Goal: Task Accomplishment & Management: Manage account settings

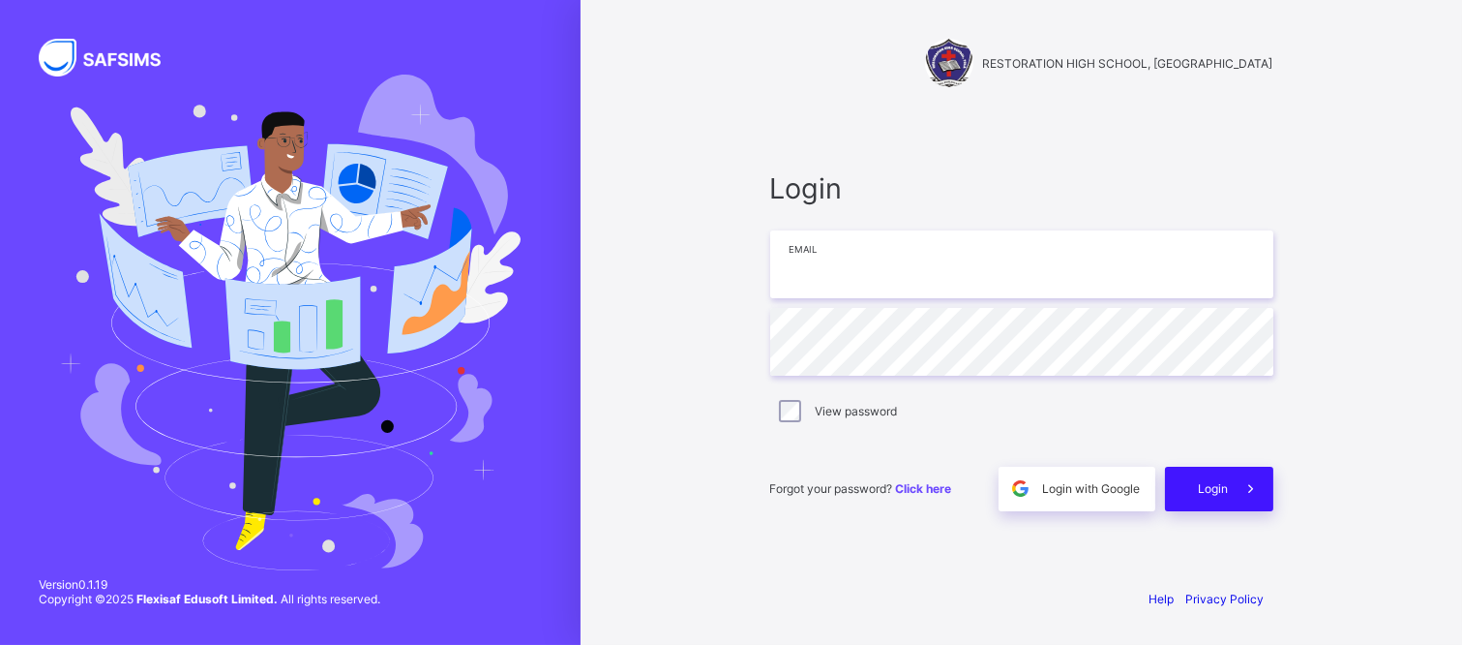
type input "**********"
click at [1186, 481] on div "Login" at bounding box center [1219, 488] width 108 height 45
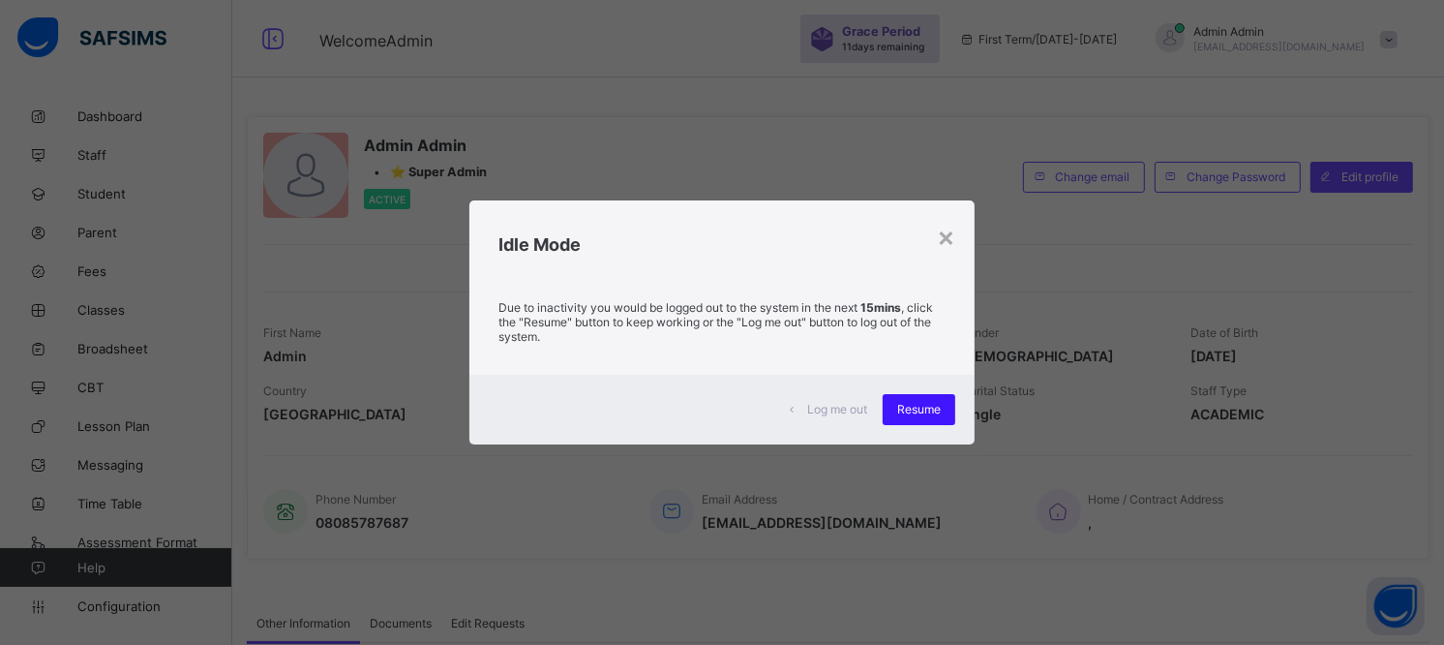
click at [929, 403] on span "Resume" at bounding box center [919, 409] width 44 height 15
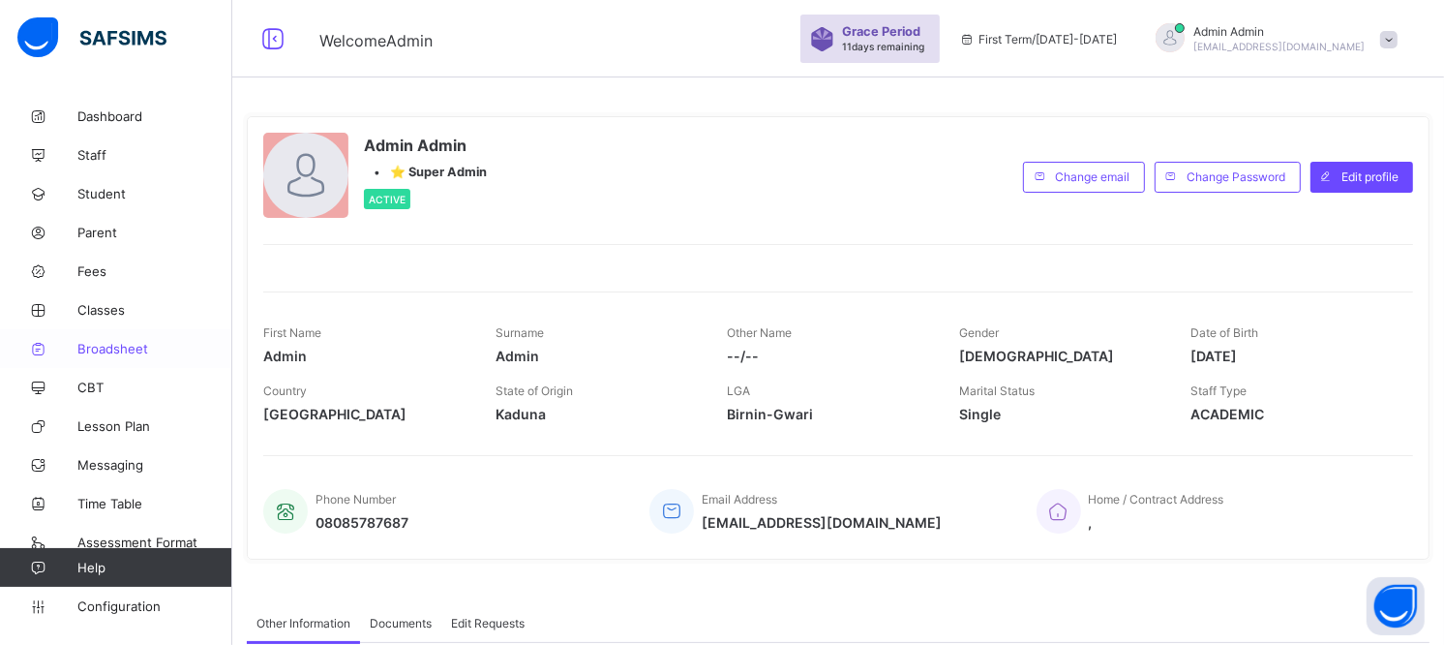
click at [119, 350] on span "Broadsheet" at bounding box center [154, 348] width 155 height 15
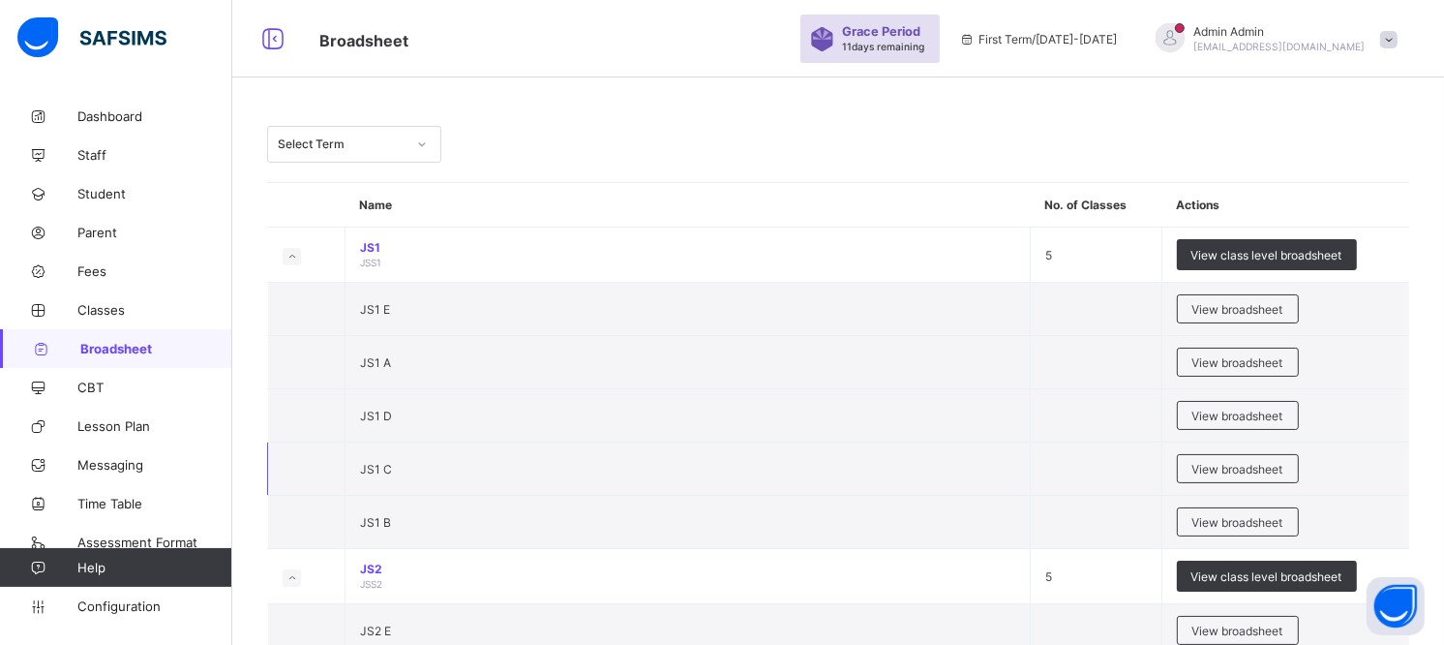
click at [854, 465] on td "JS1 C" at bounding box center [687, 468] width 685 height 53
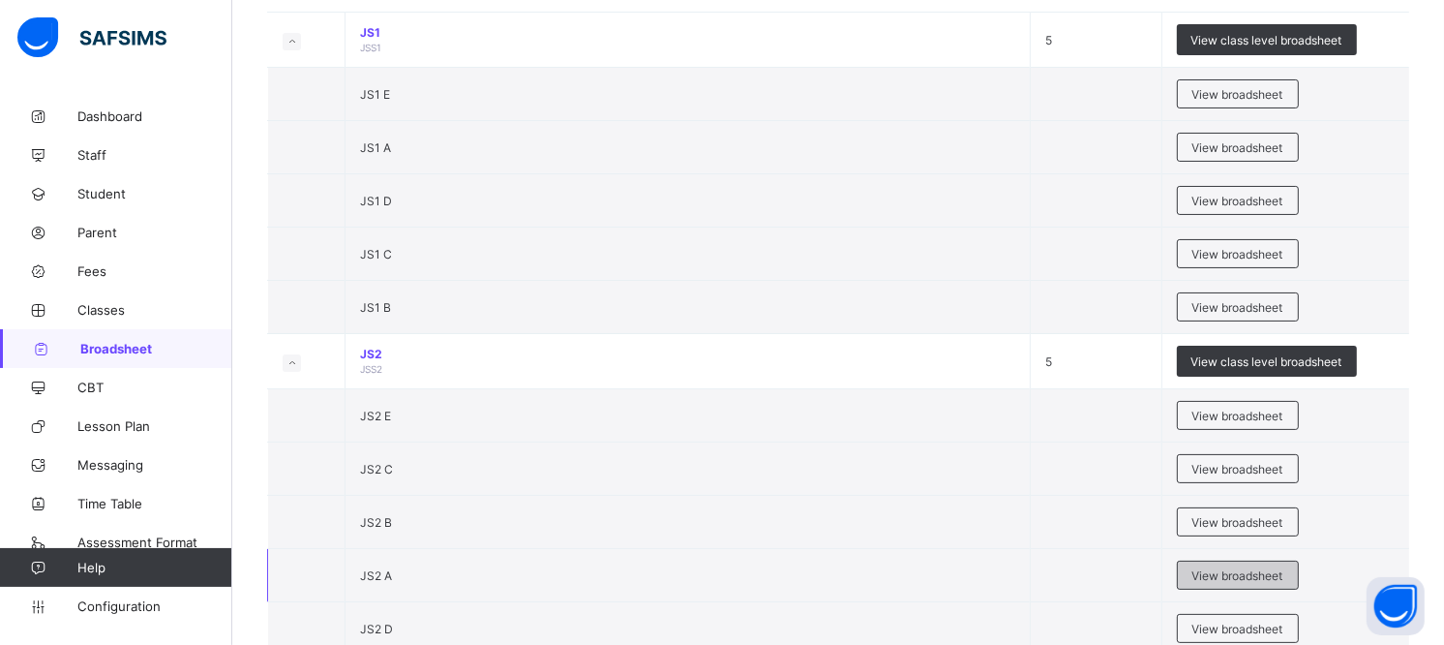
click at [1217, 577] on span "View broadsheet" at bounding box center [1237, 575] width 91 height 15
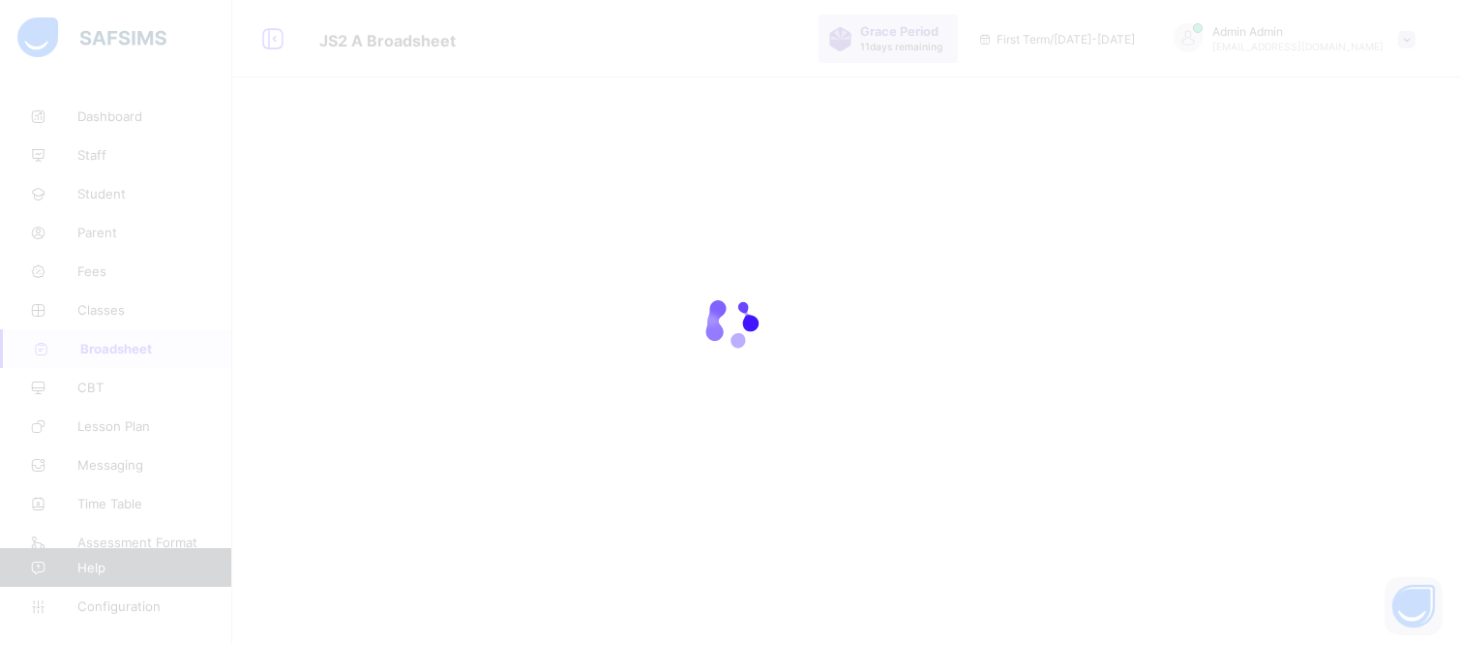
click at [277, 43] on div at bounding box center [731, 322] width 1462 height 645
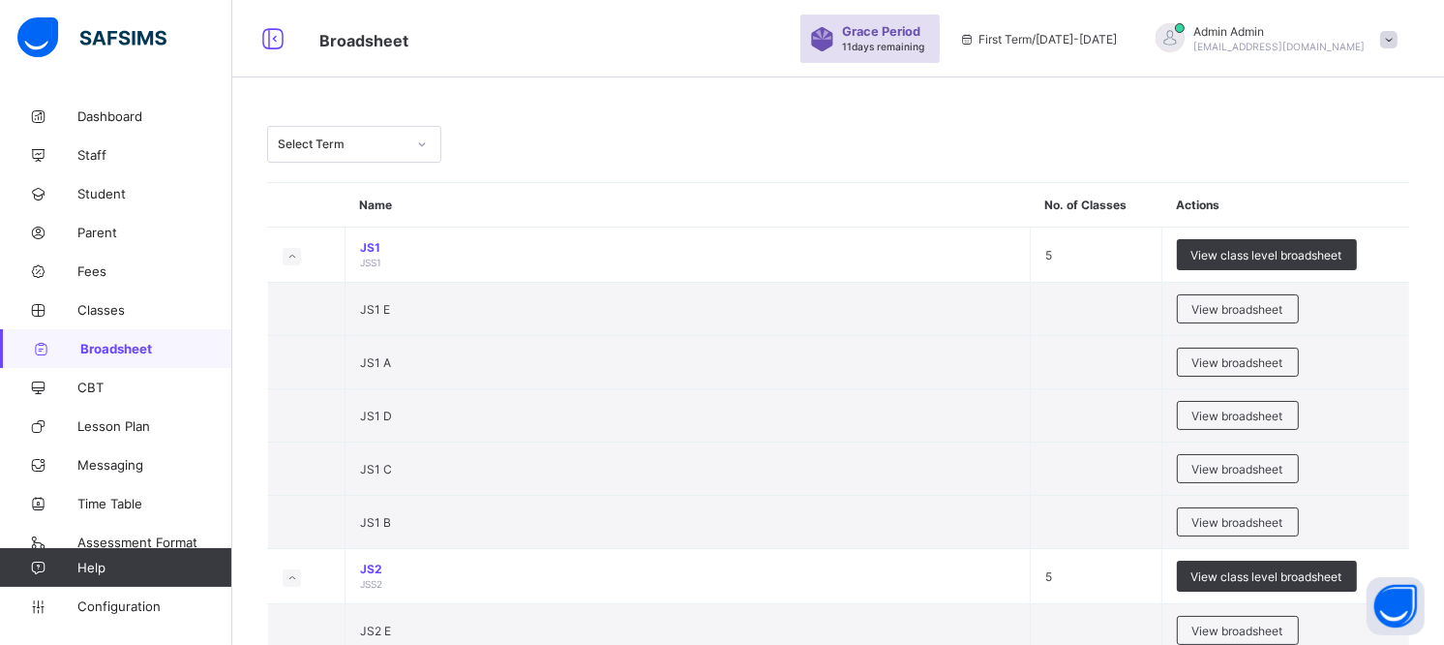
click at [422, 133] on div at bounding box center [421, 144] width 33 height 31
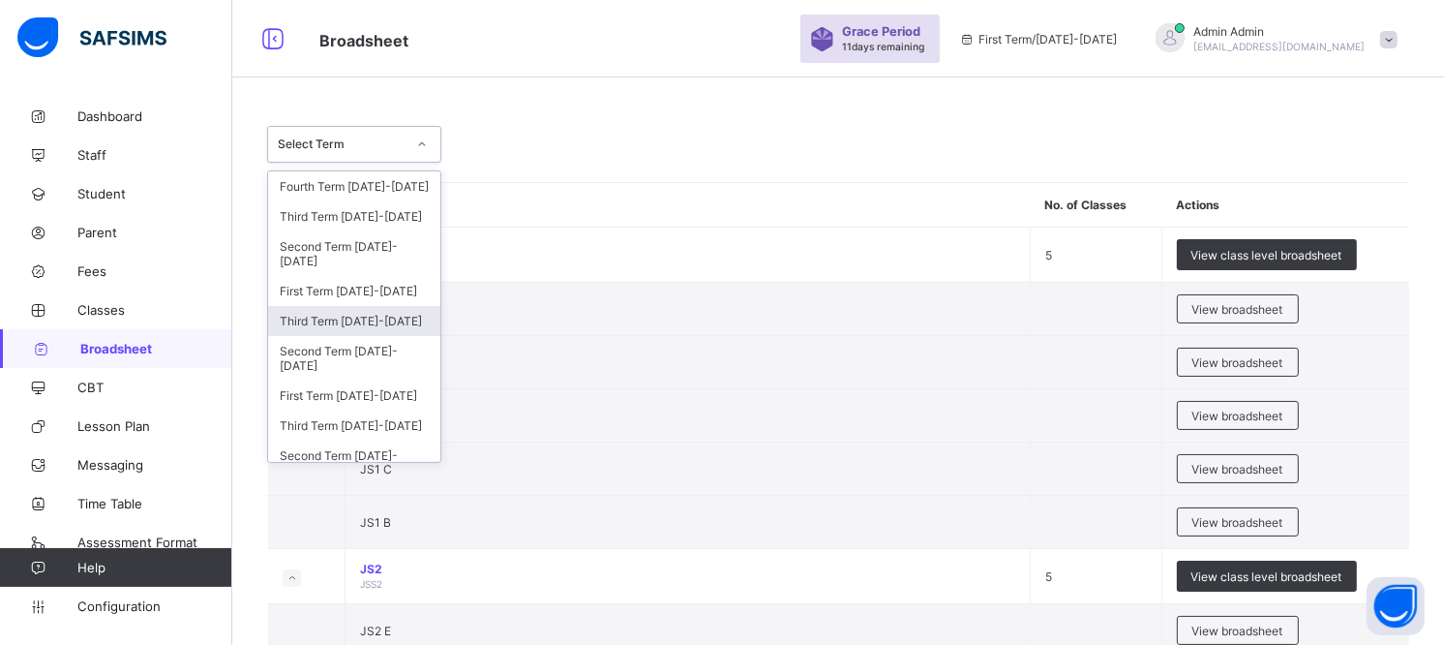
click at [372, 336] on div "Third Term 2024-2025" at bounding box center [354, 321] width 172 height 30
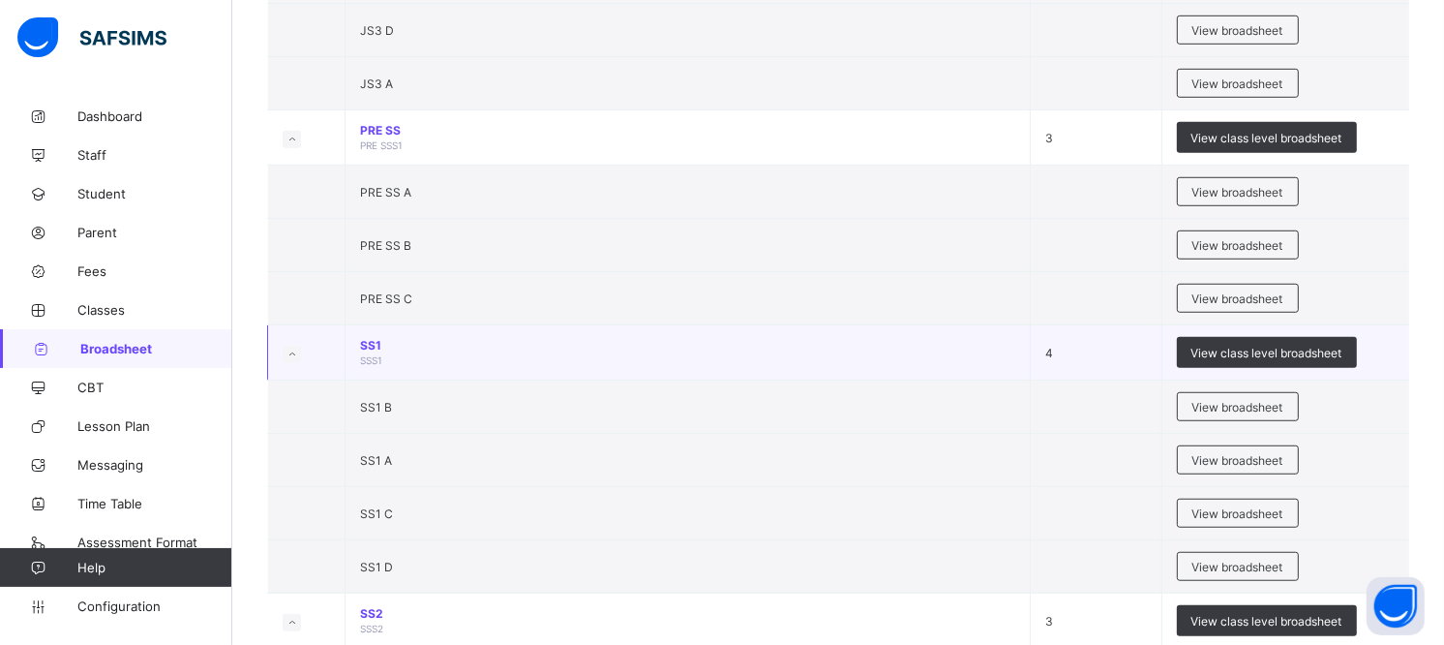
scroll to position [1148, 0]
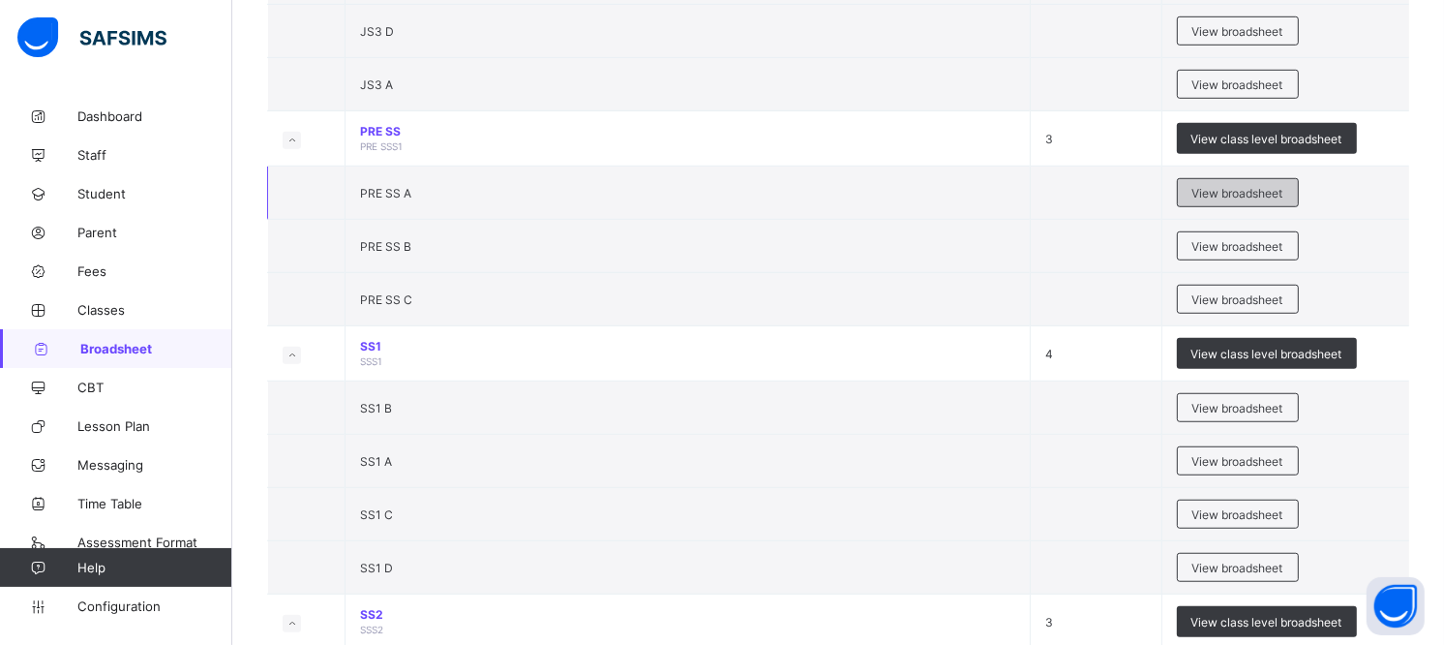
click at [1233, 187] on span "View broadsheet" at bounding box center [1237, 193] width 91 height 15
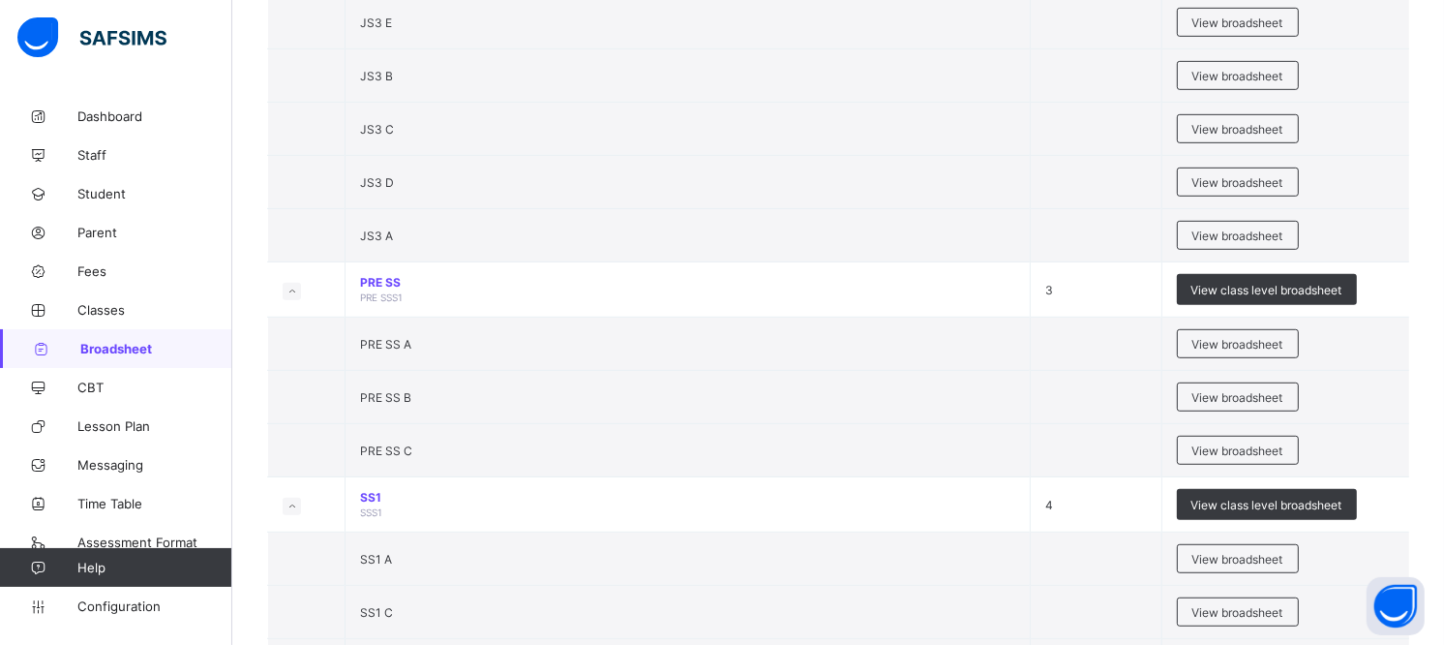
scroll to position [968, 0]
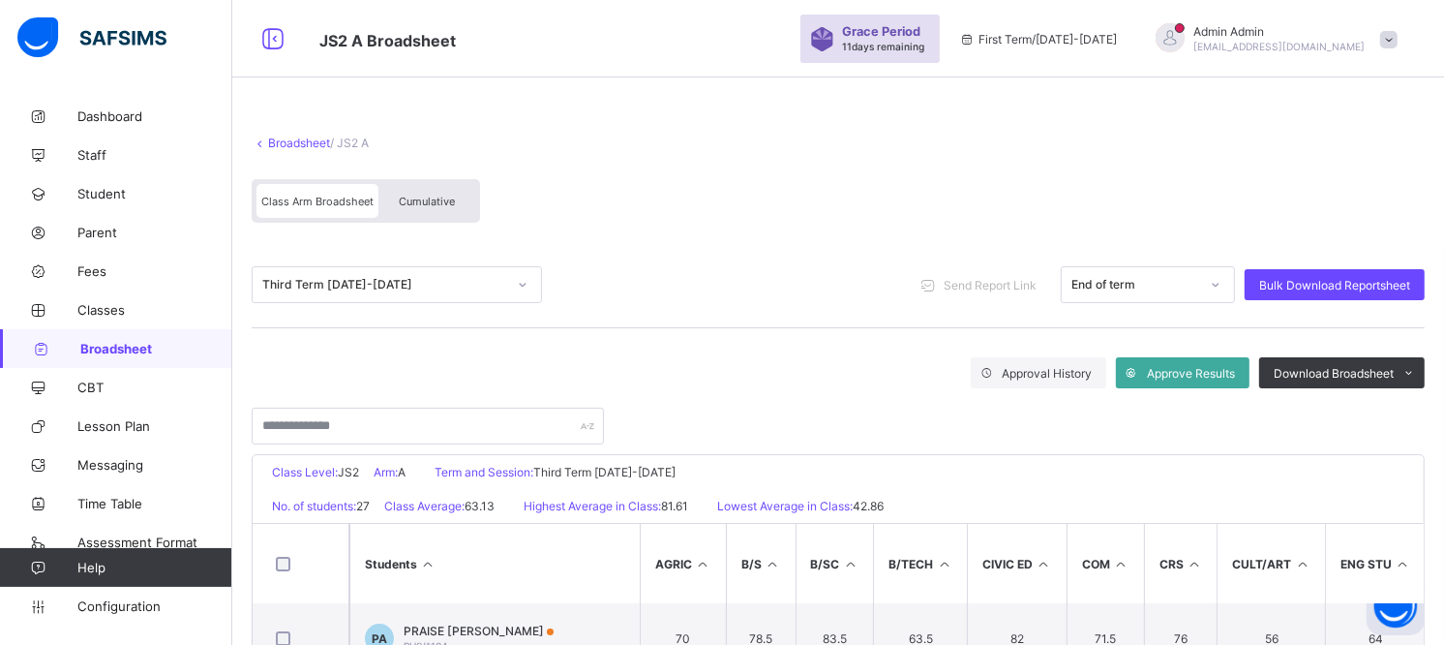
click at [436, 201] on span "Cumulative" at bounding box center [427, 202] width 56 height 14
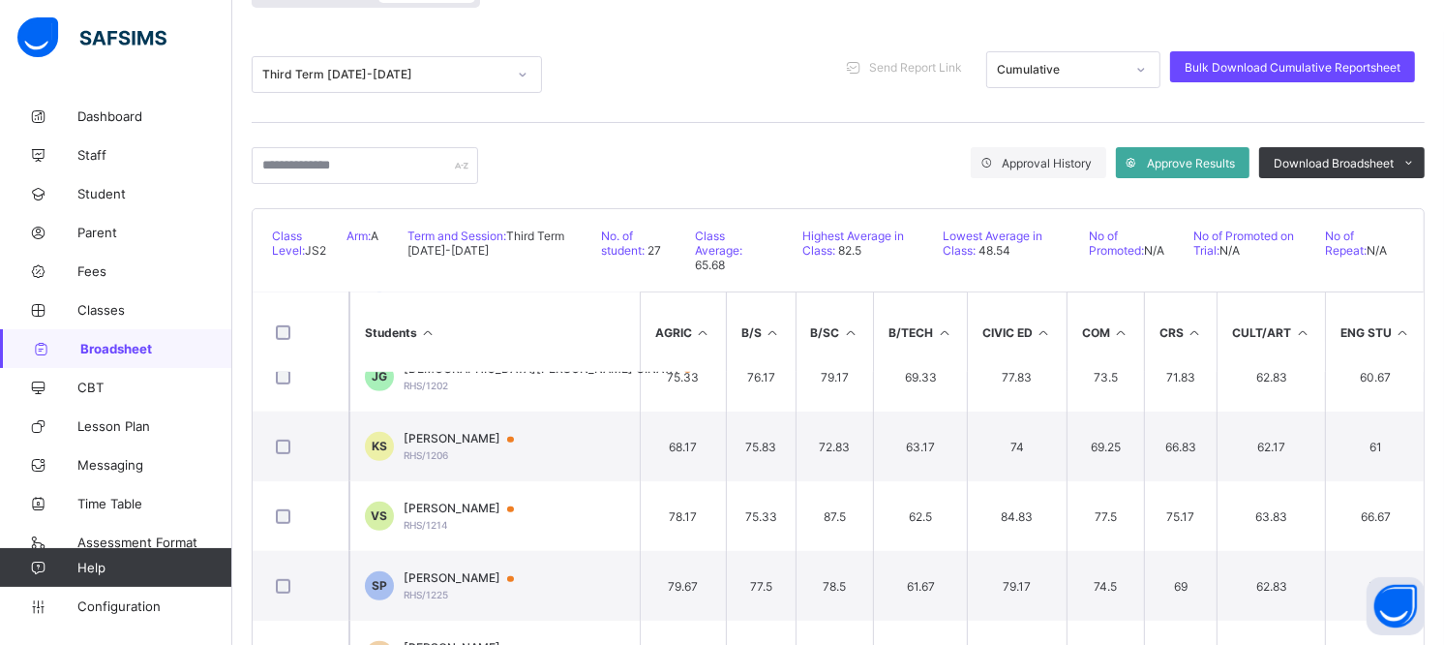
scroll to position [1183, 0]
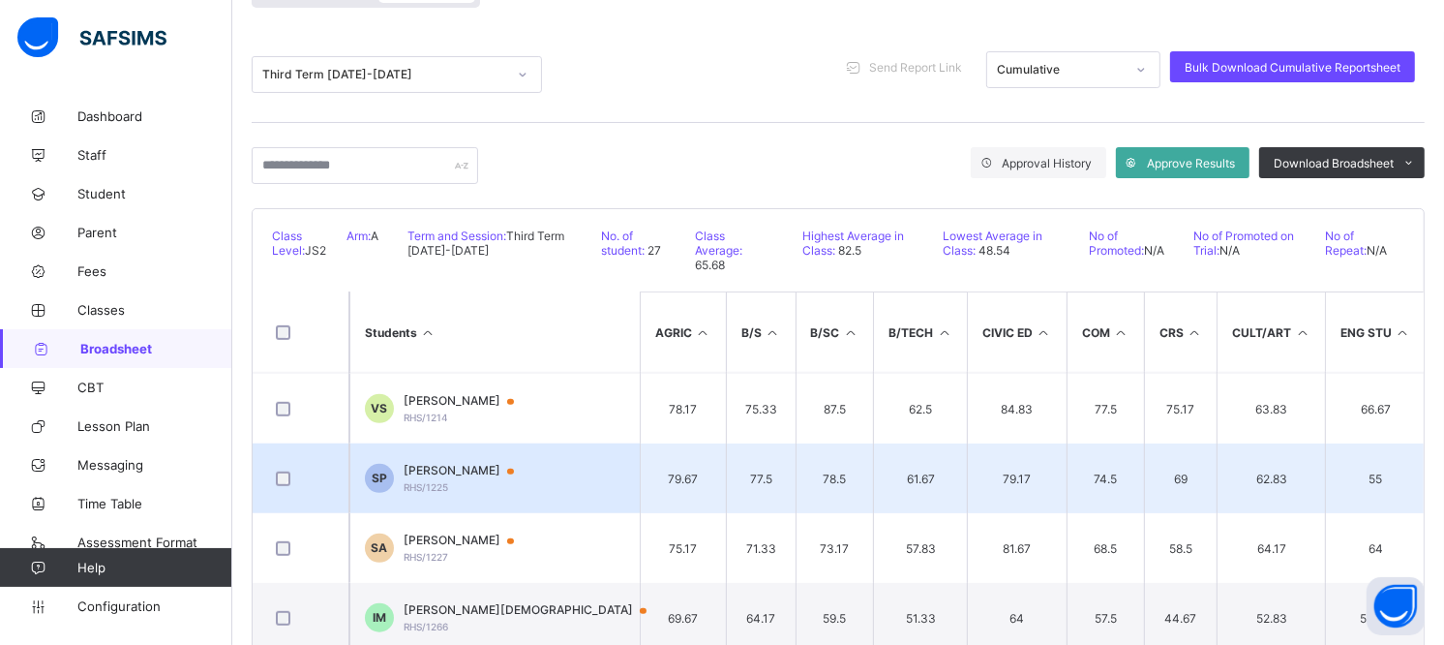
drag, startPoint x: 457, startPoint y: 465, endPoint x: 424, endPoint y: 465, distance: 32.9
click at [424, 465] on span "SAMUEL PHILIP" at bounding box center [468, 470] width 129 height 15
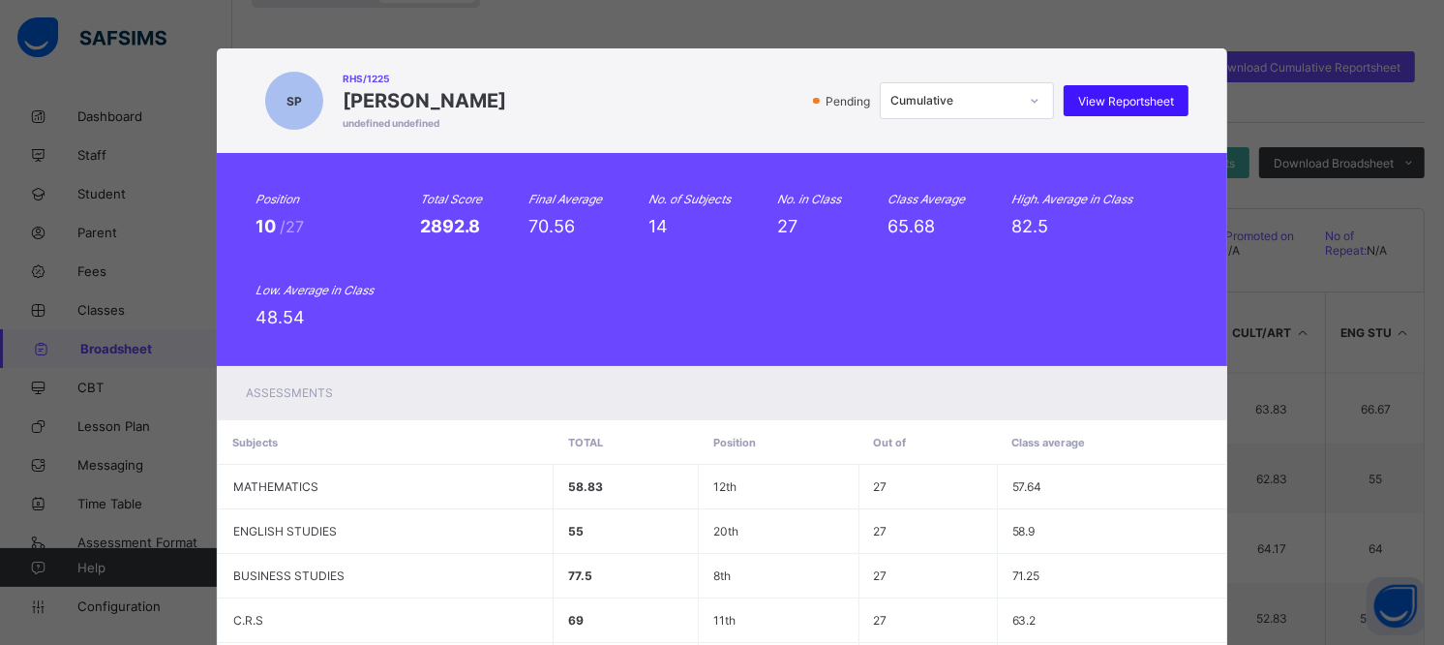
click at [1145, 95] on span "View Reportsheet" at bounding box center [1126, 101] width 96 height 15
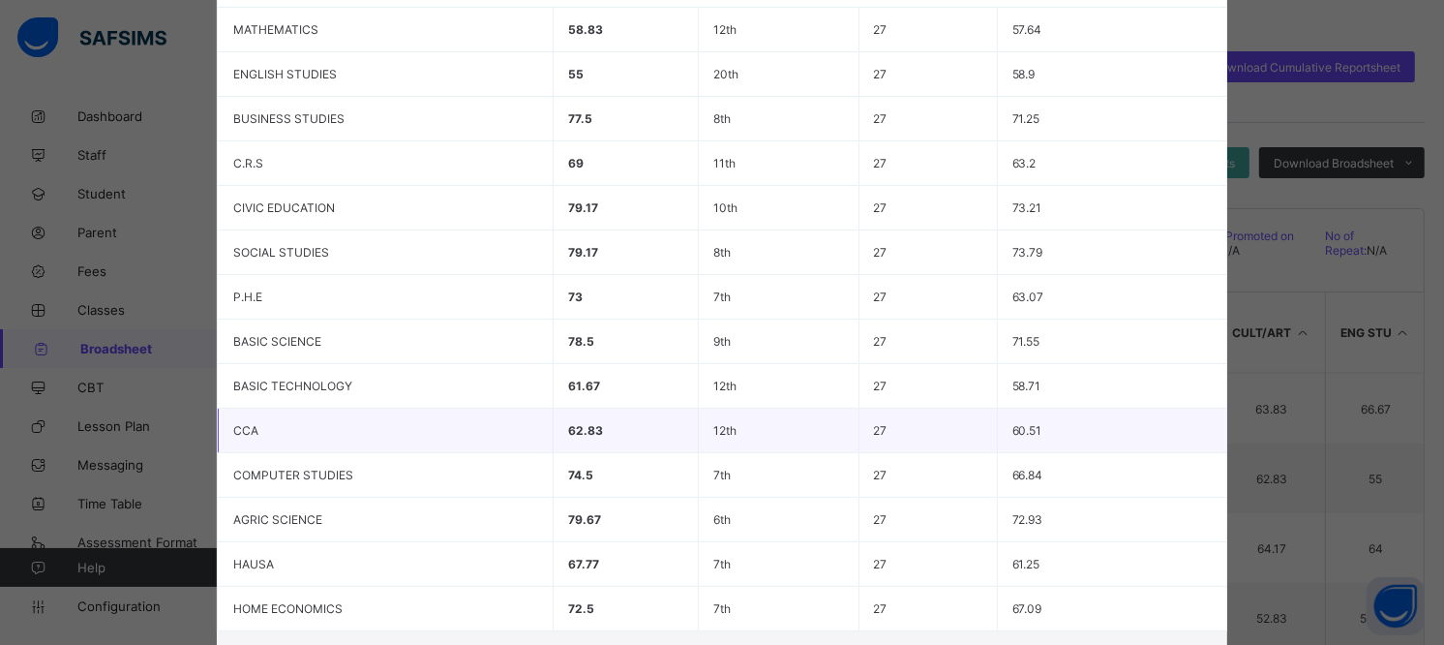
scroll to position [612, 0]
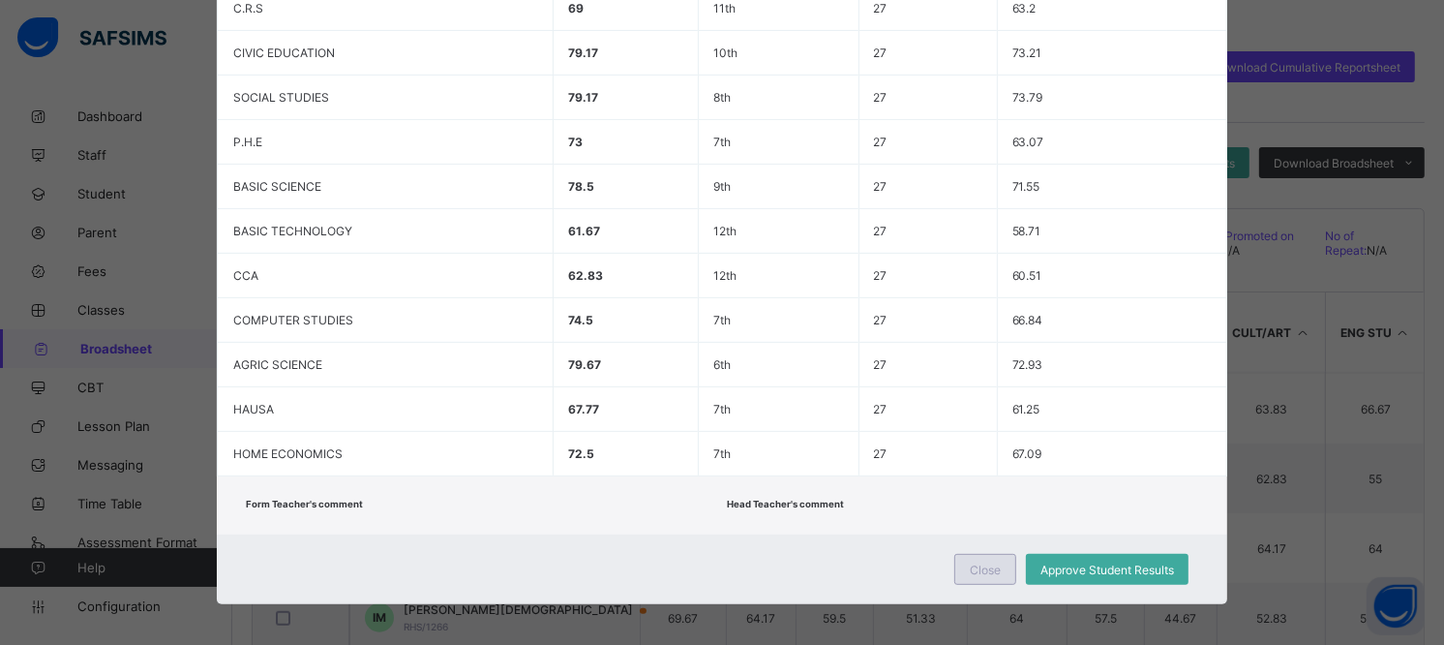
click at [976, 562] on span "Close" at bounding box center [985, 569] width 31 height 15
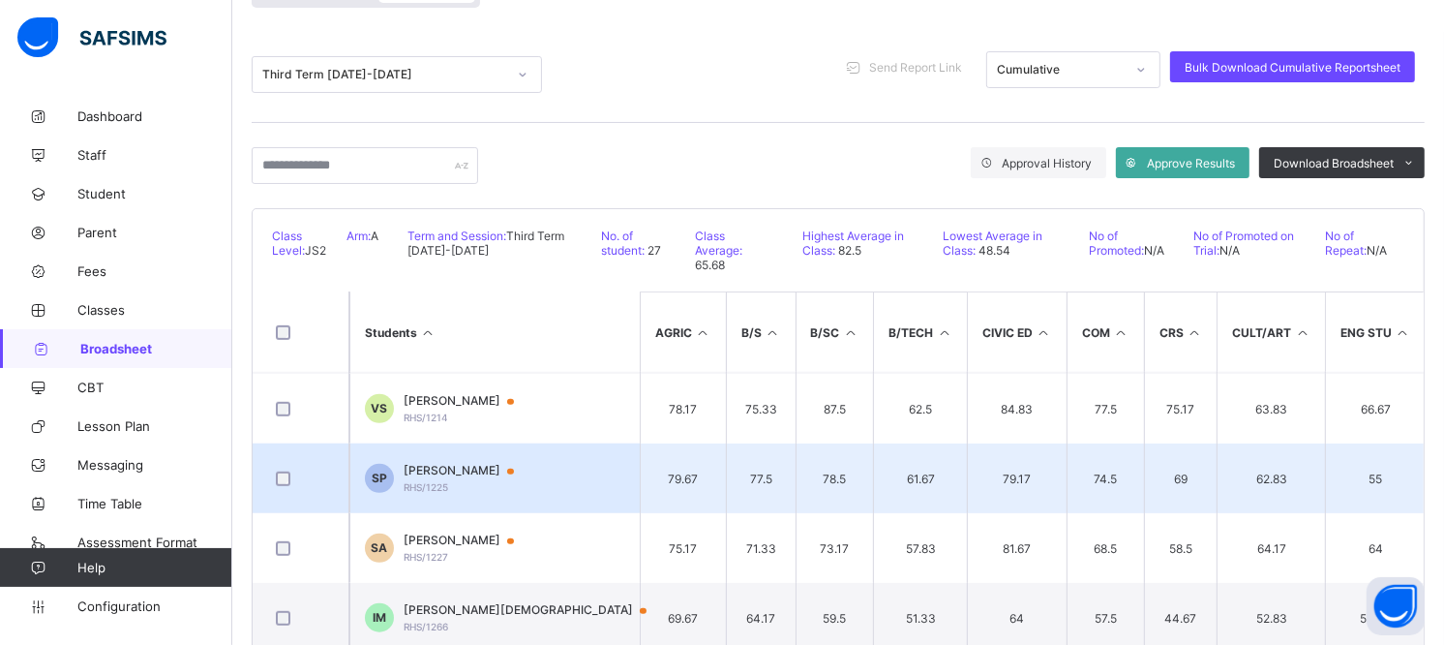
scroll to position [1290, 0]
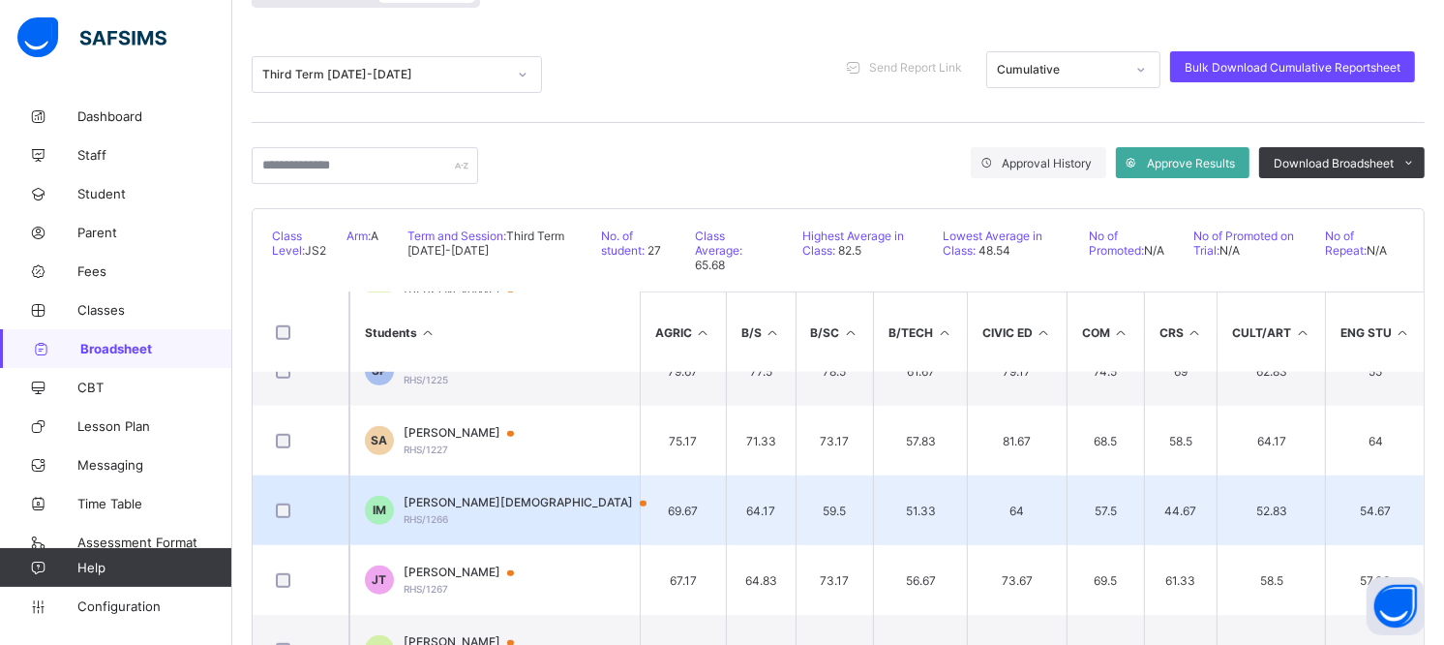
click at [468, 503] on span "ISRAEL MOSES" at bounding box center [534, 502] width 261 height 15
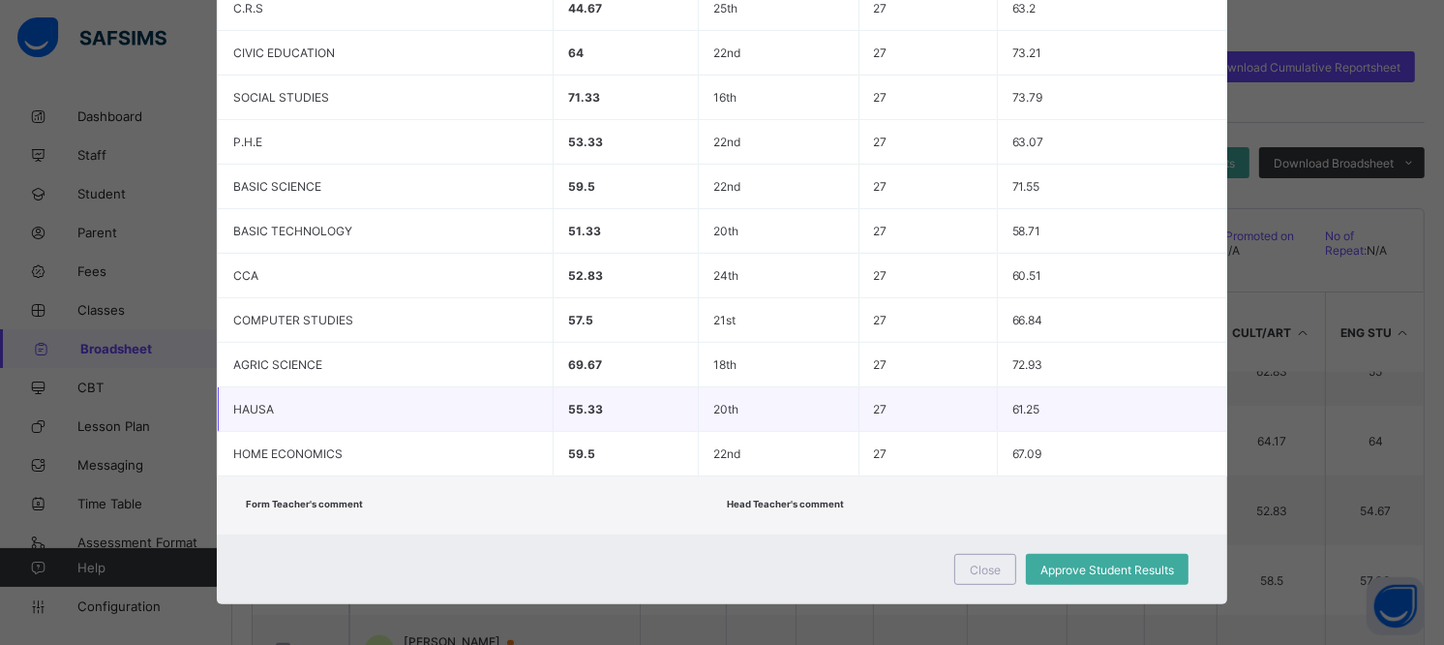
scroll to position [74, 0]
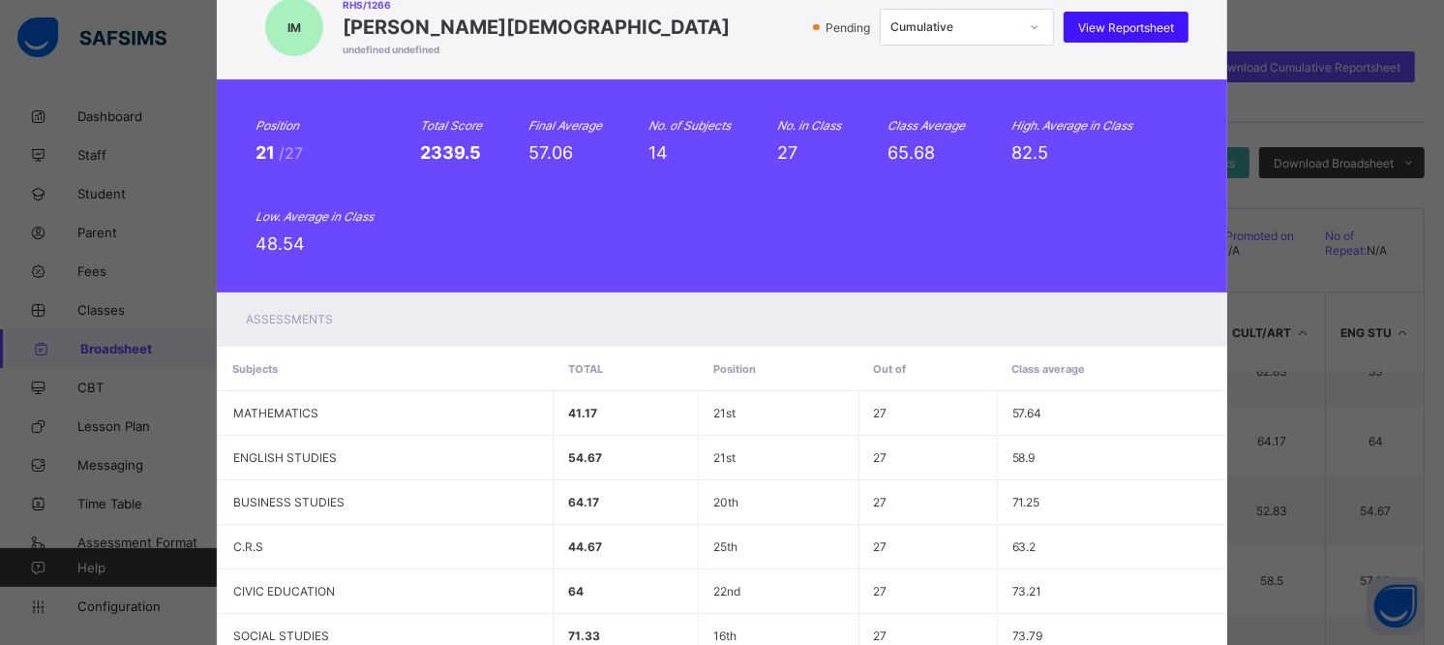
click at [1105, 30] on span "View Reportsheet" at bounding box center [1126, 27] width 96 height 15
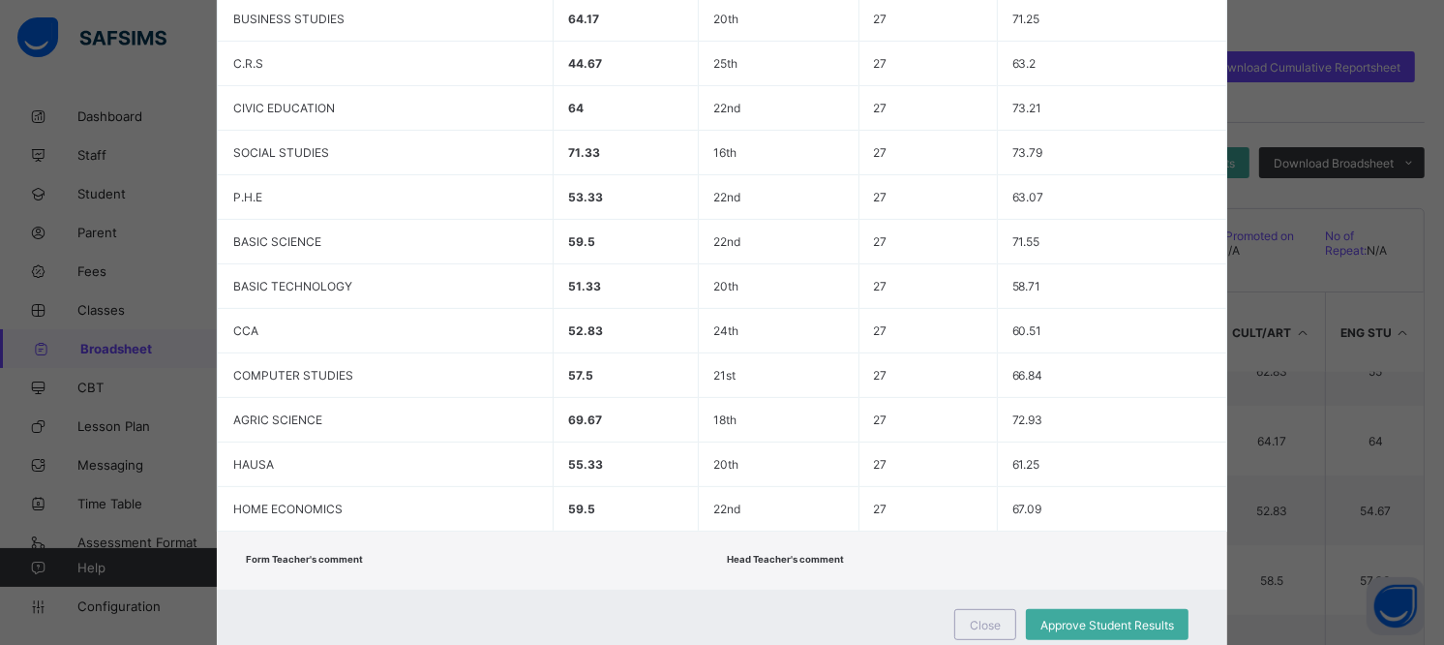
scroll to position [612, 0]
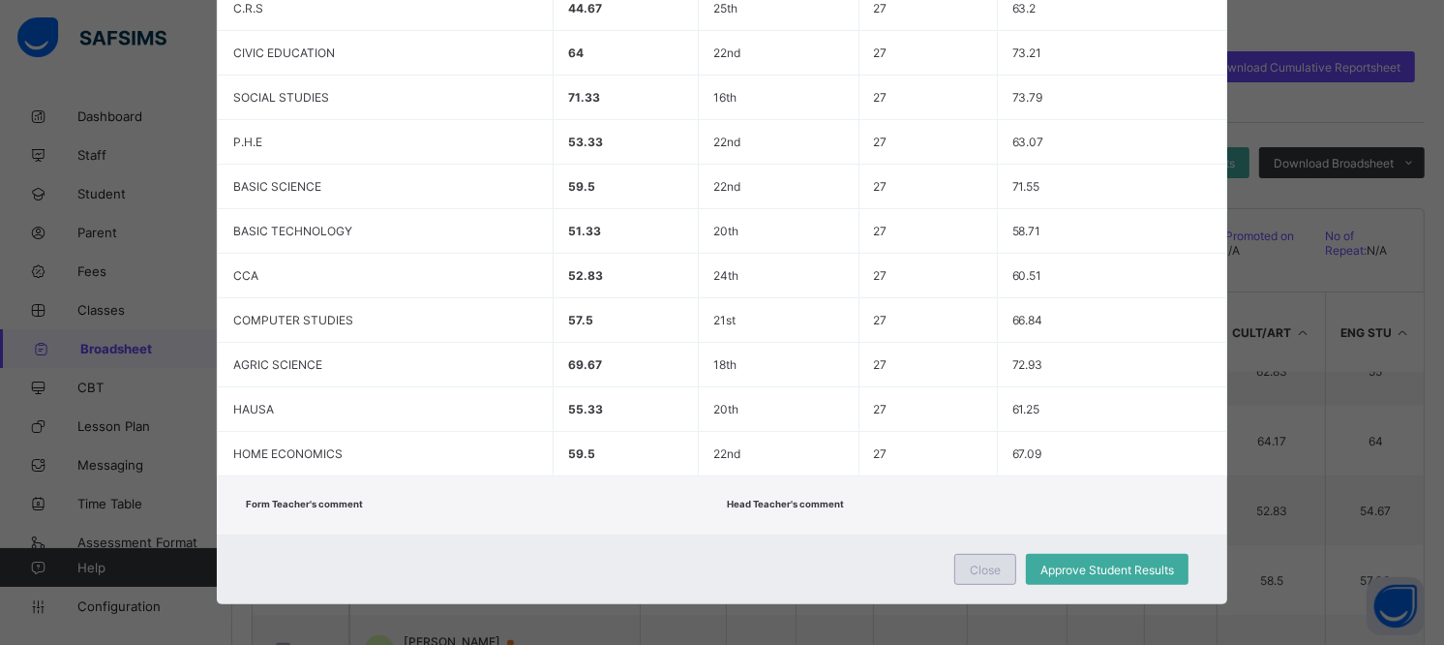
click at [983, 564] on span "Close" at bounding box center [985, 569] width 31 height 15
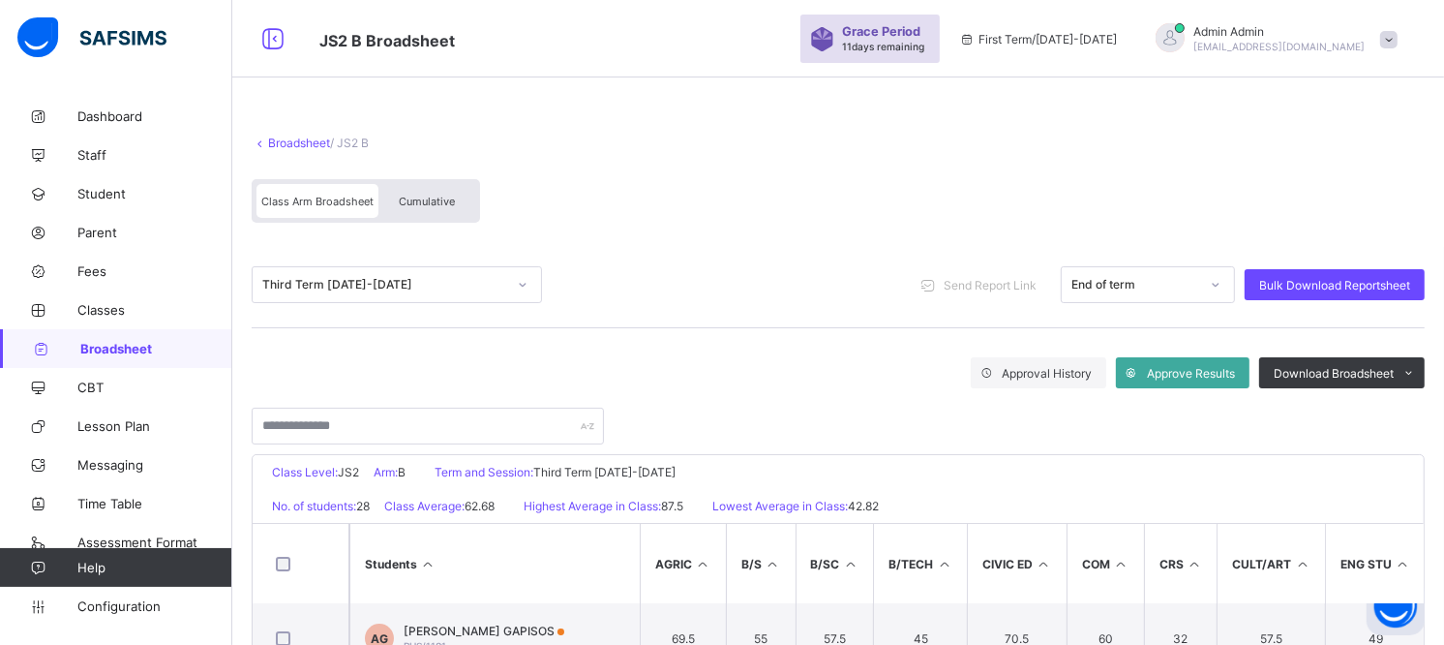
click at [455, 201] on span "Cumulative" at bounding box center [427, 202] width 56 height 14
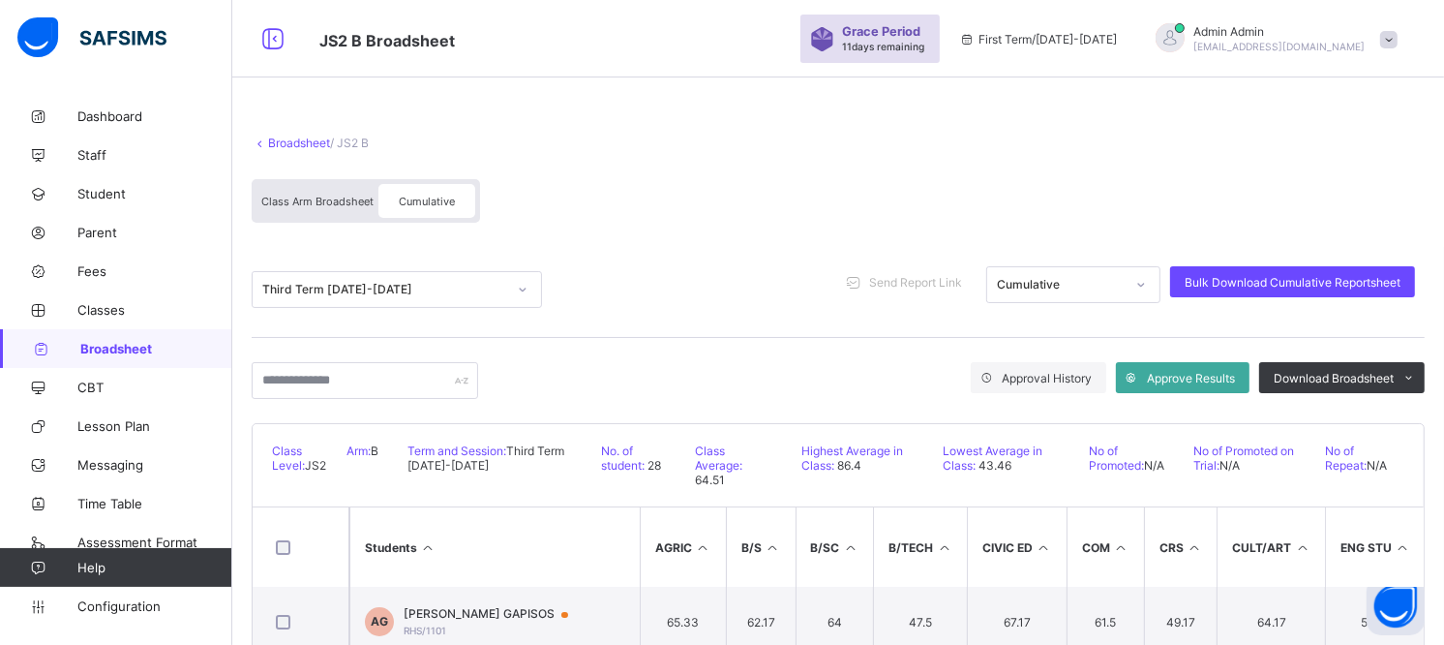
click at [630, 266] on div "Third Term 2024-2025 Send Report Link Cumulative Bulk Download Cumulative Repor…" at bounding box center [838, 289] width 1173 height 46
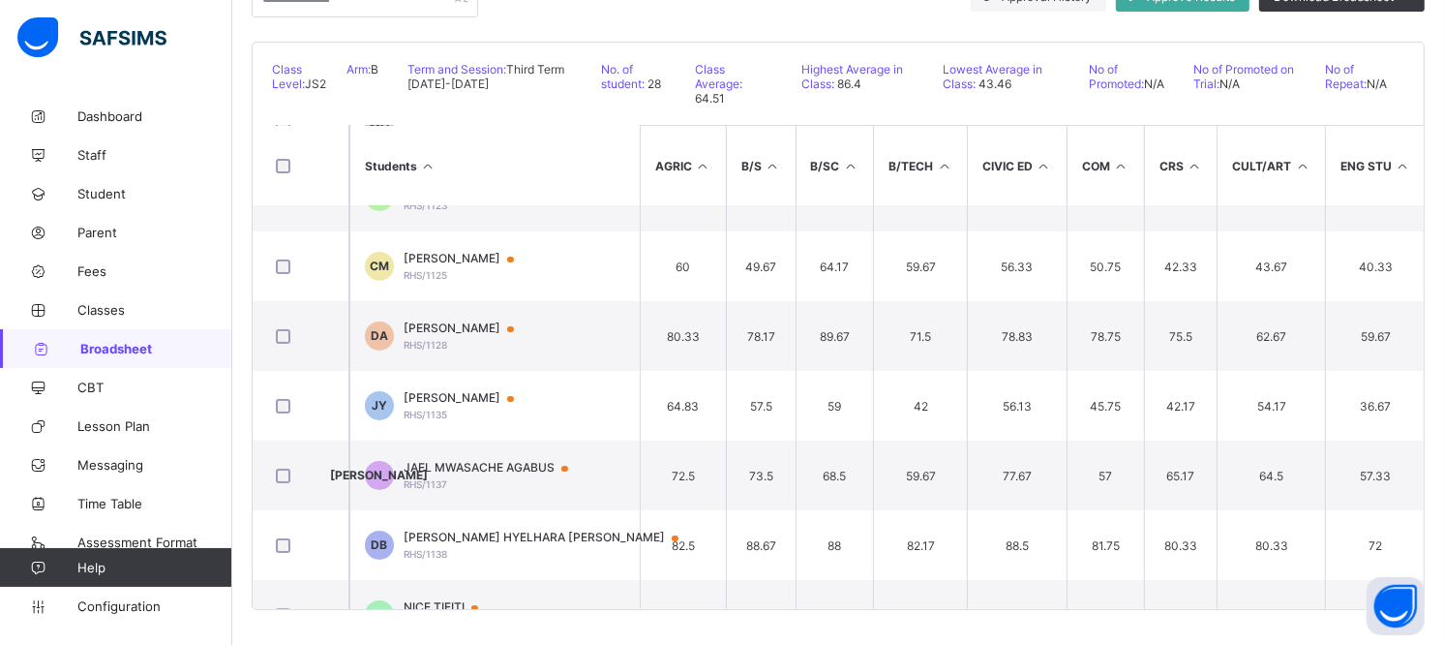
scroll to position [430, 0]
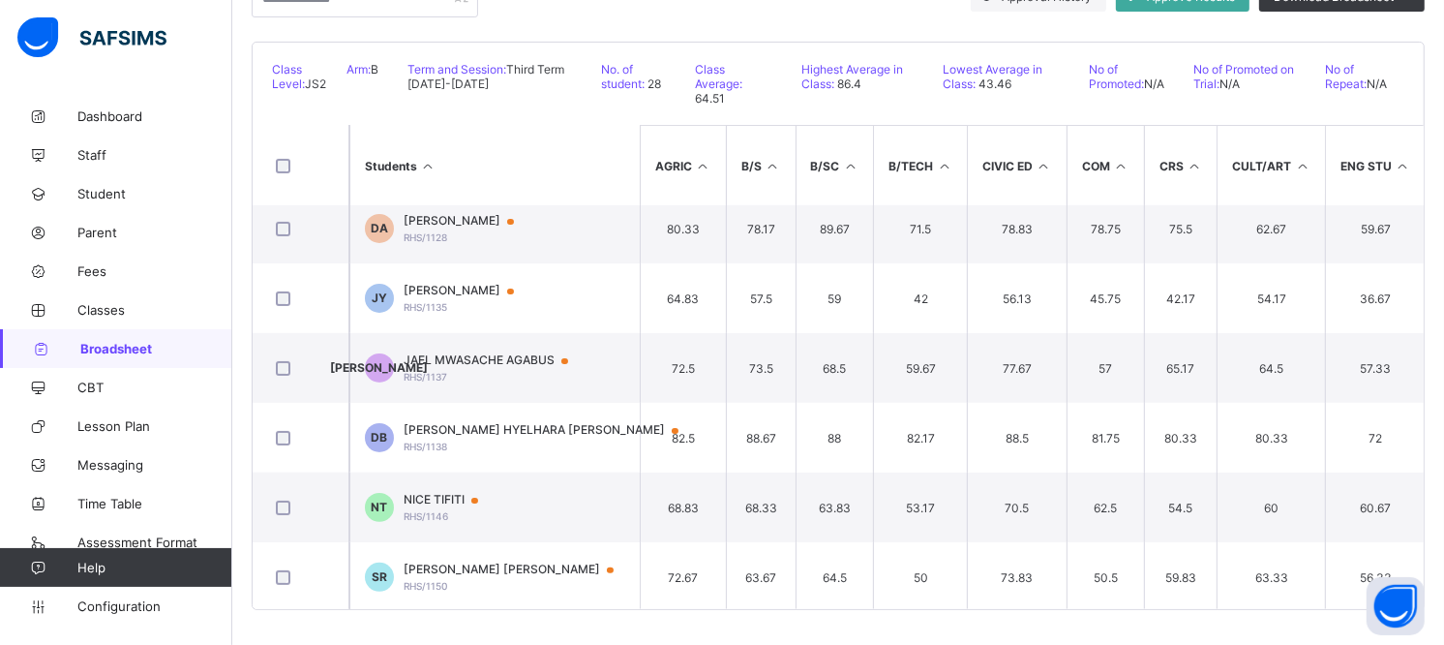
drag, startPoint x: 441, startPoint y: 275, endPoint x: 436, endPoint y: 290, distance: 16.2
click at [436, 290] on span "JACOB YA'HWEH" at bounding box center [468, 290] width 129 height 15
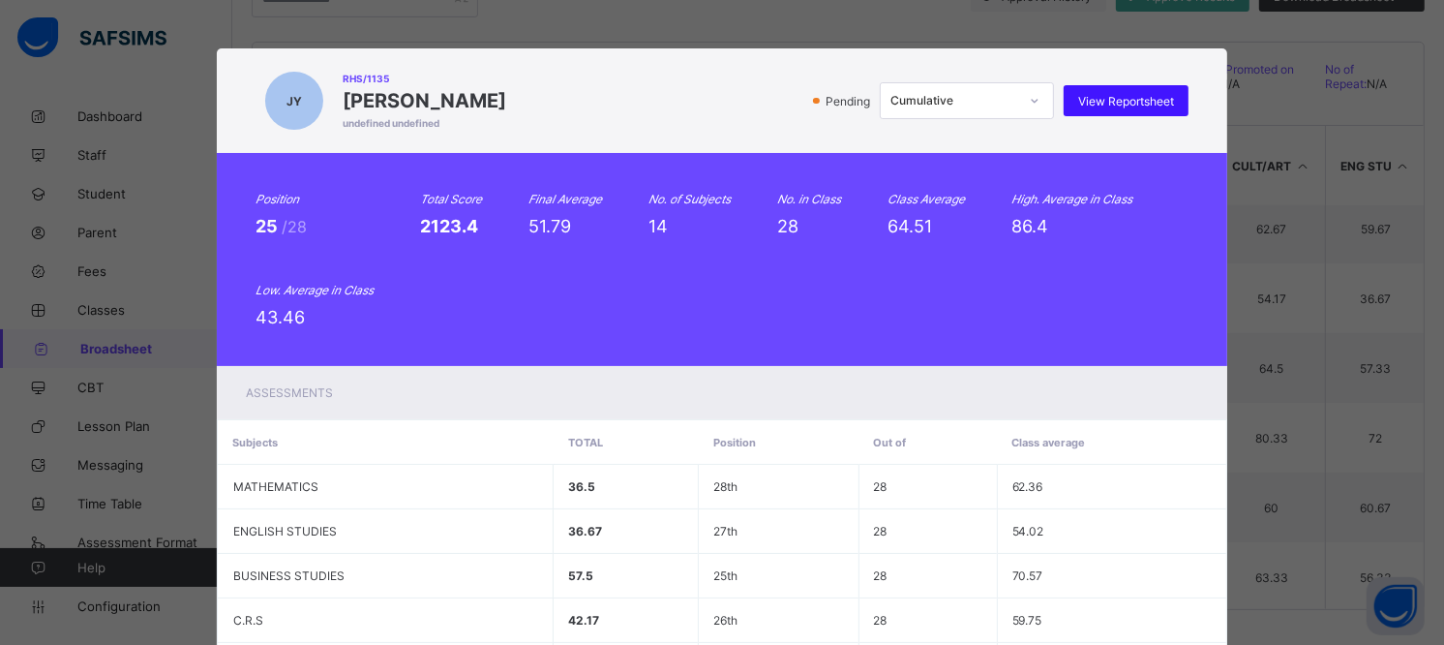
click at [1115, 101] on span "View Reportsheet" at bounding box center [1126, 101] width 96 height 15
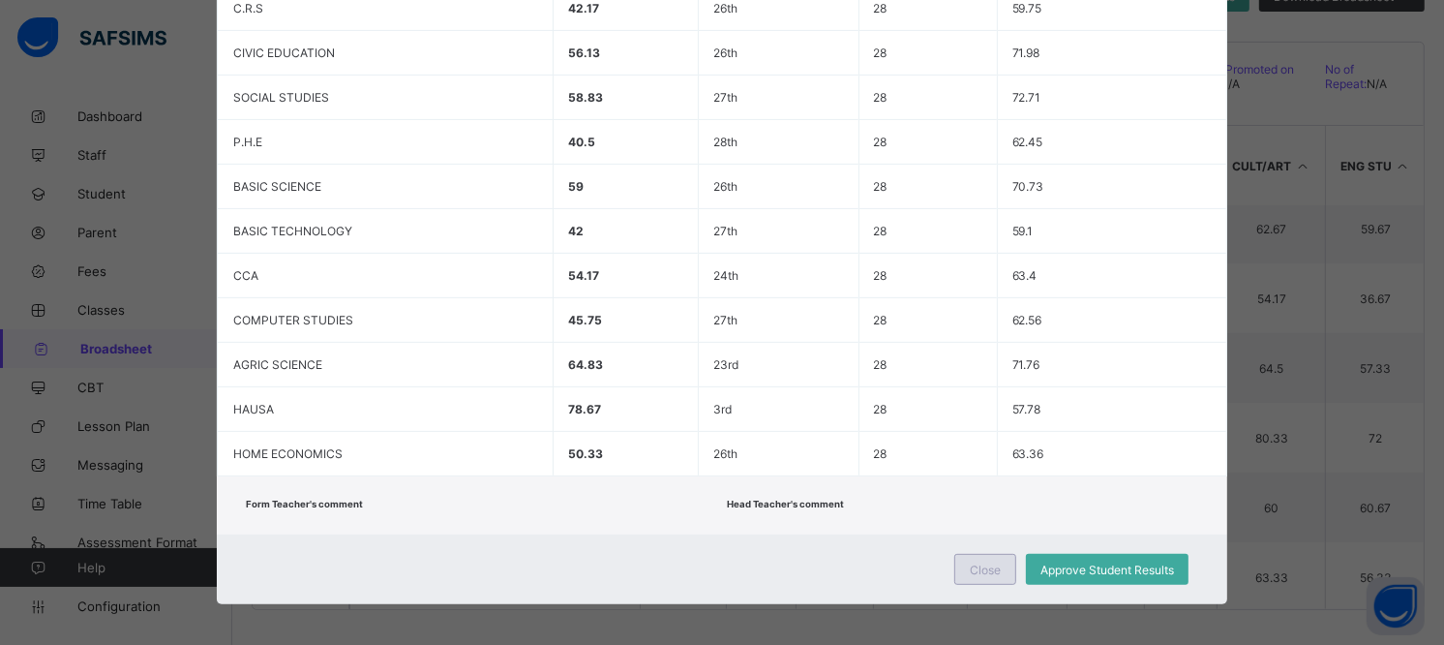
click at [999, 565] on span "Close" at bounding box center [985, 569] width 31 height 15
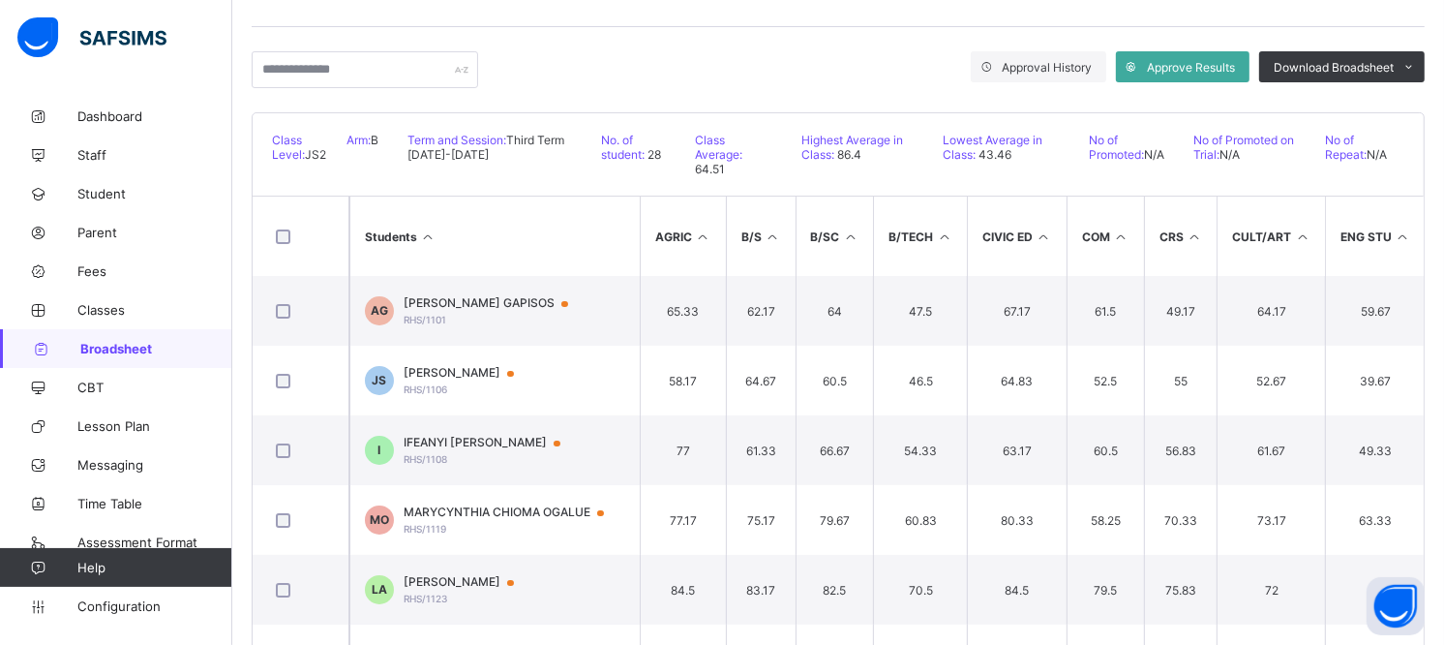
scroll to position [274, 0]
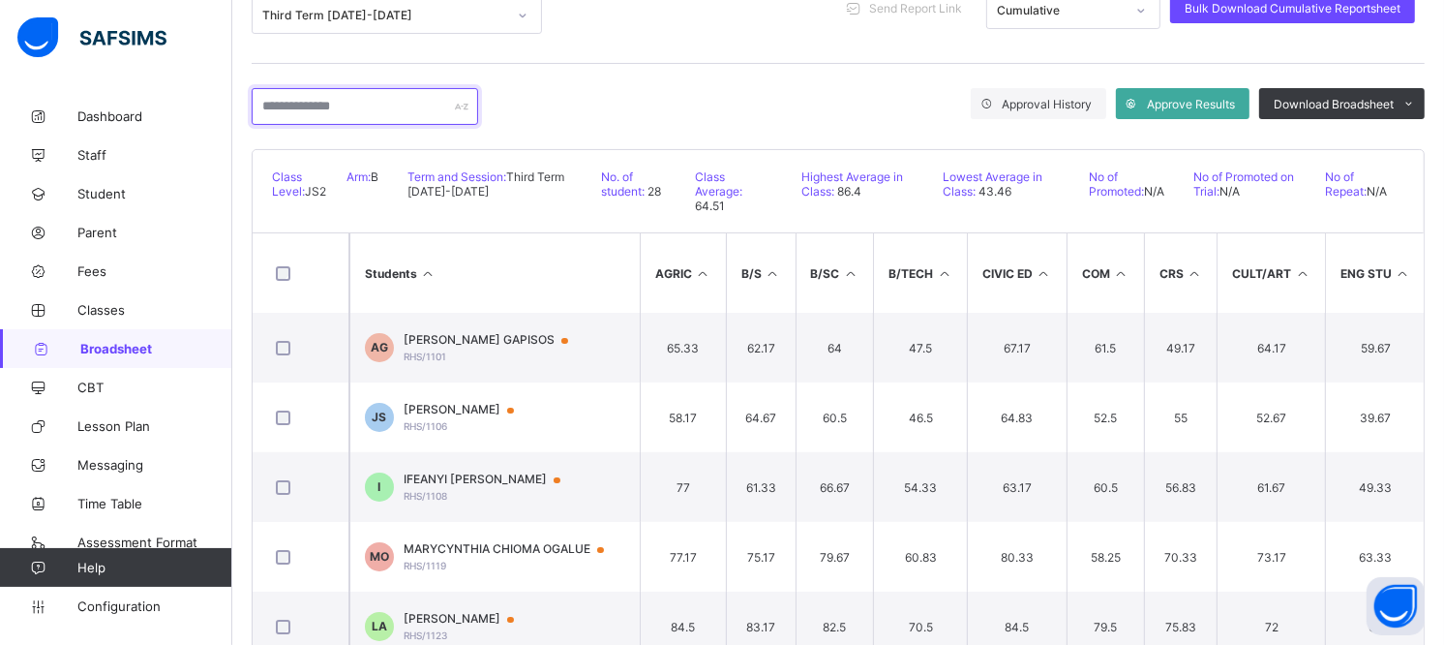
click at [375, 93] on input "text" at bounding box center [365, 106] width 226 height 37
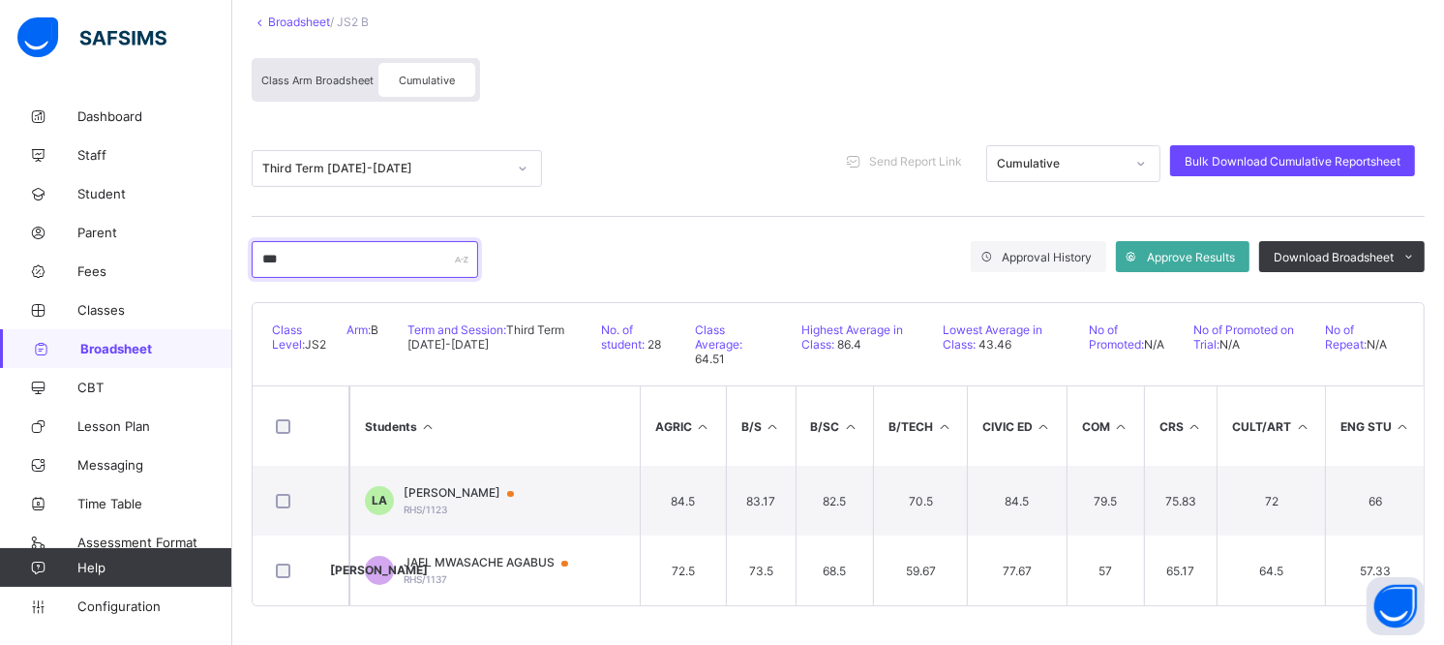
scroll to position [26, 0]
type input "*"
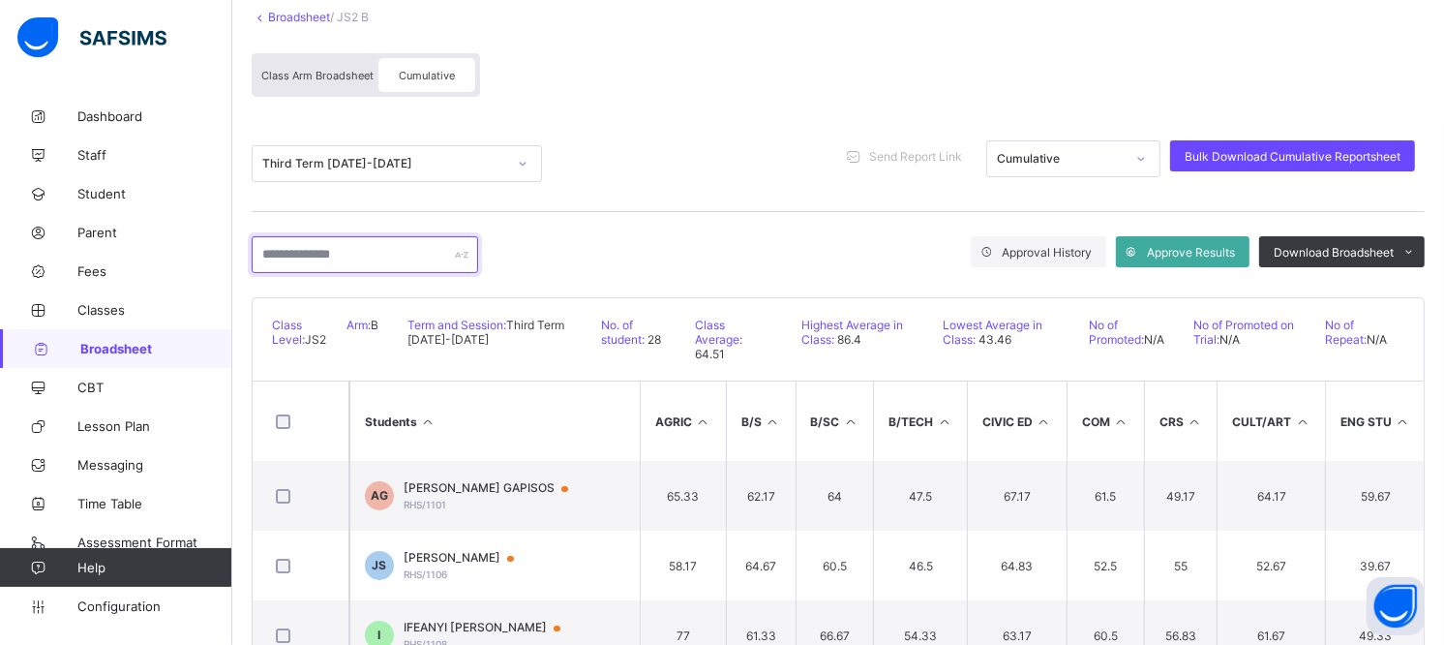
scroll to position [274, 0]
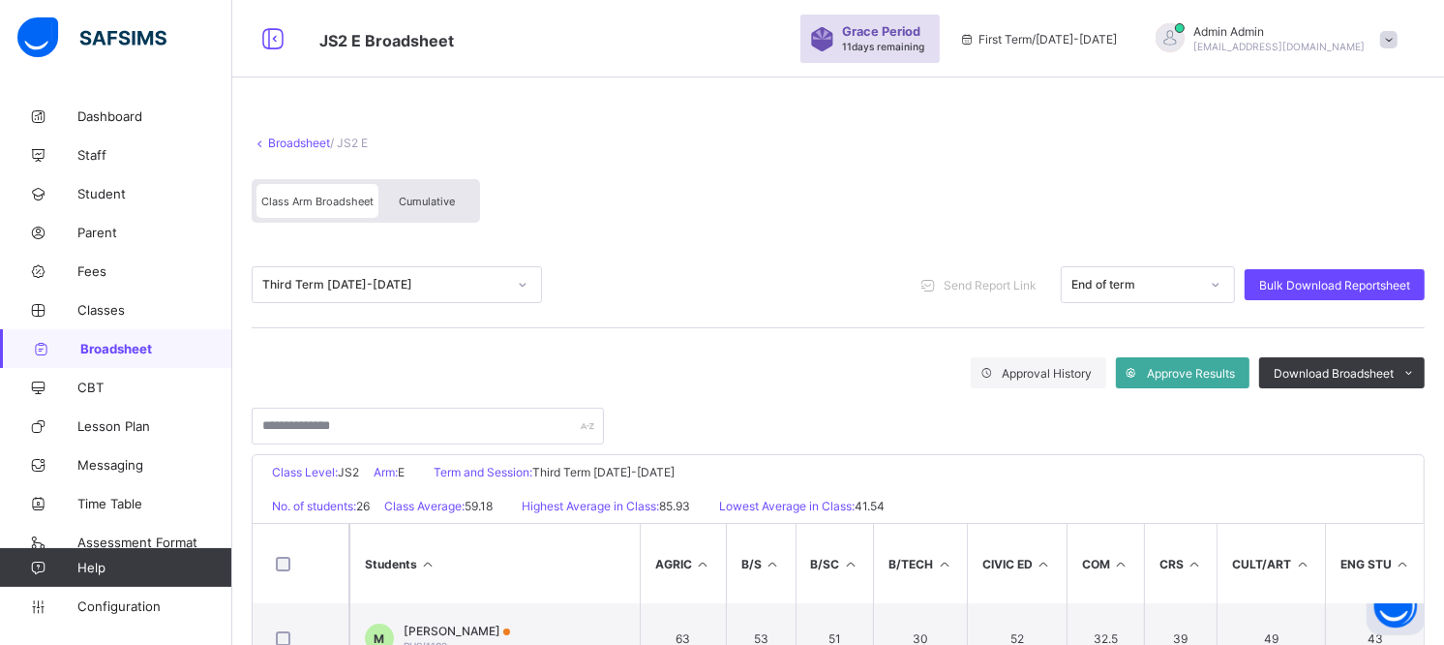
click at [413, 196] on span "Cumulative" at bounding box center [427, 202] width 56 height 14
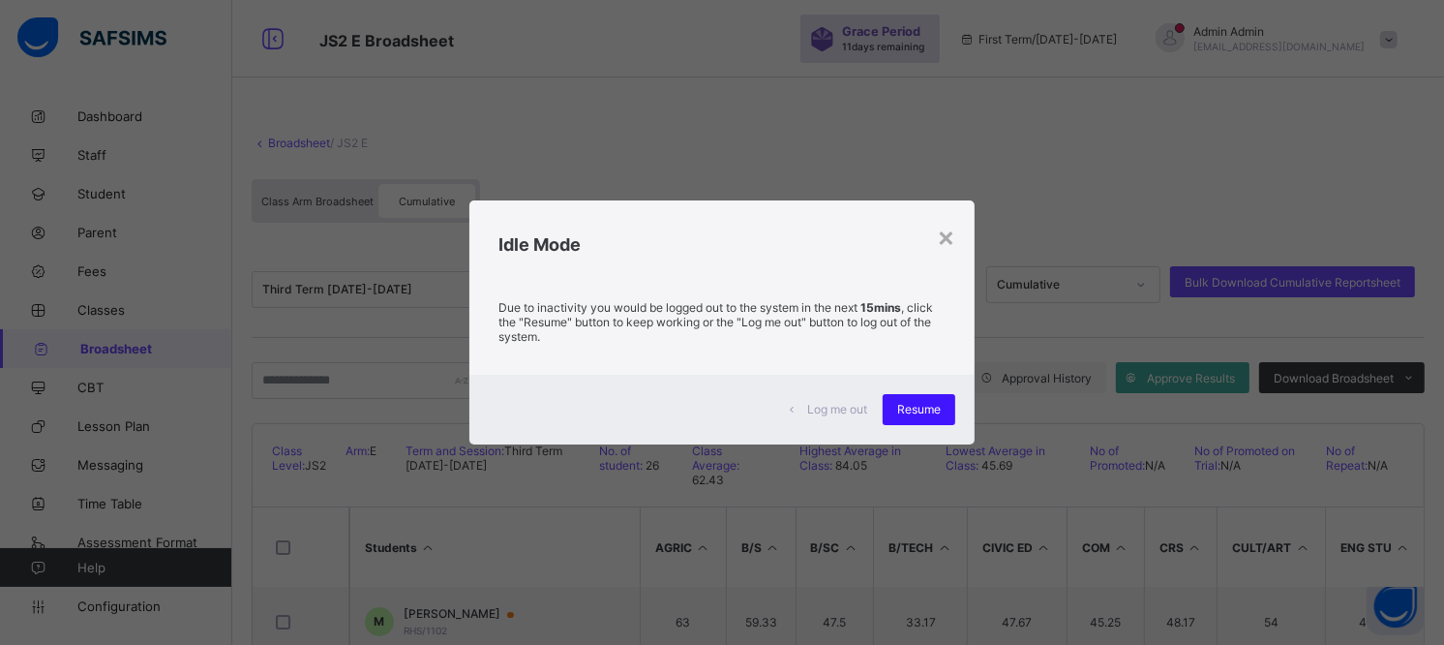
click at [906, 399] on div "Resume" at bounding box center [919, 409] width 73 height 31
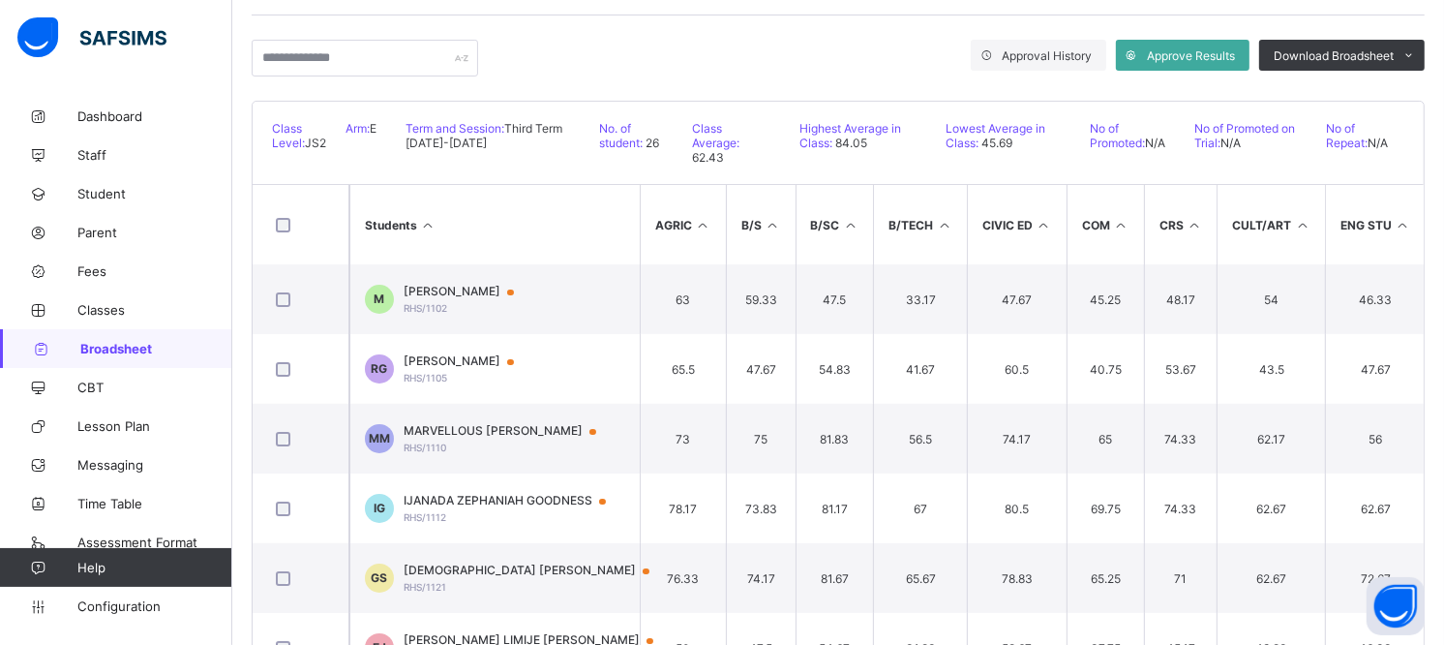
scroll to position [107, 0]
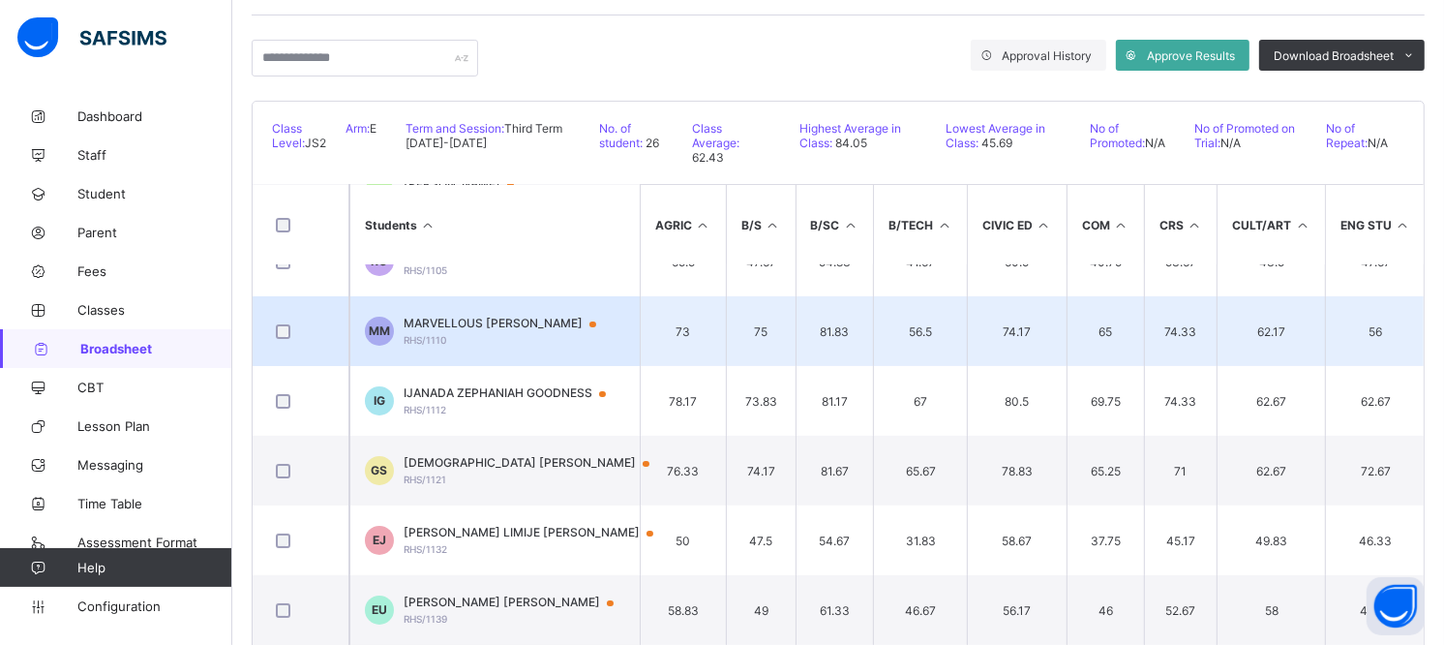
click at [471, 319] on span "MARVELLOUS [PERSON_NAME]" at bounding box center [509, 322] width 211 height 15
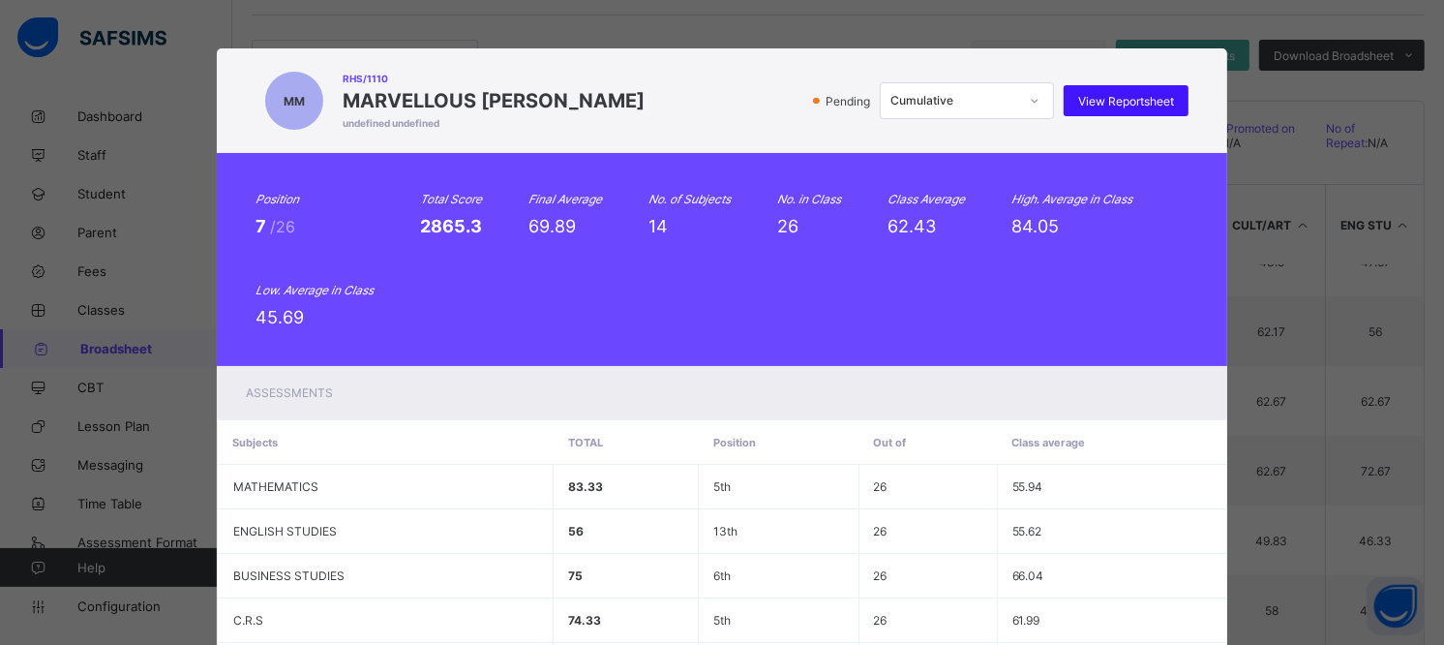
click at [1123, 104] on span "View Reportsheet" at bounding box center [1126, 101] width 96 height 15
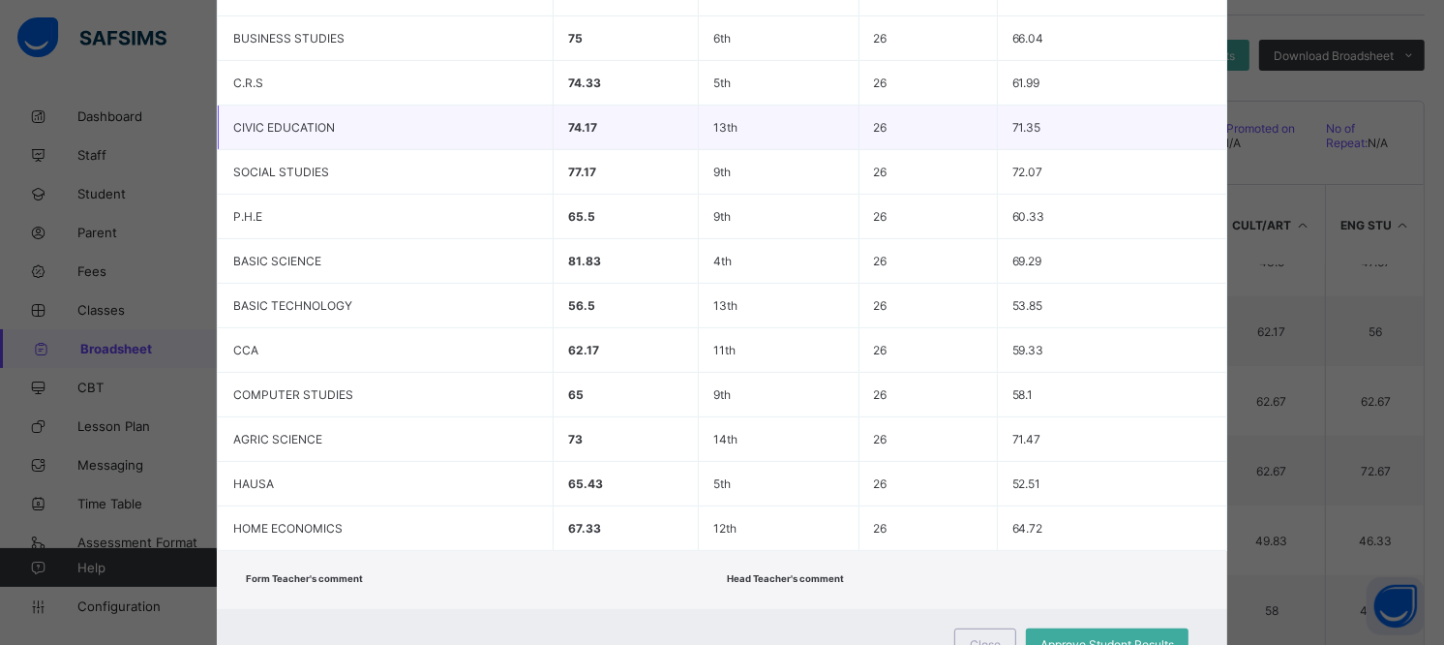
scroll to position [612, 0]
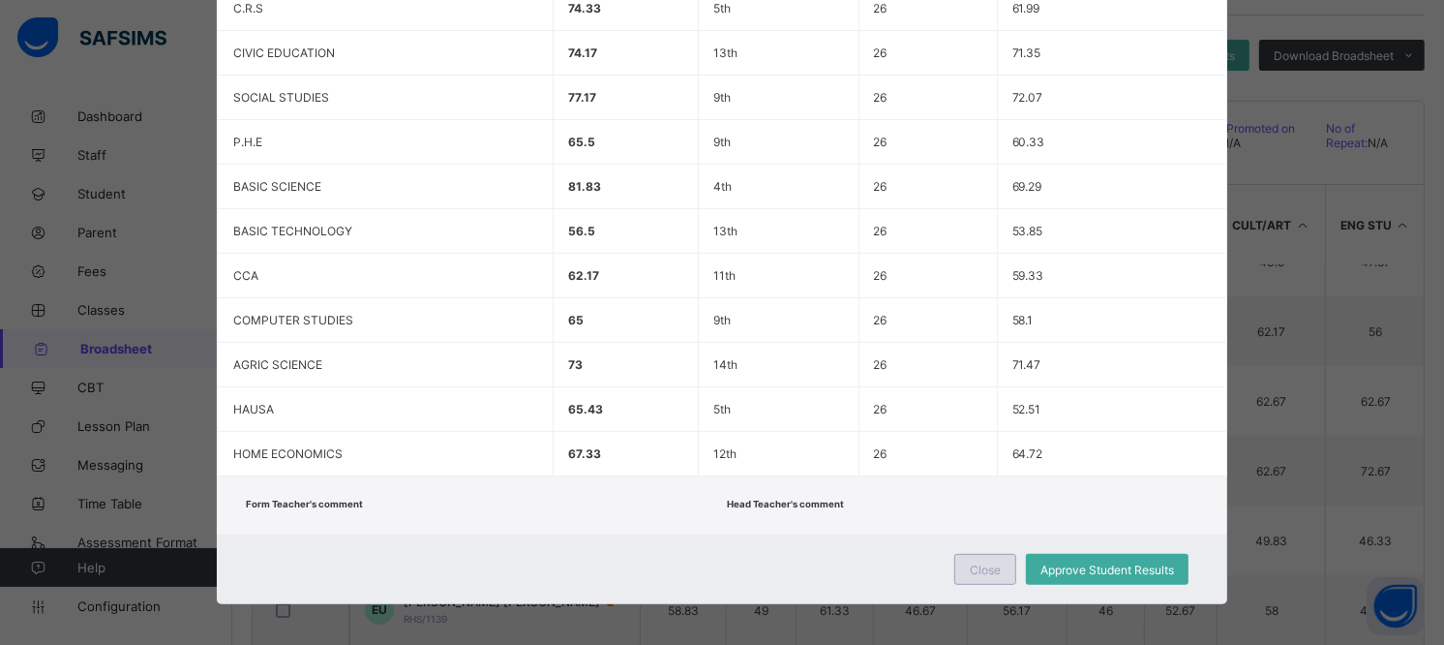
click at [971, 566] on span "Close" at bounding box center [985, 569] width 31 height 15
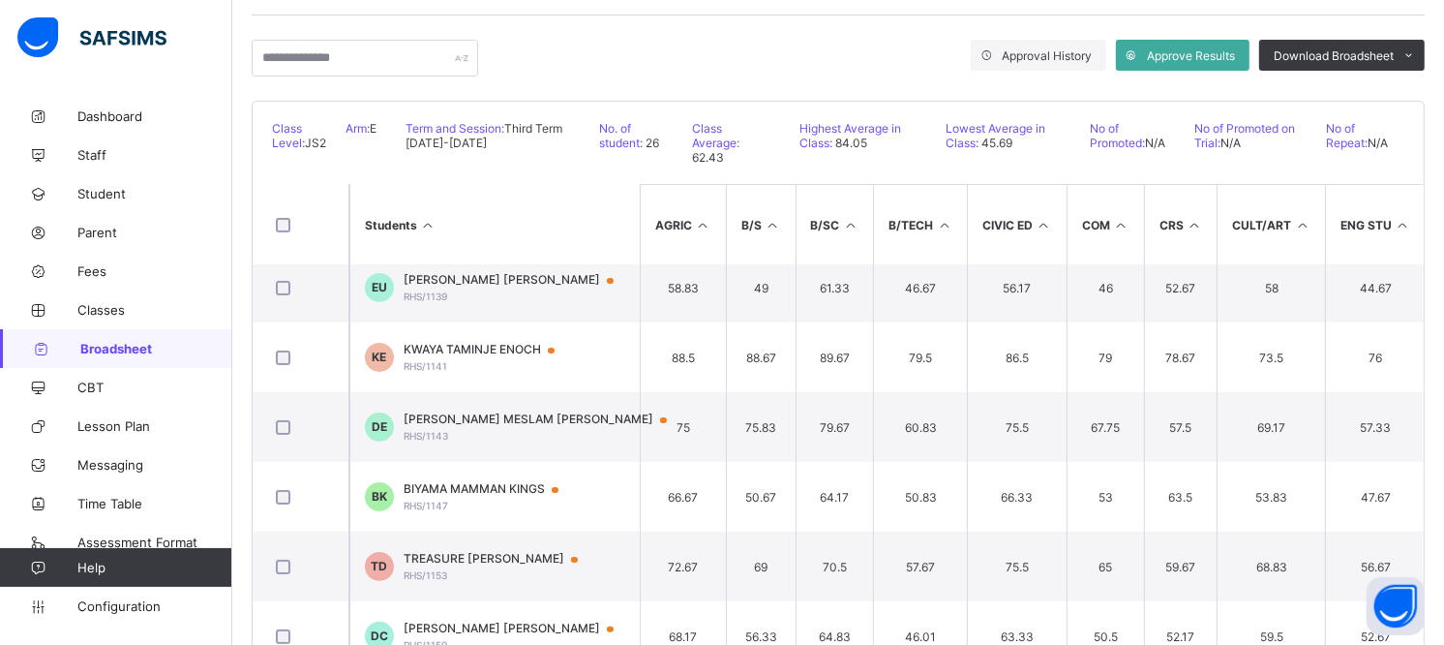
scroll to position [537, 0]
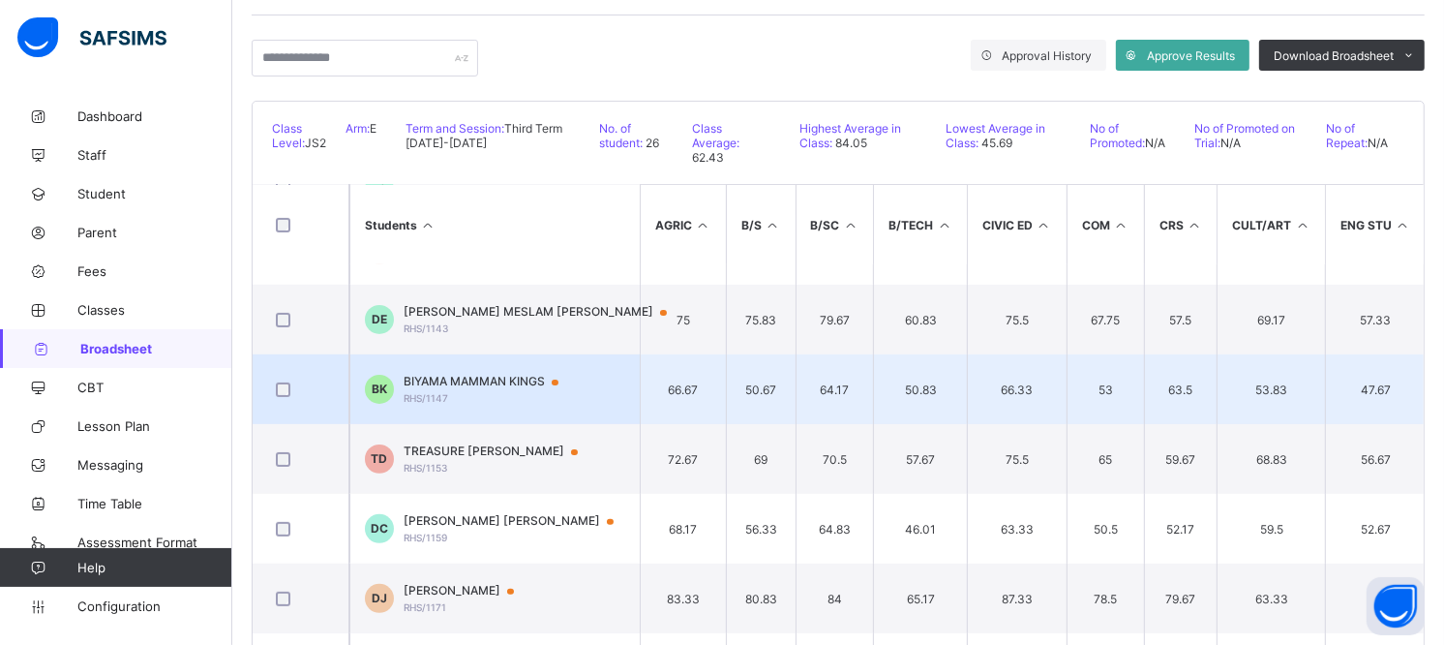
click at [511, 380] on span "BIYAMA MAMMAN KINGS" at bounding box center [490, 381] width 173 height 15
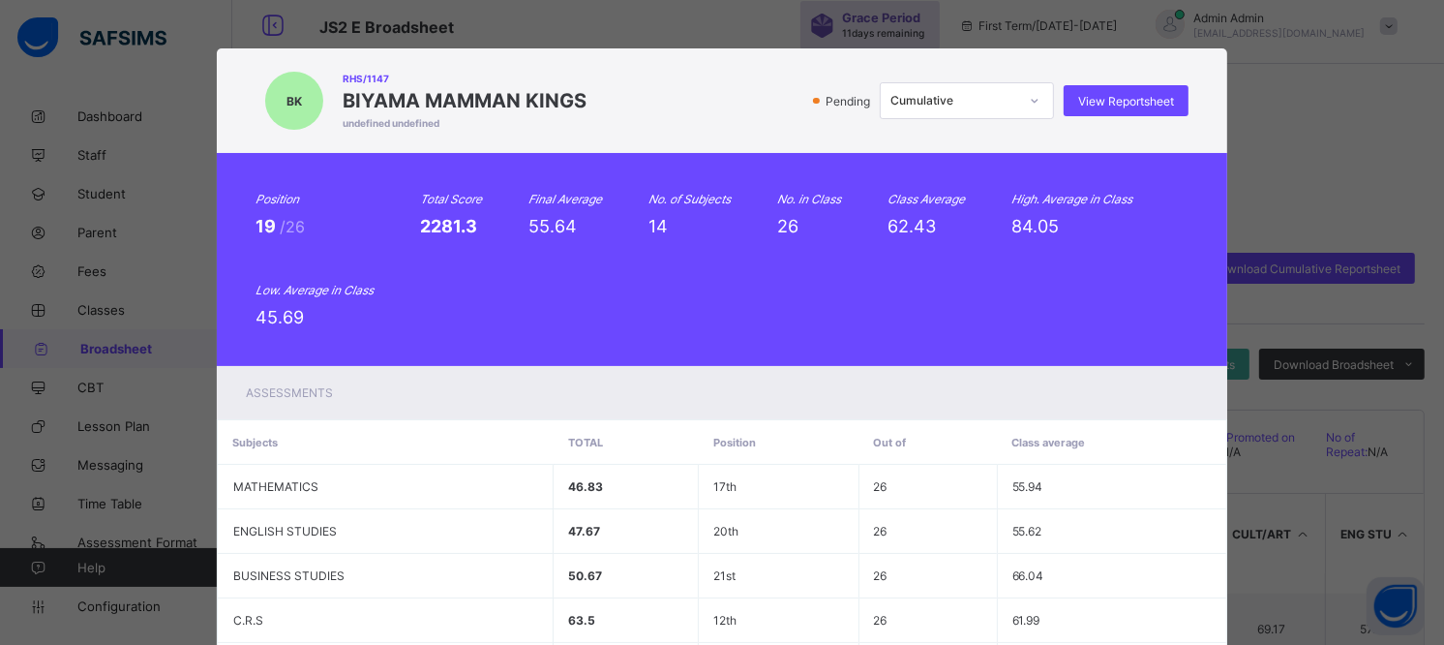
scroll to position [0, 0]
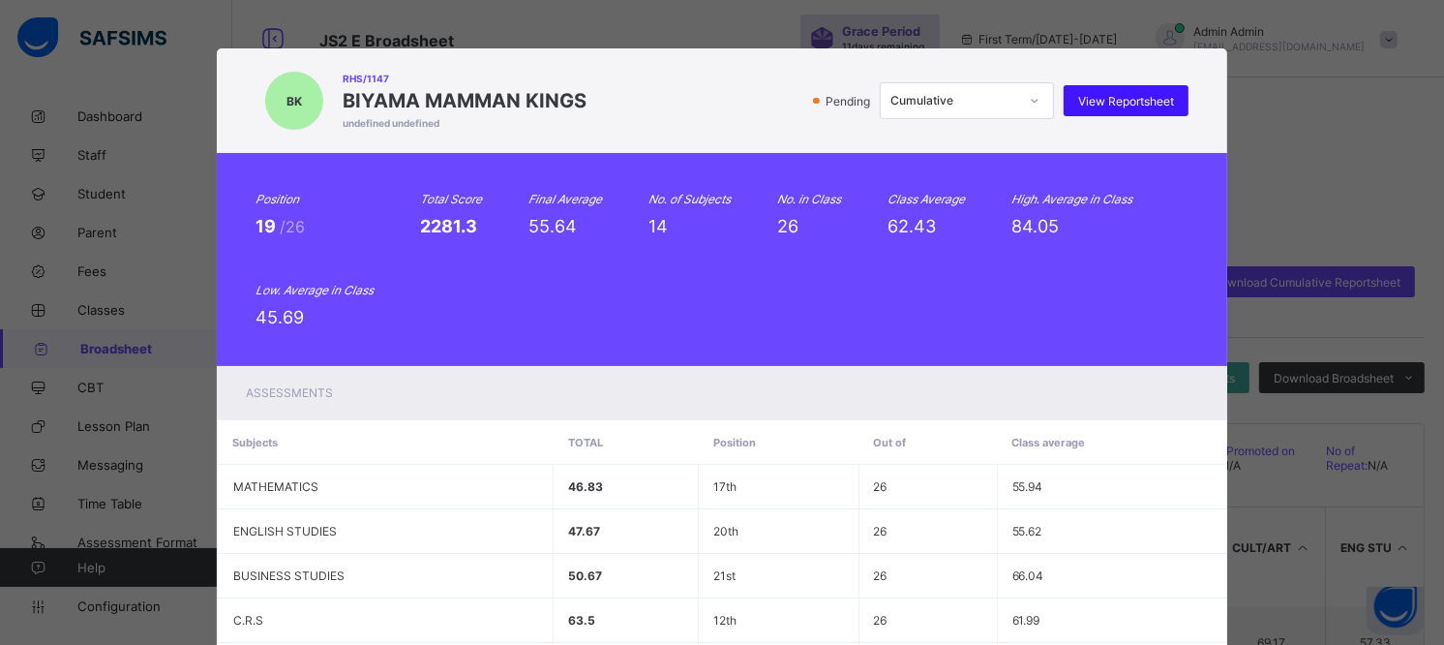
click at [1097, 97] on span "View Reportsheet" at bounding box center [1126, 101] width 96 height 15
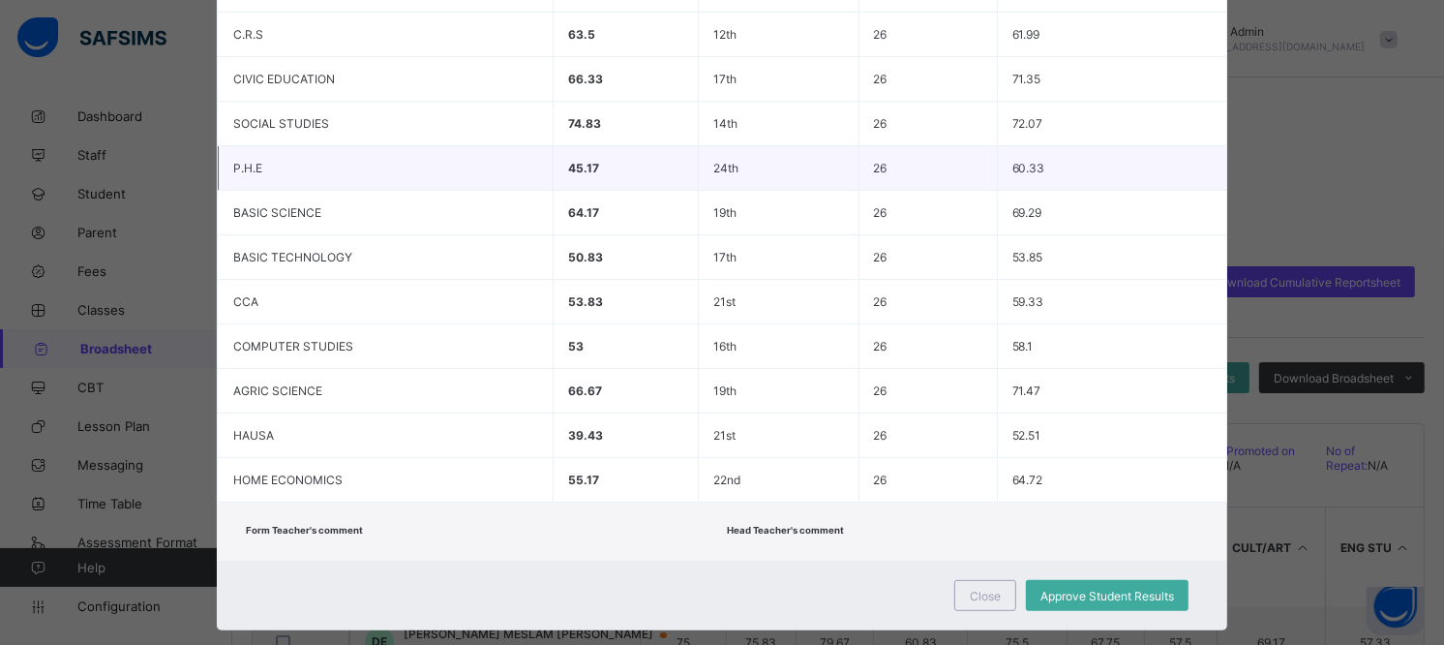
scroll to position [612, 0]
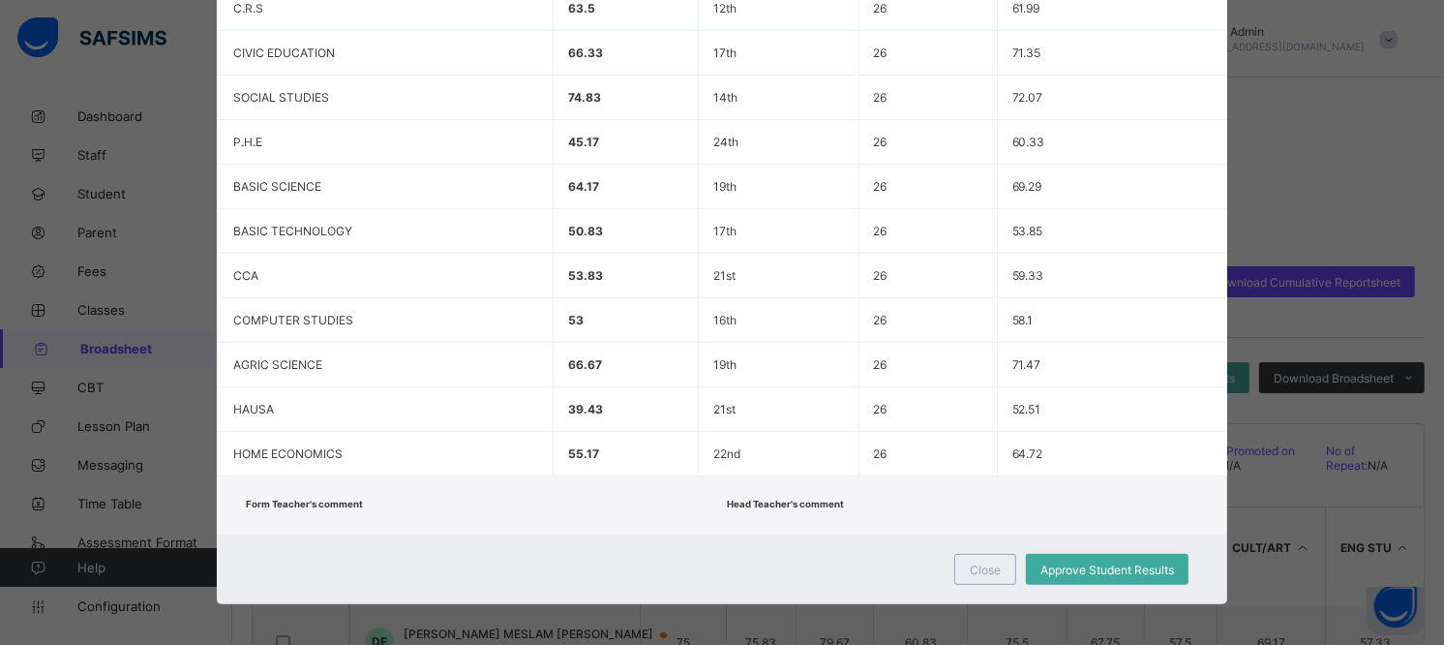
click at [971, 562] on span "Close" at bounding box center [985, 569] width 31 height 15
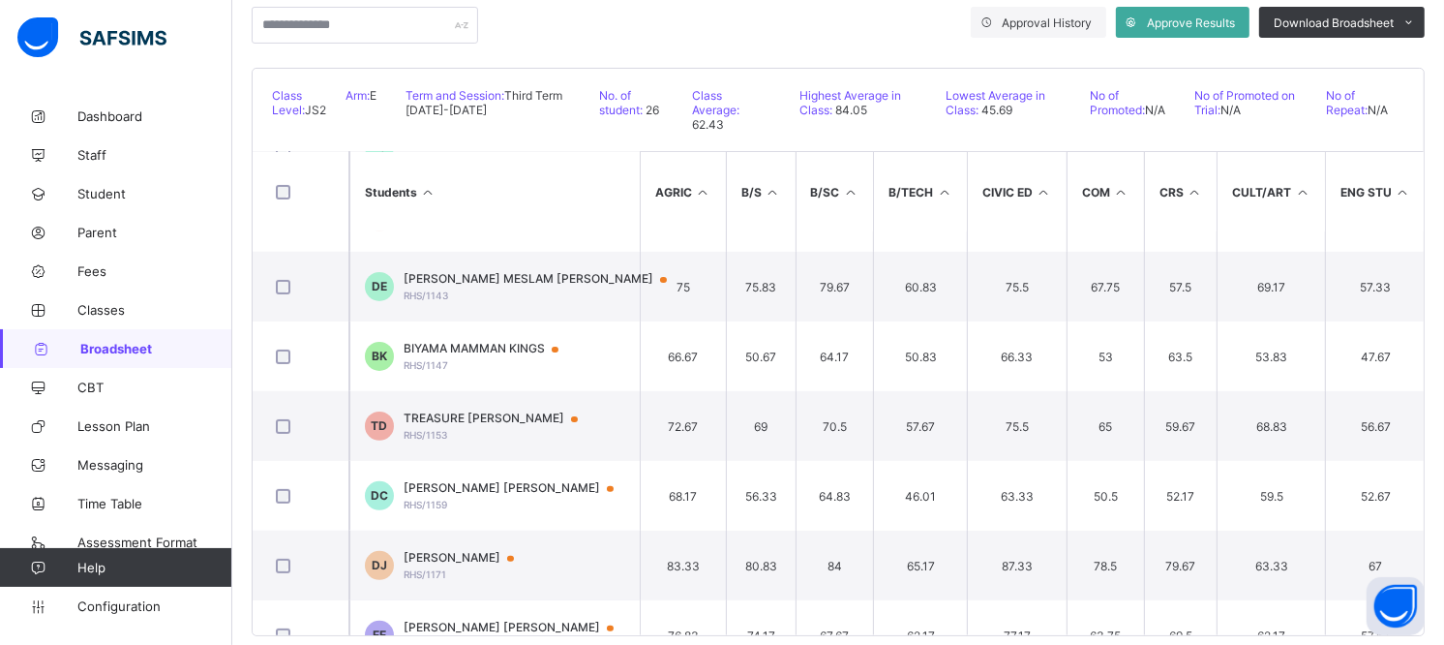
scroll to position [381, 0]
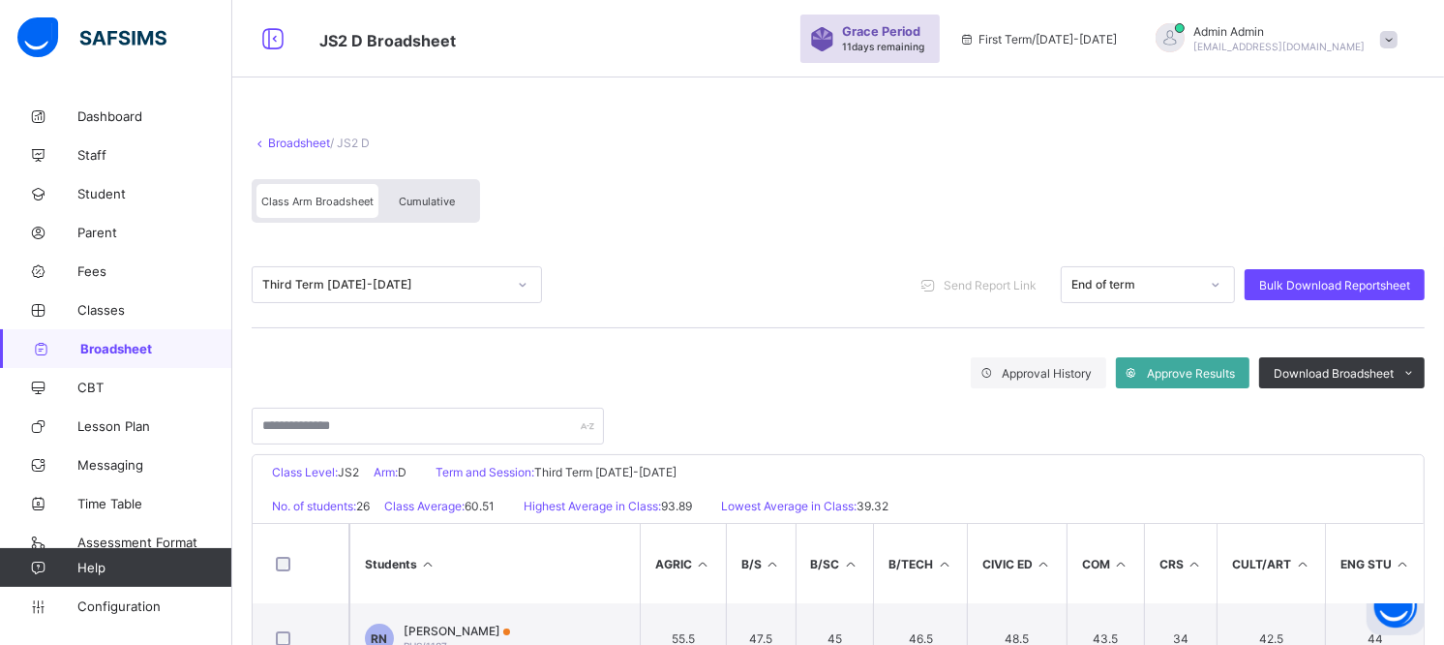
click at [447, 198] on span "Cumulative" at bounding box center [427, 202] width 56 height 14
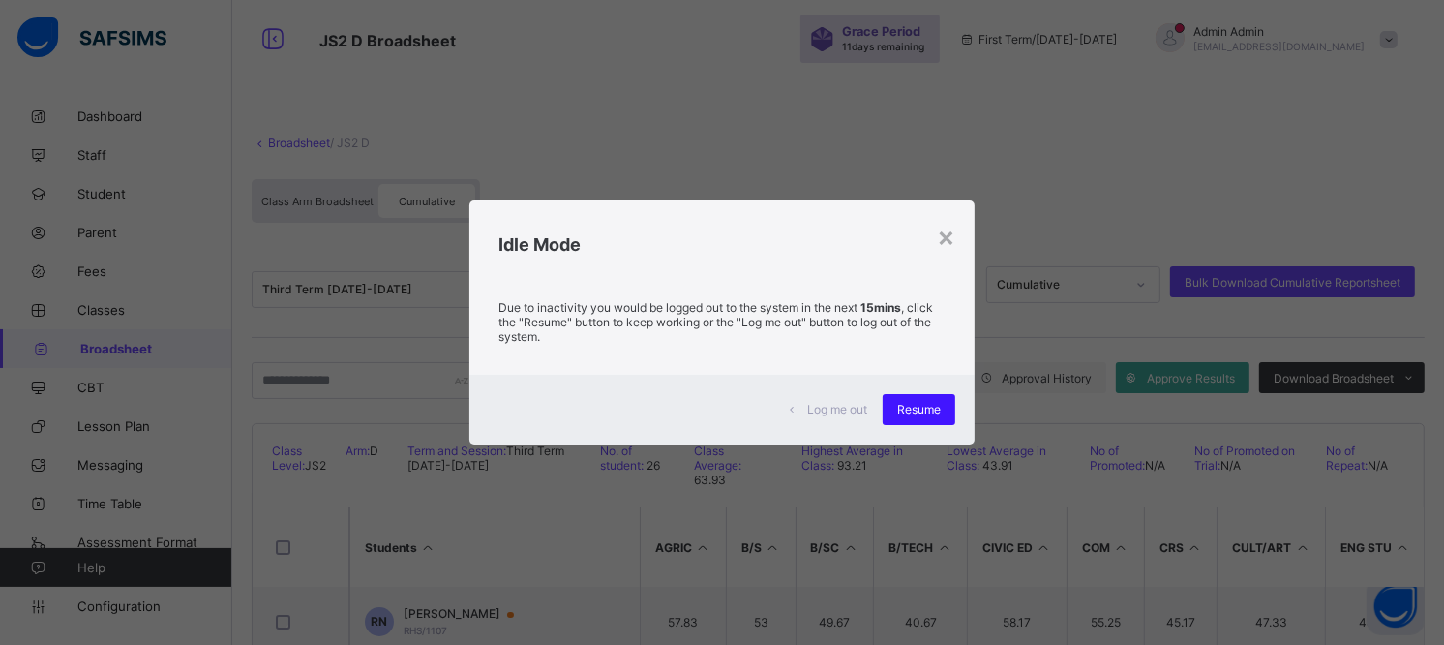
click at [912, 402] on span "Resume" at bounding box center [919, 409] width 44 height 15
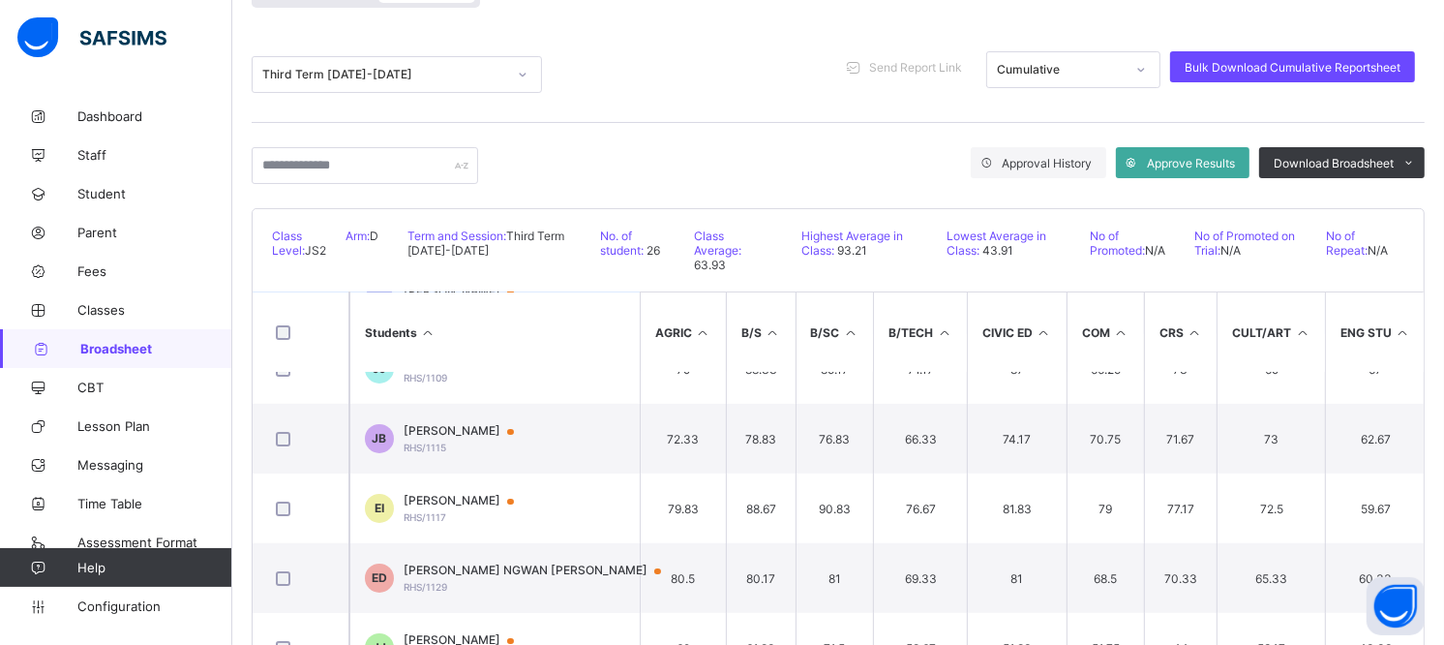
scroll to position [215, 0]
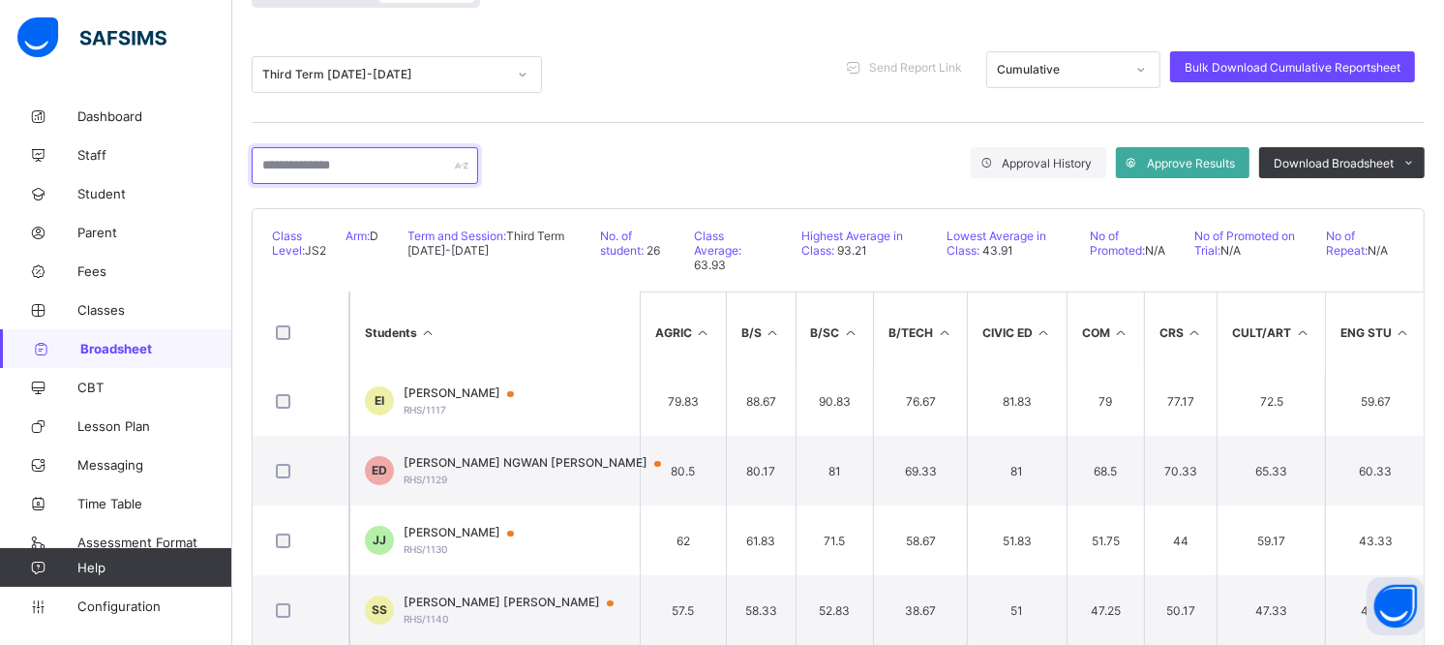
click at [369, 178] on input "text" at bounding box center [365, 165] width 226 height 37
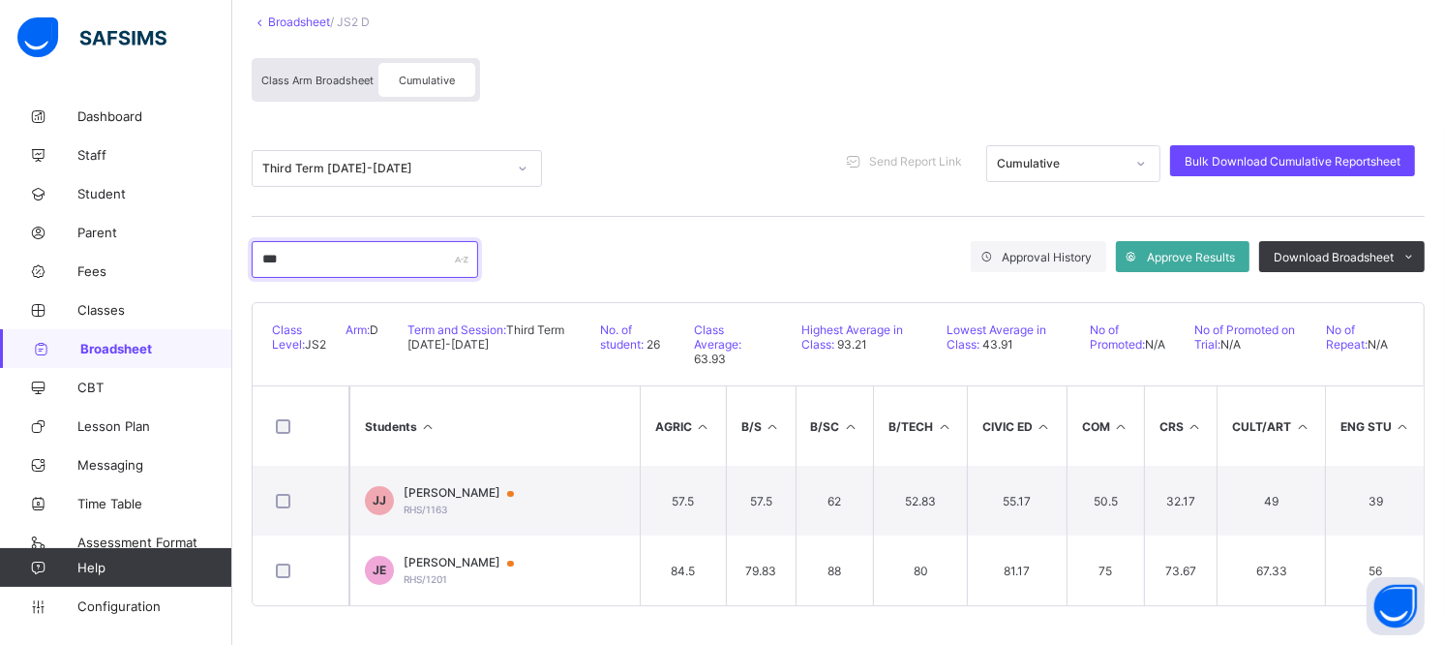
scroll to position [55, 0]
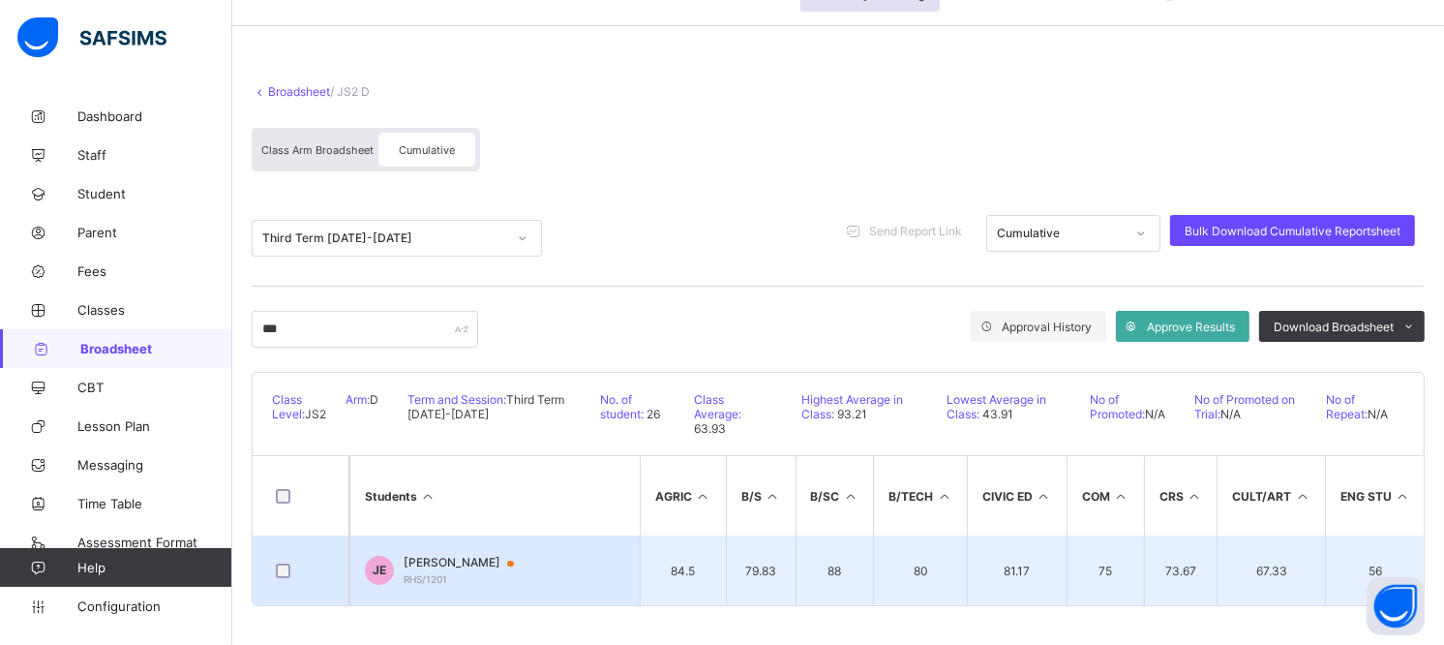
click at [458, 556] on span "JOSEPH OBINNA ENE" at bounding box center [468, 562] width 129 height 15
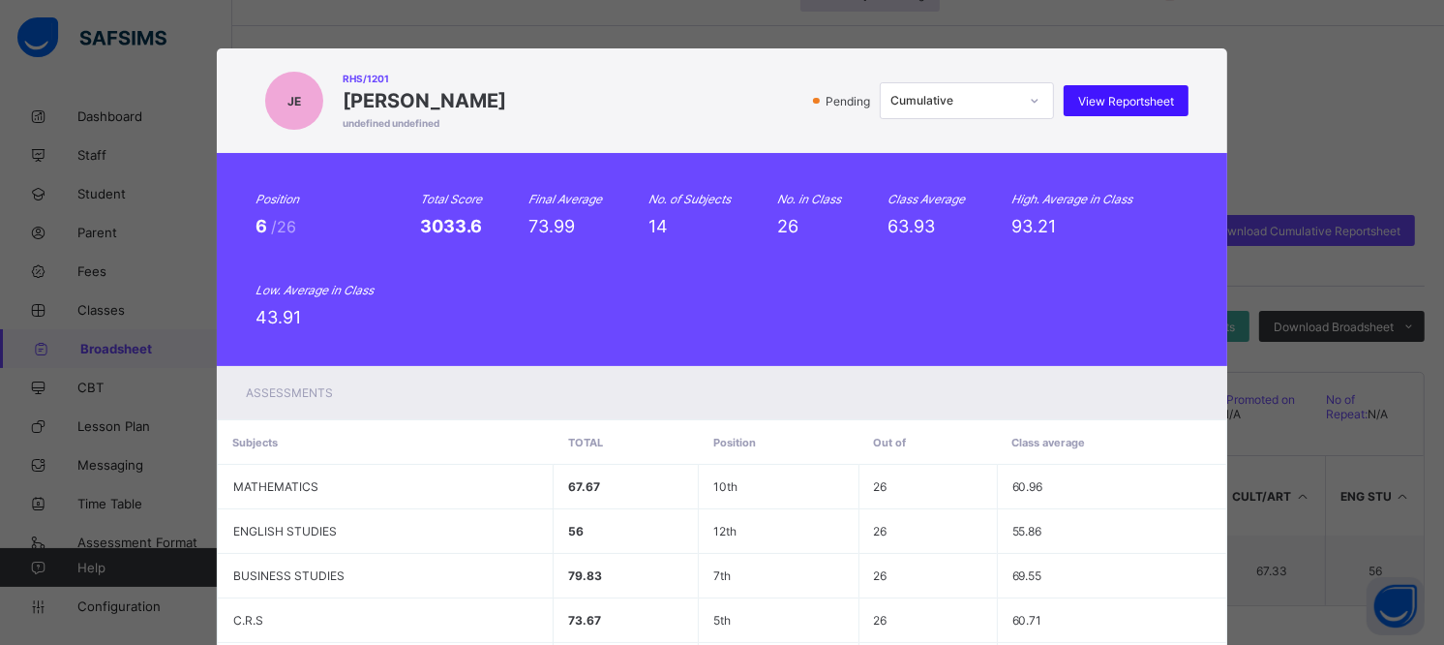
click at [1137, 94] on span "View Reportsheet" at bounding box center [1126, 101] width 96 height 15
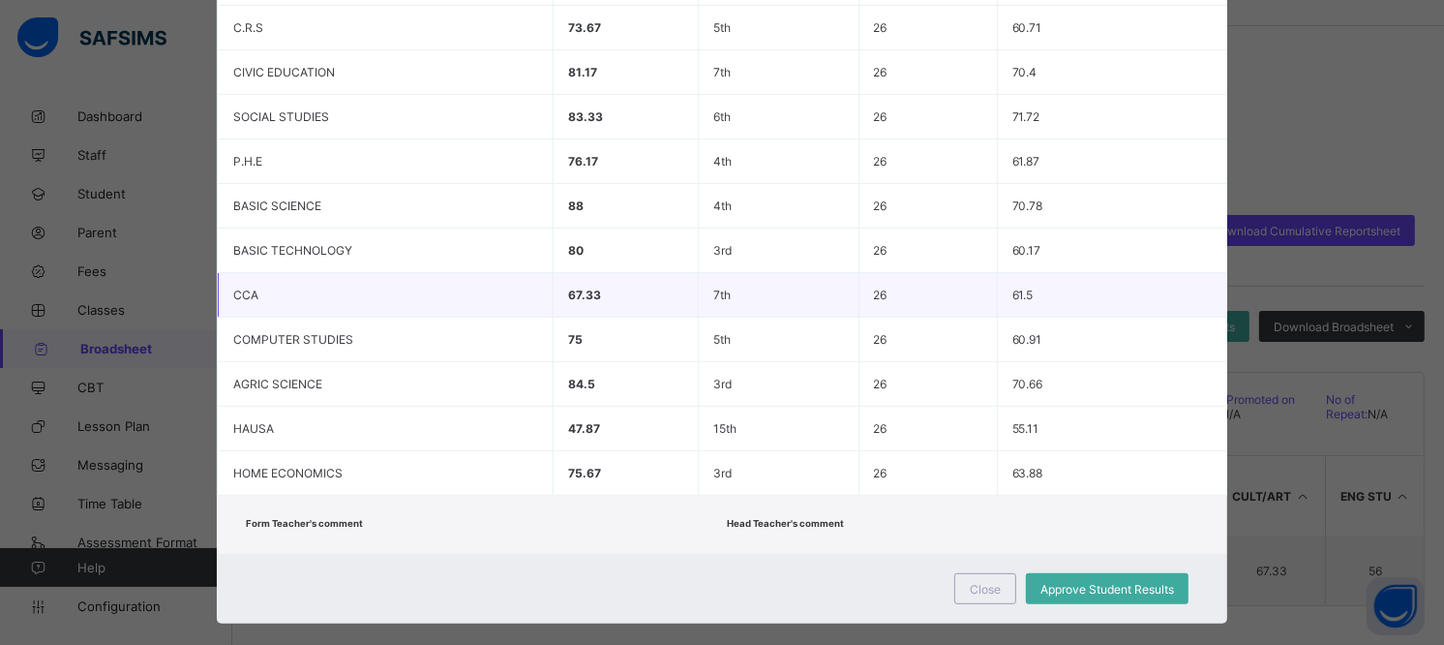
scroll to position [612, 0]
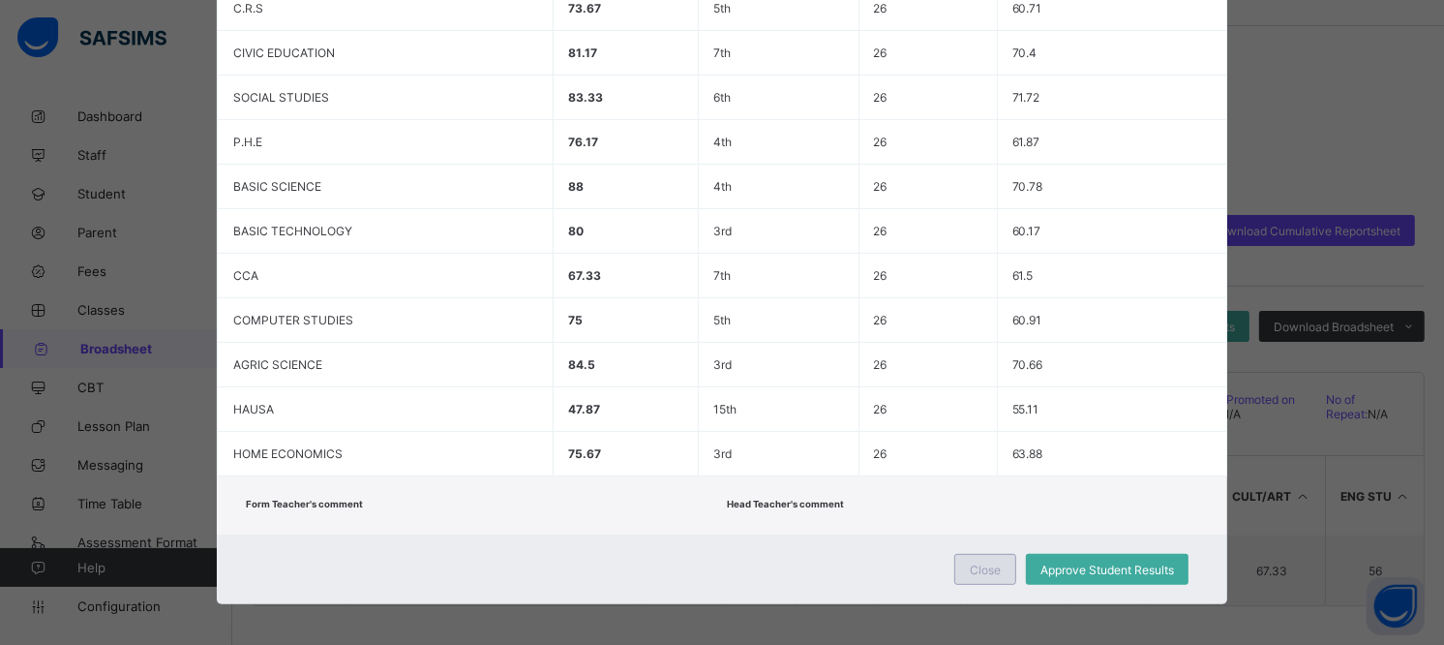
click at [971, 554] on div "Close" at bounding box center [985, 569] width 62 height 31
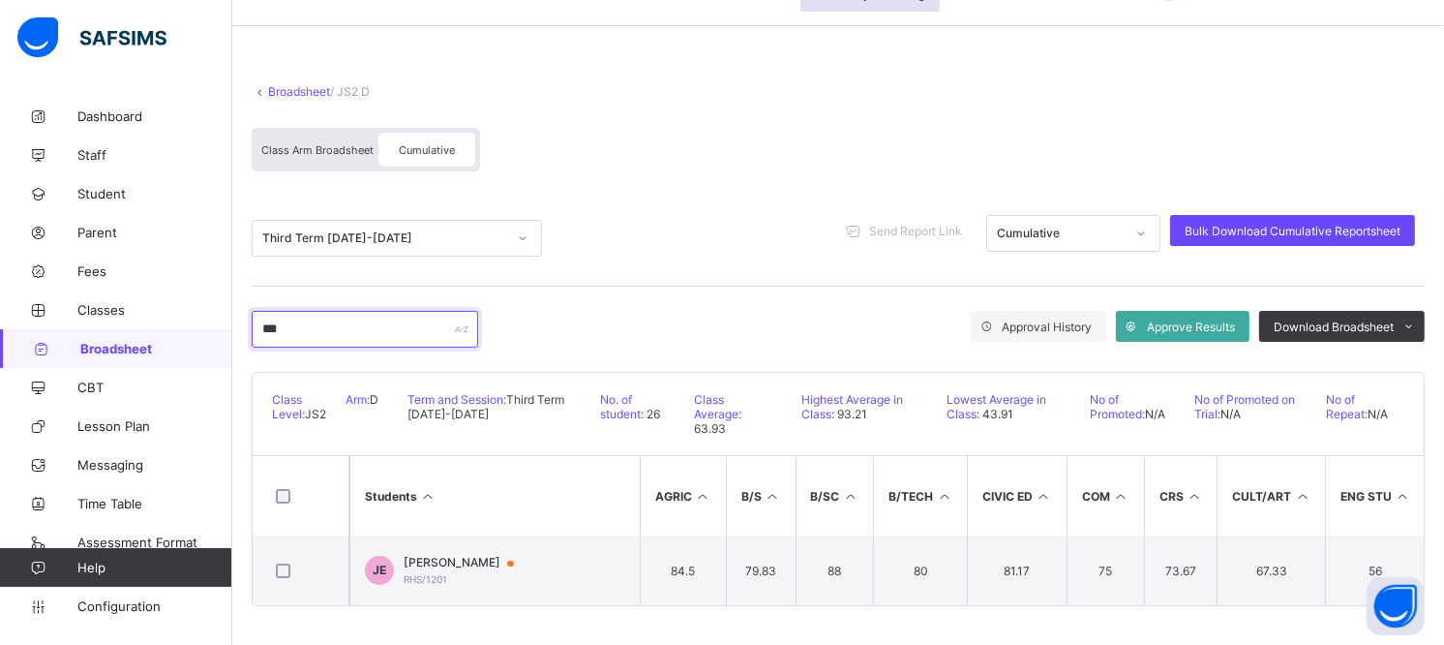
click at [437, 330] on input "***" at bounding box center [365, 329] width 226 height 37
type input "*"
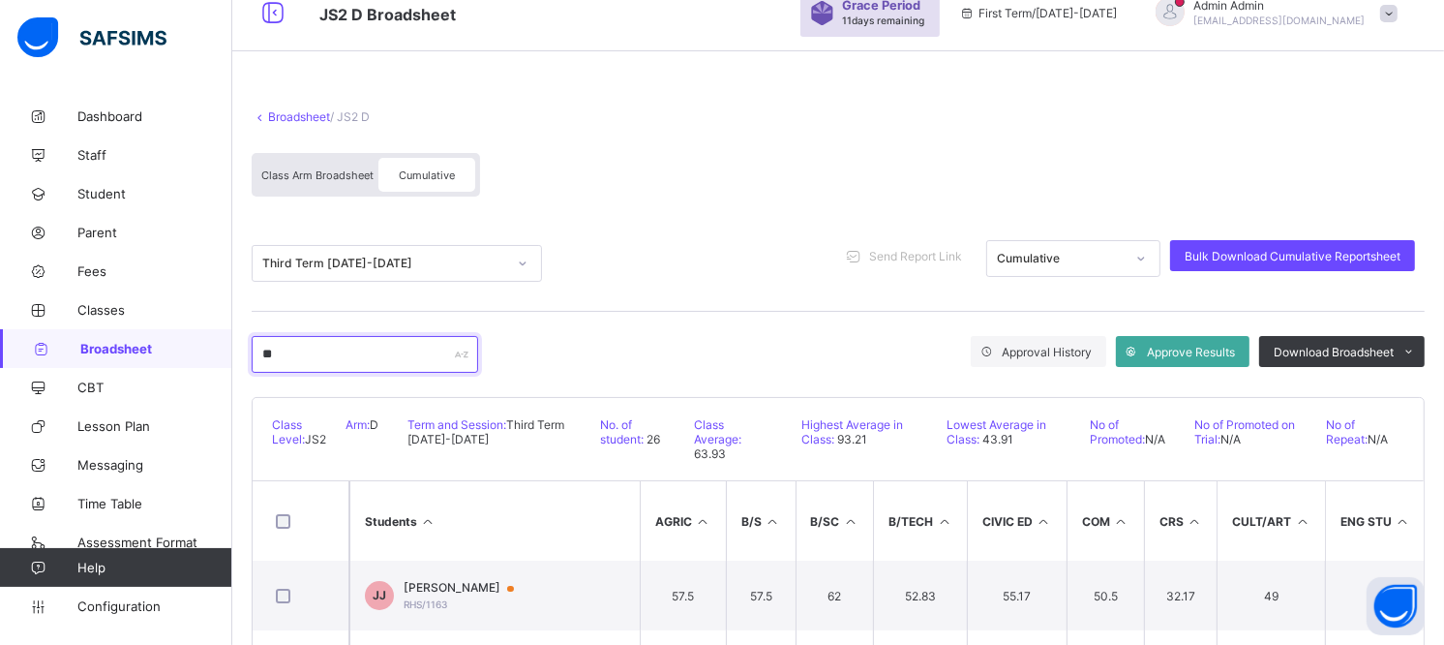
scroll to position [55, 0]
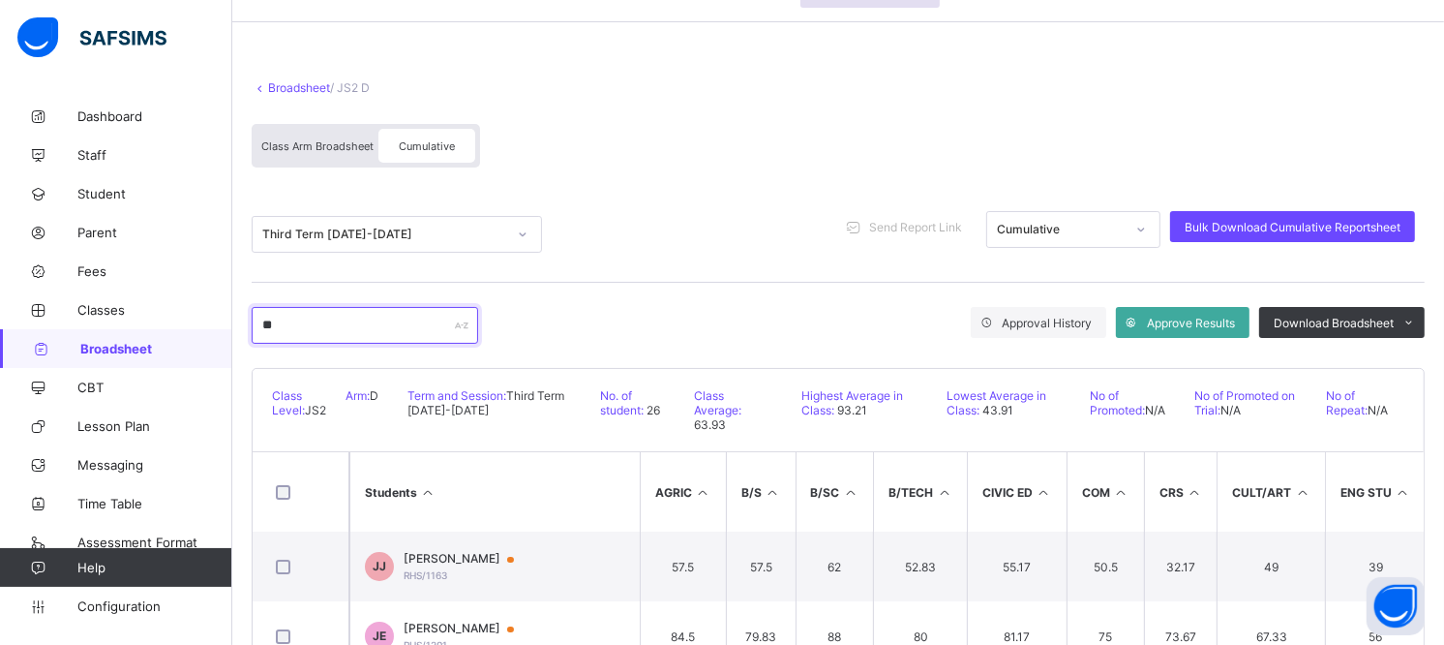
type input "*"
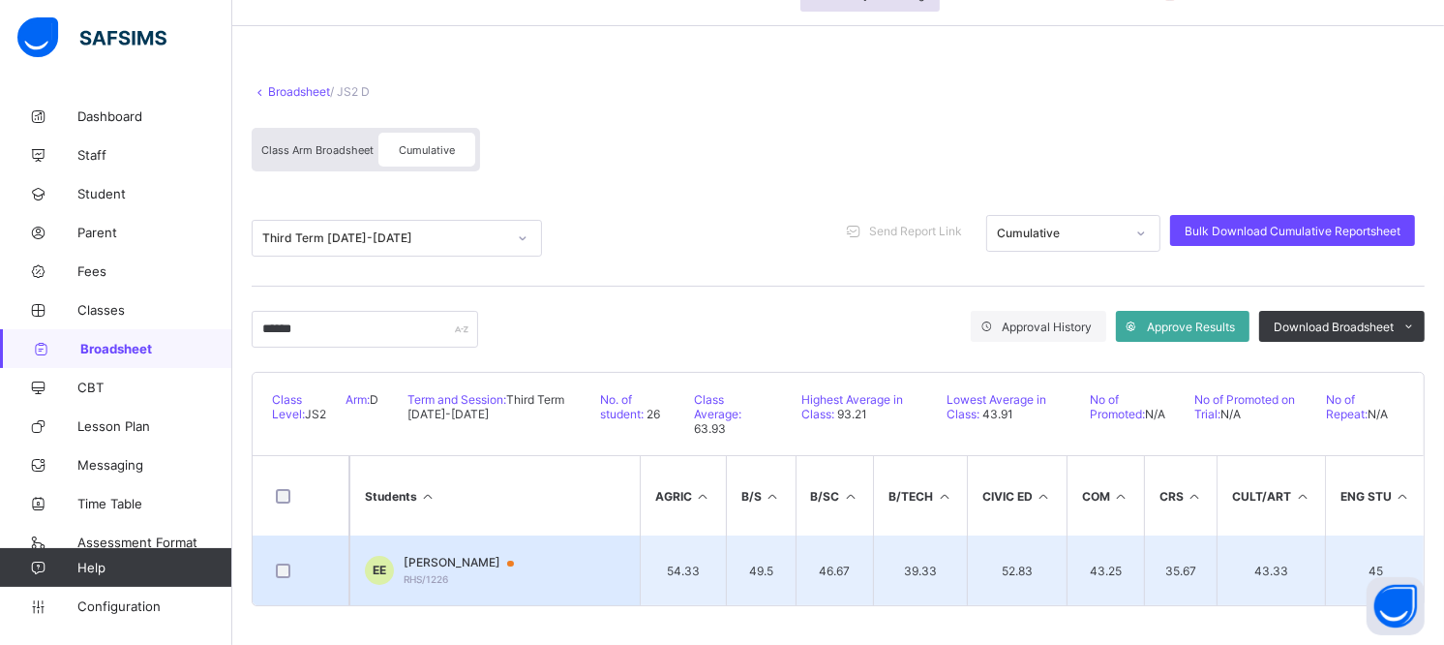
click at [450, 559] on span "ESTHER EBED" at bounding box center [468, 562] width 129 height 15
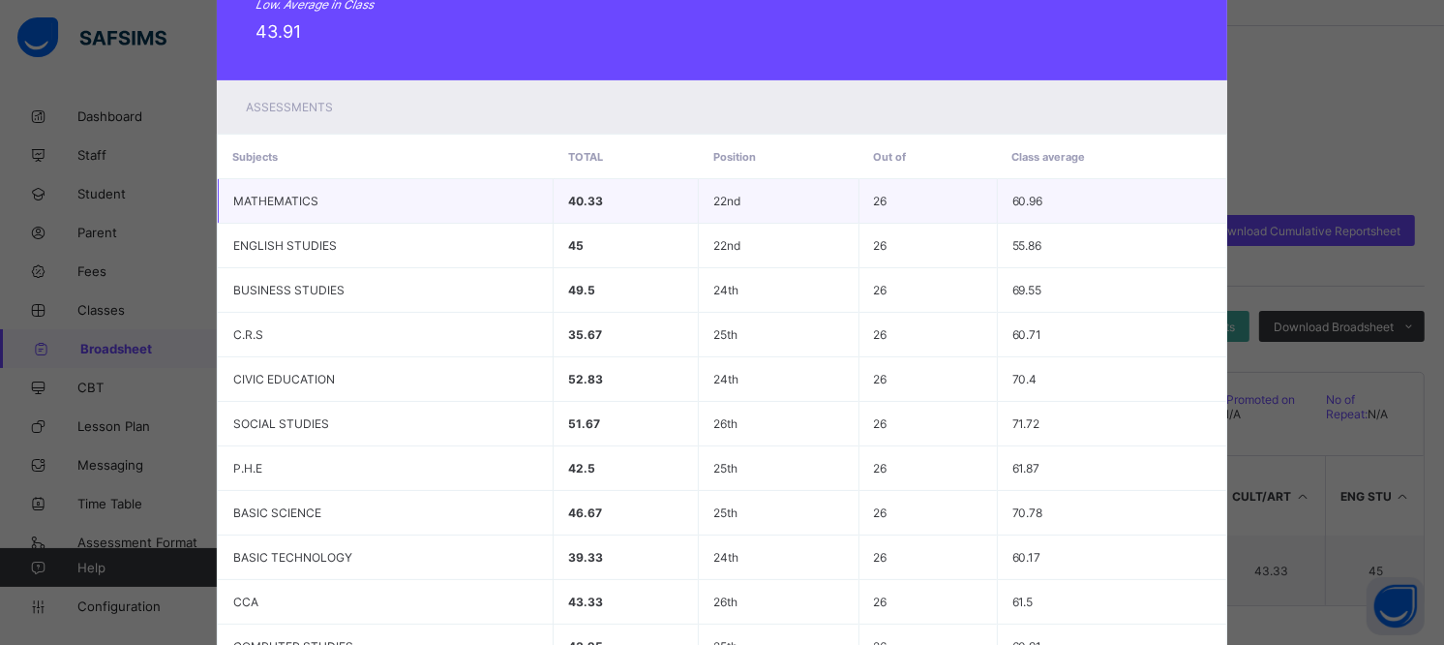
scroll to position [0, 0]
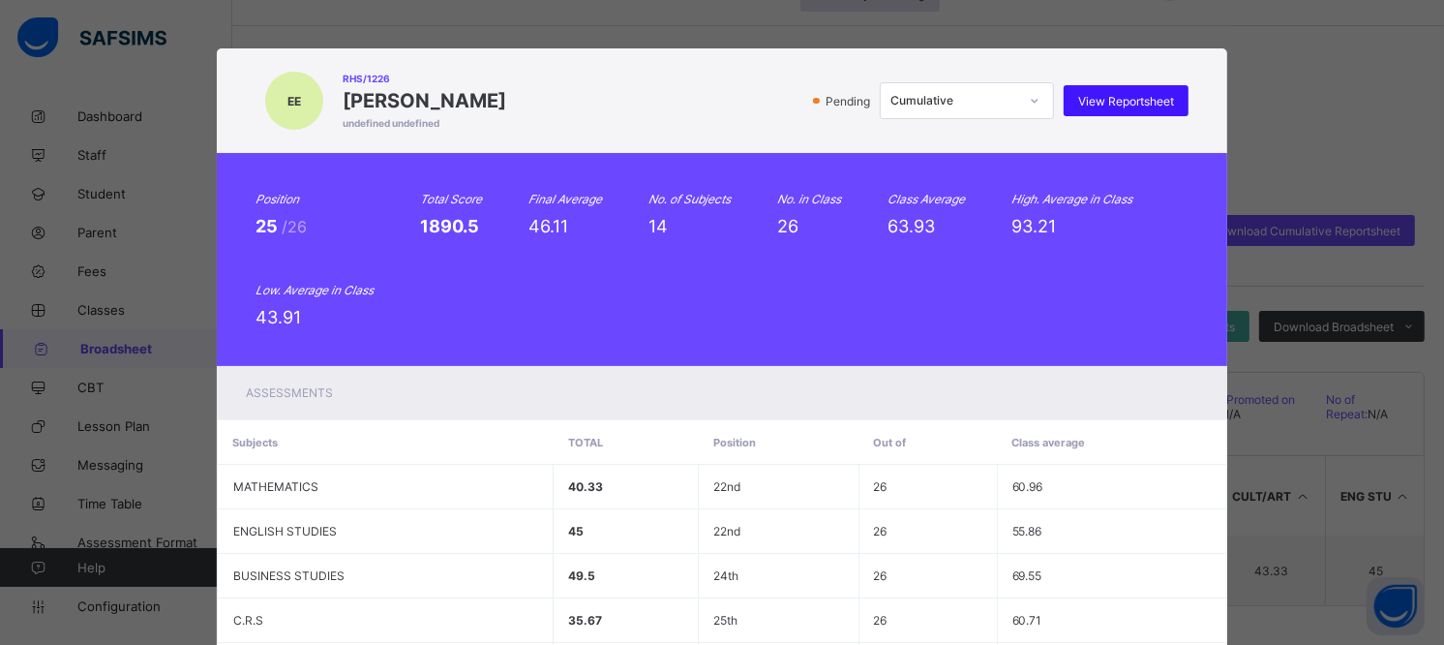
click at [1137, 94] on span "View Reportsheet" at bounding box center [1126, 101] width 96 height 15
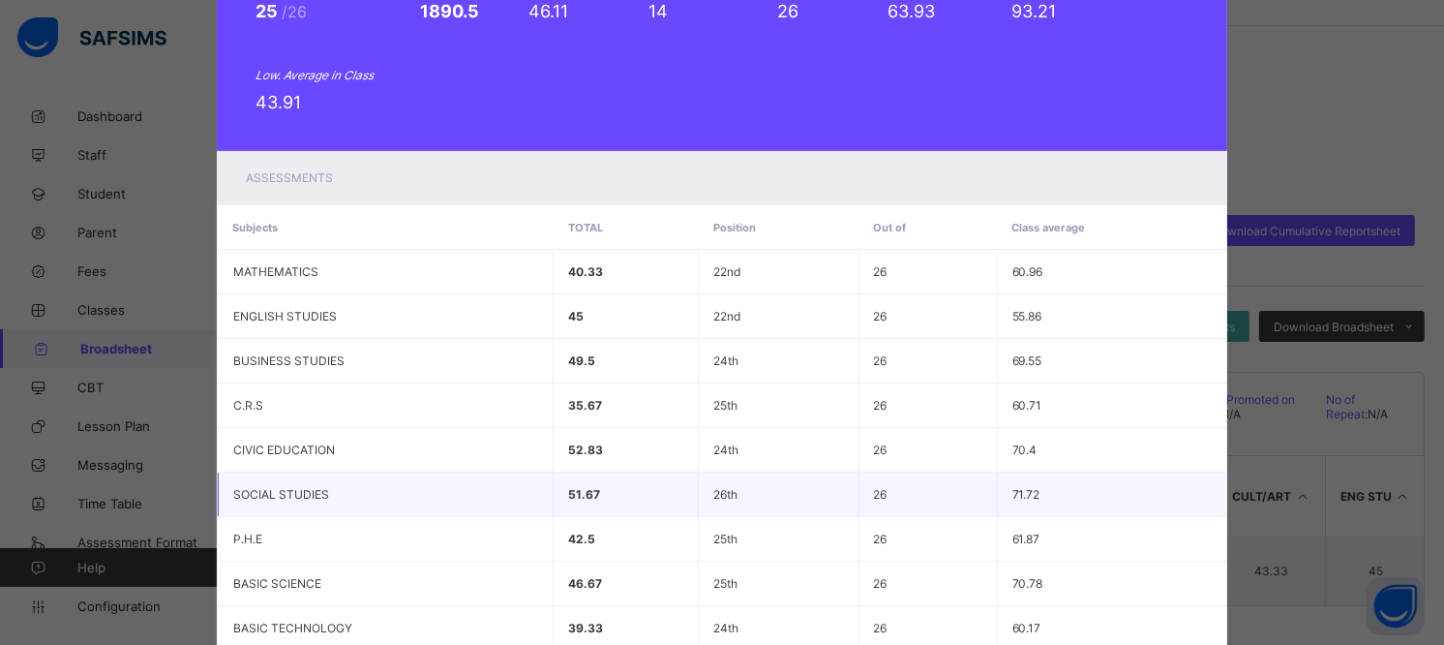
scroll to position [612, 0]
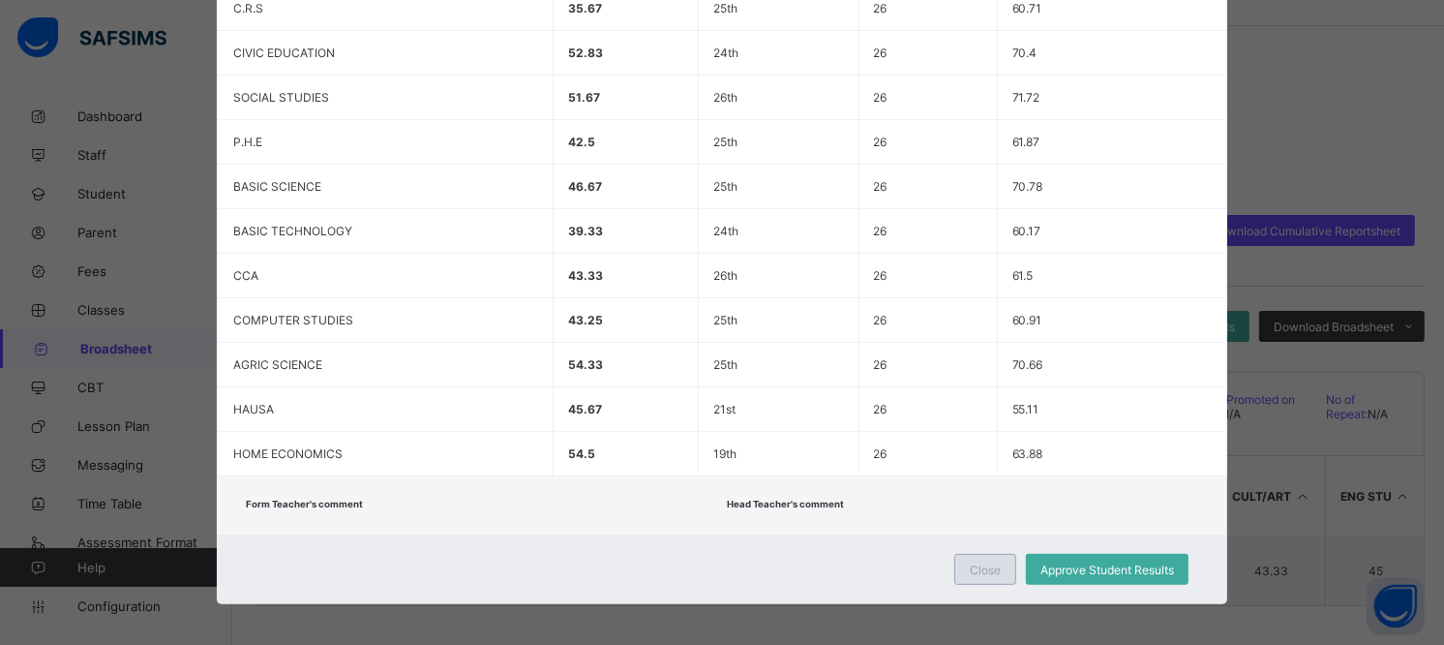
click at [1000, 559] on div "Close" at bounding box center [985, 569] width 62 height 31
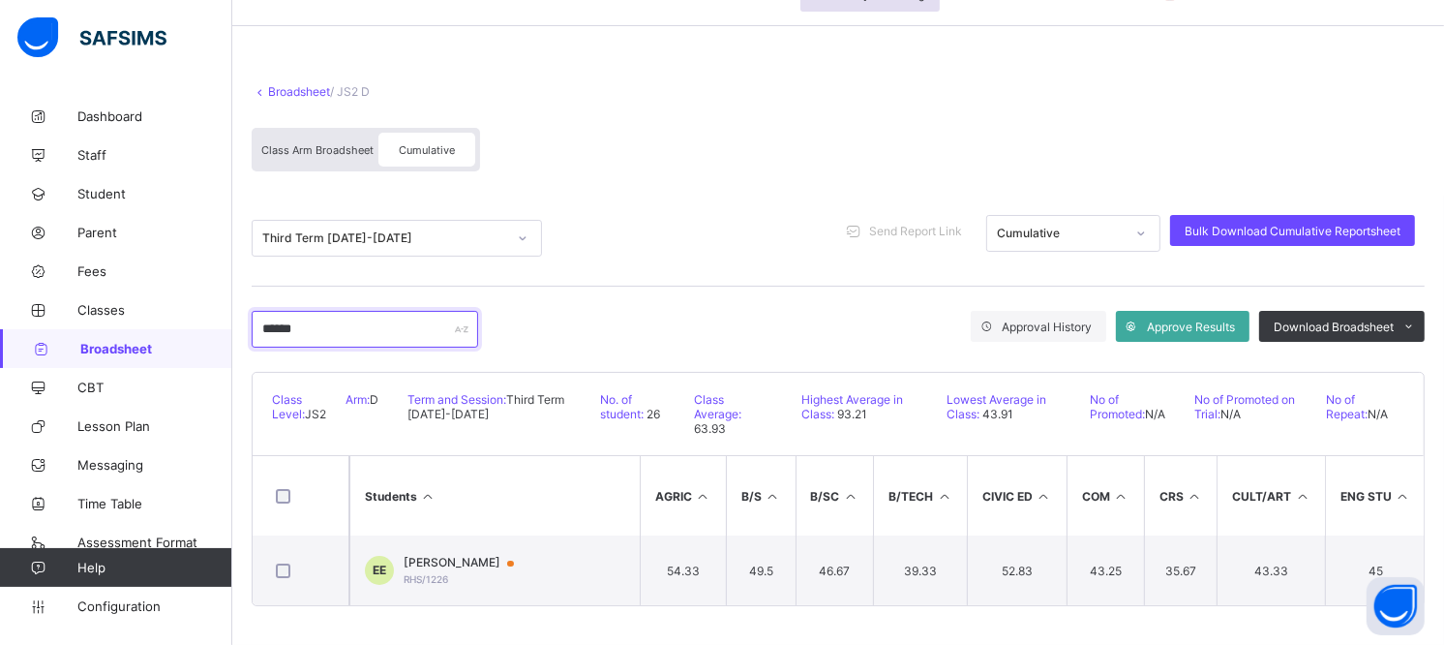
click at [371, 315] on input "******" at bounding box center [365, 329] width 226 height 37
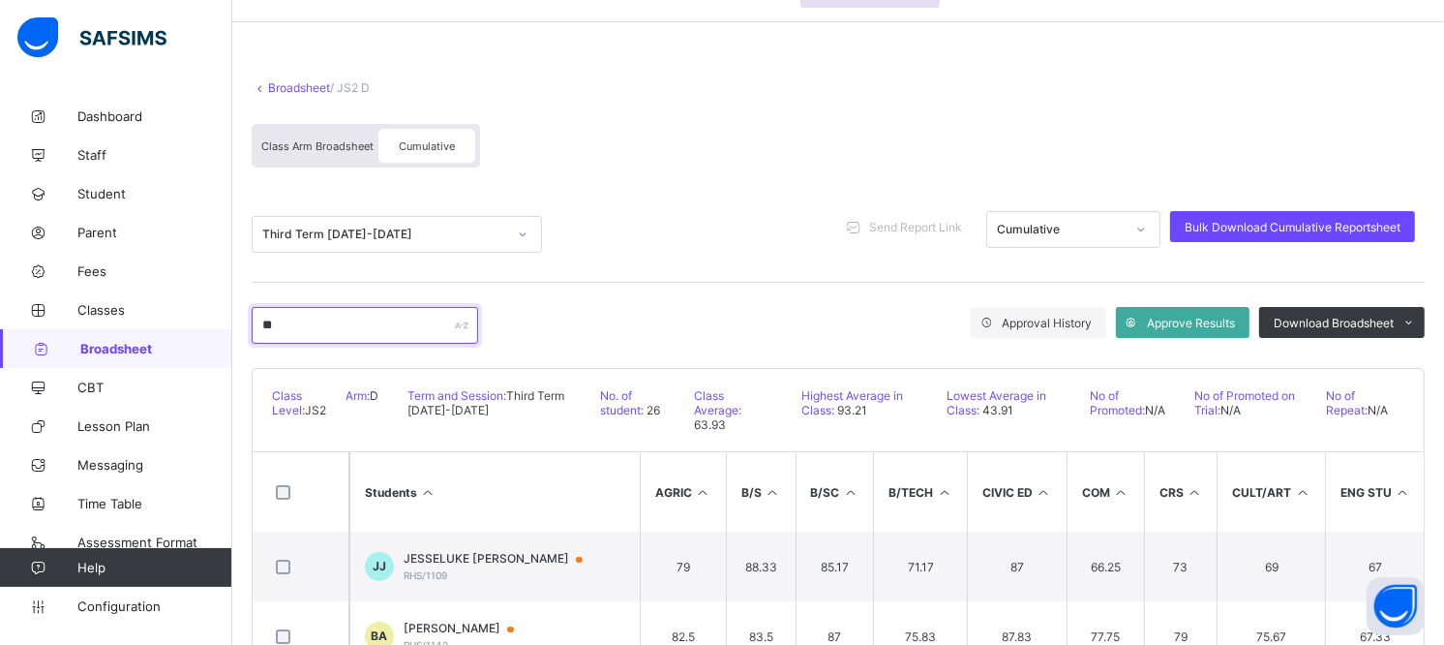
type input "*"
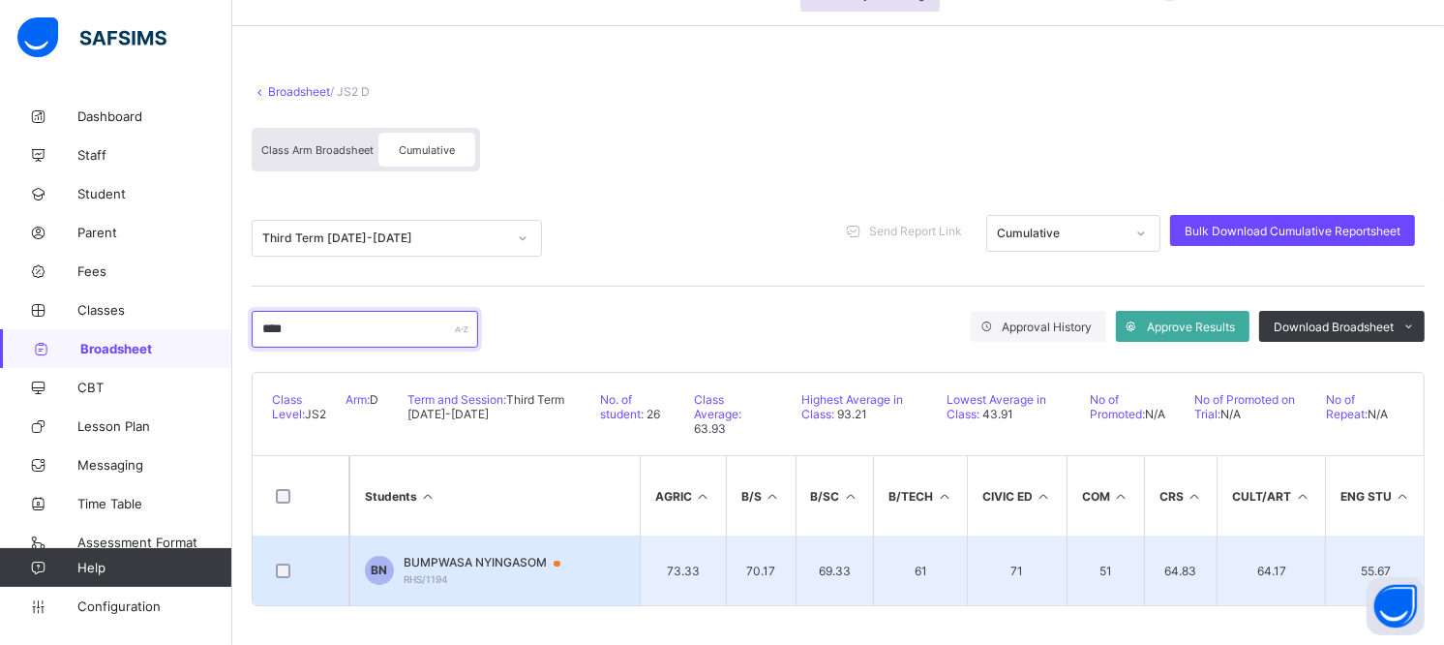
type input "****"
click at [507, 562] on span "BUMPWASA NYINGASOM" at bounding box center [491, 562] width 175 height 15
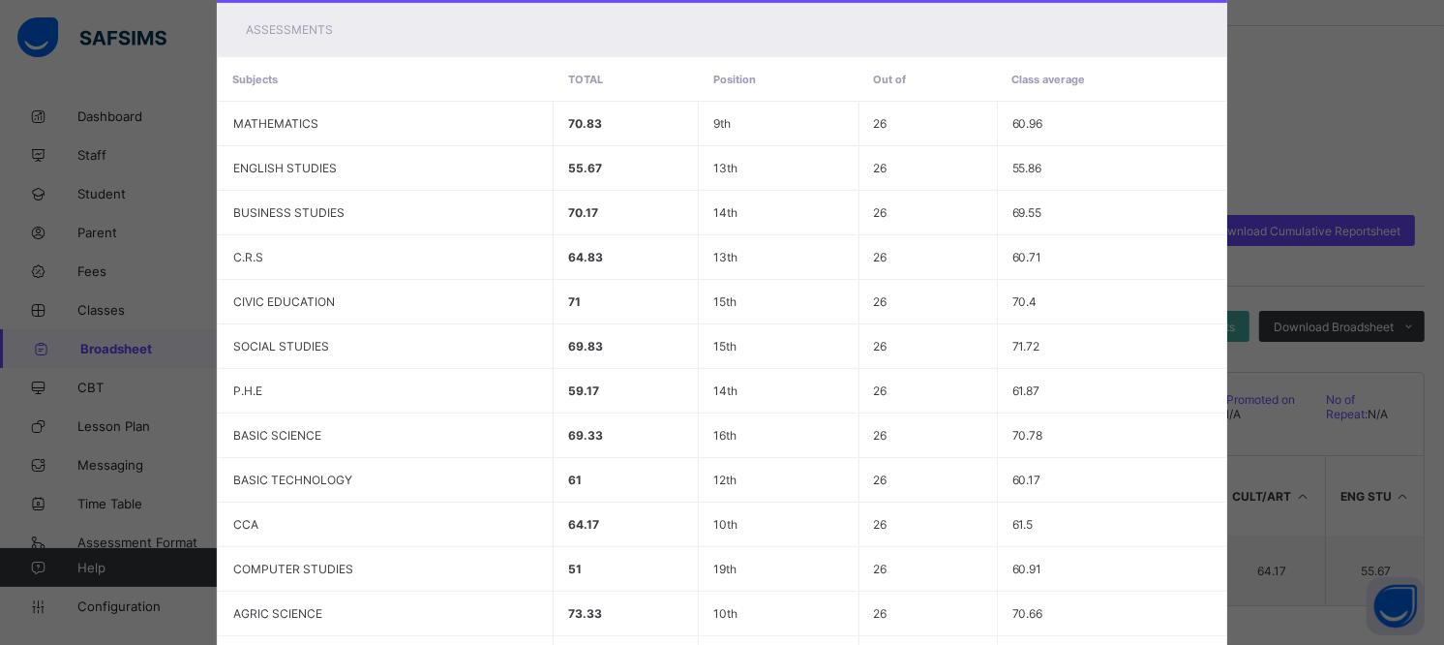
scroll to position [0, 0]
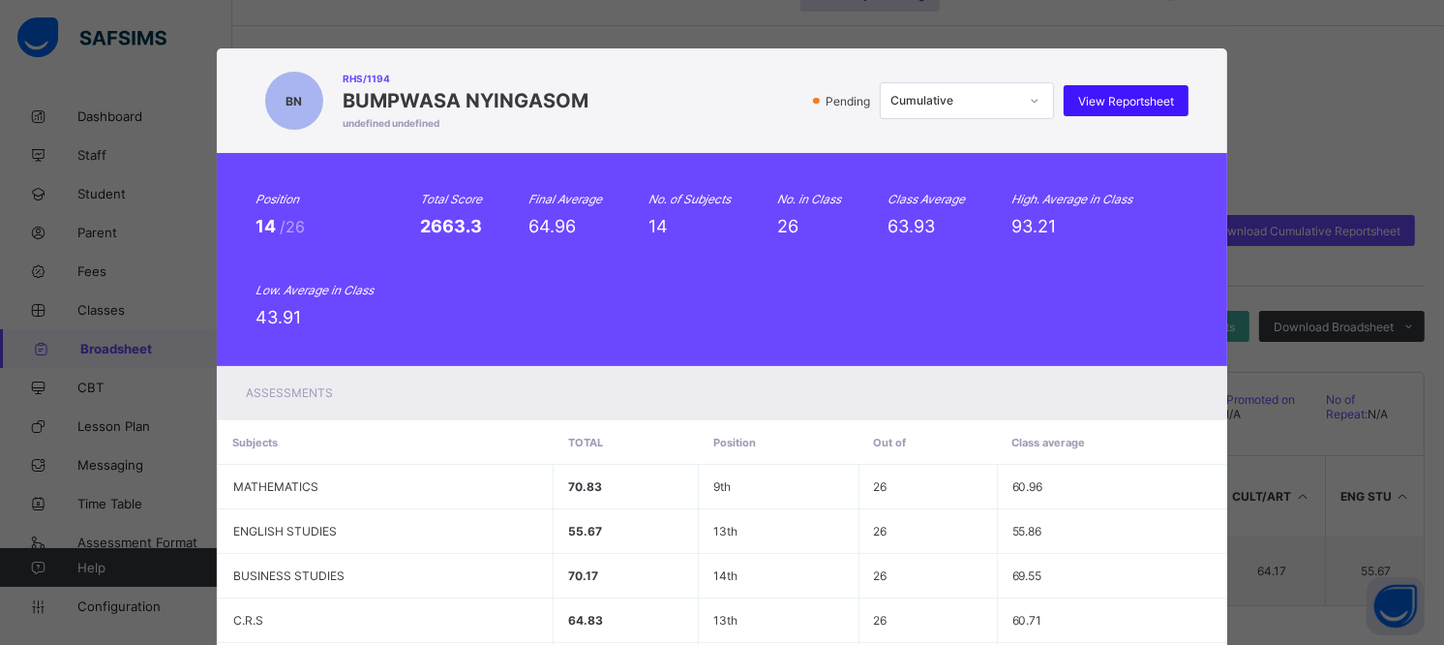
click at [1104, 97] on span "View Reportsheet" at bounding box center [1126, 101] width 96 height 15
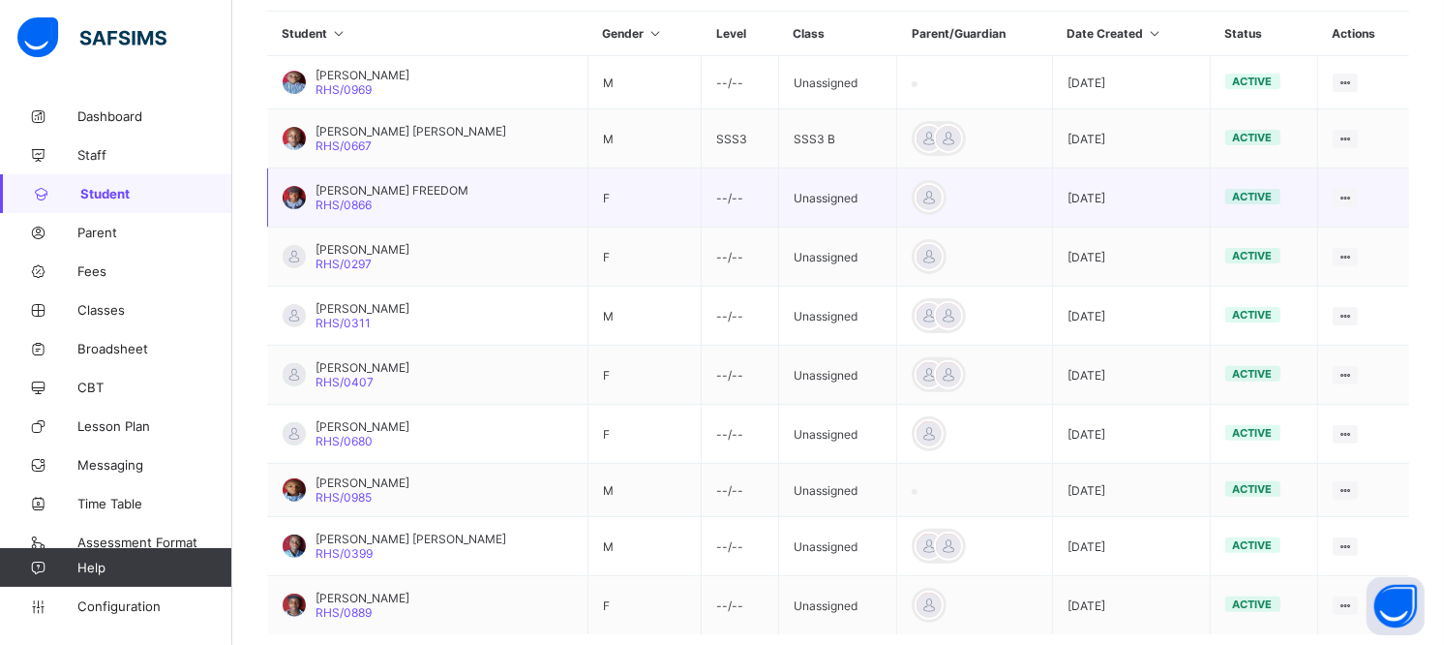
scroll to position [362, 0]
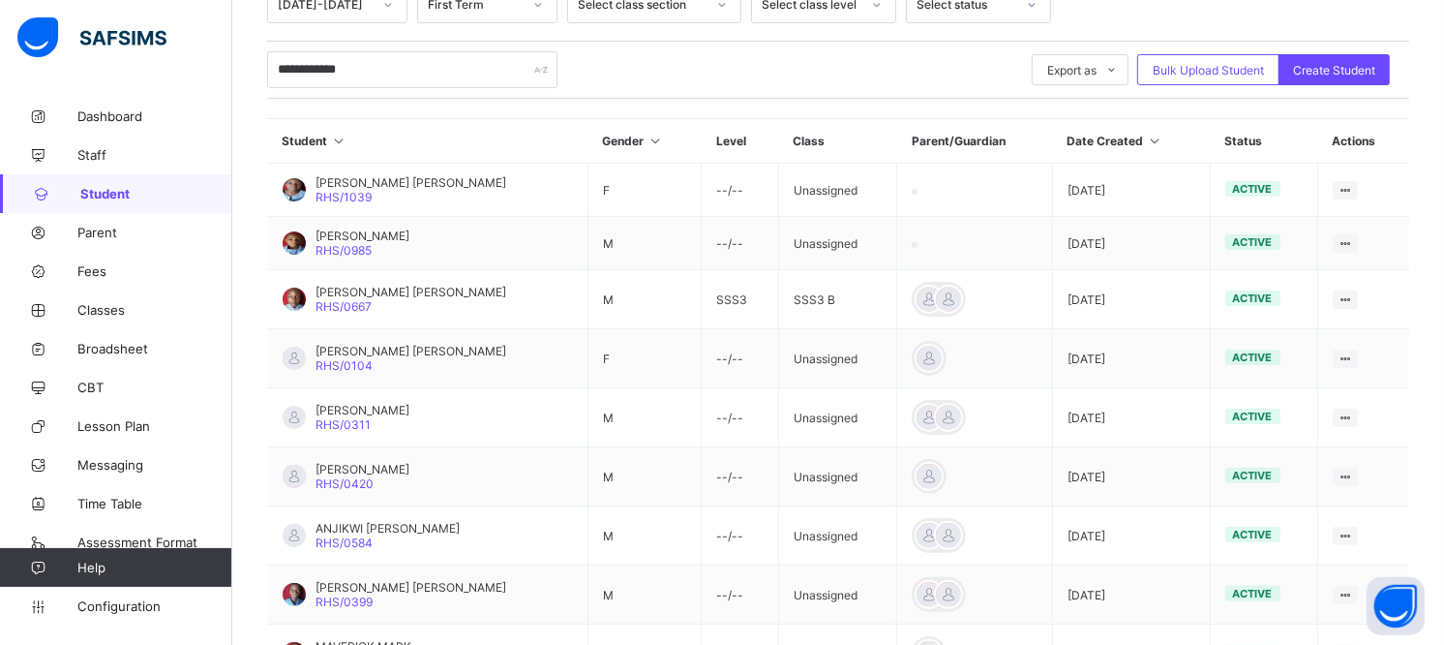
click at [406, 70] on input "**********" at bounding box center [412, 69] width 290 height 37
type input "*"
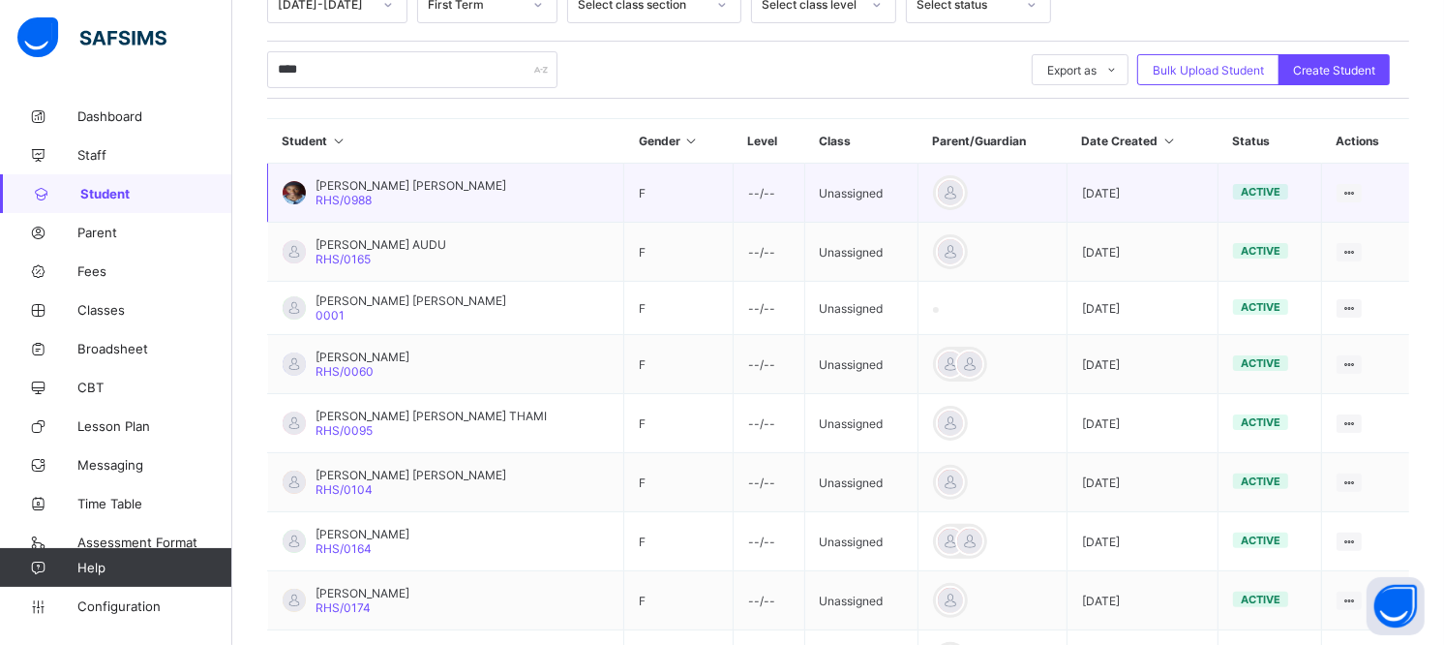
scroll to position [255, 0]
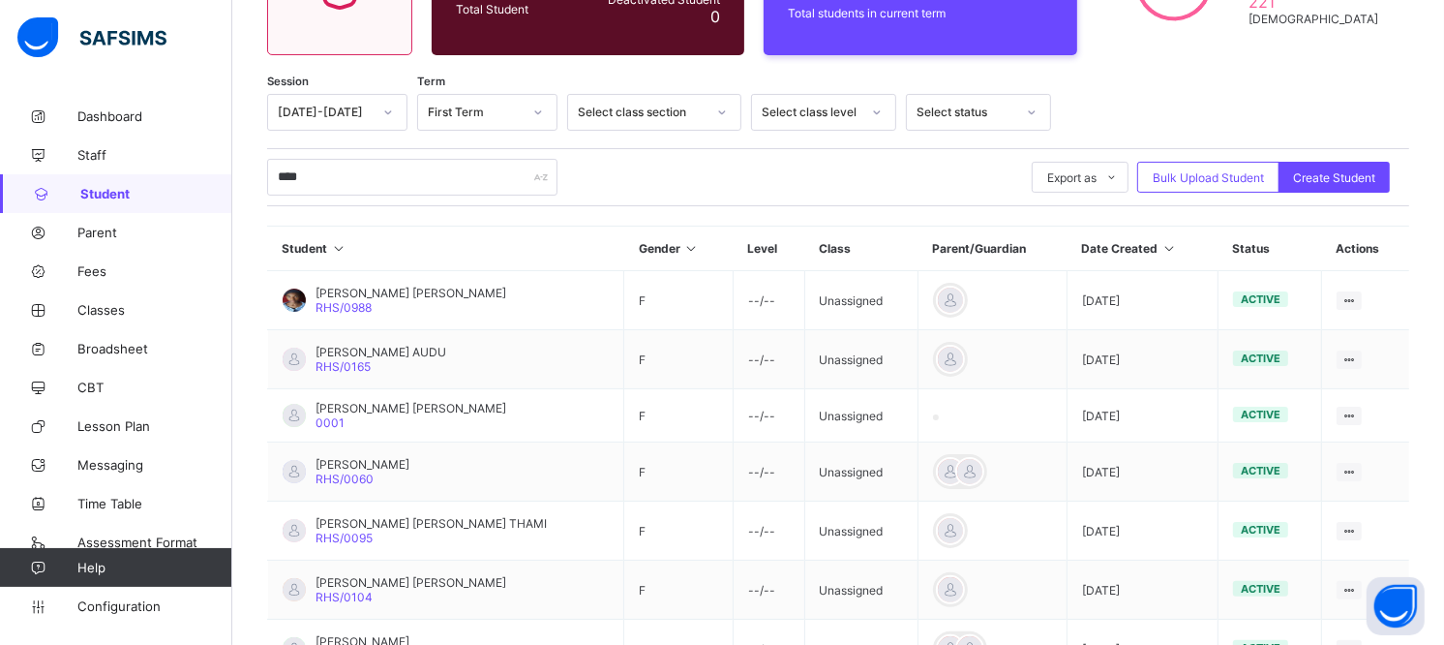
click at [683, 247] on icon at bounding box center [691, 248] width 16 height 15
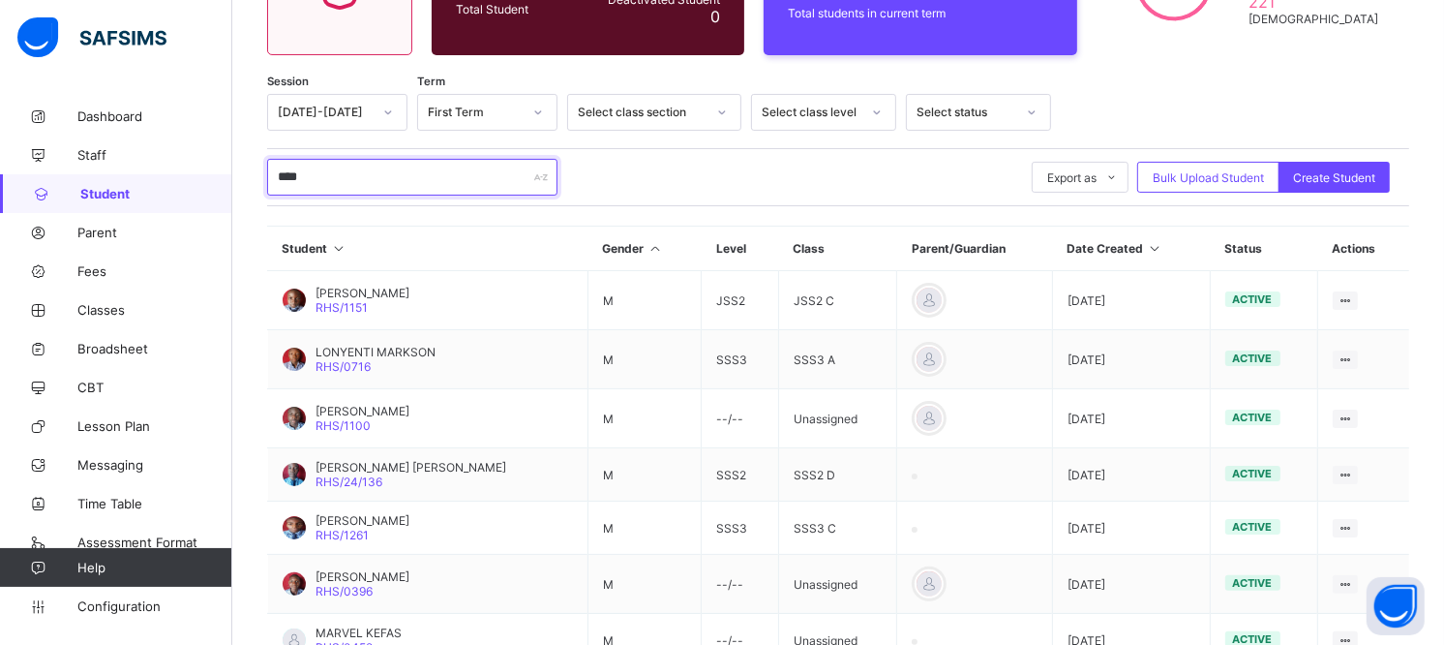
click at [330, 185] on input "****" at bounding box center [412, 177] width 290 height 37
type input "*"
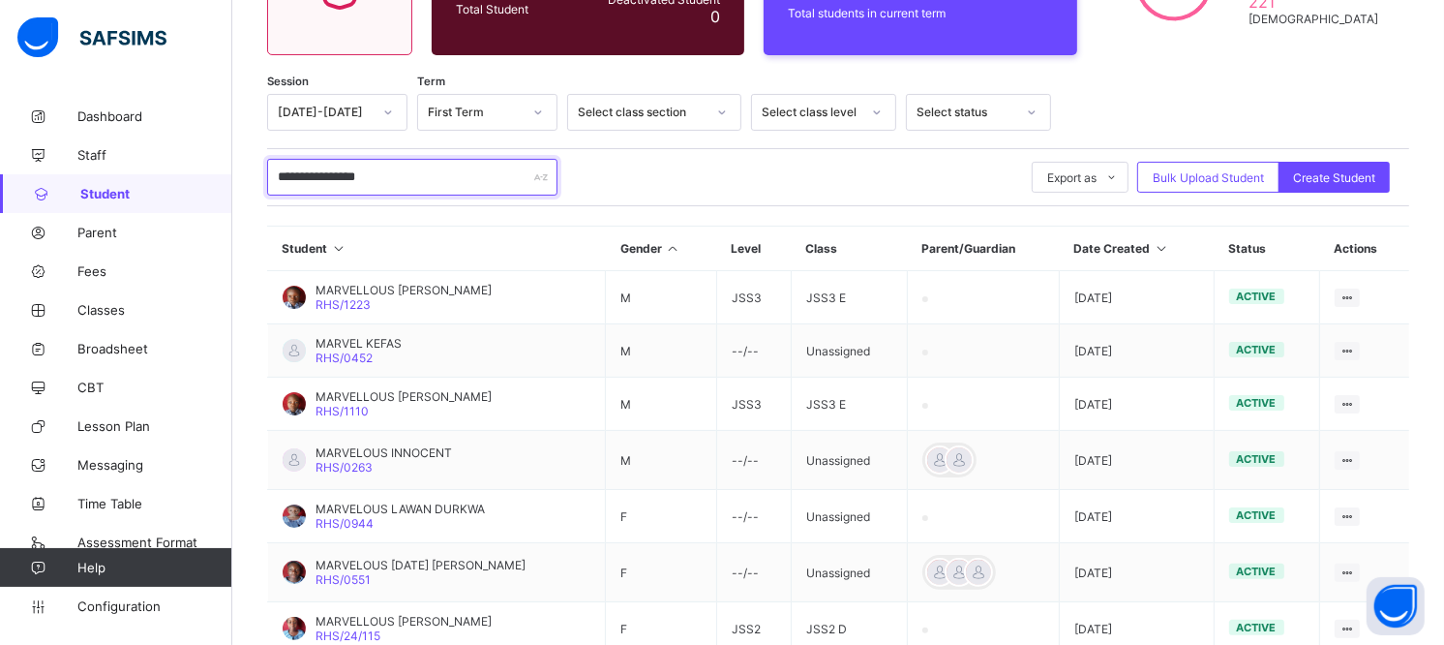
type input "**********"
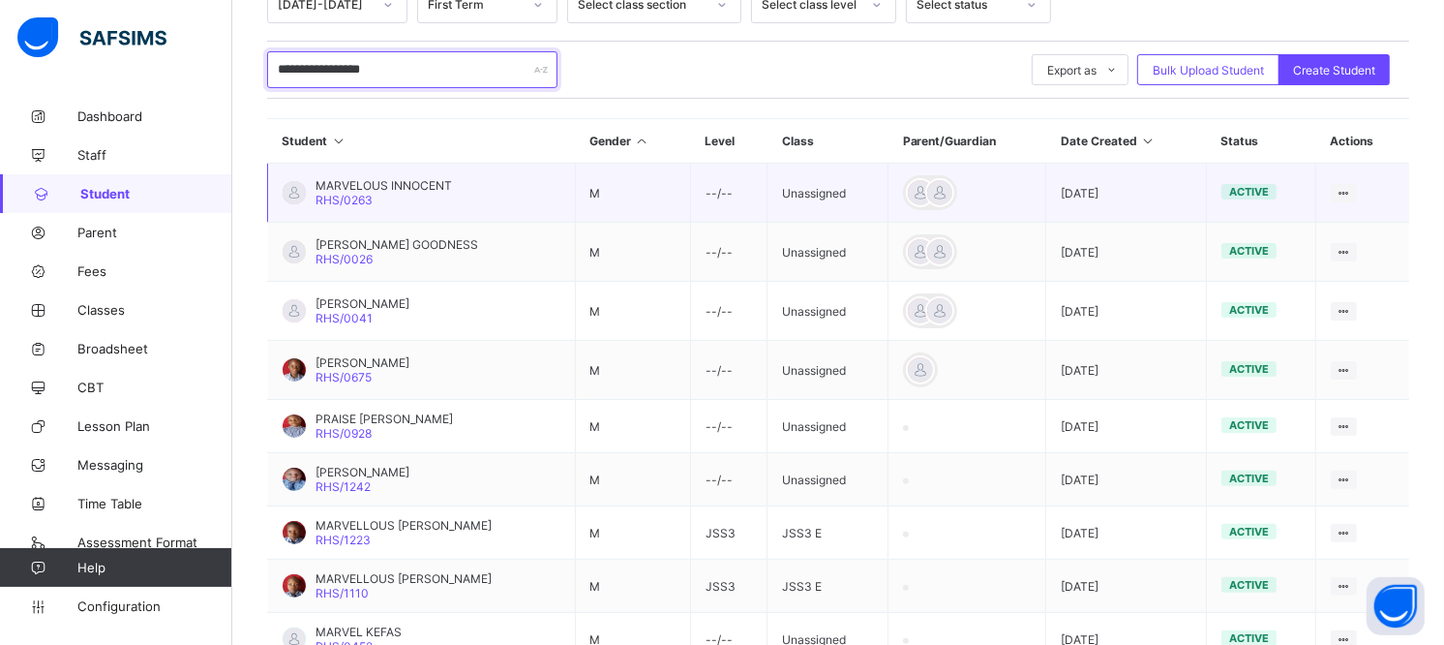
scroll to position [469, 0]
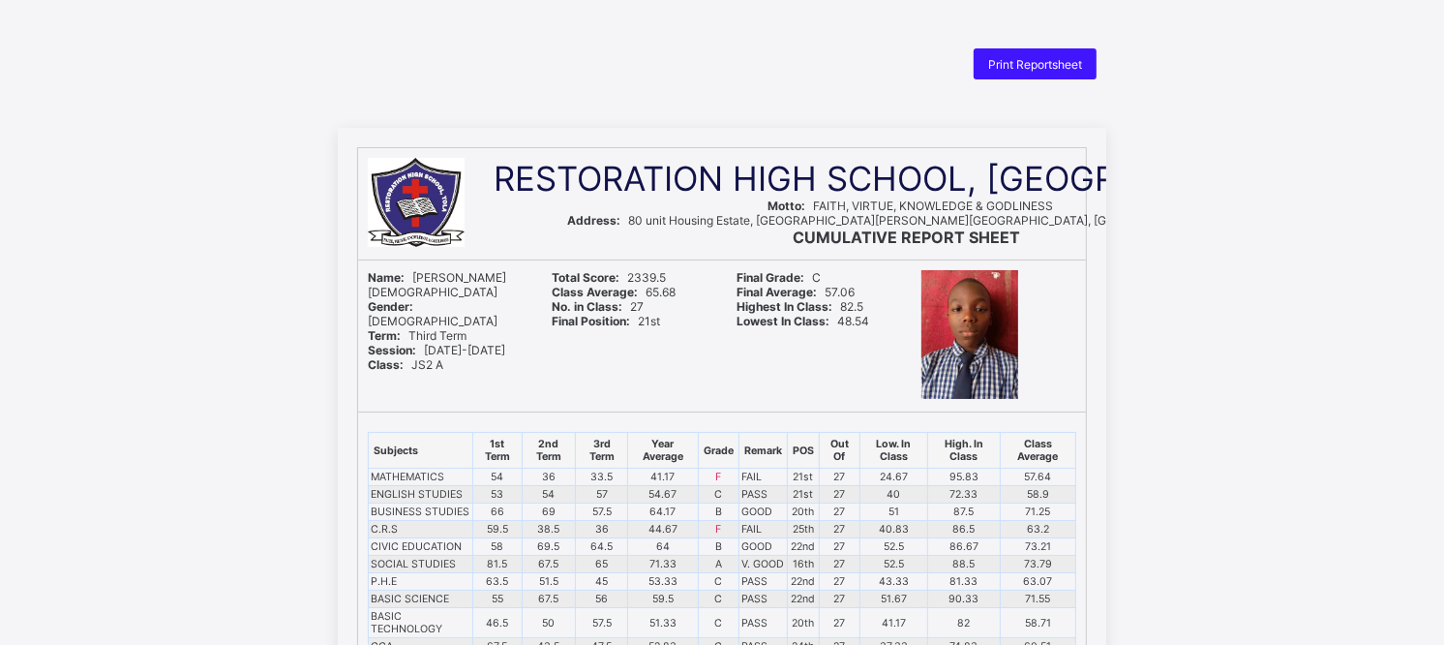
click at [1033, 58] on span "Print Reportsheet" at bounding box center [1035, 64] width 94 height 15
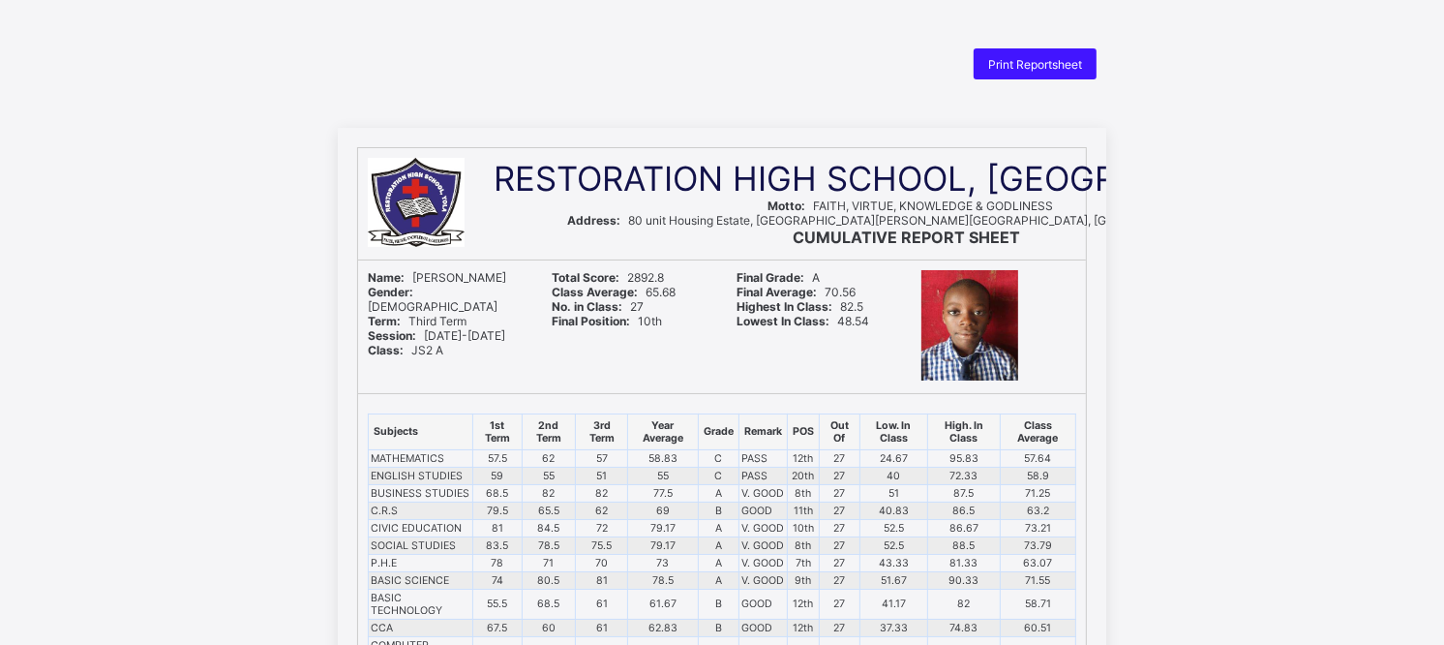
click at [1058, 54] on div "Print Reportsheet" at bounding box center [1035, 63] width 123 height 31
click at [1059, 58] on span "Print Reportsheet" at bounding box center [1035, 64] width 94 height 15
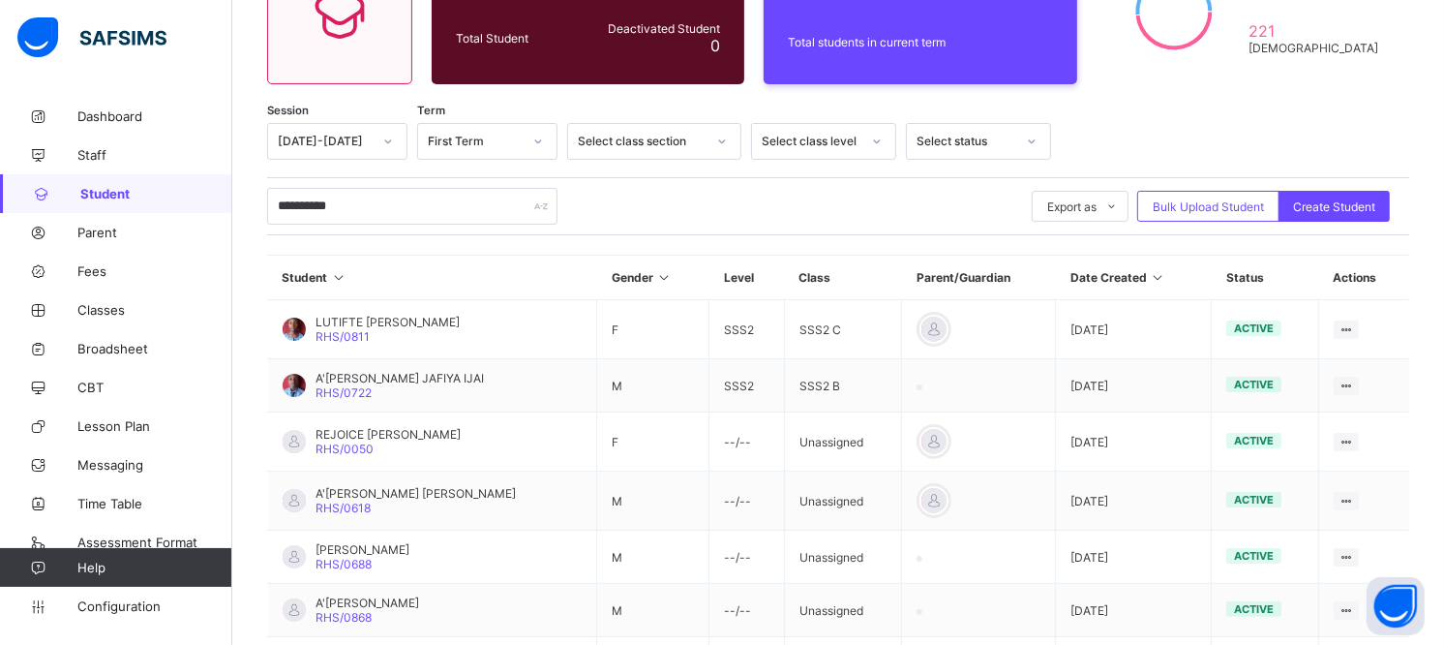
scroll to position [107, 0]
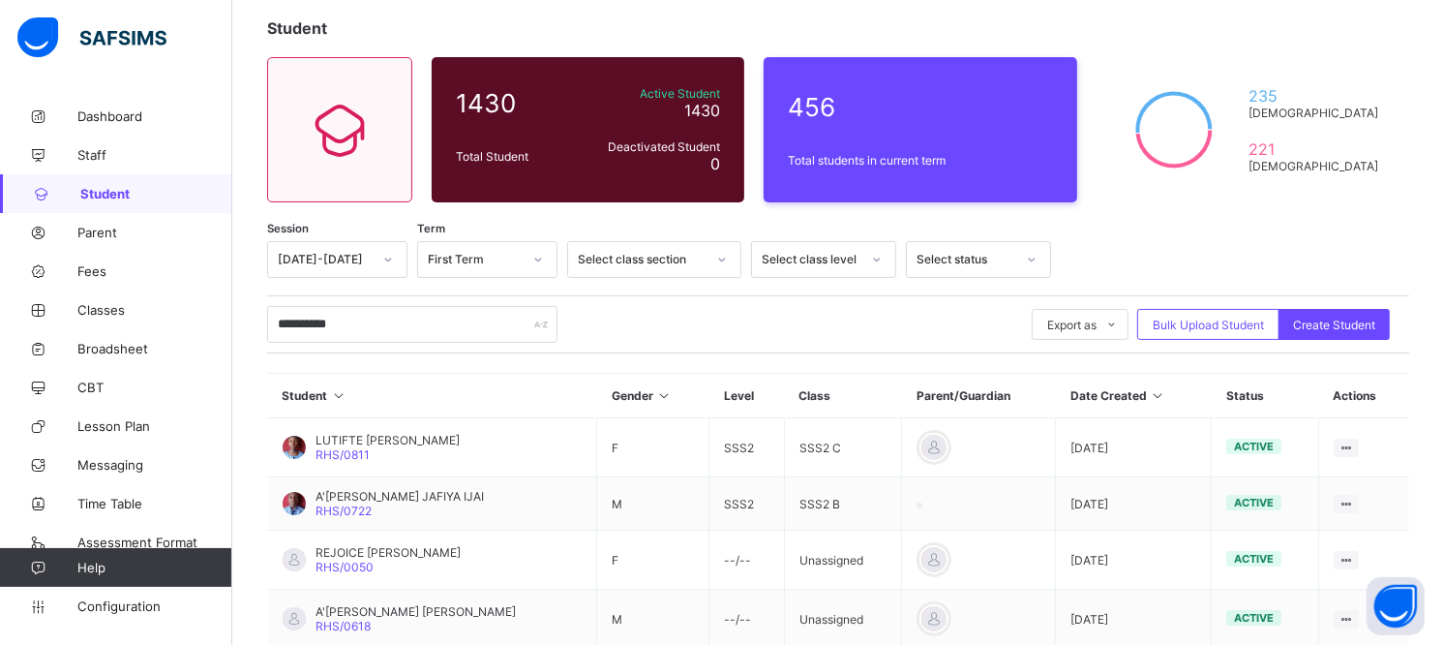
click at [387, 325] on input "**********" at bounding box center [412, 324] width 290 height 37
type input "*"
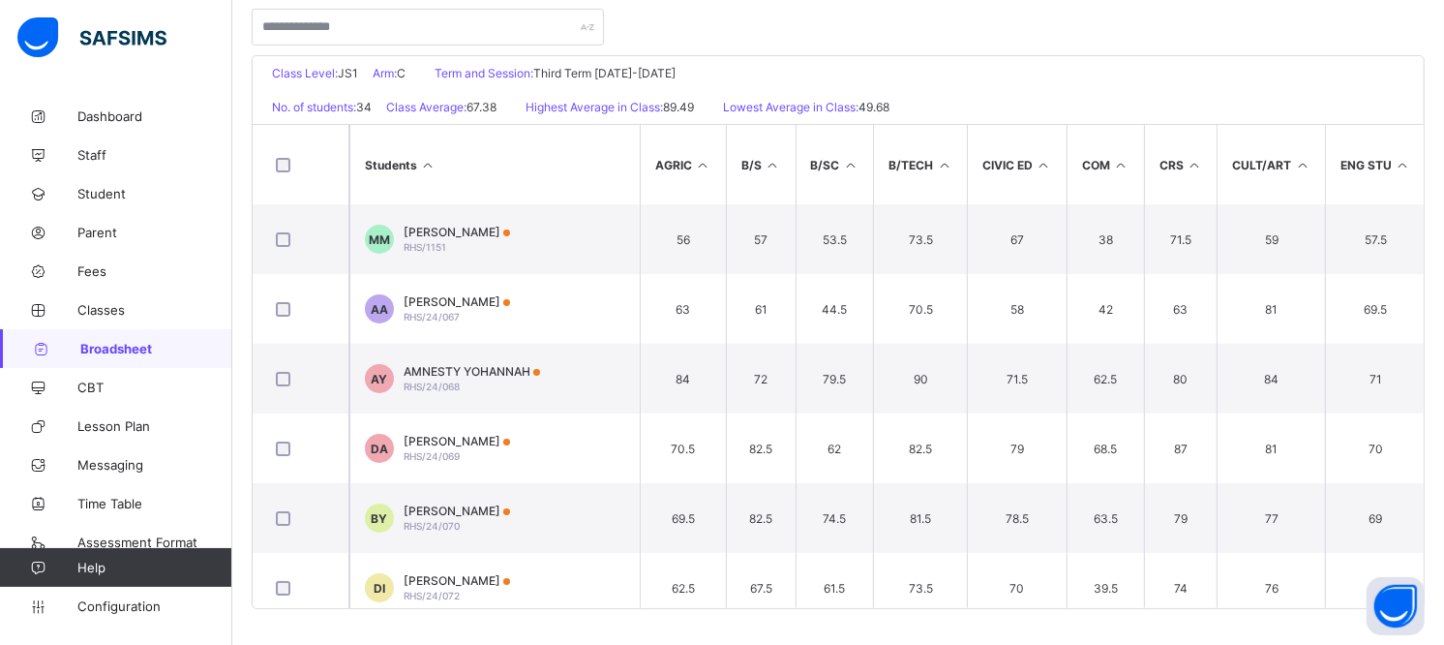
drag, startPoint x: 442, startPoint y: 295, endPoint x: 431, endPoint y: 305, distance: 15.1
click at [431, 305] on span "[PERSON_NAME]" at bounding box center [457, 301] width 106 height 15
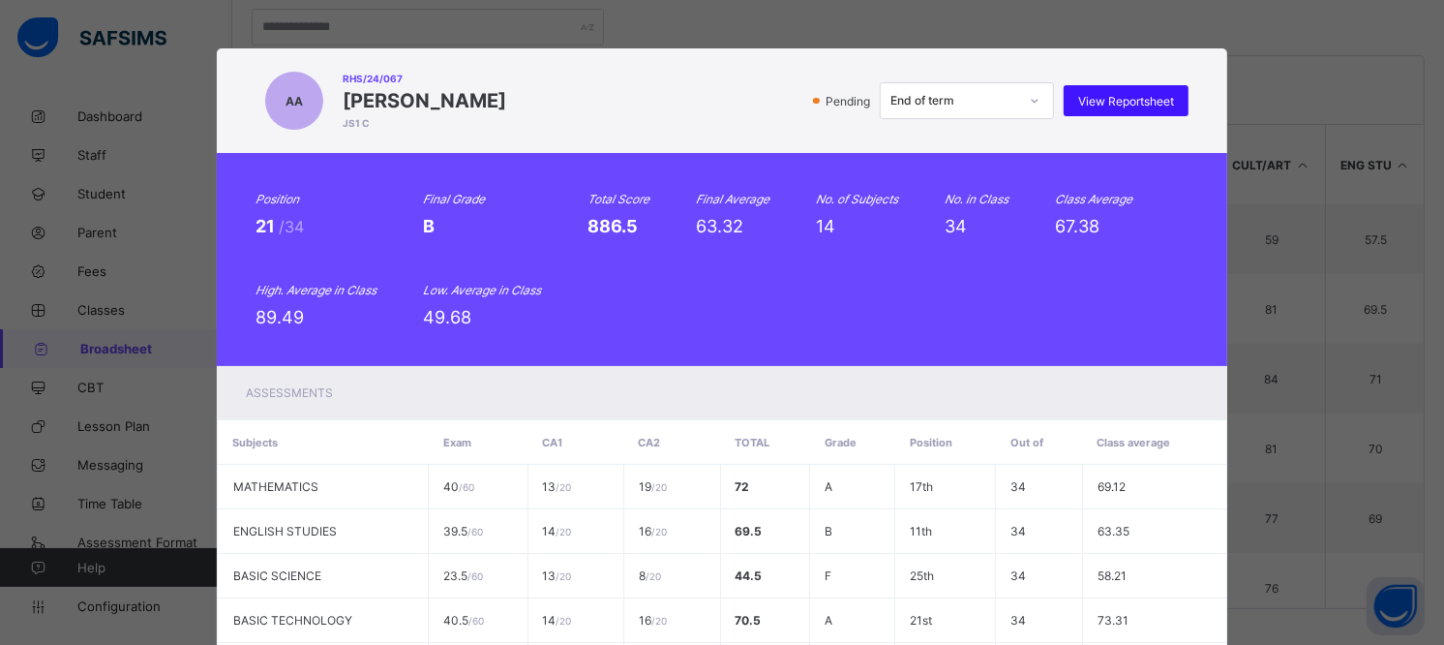
click at [1109, 91] on div "View Reportsheet" at bounding box center [1126, 100] width 125 height 31
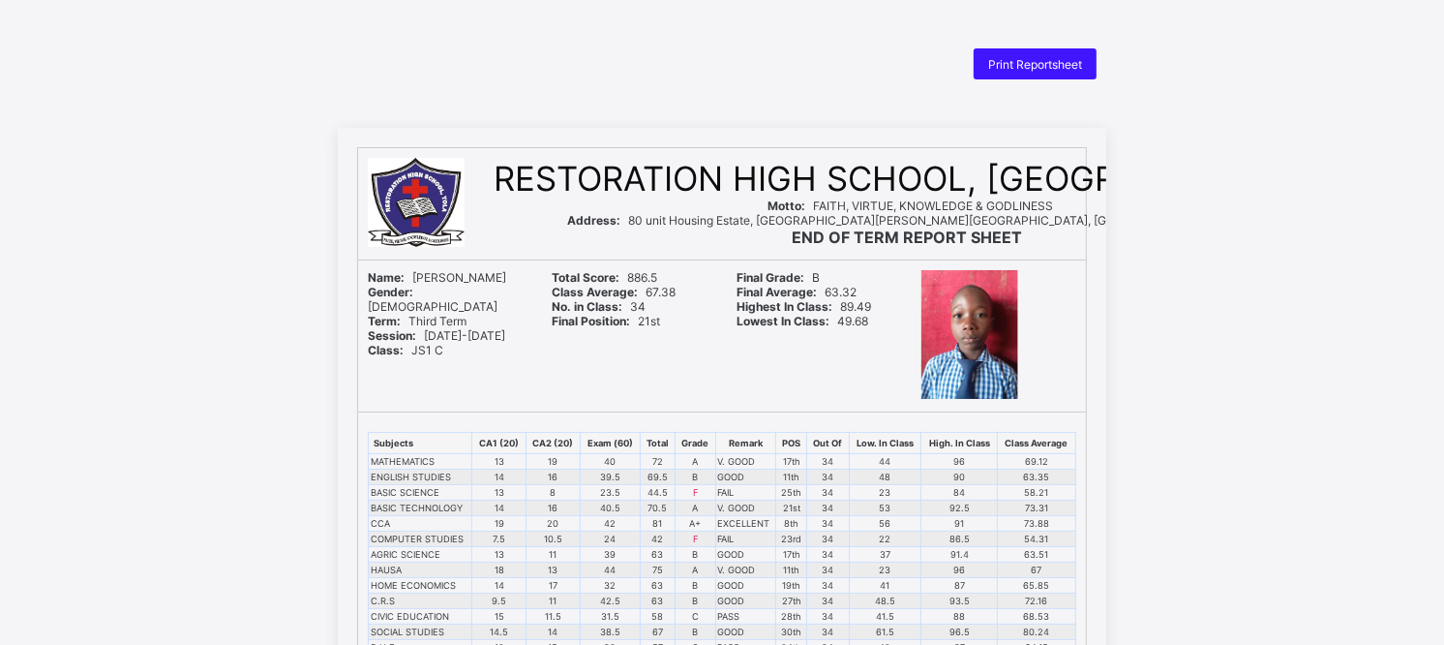
click at [1002, 59] on span "Print Reportsheet" at bounding box center [1035, 64] width 94 height 15
click at [1013, 73] on div "Print Reportsheet" at bounding box center [1035, 63] width 123 height 31
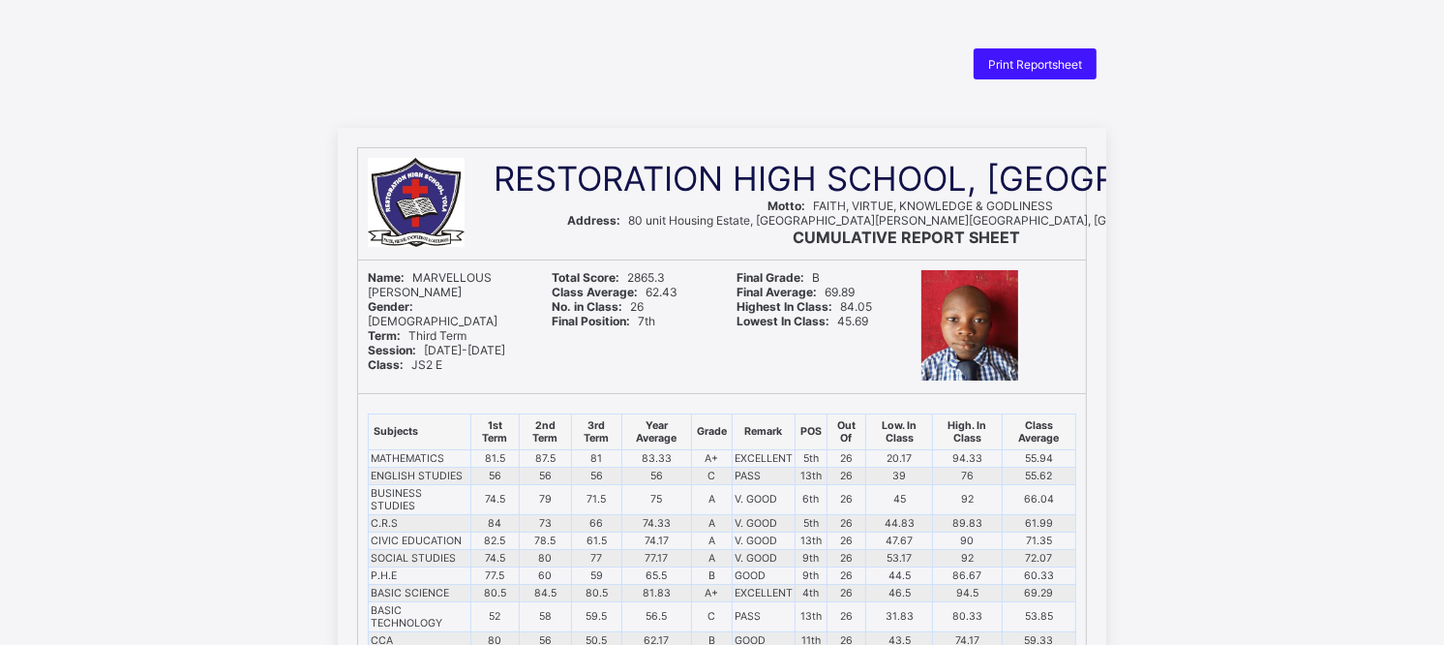
click at [1039, 65] on span "Print Reportsheet" at bounding box center [1035, 64] width 94 height 15
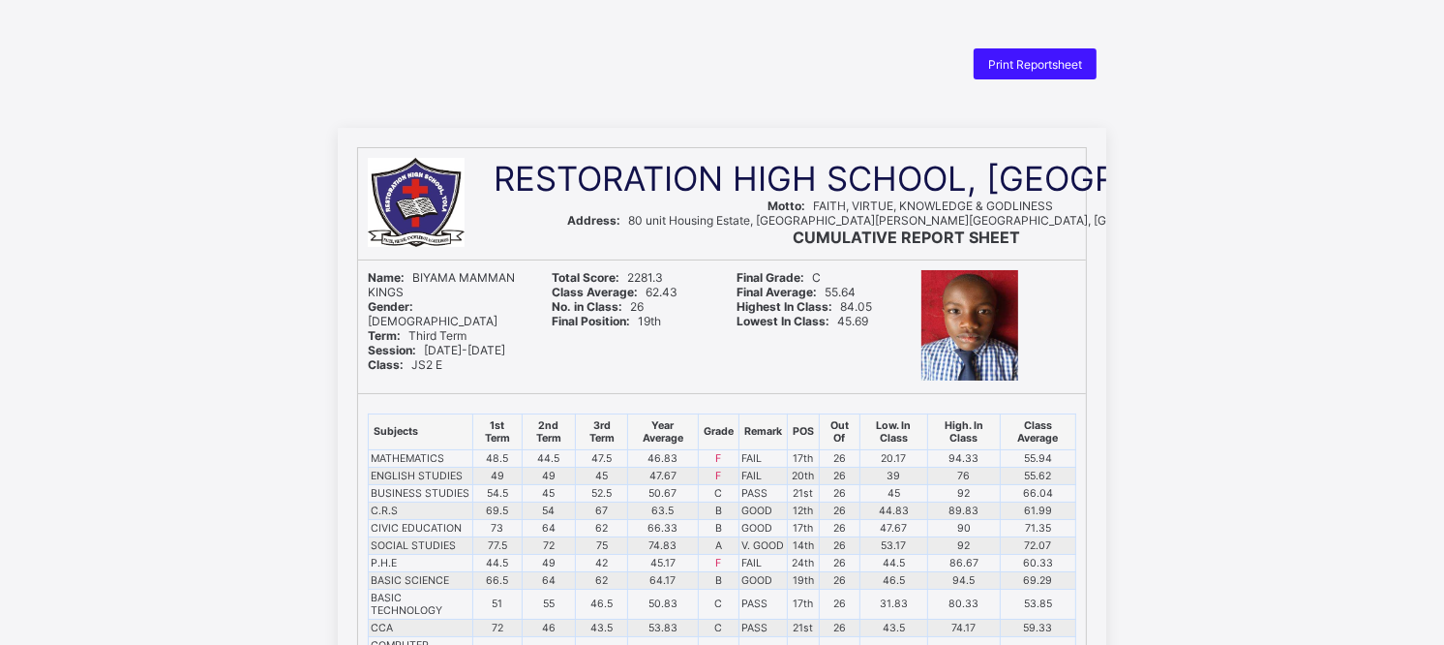
click at [1018, 63] on span "Print Reportsheet" at bounding box center [1035, 64] width 94 height 15
click at [1056, 65] on span "Print Reportsheet" at bounding box center [1035, 64] width 94 height 15
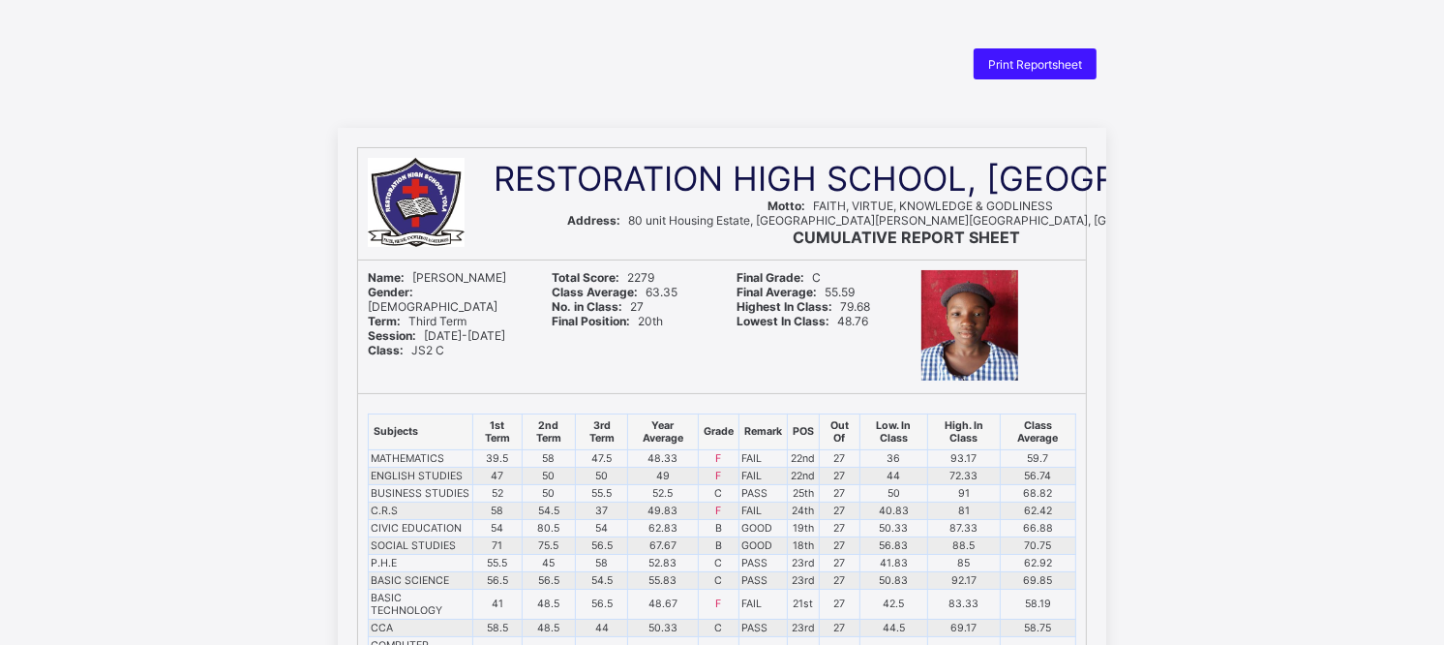
click at [1055, 69] on span "Print Reportsheet" at bounding box center [1035, 64] width 94 height 15
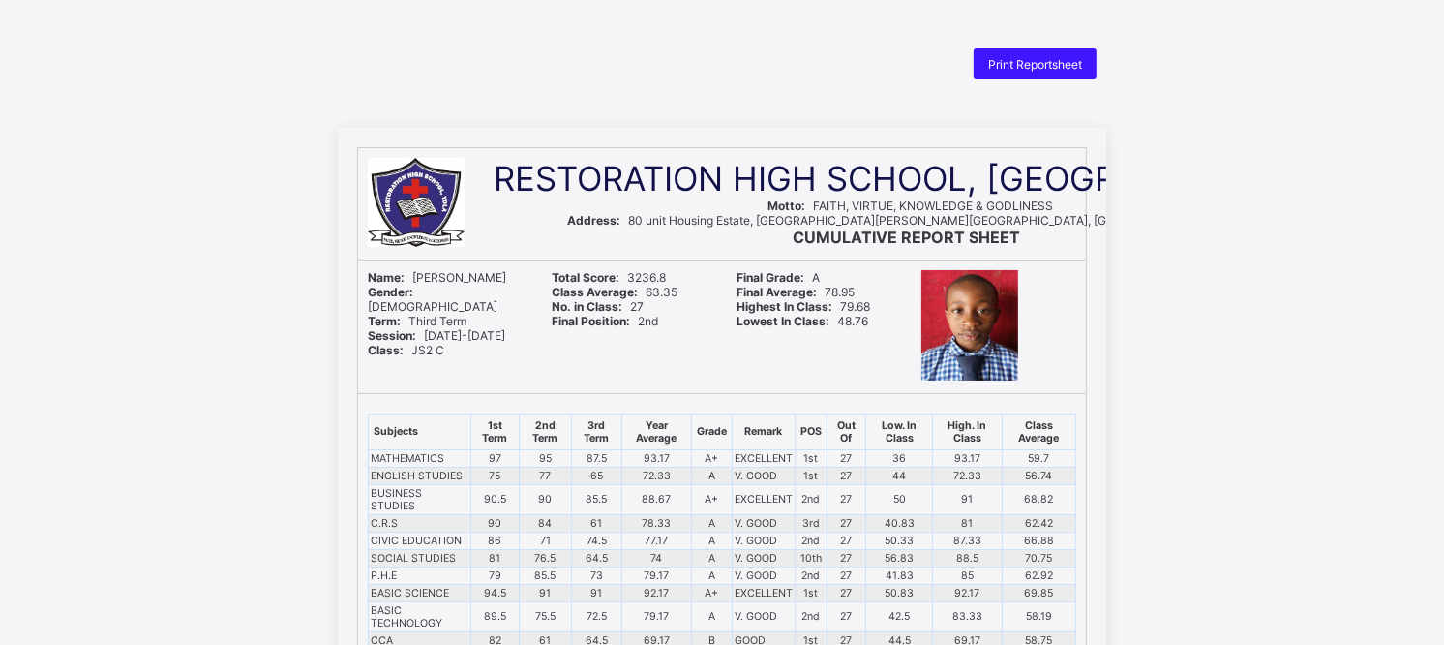
click at [1078, 72] on div "Print Reportsheet" at bounding box center [1035, 63] width 123 height 31
click at [1066, 61] on span "Print Reportsheet" at bounding box center [1035, 64] width 94 height 15
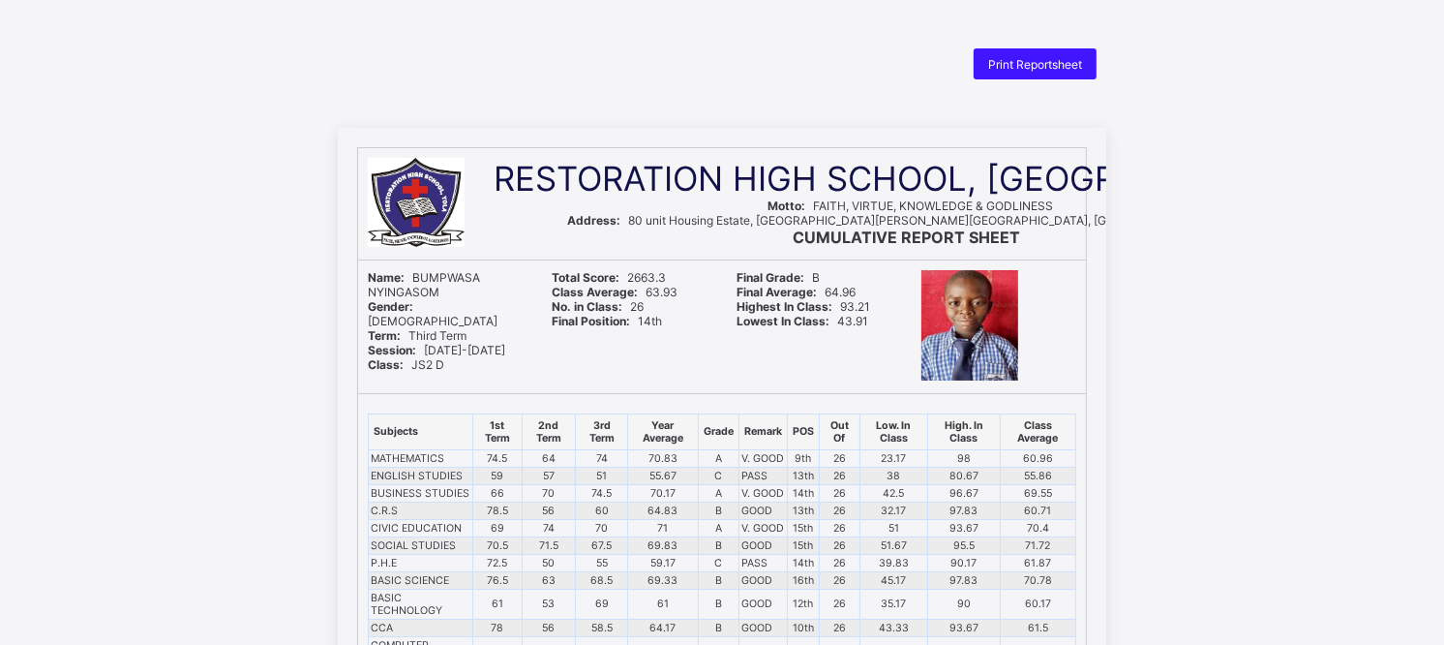
click at [1040, 63] on span "Print Reportsheet" at bounding box center [1035, 64] width 94 height 15
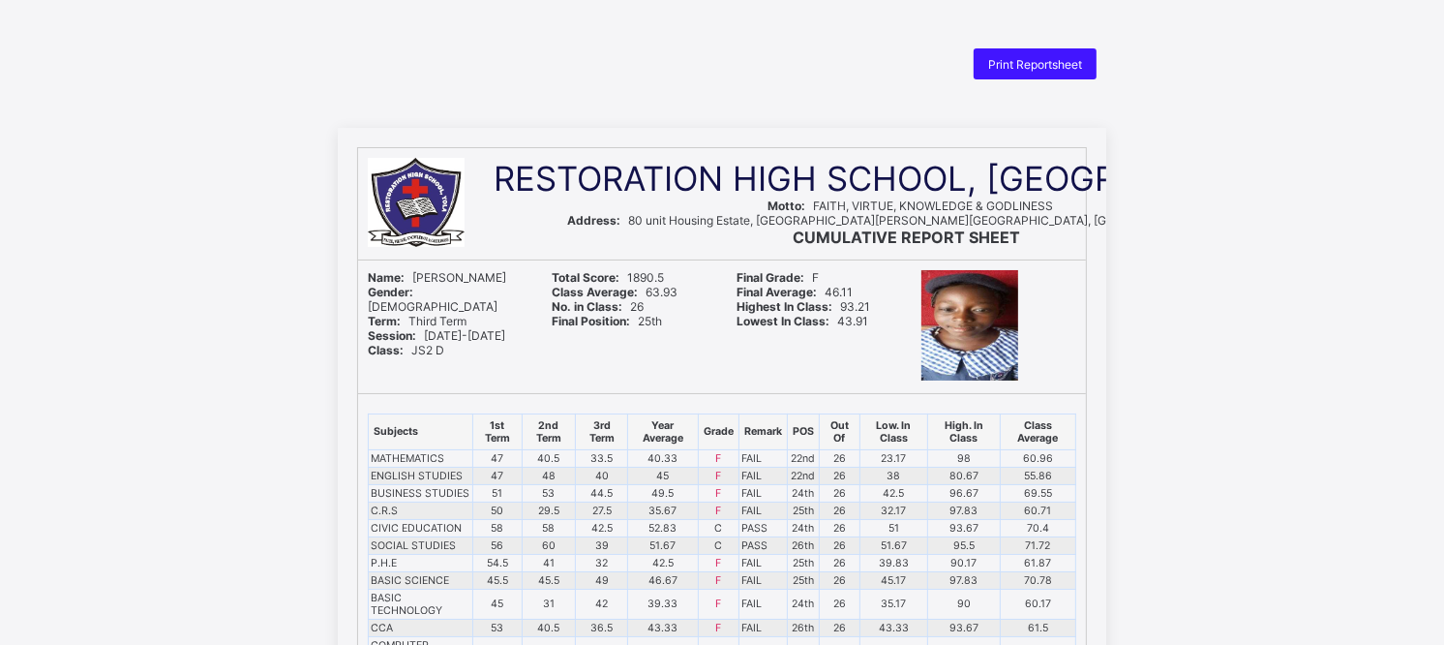
click at [1034, 60] on span "Print Reportsheet" at bounding box center [1035, 64] width 94 height 15
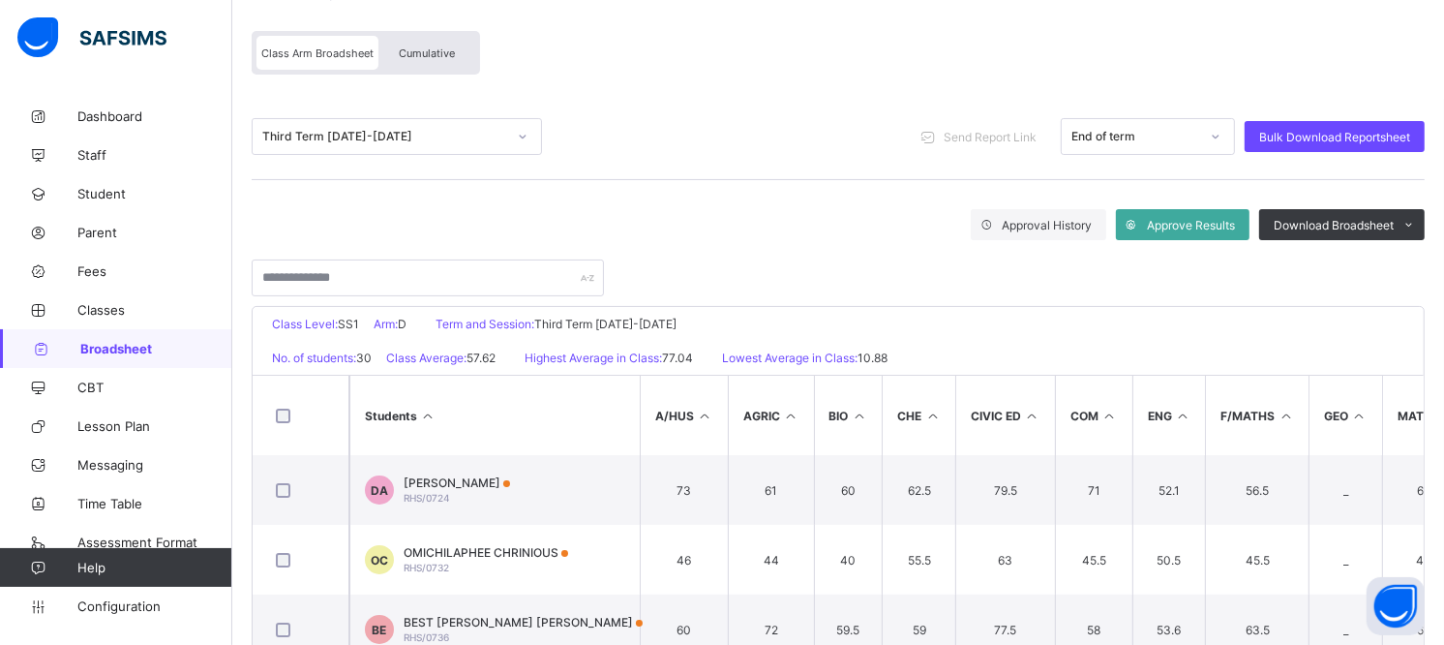
scroll to position [215, 0]
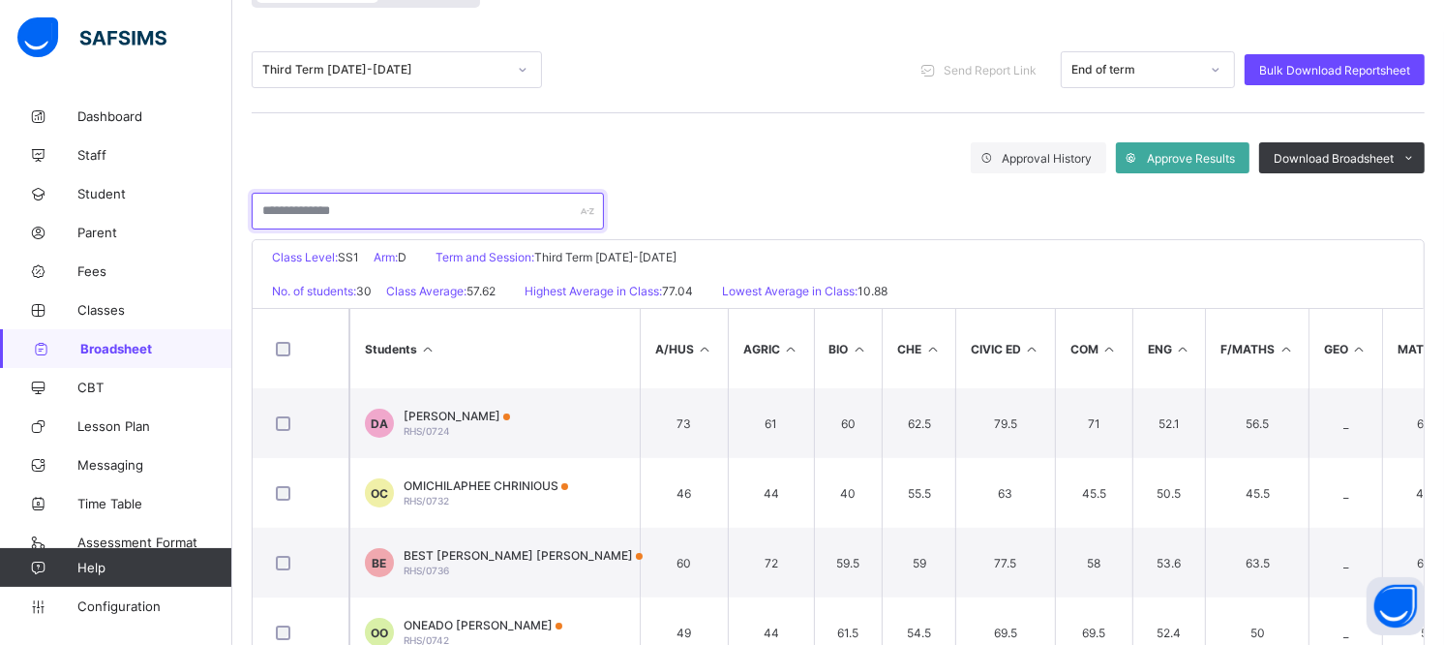
click at [480, 213] on input "text" at bounding box center [428, 211] width 352 height 37
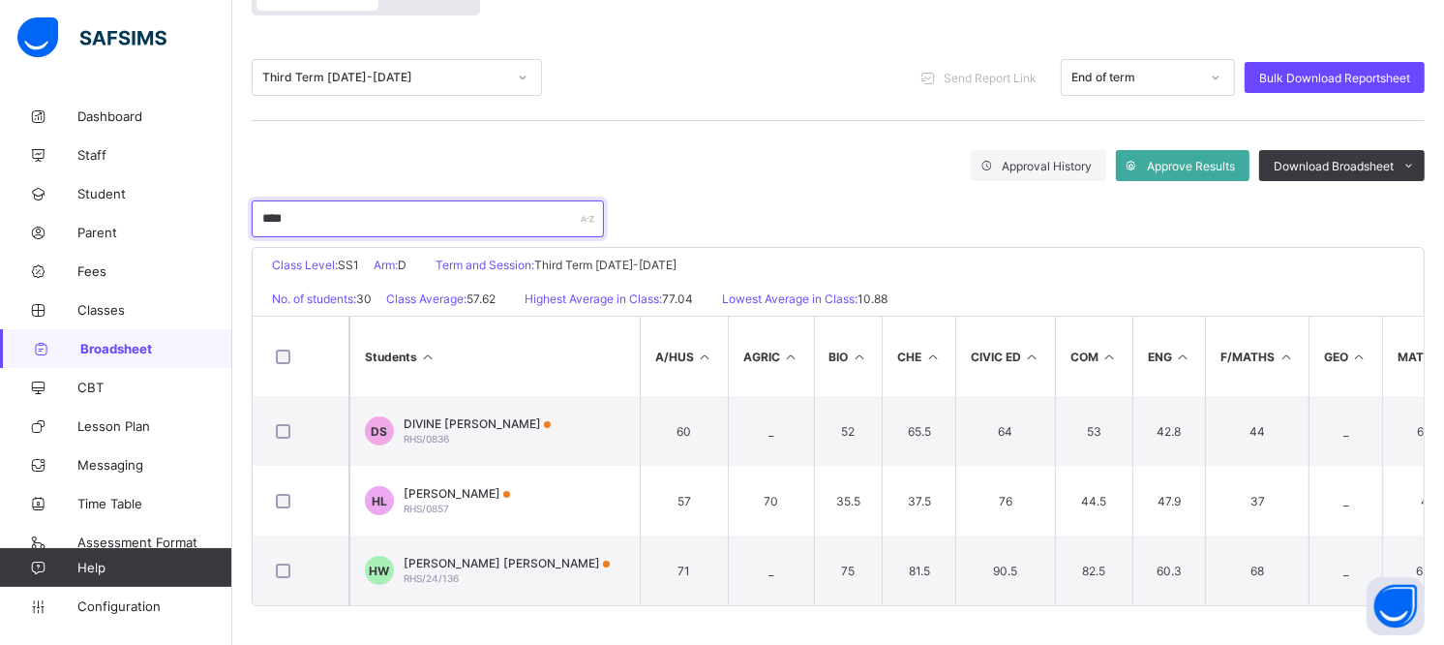
scroll to position [142, 0]
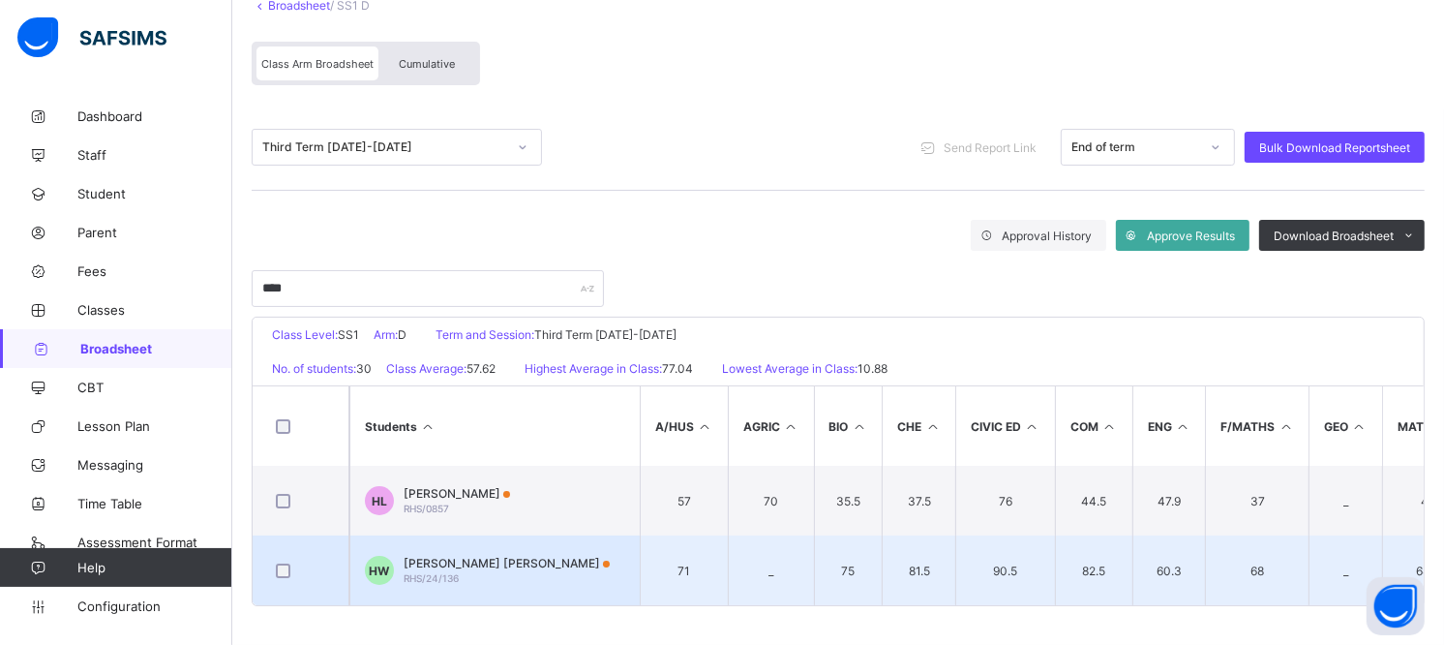
drag, startPoint x: 507, startPoint y: 564, endPoint x: 460, endPoint y: 562, distance: 47.5
click at [460, 562] on div "HENRY MARK WILLIAMS RHS/24/136" at bounding box center [507, 570] width 206 height 29
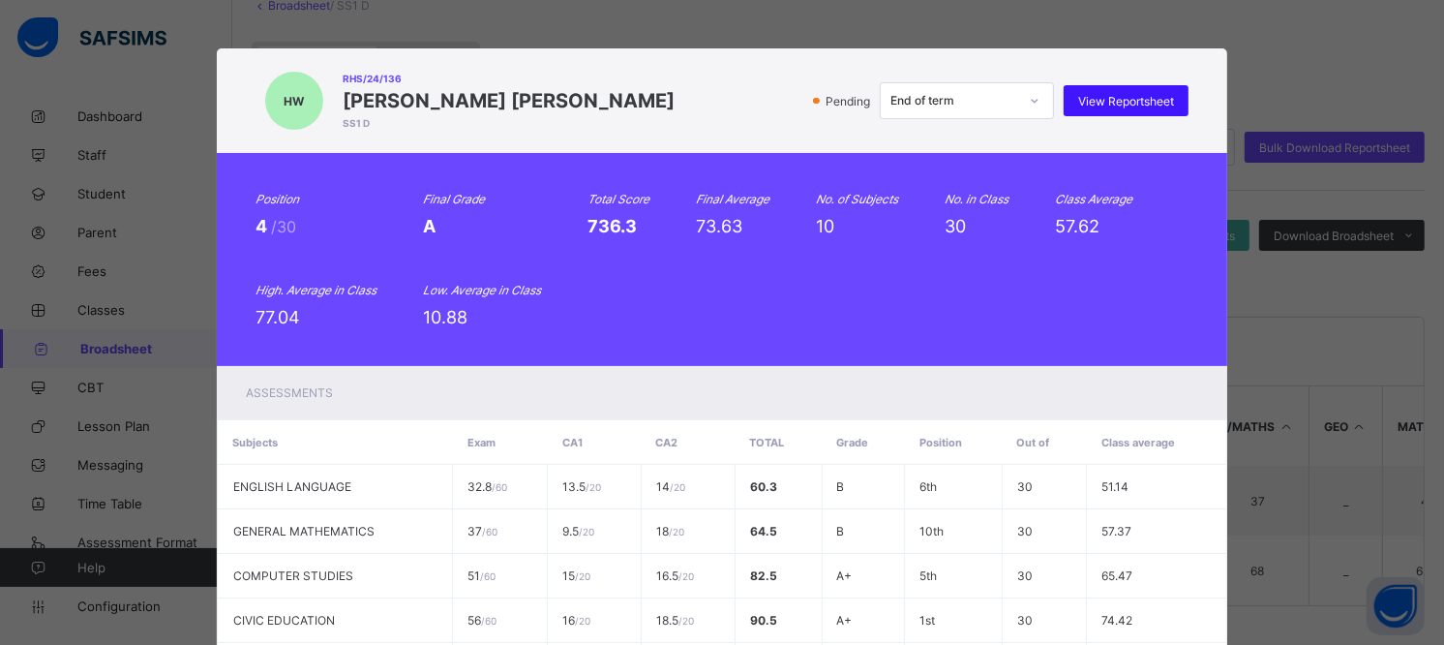
click at [1109, 98] on span "View Reportsheet" at bounding box center [1126, 101] width 96 height 15
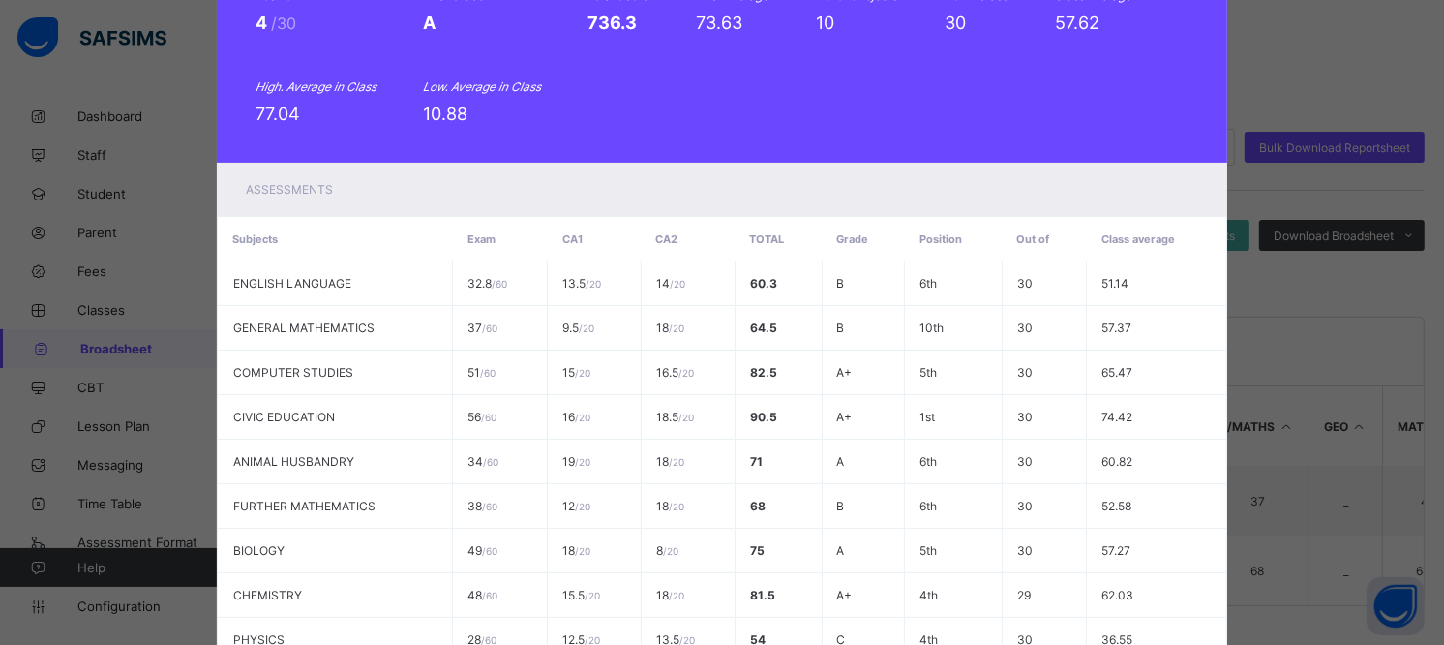
scroll to position [447, 0]
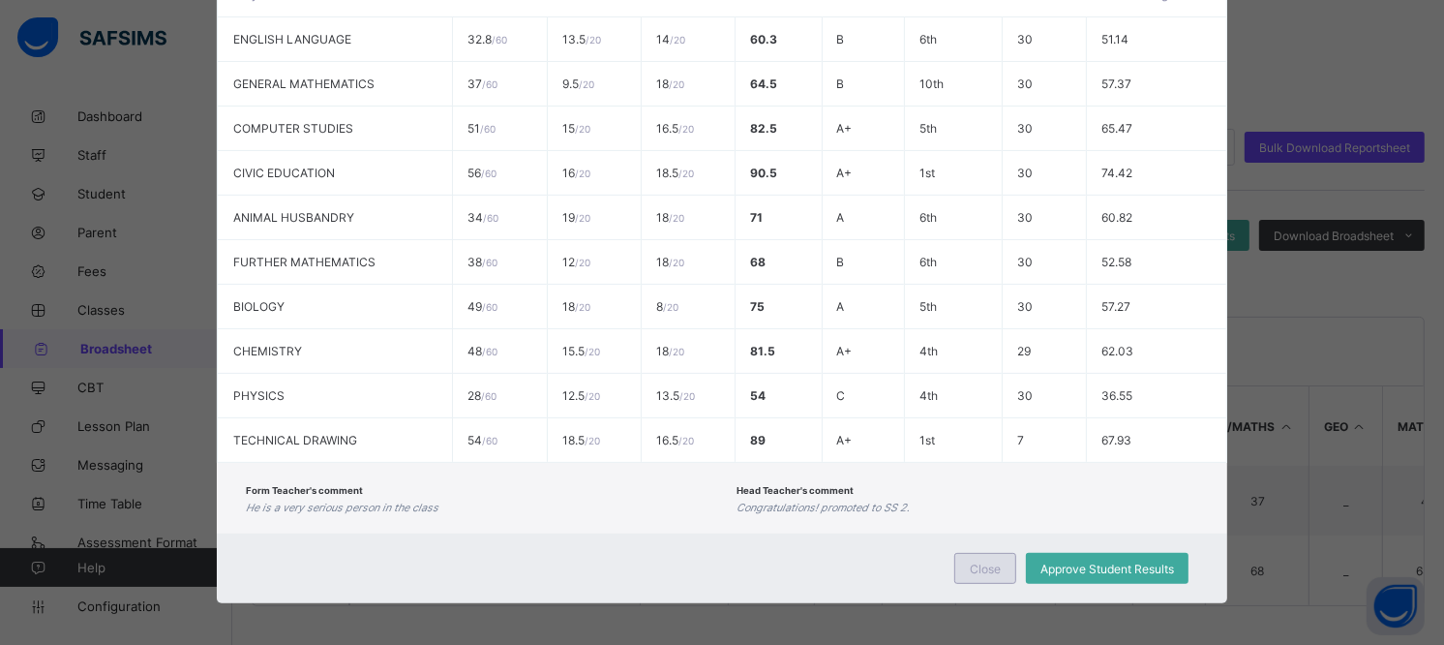
click at [979, 567] on span "Close" at bounding box center [985, 568] width 31 height 15
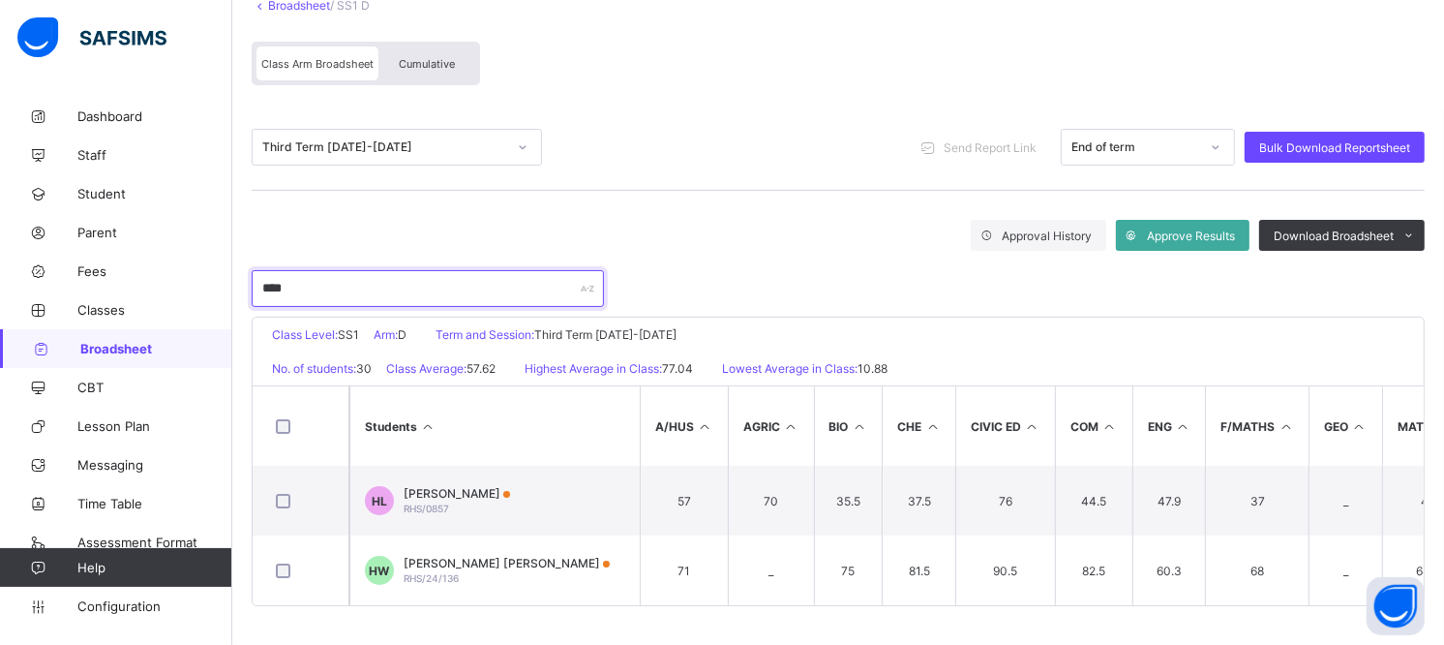
click at [406, 278] on input "****" at bounding box center [428, 288] width 352 height 37
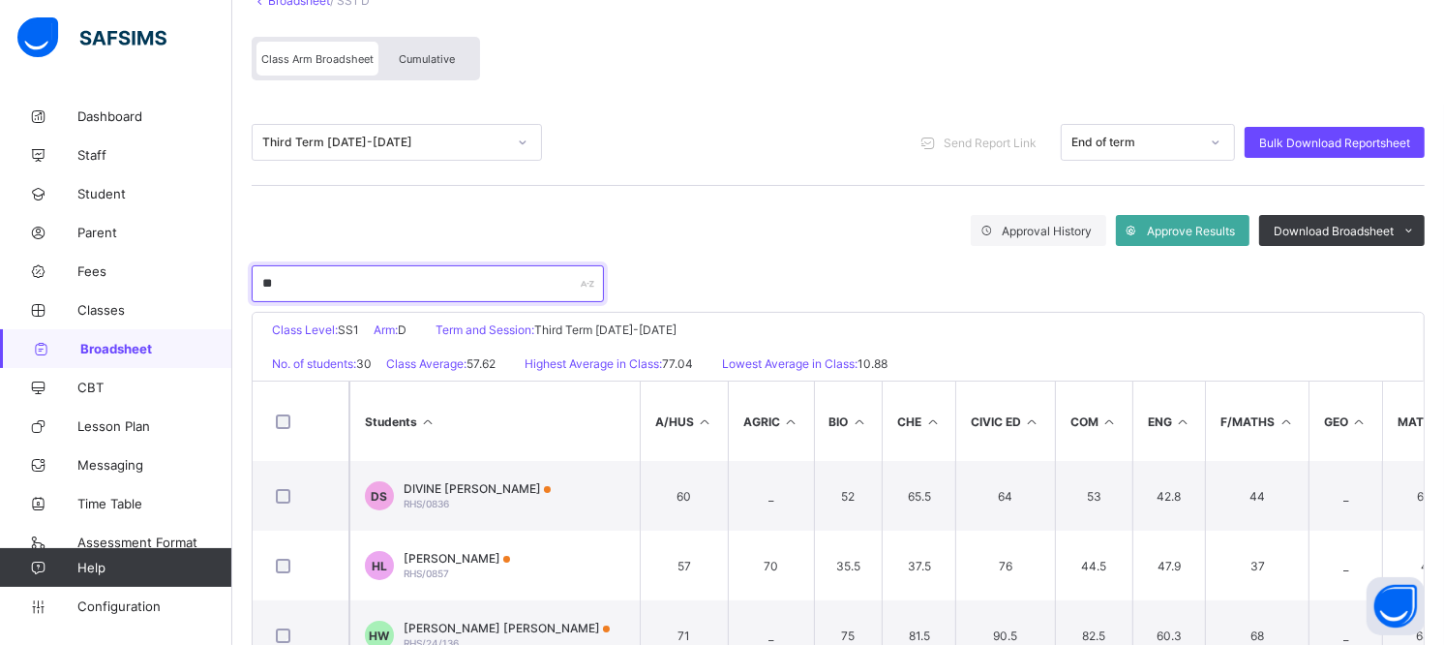
type input "*"
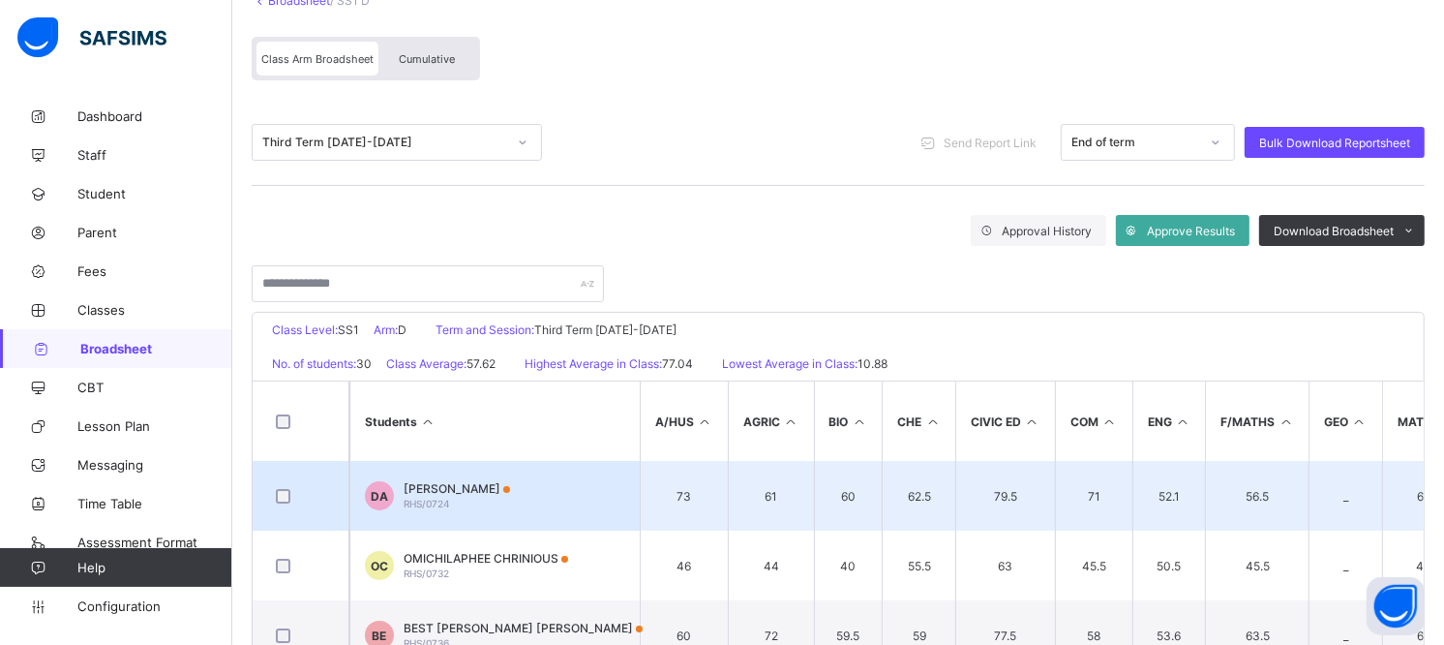
click at [494, 486] on span "DAVID ADESANYA" at bounding box center [457, 488] width 106 height 15
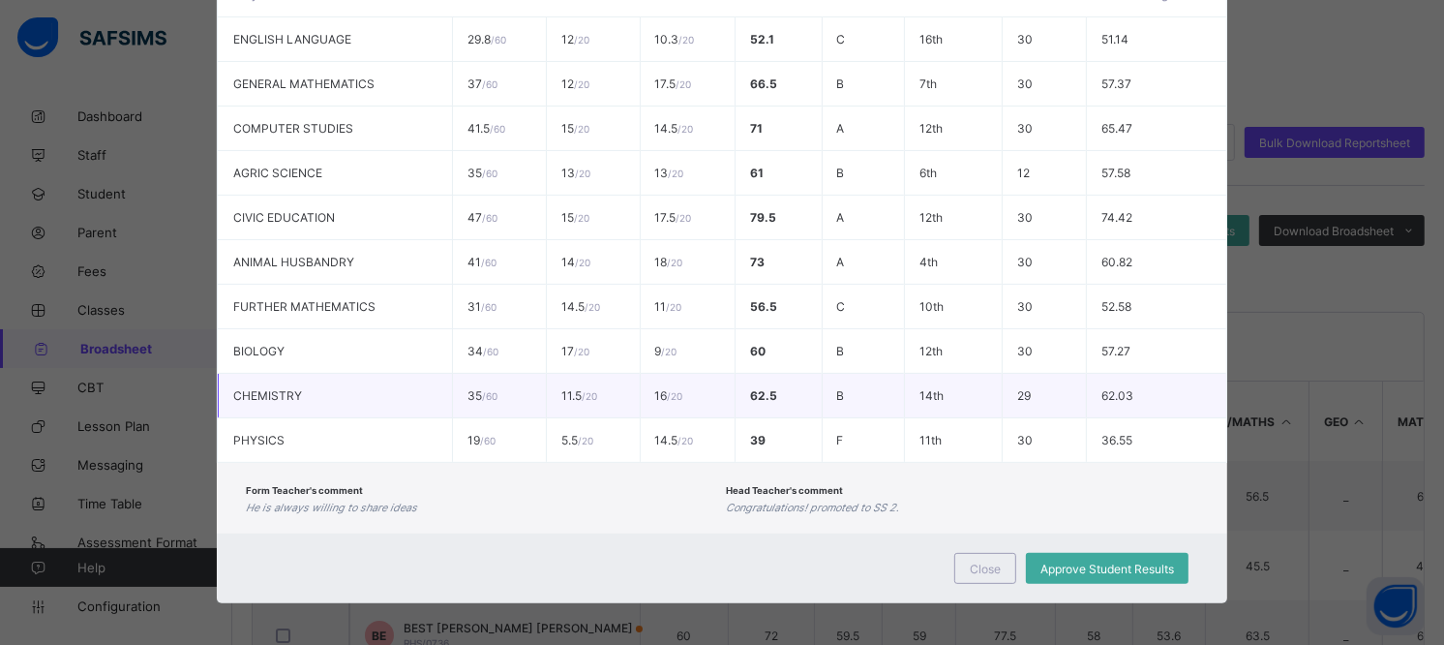
scroll to position [0, 0]
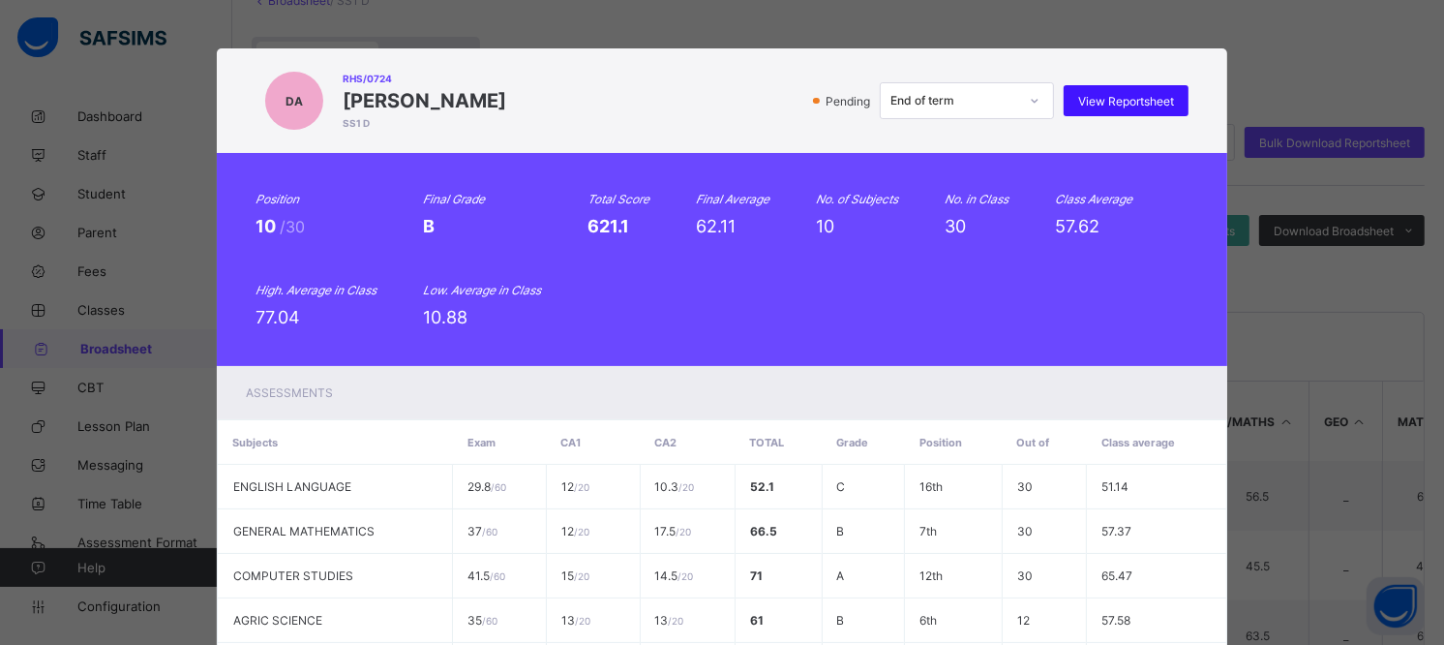
click at [1107, 90] on div "View Reportsheet" at bounding box center [1126, 100] width 125 height 31
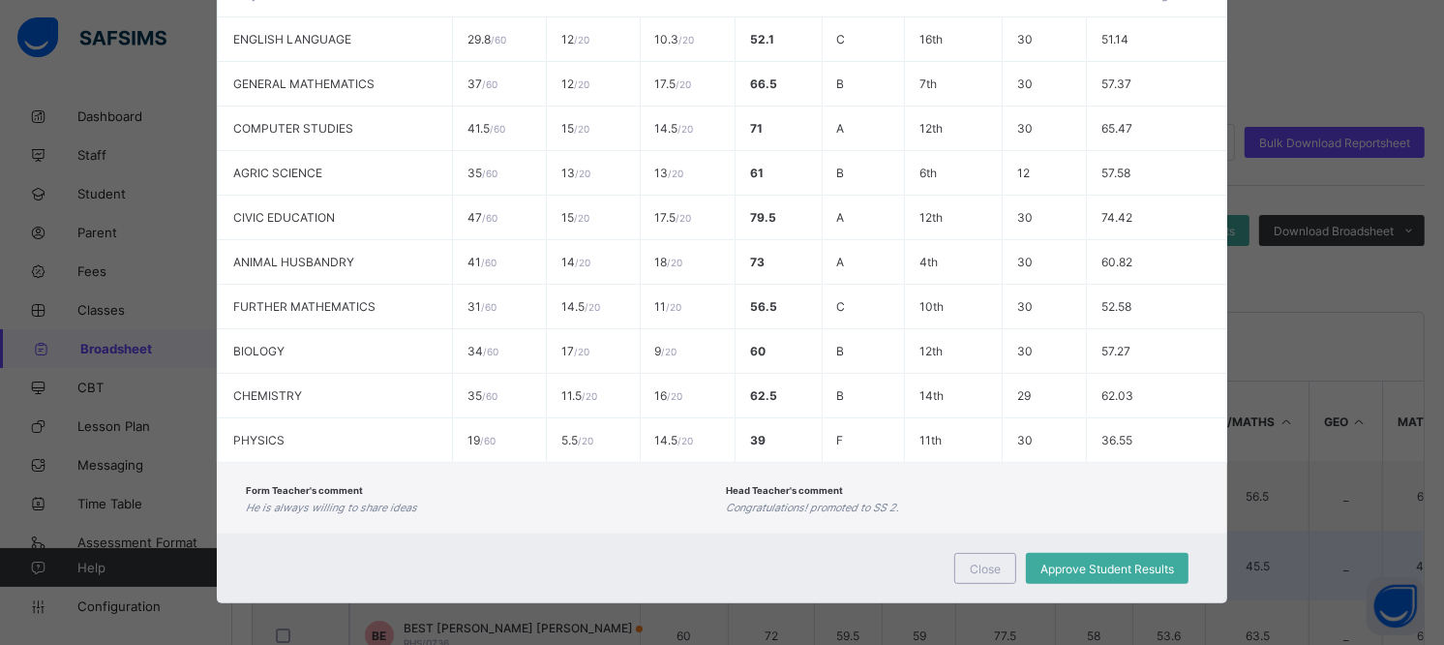
click at [974, 565] on span "Close" at bounding box center [985, 568] width 31 height 15
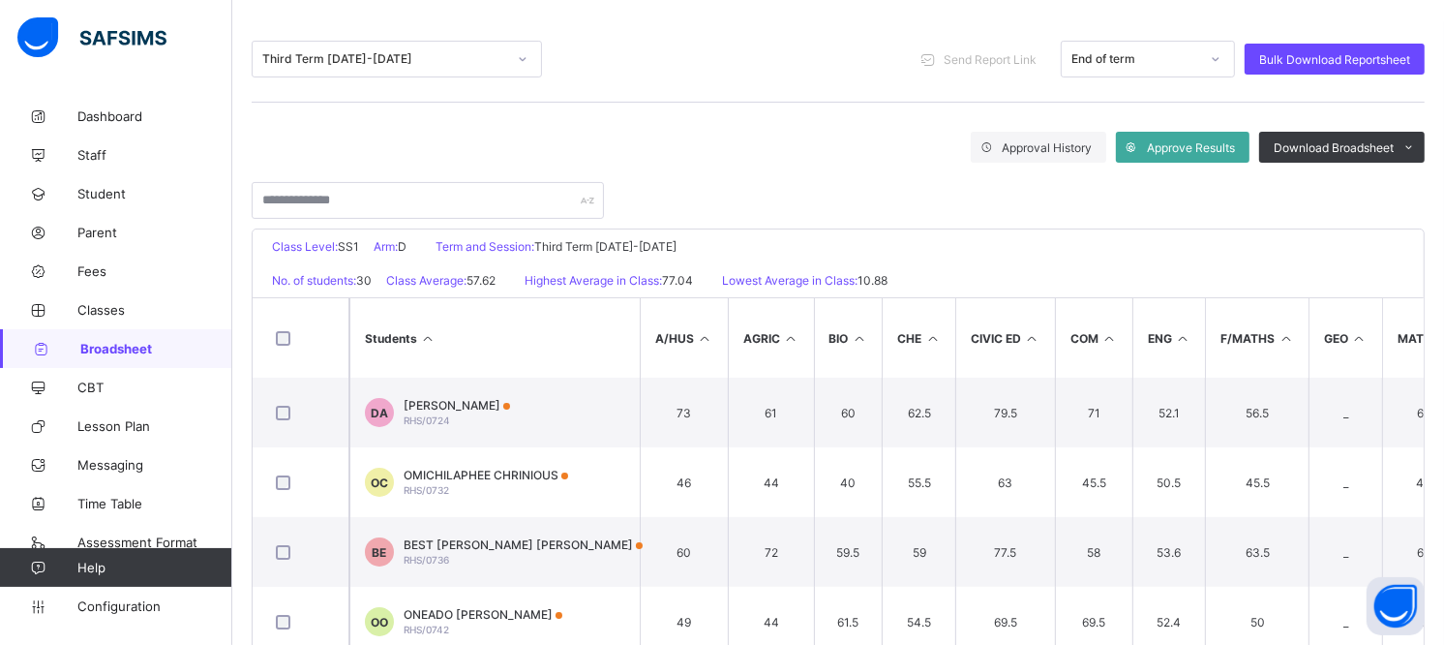
scroll to position [250, 0]
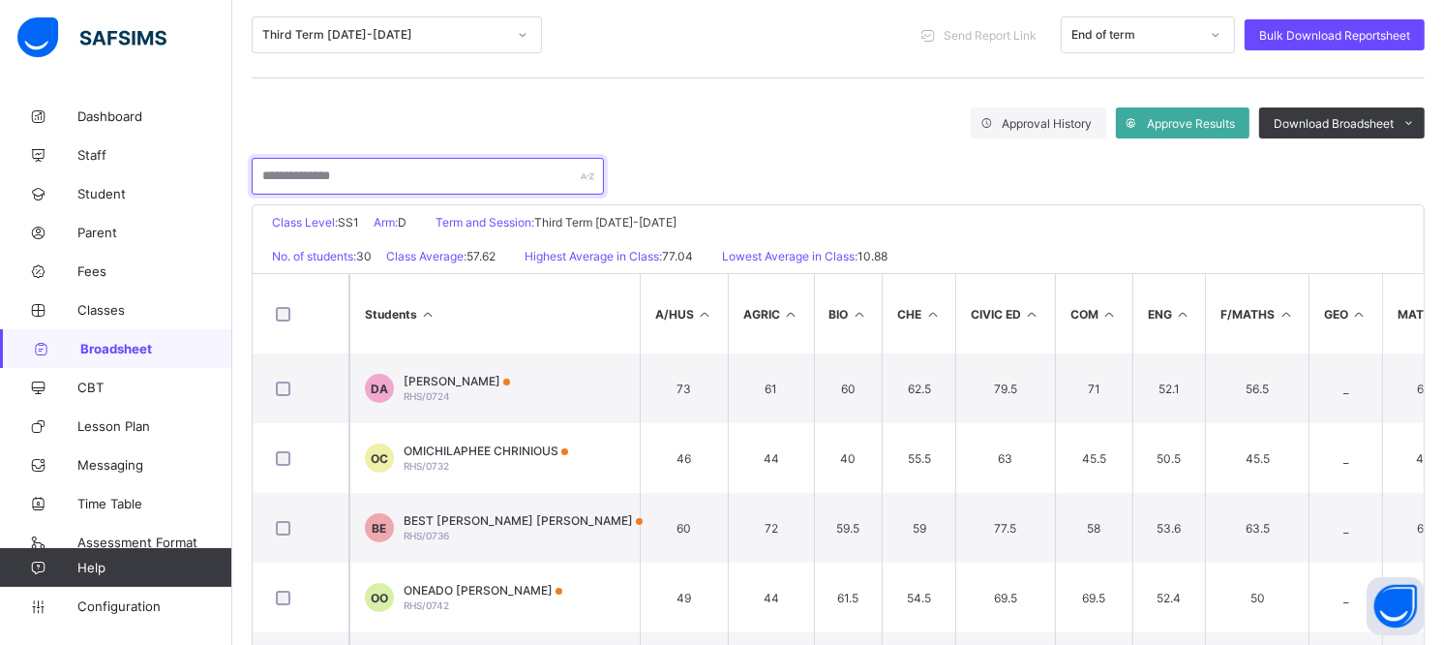
click at [458, 170] on input "text" at bounding box center [428, 176] width 352 height 37
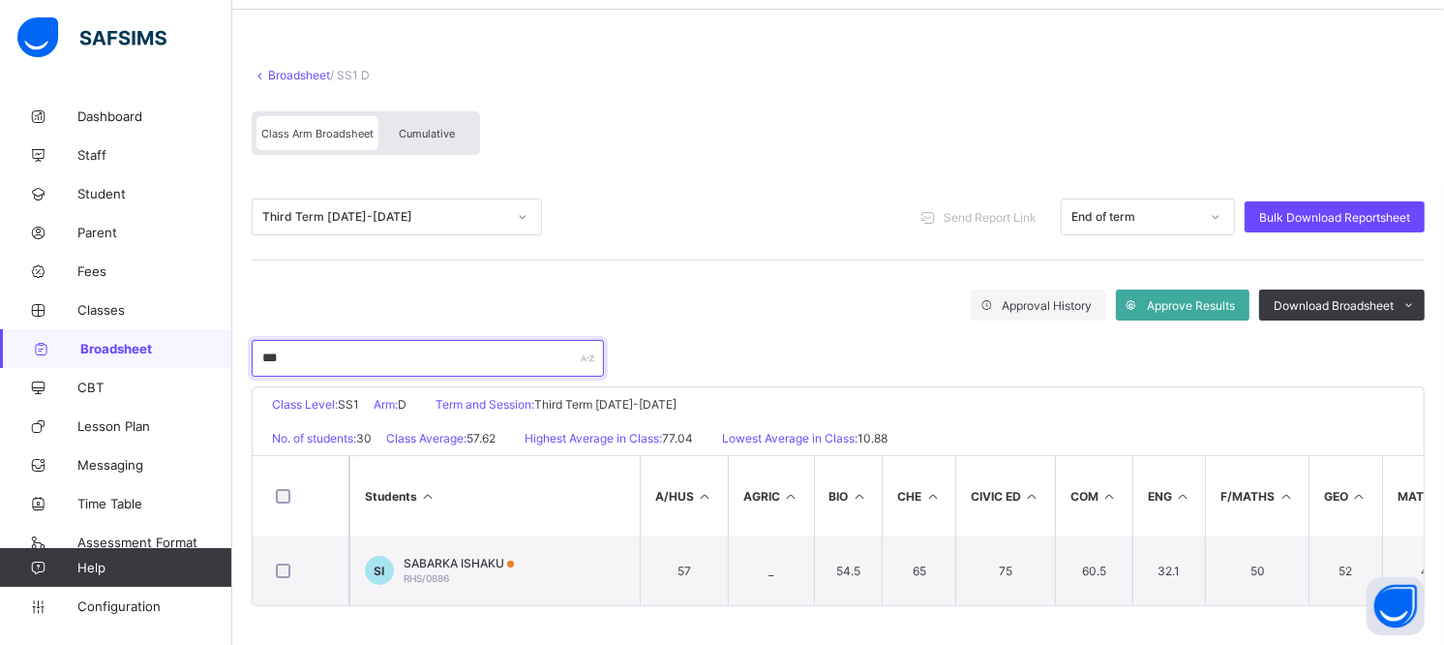
scroll to position [73, 0]
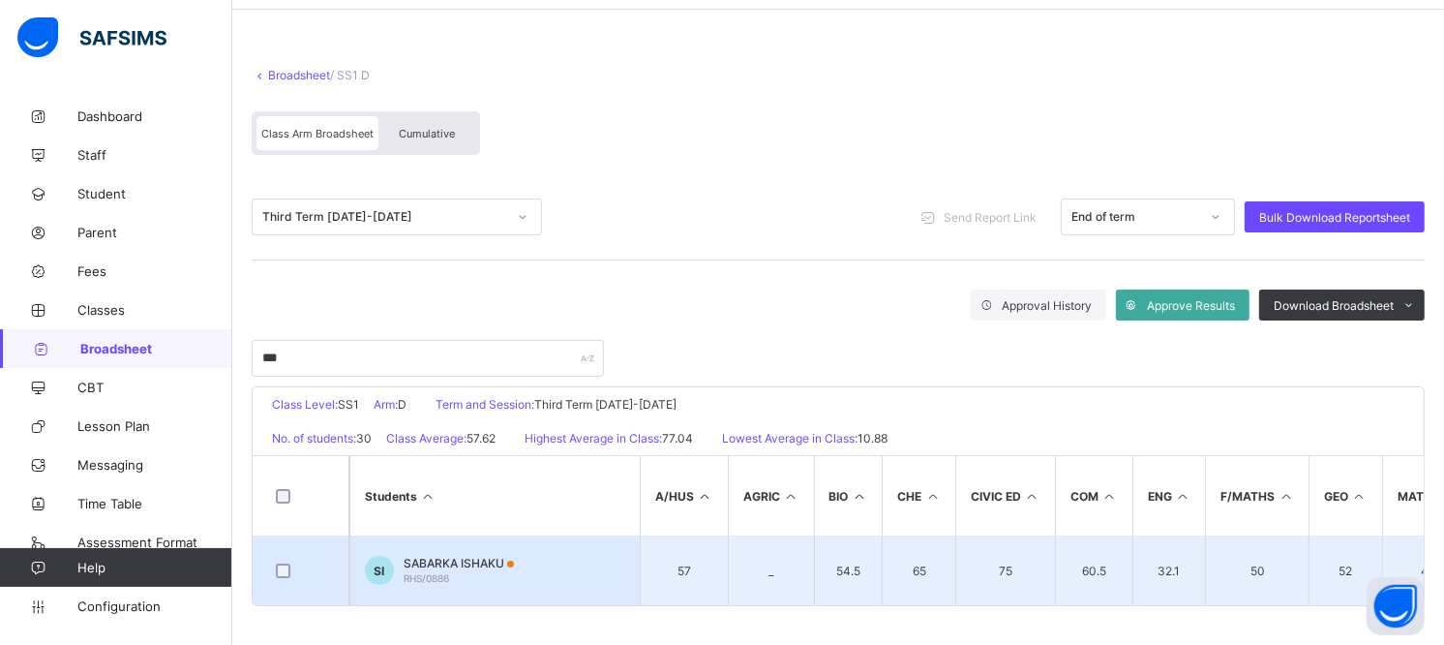
click at [487, 559] on span "SABARKA ISHAKU" at bounding box center [459, 563] width 110 height 15
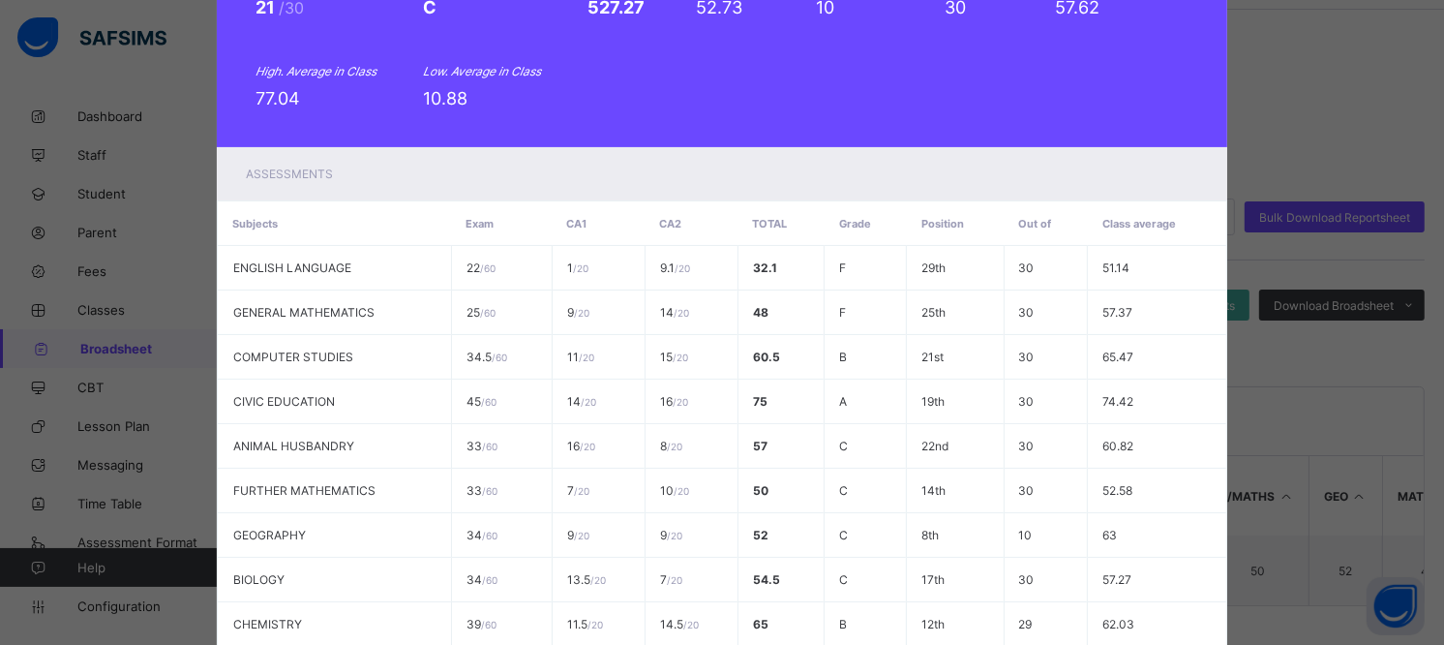
scroll to position [0, 0]
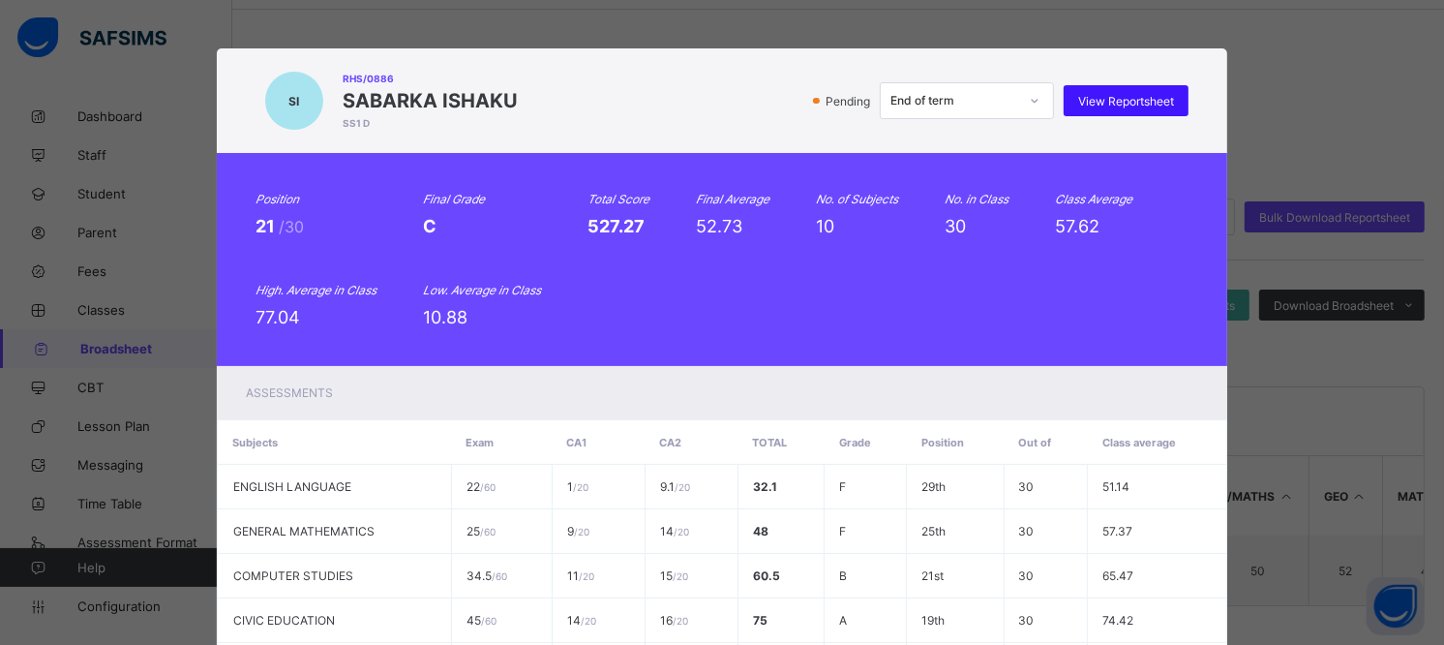
click at [1125, 94] on span "View Reportsheet" at bounding box center [1126, 101] width 96 height 15
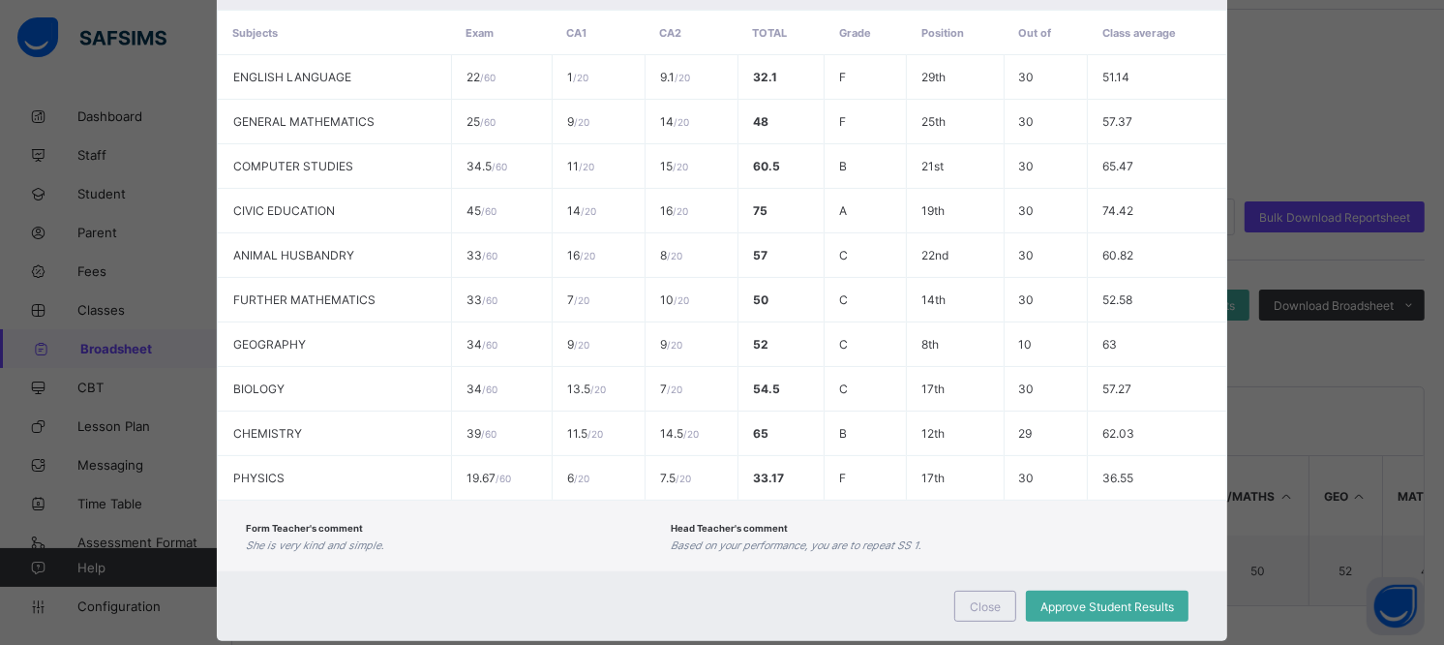
scroll to position [447, 0]
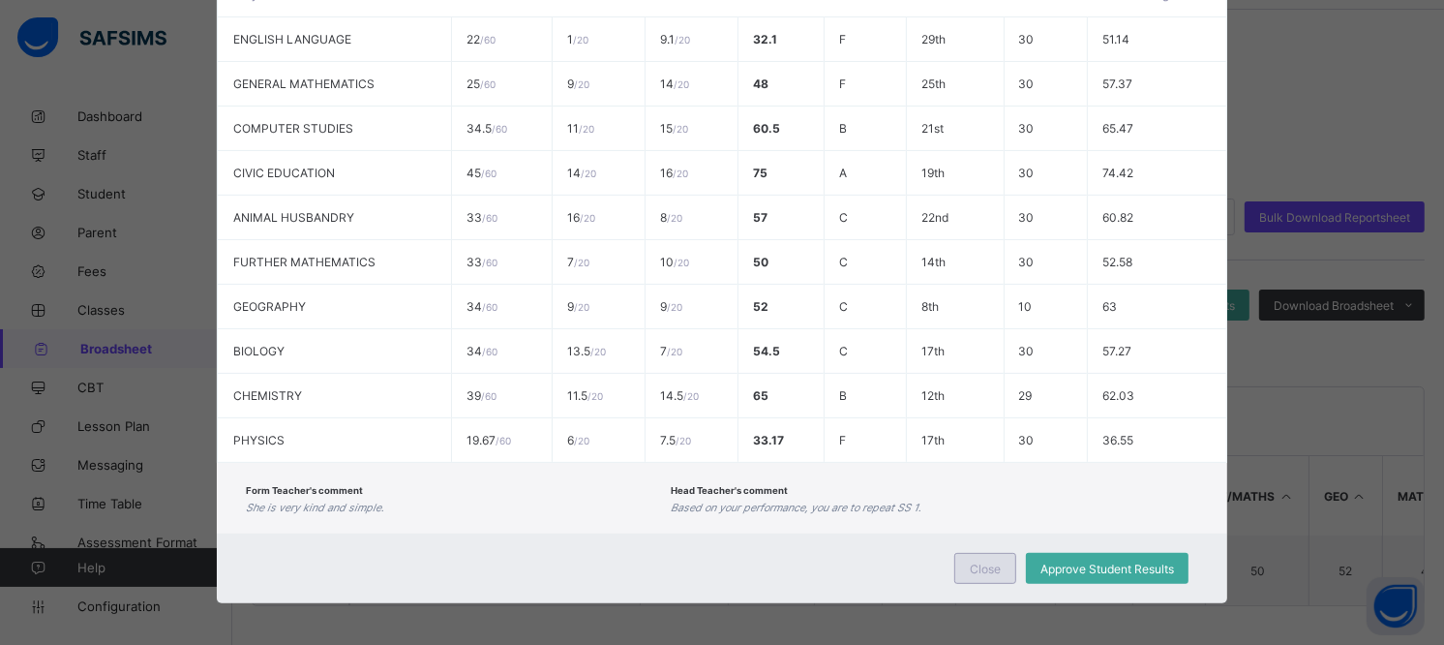
click at [988, 561] on span "Close" at bounding box center [985, 568] width 31 height 15
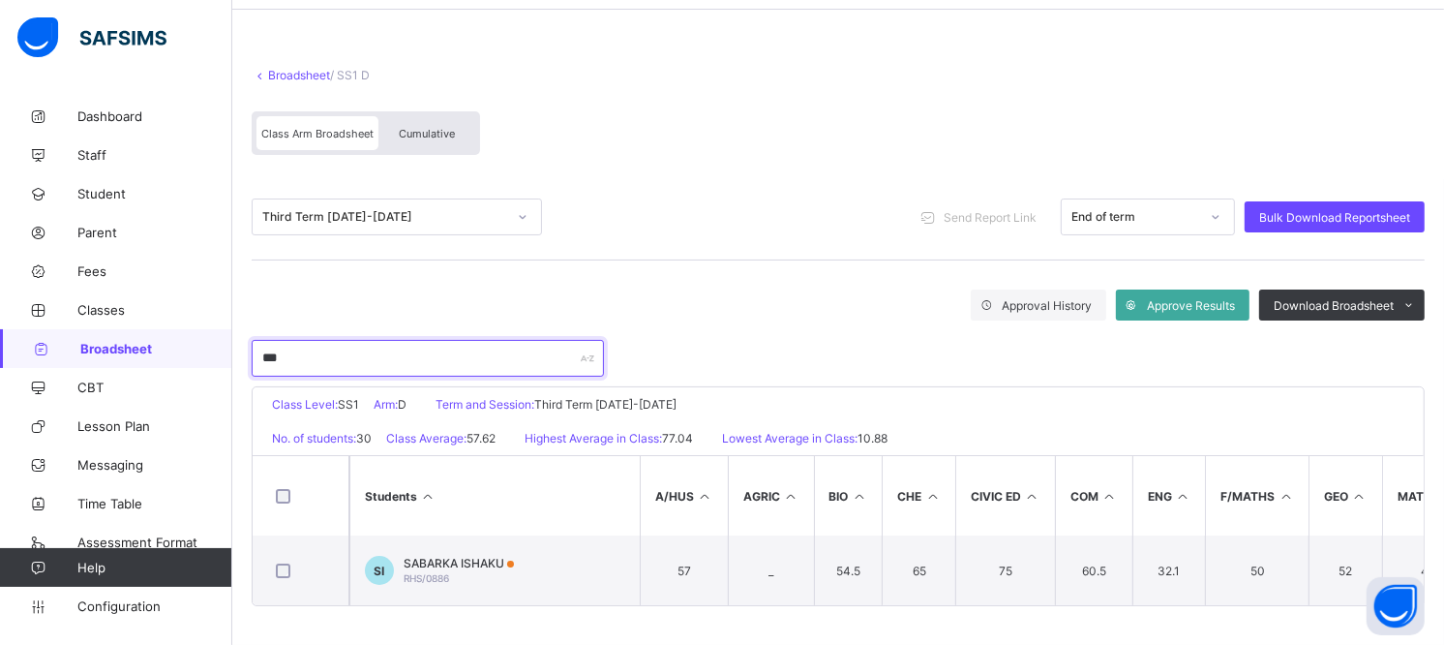
click at [387, 356] on input "***" at bounding box center [428, 358] width 352 height 37
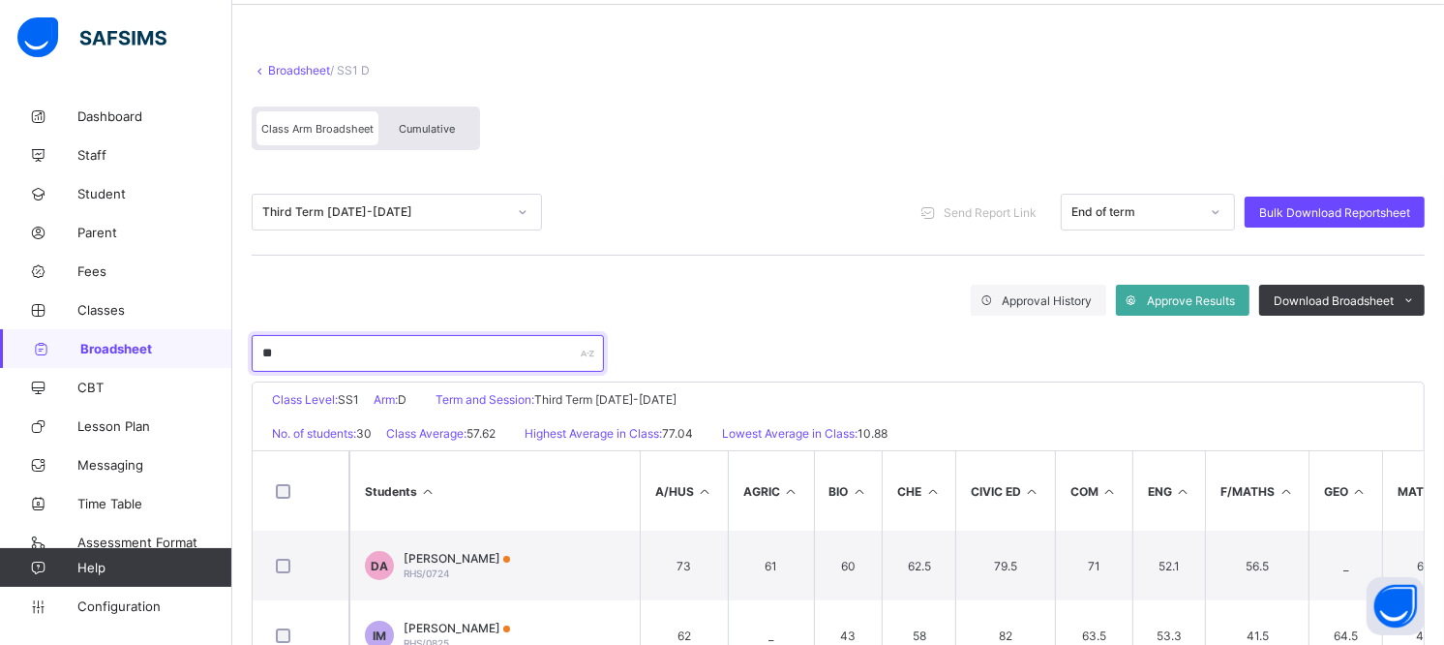
type input "*"
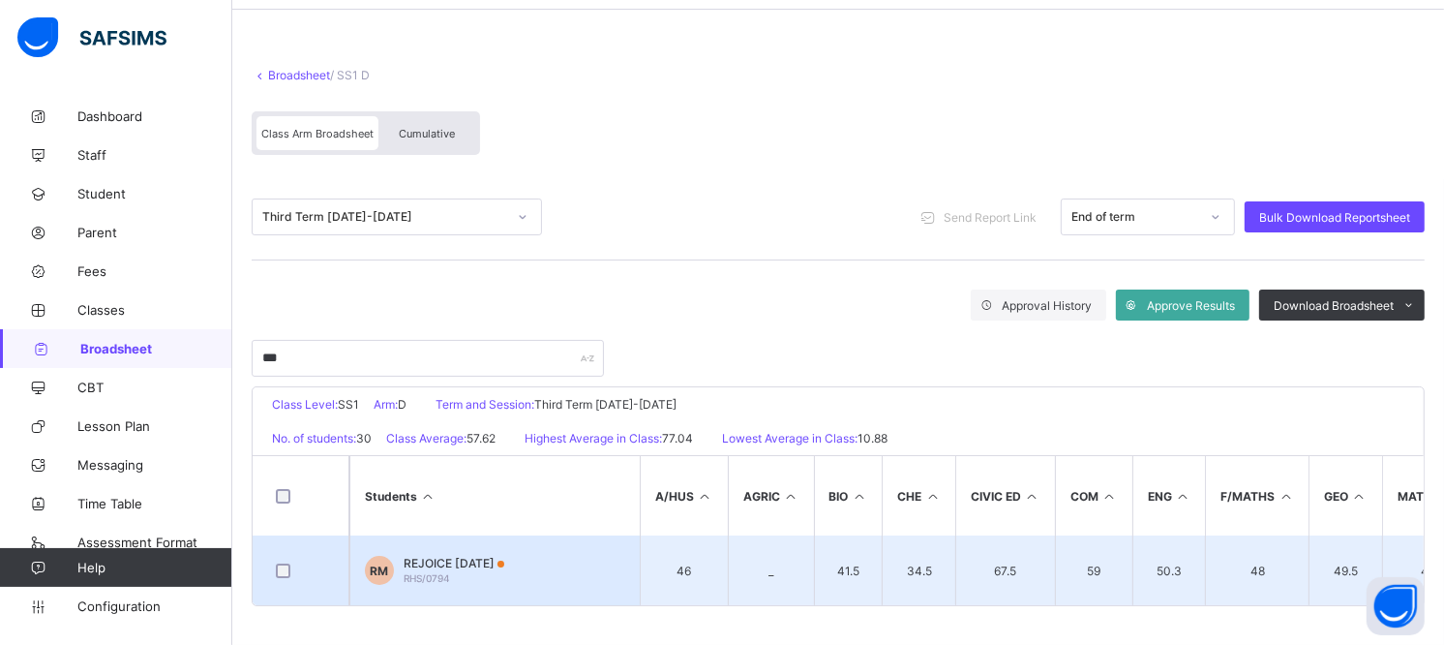
click at [448, 572] on span "RHS/0794" at bounding box center [427, 578] width 46 height 12
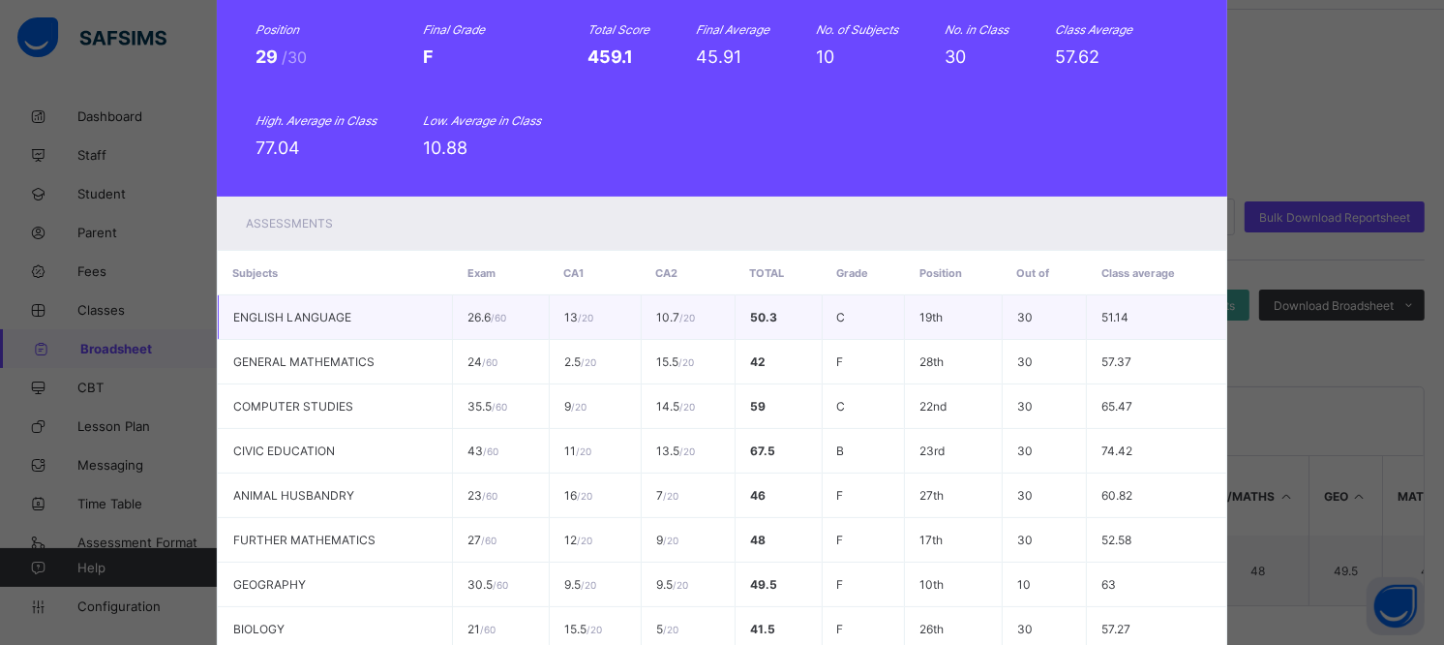
scroll to position [0, 0]
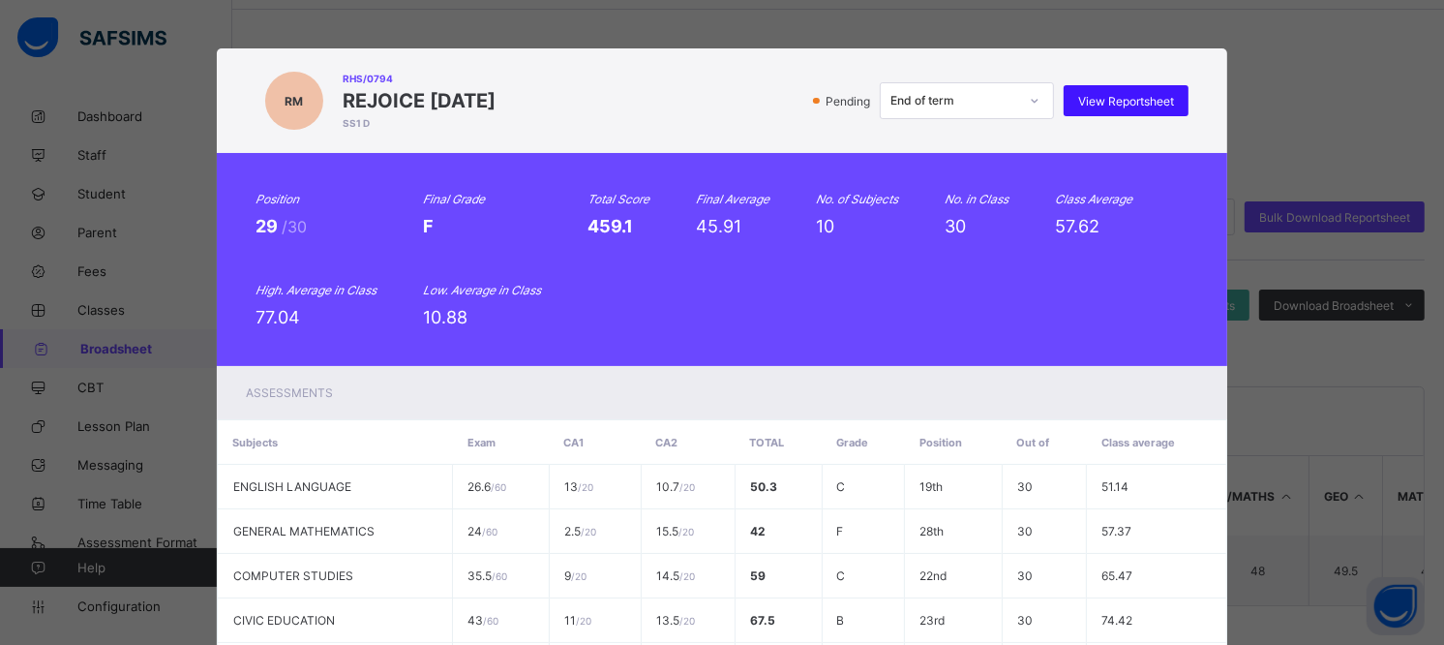
click at [1137, 104] on span "View Reportsheet" at bounding box center [1126, 101] width 96 height 15
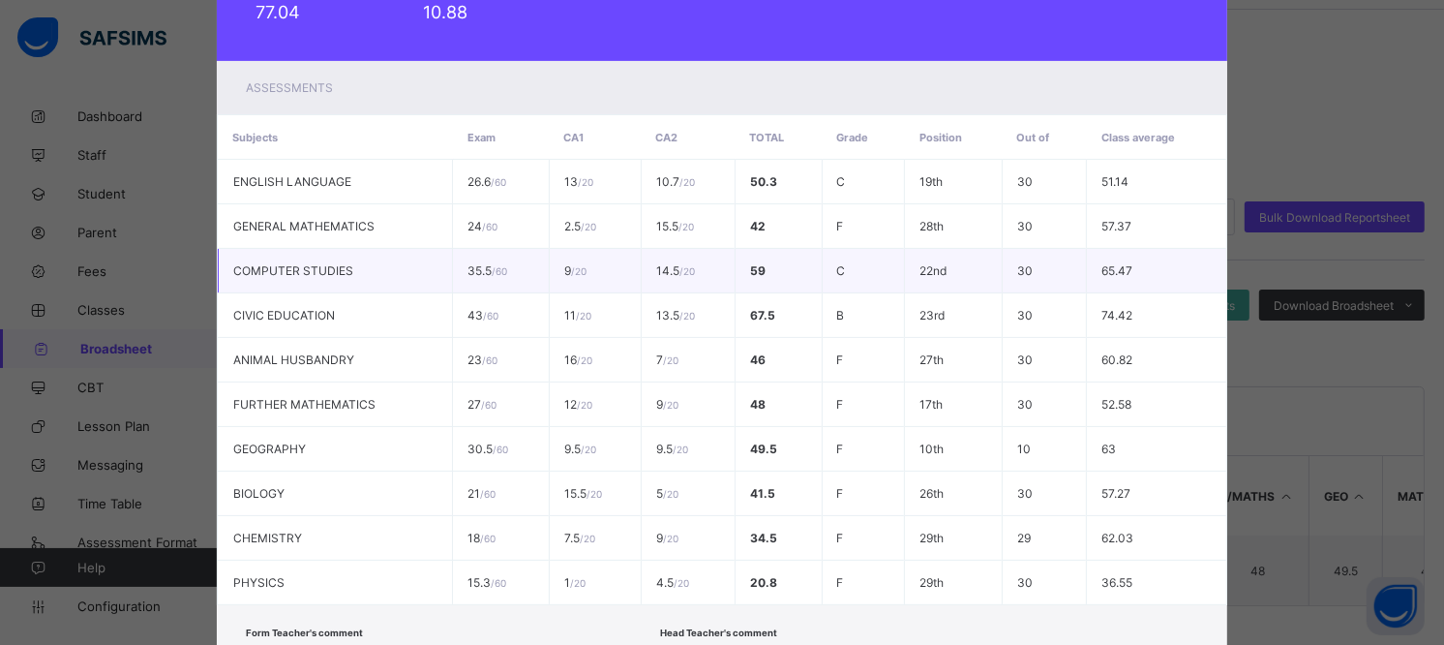
scroll to position [447, 0]
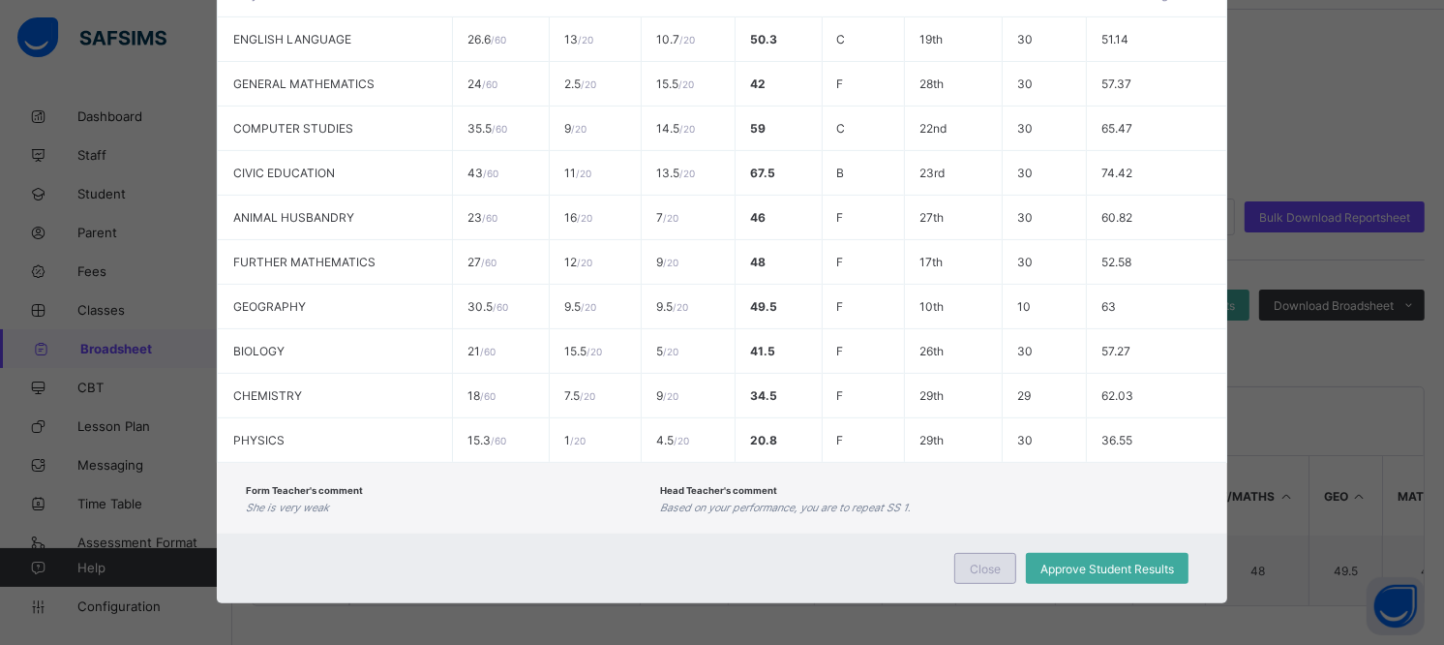
click at [982, 576] on div "Close" at bounding box center [985, 568] width 62 height 31
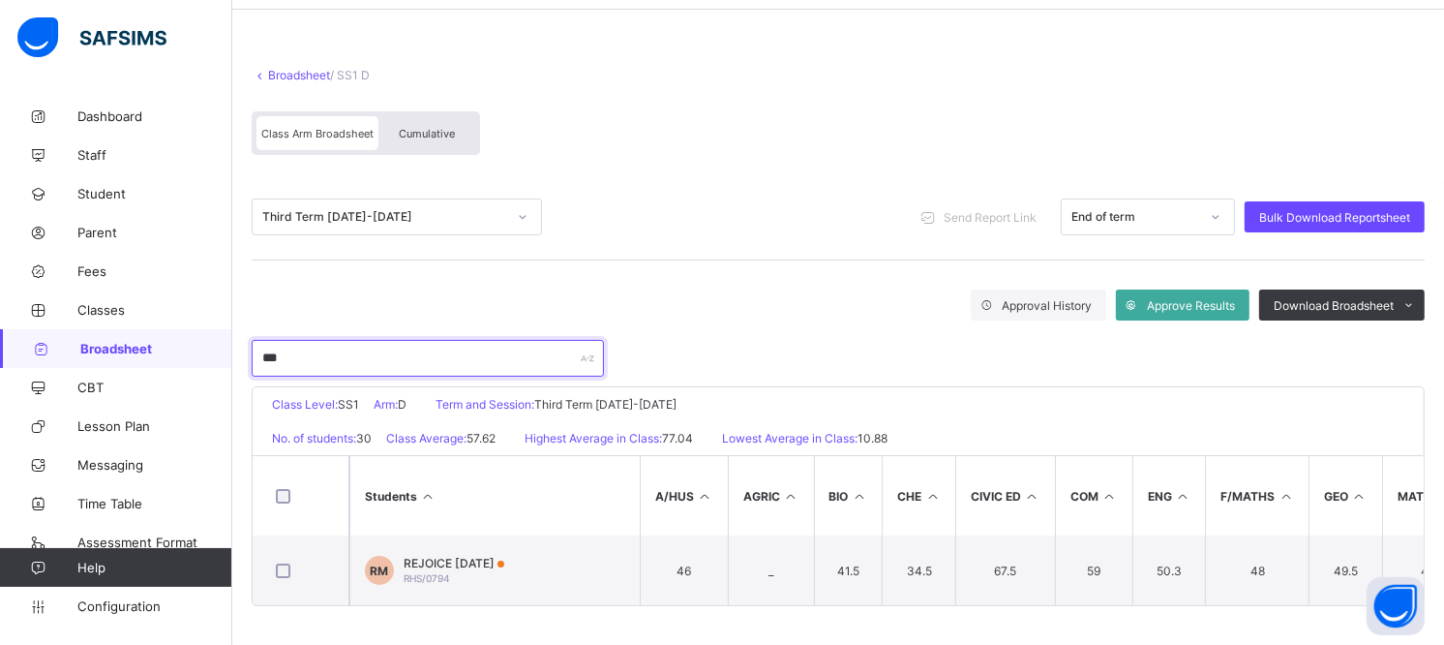
click at [380, 353] on input "***" at bounding box center [428, 358] width 352 height 37
type input "*"
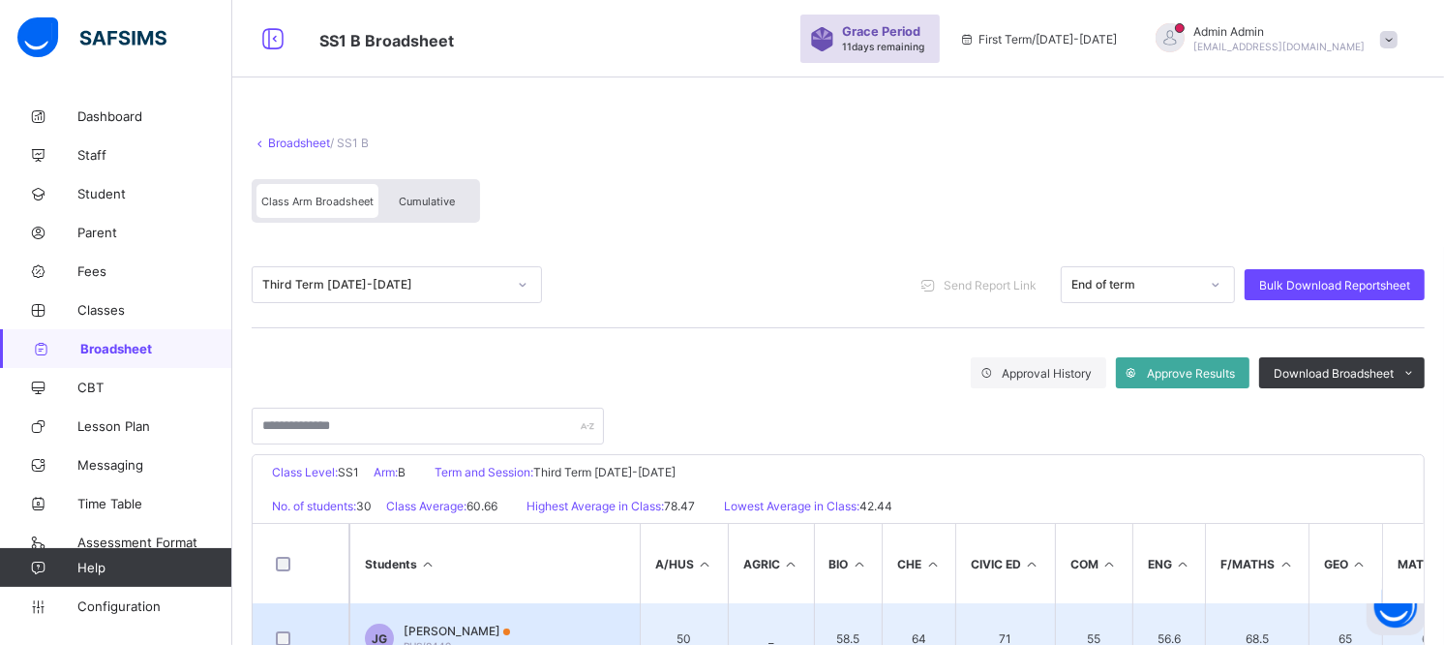
drag, startPoint x: 468, startPoint y: 620, endPoint x: 453, endPoint y: 625, distance: 16.2
click at [453, 580] on span "JOSEPH GAIYA" at bounding box center [457, 630] width 106 height 15
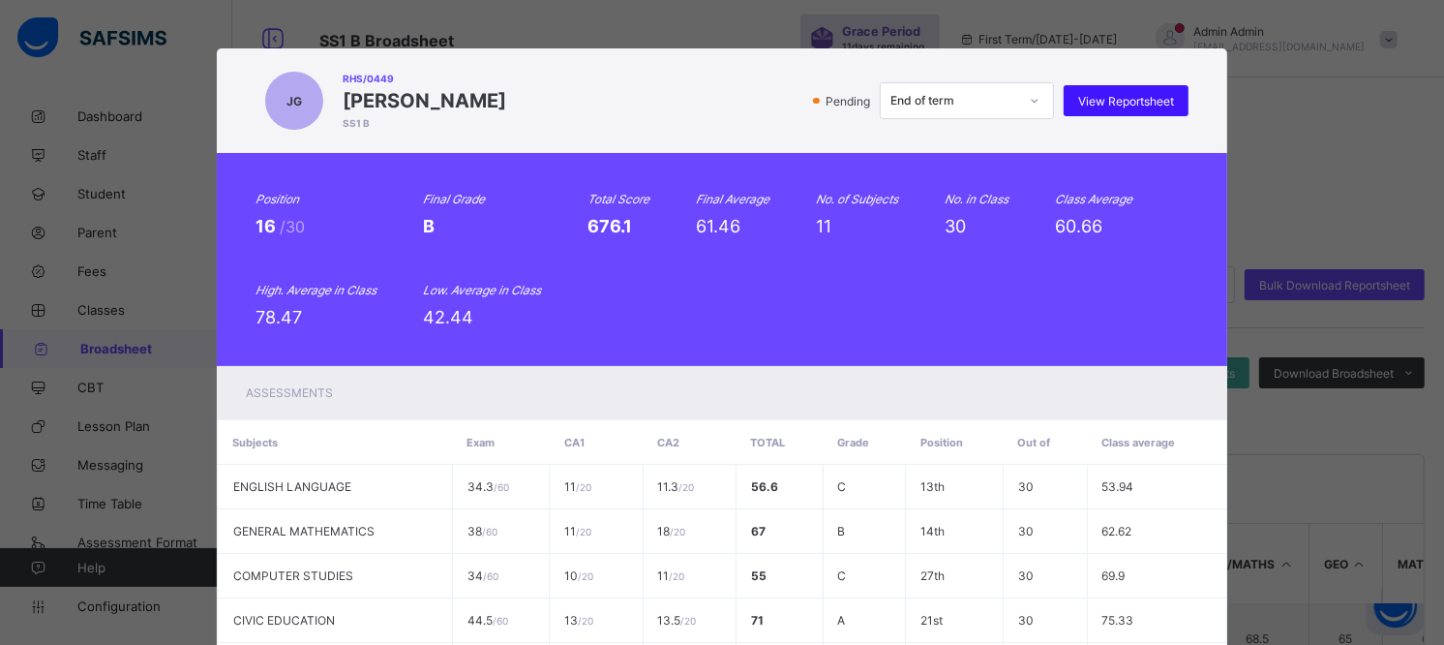
click at [1136, 99] on span "View Reportsheet" at bounding box center [1126, 101] width 96 height 15
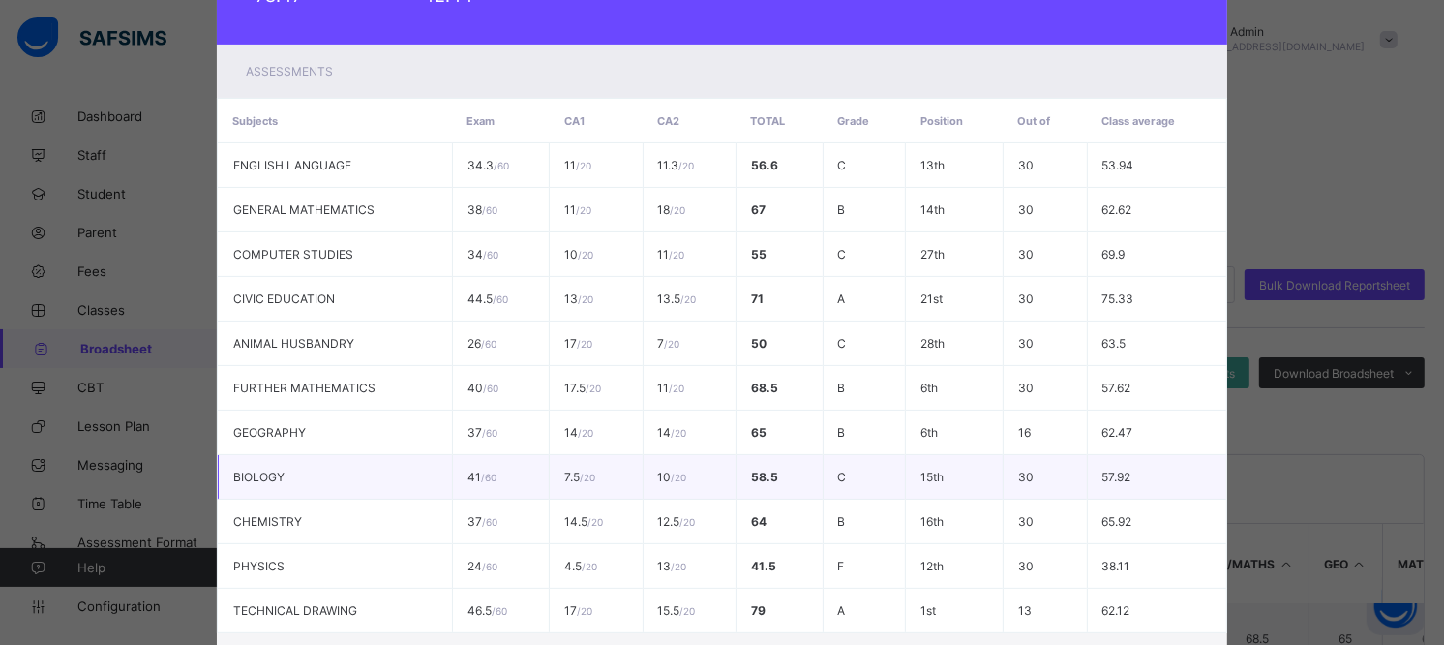
scroll to position [430, 0]
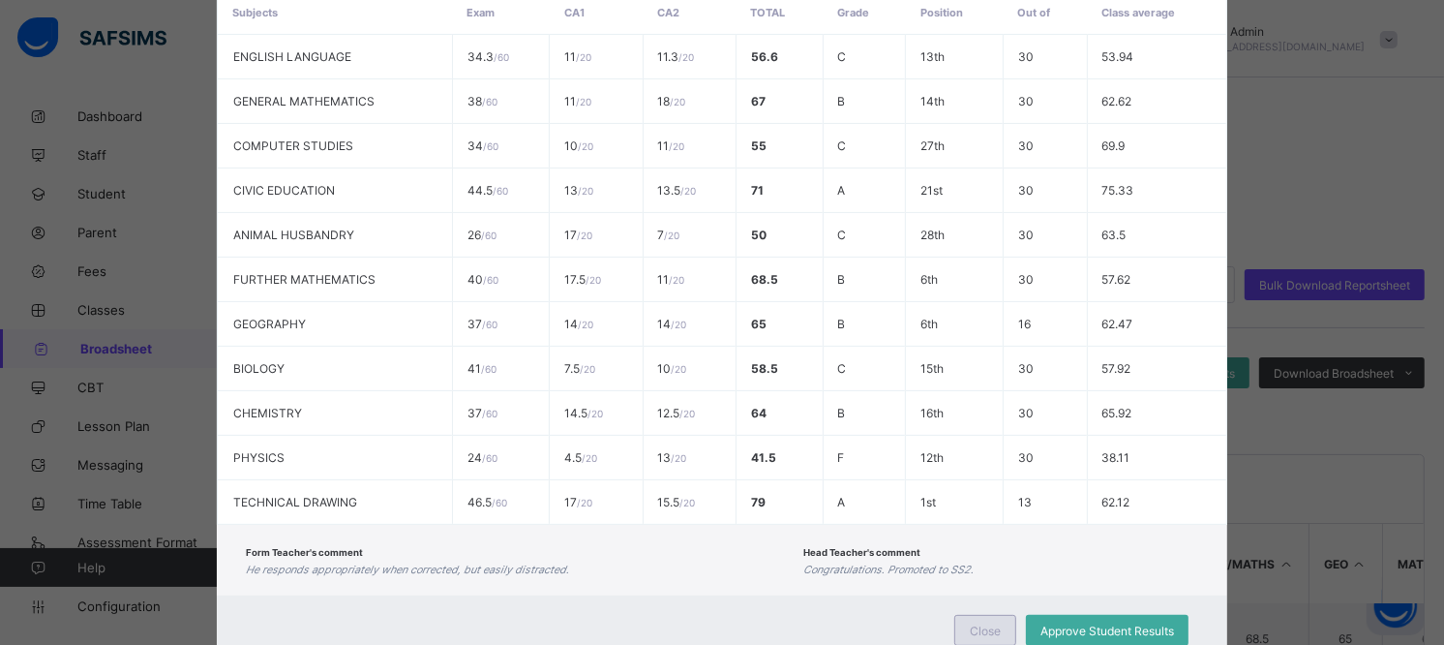
click at [988, 580] on span "Close" at bounding box center [985, 630] width 31 height 15
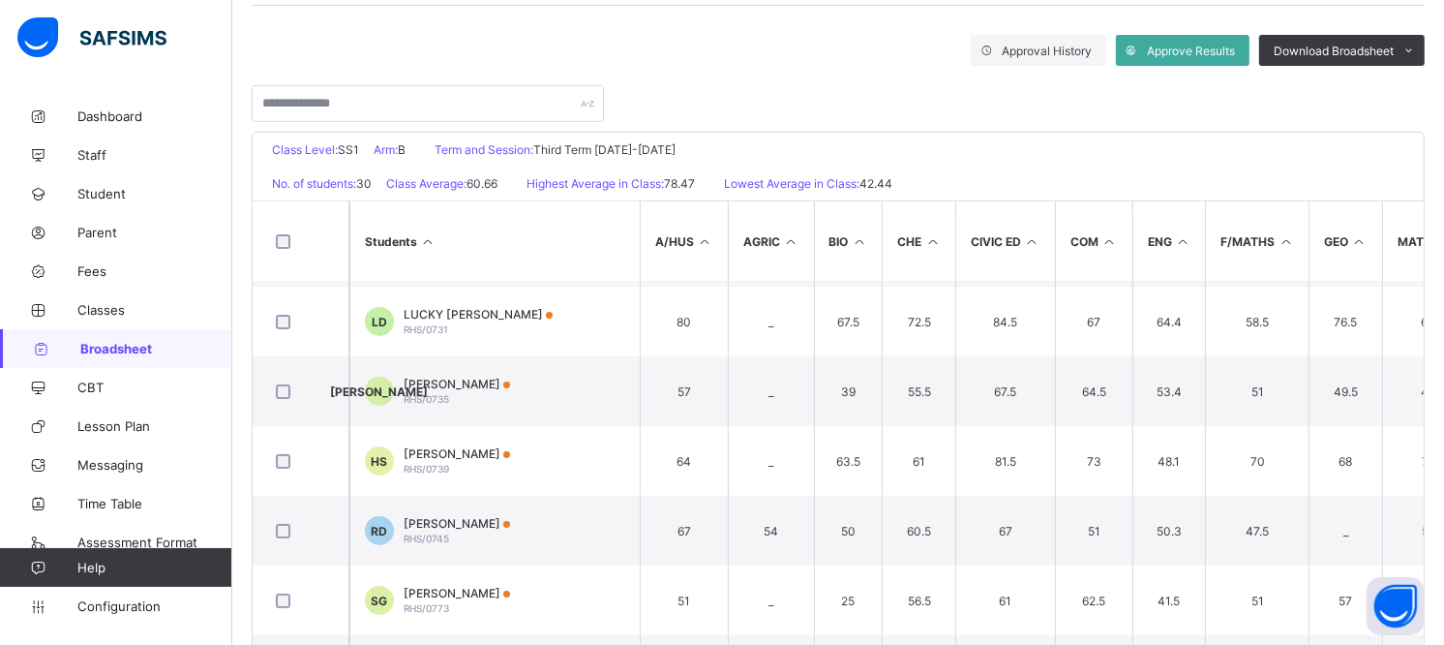
scroll to position [215, 0]
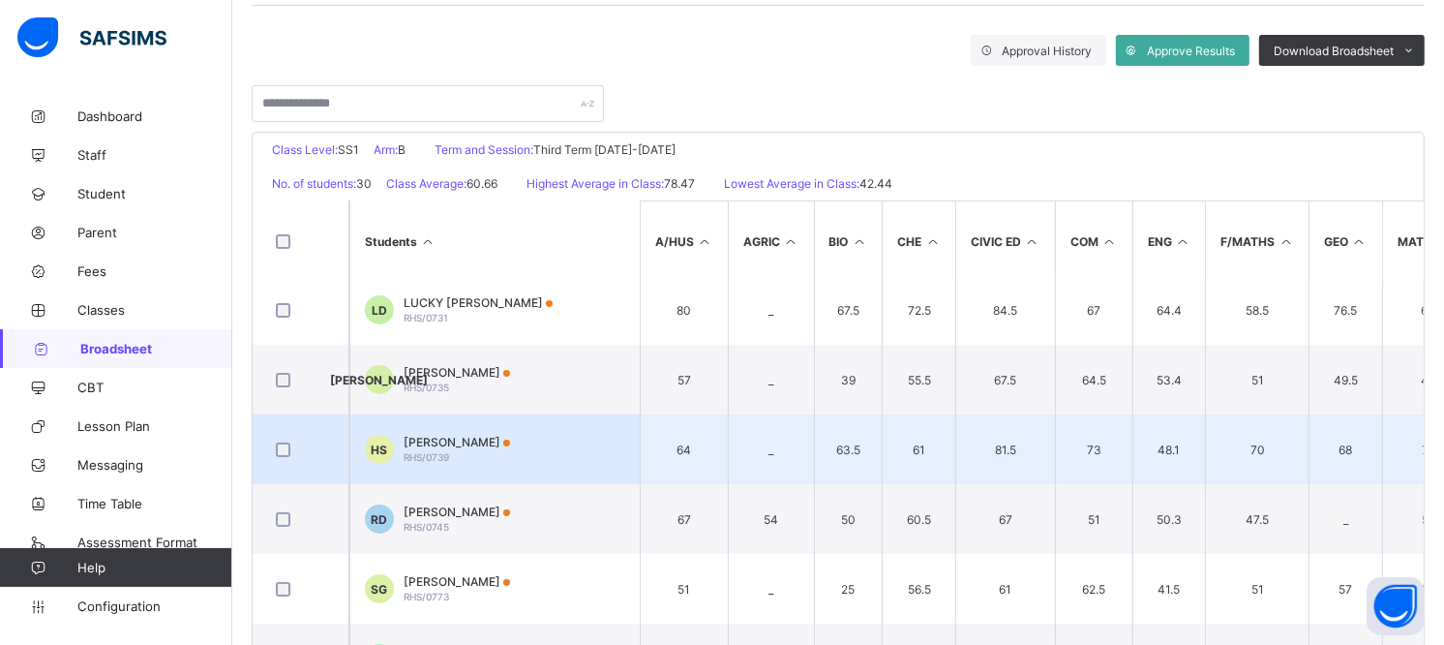
click at [501, 435] on span "HADASSAH GARBA SAMUEL" at bounding box center [457, 442] width 106 height 15
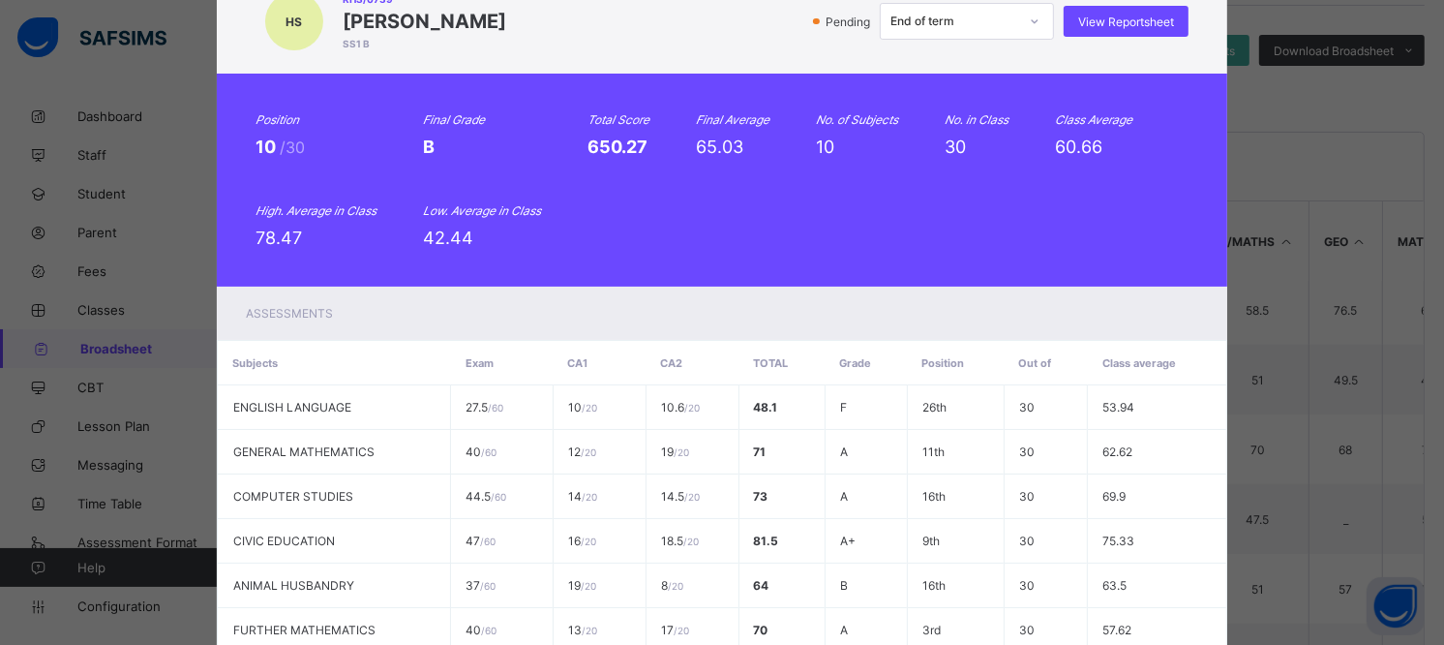
scroll to position [0, 0]
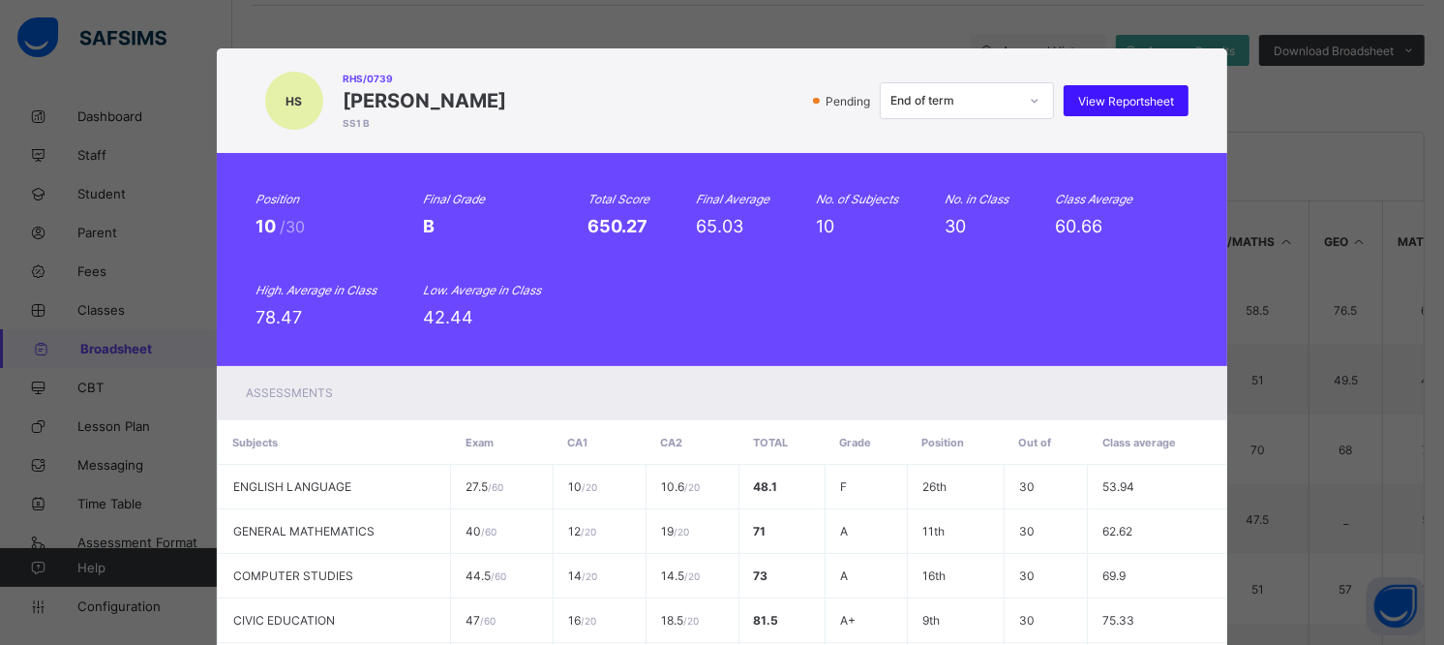
click at [1123, 94] on span "View Reportsheet" at bounding box center [1126, 101] width 96 height 15
click at [1101, 94] on span "View Reportsheet" at bounding box center [1126, 101] width 96 height 15
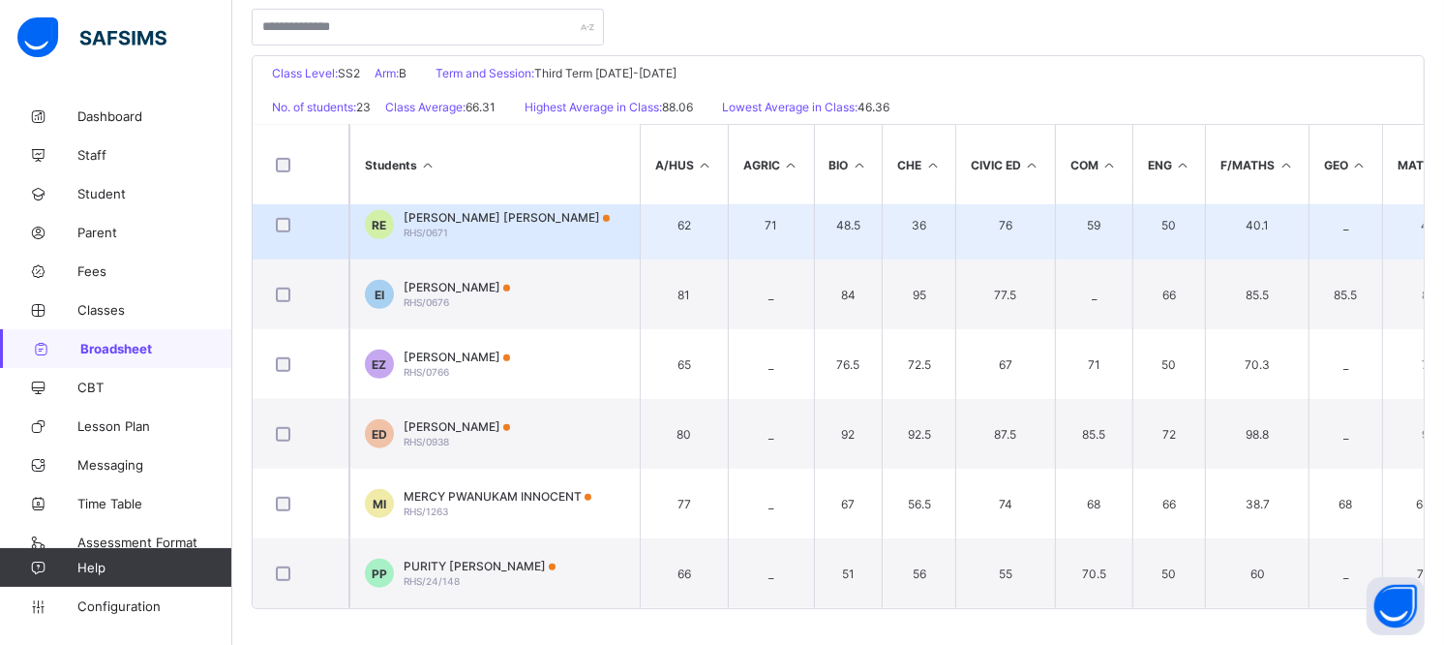
scroll to position [1206, 0]
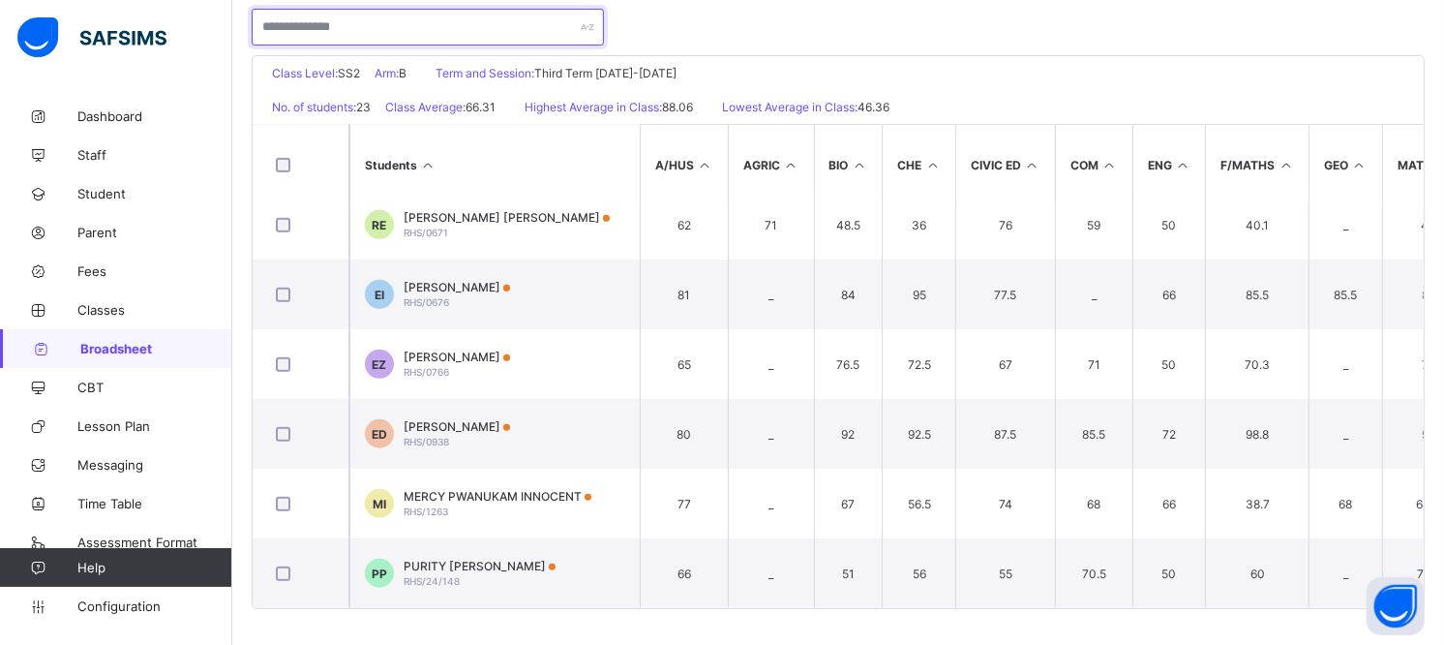
click at [298, 20] on input "text" at bounding box center [428, 27] width 352 height 37
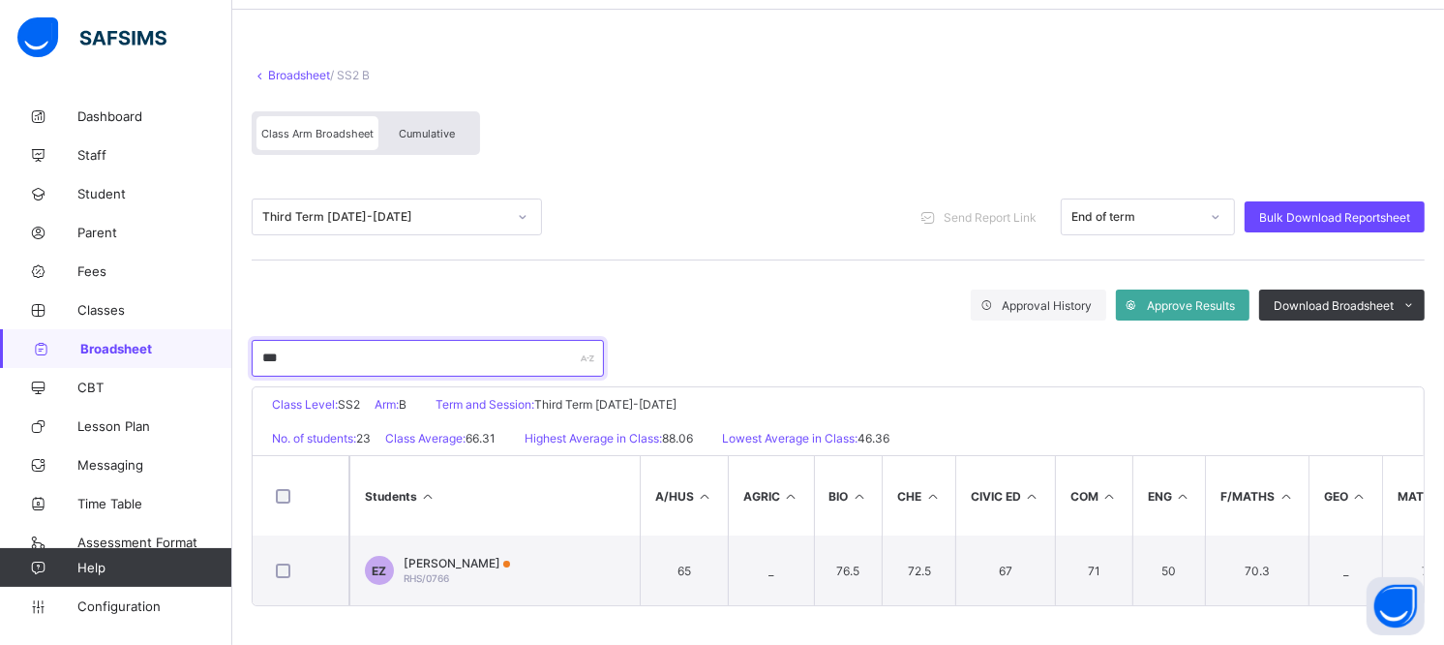
scroll to position [73, 0]
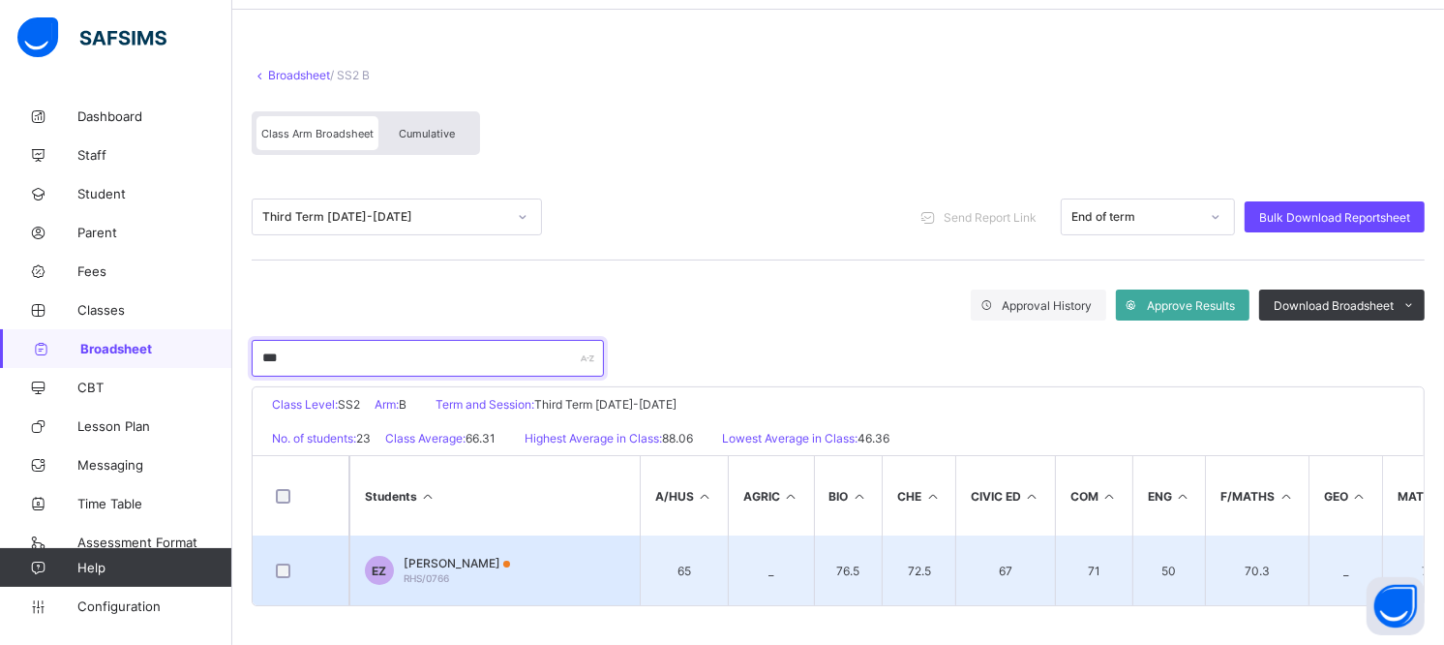
type input "***"
click at [486, 562] on span "ELISHA DAUDA ZAKAR" at bounding box center [457, 563] width 106 height 15
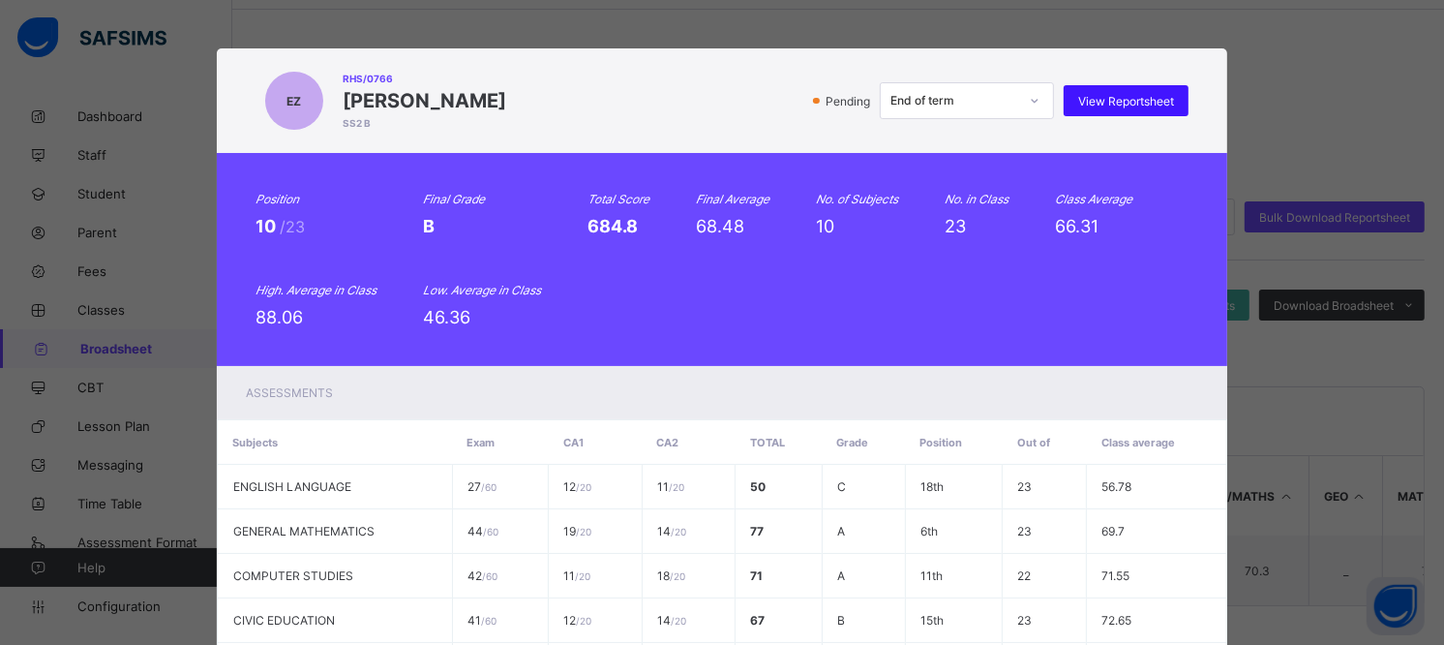
click at [1127, 102] on span "View Reportsheet" at bounding box center [1126, 101] width 96 height 15
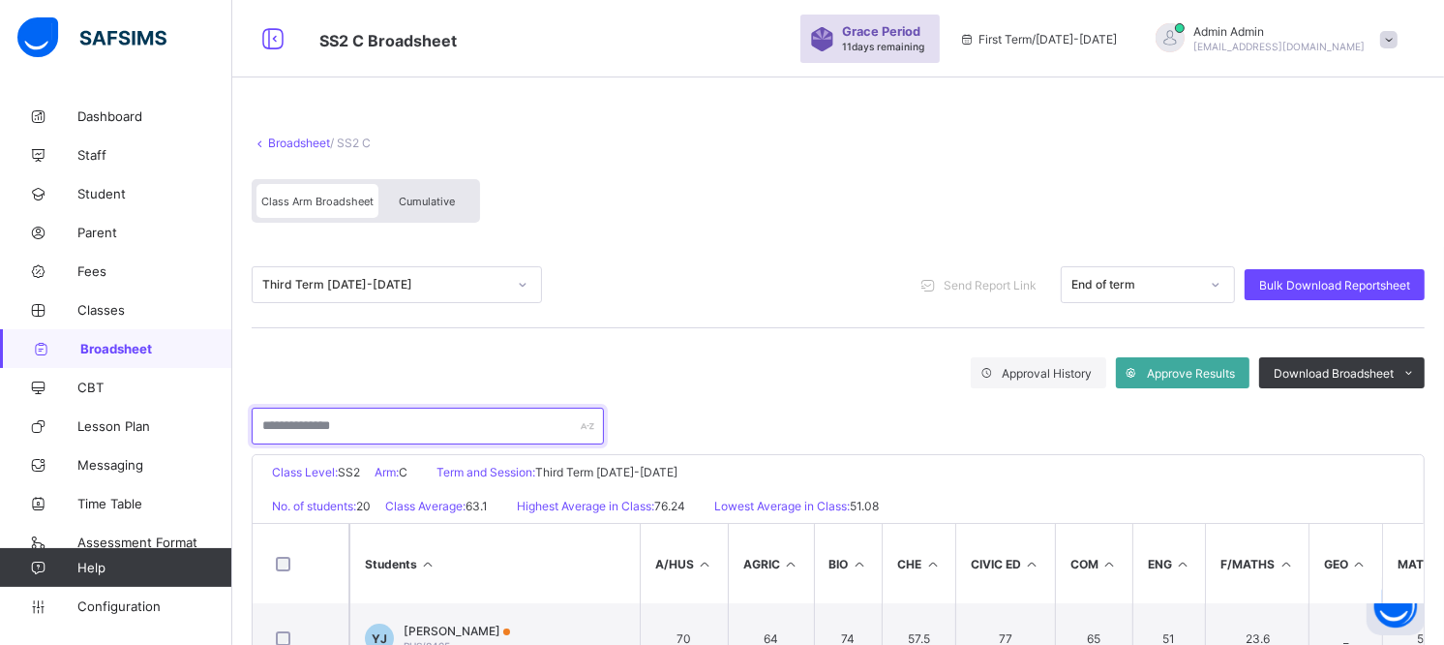
click at [380, 428] on input "text" at bounding box center [428, 425] width 352 height 37
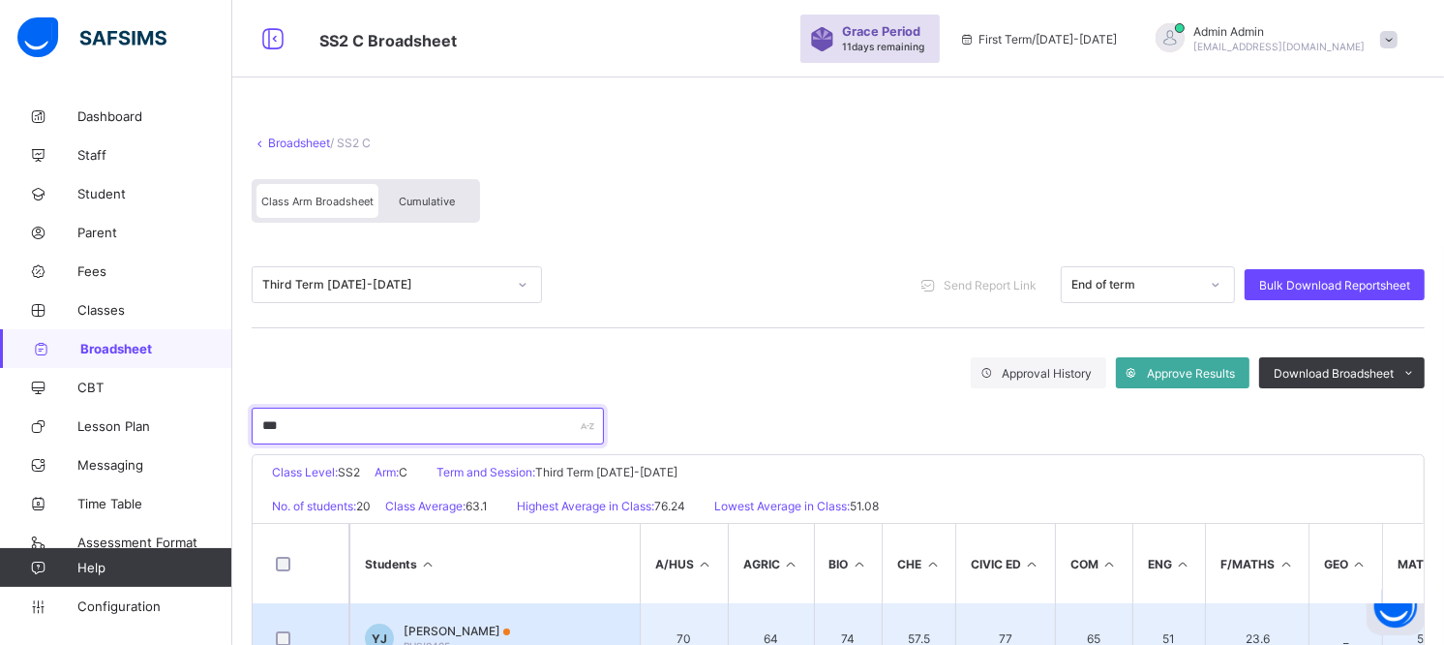
type input "***"
click at [467, 623] on span "YINAMA JOHN" at bounding box center [457, 630] width 106 height 15
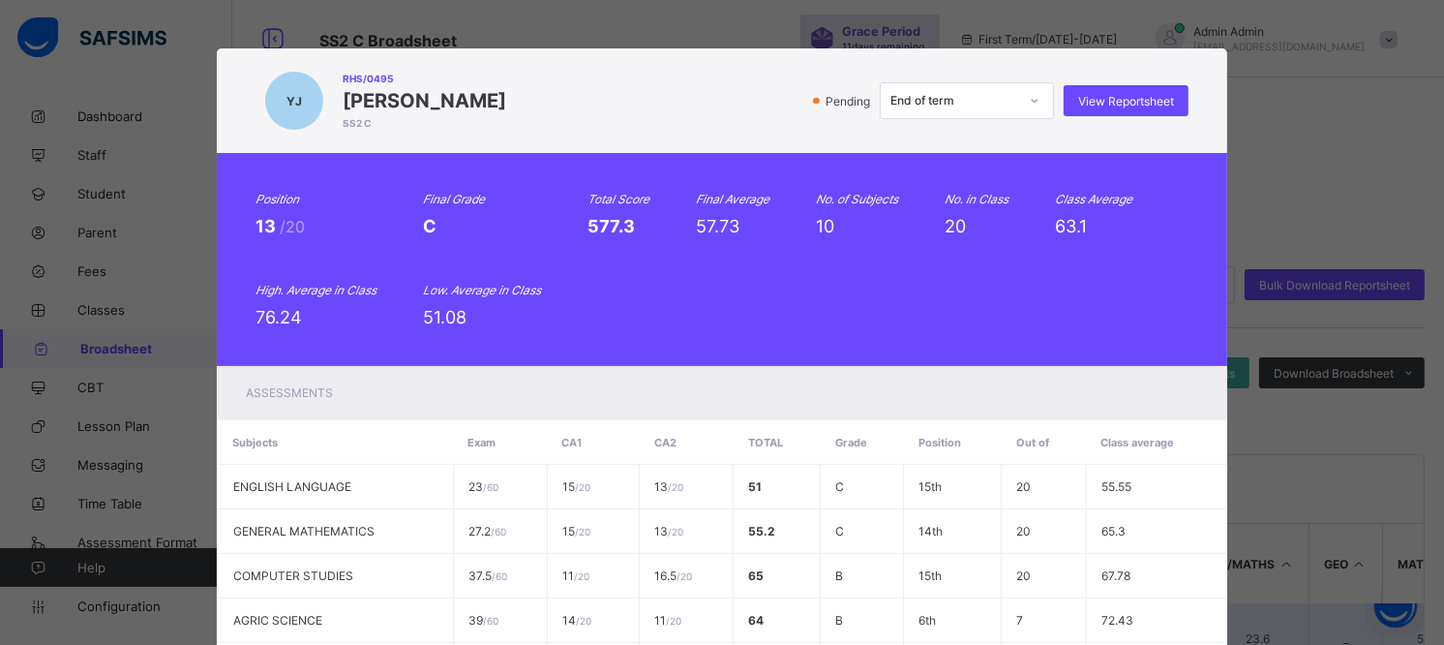
click at [468, 623] on span "39 / 60" at bounding box center [483, 620] width 30 height 15
drag, startPoint x: 1079, startPoint y: 66, endPoint x: 1075, endPoint y: 75, distance: 10.4
click at [1077, 70] on div "YJ RHS/0495 YINAMA JOHN SS2 C Pending End of term View Reportsheet" at bounding box center [722, 100] width 1010 height 105
click at [1084, 89] on div "View Reportsheet" at bounding box center [1126, 100] width 125 height 31
click at [1119, 98] on span "View Reportsheet" at bounding box center [1126, 101] width 96 height 15
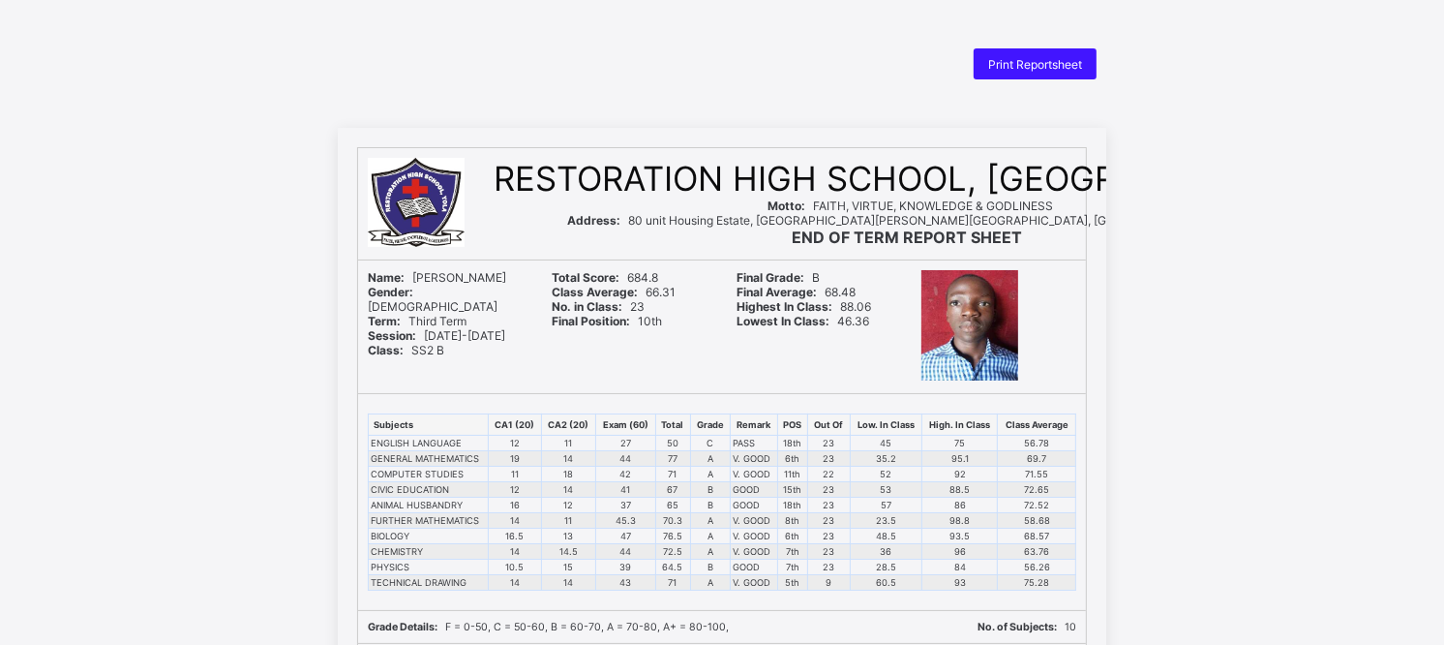
click at [1050, 60] on span "Print Reportsheet" at bounding box center [1035, 64] width 94 height 15
click at [1045, 63] on span "Print Reportsheet" at bounding box center [1035, 64] width 94 height 15
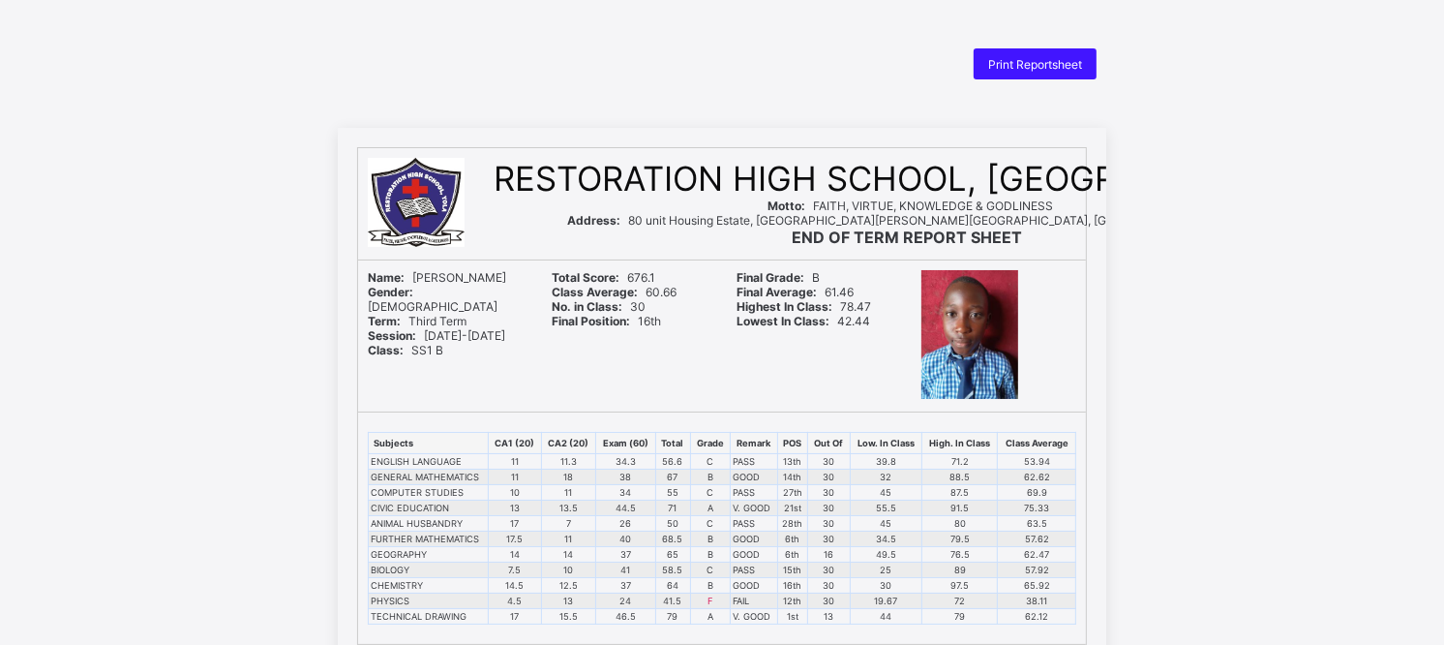
click at [1055, 64] on span "Print Reportsheet" at bounding box center [1035, 64] width 94 height 15
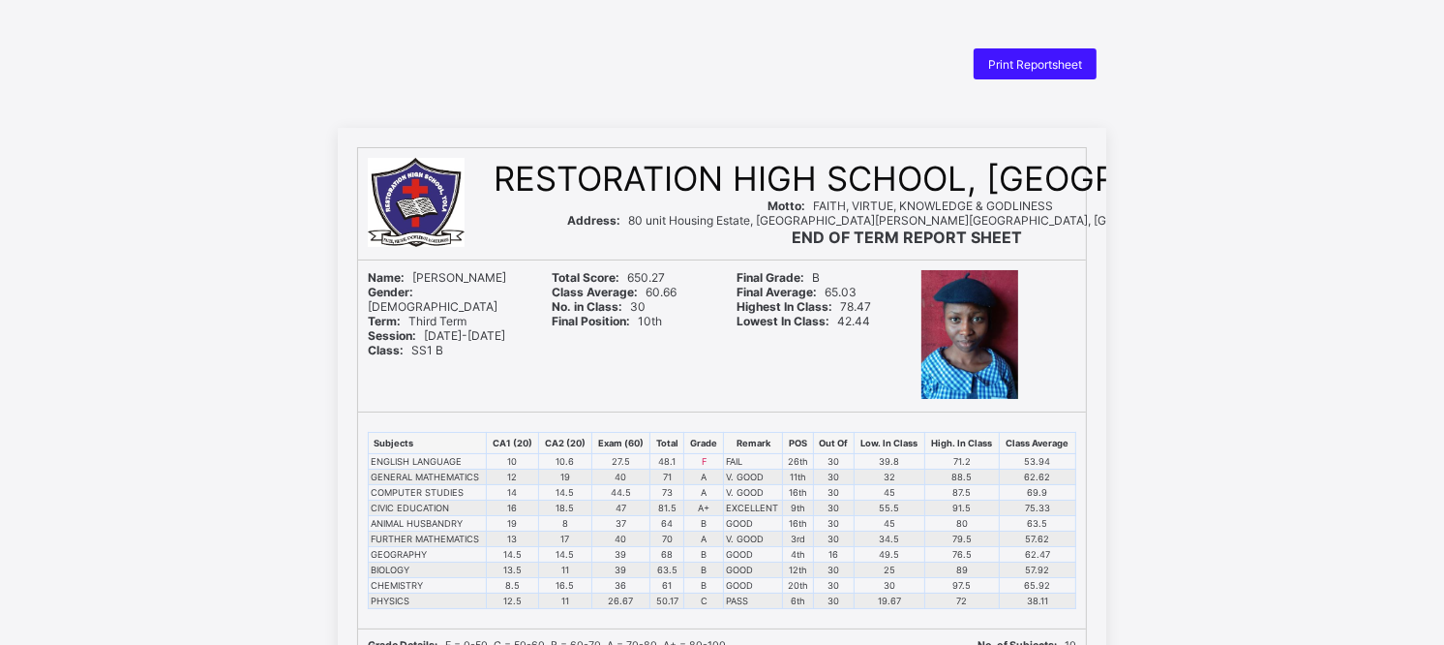
click at [1034, 66] on span "Print Reportsheet" at bounding box center [1035, 64] width 94 height 15
click at [1046, 69] on span "Print Reportsheet" at bounding box center [1035, 64] width 94 height 15
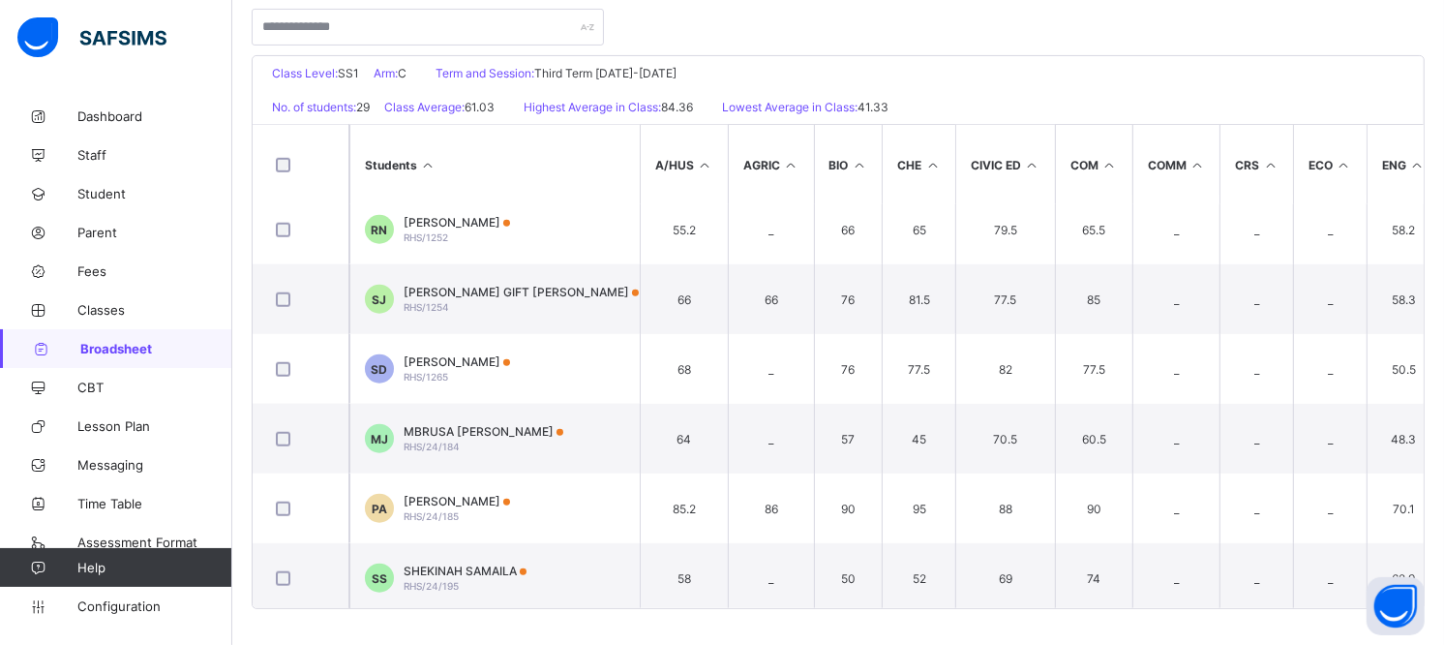
scroll to position [1624, 0]
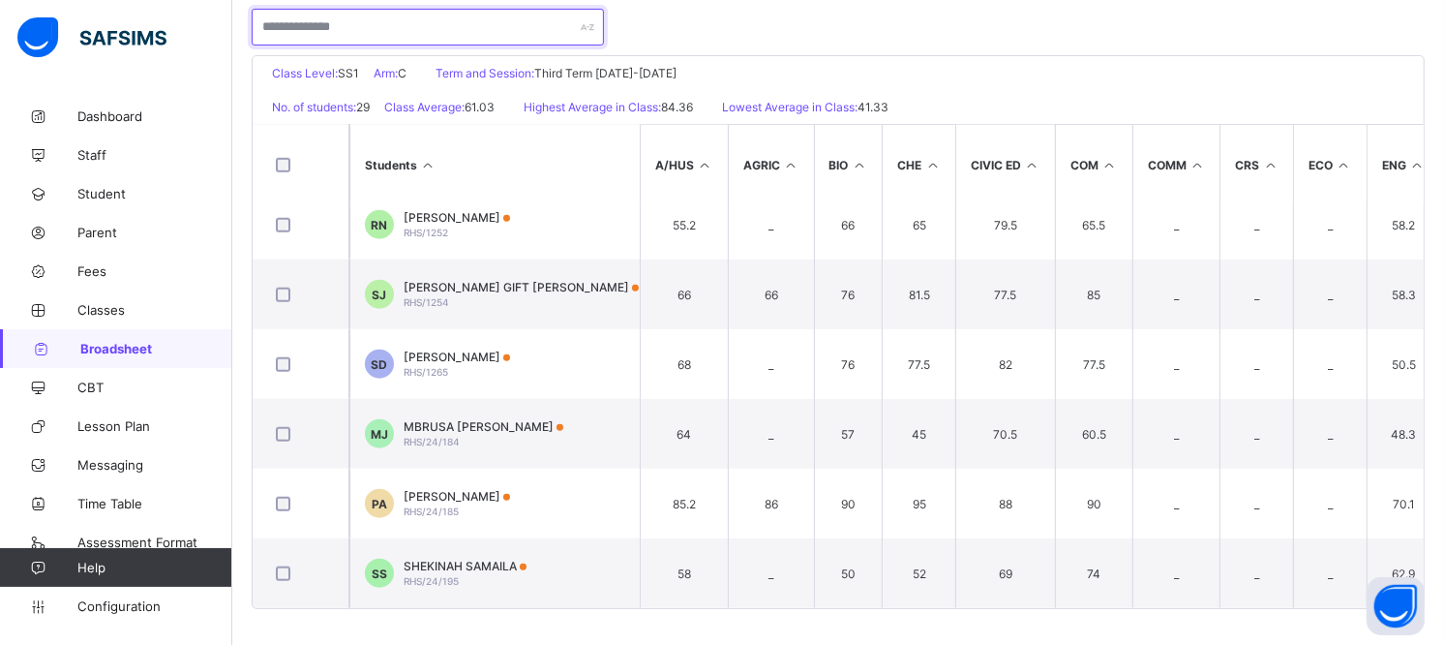
click at [322, 40] on input "text" at bounding box center [428, 27] width 352 height 37
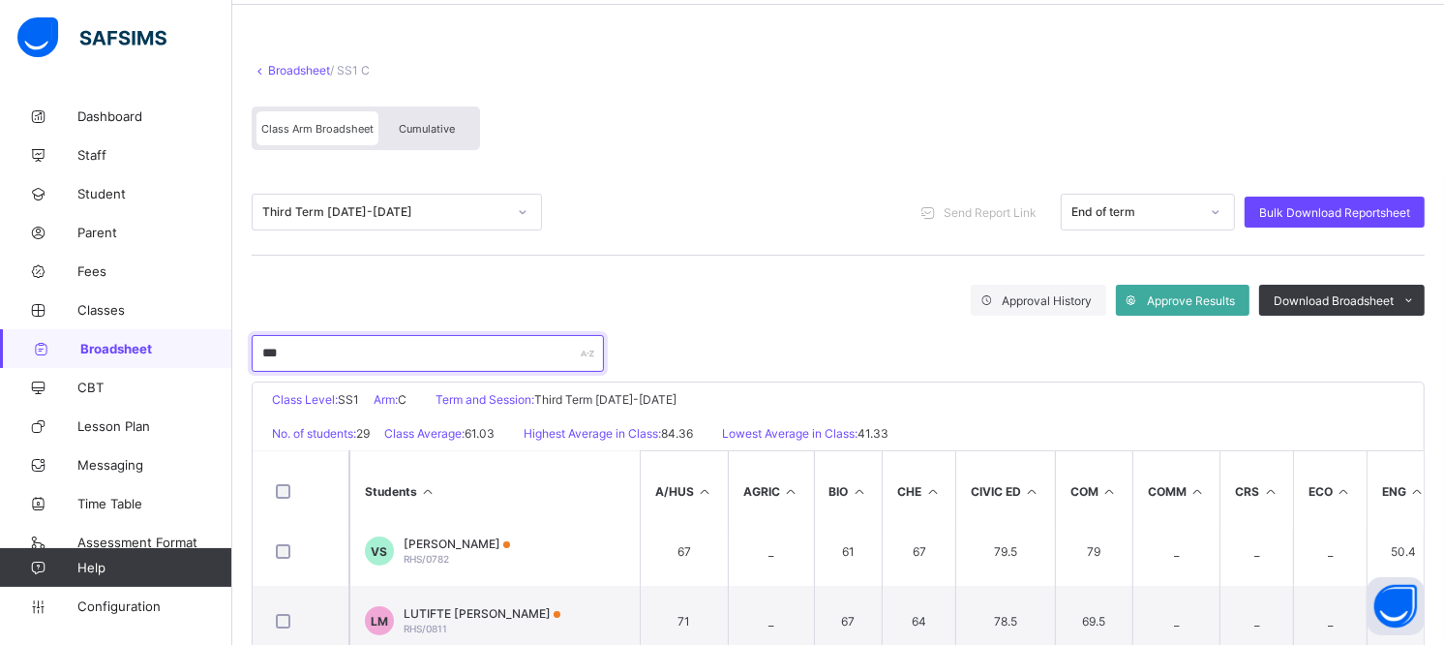
scroll to position [0, 0]
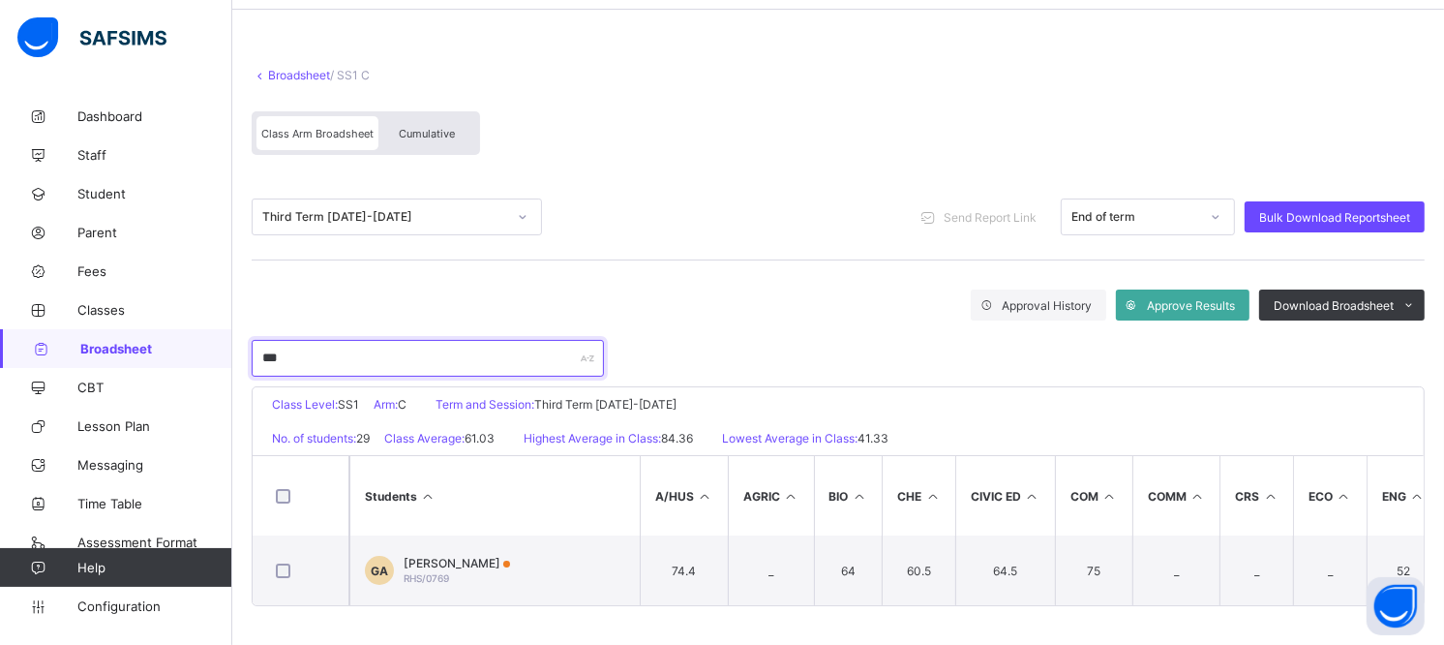
click at [308, 346] on input "***" at bounding box center [428, 358] width 352 height 37
type input "*"
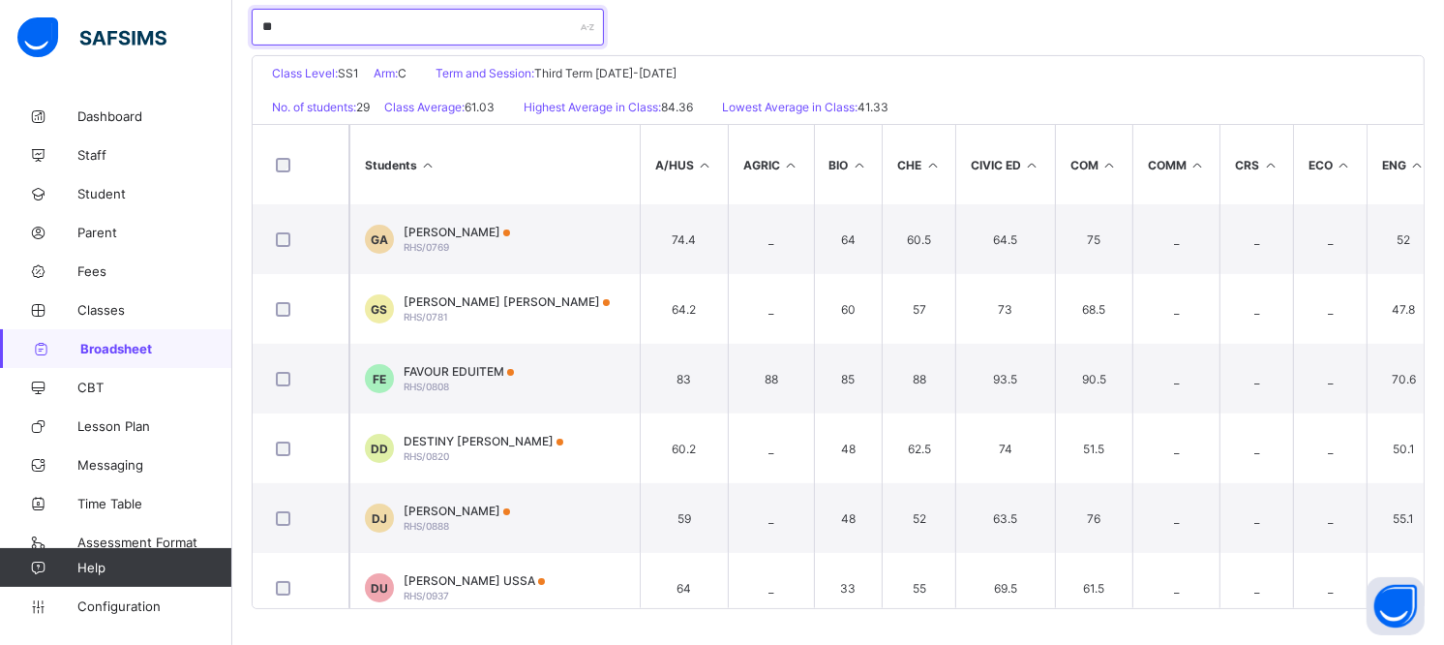
scroll to position [73, 0]
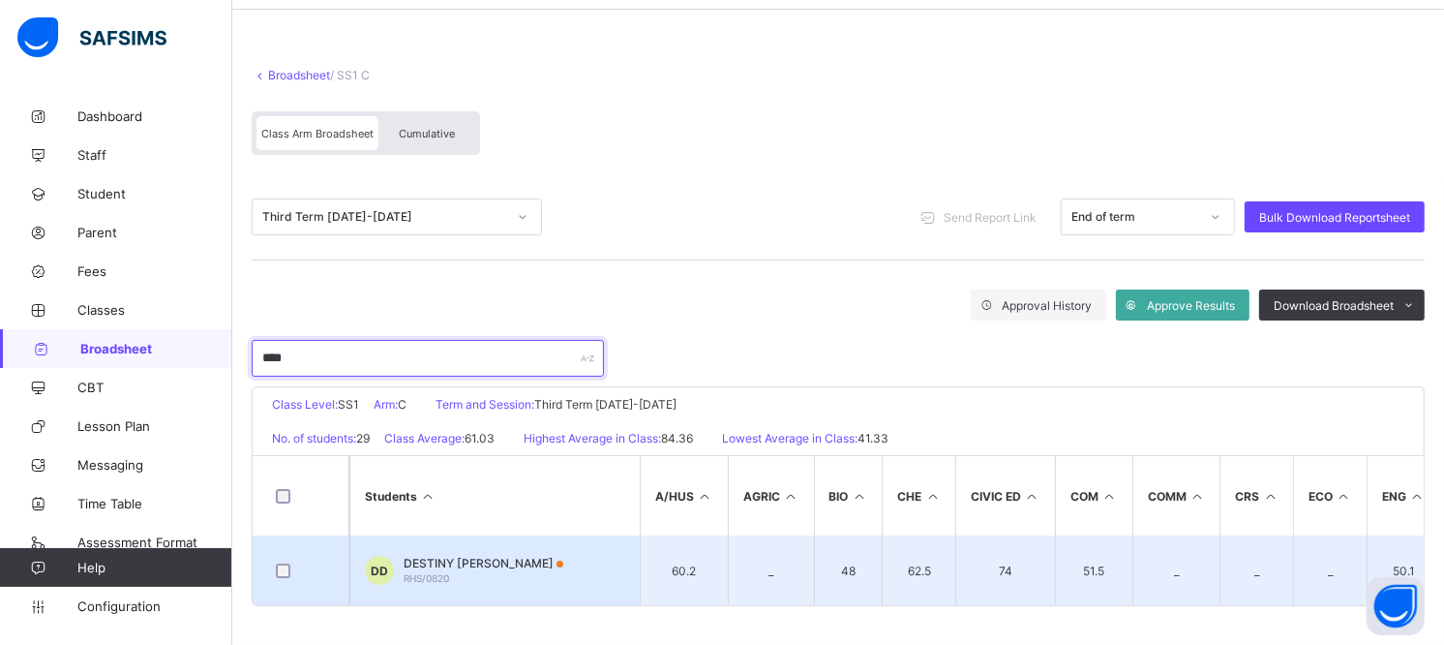
type input "****"
click at [495, 544] on td "DD DESTINY ZIDYAPE DANIEL RHS/0820" at bounding box center [494, 570] width 290 height 70
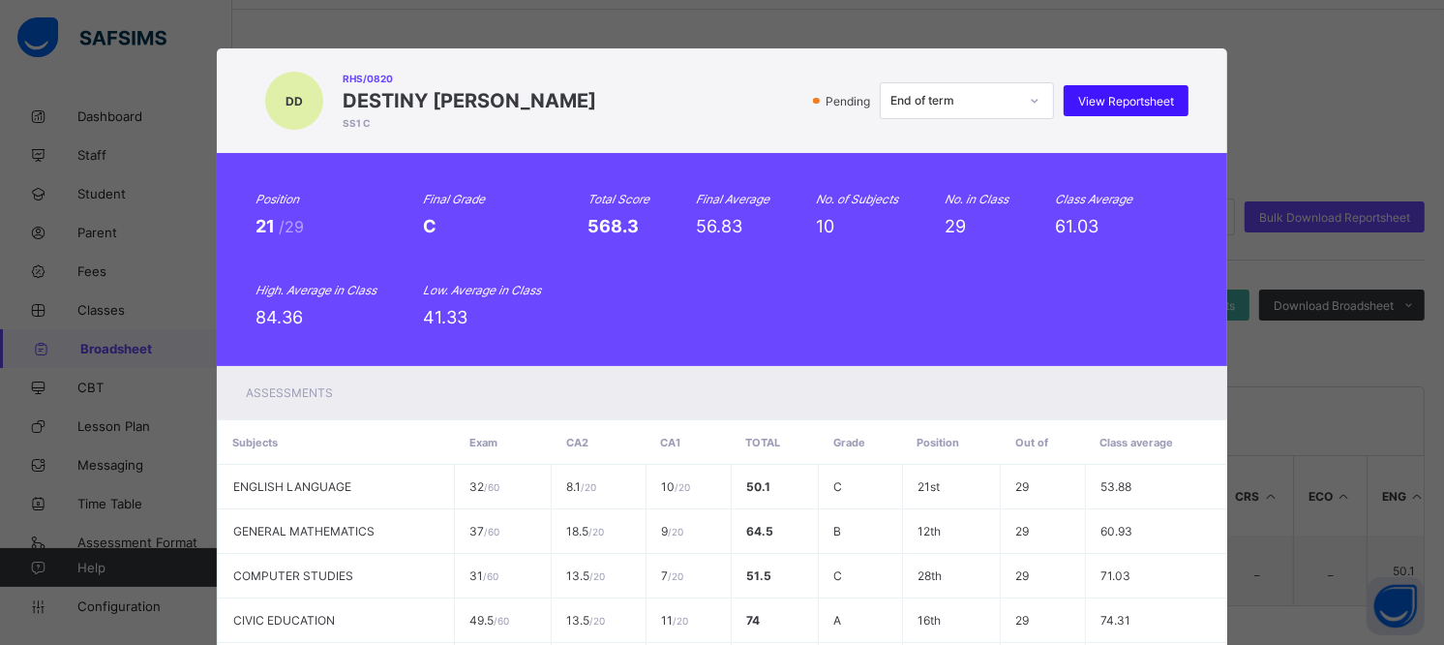
click at [1139, 95] on span "View Reportsheet" at bounding box center [1126, 101] width 96 height 15
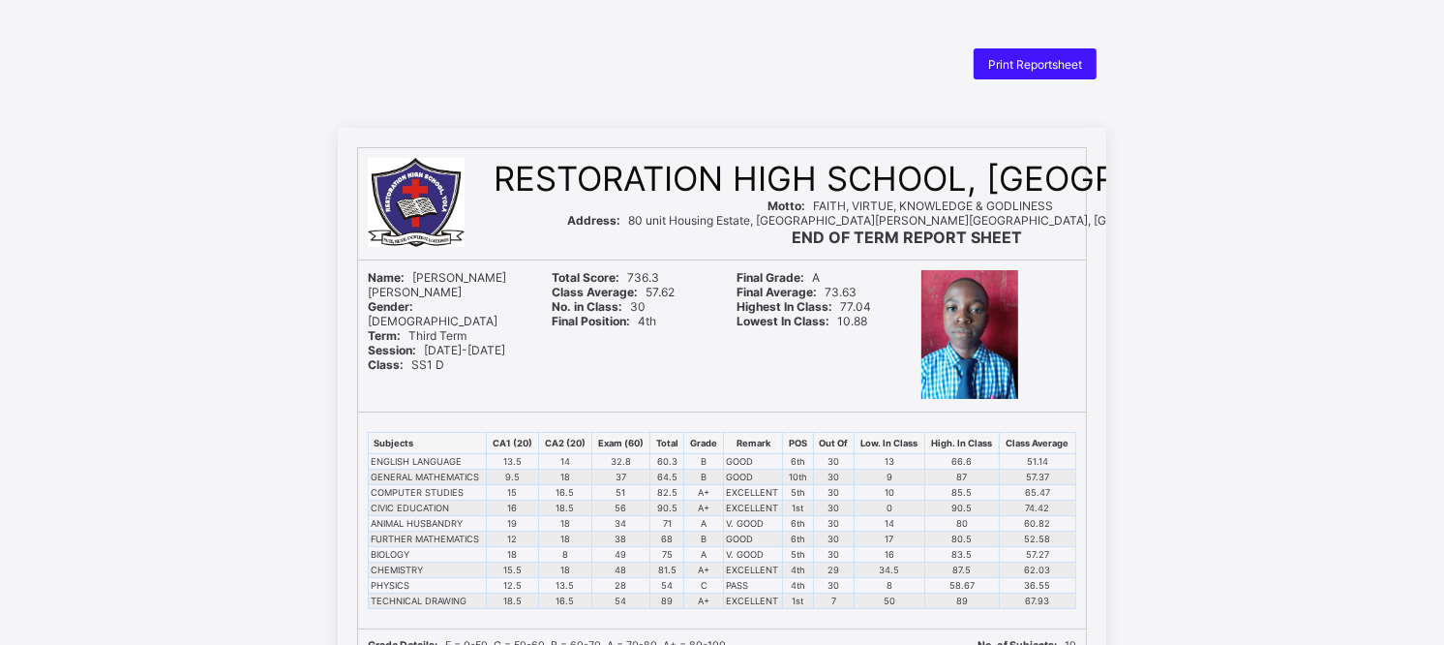
click at [1047, 66] on span "Print Reportsheet" at bounding box center [1035, 64] width 94 height 15
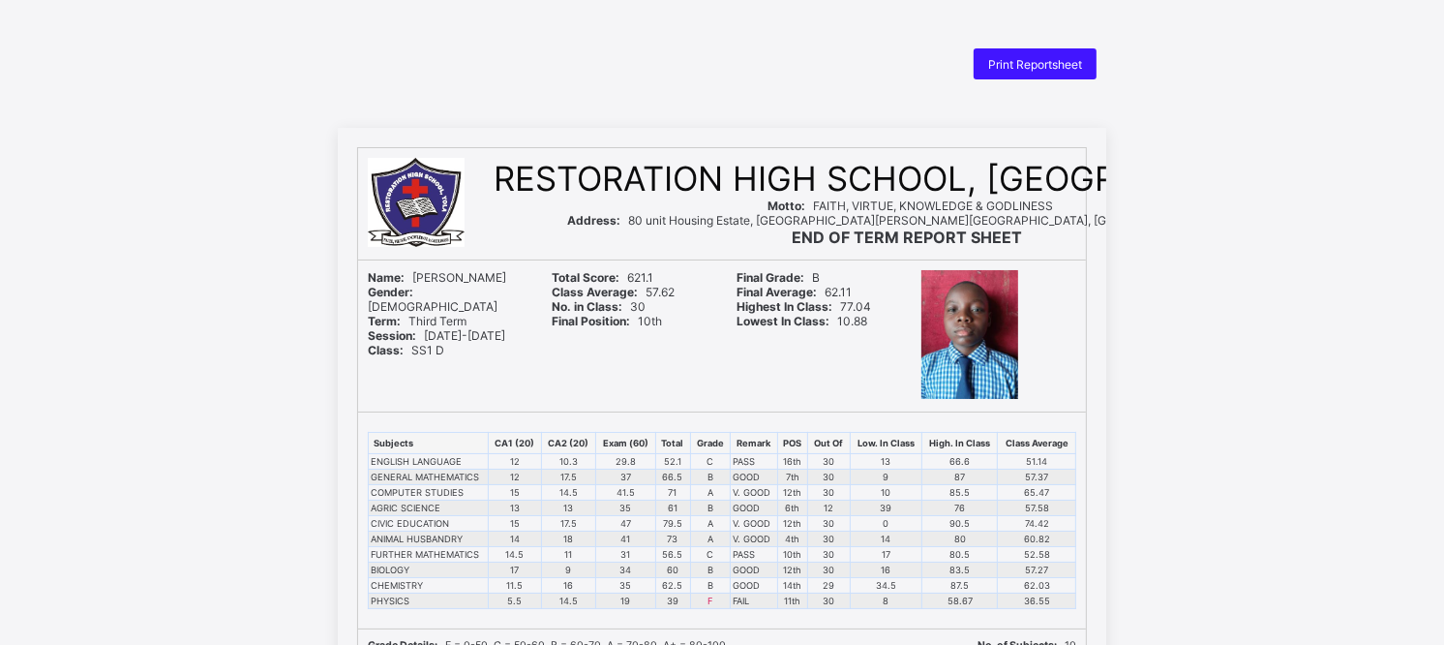
click at [1055, 63] on span "Print Reportsheet" at bounding box center [1035, 64] width 94 height 15
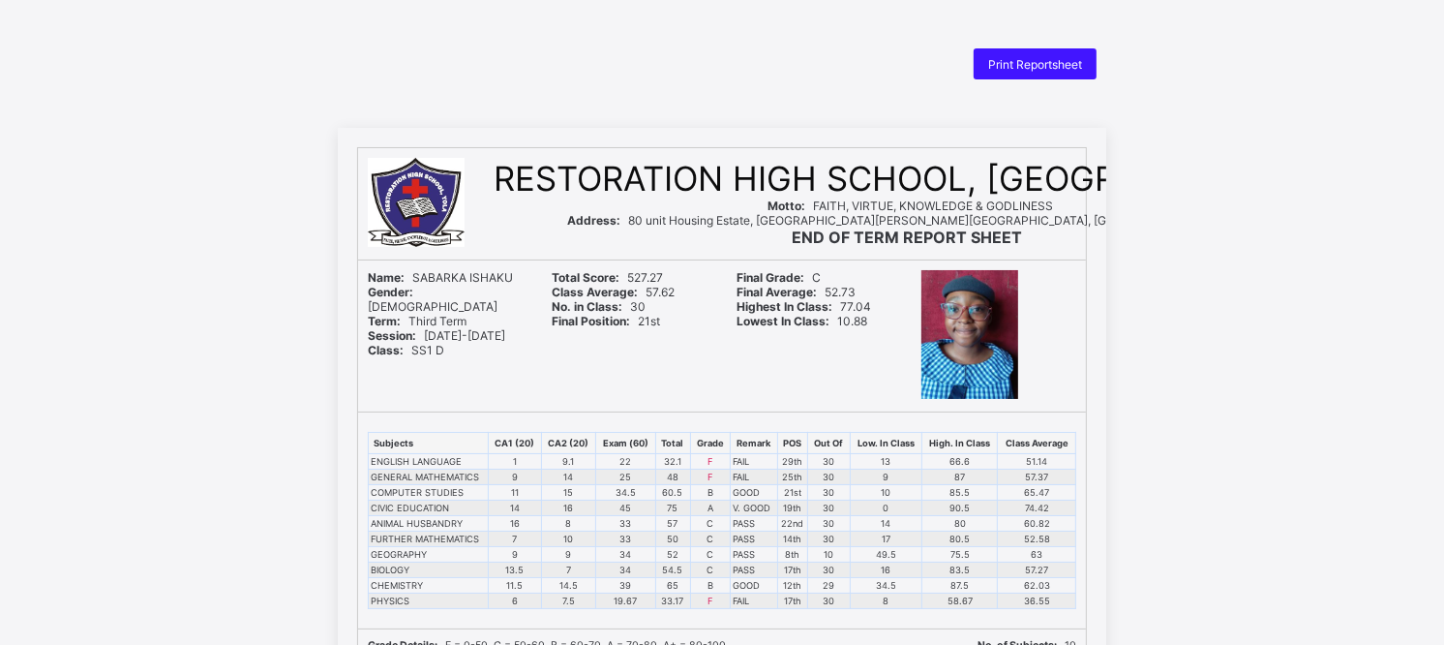
click at [1022, 68] on span "Print Reportsheet" at bounding box center [1035, 64] width 94 height 15
click at [1068, 66] on span "Print Reportsheet" at bounding box center [1035, 64] width 94 height 15
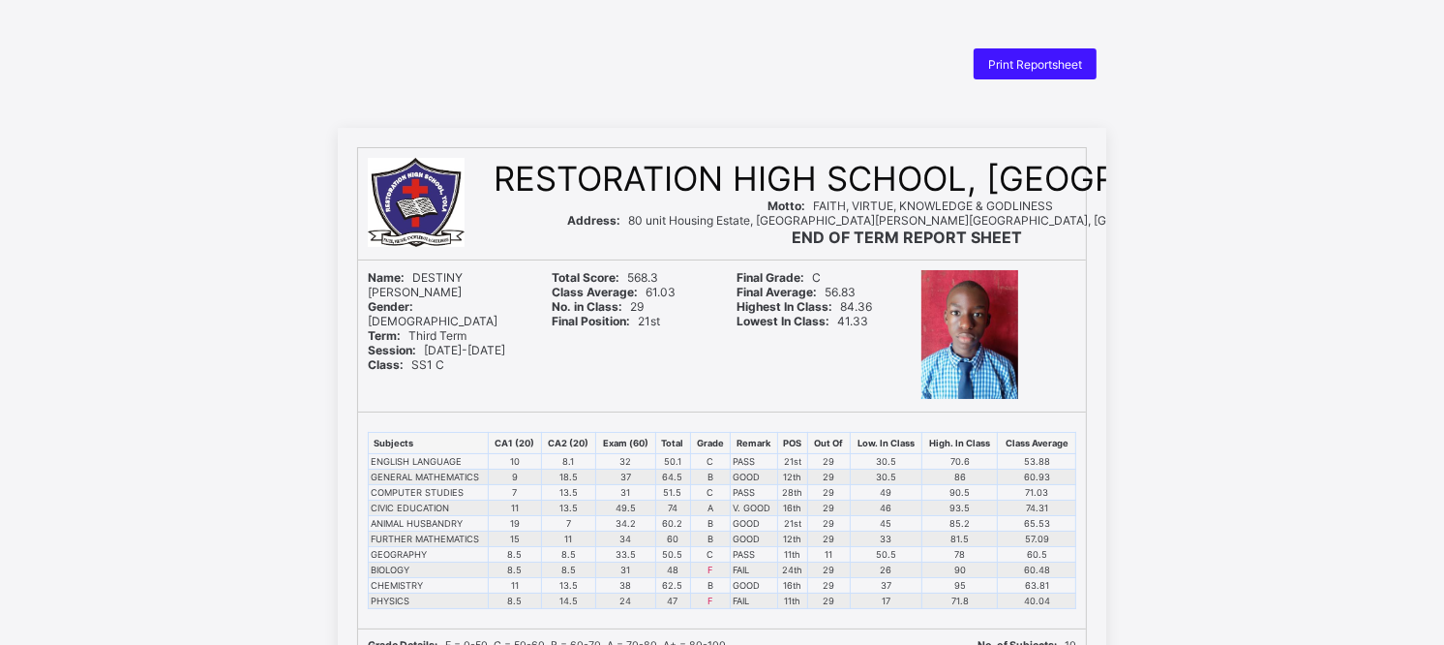
click at [1036, 53] on div "Print Reportsheet" at bounding box center [1035, 63] width 123 height 31
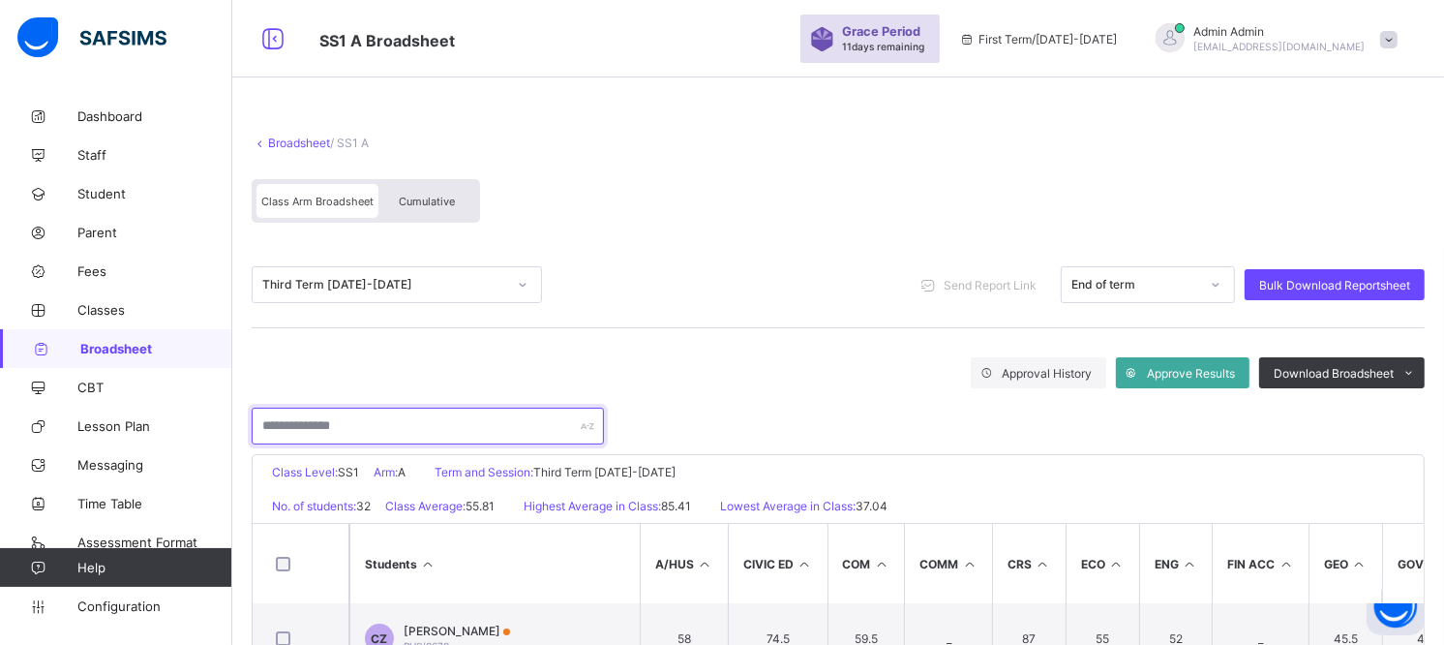
click at [427, 432] on input "text" at bounding box center [428, 425] width 352 height 37
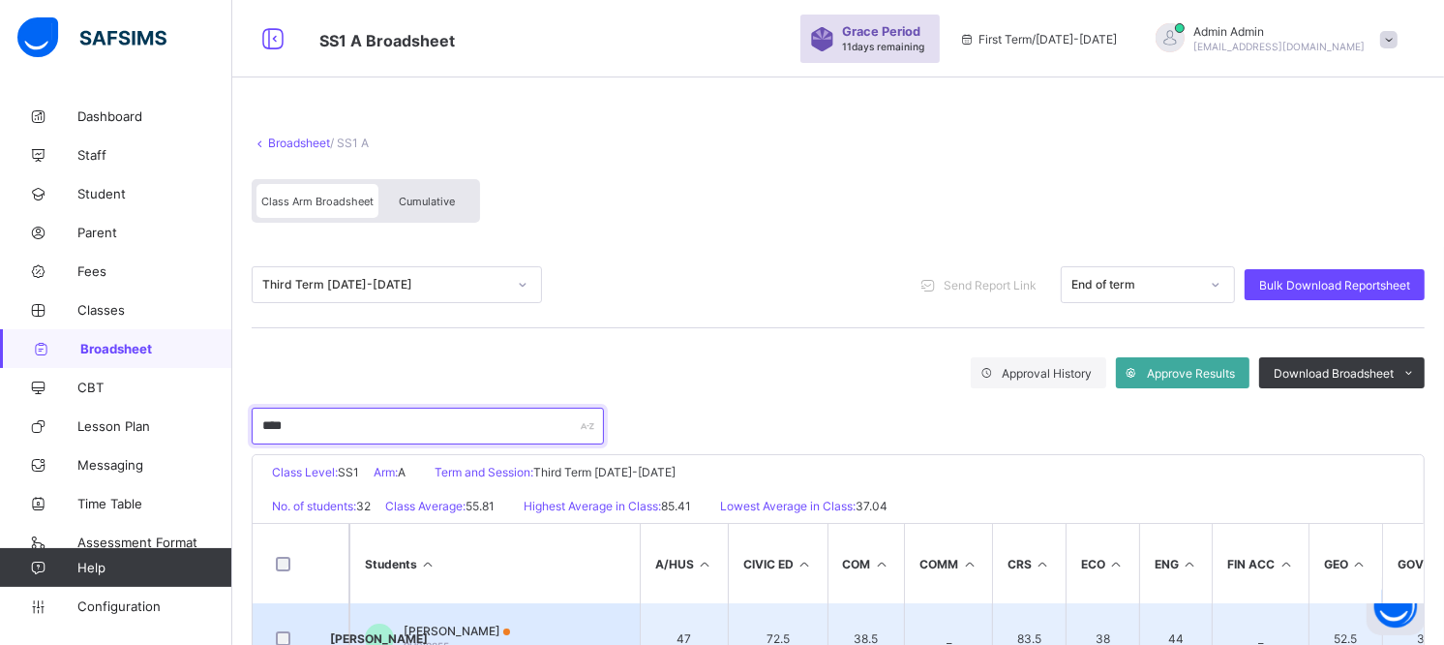
type input "****"
click at [445, 580] on span "JOSEPH AUDU" at bounding box center [457, 630] width 106 height 15
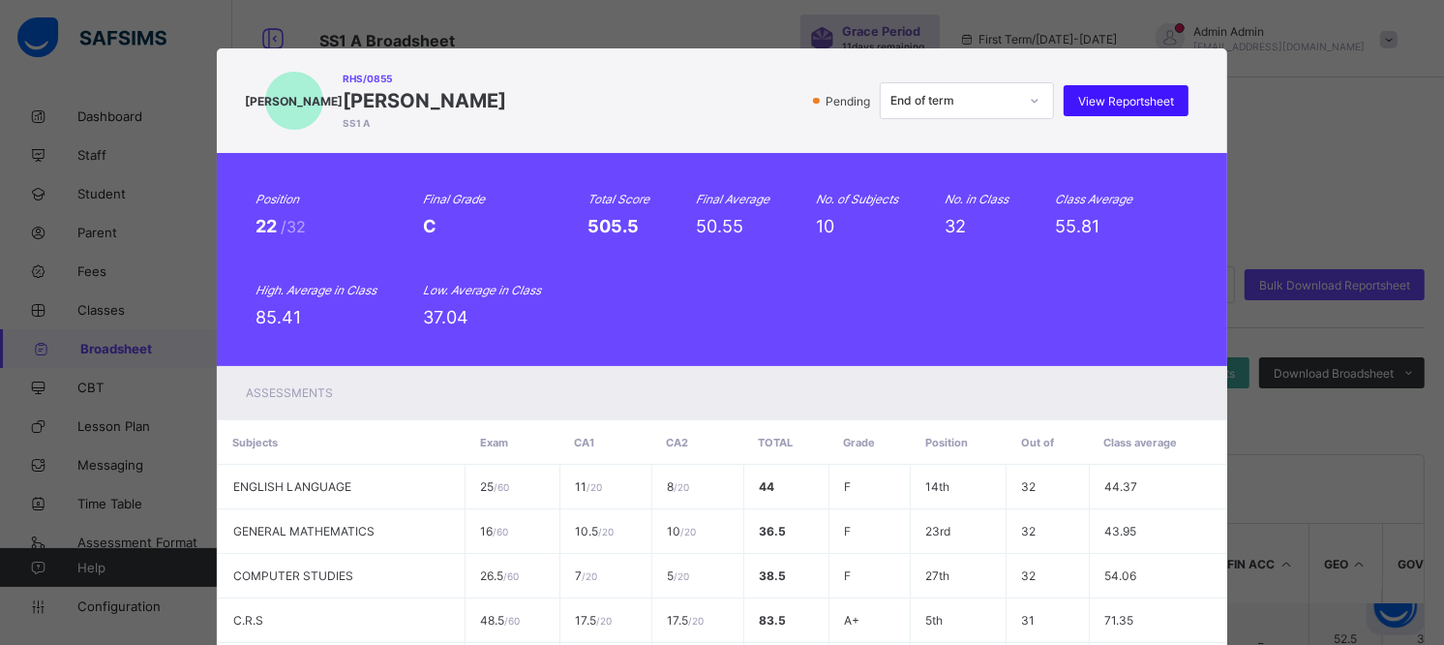
click at [1164, 108] on div "View Reportsheet" at bounding box center [1126, 100] width 125 height 31
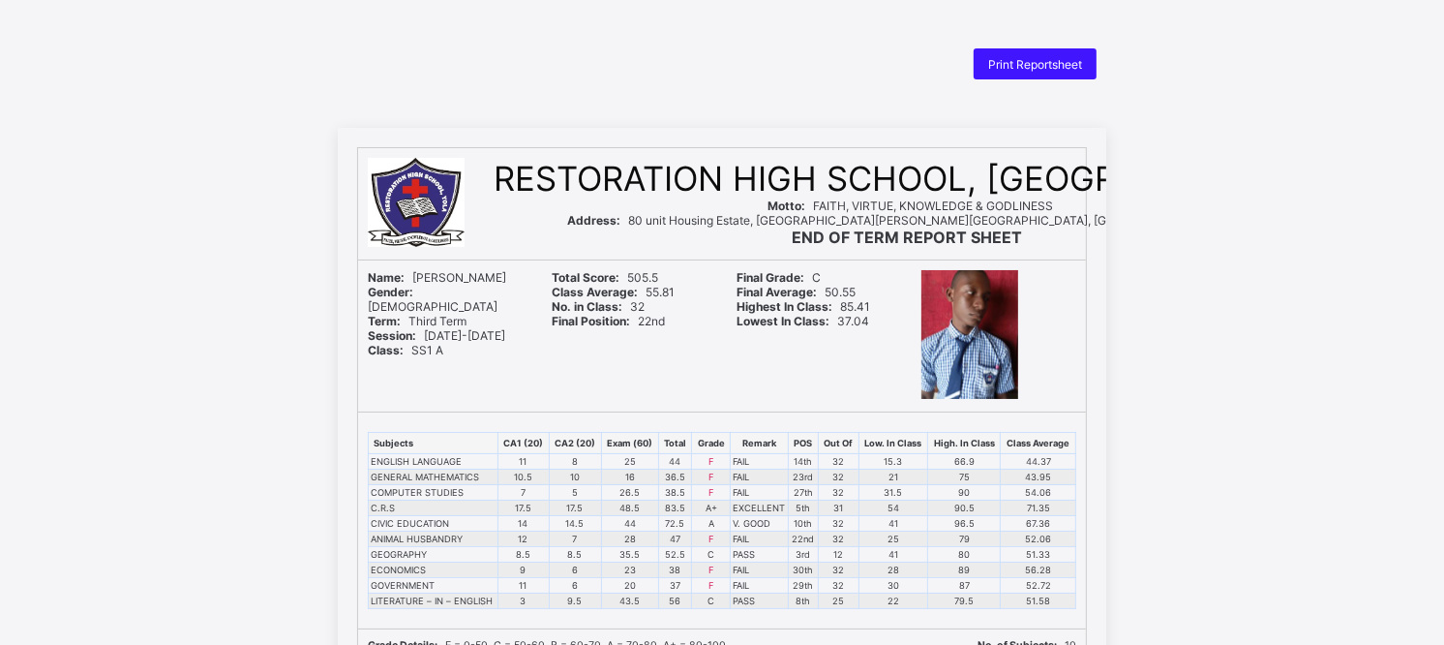
click at [1046, 54] on div "Print Reportsheet" at bounding box center [1035, 63] width 123 height 31
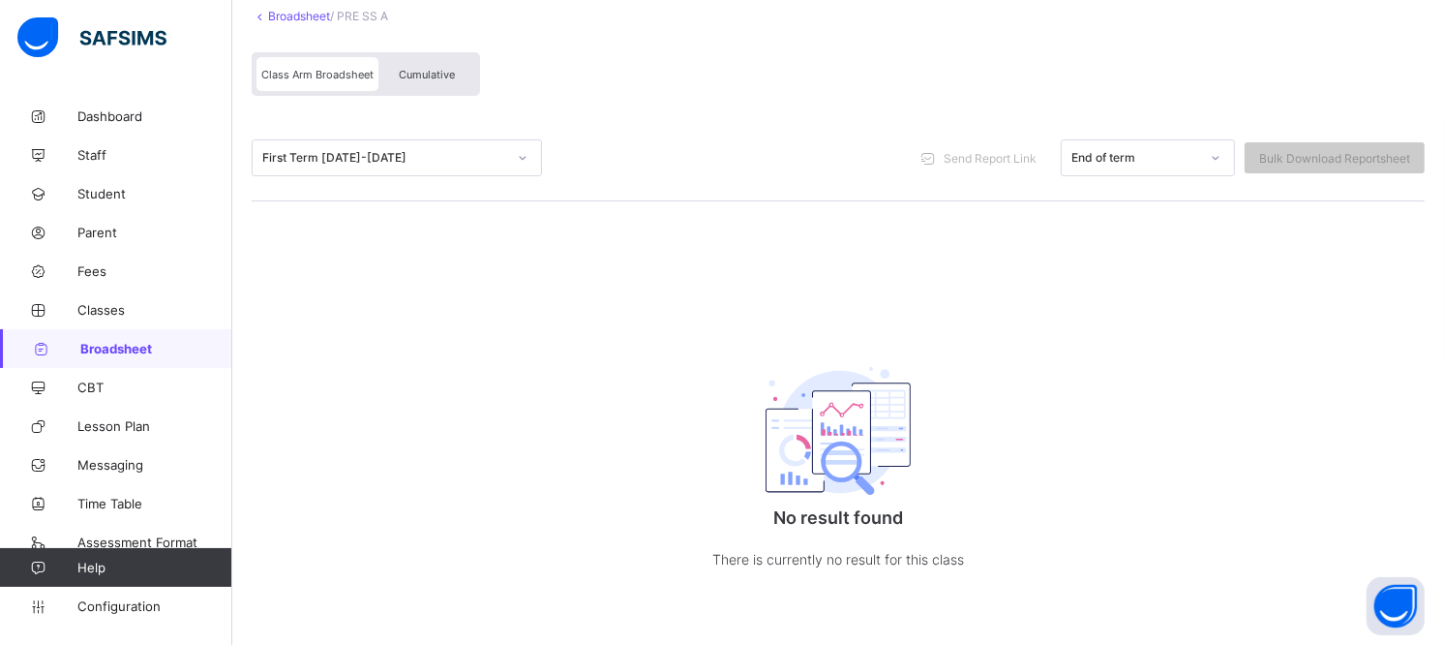
scroll to position [132, 0]
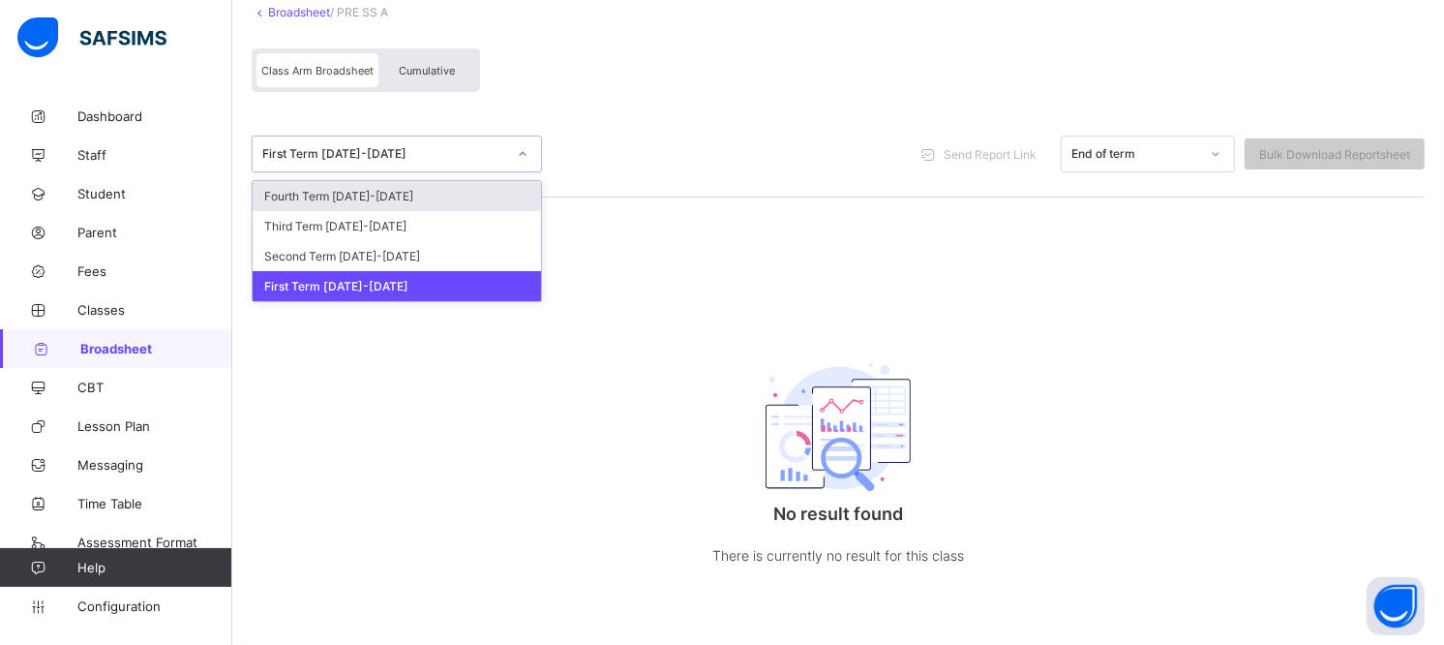
click at [440, 147] on div "First Term [DATE]-[DATE]" at bounding box center [384, 154] width 244 height 15
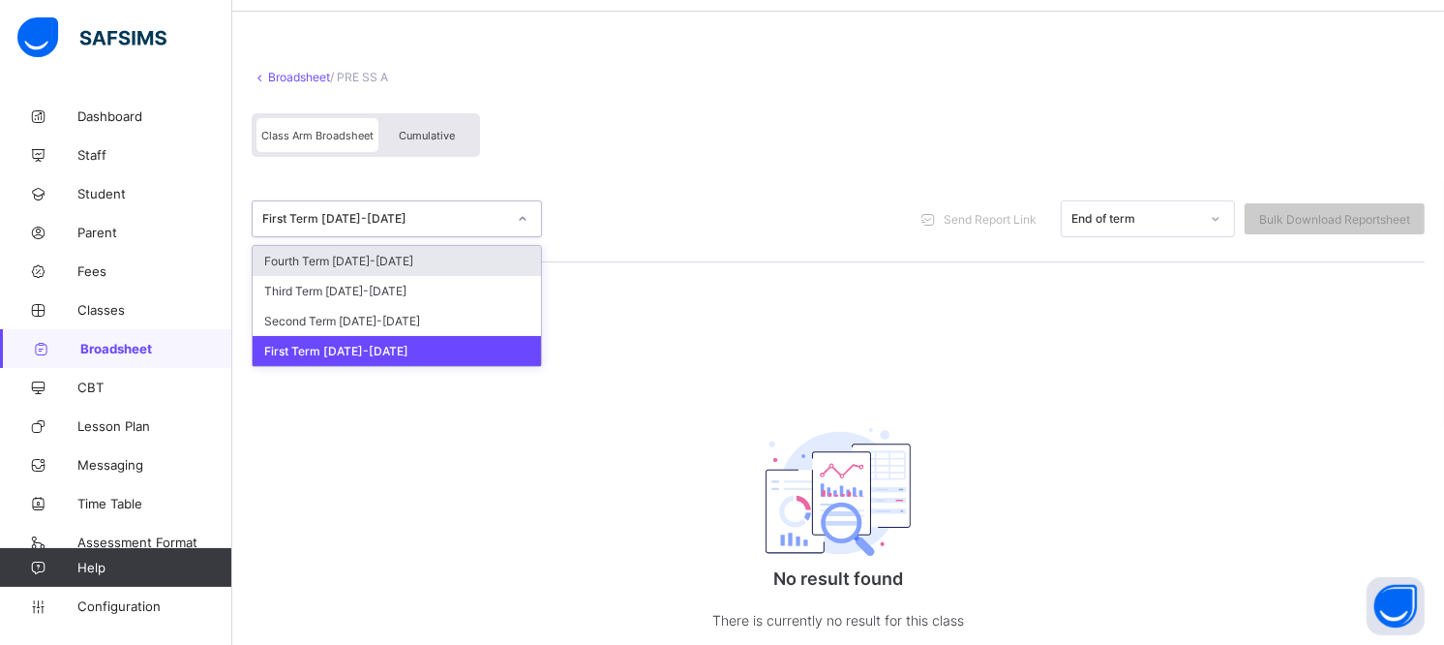
scroll to position [0, 0]
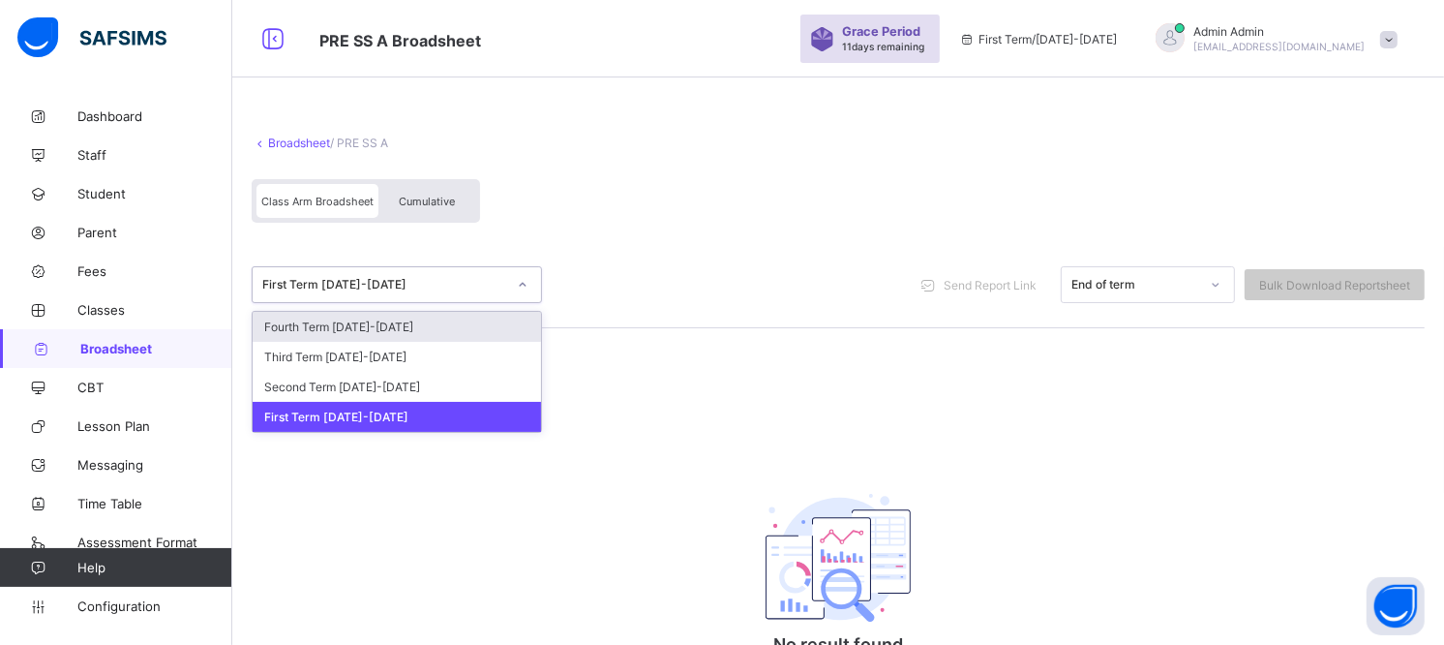
click at [285, 143] on link "Broadsheet" at bounding box center [299, 142] width 62 height 15
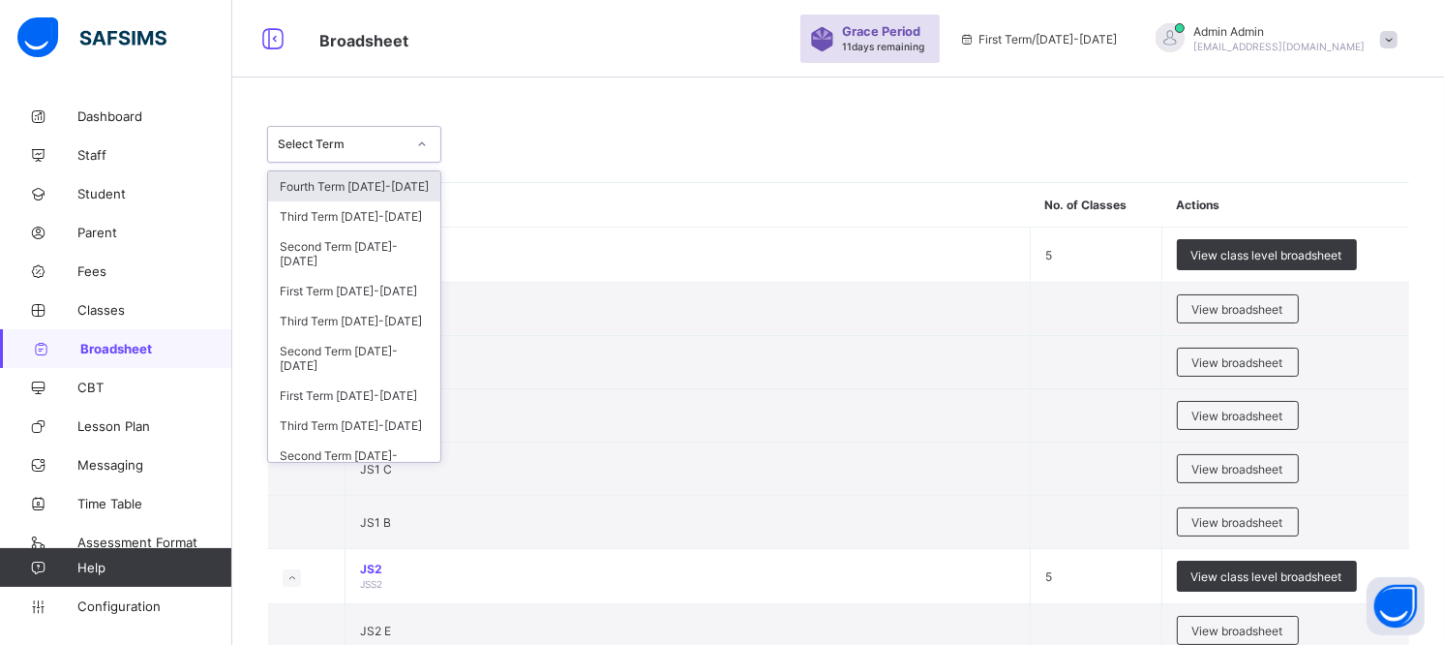
click at [372, 139] on div "Select Term" at bounding box center [342, 144] width 128 height 15
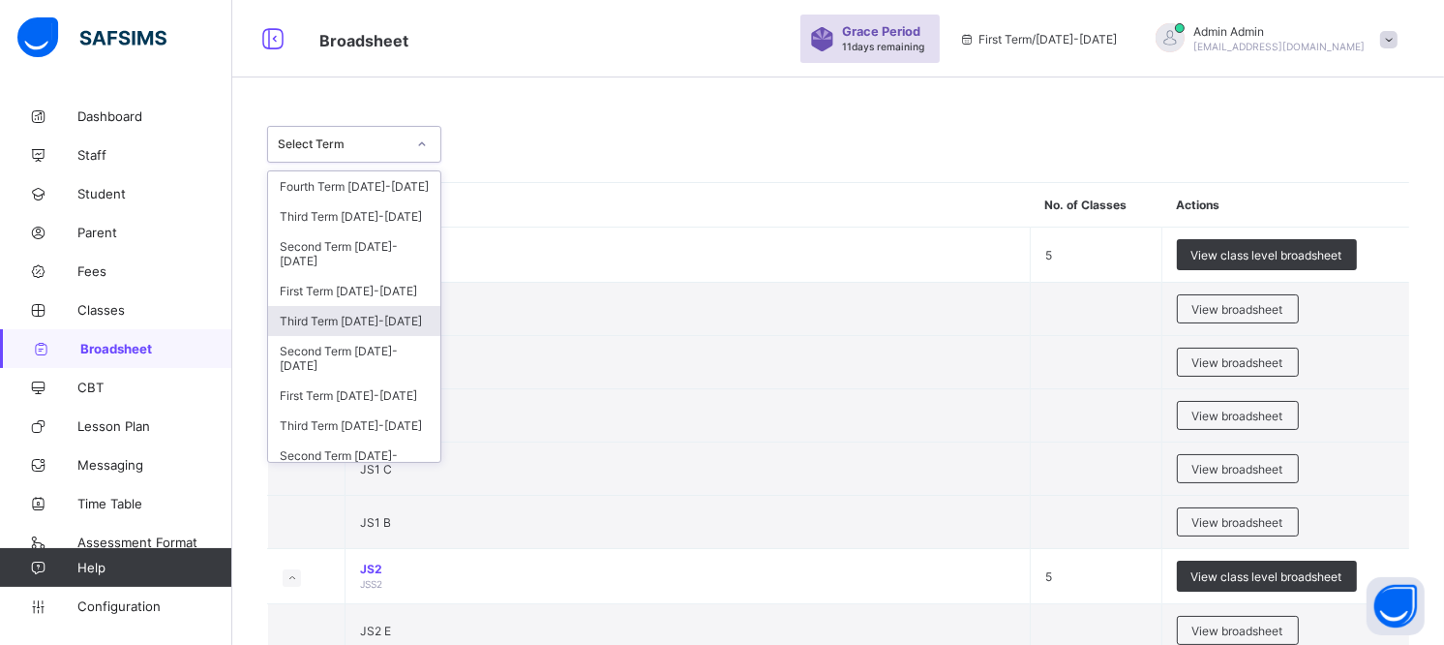
click at [353, 326] on div "Third Term [DATE]-[DATE]" at bounding box center [354, 321] width 172 height 30
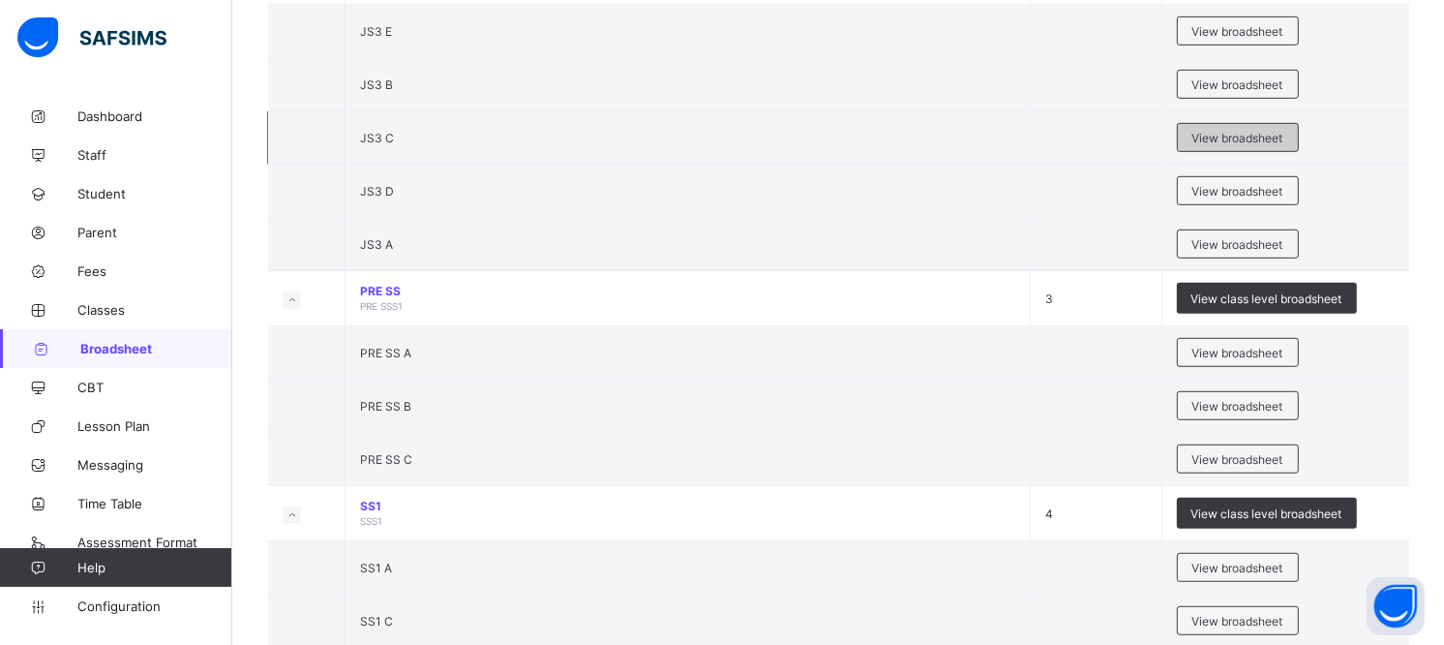
scroll to position [968, 0]
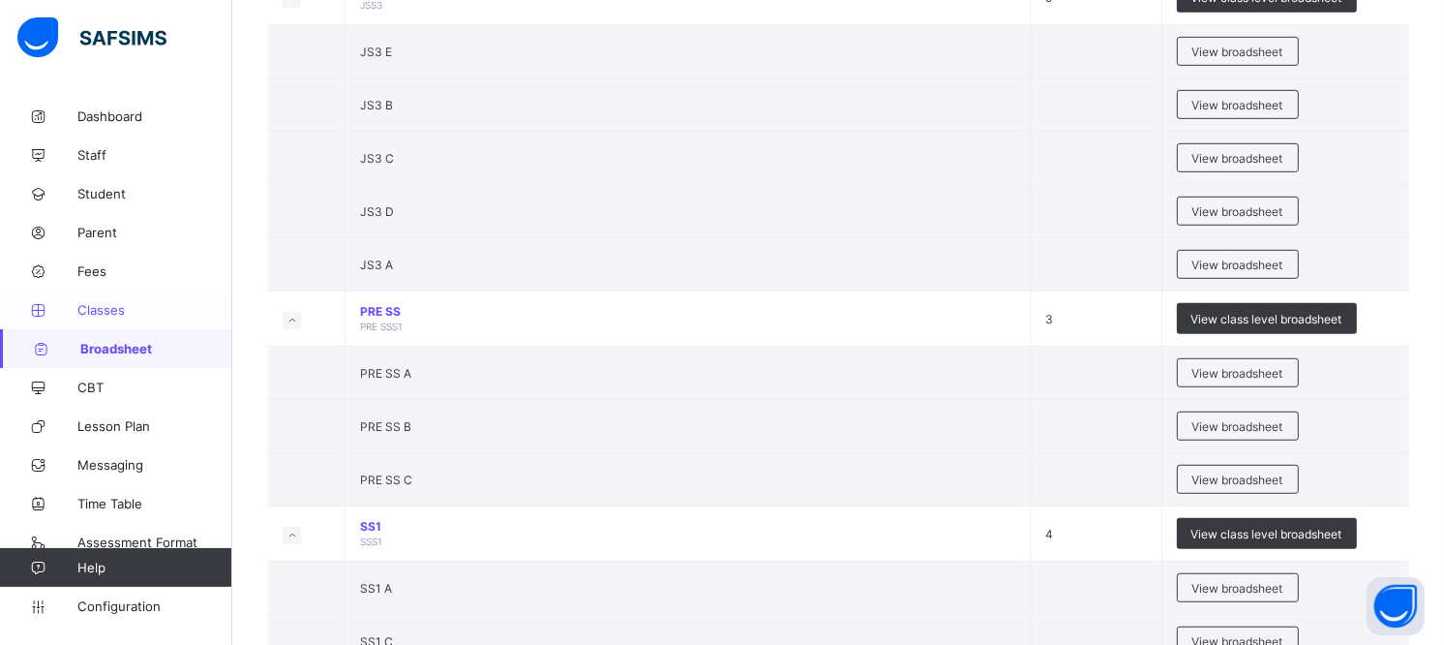
click at [111, 300] on link "Classes" at bounding box center [116, 309] width 232 height 39
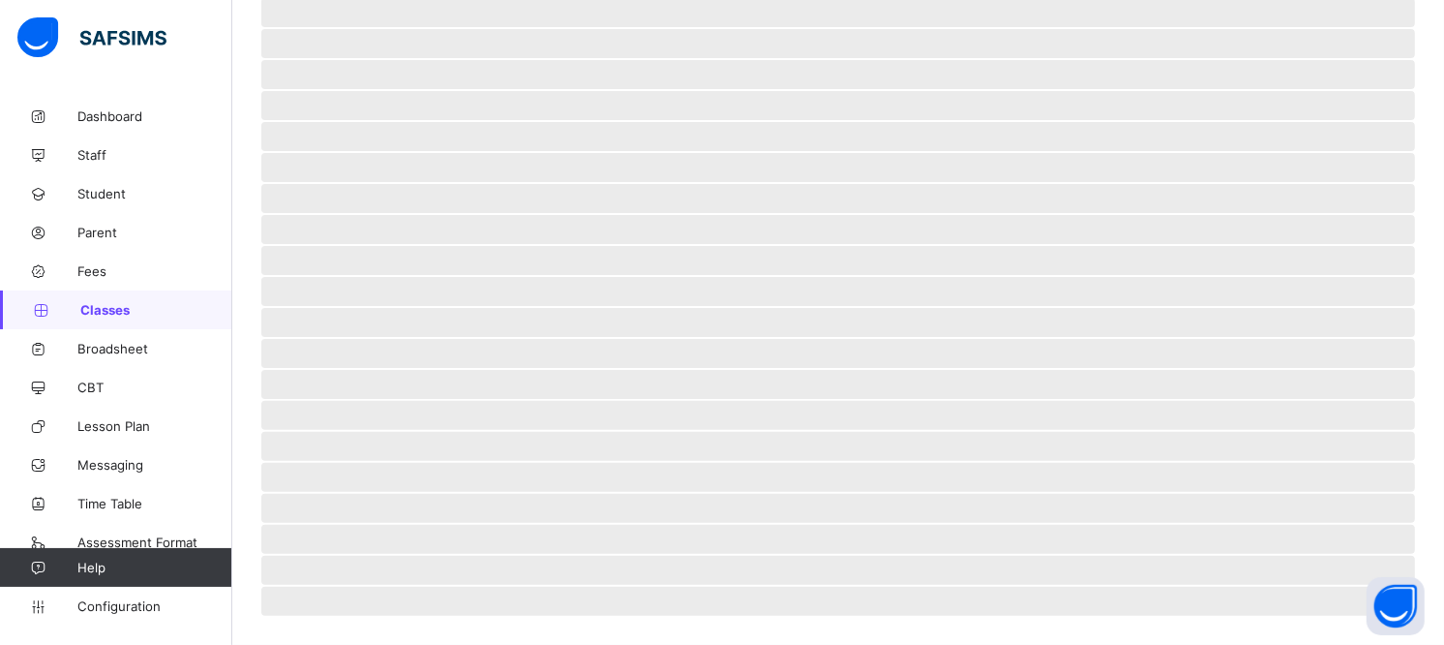
scroll to position [417, 0]
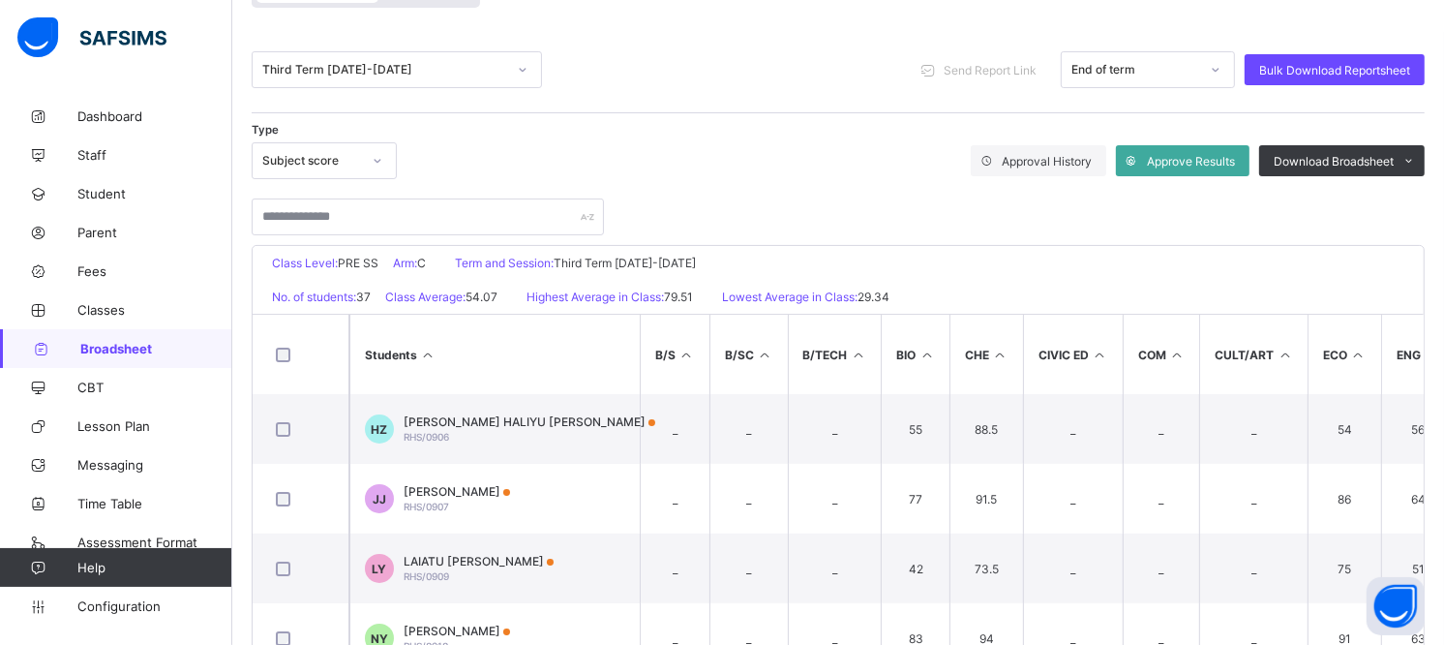
scroll to position [107, 0]
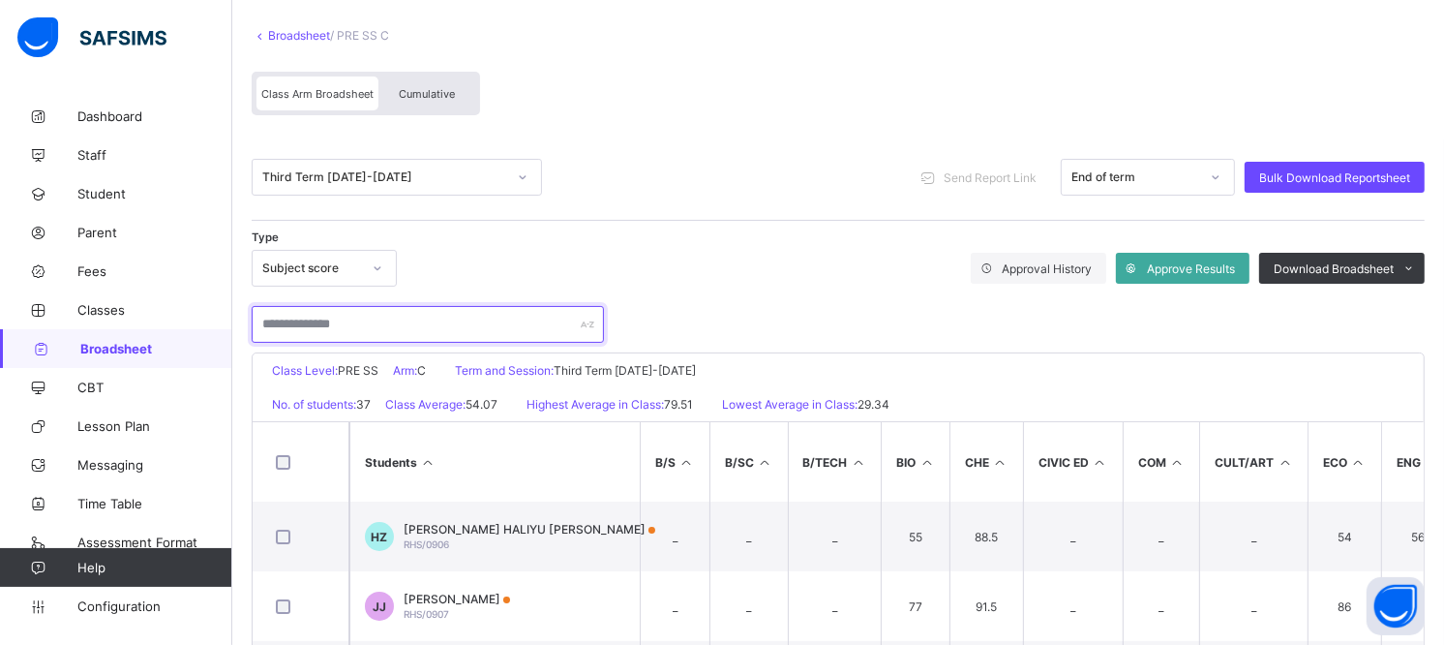
click at [390, 323] on input "text" at bounding box center [428, 324] width 352 height 37
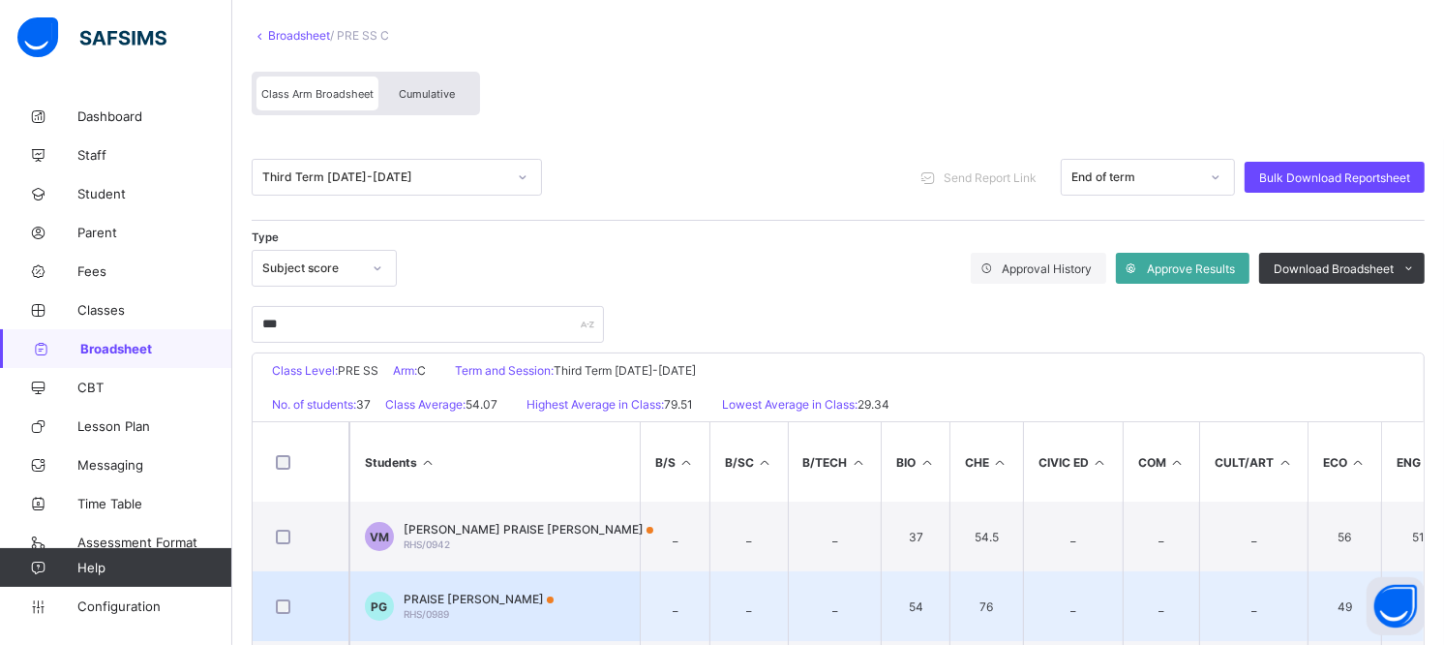
click at [492, 594] on span "PRAISE MBAYO GAIYA" at bounding box center [479, 598] width 150 height 15
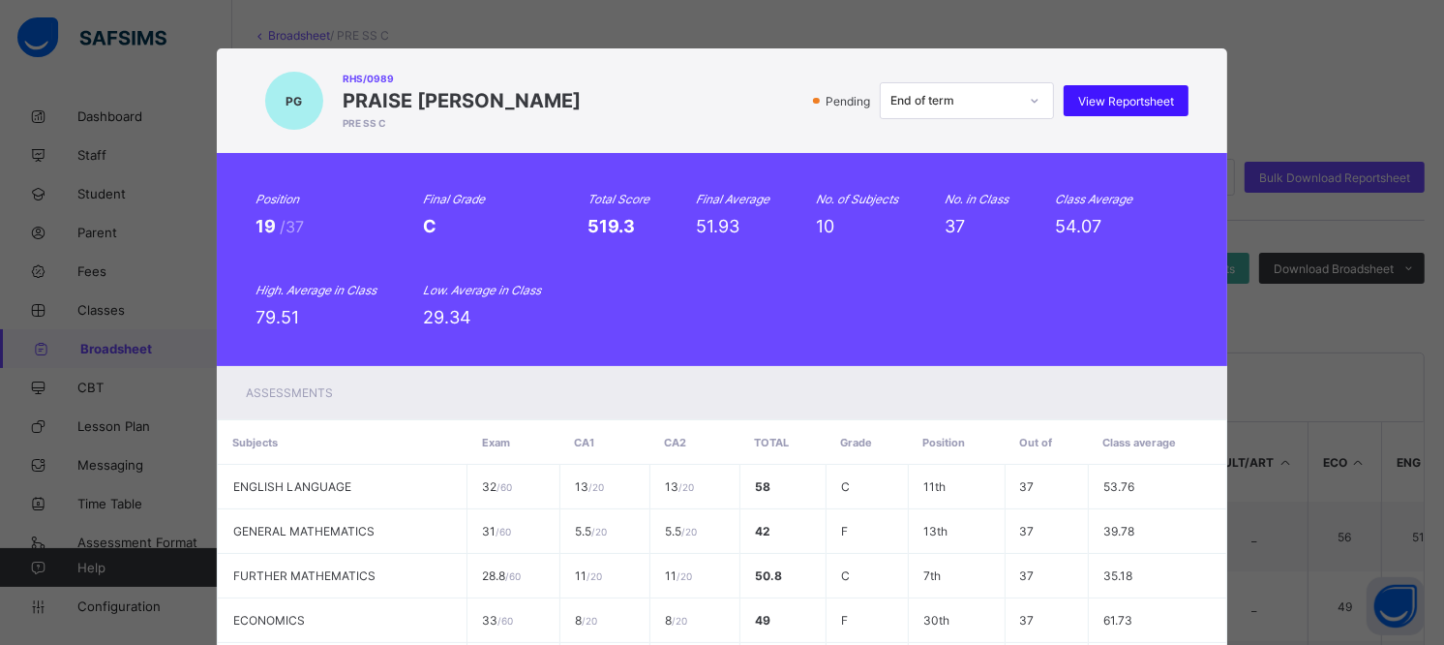
click at [1100, 94] on span "View Reportsheet" at bounding box center [1126, 101] width 96 height 15
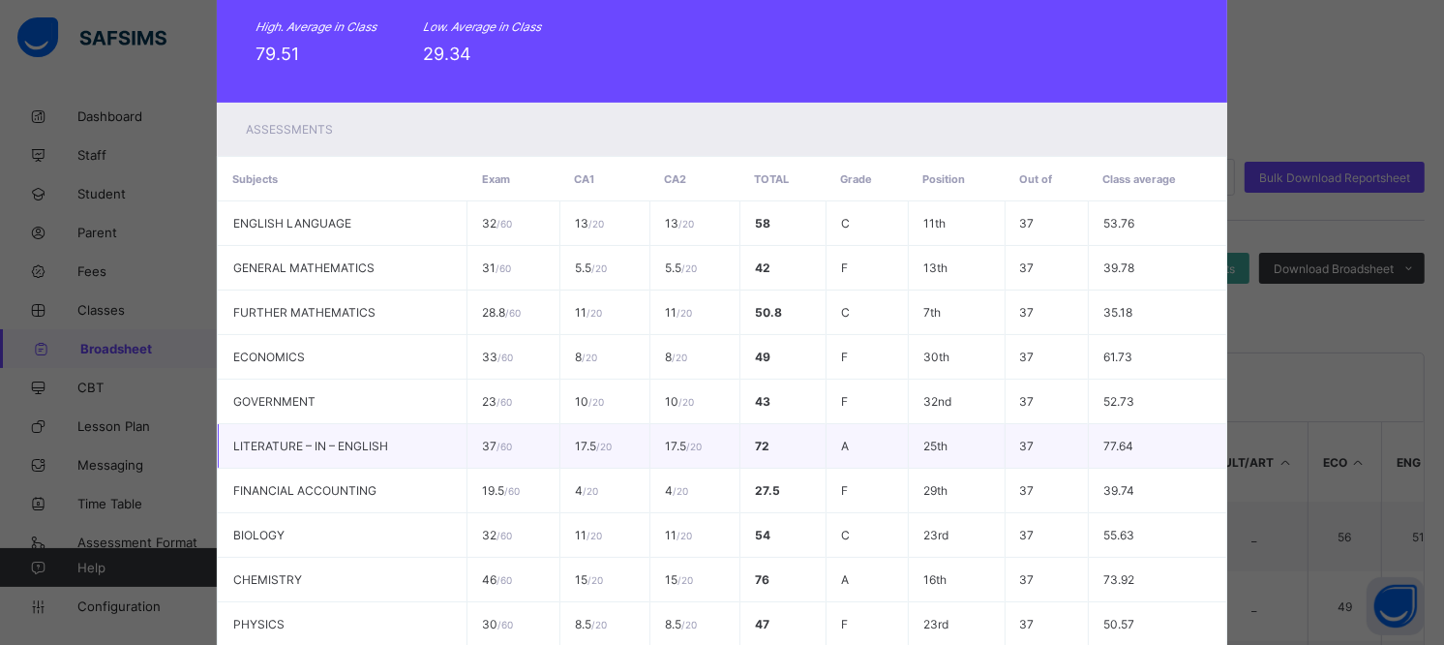
scroll to position [447, 0]
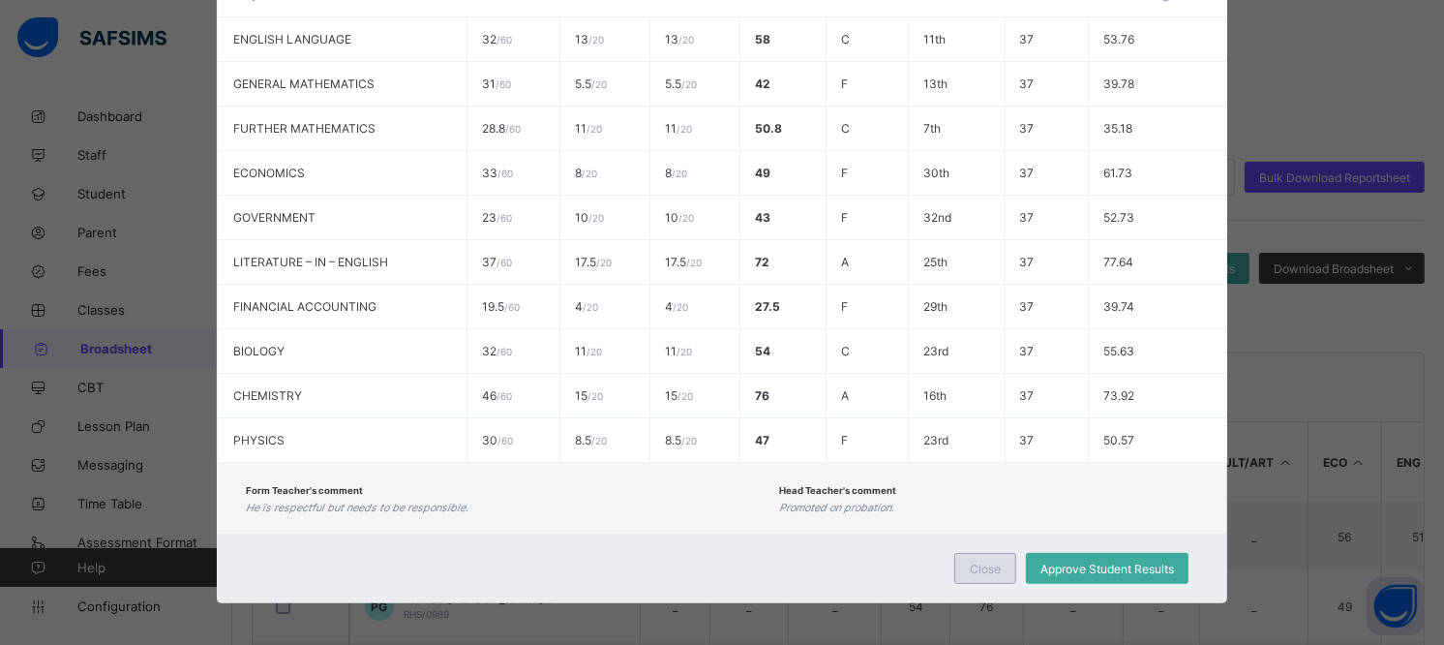
click at [991, 562] on span "Close" at bounding box center [985, 568] width 31 height 15
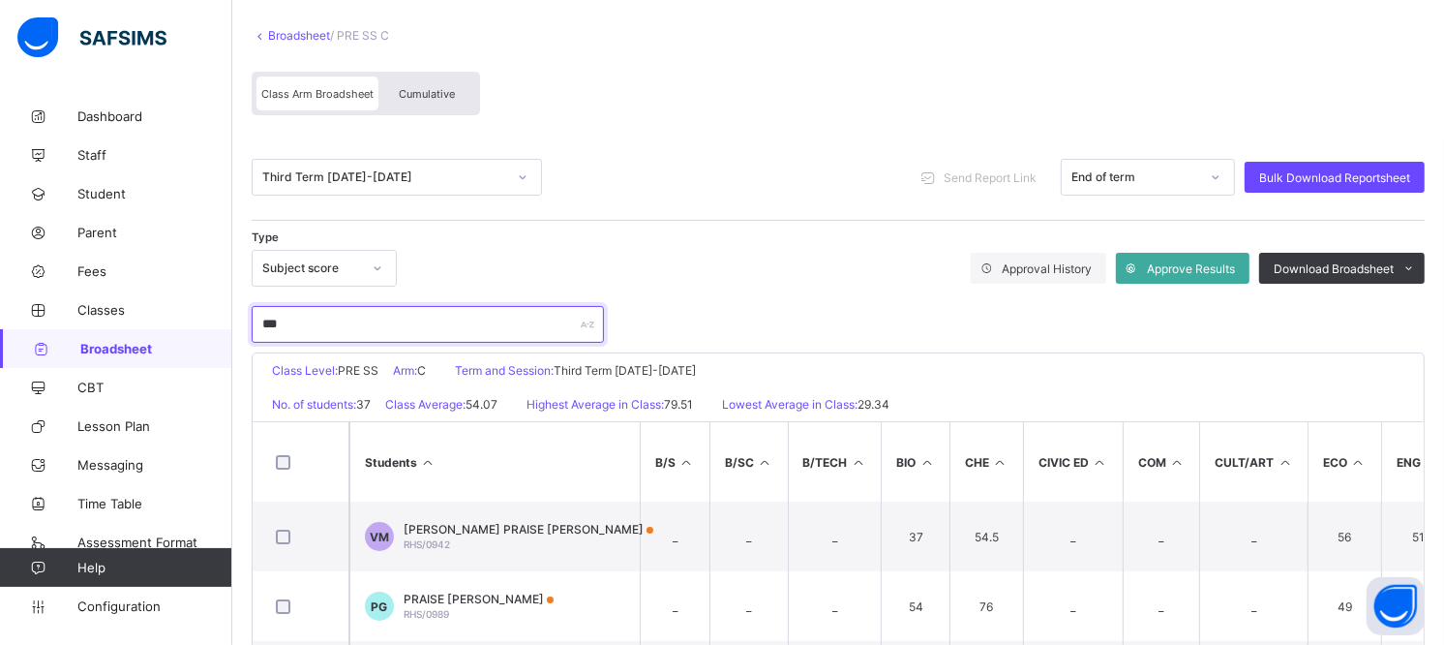
click at [434, 337] on input "***" at bounding box center [428, 324] width 352 height 37
type input "*"
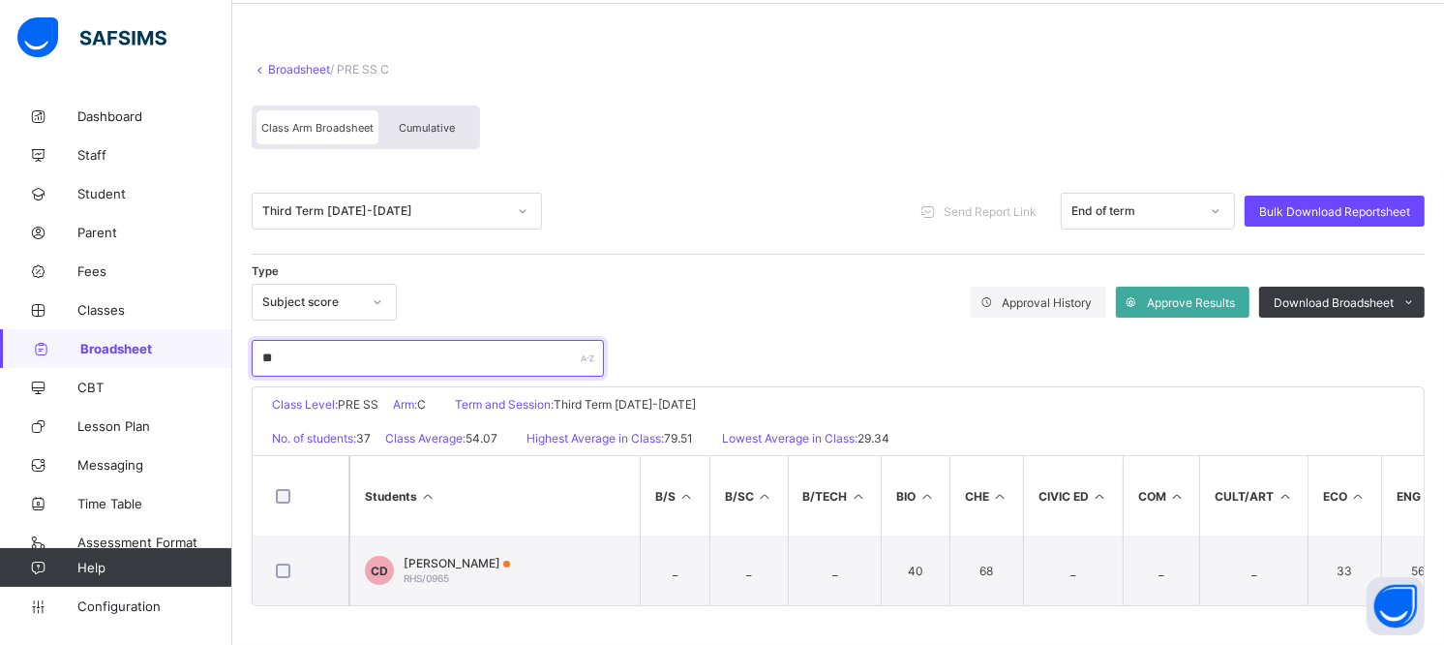
scroll to position [78, 0]
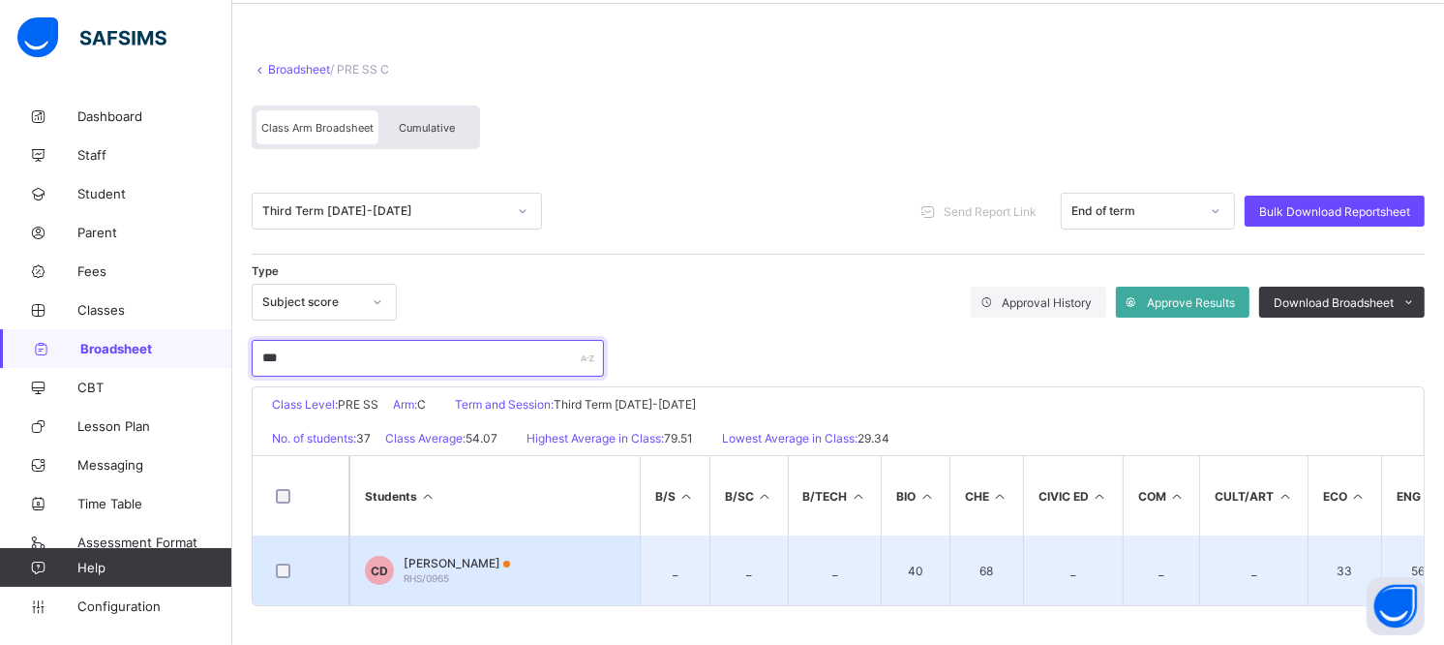
type input "***"
click at [448, 544] on td "CD CALEB N DANLADI RHS/0965" at bounding box center [494, 570] width 290 height 70
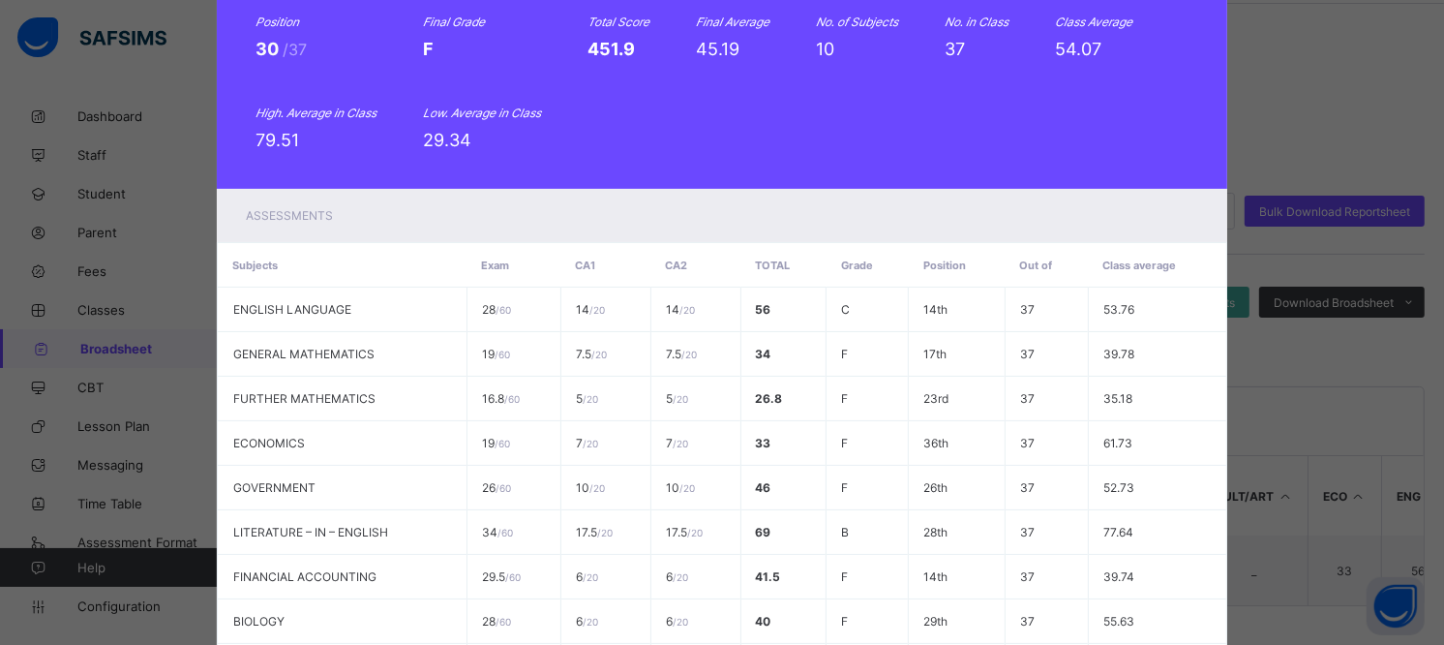
scroll to position [0, 0]
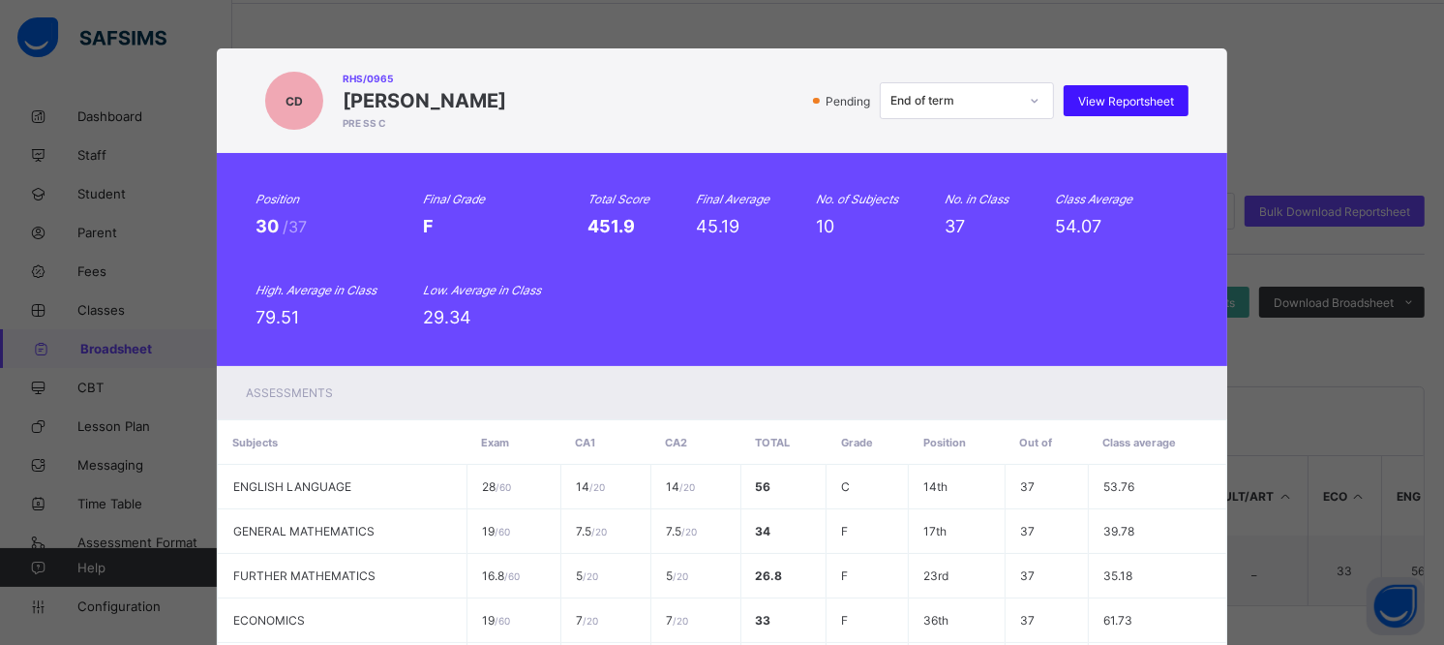
click at [1136, 100] on span "View Reportsheet" at bounding box center [1126, 101] width 96 height 15
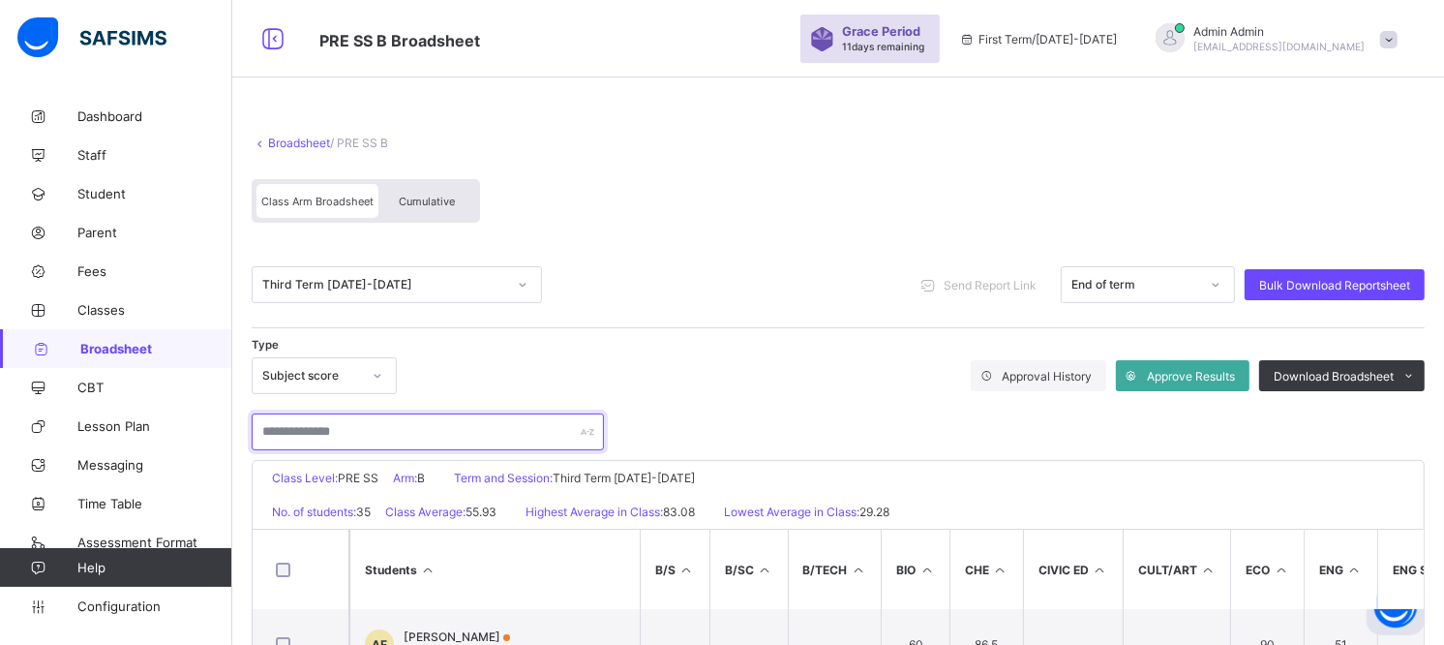
click at [334, 435] on input "text" at bounding box center [428, 431] width 352 height 37
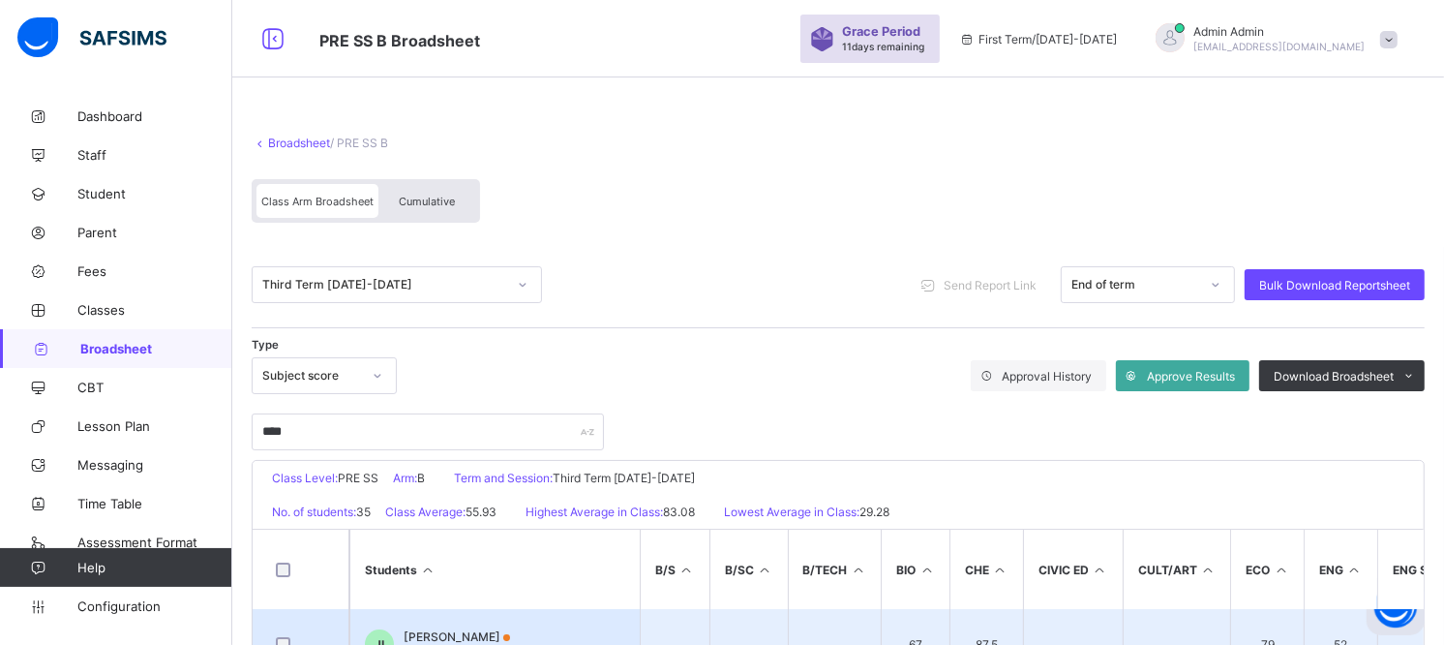
click at [491, 625] on td "JI JAMES CHRISTOPHER IKWU RHS/1038" at bounding box center [494, 644] width 290 height 70
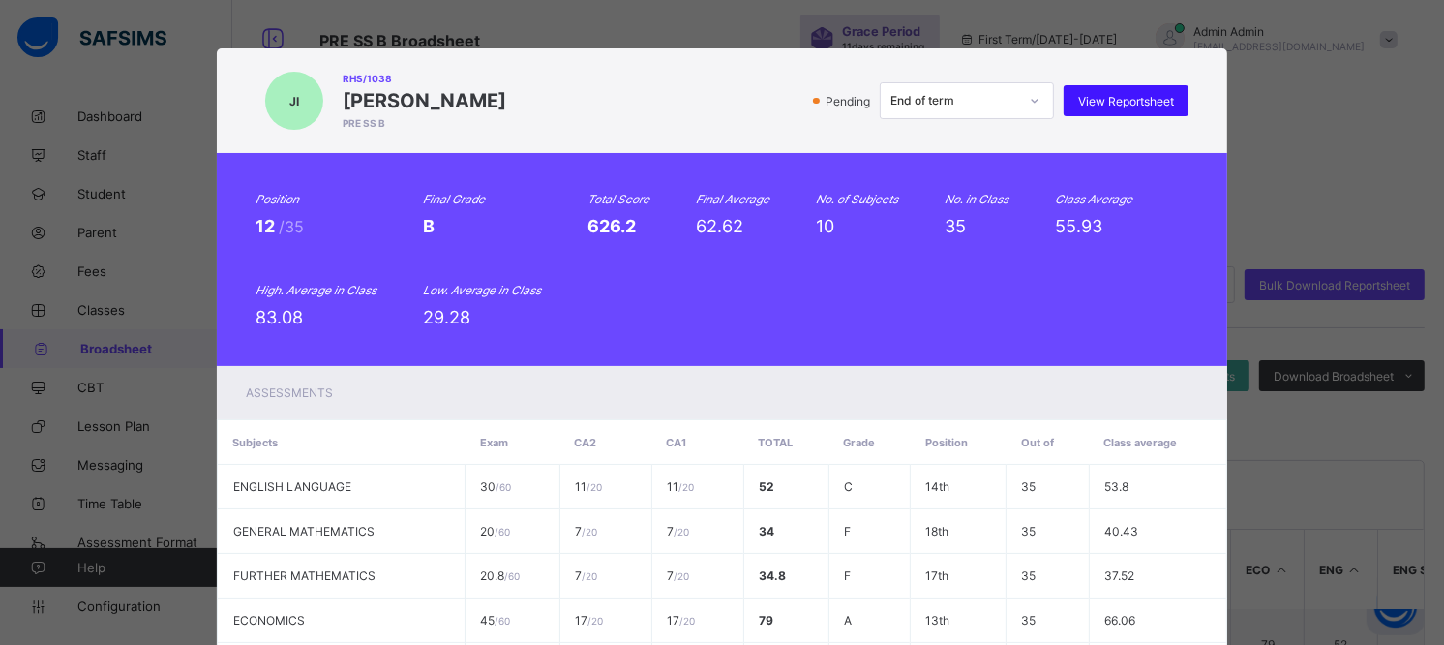
click at [1096, 94] on span "View Reportsheet" at bounding box center [1126, 101] width 96 height 15
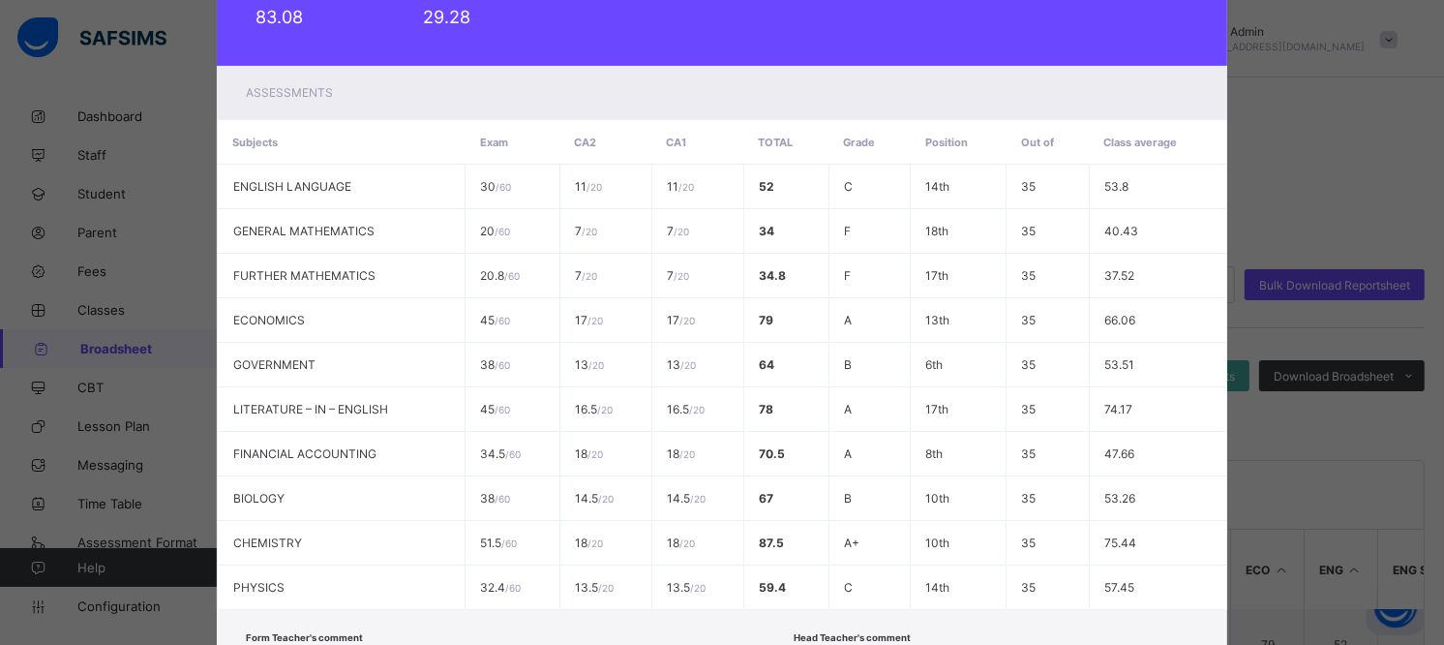
scroll to position [447, 0]
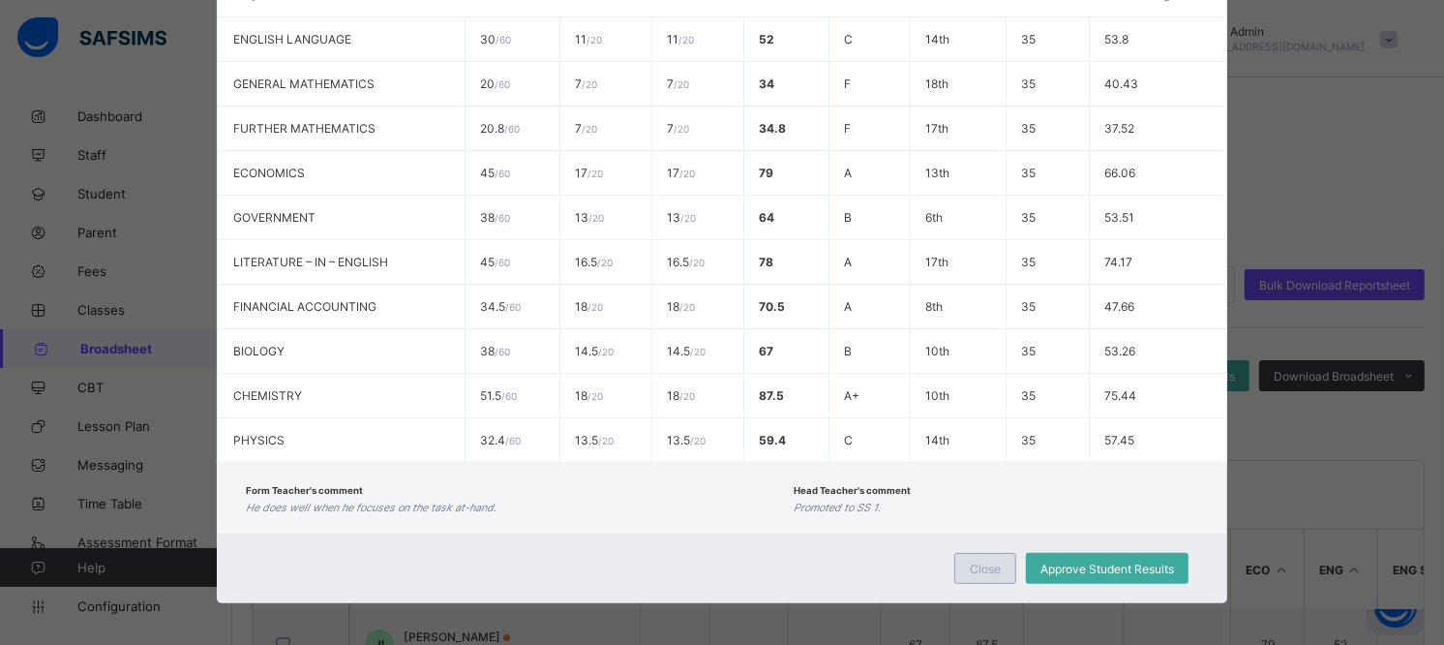
click at [1001, 568] on div "Close" at bounding box center [985, 568] width 62 height 31
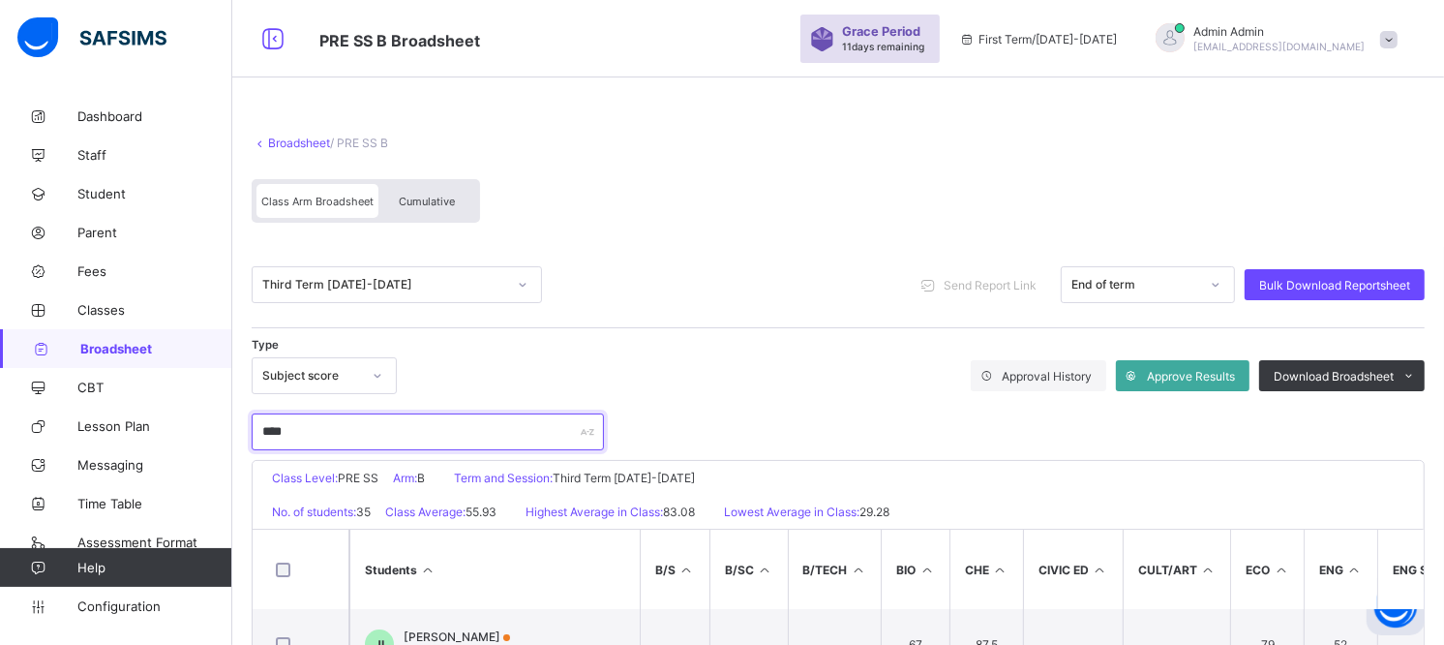
click at [395, 428] on input "****" at bounding box center [428, 431] width 352 height 37
type input "*"
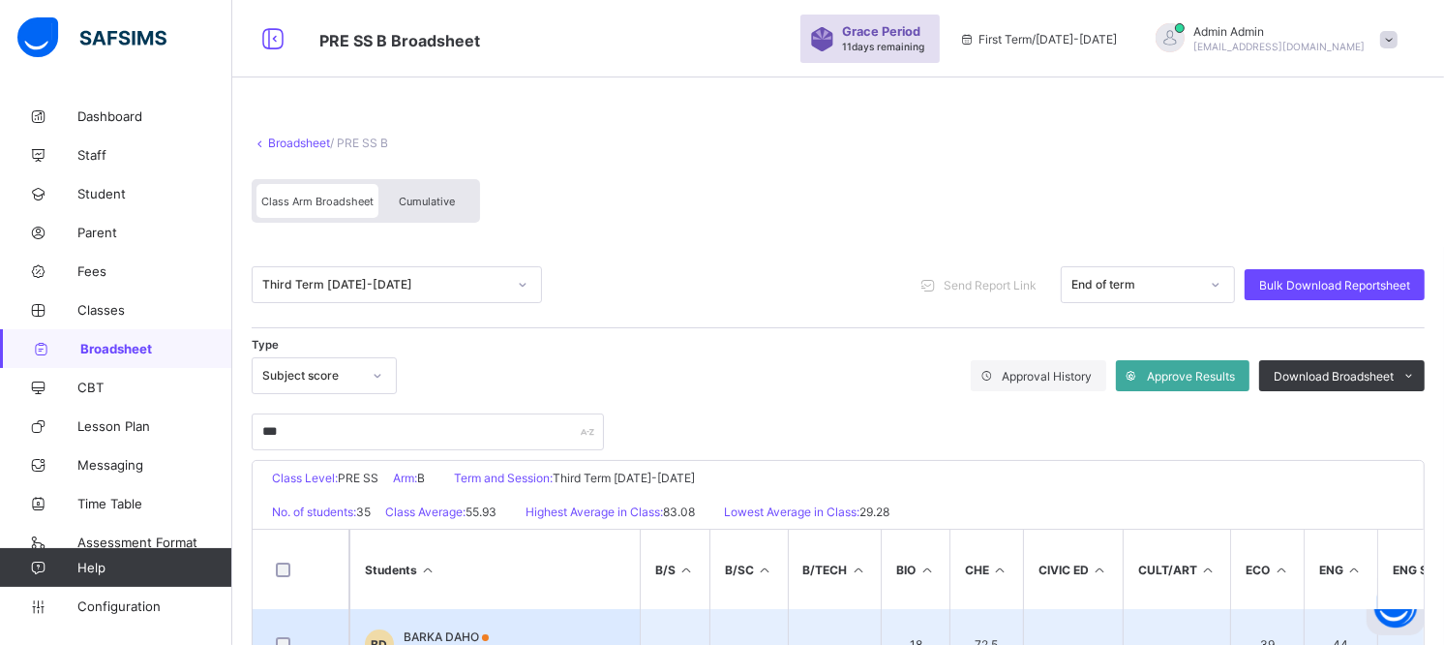
click at [481, 630] on span "BARKA DAHO" at bounding box center [446, 636] width 85 height 15
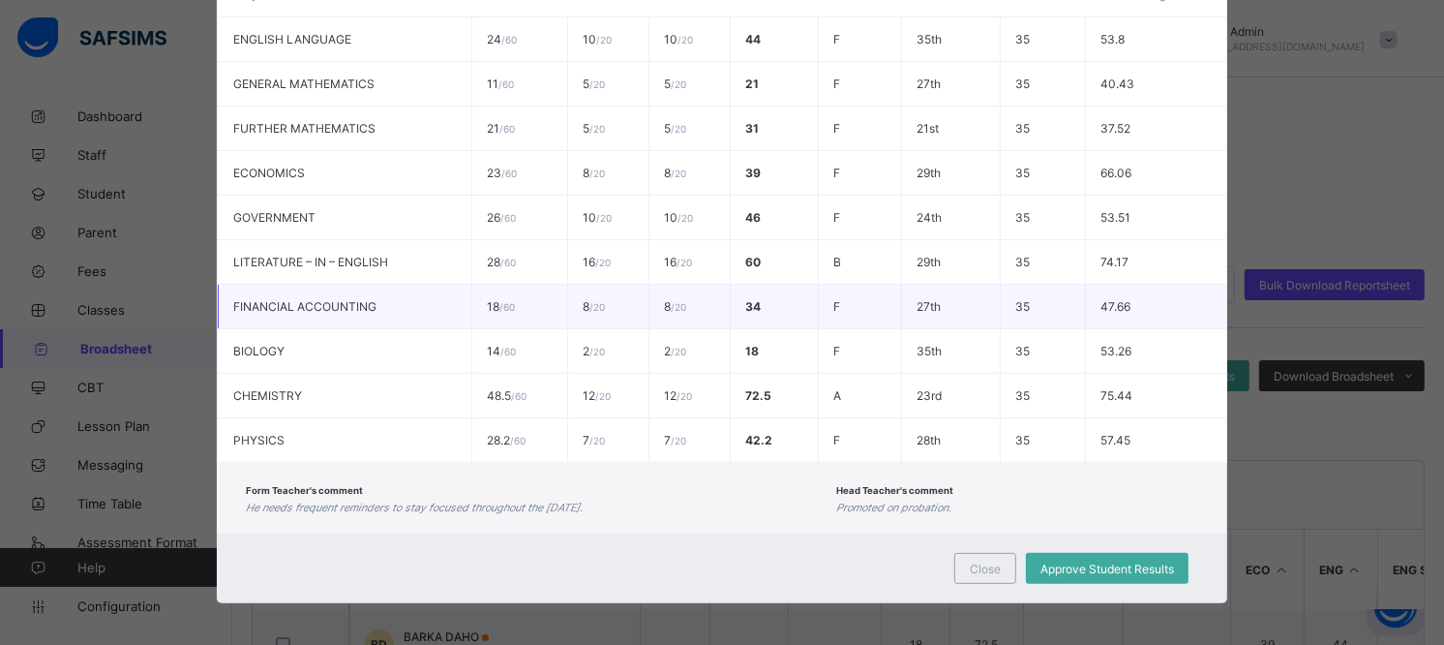
scroll to position [0, 0]
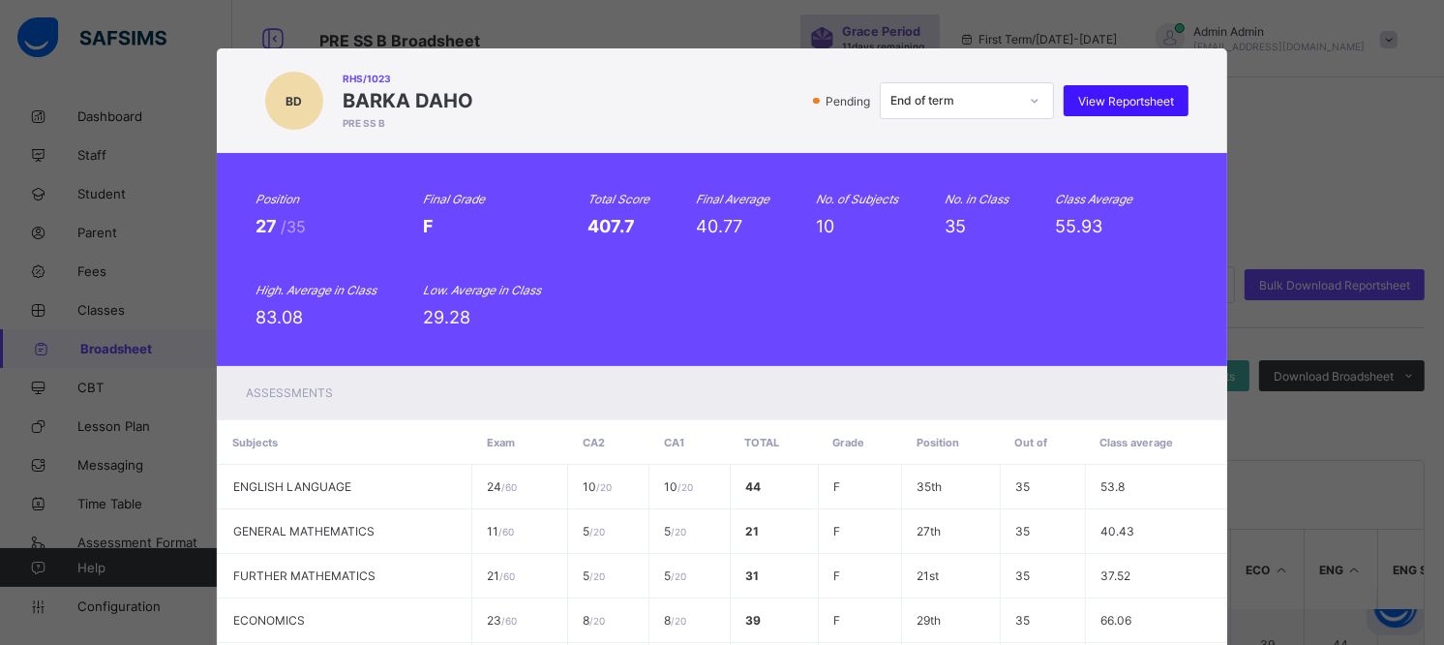
click at [1152, 95] on span "View Reportsheet" at bounding box center [1126, 101] width 96 height 15
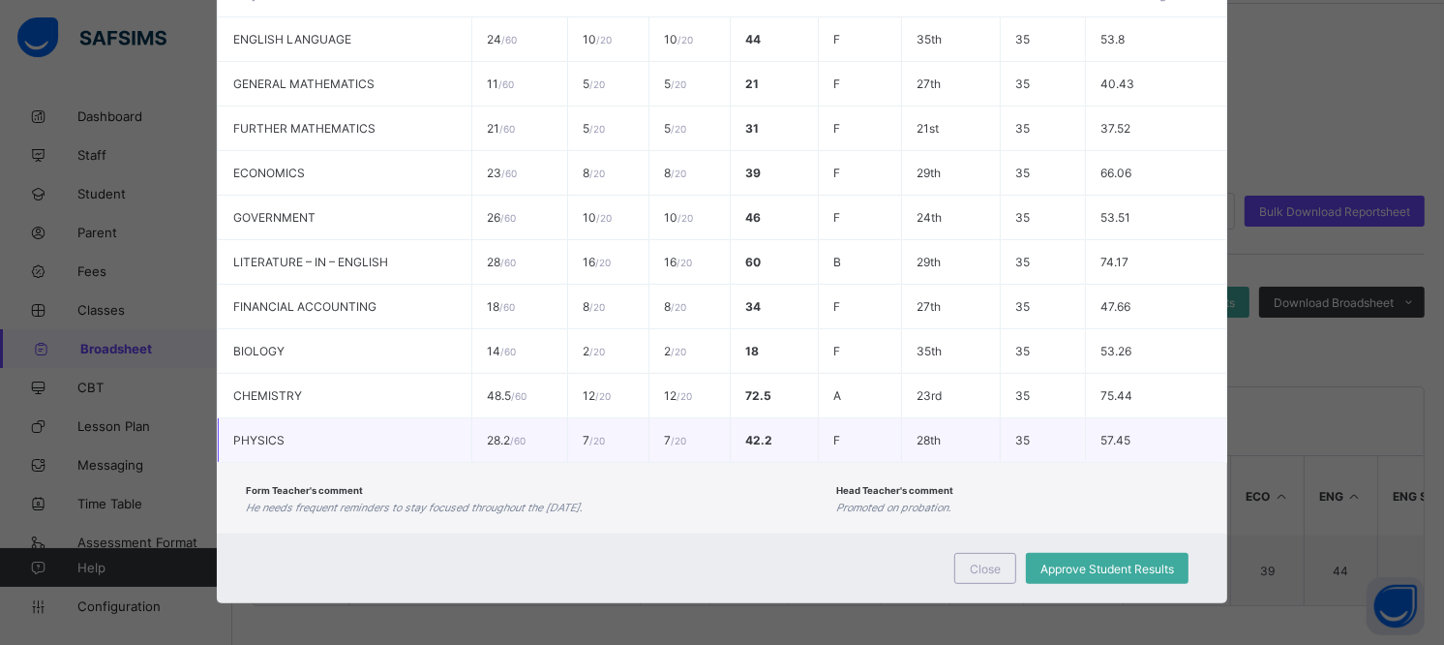
scroll to position [78, 0]
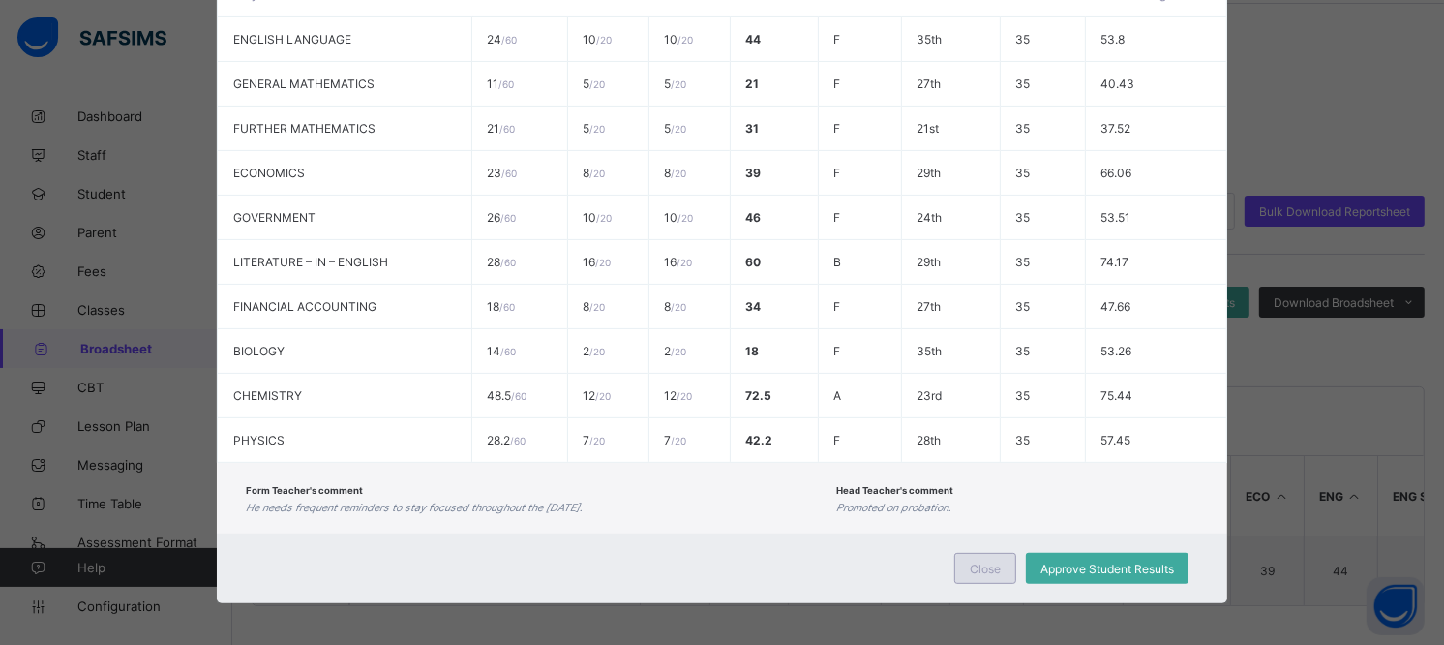
click at [980, 547] on div "Close Approve Student Results" at bounding box center [722, 568] width 1010 height 70
click at [980, 553] on div "Close" at bounding box center [985, 568] width 62 height 31
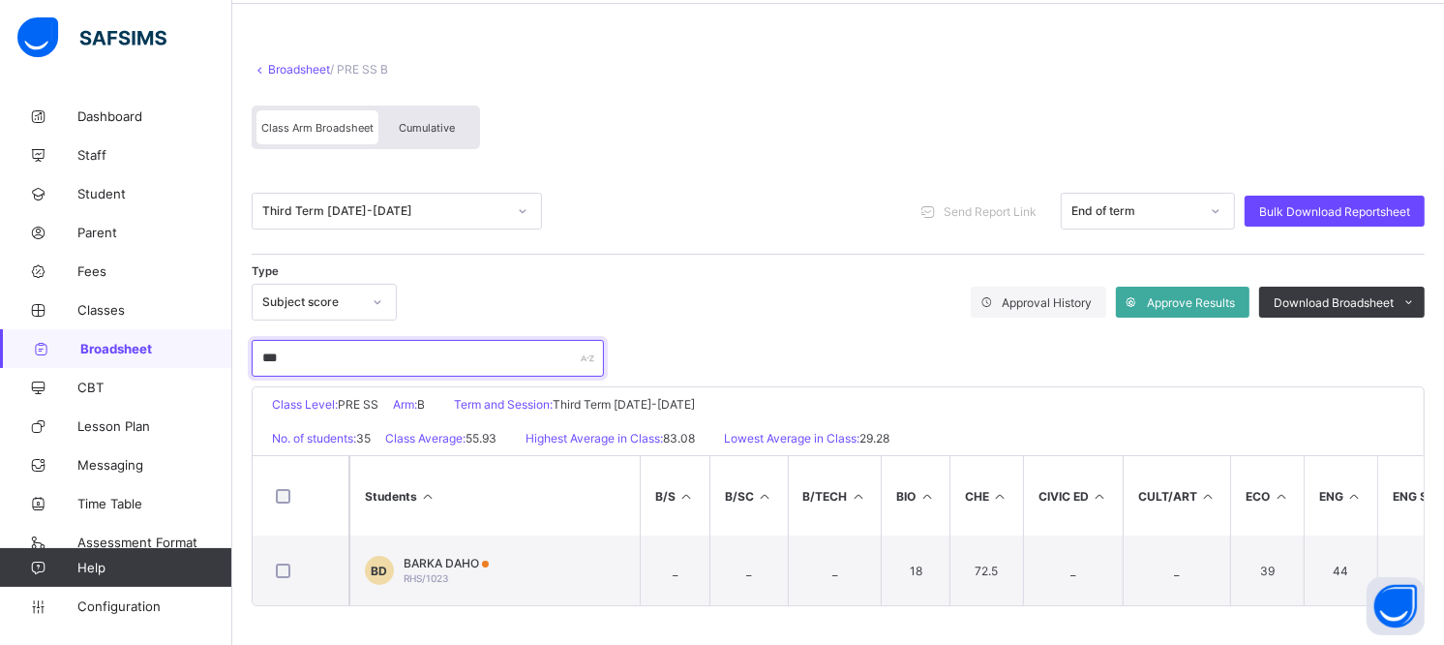
click at [303, 350] on input "***" at bounding box center [428, 358] width 352 height 37
type input "*"
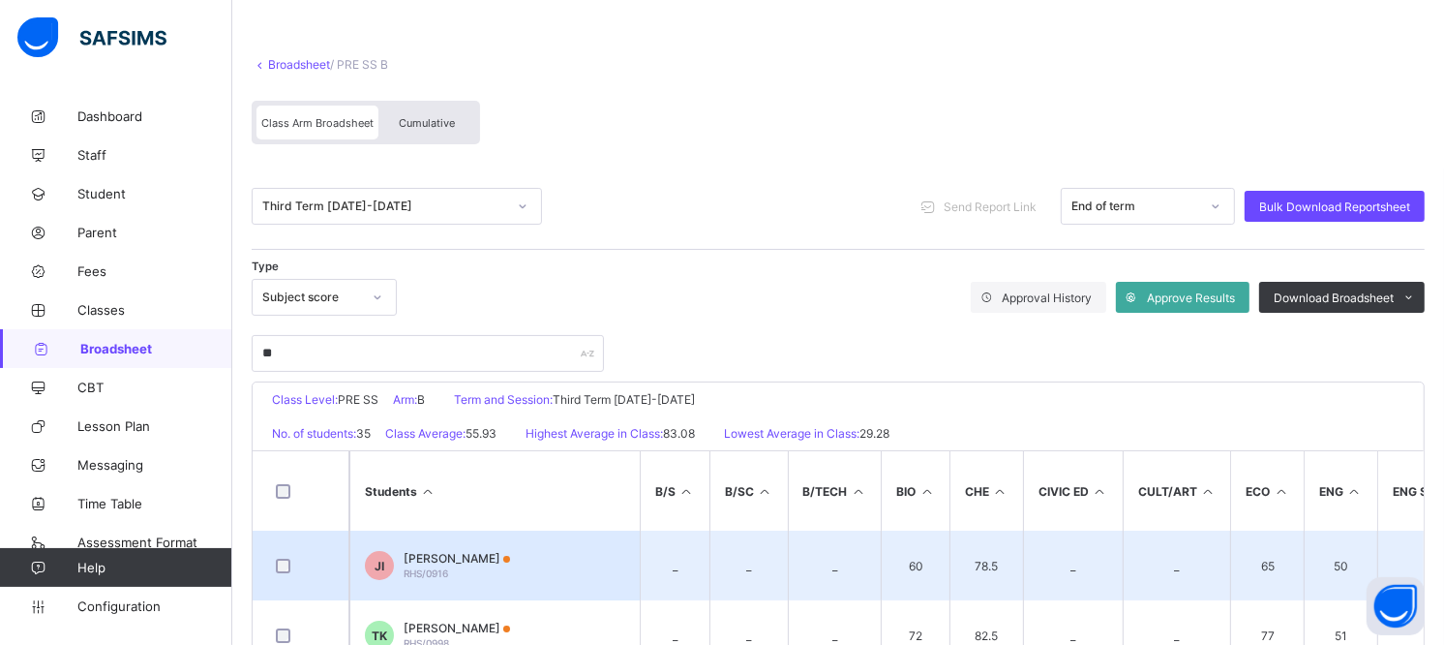
click at [505, 535] on td "JI JOSHUA BIAJALA ISHAKU RHS/0916" at bounding box center [494, 565] width 290 height 70
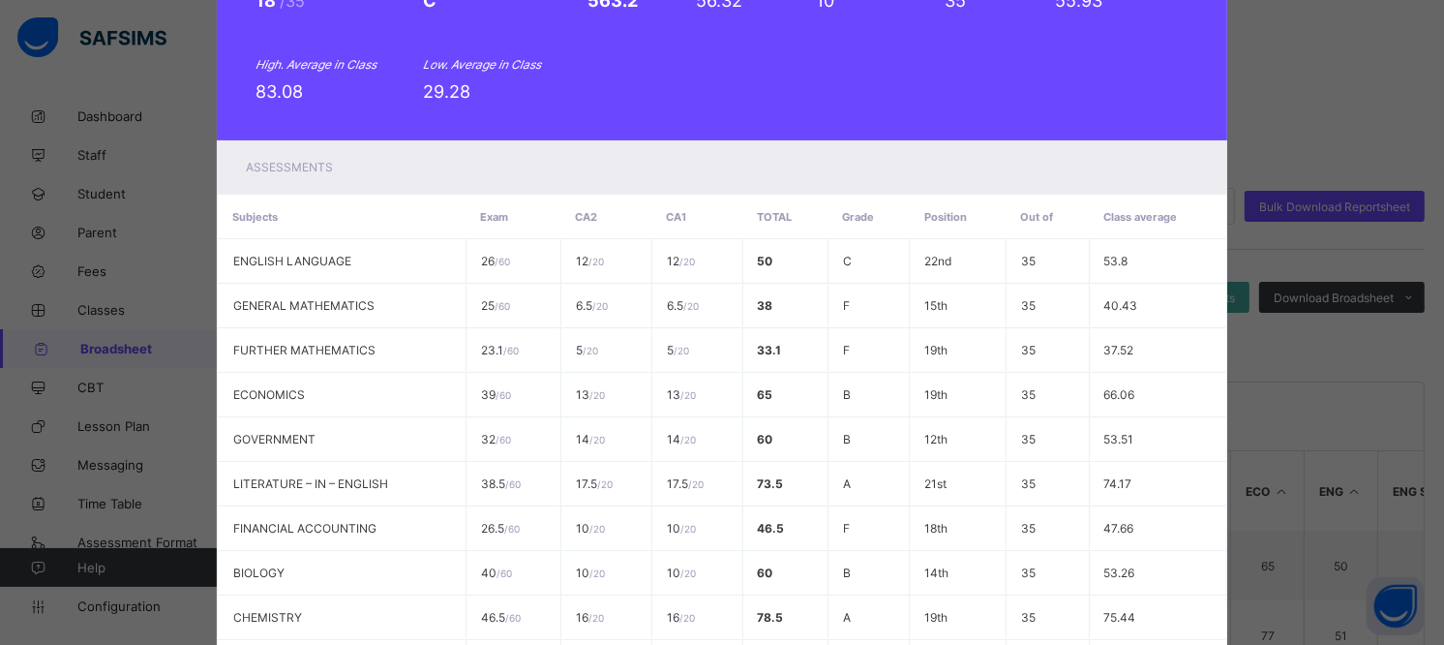
scroll to position [0, 0]
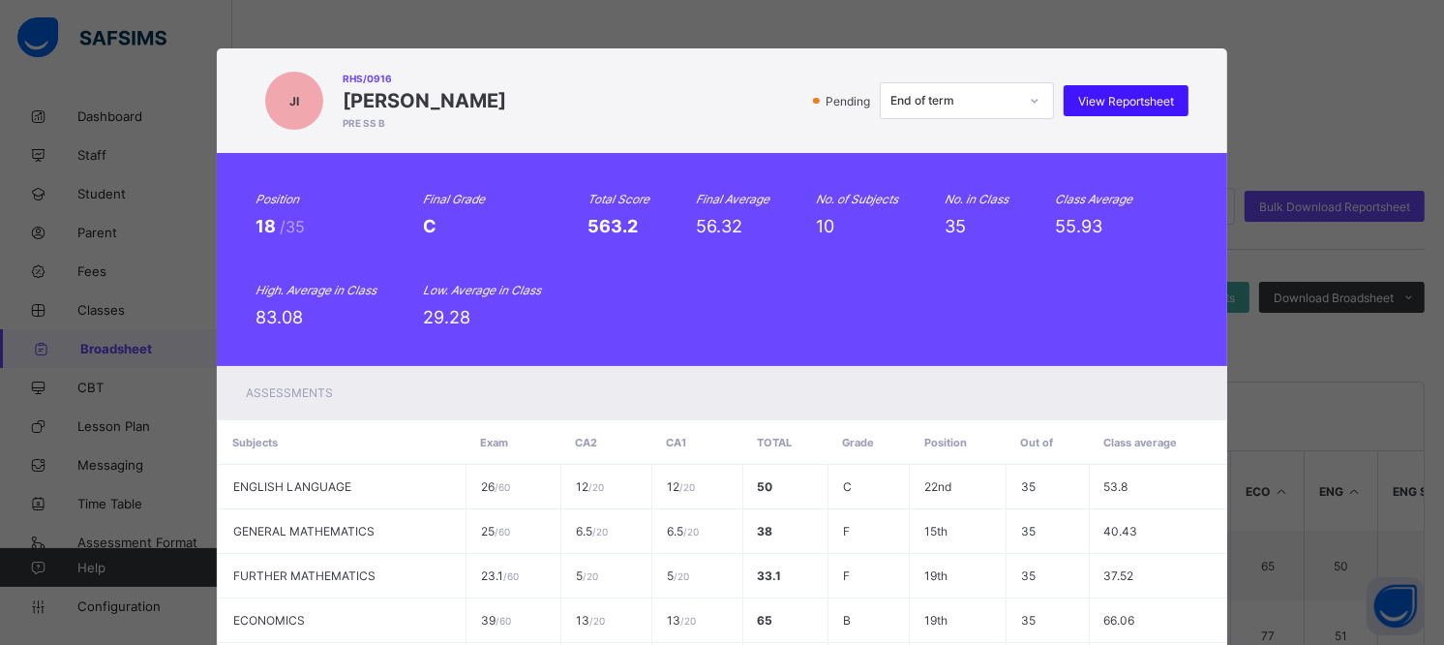
click at [1096, 90] on div "View Reportsheet" at bounding box center [1126, 100] width 125 height 31
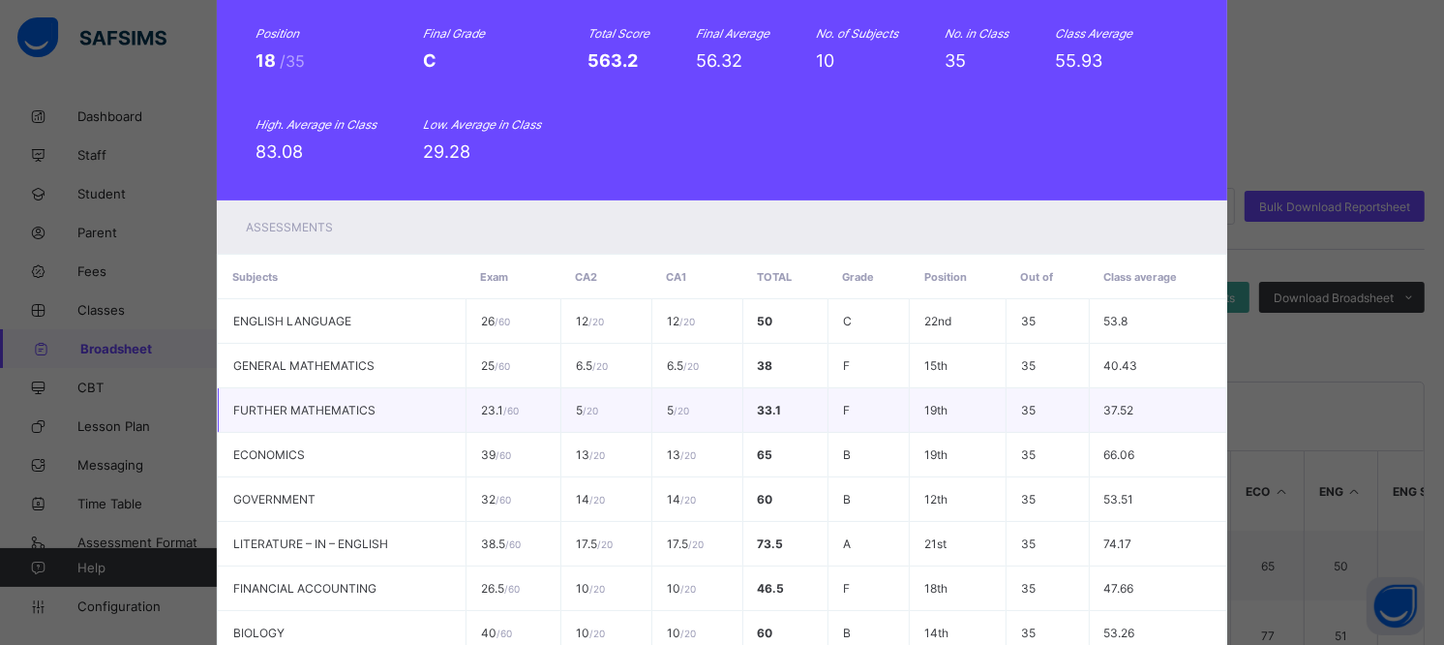
scroll to position [447, 0]
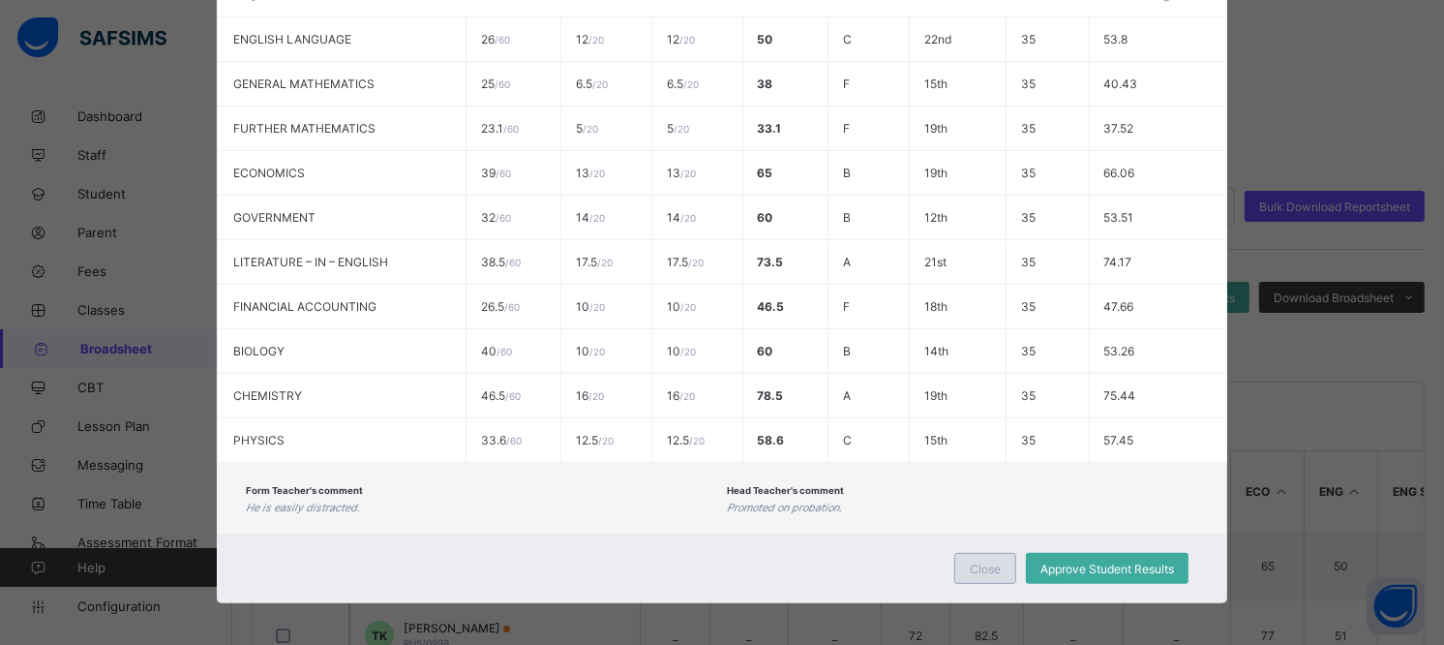
click at [991, 568] on span "Close" at bounding box center [985, 568] width 31 height 15
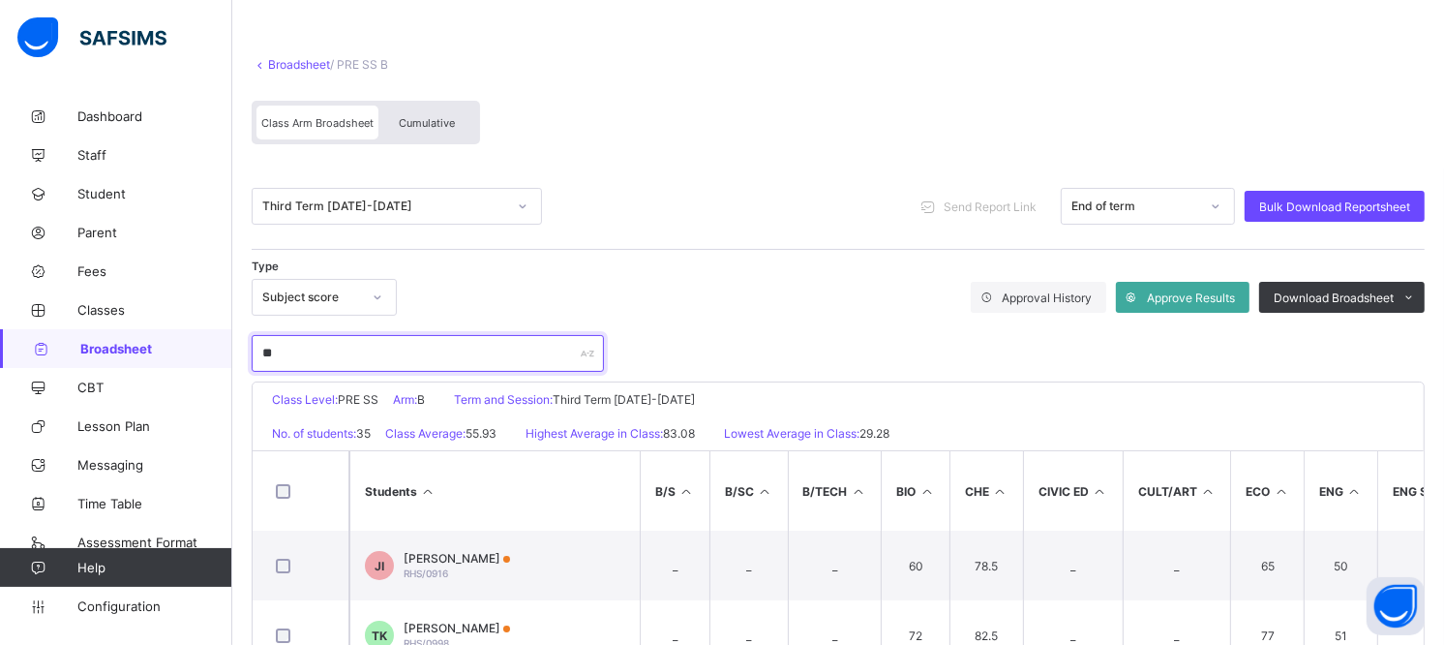
click at [461, 349] on input "**" at bounding box center [428, 353] width 352 height 37
type input "*"
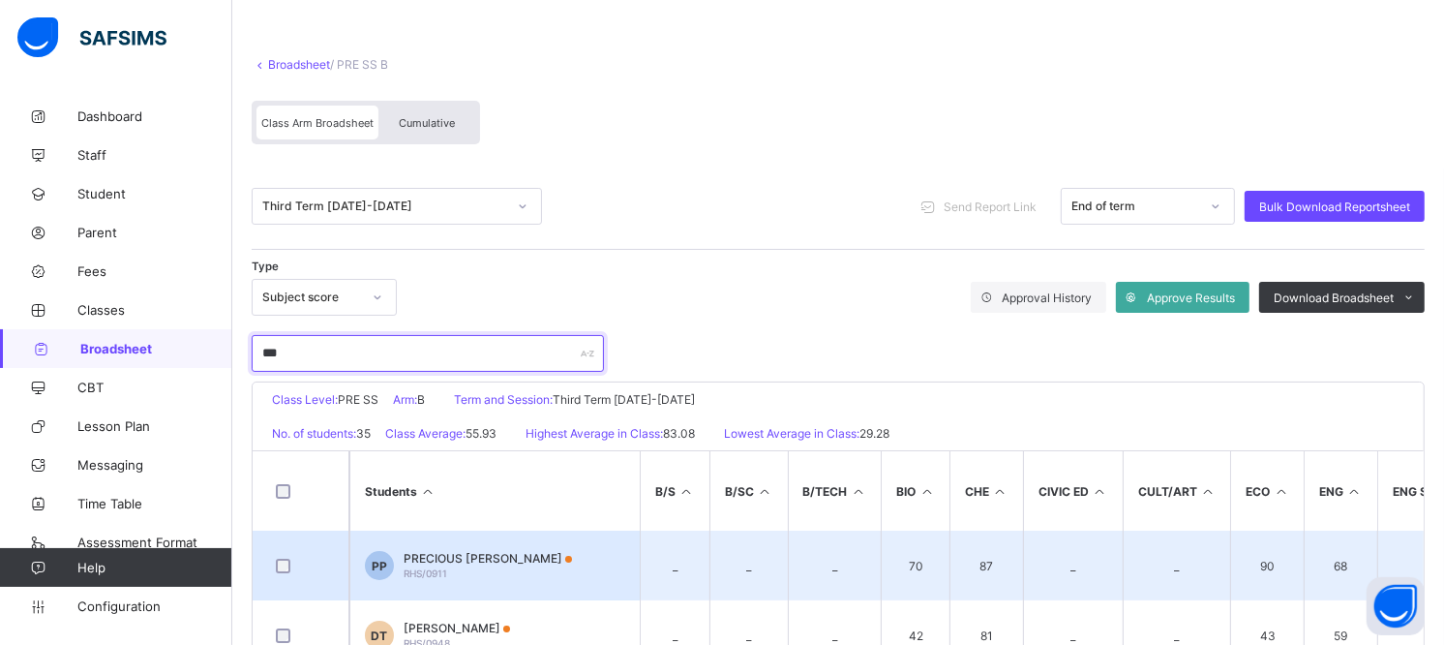
type input "***"
click at [561, 563] on div "PRECIOUS DANGIWA PAUL RHS/0911" at bounding box center [488, 565] width 168 height 29
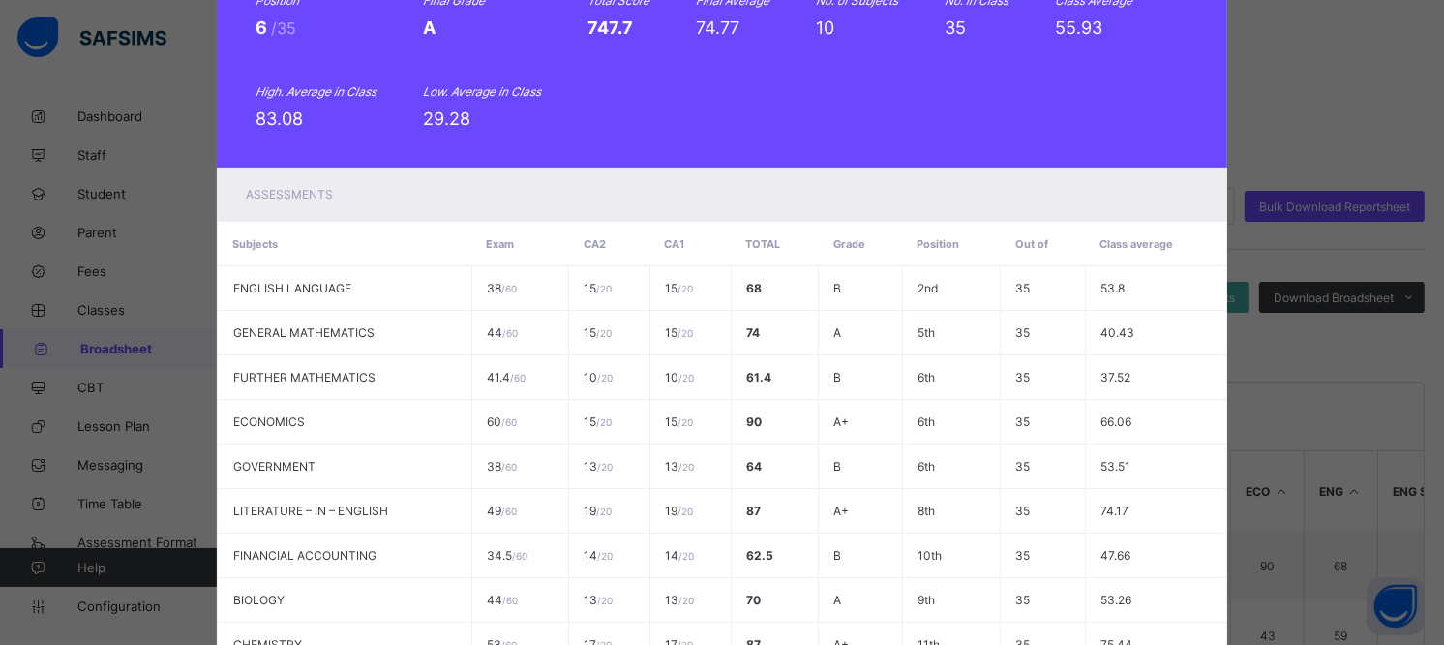
scroll to position [0, 0]
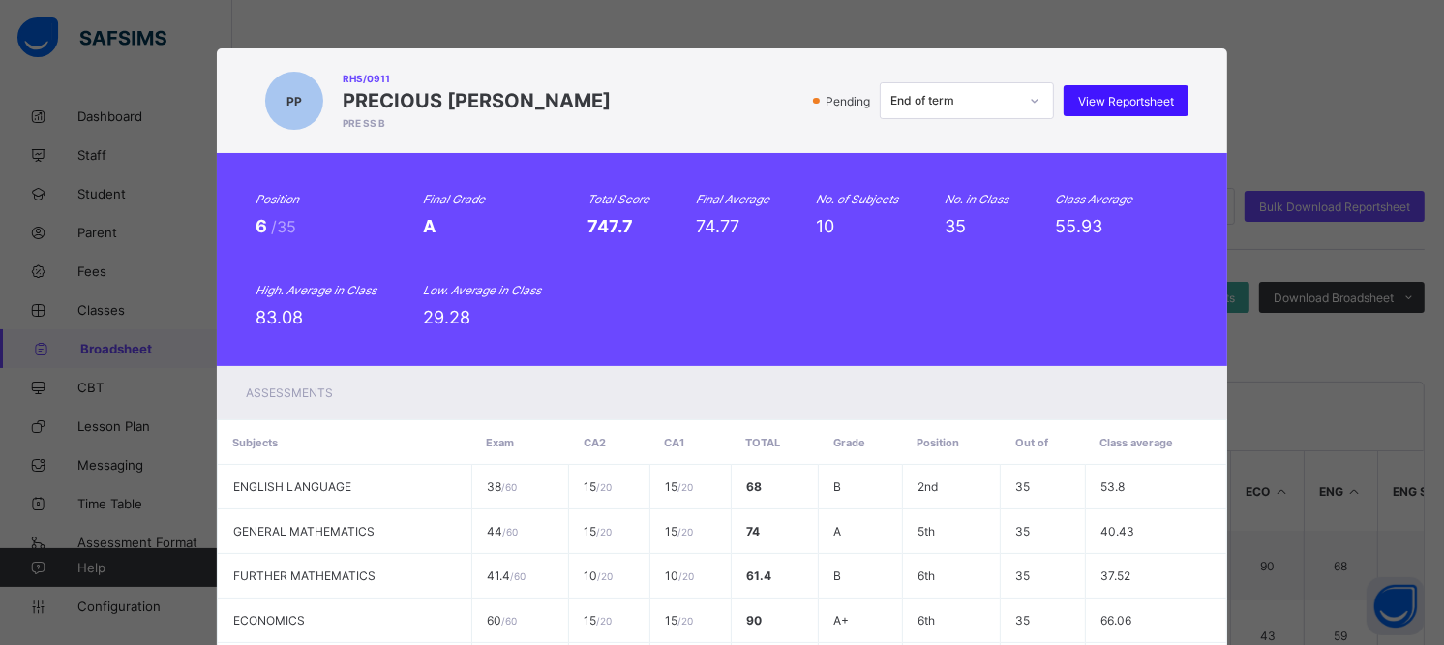
click at [1086, 105] on span "View Reportsheet" at bounding box center [1126, 101] width 96 height 15
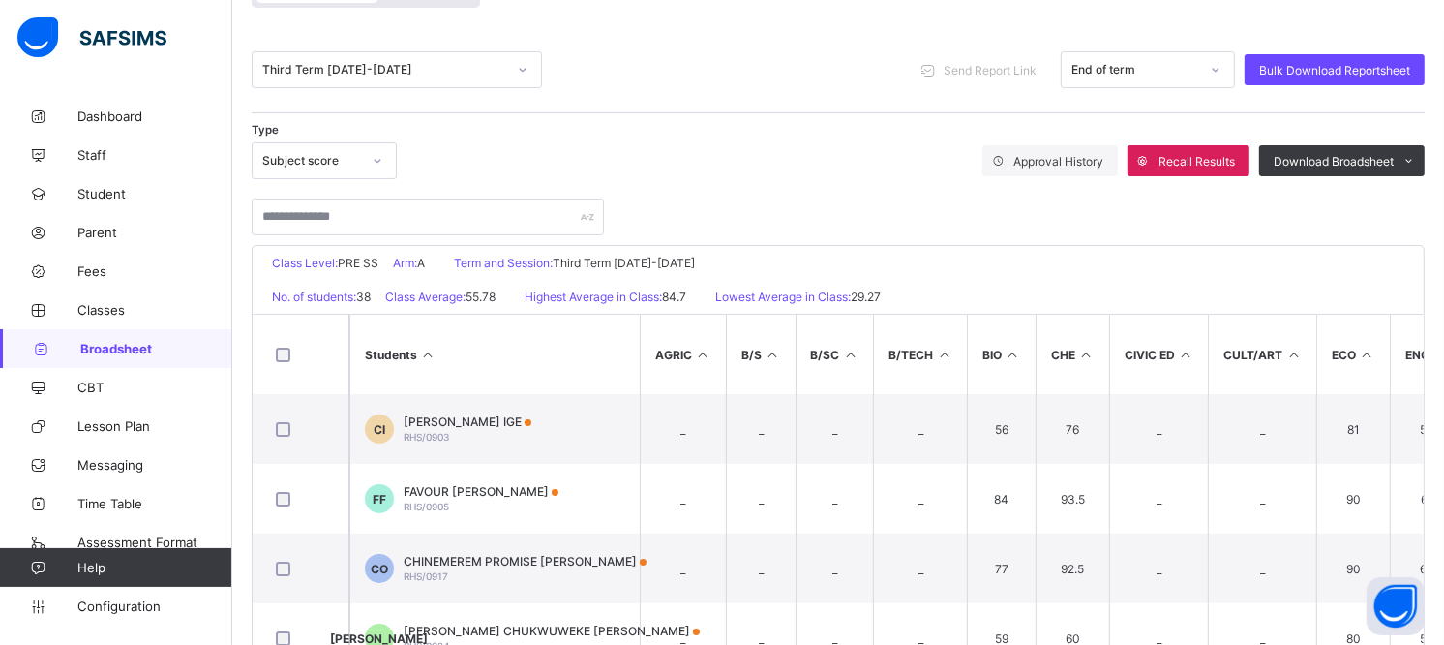
scroll to position [322, 0]
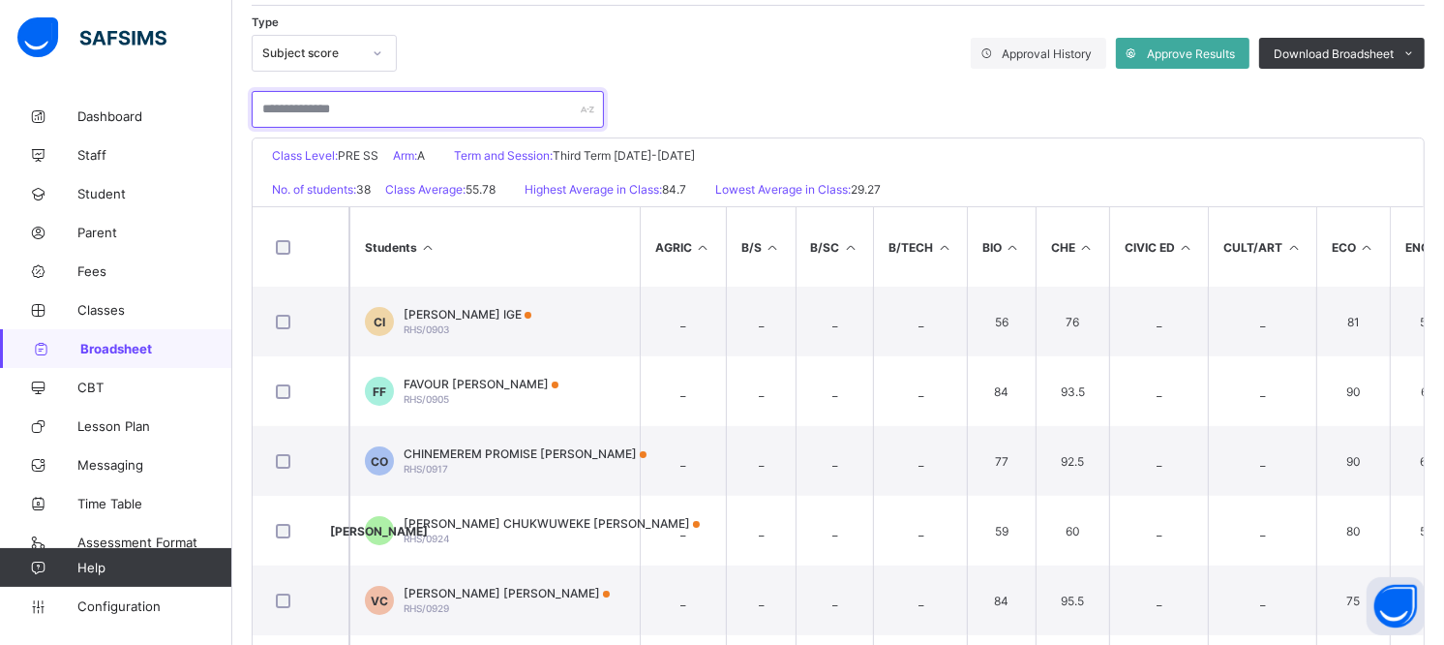
click at [344, 106] on input "text" at bounding box center [428, 109] width 352 height 37
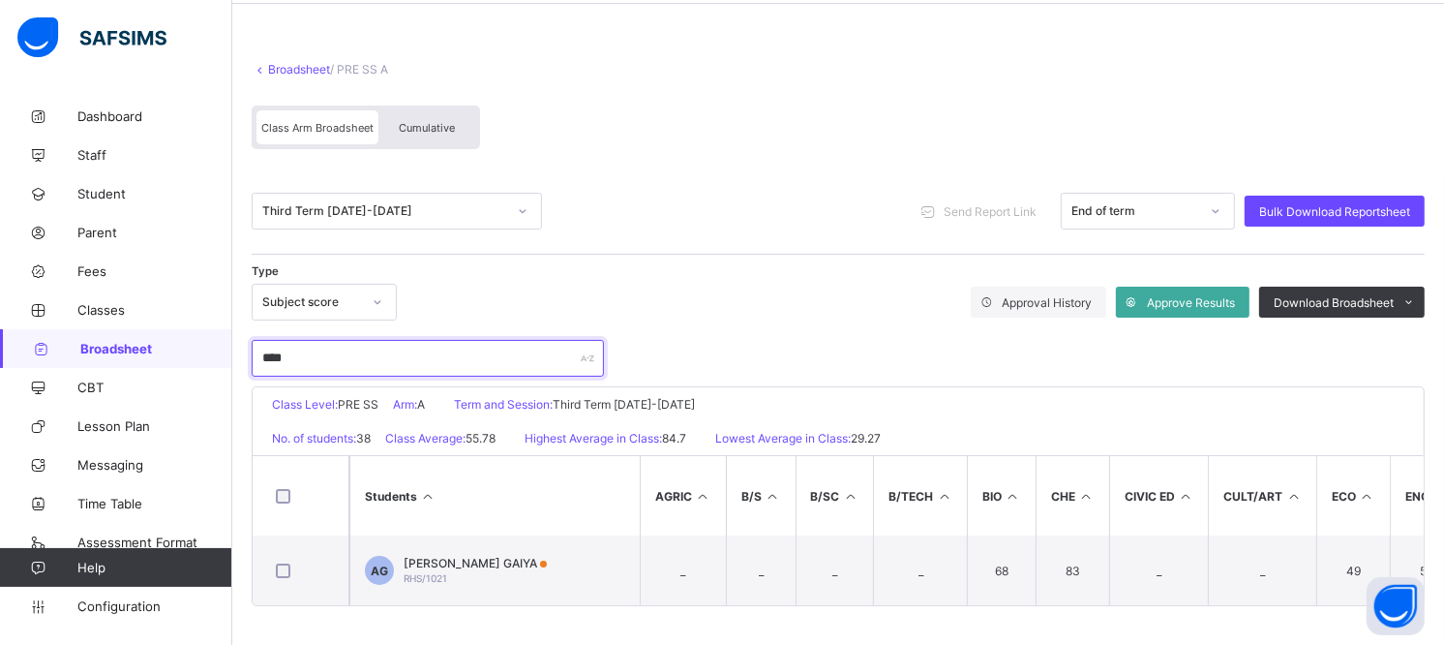
scroll to position [78, 0]
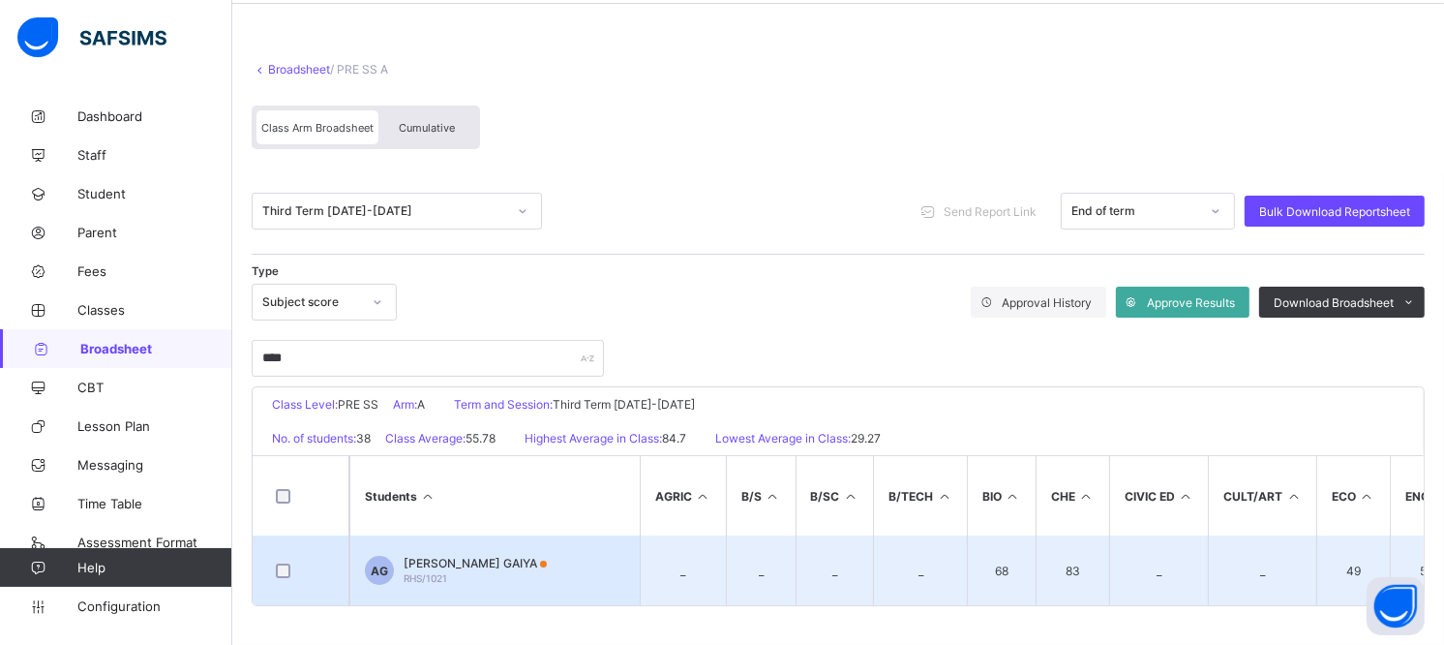
drag, startPoint x: 463, startPoint y: 544, endPoint x: 445, endPoint y: 553, distance: 19.5
click at [445, 556] on span "ABEL KPEKNOM GAIYA" at bounding box center [475, 563] width 143 height 15
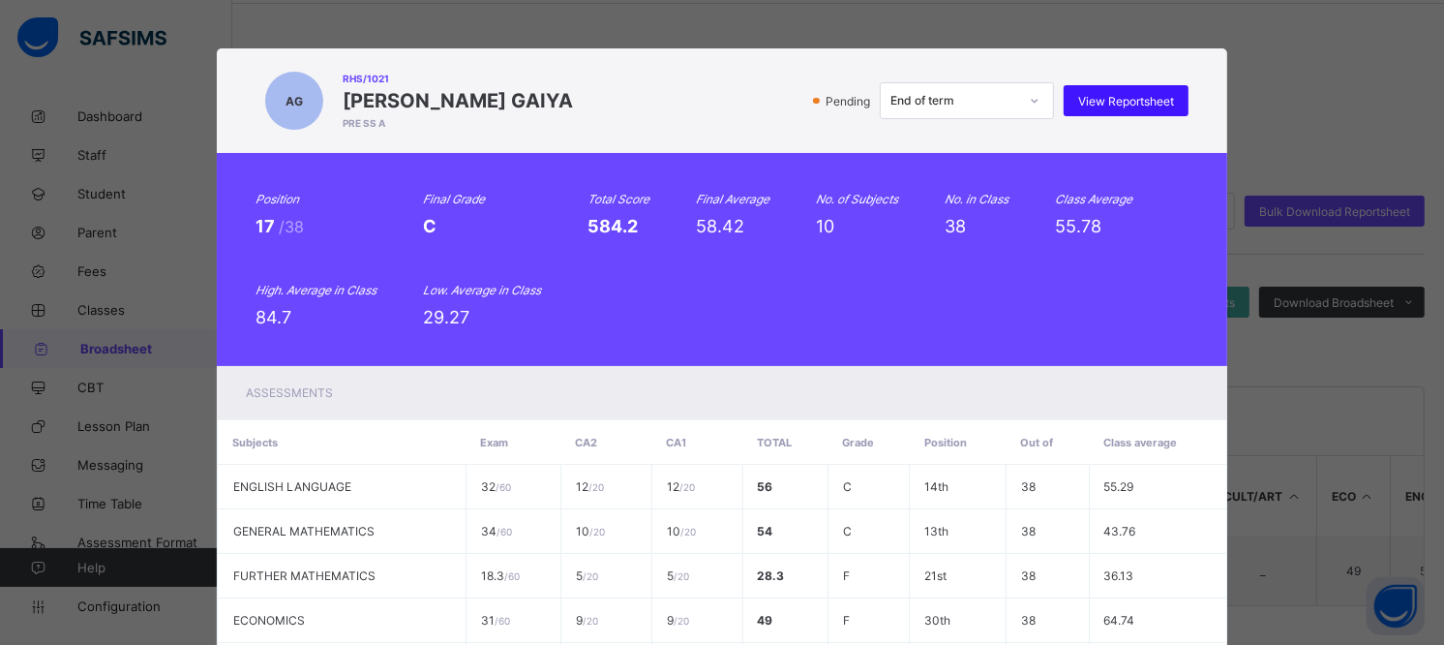
click at [1153, 90] on div "View Reportsheet" at bounding box center [1126, 100] width 125 height 31
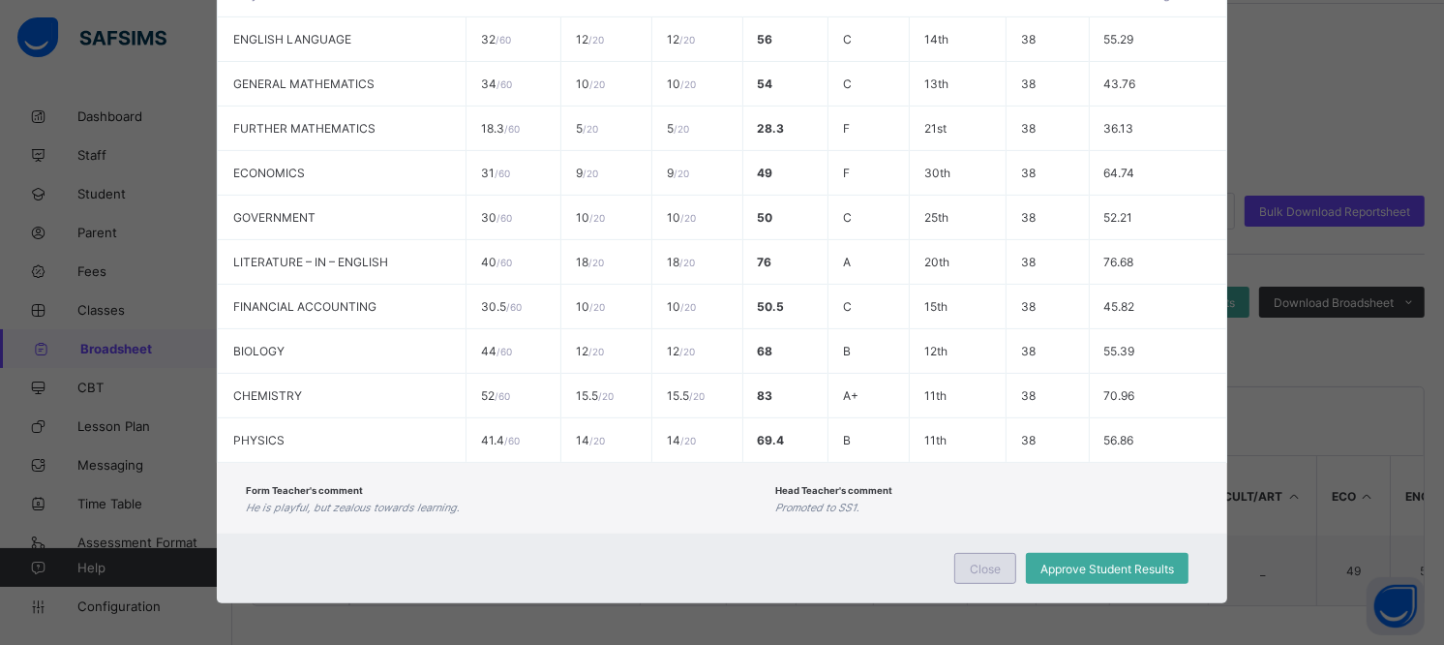
click at [984, 553] on div "Close" at bounding box center [985, 568] width 62 height 31
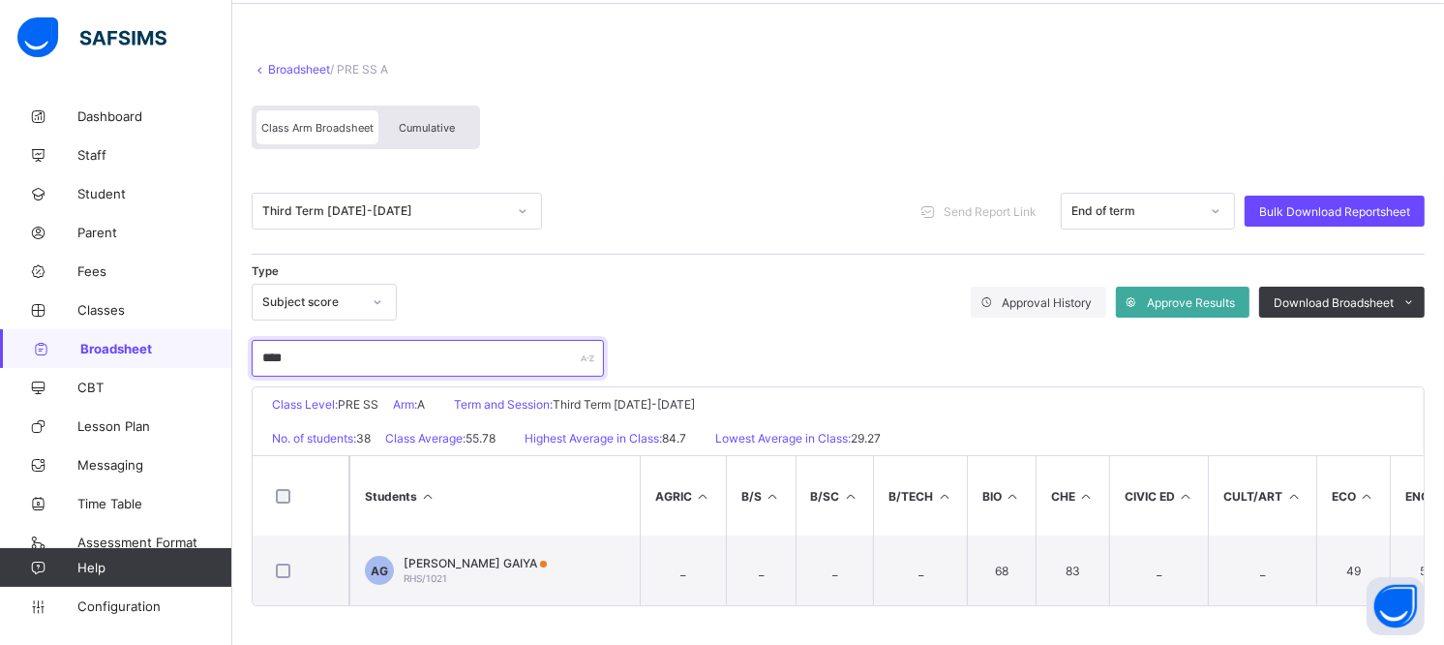
click at [398, 361] on input "****" at bounding box center [428, 358] width 352 height 37
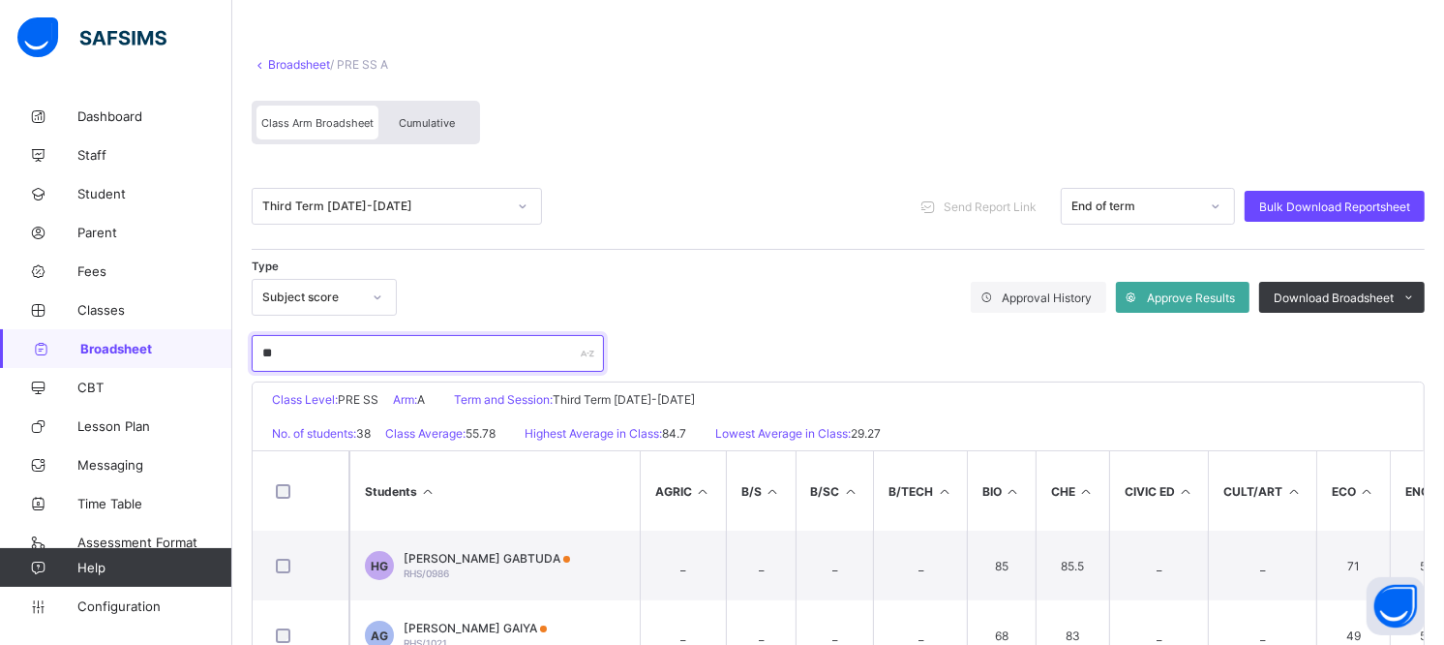
type input "*"
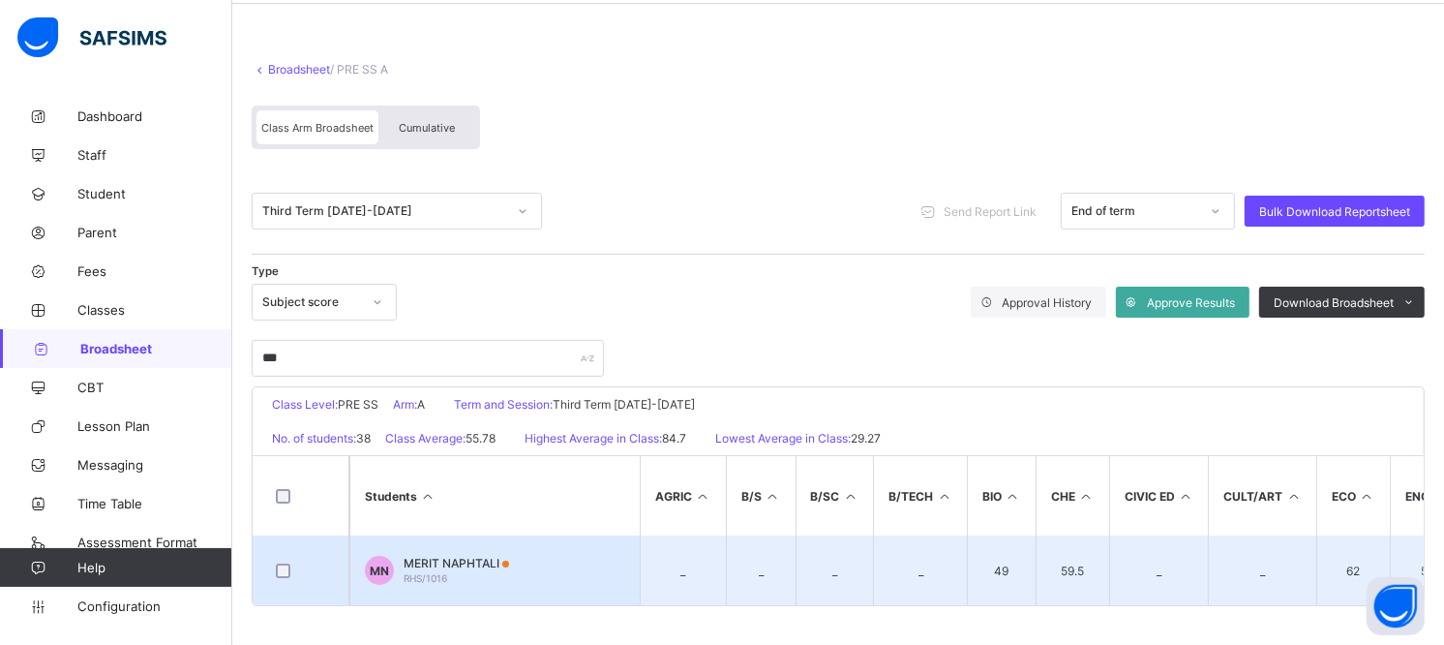
click at [487, 546] on td "MN MERIT NAPHTALI RHS/1016" at bounding box center [494, 570] width 290 height 70
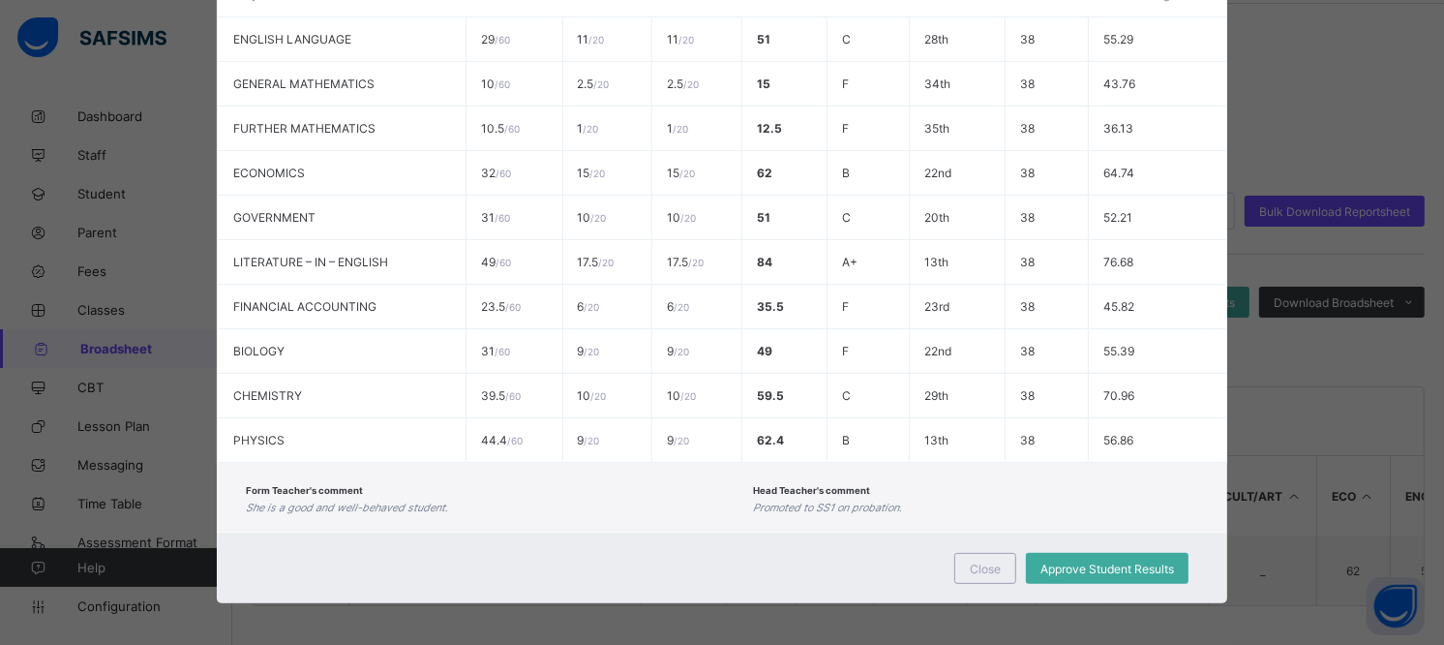
scroll to position [0, 0]
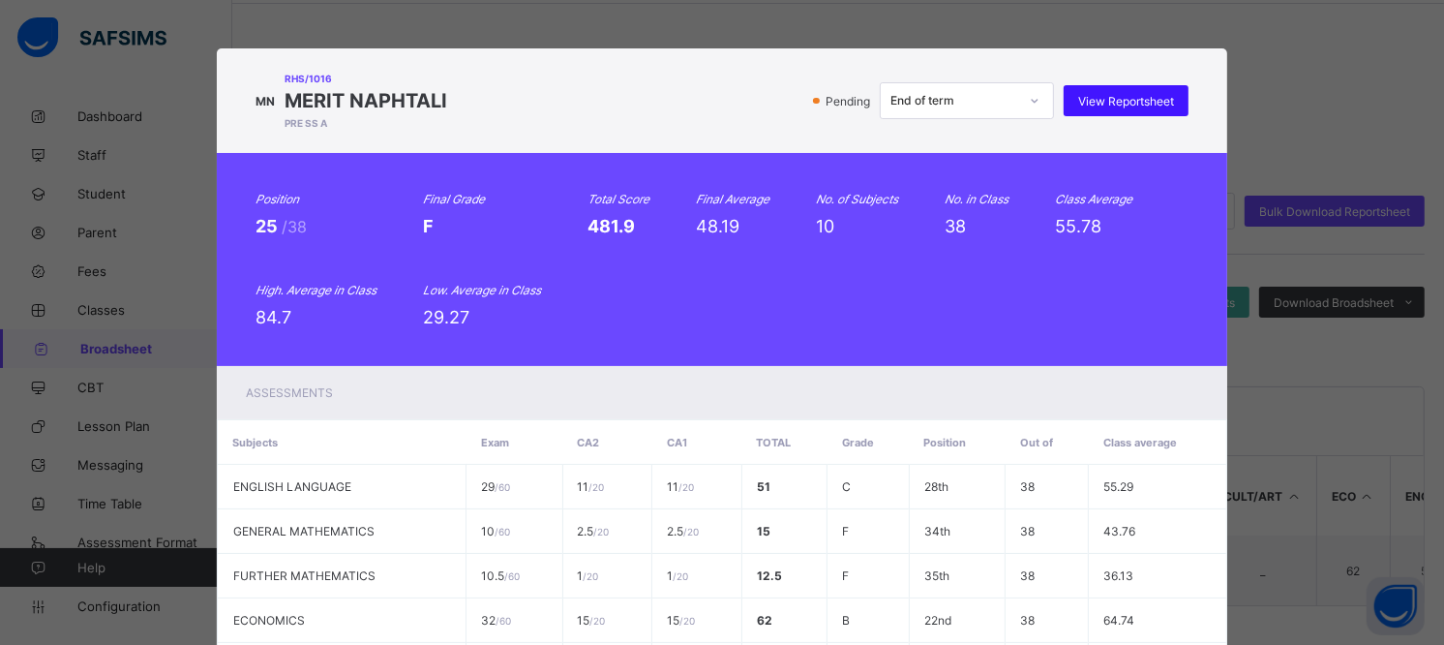
click at [1111, 107] on div "View Reportsheet" at bounding box center [1126, 100] width 125 height 31
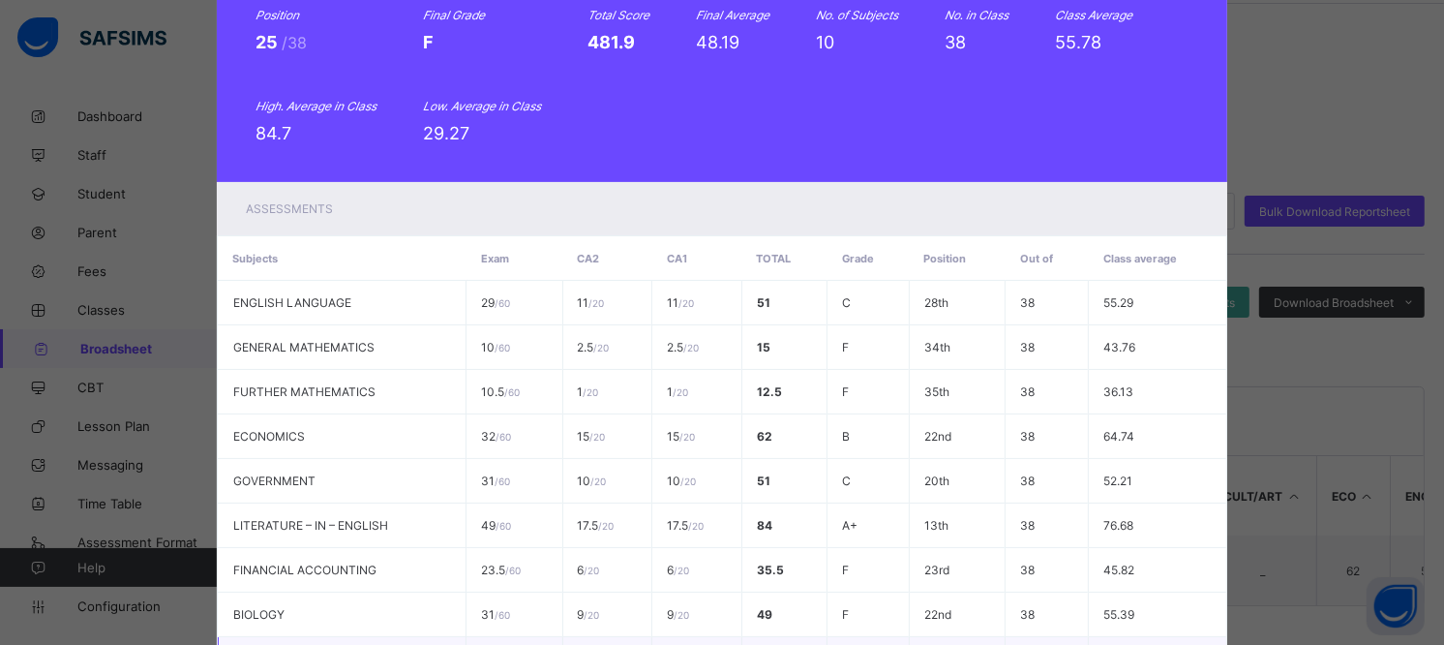
scroll to position [447, 0]
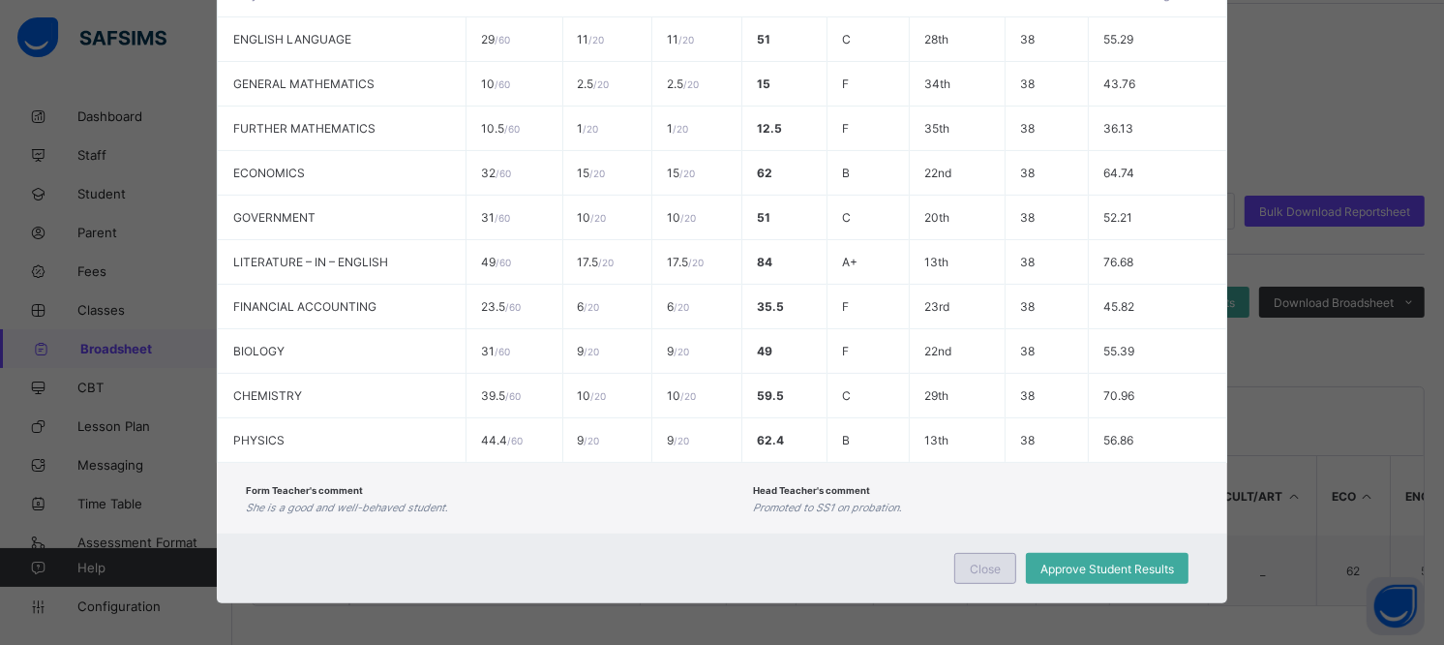
click at [973, 554] on div "Close" at bounding box center [985, 568] width 62 height 31
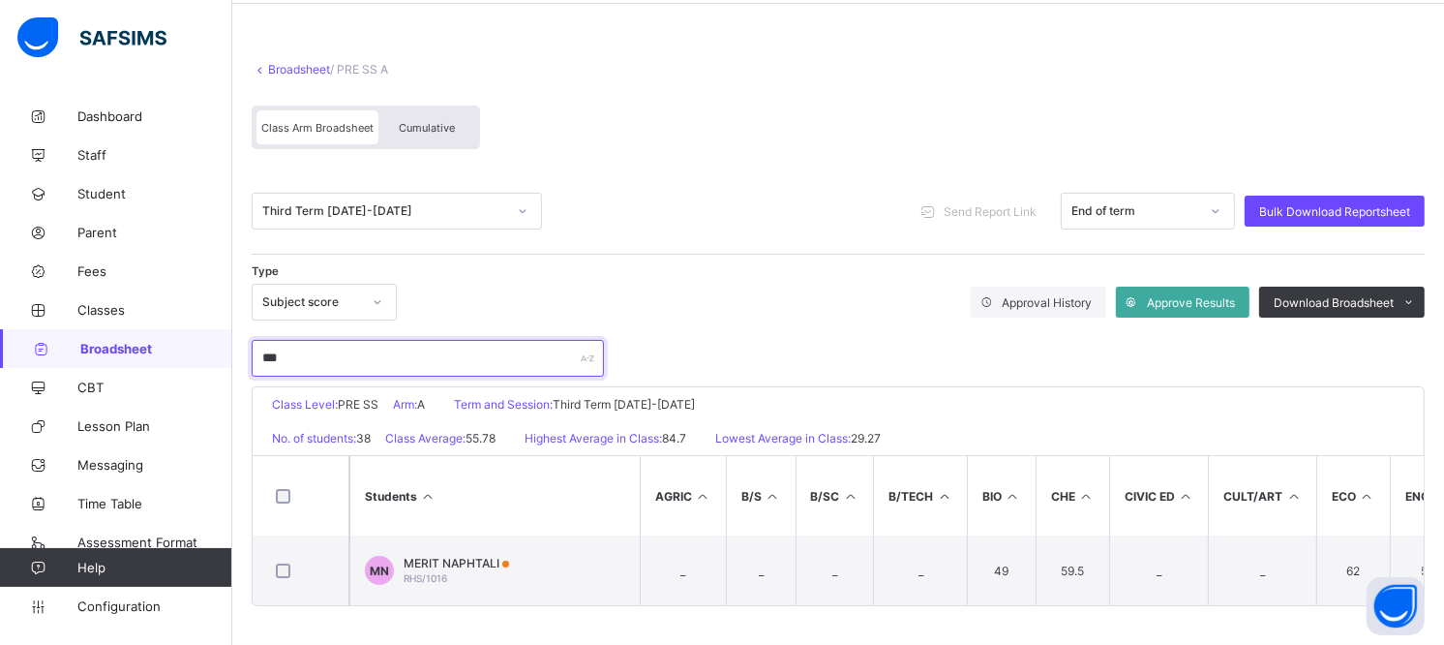
click at [321, 344] on input "***" at bounding box center [428, 358] width 352 height 37
type input "*"
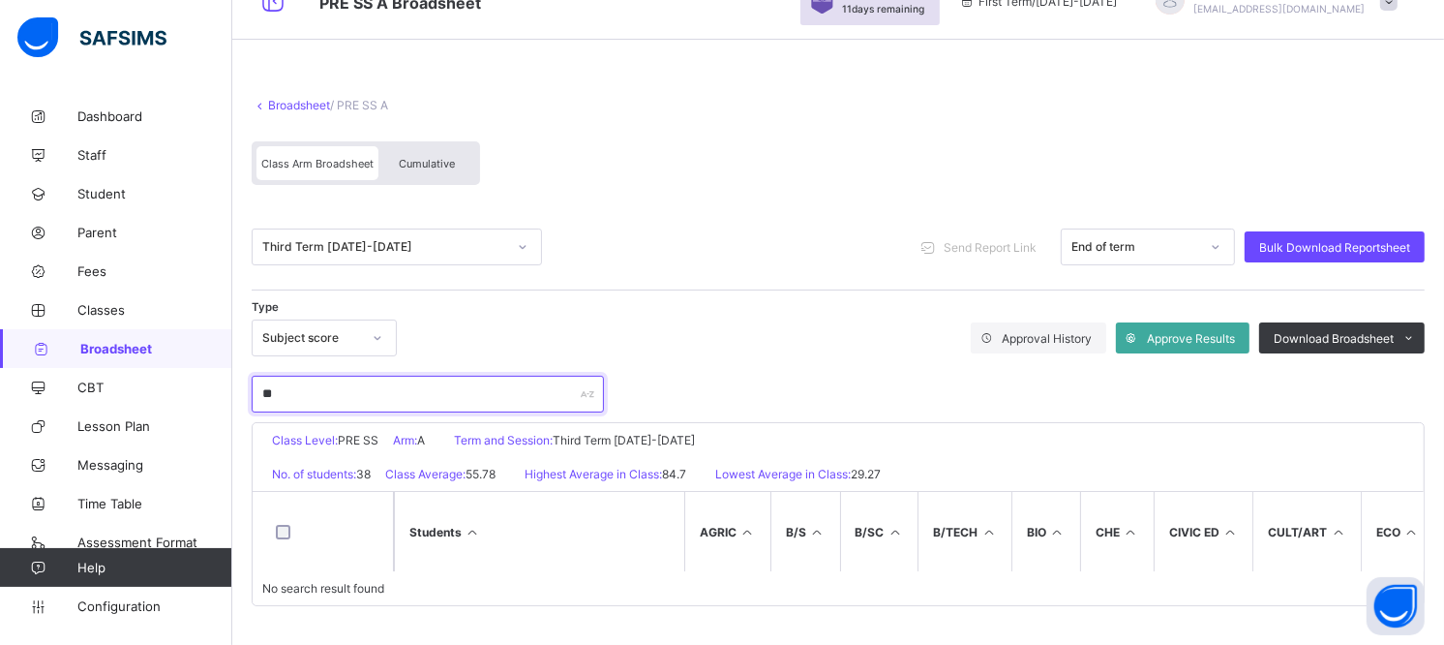
scroll to position [49, 0]
type input "*"
type input "***"
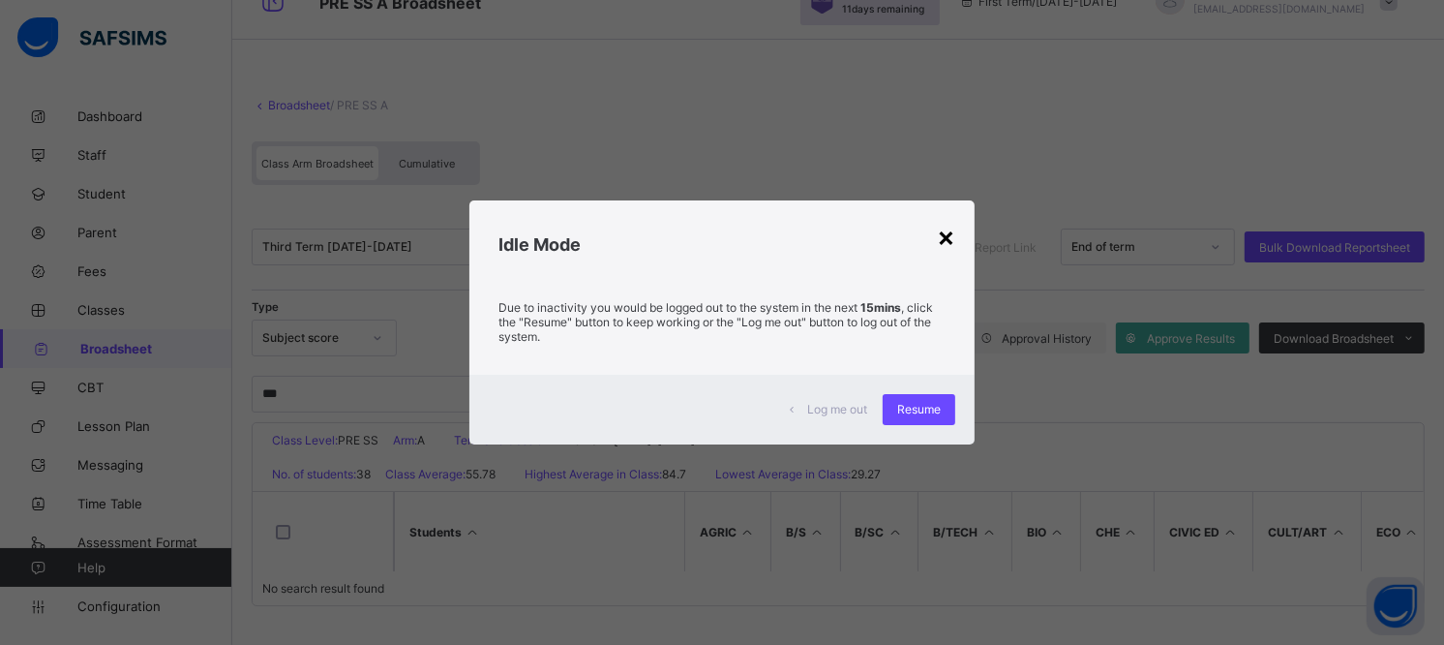
click at [946, 243] on div "×" at bounding box center [946, 236] width 18 height 33
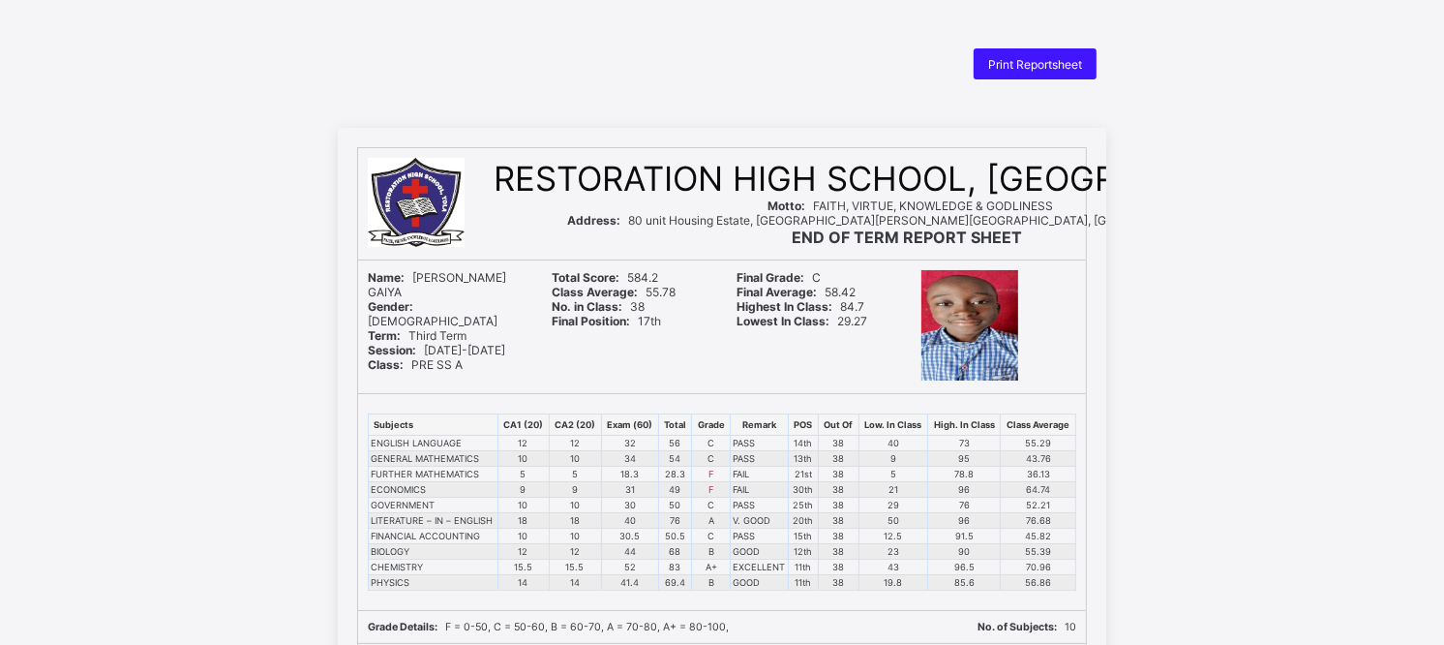
click at [1034, 57] on span "Print Reportsheet" at bounding box center [1035, 64] width 94 height 15
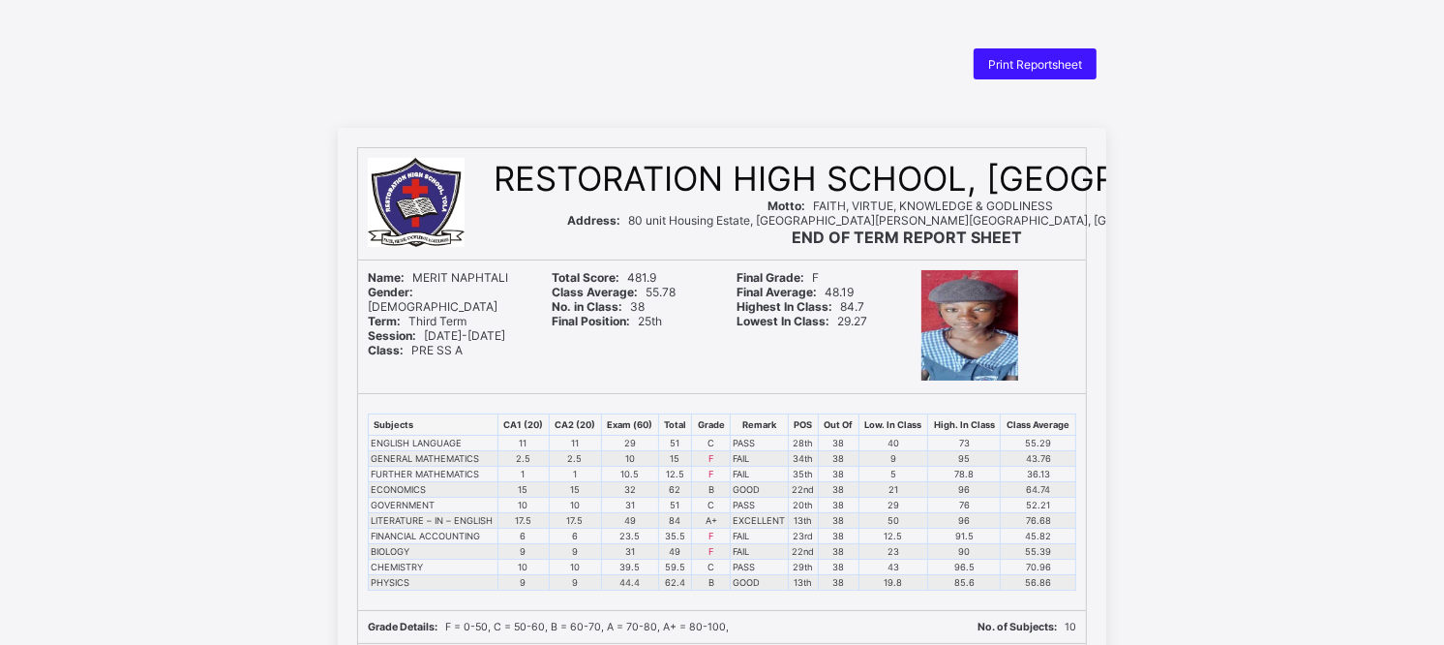
click at [1000, 65] on span "Print Reportsheet" at bounding box center [1035, 64] width 94 height 15
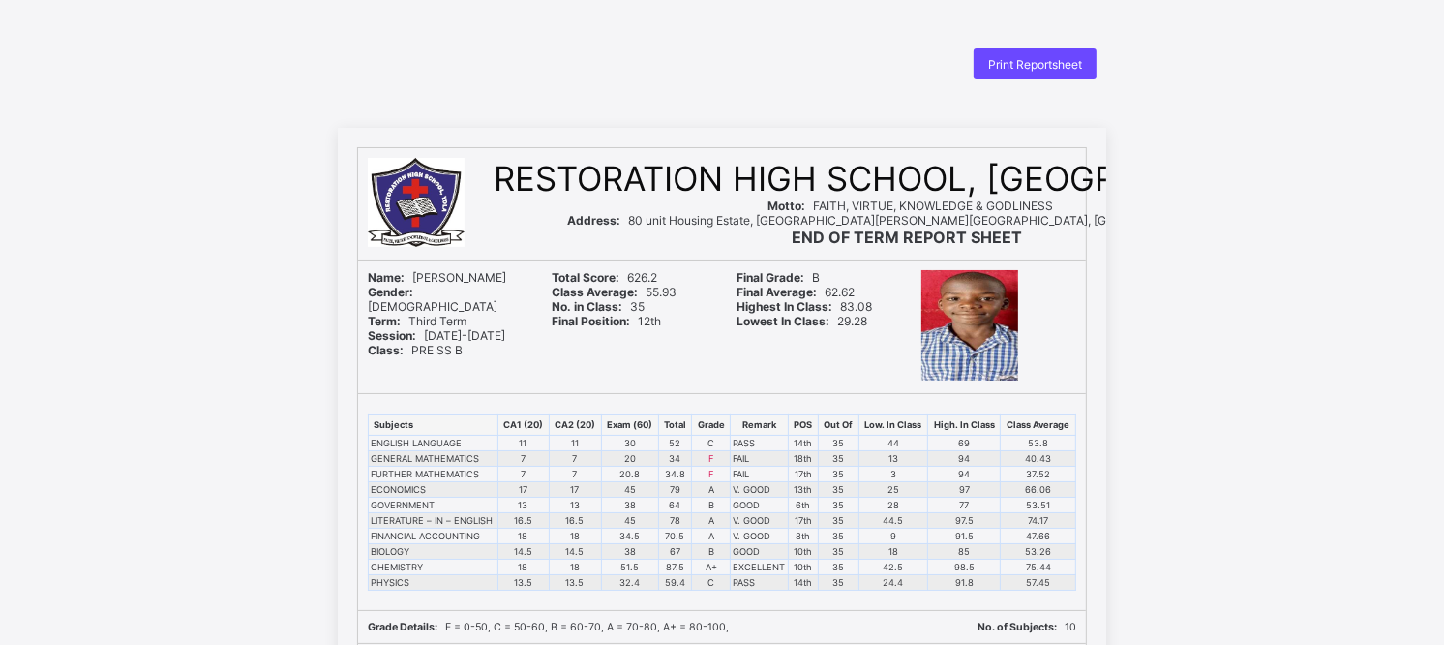
click at [1050, 62] on span "Print Reportsheet" at bounding box center [1035, 64] width 94 height 15
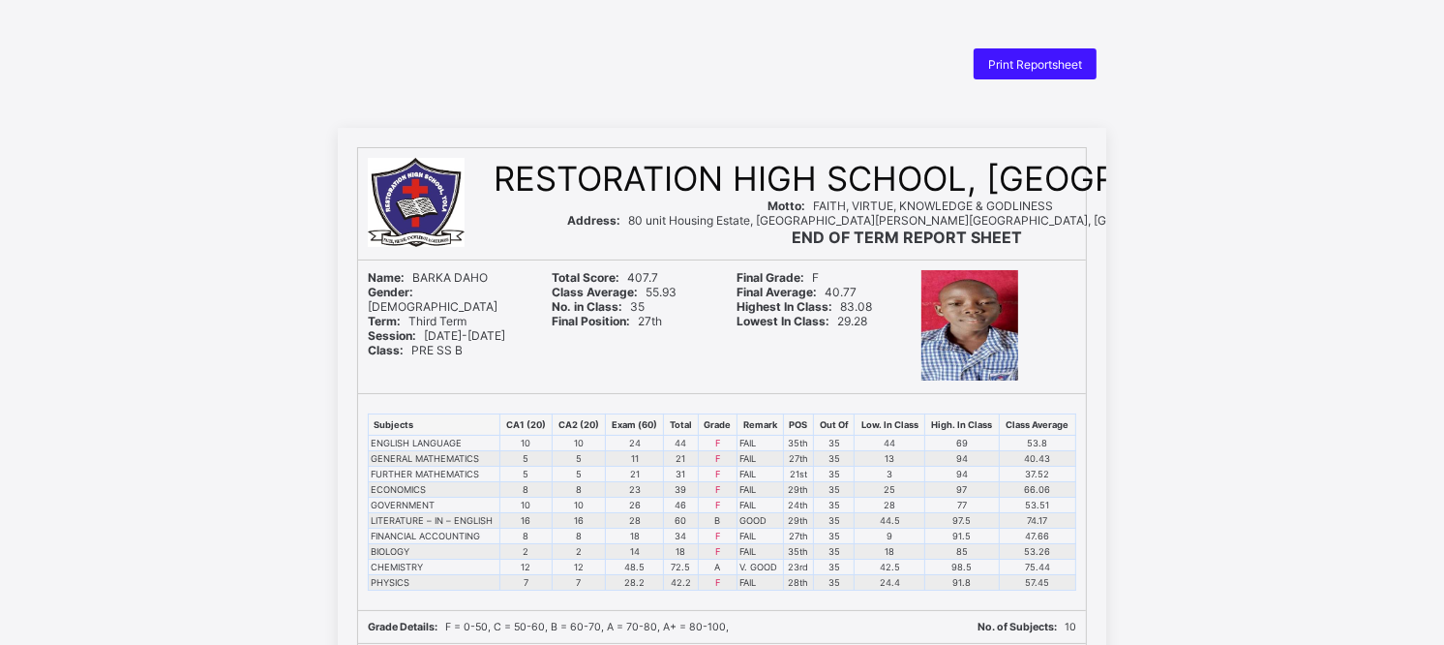
click at [999, 65] on span "Print Reportsheet" at bounding box center [1035, 64] width 94 height 15
click at [1026, 58] on span "Print Reportsheet" at bounding box center [1035, 64] width 94 height 15
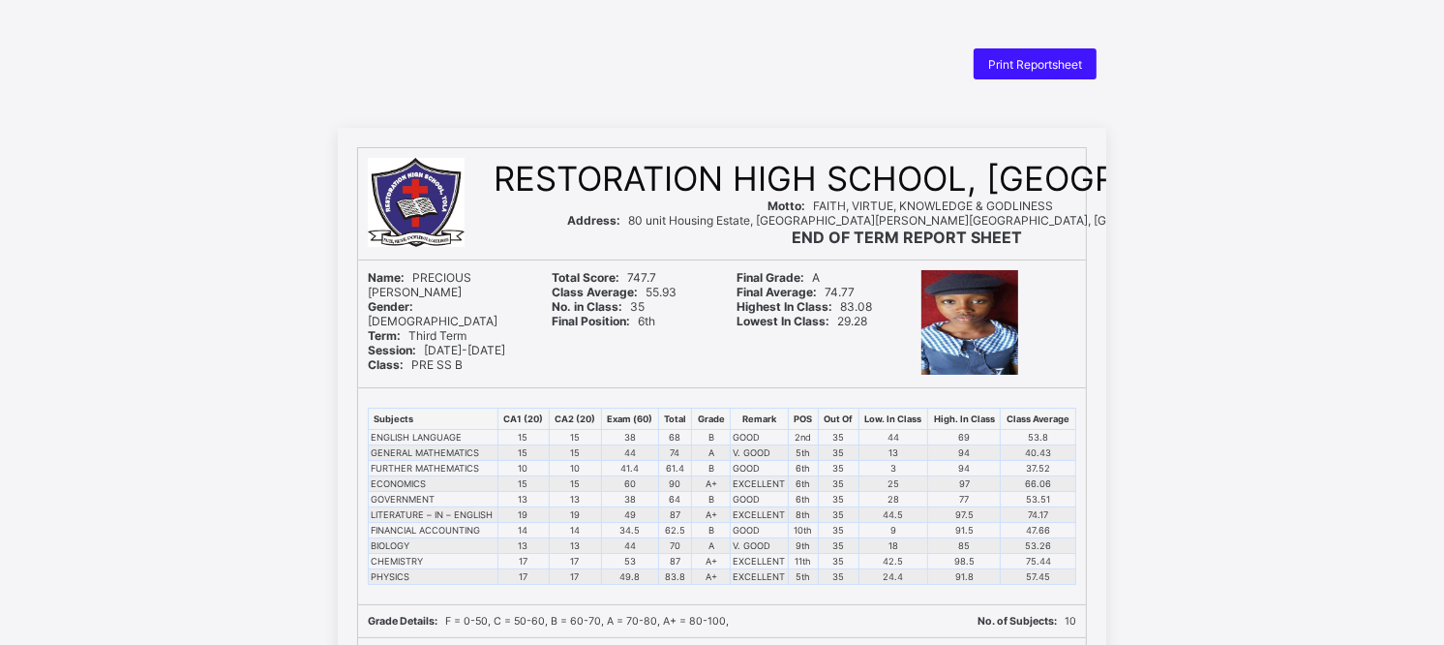
click at [1021, 68] on span "Print Reportsheet" at bounding box center [1035, 64] width 94 height 15
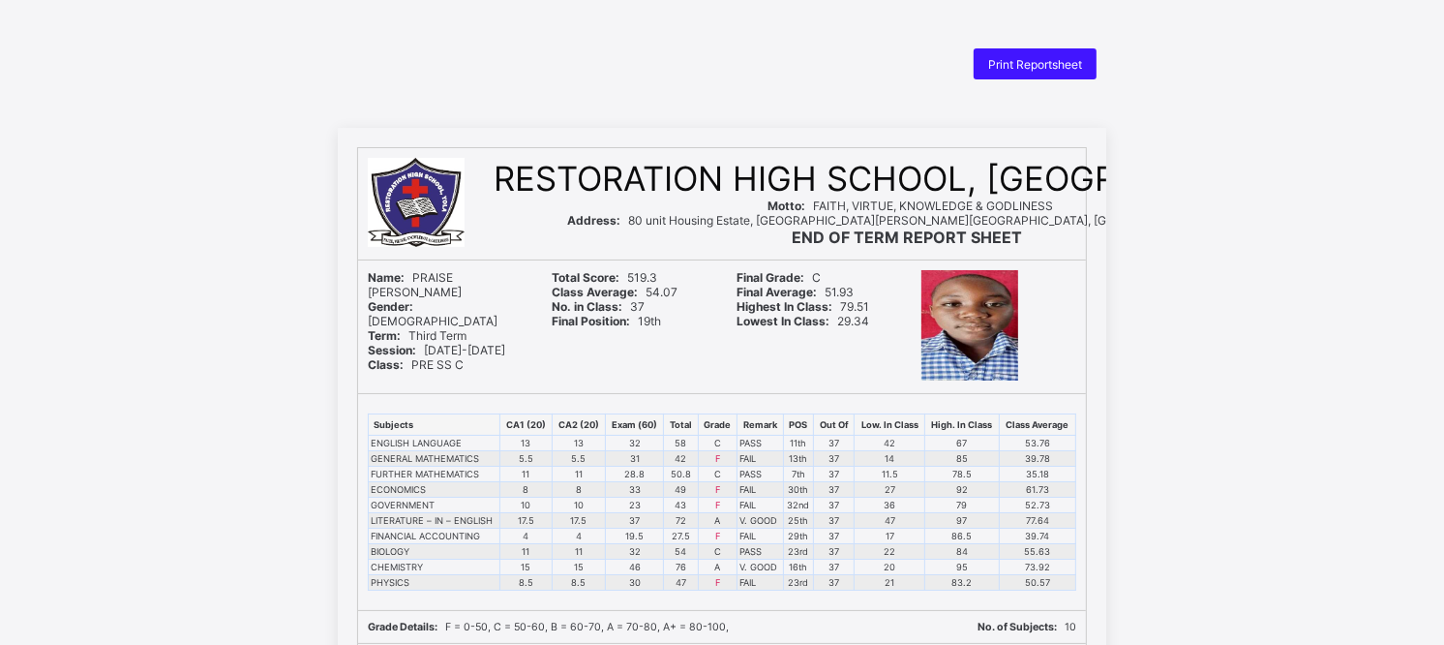
click at [1066, 59] on span "Print Reportsheet" at bounding box center [1035, 64] width 94 height 15
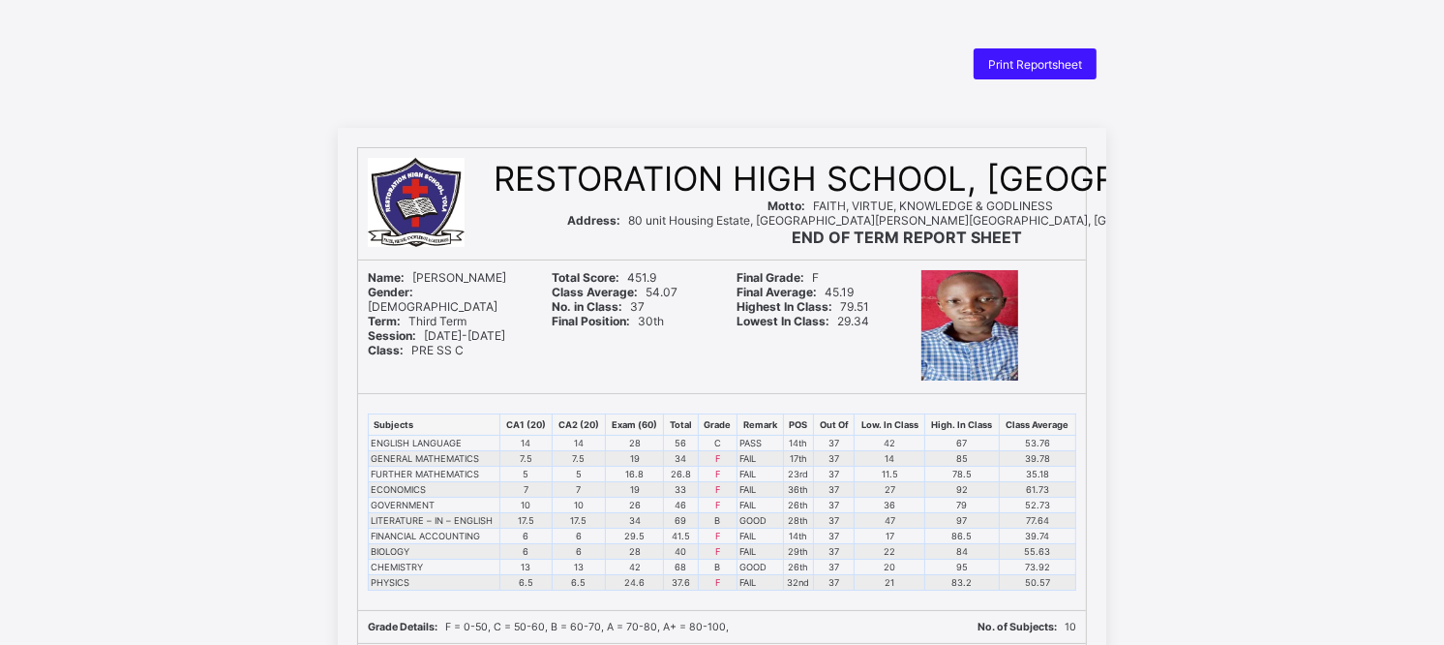
click at [1075, 58] on span "Print Reportsheet" at bounding box center [1035, 64] width 94 height 15
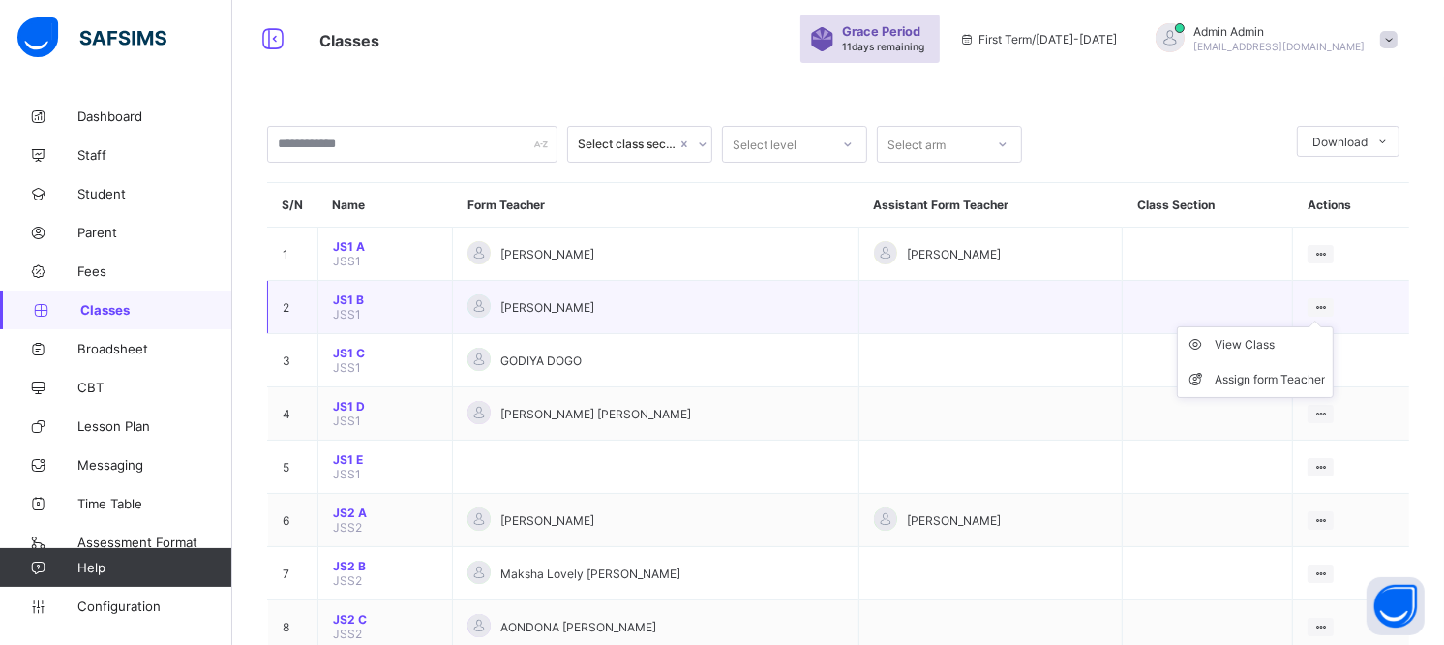
click at [1329, 300] on icon at bounding box center [1320, 307] width 16 height 15
click at [1289, 375] on div "Assign form Teacher" at bounding box center [1270, 379] width 110 height 19
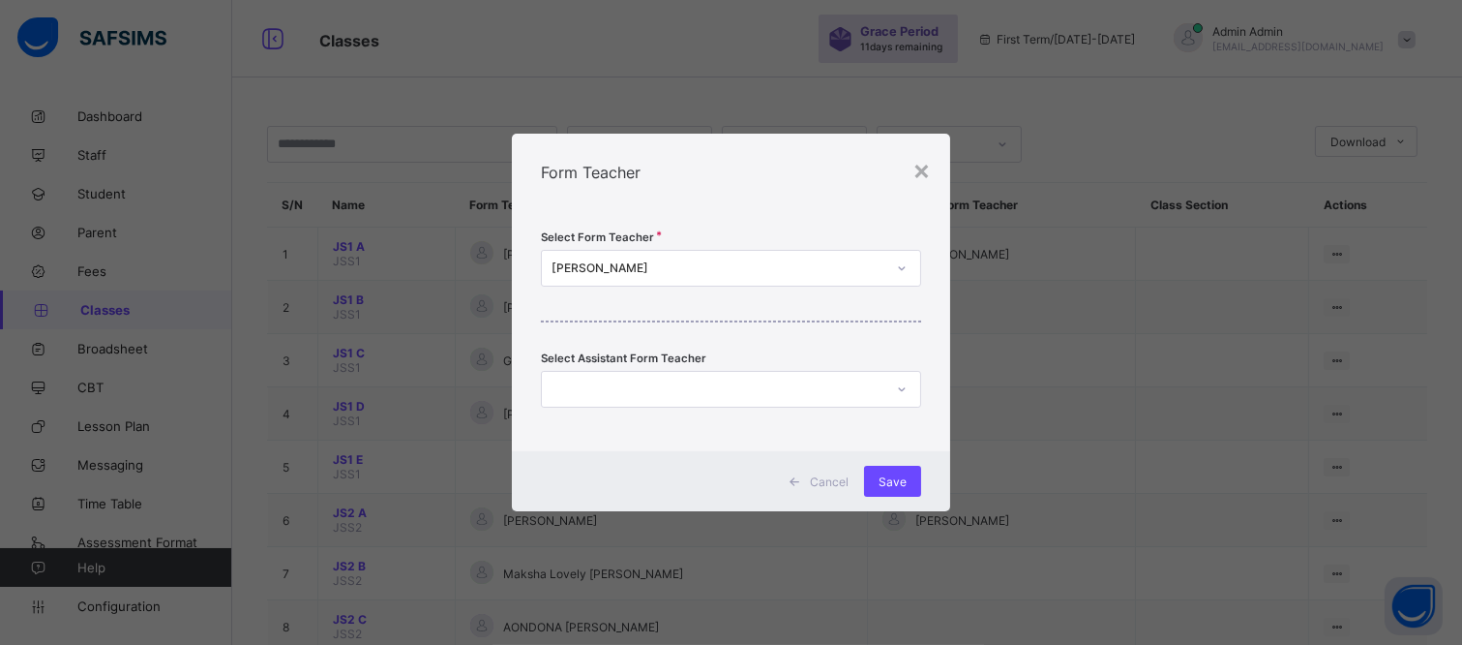
click at [800, 267] on div "[PERSON_NAME]" at bounding box center [719, 268] width 334 height 15
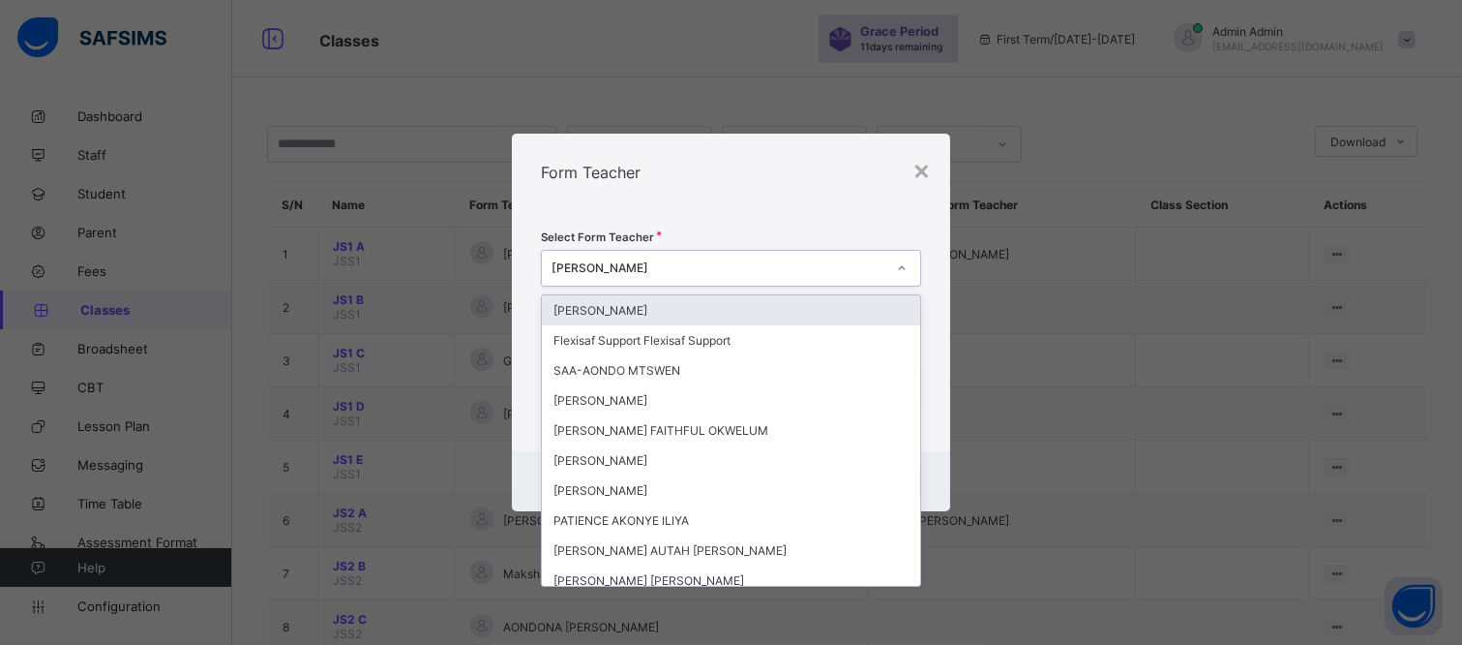
drag, startPoint x: 779, startPoint y: 268, endPoint x: 765, endPoint y: 268, distance: 14.5
click at [770, 268] on div "[PERSON_NAME]" at bounding box center [719, 268] width 334 height 15
click at [688, 268] on div "[PERSON_NAME]" at bounding box center [719, 268] width 334 height 15
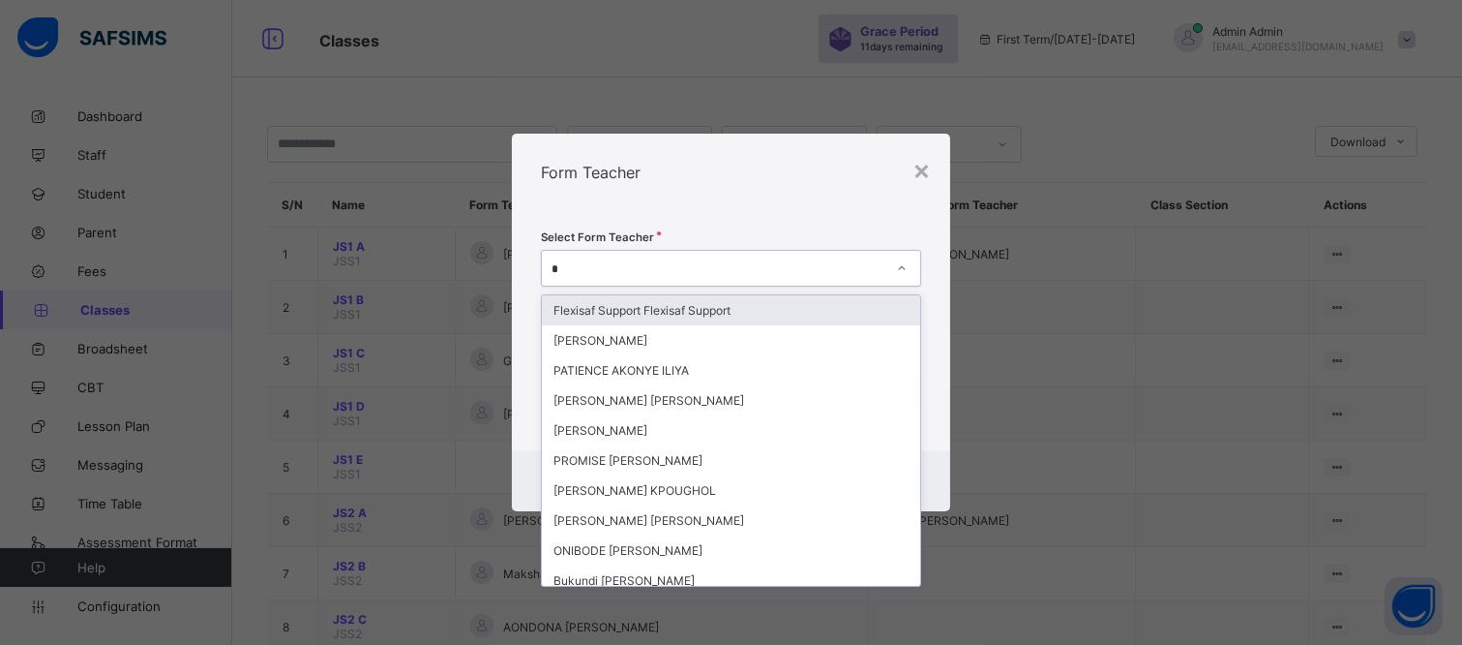
type input "**"
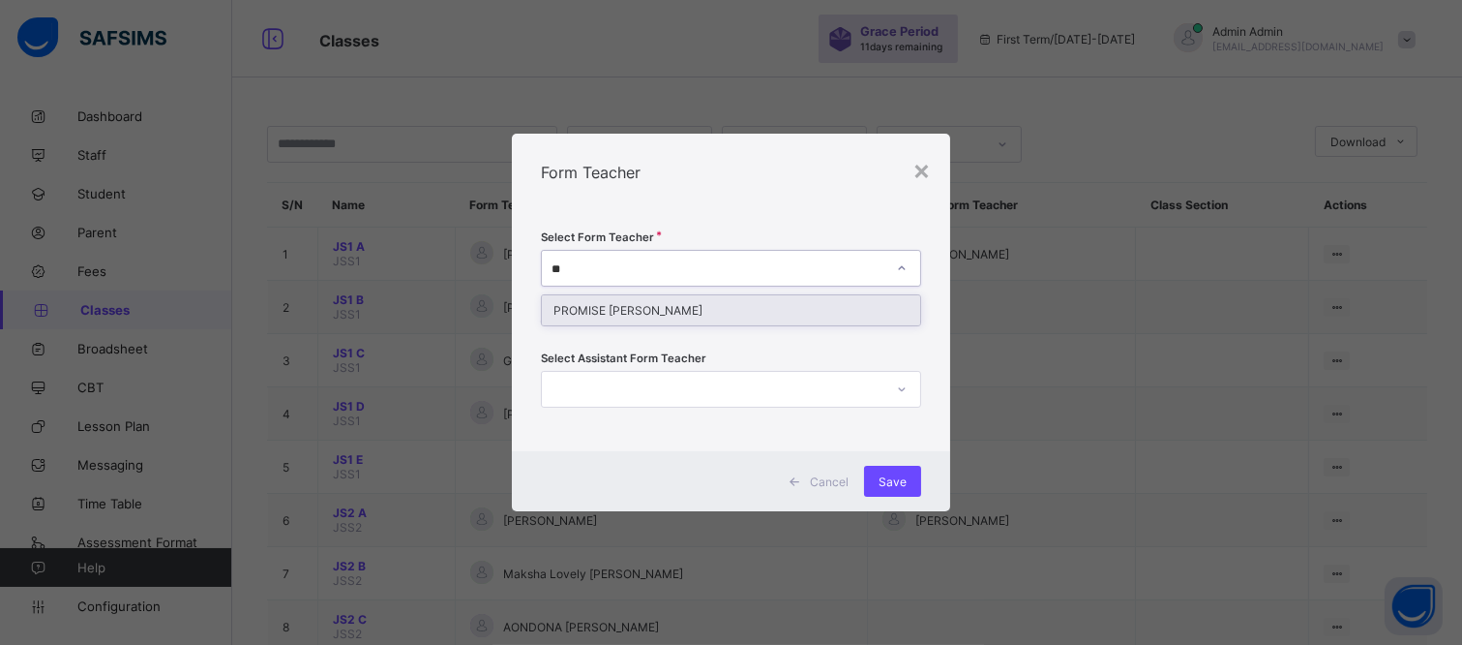
click at [878, 319] on div "PROMISE [PERSON_NAME]" at bounding box center [731, 310] width 378 height 30
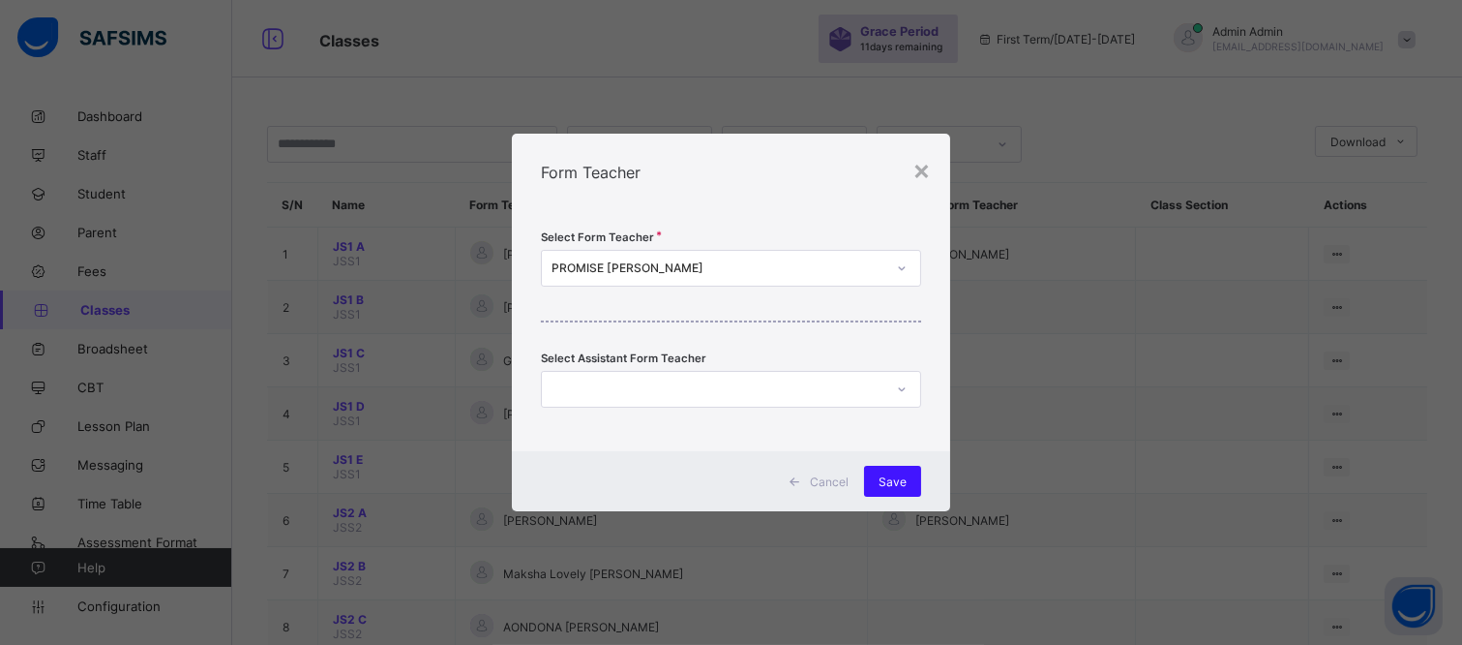
click at [905, 481] on span "Save" at bounding box center [893, 481] width 28 height 15
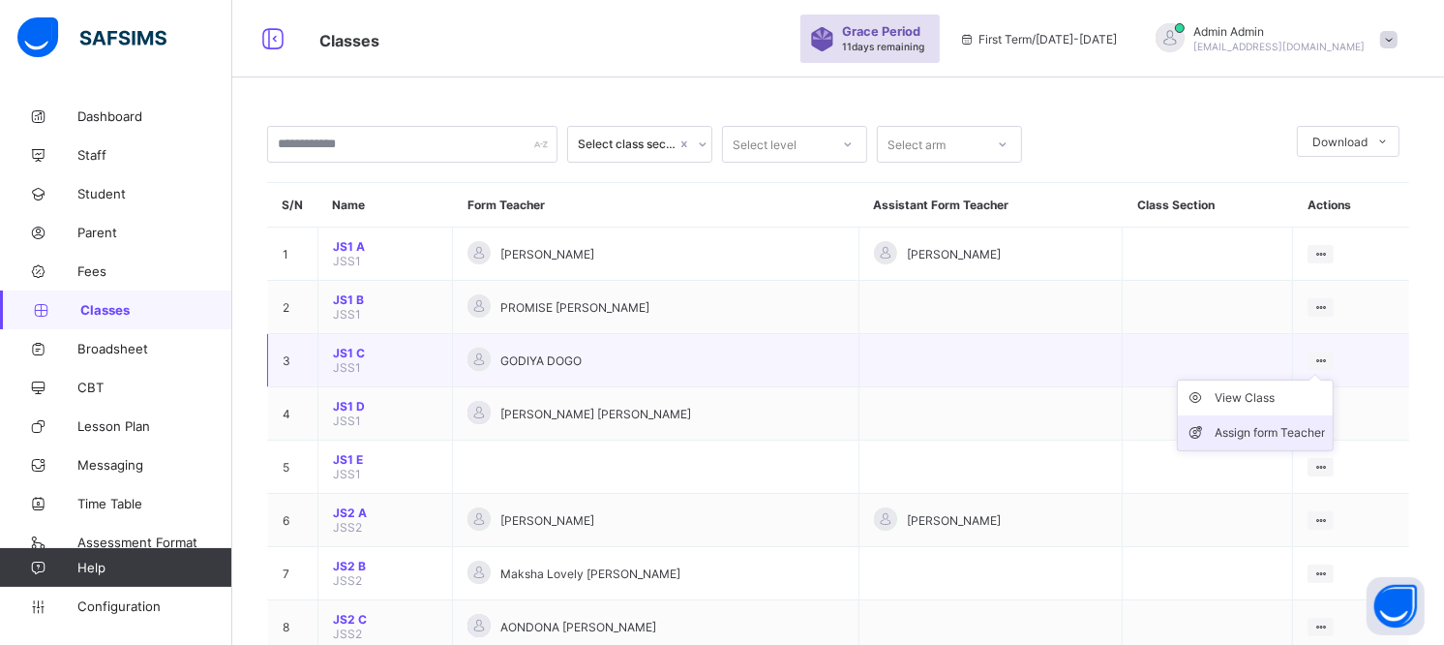
click at [1282, 430] on div "Assign form Teacher" at bounding box center [1270, 432] width 110 height 19
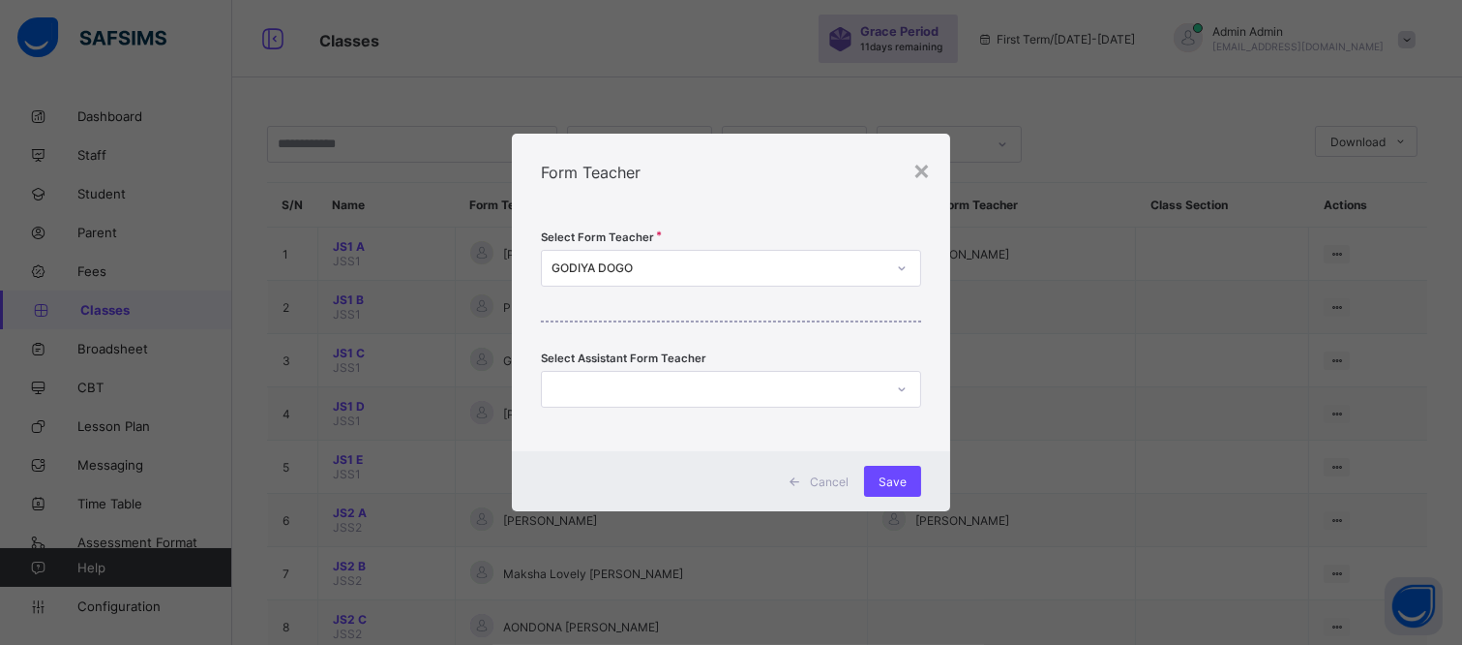
click at [781, 273] on div "GODIYA DOGO" at bounding box center [719, 268] width 334 height 15
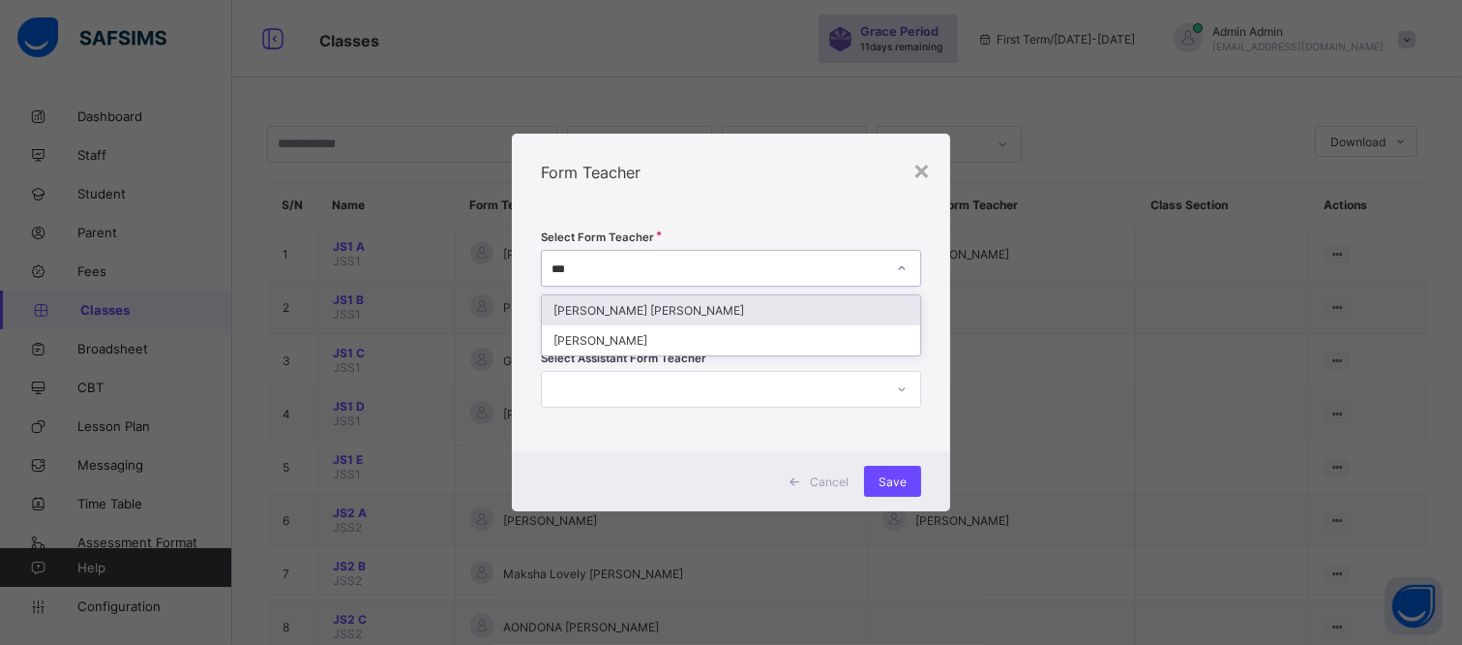
type input "****"
click at [811, 310] on div "[PERSON_NAME]" at bounding box center [731, 310] width 378 height 30
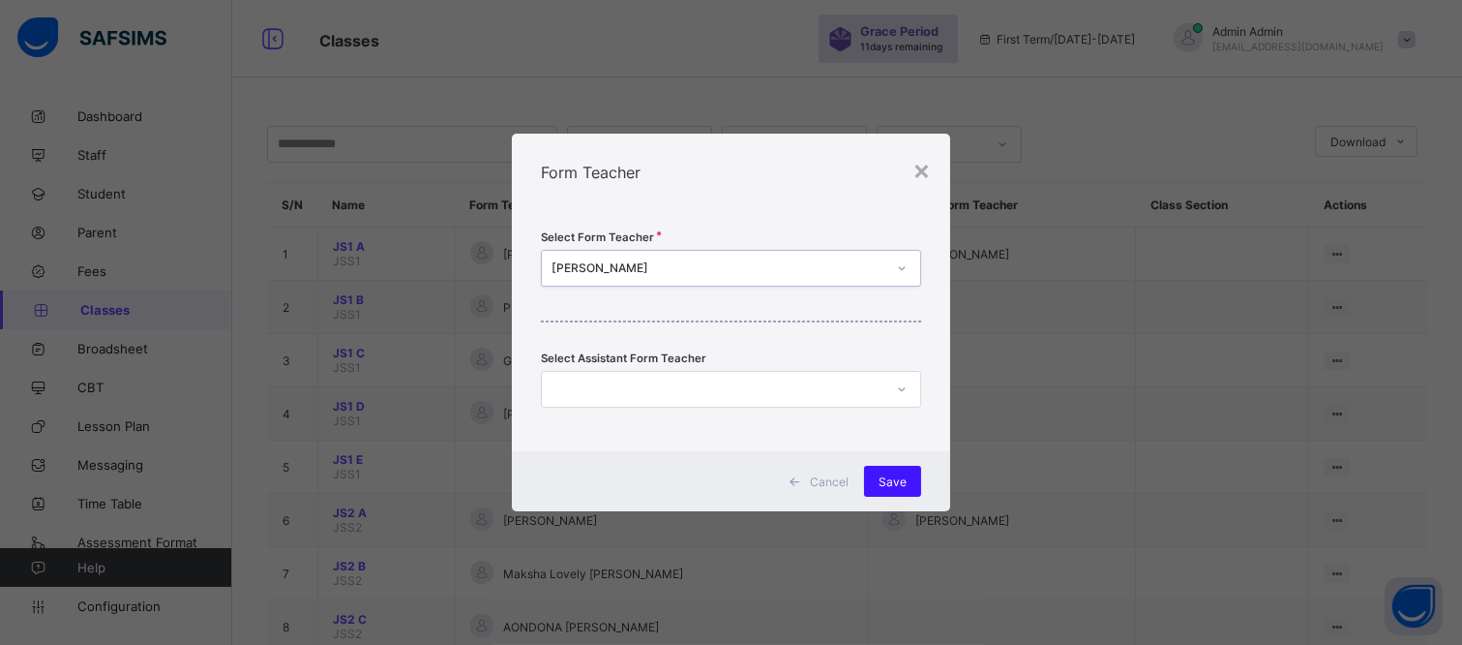
click at [903, 480] on span "Save" at bounding box center [893, 481] width 28 height 15
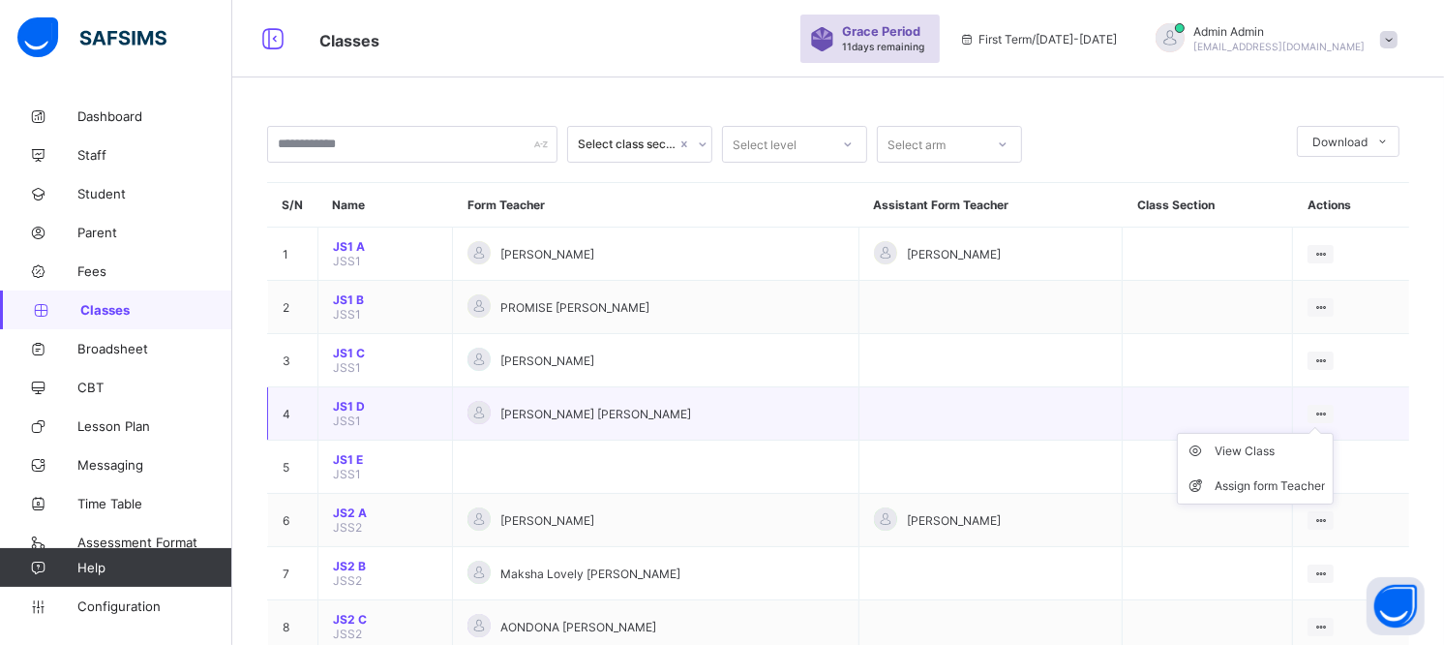
click at [1329, 407] on icon at bounding box center [1320, 413] width 16 height 15
click at [1300, 479] on div "Assign form Teacher" at bounding box center [1270, 485] width 110 height 19
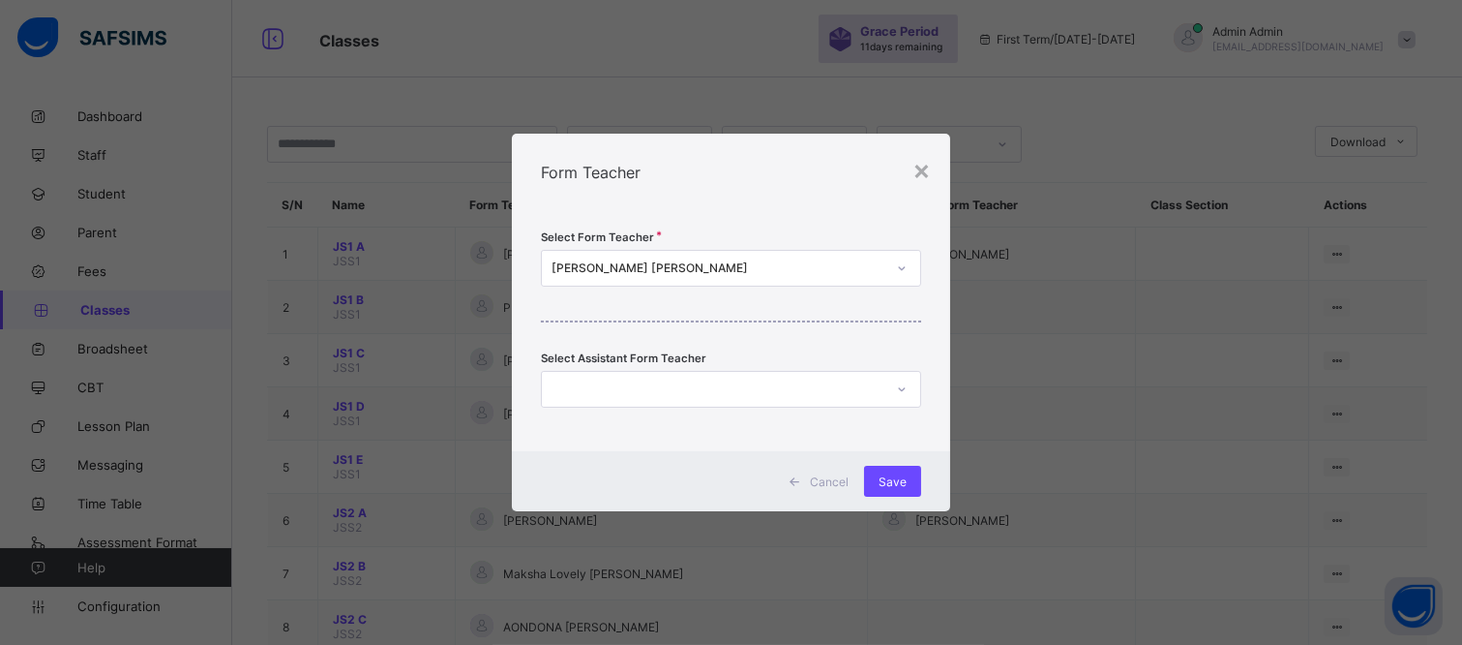
click at [830, 268] on div "[PERSON_NAME] [PERSON_NAME]" at bounding box center [719, 268] width 334 height 15
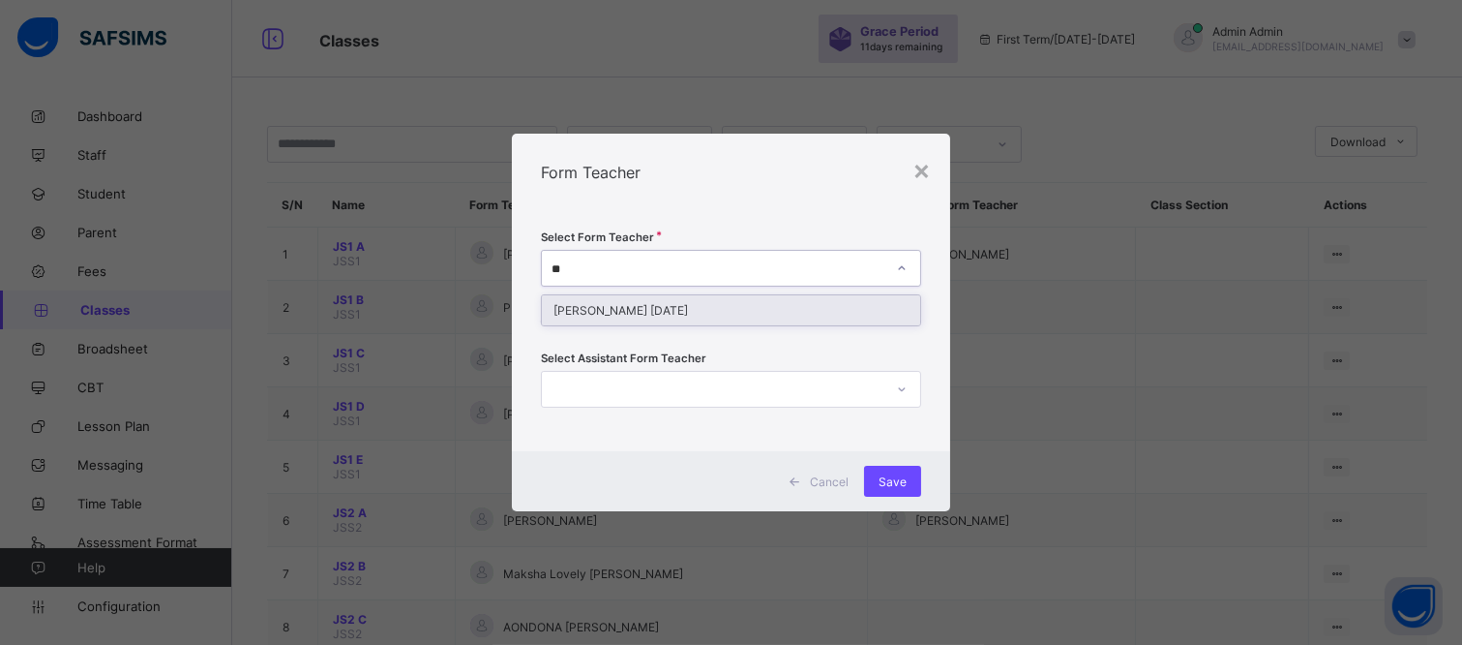
type input "***"
click at [903, 306] on div "[PERSON_NAME] [DATE]" at bounding box center [731, 310] width 378 height 30
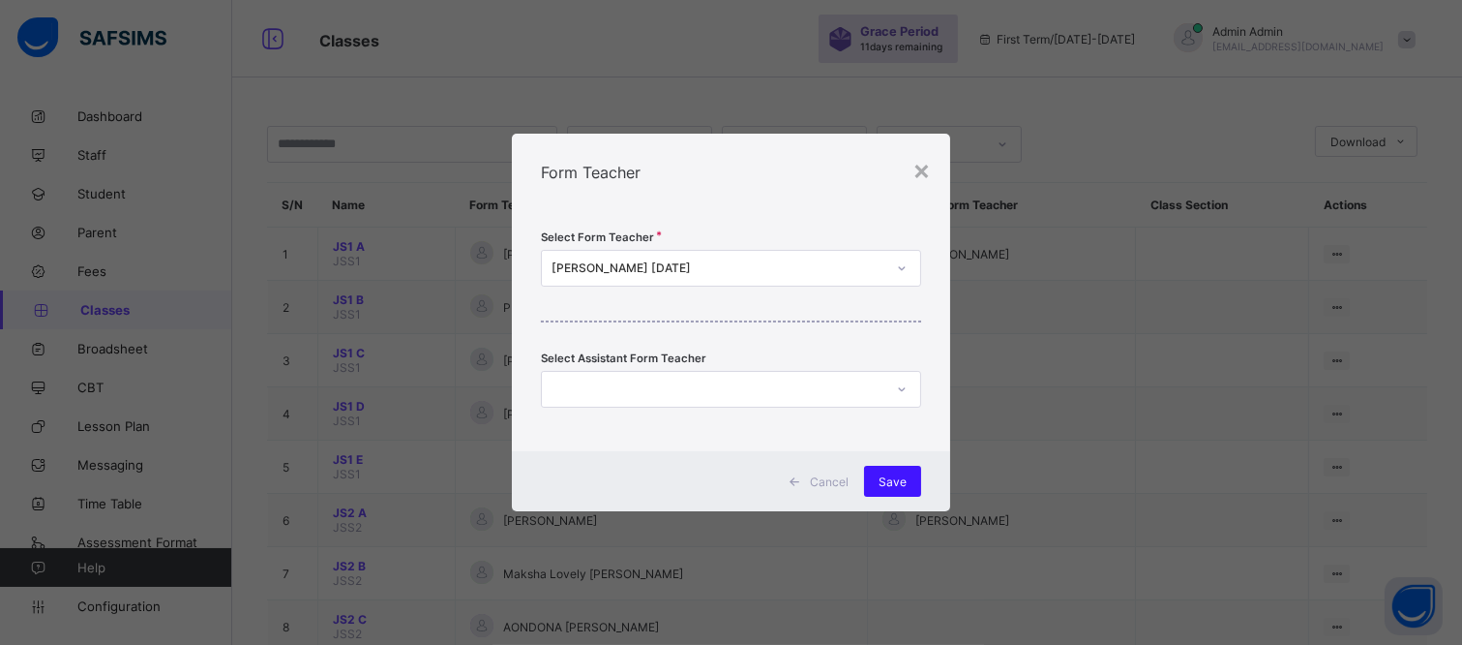
click at [897, 477] on span "Save" at bounding box center [893, 481] width 28 height 15
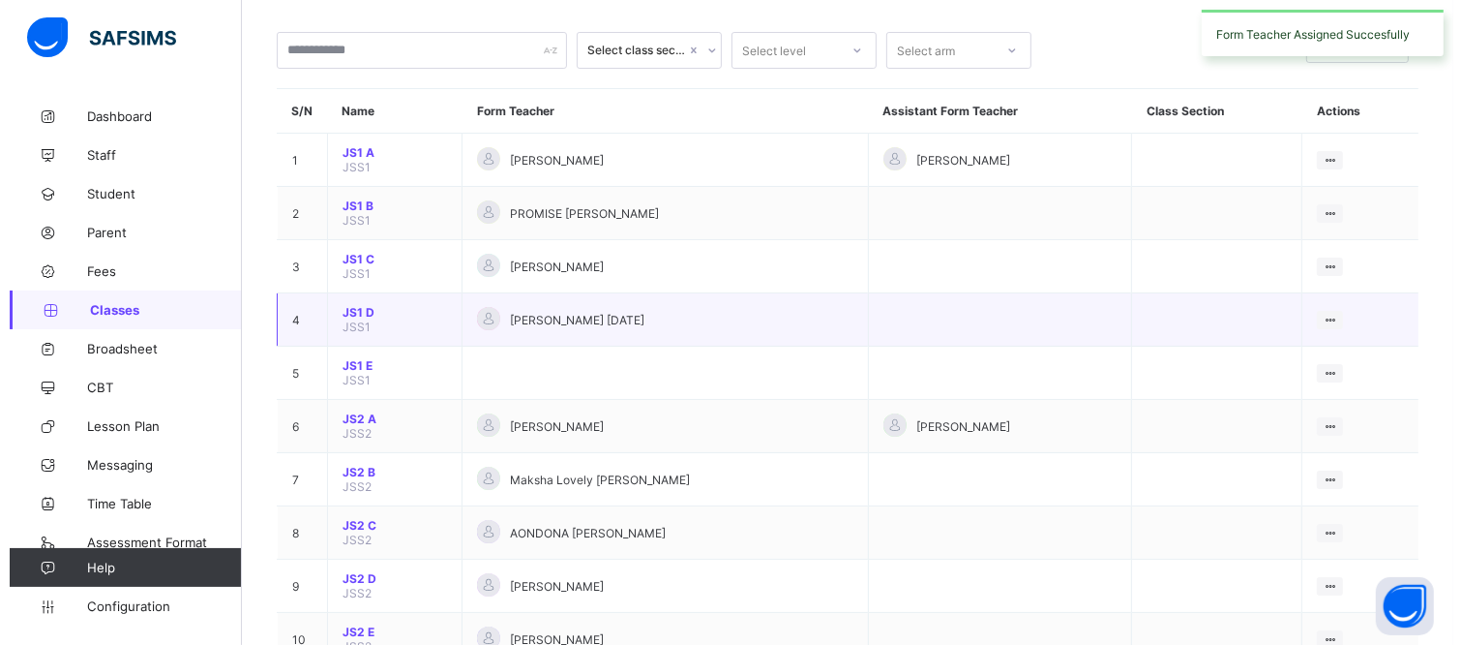
scroll to position [107, 0]
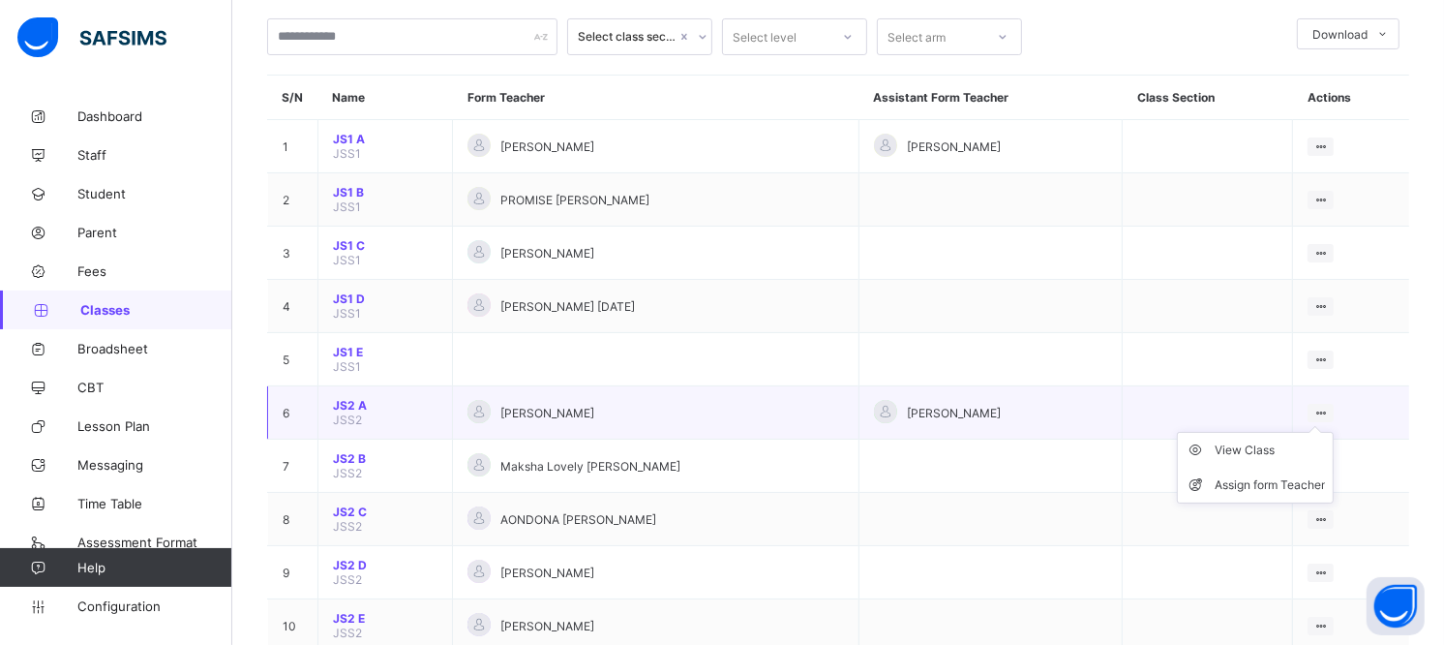
click at [1329, 405] on icon at bounding box center [1320, 412] width 16 height 15
click at [1304, 476] on div "Assign form Teacher" at bounding box center [1270, 484] width 110 height 19
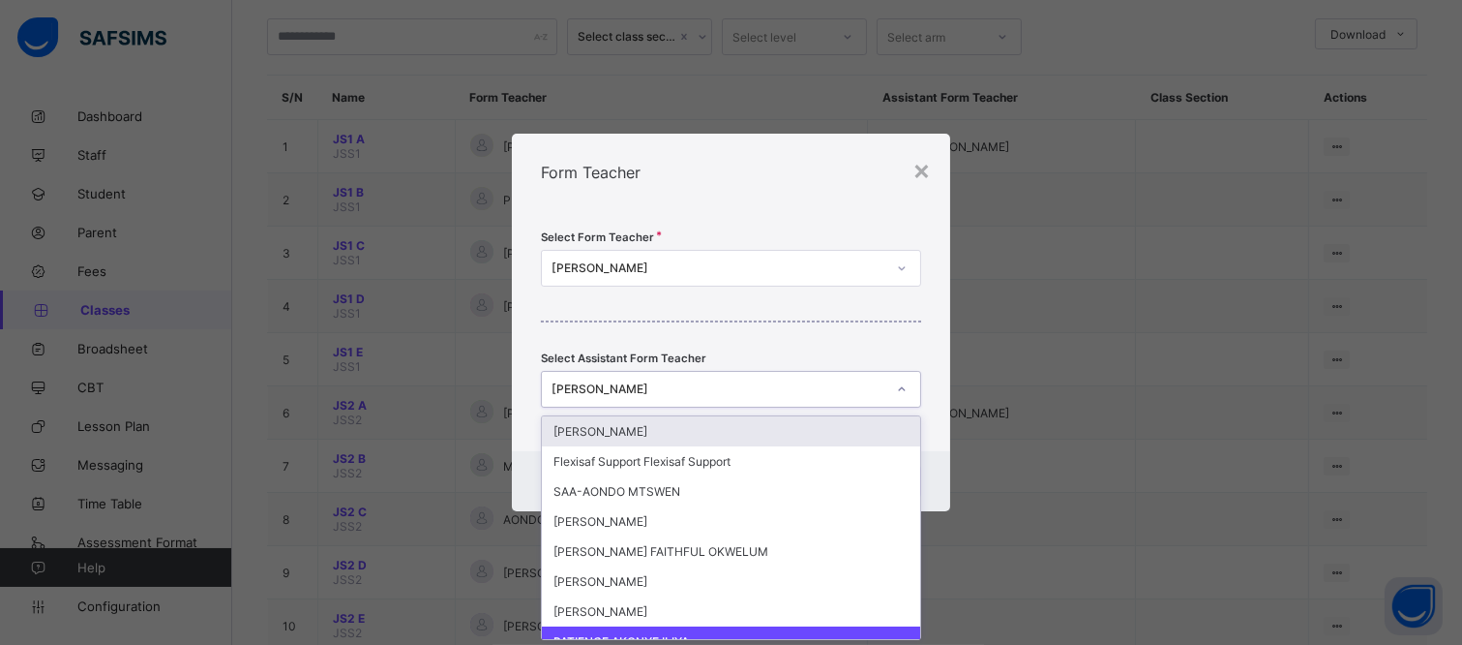
click at [902, 391] on icon at bounding box center [902, 388] width 12 height 19
click at [847, 387] on div "[PERSON_NAME]" at bounding box center [719, 389] width 334 height 15
drag, startPoint x: 850, startPoint y: 384, endPoint x: 789, endPoint y: 380, distance: 61.1
click at [789, 380] on div "[PERSON_NAME]" at bounding box center [713, 388] width 342 height 27
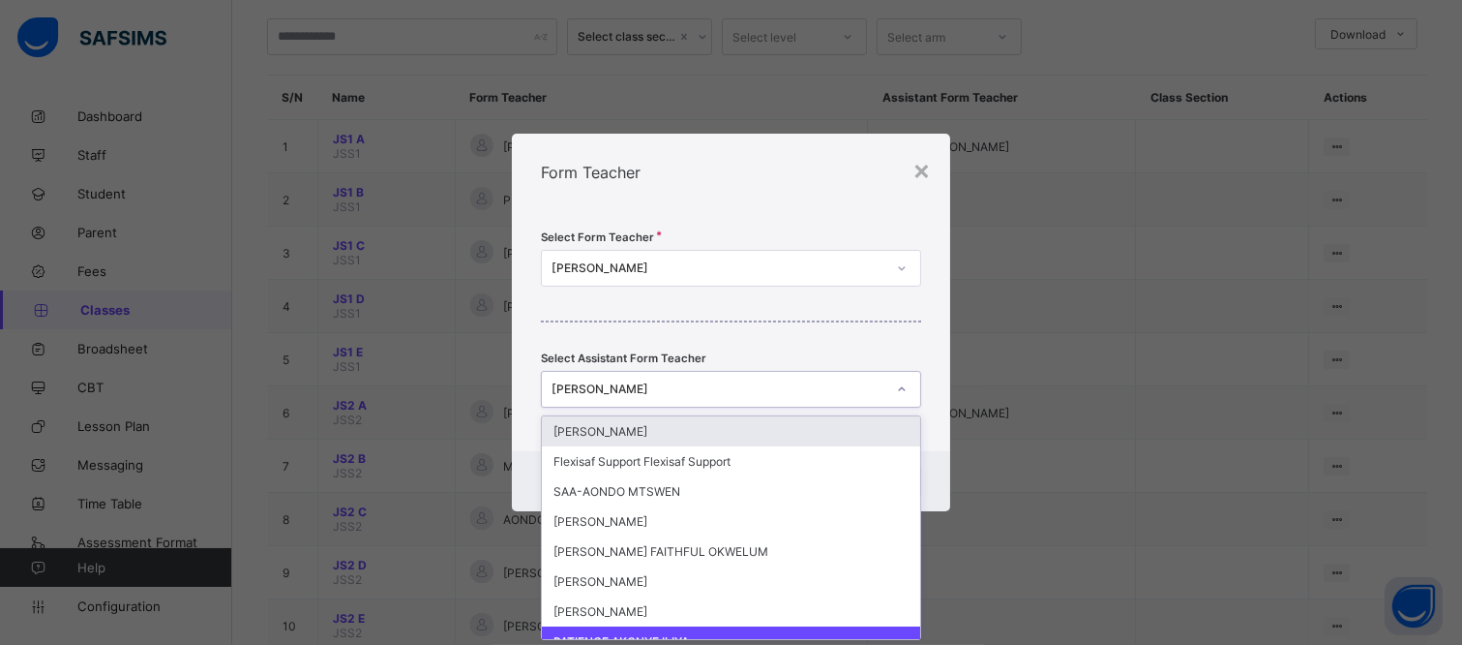
type input "*"
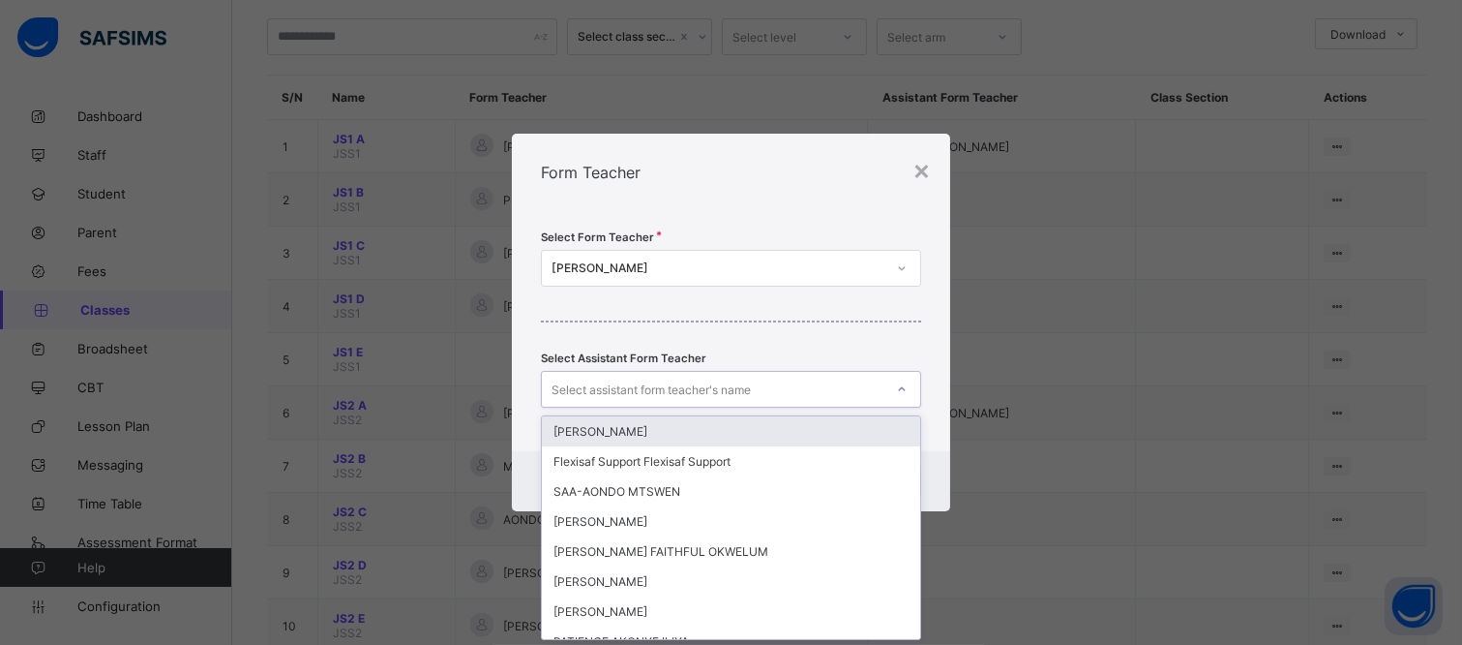
click at [945, 428] on div "Select Form Teacher [PERSON_NAME] Select Assistant Form Teacher option [PERSON_…" at bounding box center [731, 331] width 438 height 240
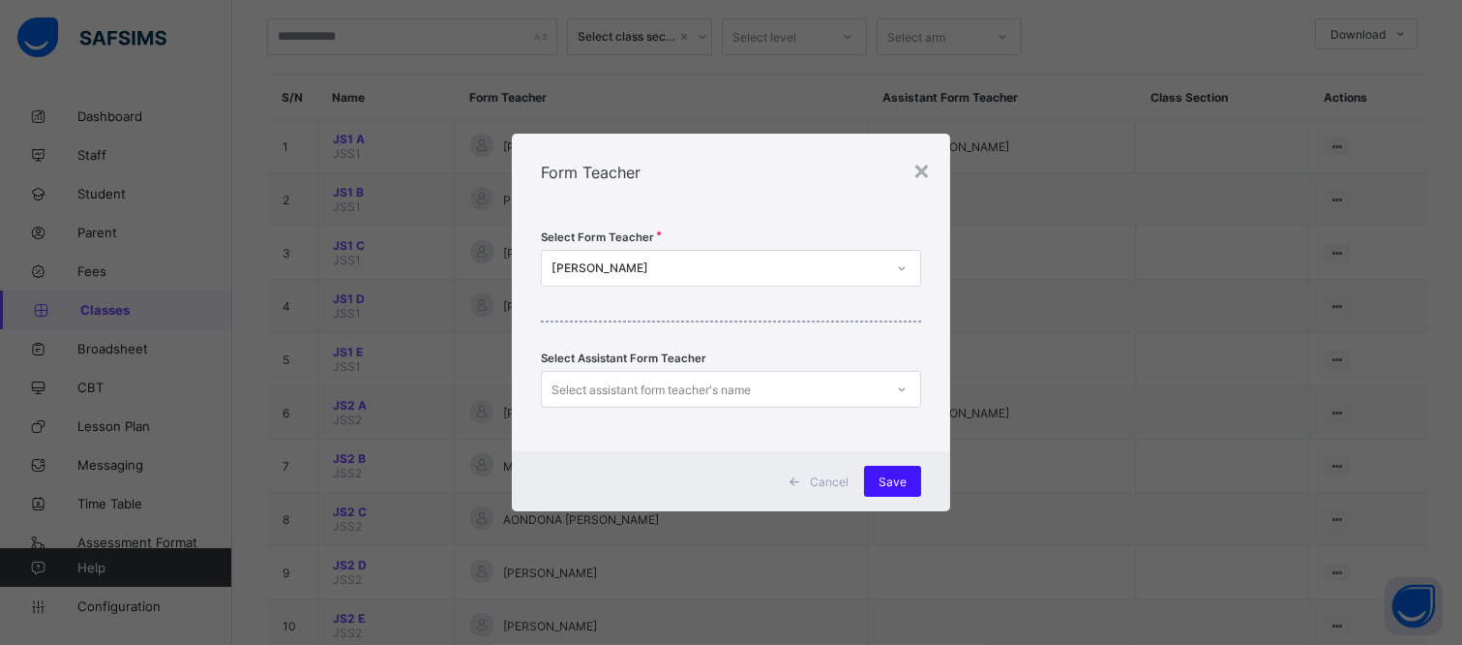
click at [882, 481] on span "Save" at bounding box center [893, 481] width 28 height 15
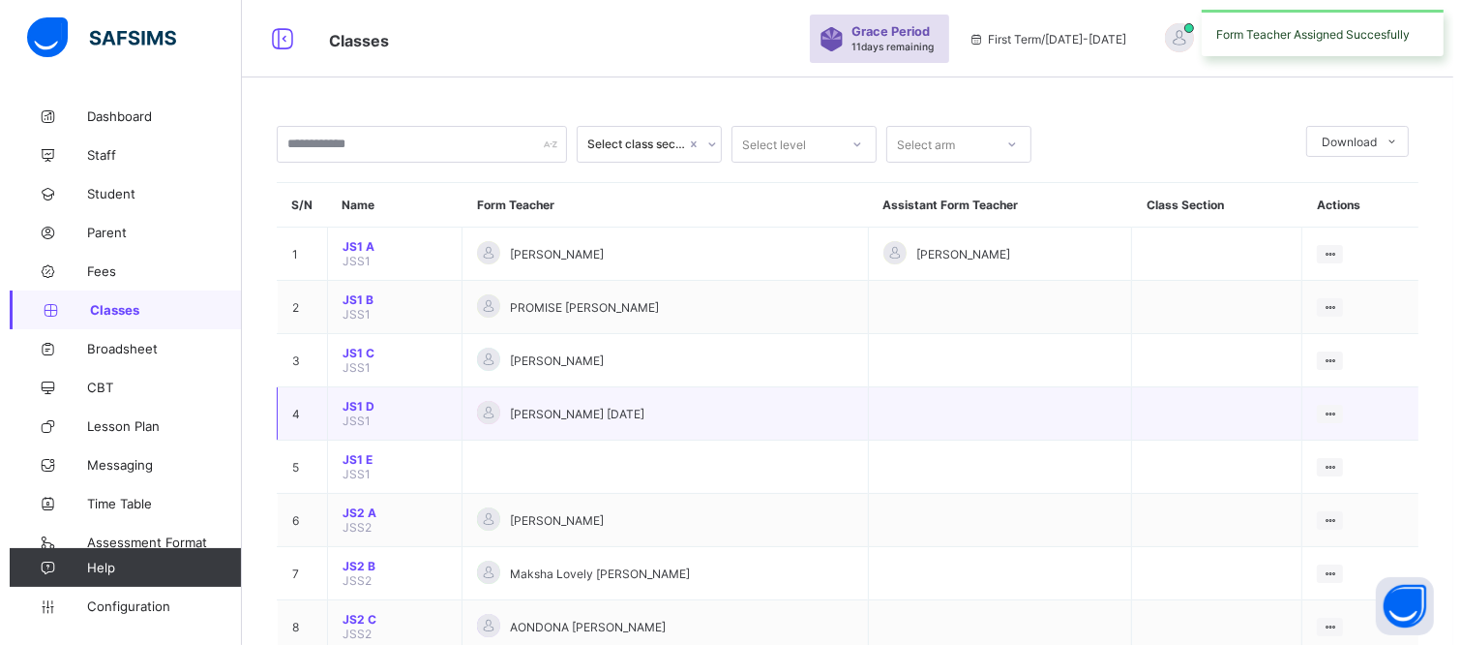
scroll to position [215, 0]
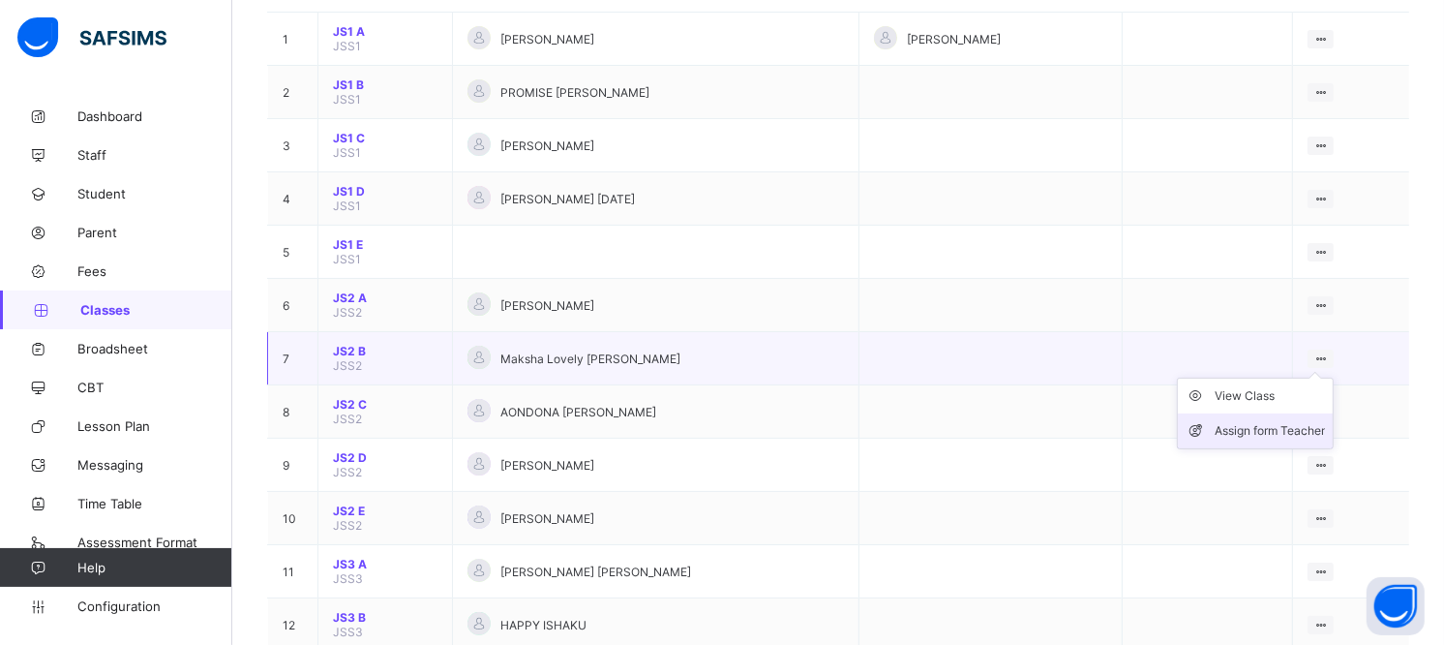
click at [1298, 413] on li "Assign form Teacher" at bounding box center [1255, 430] width 155 height 35
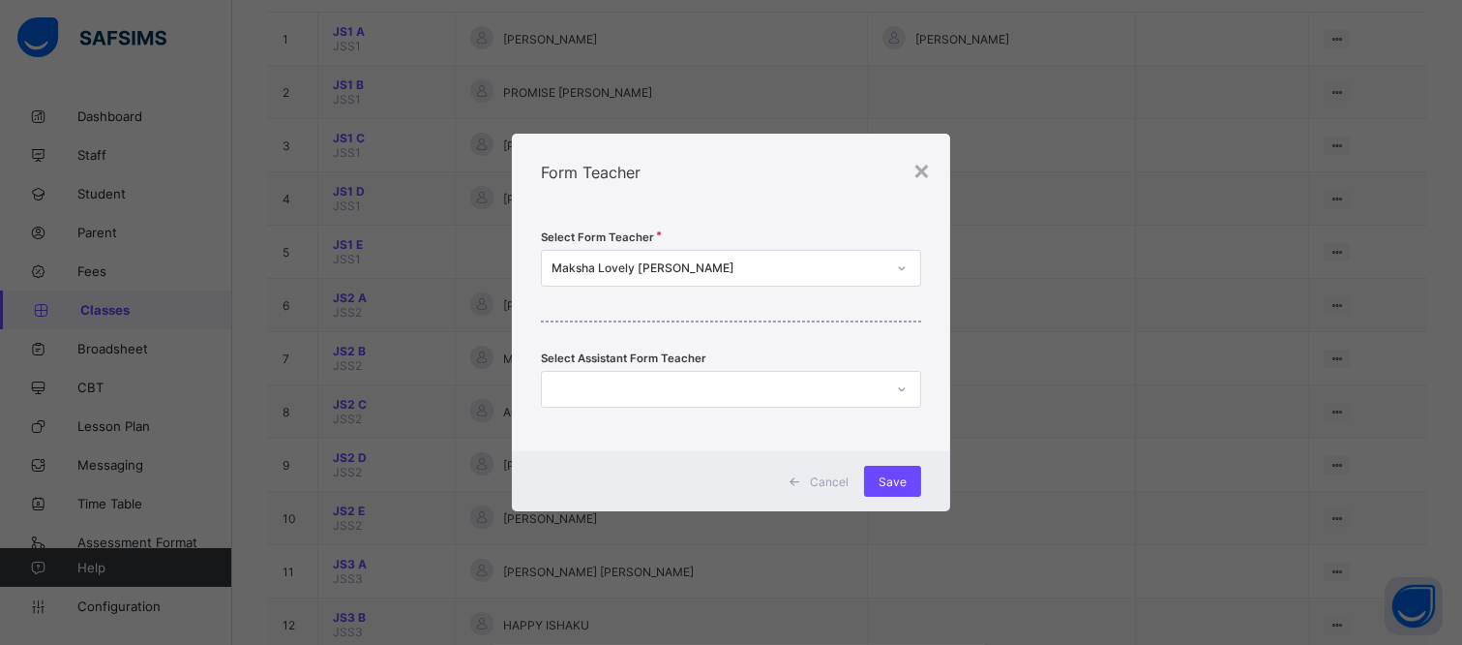
click at [779, 271] on div "Maksha Lovely [PERSON_NAME]" at bounding box center [719, 268] width 334 height 15
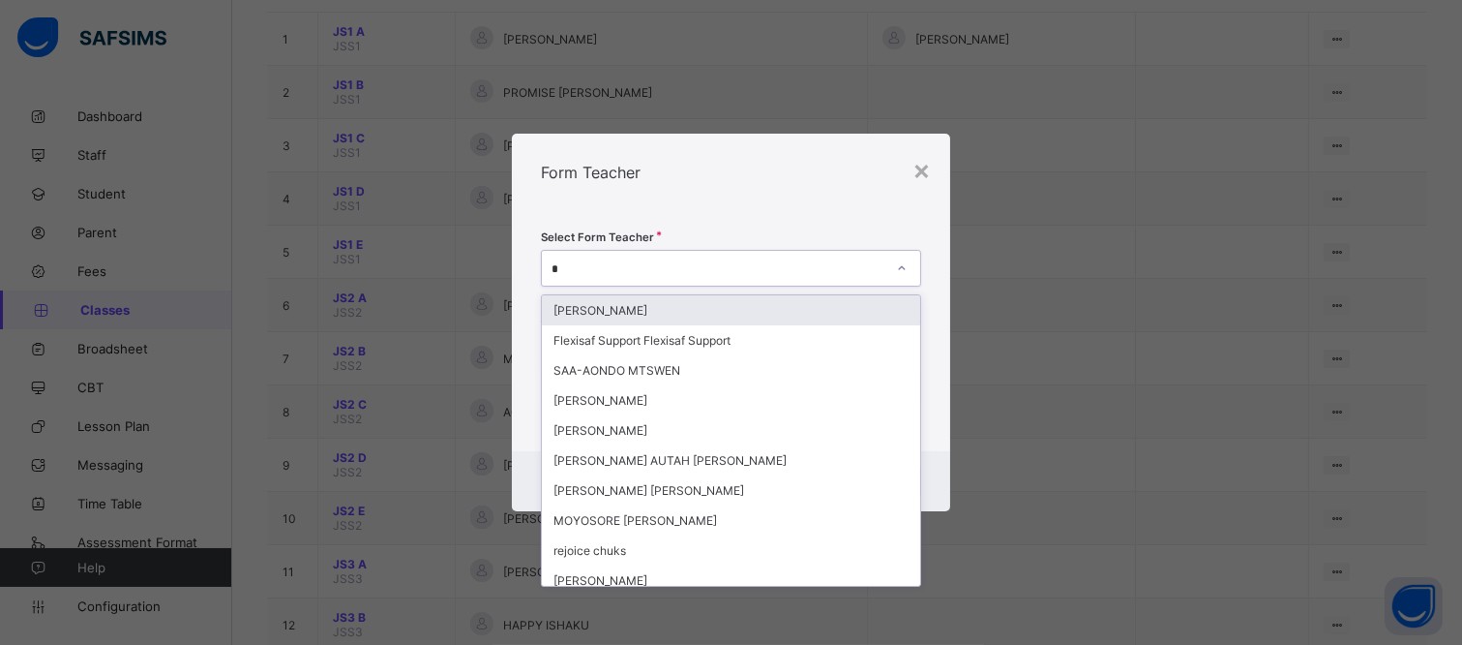
type input "**"
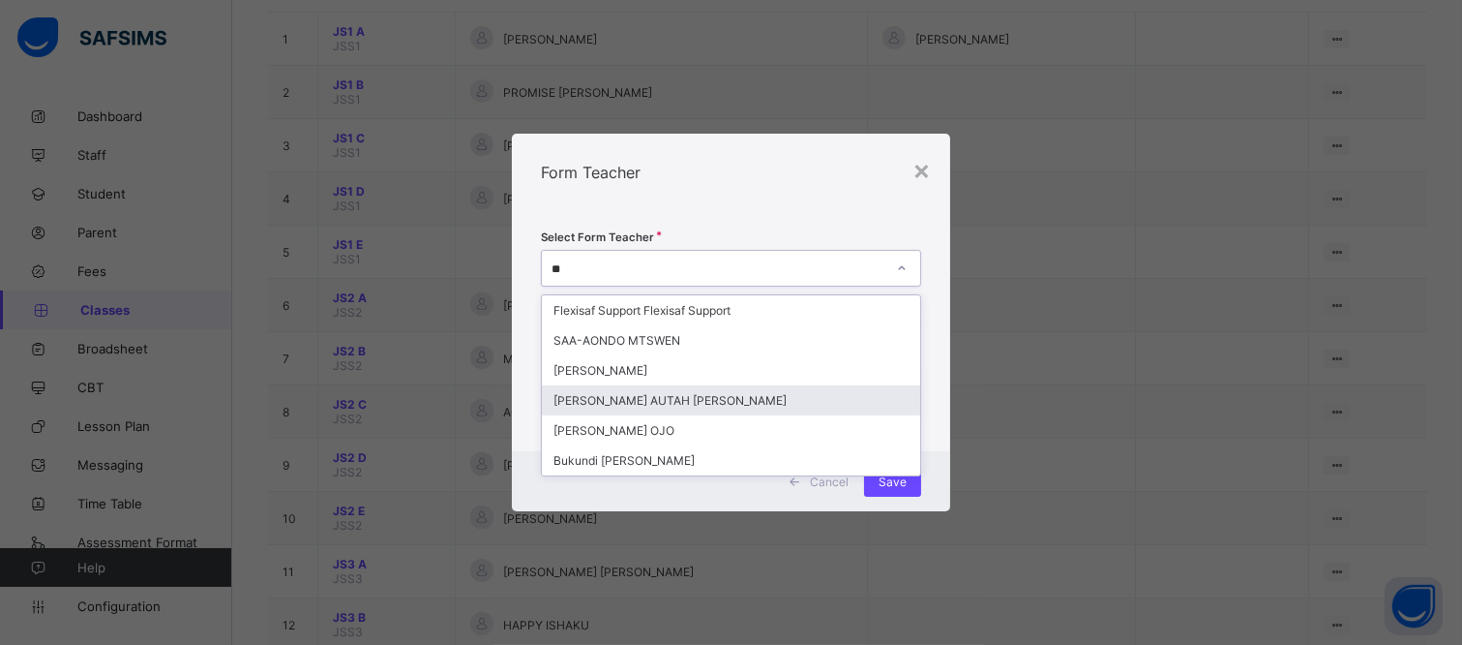
click at [746, 409] on div "[PERSON_NAME] AUTAH [PERSON_NAME]" at bounding box center [731, 400] width 378 height 30
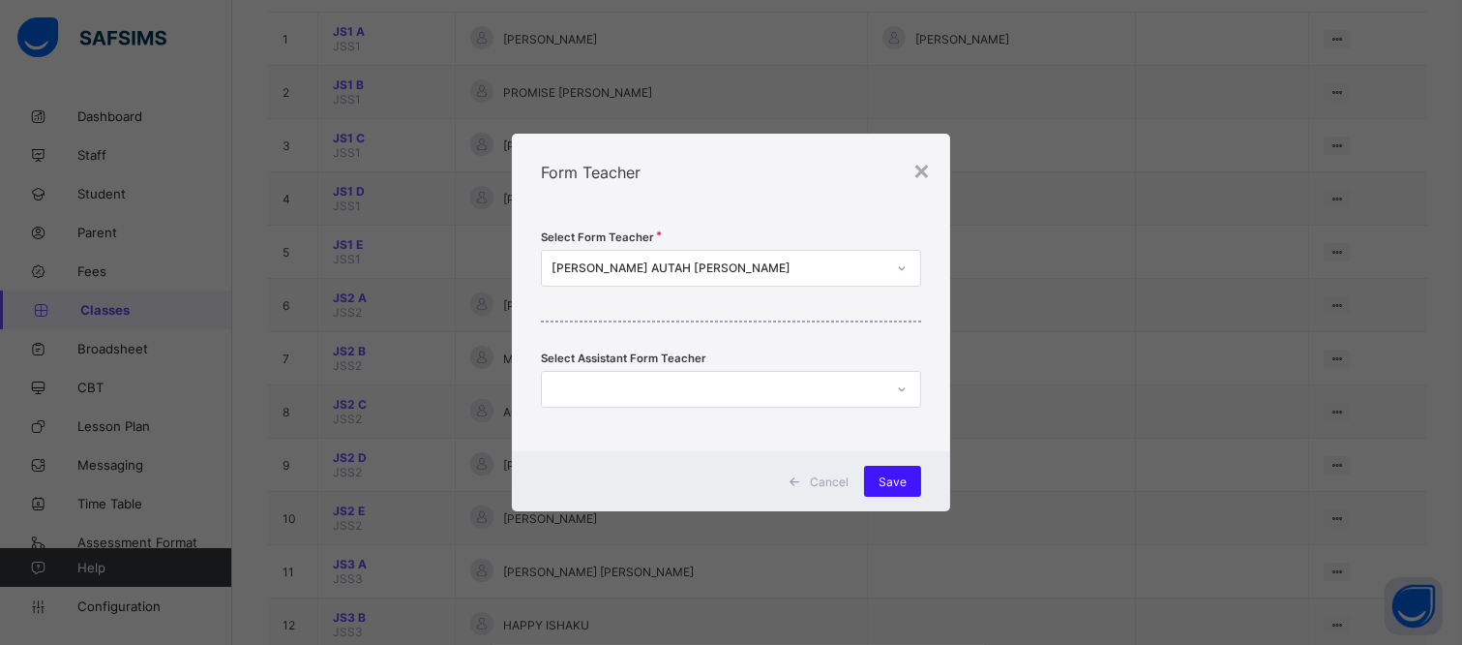
click at [906, 484] on span "Save" at bounding box center [893, 481] width 28 height 15
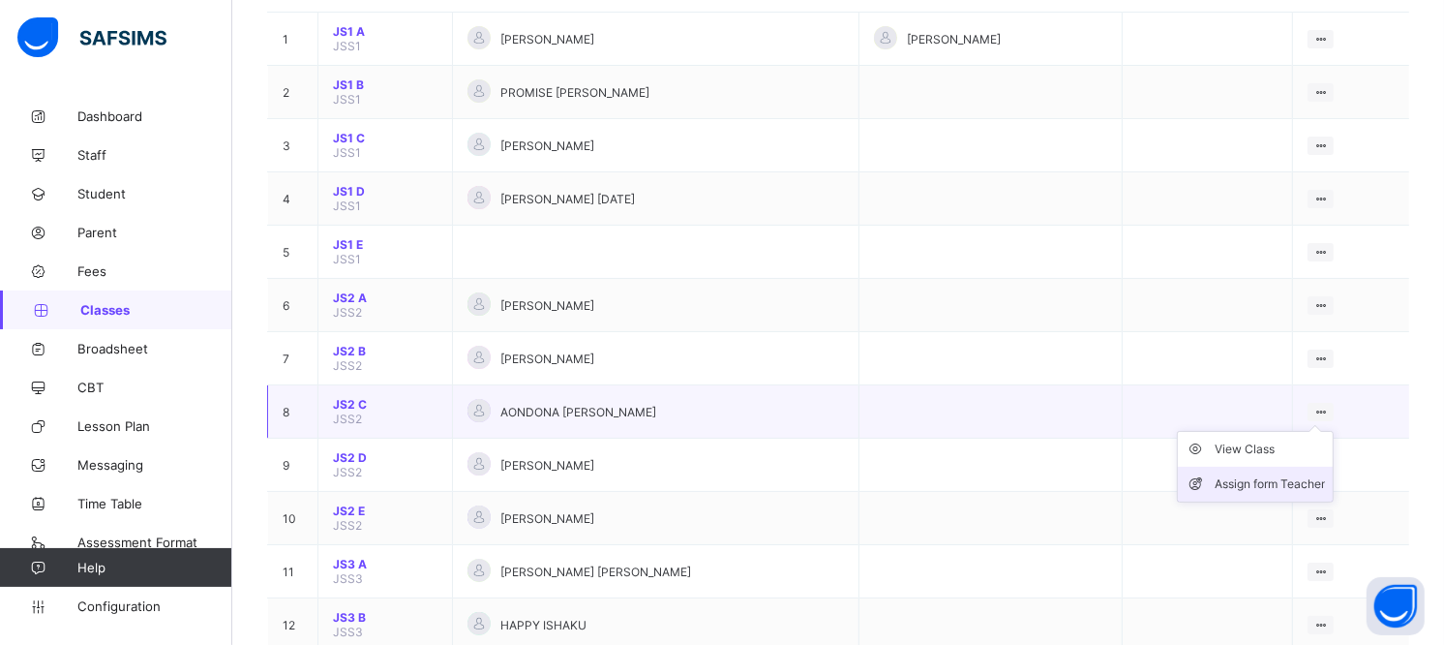
click at [1290, 474] on div "Assign form Teacher" at bounding box center [1270, 483] width 110 height 19
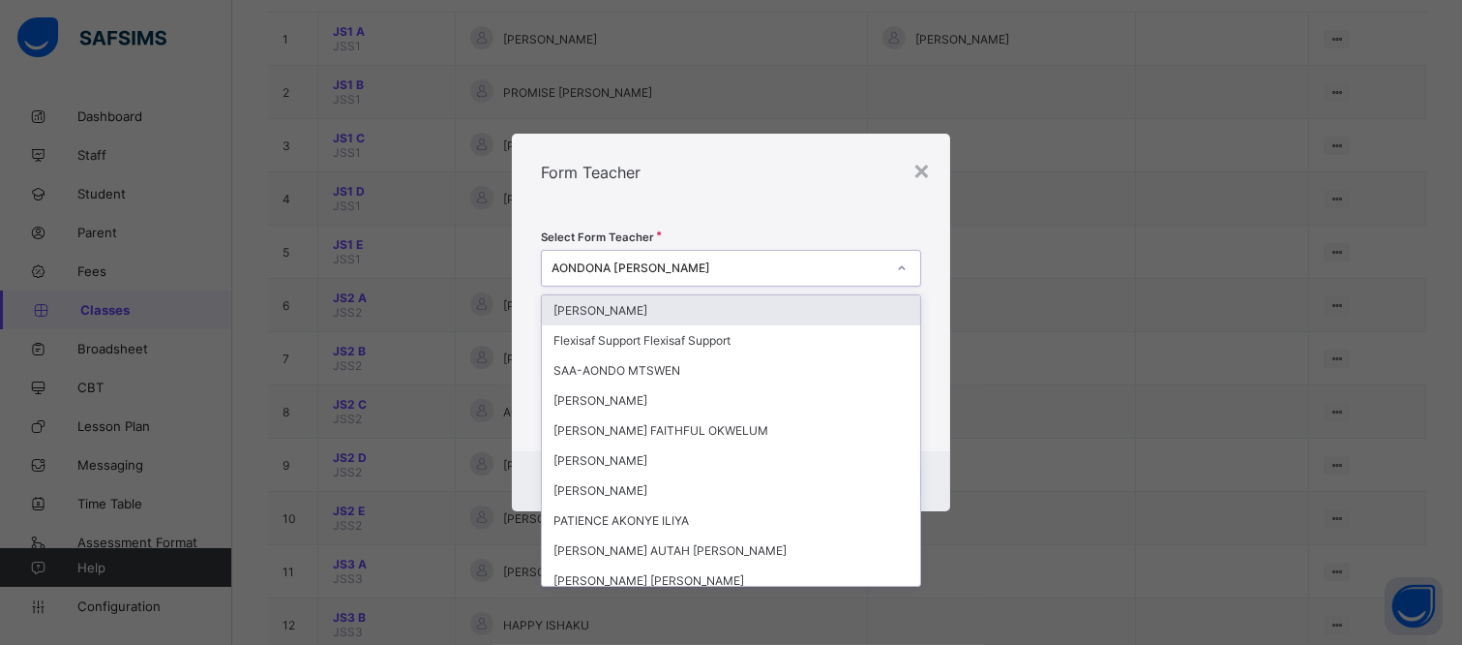
click at [774, 261] on div "AONDONA [PERSON_NAME]" at bounding box center [719, 268] width 334 height 15
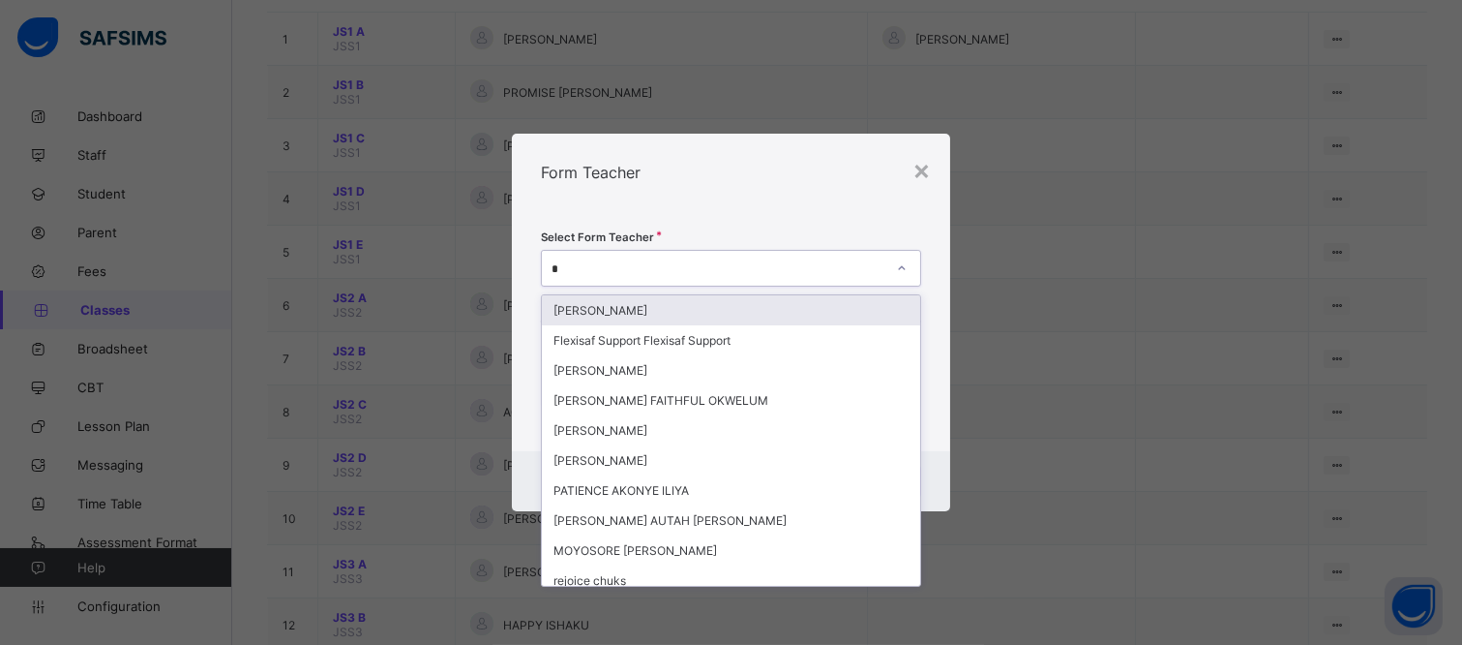
type input "**"
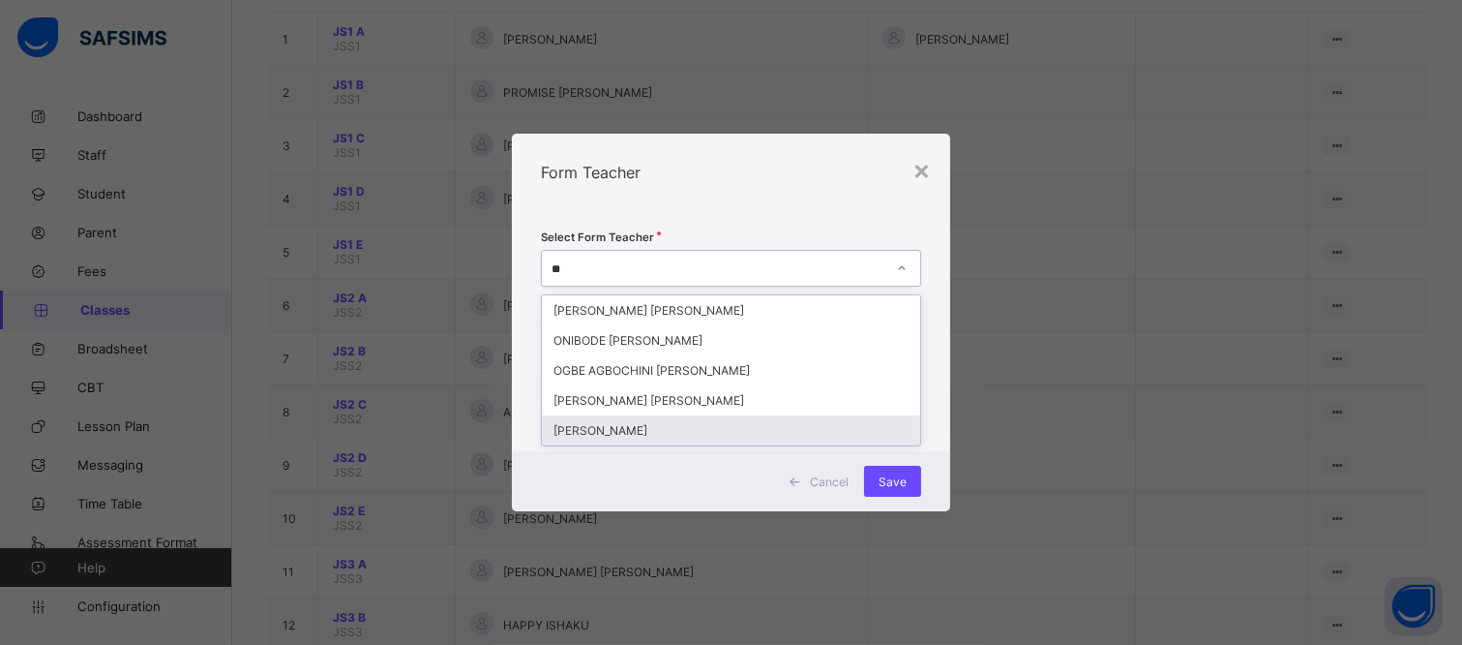
click at [771, 429] on div "[PERSON_NAME]" at bounding box center [731, 430] width 378 height 30
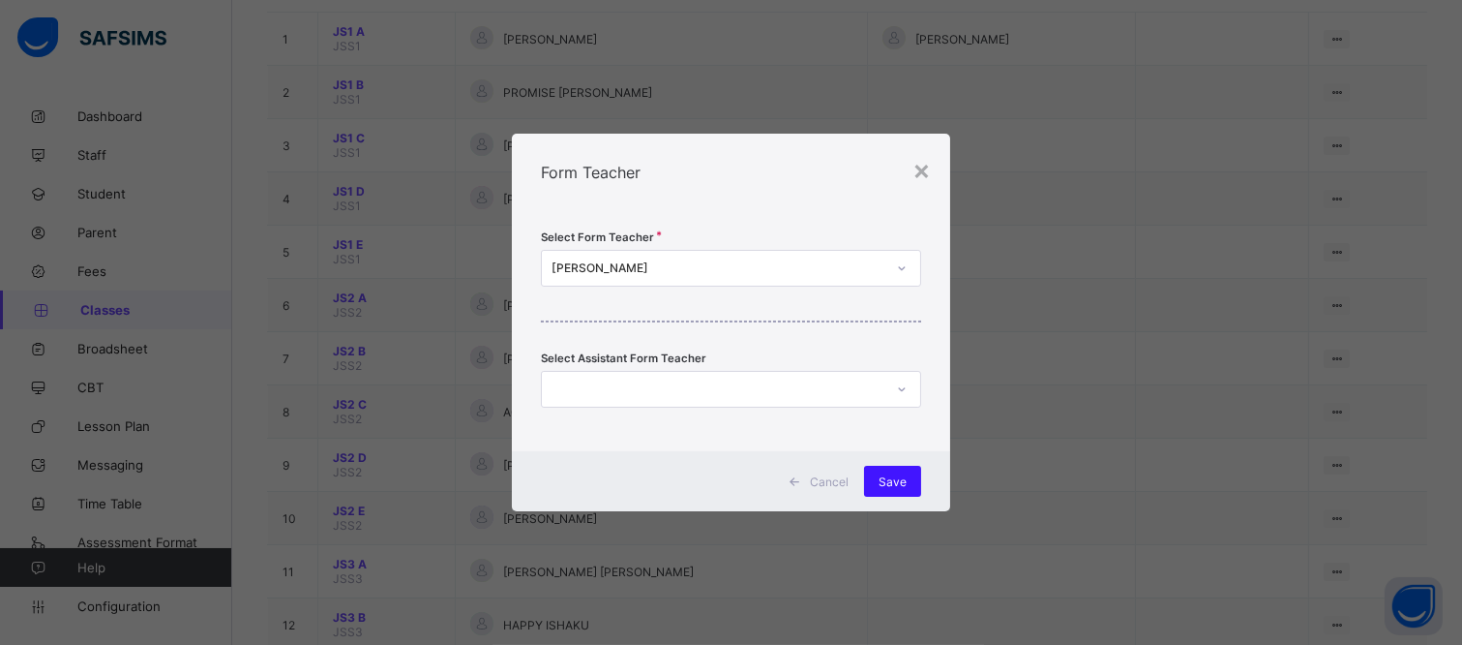
click at [895, 479] on span "Save" at bounding box center [893, 481] width 28 height 15
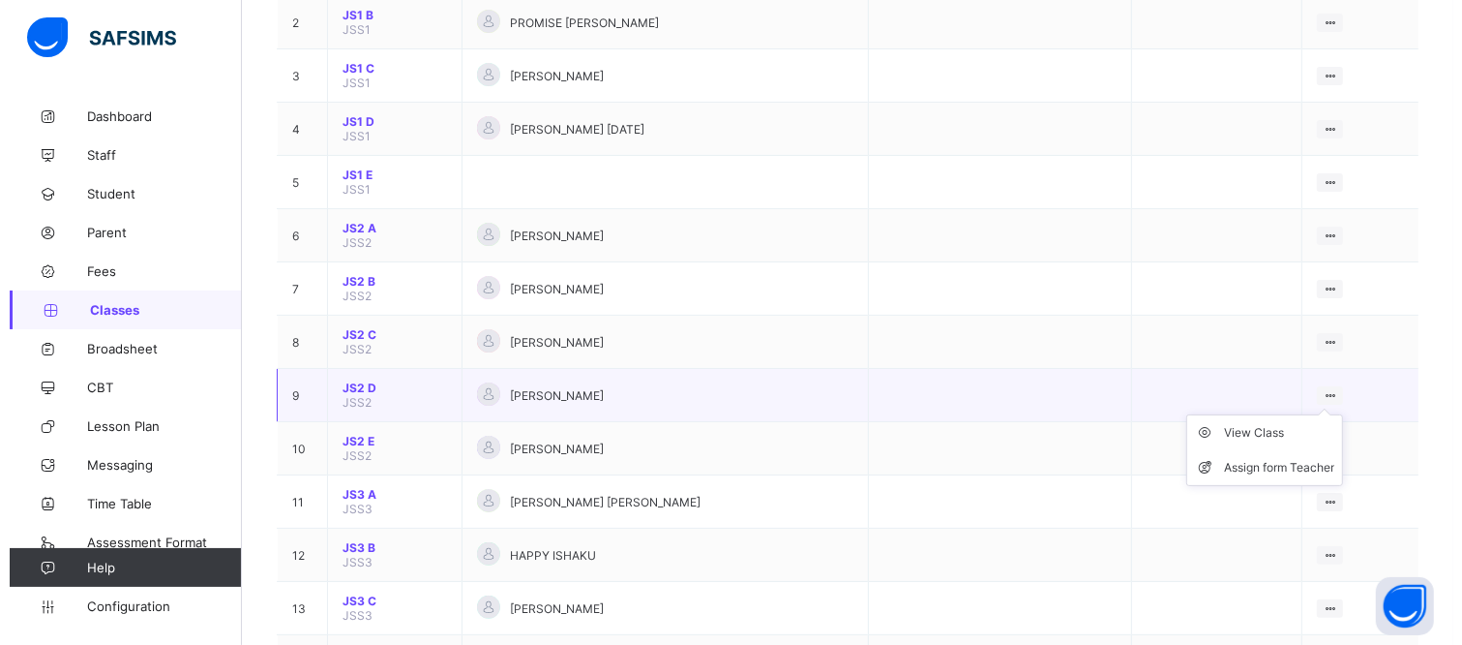
scroll to position [322, 0]
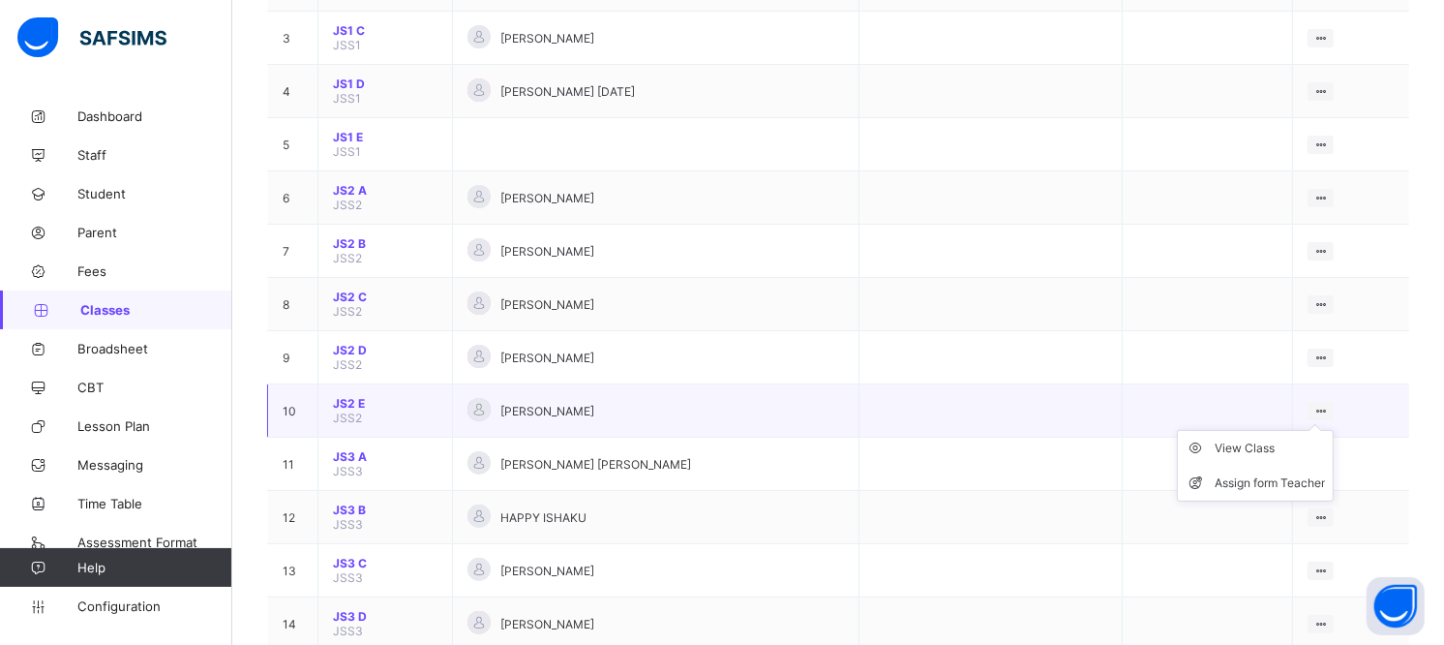
click at [1334, 430] on ul "View Class Assign form Teacher" at bounding box center [1255, 466] width 157 height 72
click at [1249, 473] on div "Assign form Teacher" at bounding box center [1270, 482] width 110 height 19
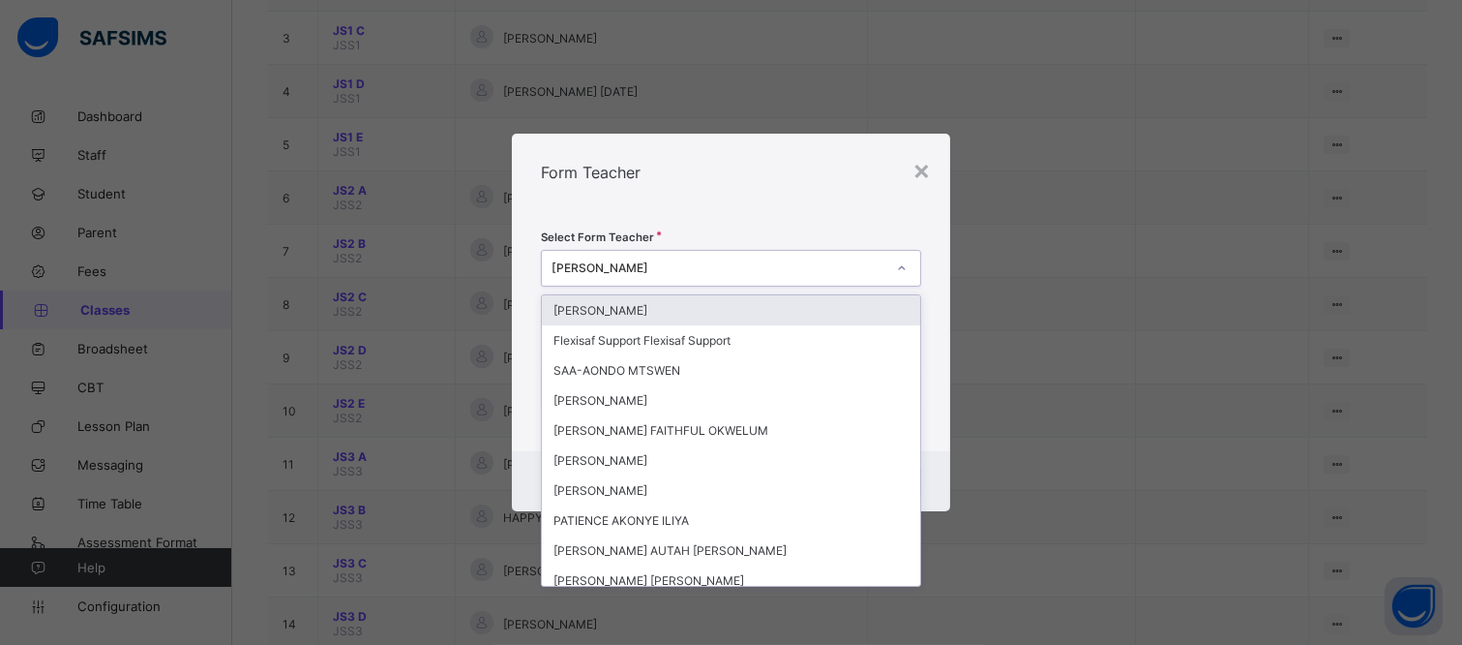
click at [905, 265] on icon at bounding box center [902, 267] width 12 height 19
type input "*"
click at [940, 366] on div "Select Form Teacher option [PERSON_NAME], selected. option [PERSON_NAME] focuse…" at bounding box center [731, 331] width 438 height 240
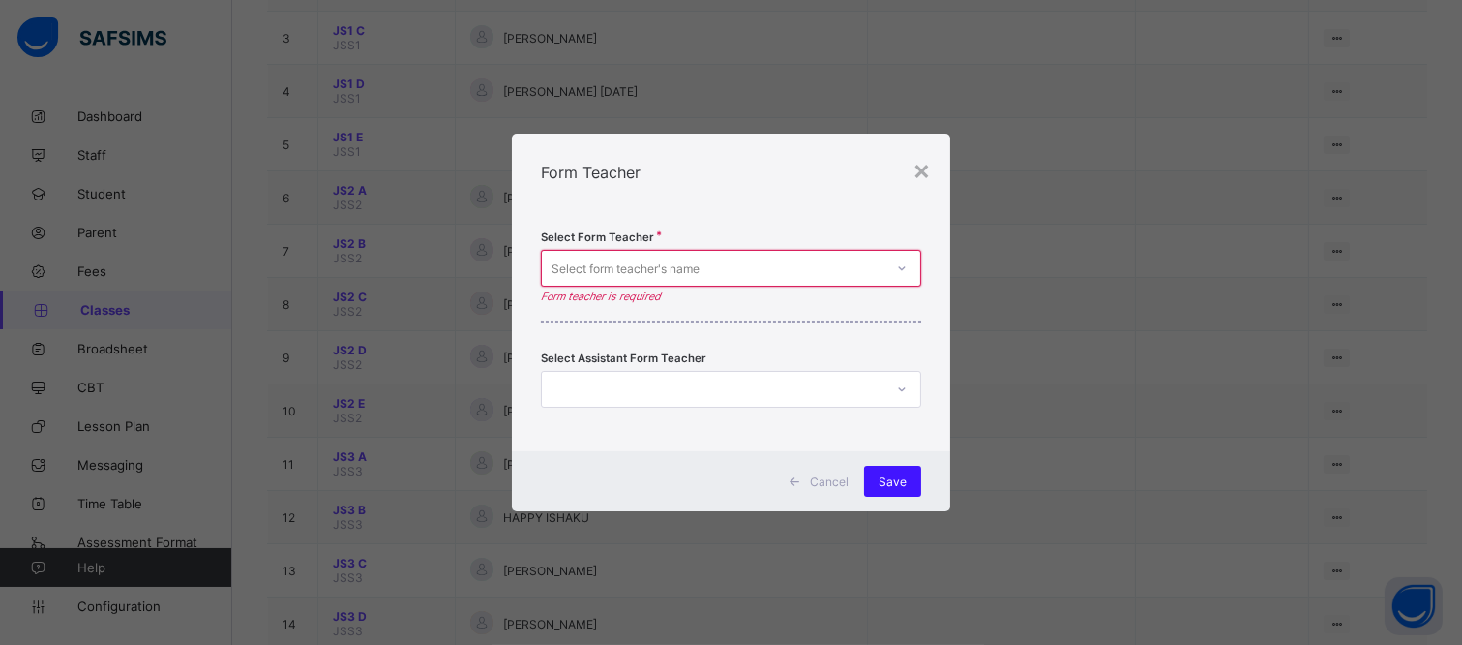
click at [898, 478] on span "Save" at bounding box center [893, 481] width 28 height 15
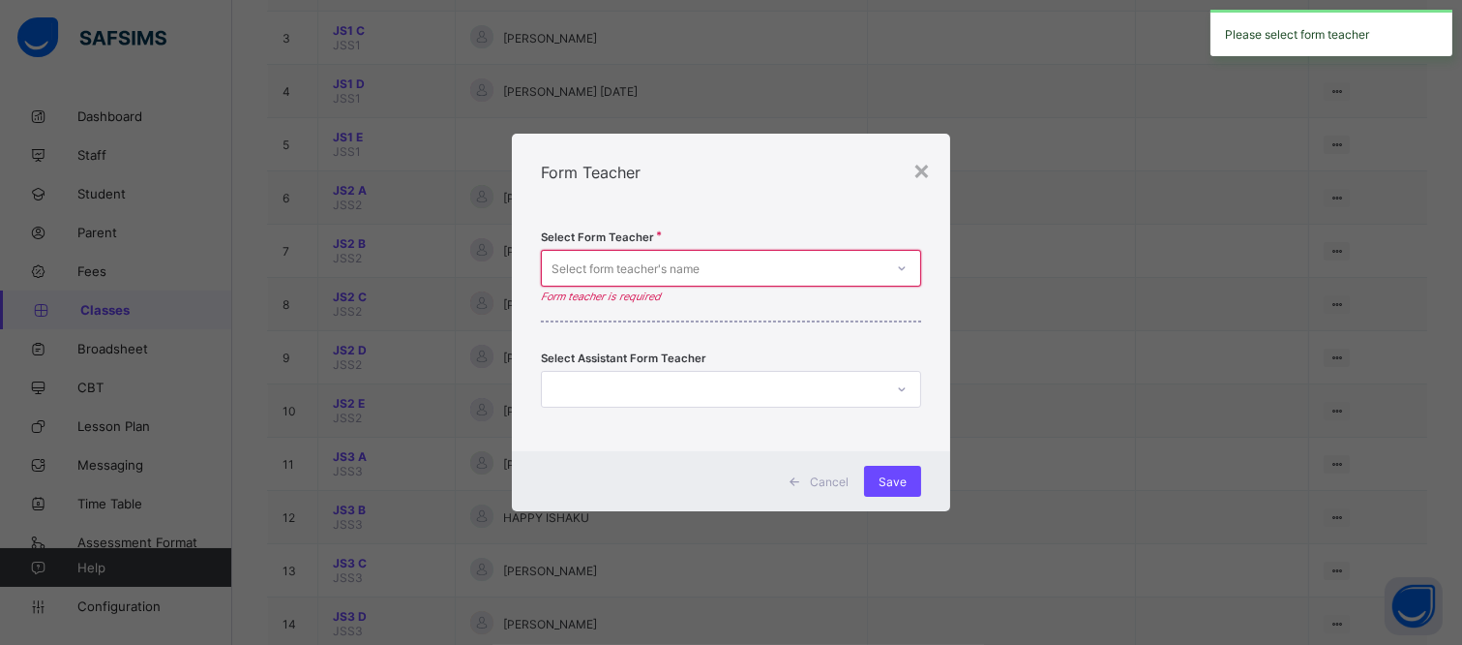
click at [782, 264] on div "Select form teacher's name" at bounding box center [713, 268] width 342 height 27
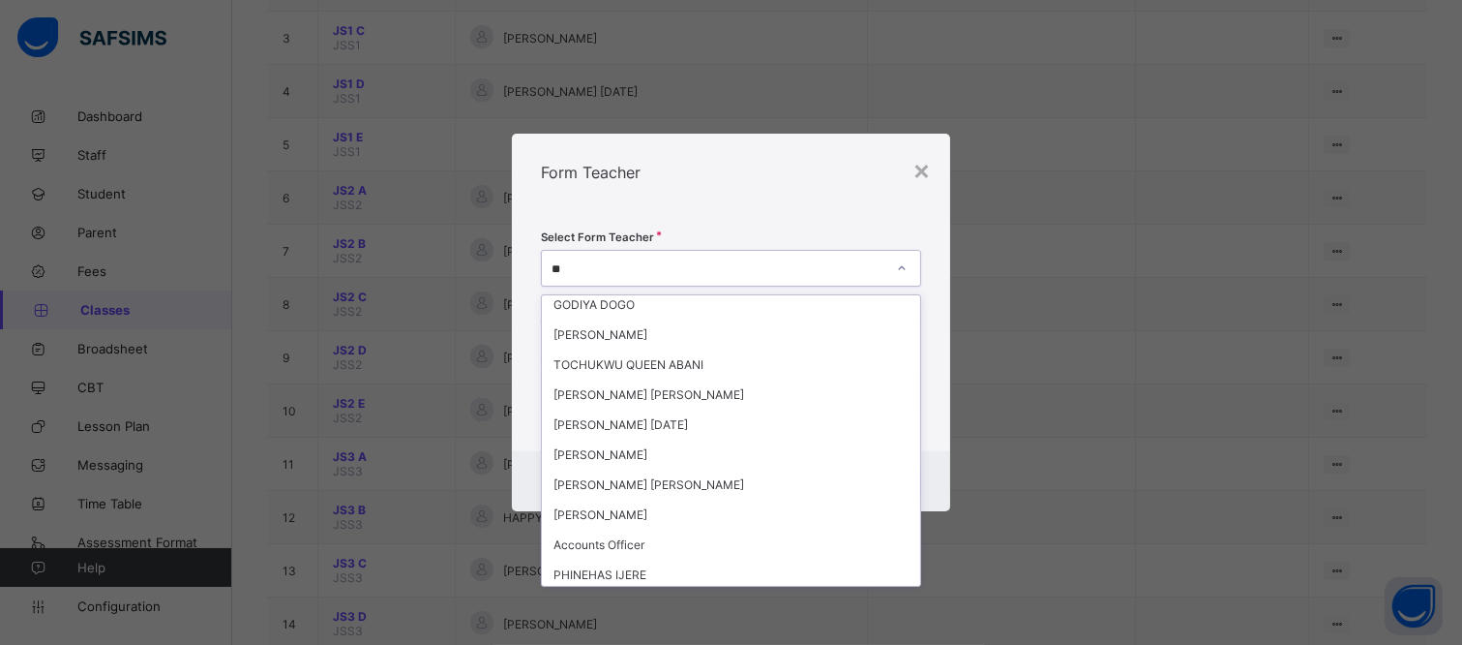
scroll to position [151, 0]
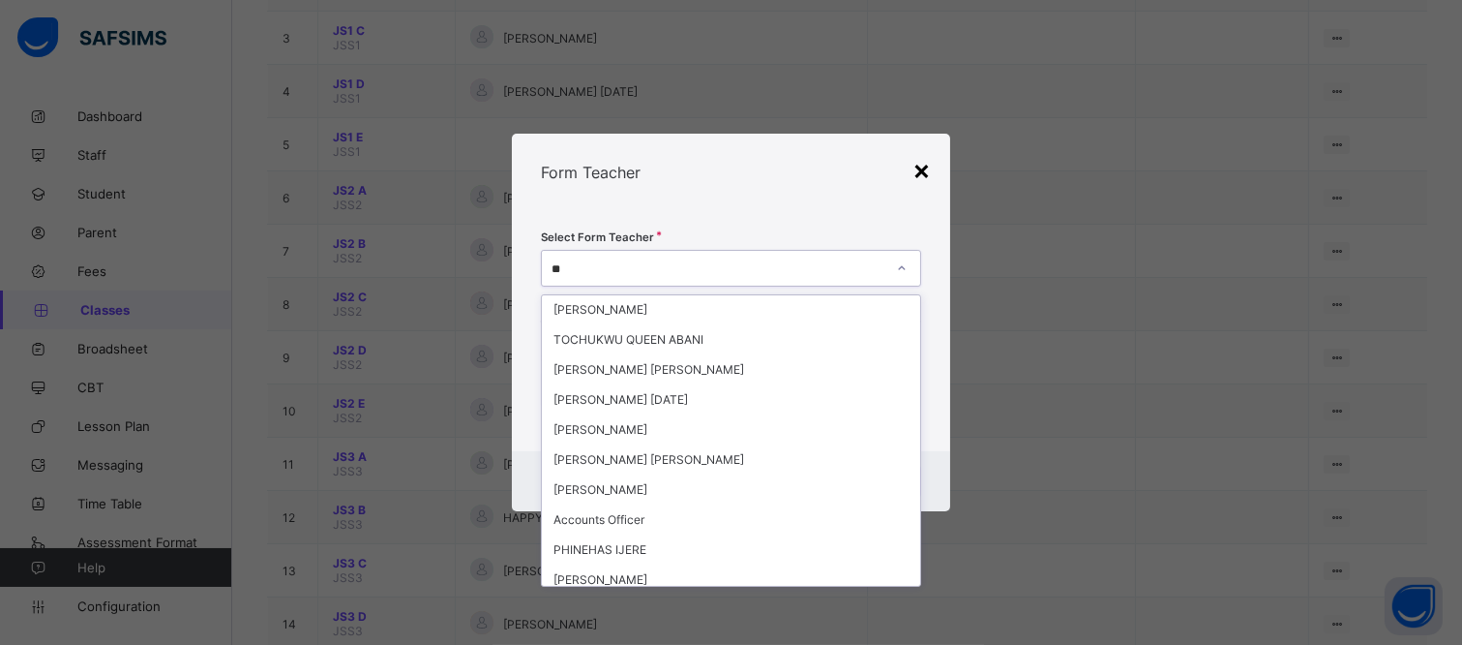
type input "**"
click at [927, 165] on div "×" at bounding box center [922, 169] width 18 height 33
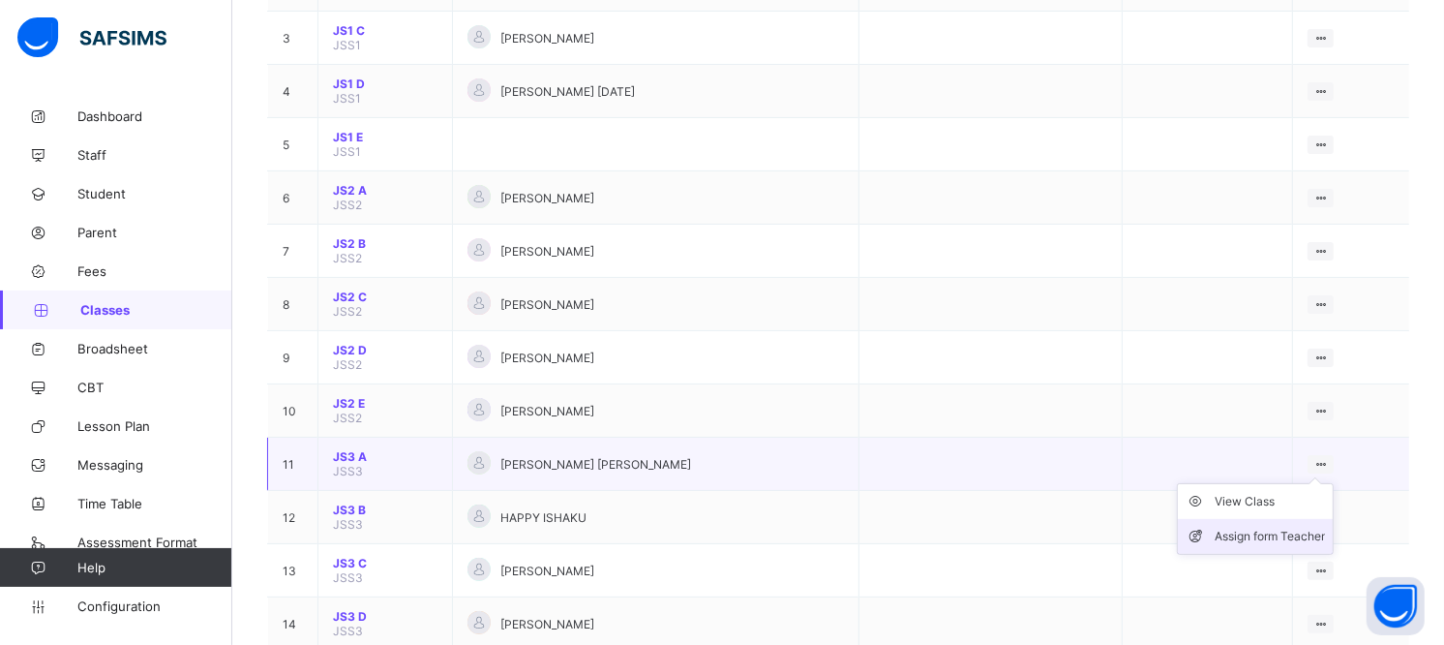
click at [1280, 526] on div "Assign form Teacher" at bounding box center [1270, 535] width 110 height 19
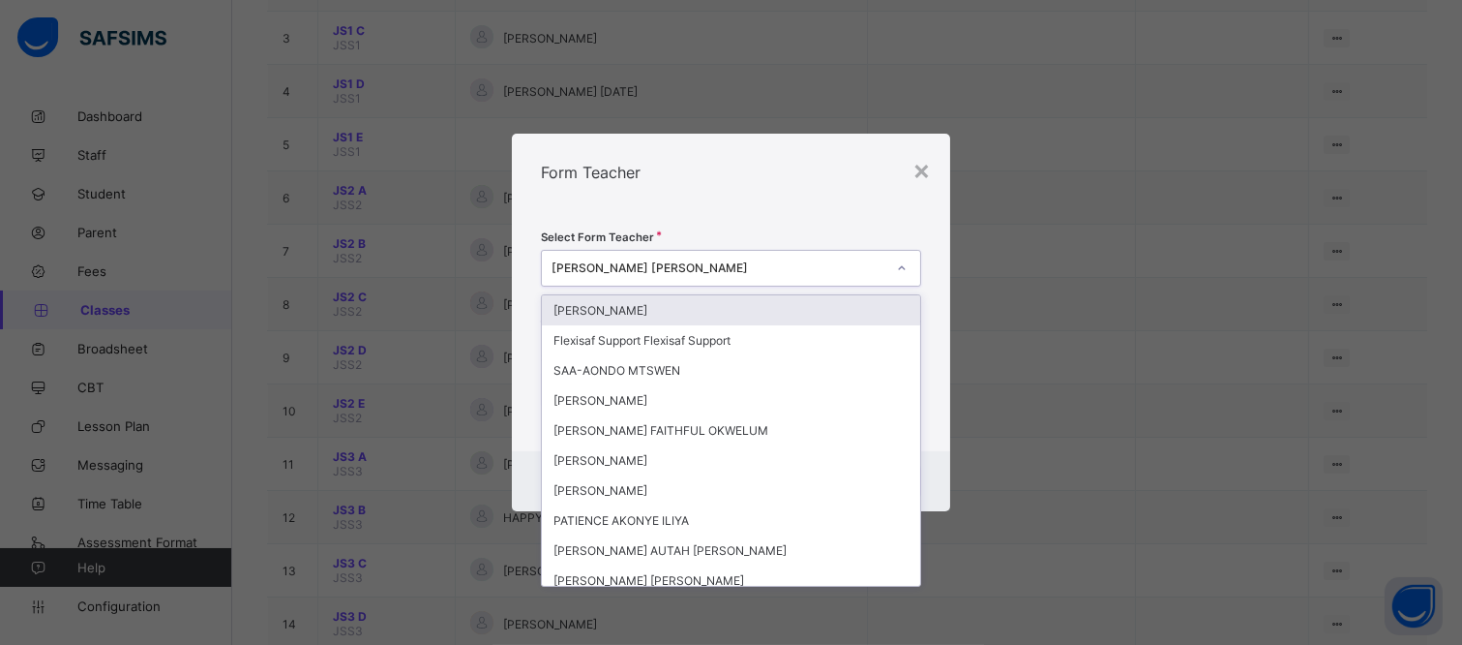
click at [759, 263] on div "[PERSON_NAME] [PERSON_NAME]" at bounding box center [719, 268] width 334 height 15
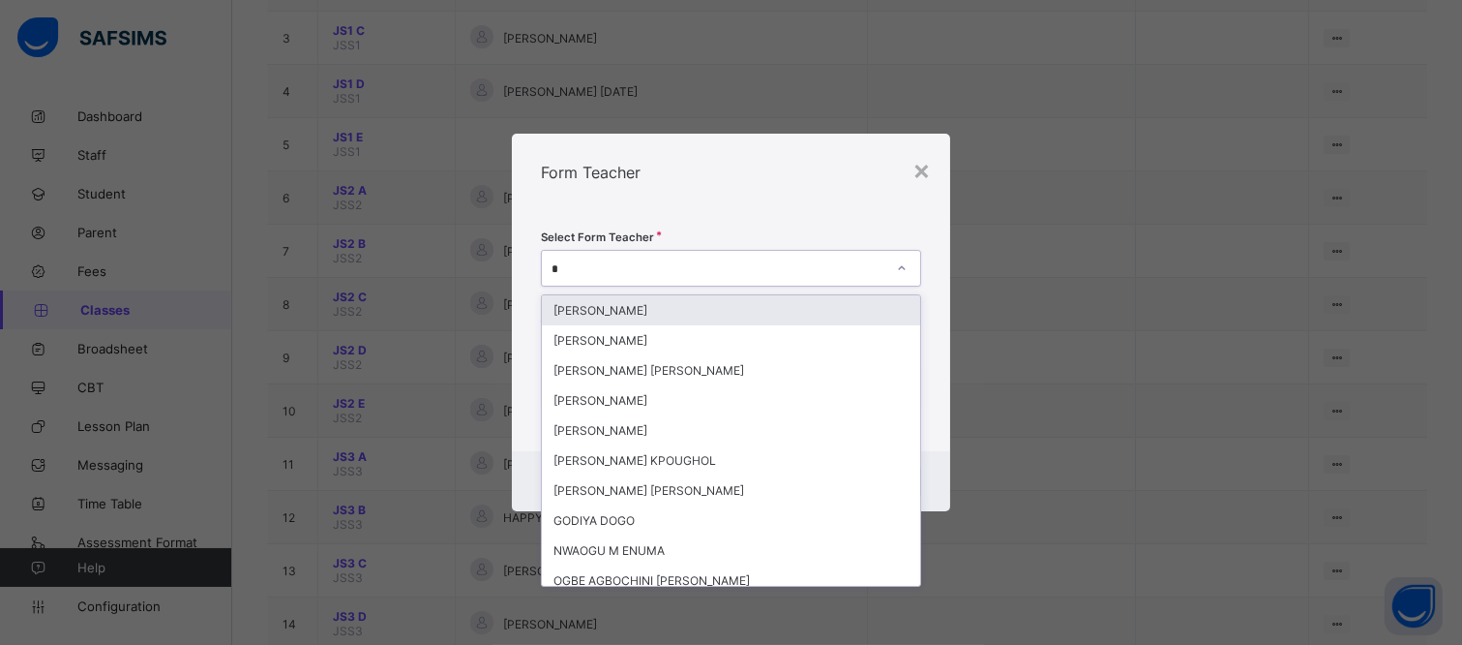
type input "**"
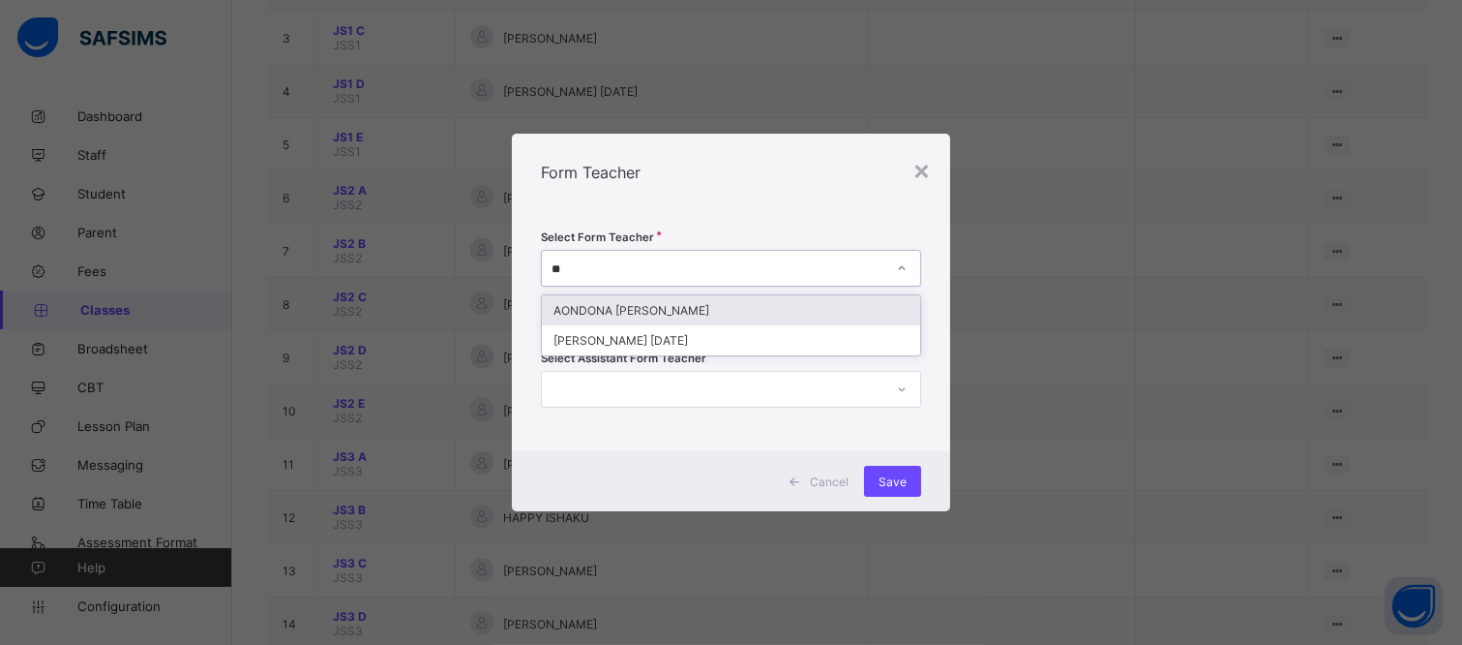
click at [849, 303] on div "AONDONA [PERSON_NAME]" at bounding box center [731, 310] width 378 height 30
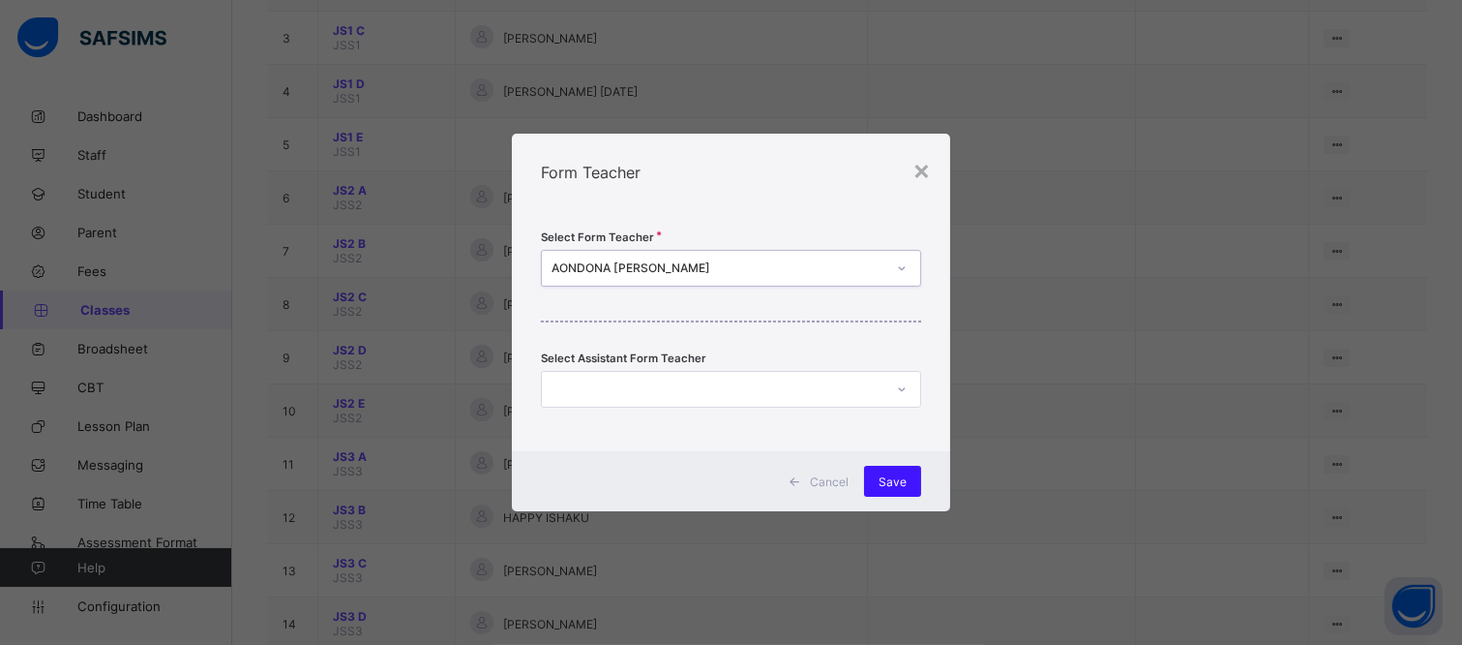
click at [901, 478] on span "Save" at bounding box center [893, 481] width 28 height 15
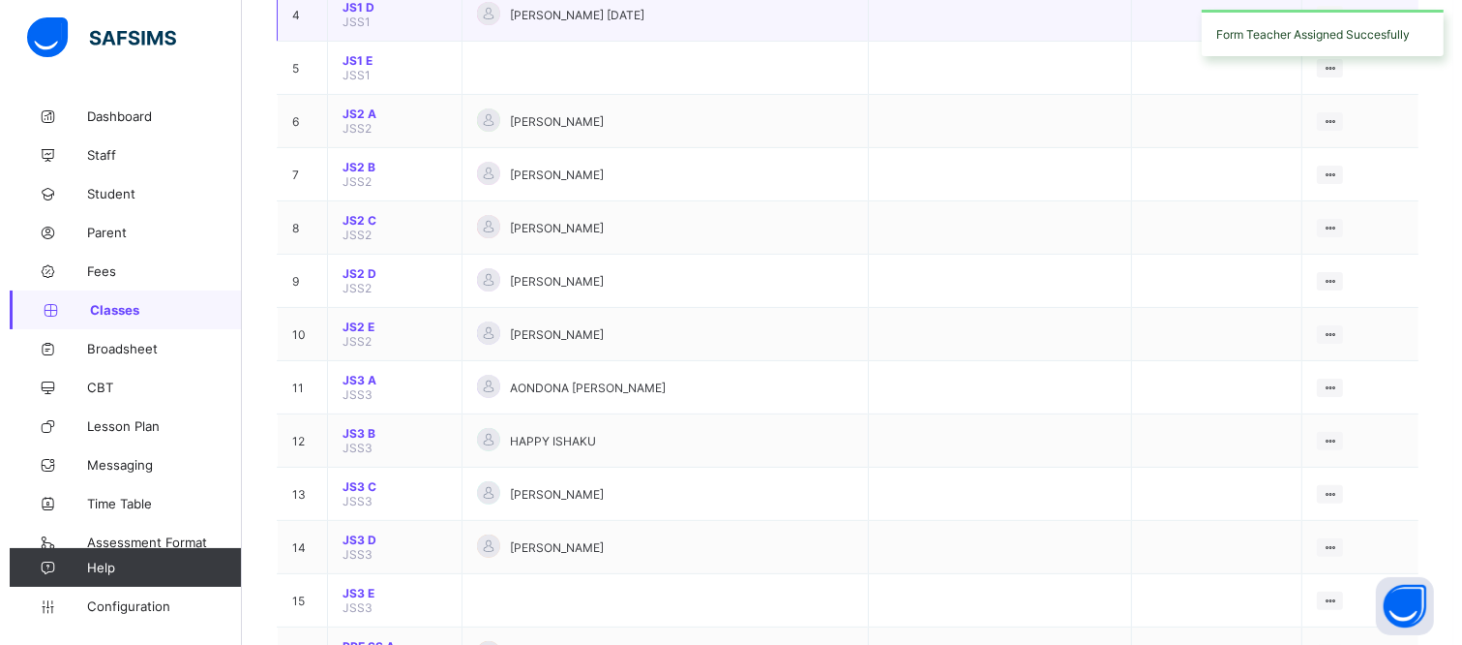
scroll to position [430, 0]
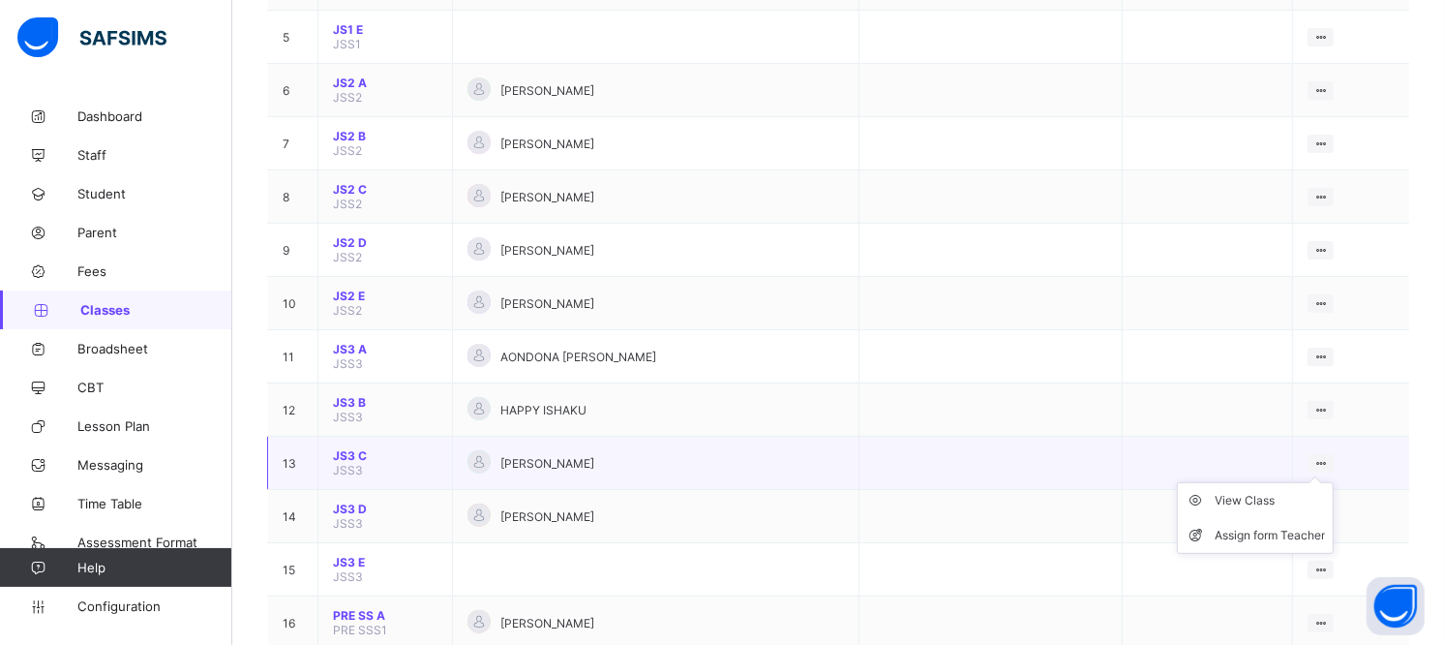
click at [1334, 482] on ul "View Class Assign form Teacher" at bounding box center [1255, 518] width 157 height 72
click at [1318, 526] on div "Assign form Teacher" at bounding box center [1270, 535] width 110 height 19
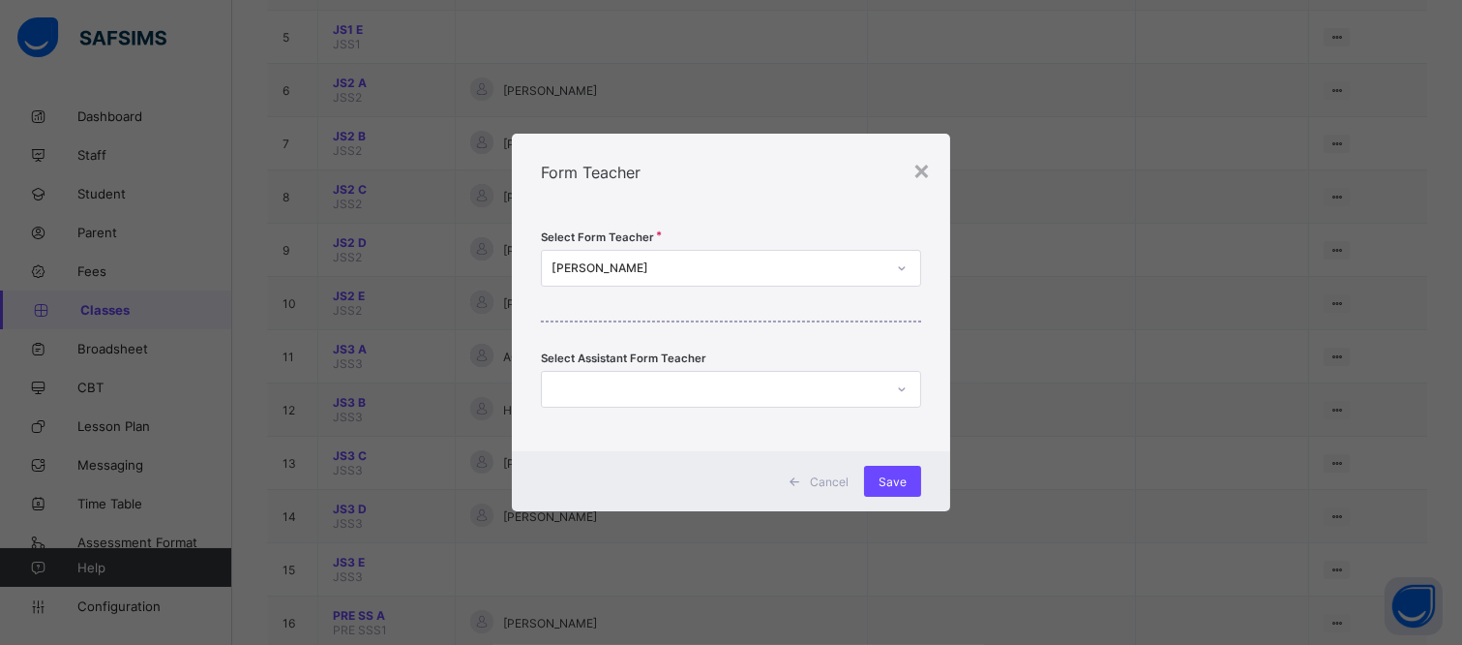
click at [810, 267] on div "[PERSON_NAME]" at bounding box center [719, 268] width 334 height 15
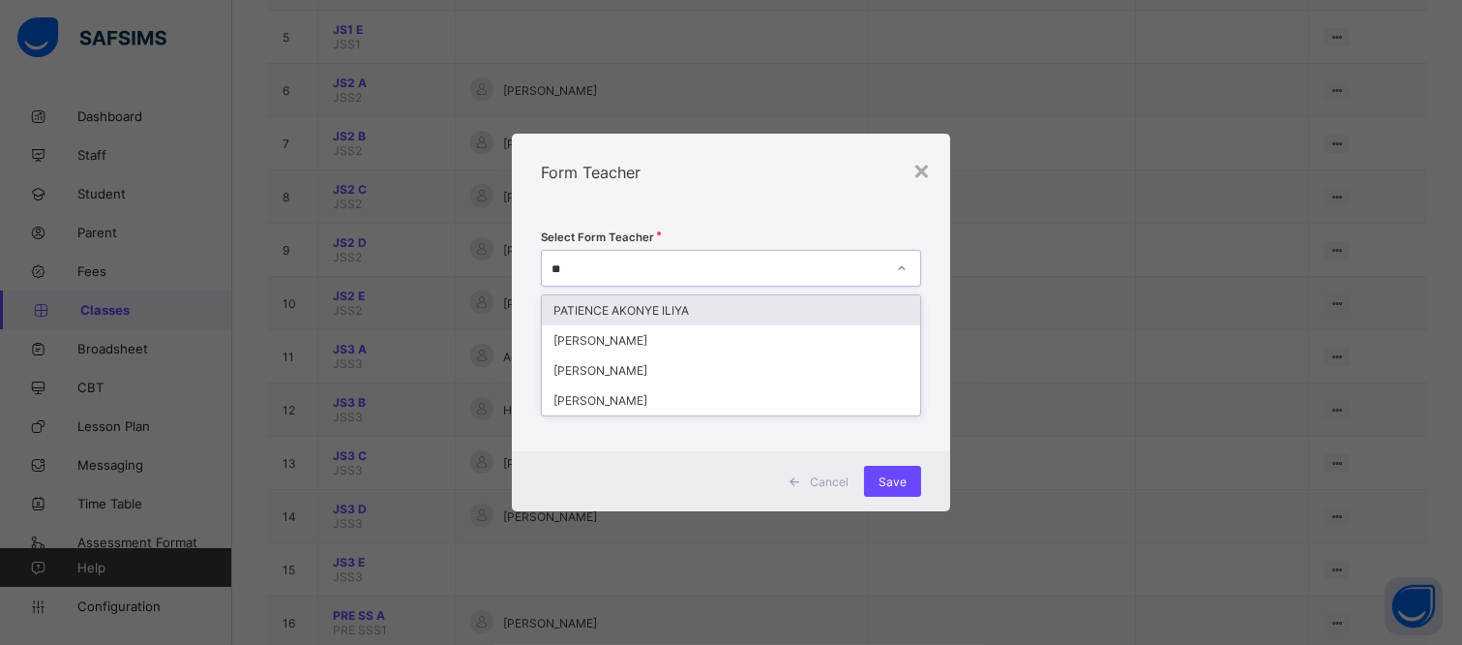
type input "*"
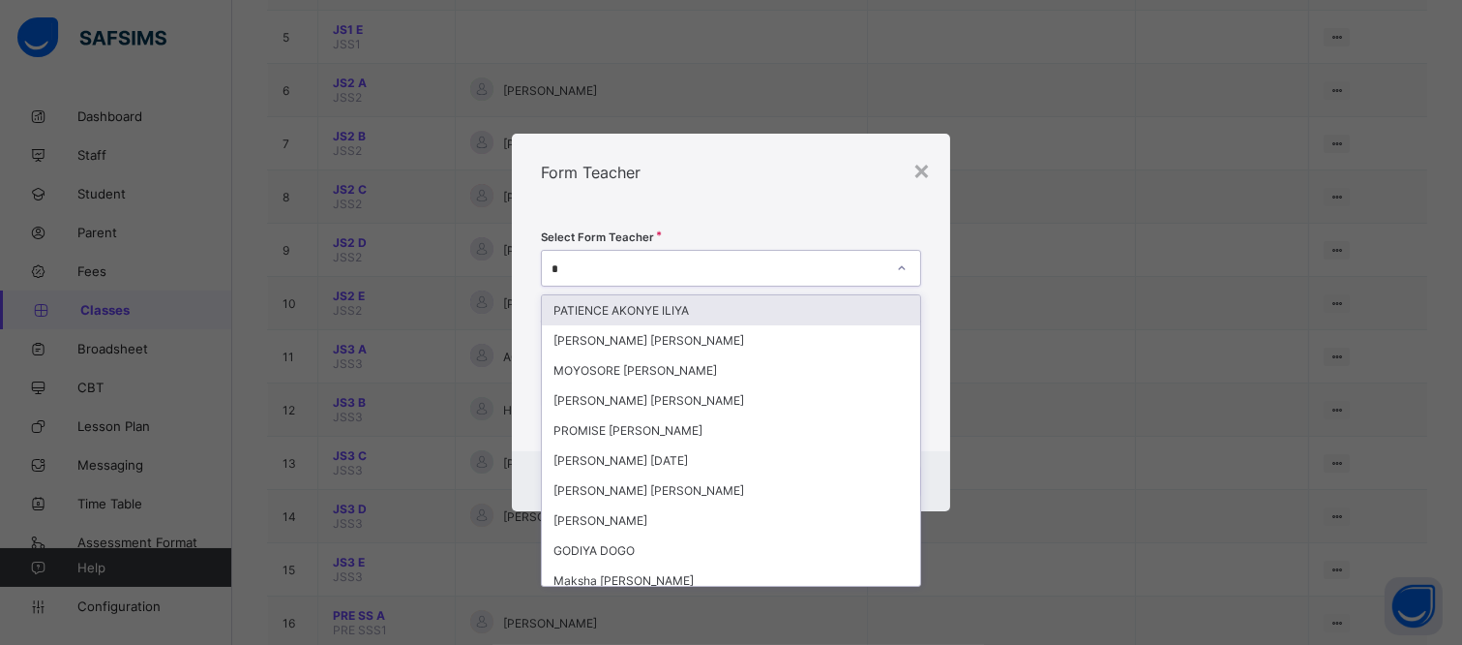
type input "**"
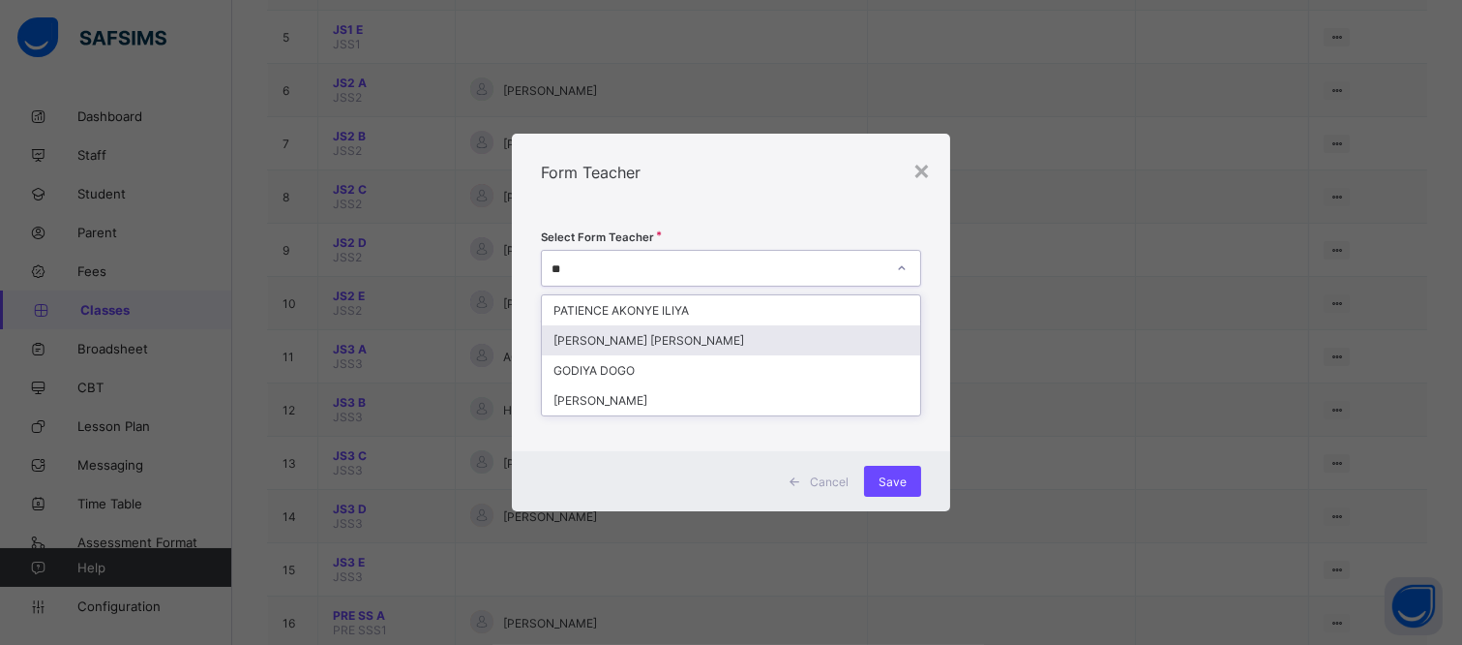
click at [833, 330] on div "[PERSON_NAME] [PERSON_NAME]" at bounding box center [731, 340] width 378 height 30
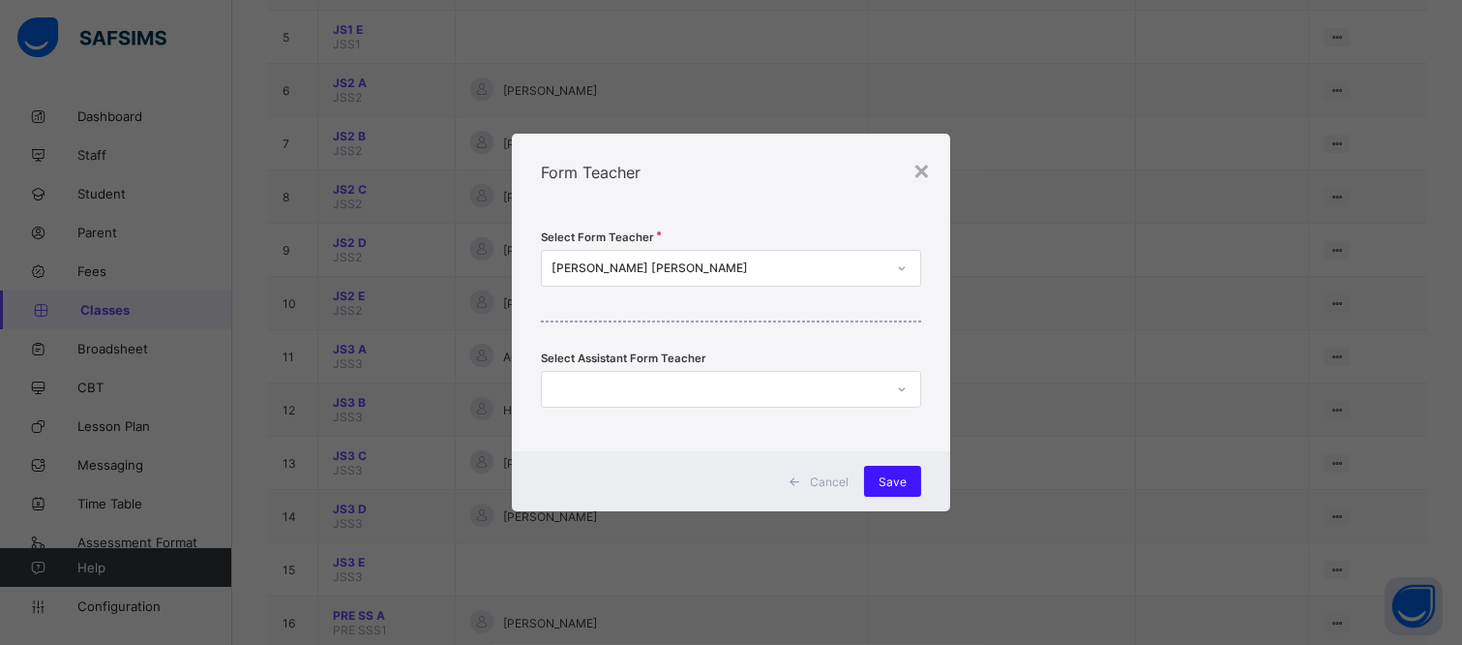
click at [904, 475] on span "Save" at bounding box center [893, 481] width 28 height 15
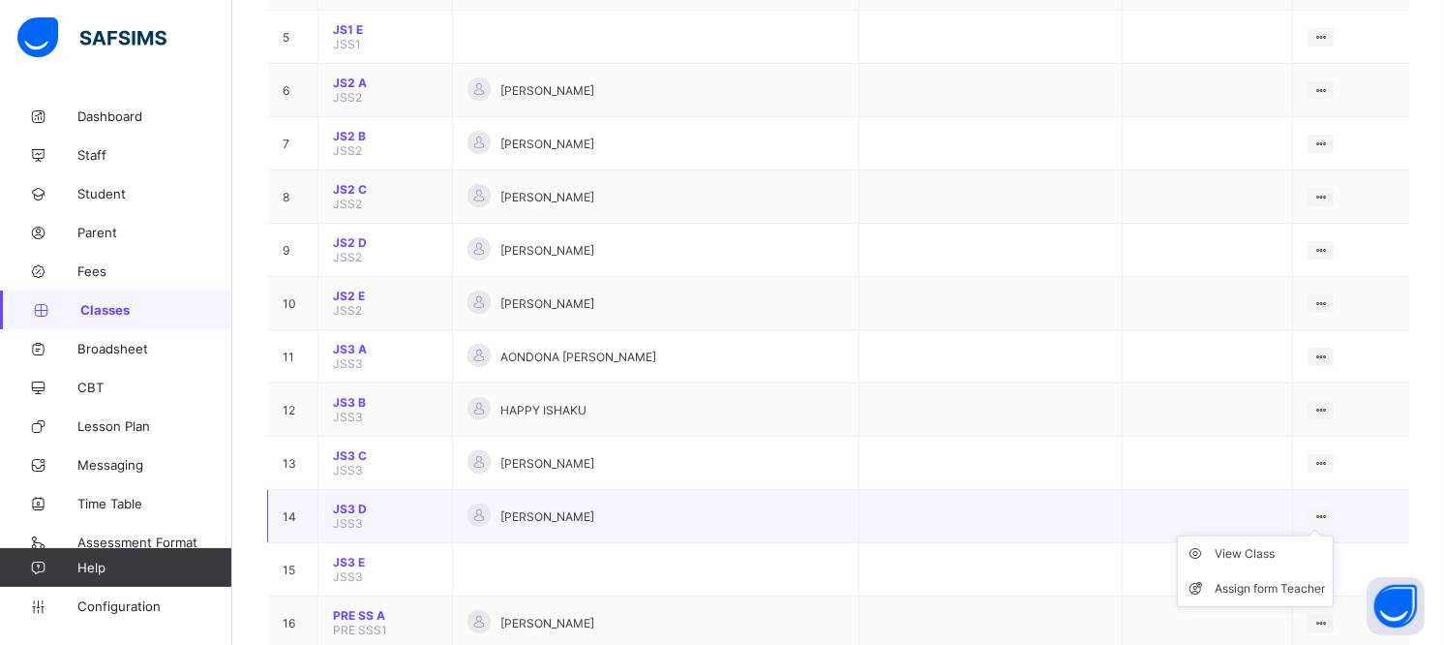
click at [1329, 509] on icon at bounding box center [1320, 516] width 16 height 15
click at [1283, 579] on div "Assign form Teacher" at bounding box center [1270, 588] width 110 height 19
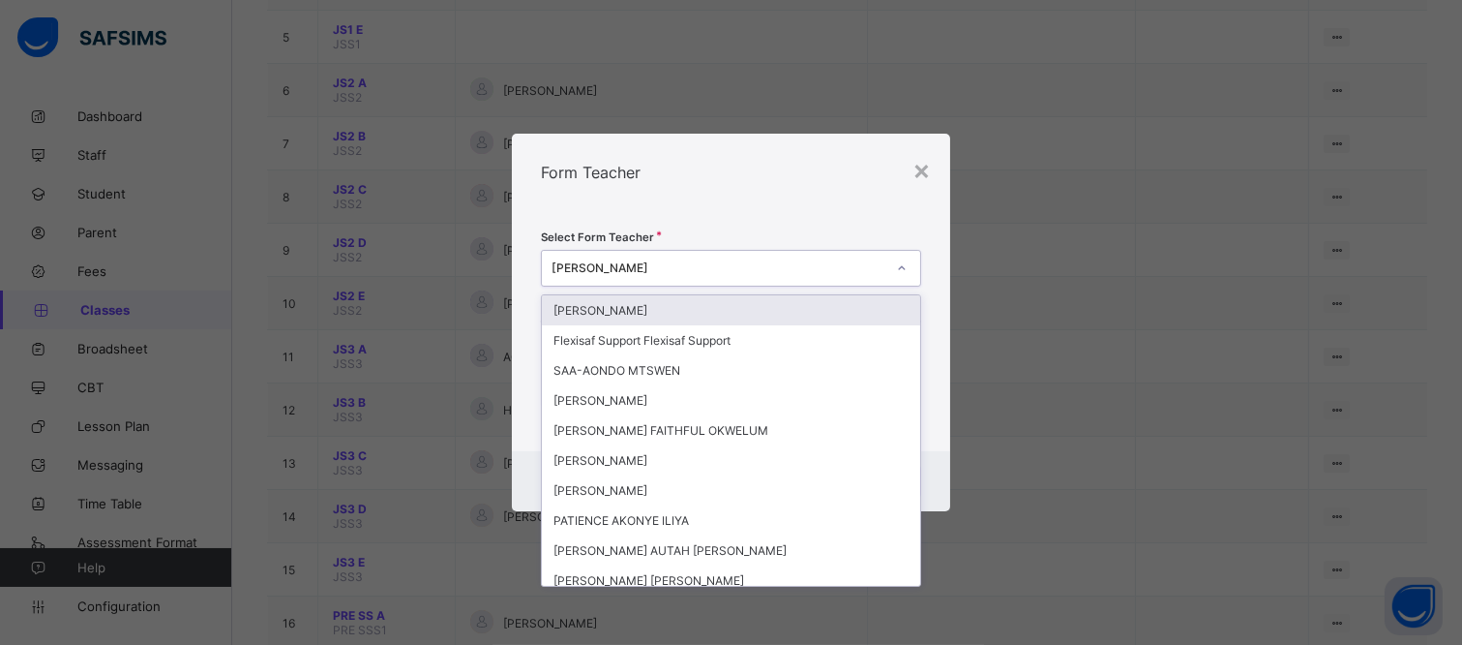
click at [740, 264] on div "[PERSON_NAME]" at bounding box center [719, 268] width 334 height 15
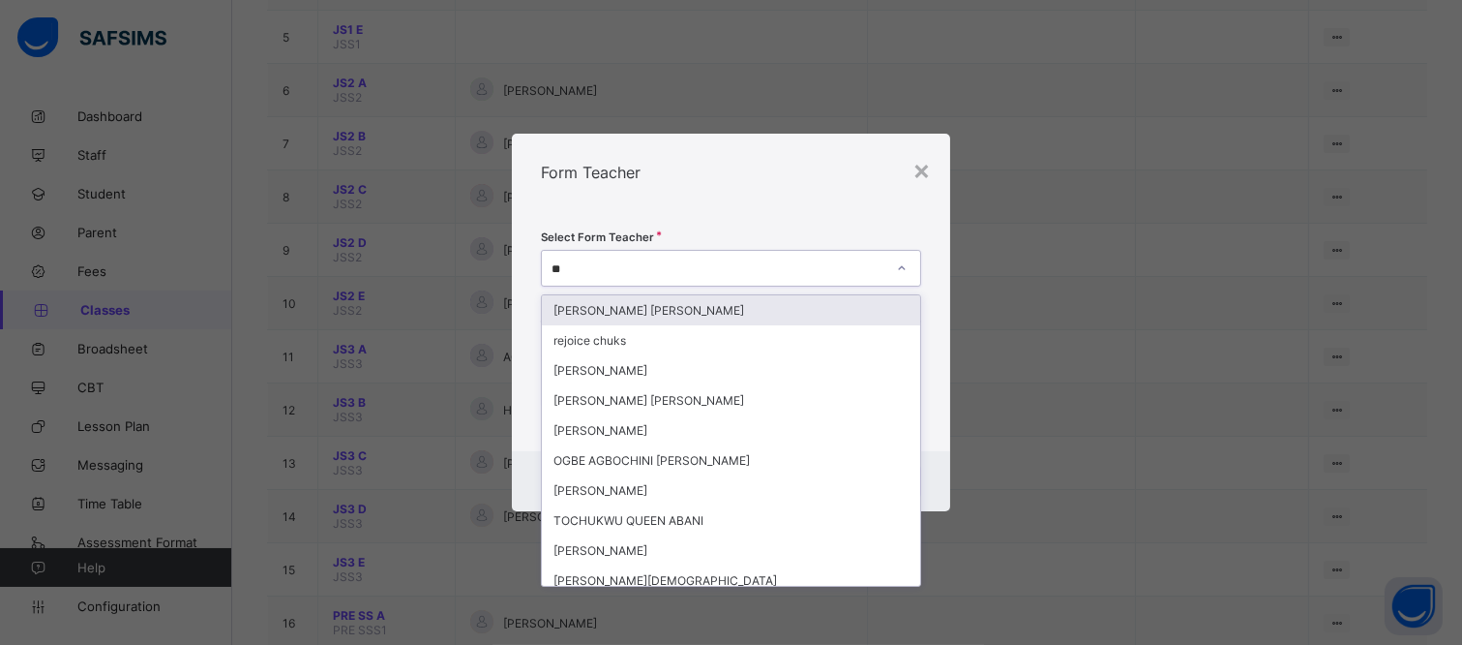
type input "*"
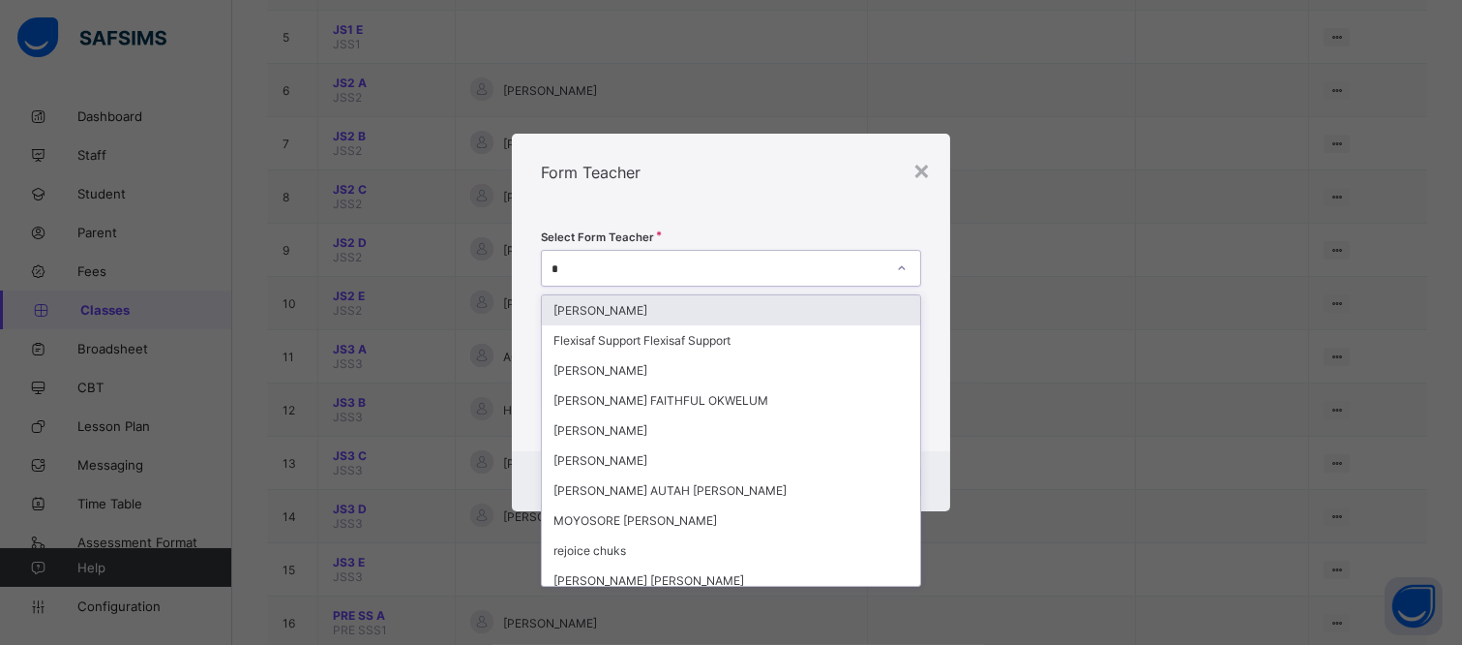
type input "**"
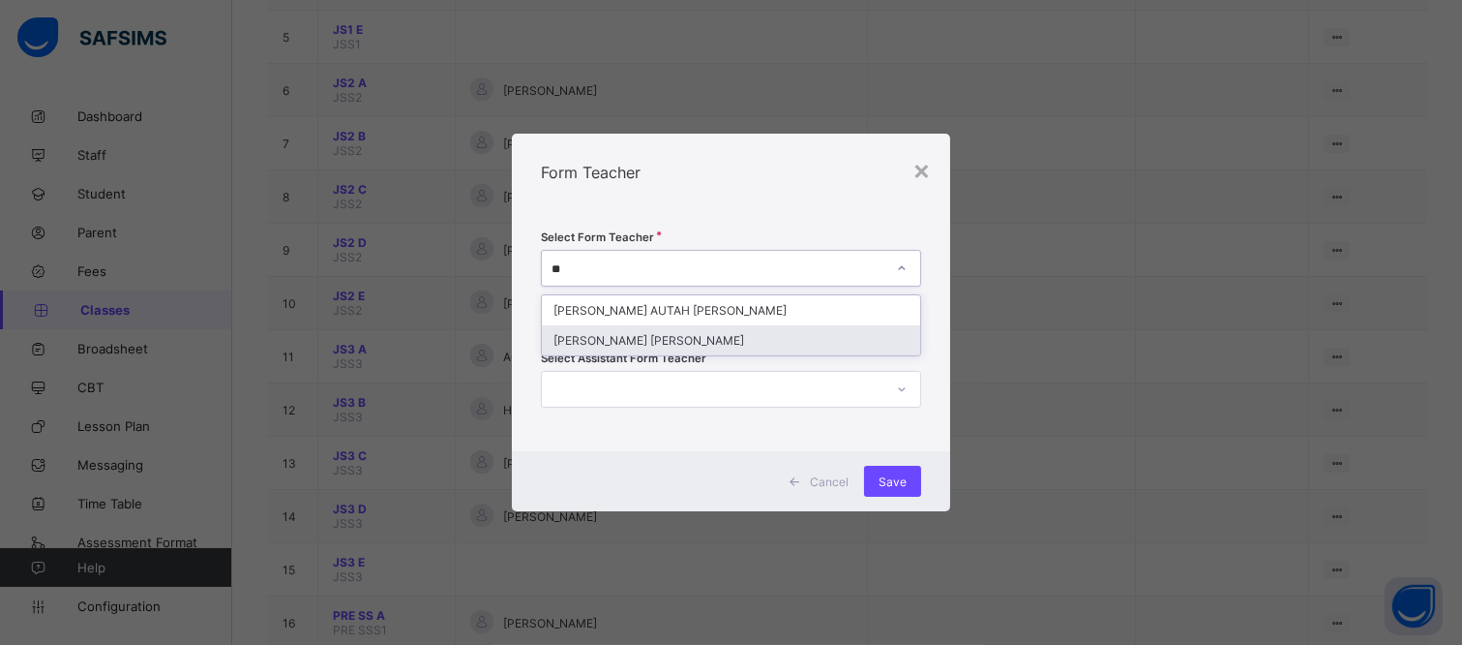
click at [724, 334] on div "[PERSON_NAME] [PERSON_NAME]" at bounding box center [731, 340] width 378 height 30
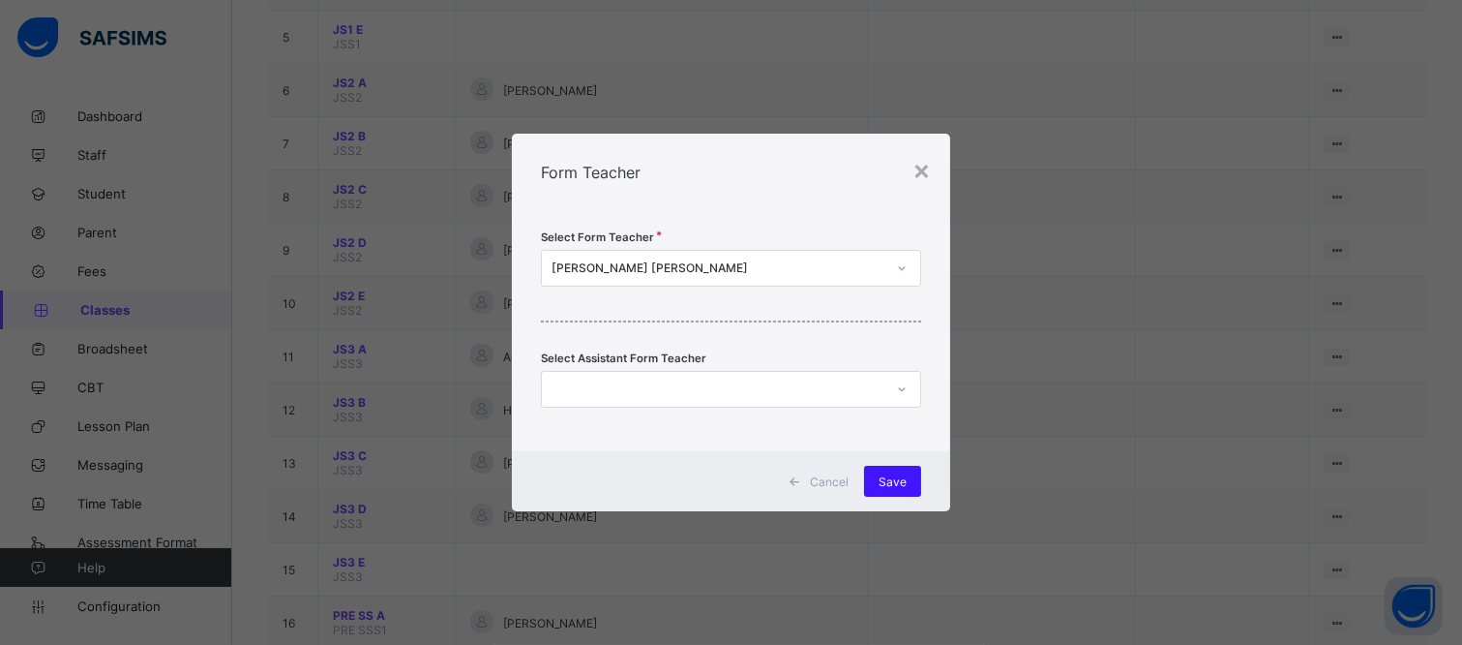
click at [893, 476] on span "Save" at bounding box center [893, 481] width 28 height 15
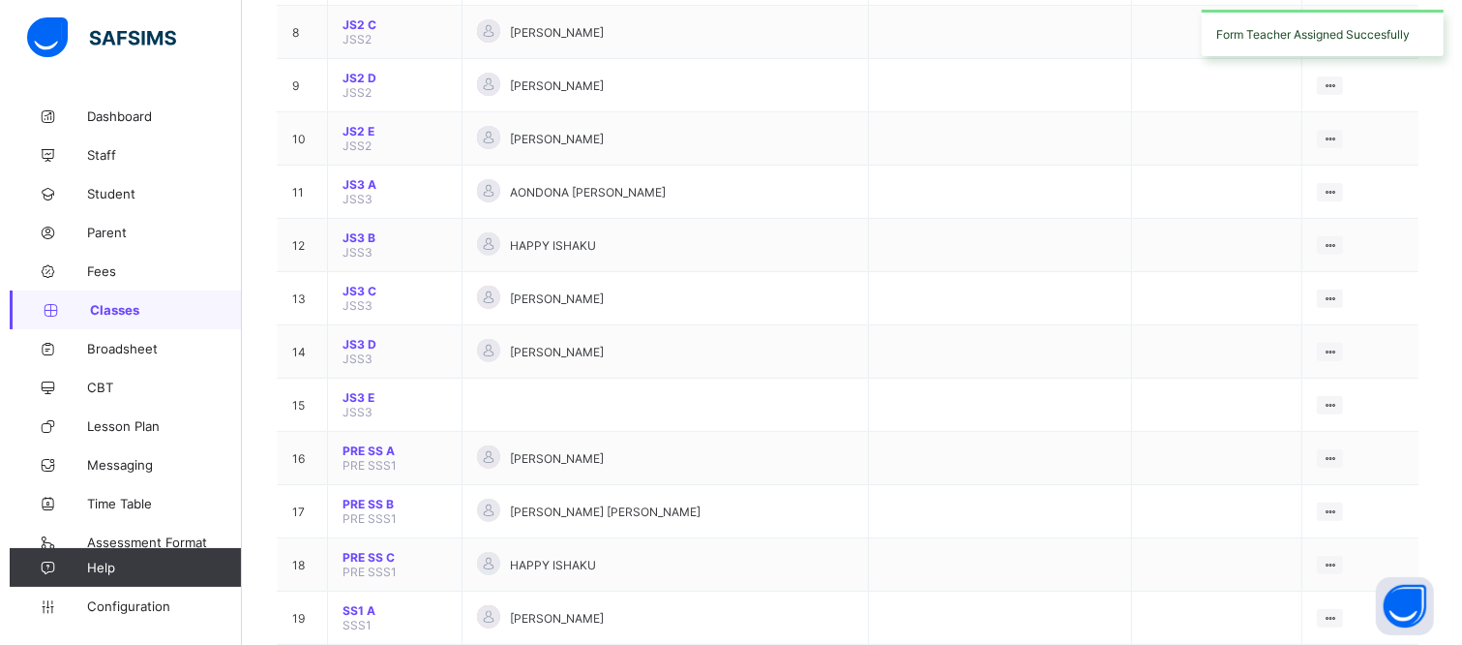
scroll to position [645, 0]
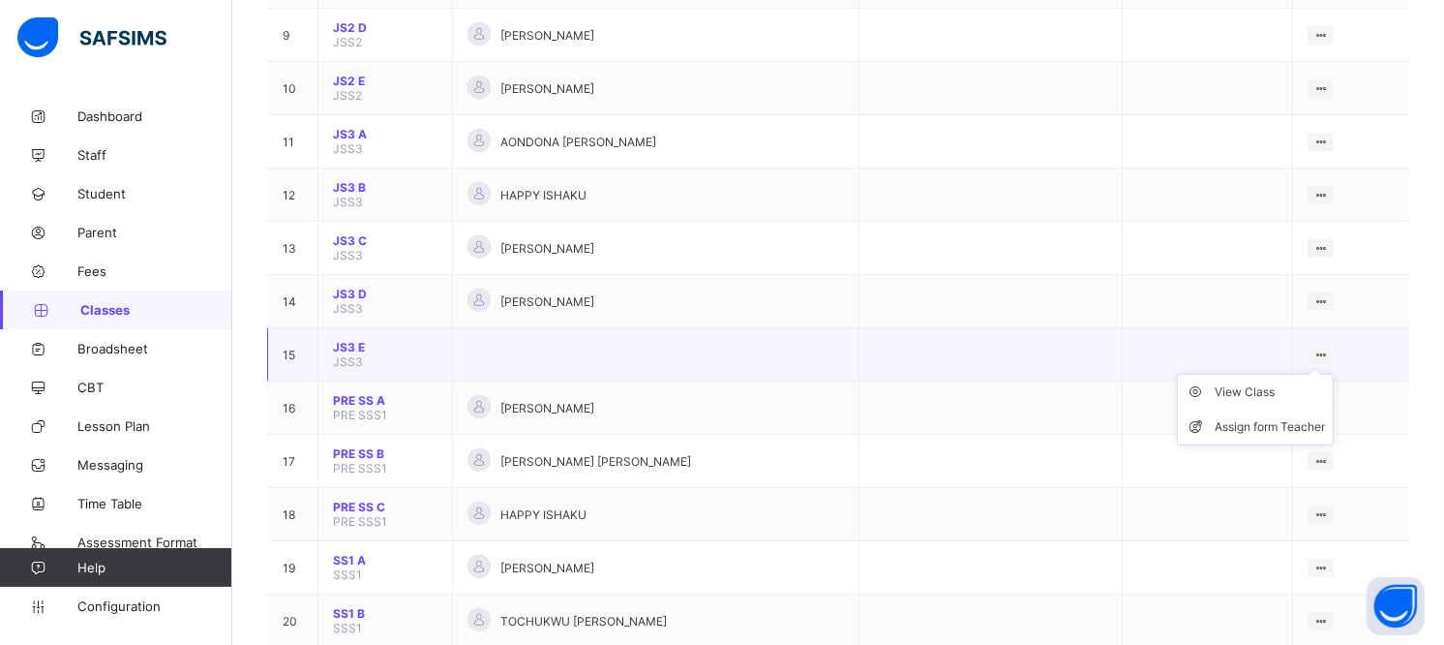
click at [1329, 345] on div at bounding box center [1320, 354] width 26 height 18
click at [1317, 417] on div "Assign form Teacher" at bounding box center [1270, 426] width 110 height 19
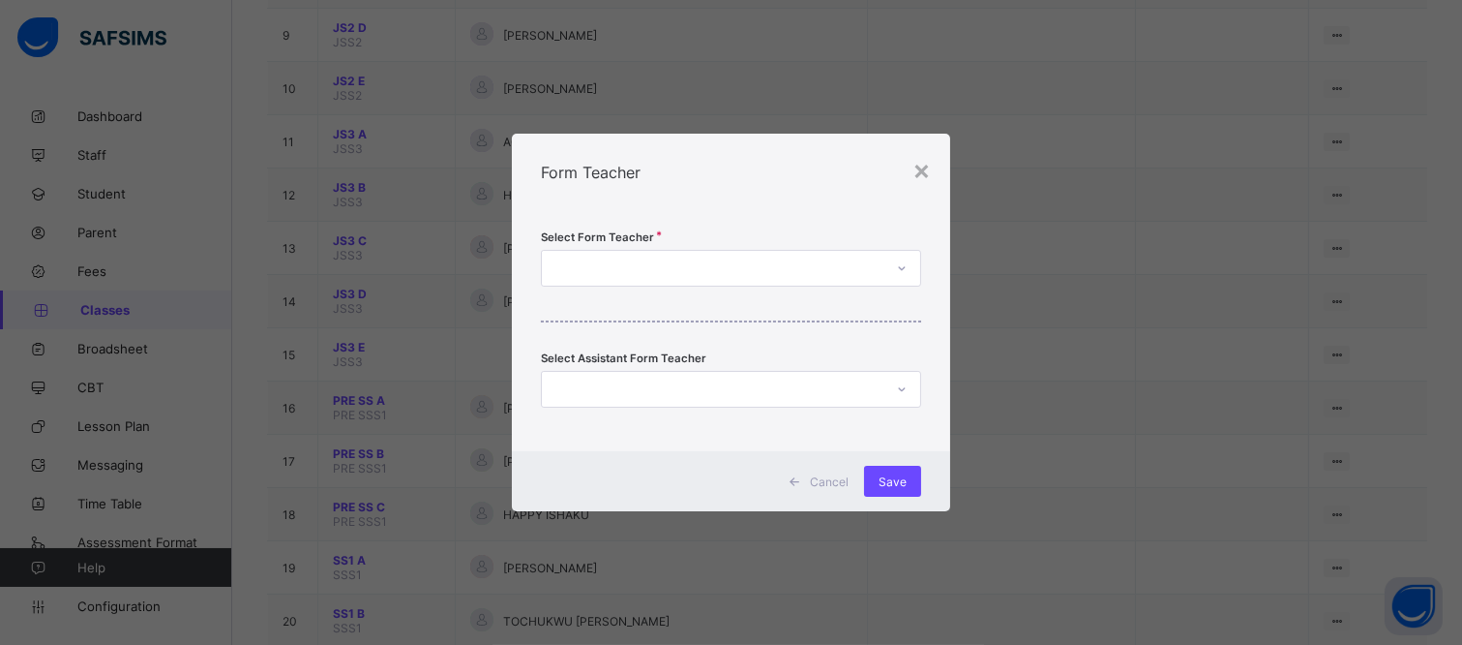
click at [769, 272] on div at bounding box center [713, 268] width 342 height 27
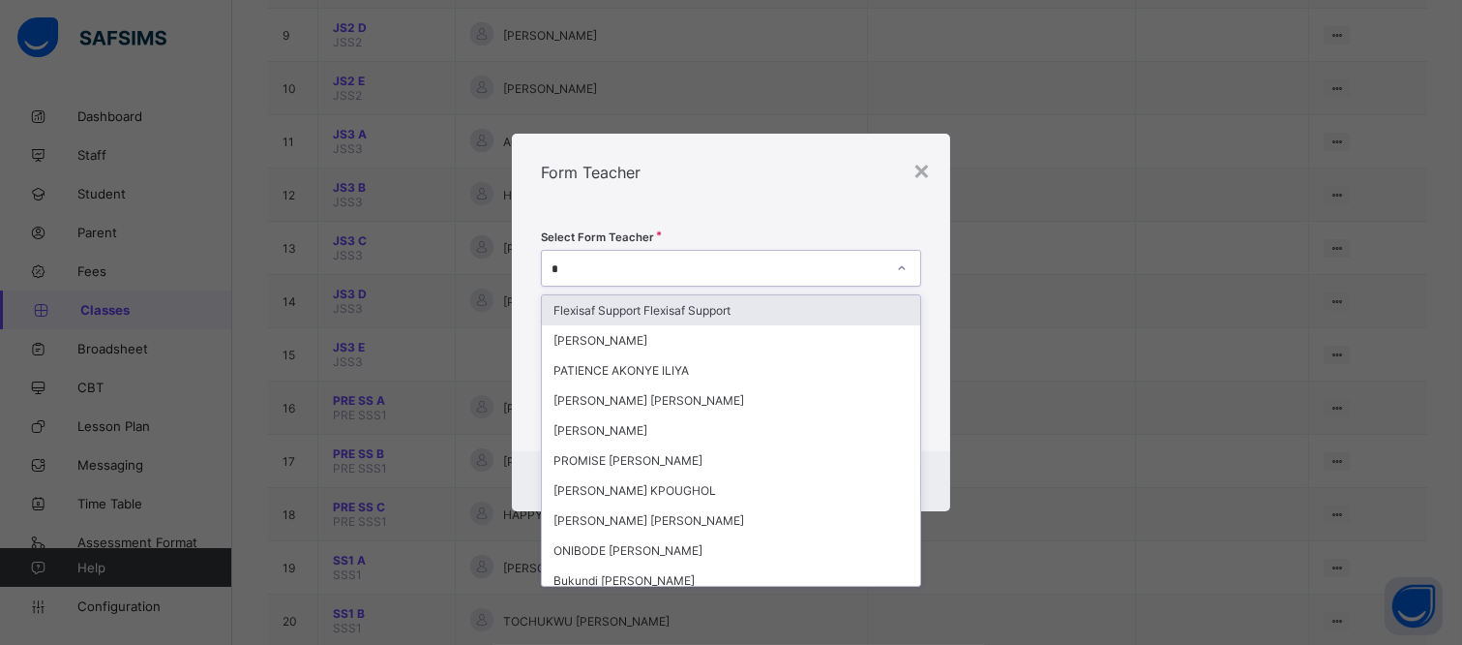
type input "**"
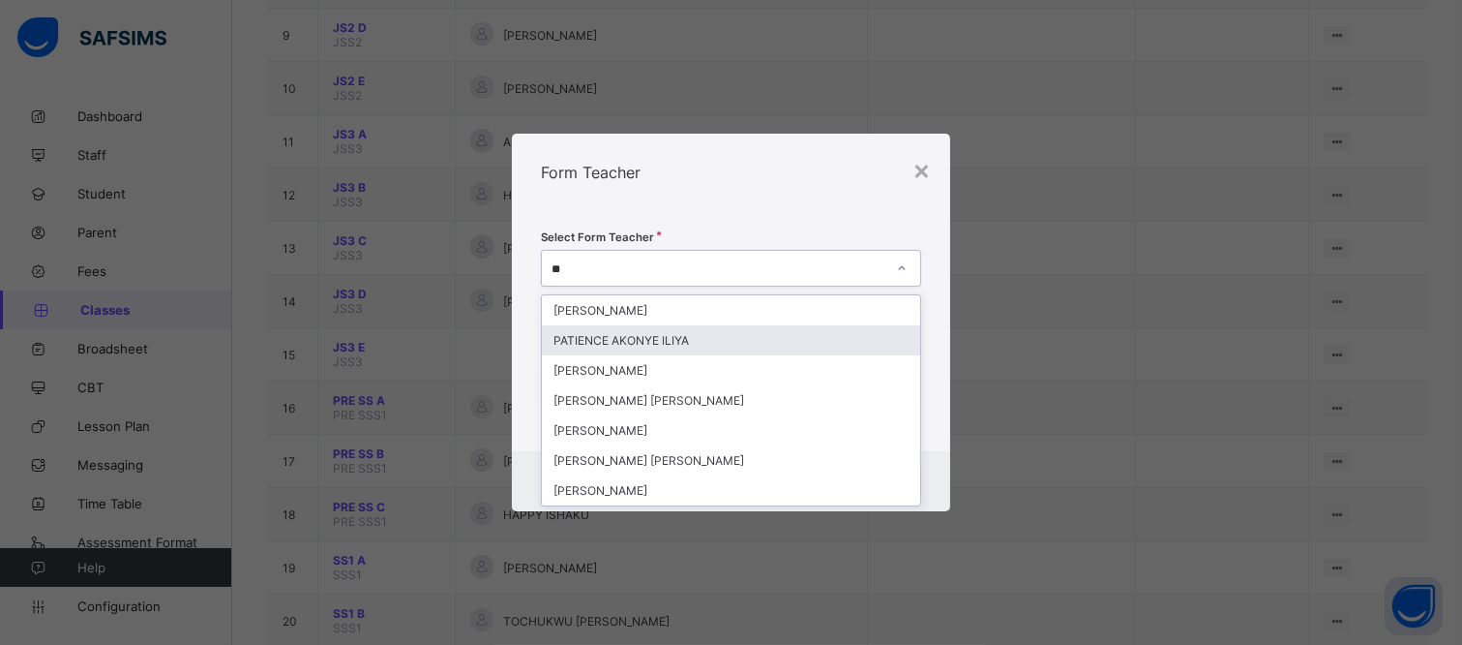
click at [771, 341] on div "PATIENCE AKONYE ILIYA" at bounding box center [731, 340] width 378 height 30
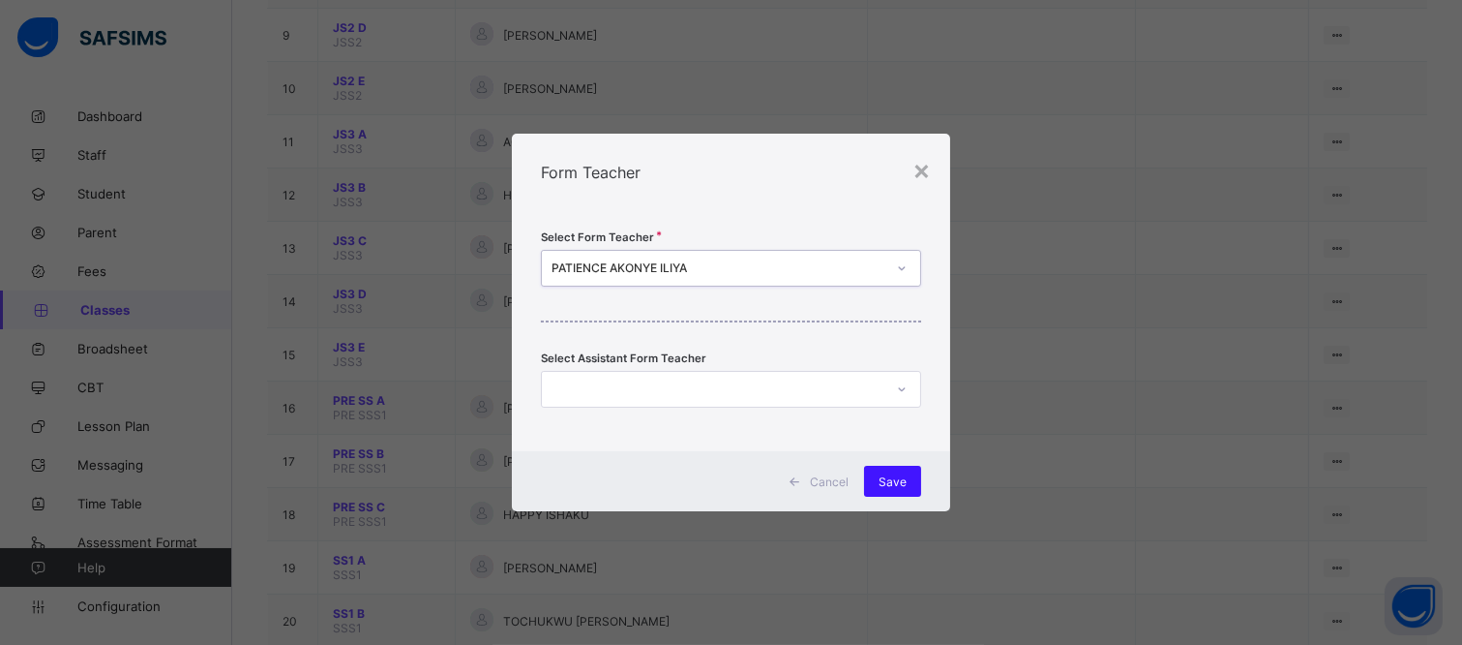
click at [907, 478] on div "Save" at bounding box center [892, 480] width 57 height 31
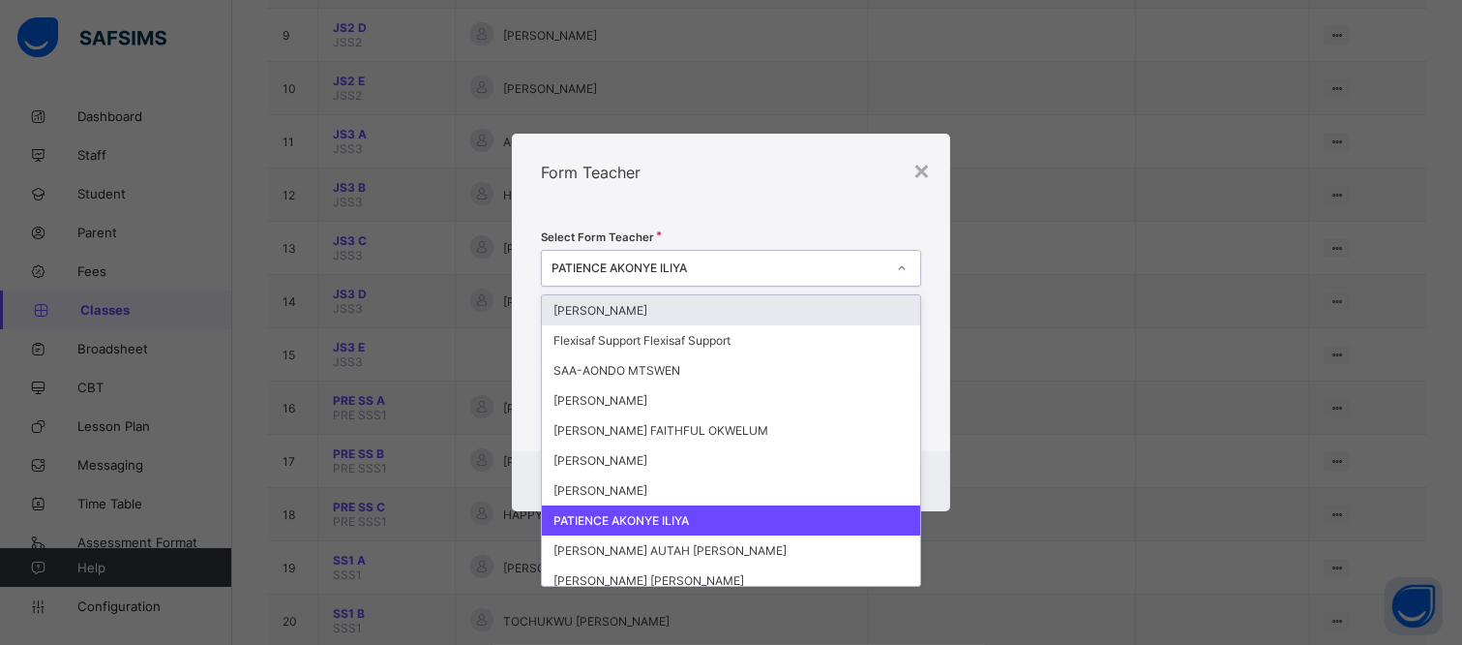
click at [836, 273] on div "PATIENCE AKONYE ILIYA" at bounding box center [719, 268] width 334 height 15
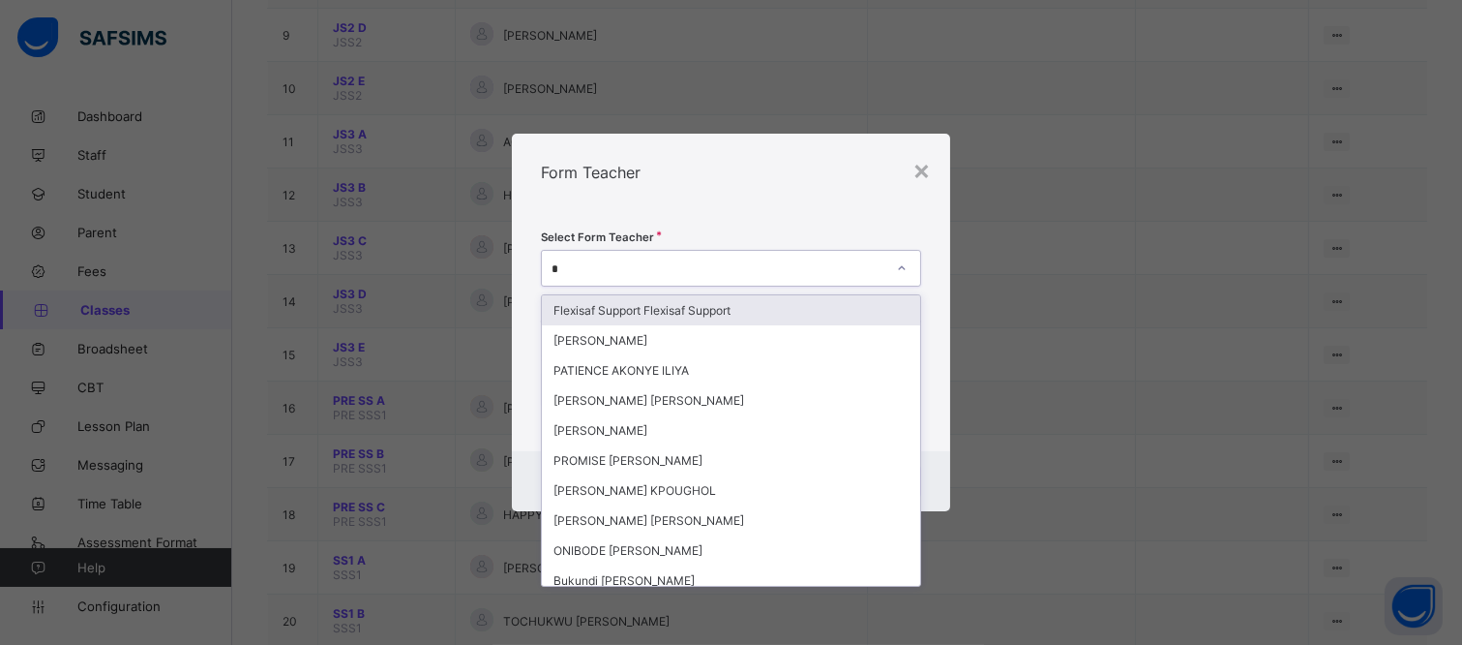
type input "**"
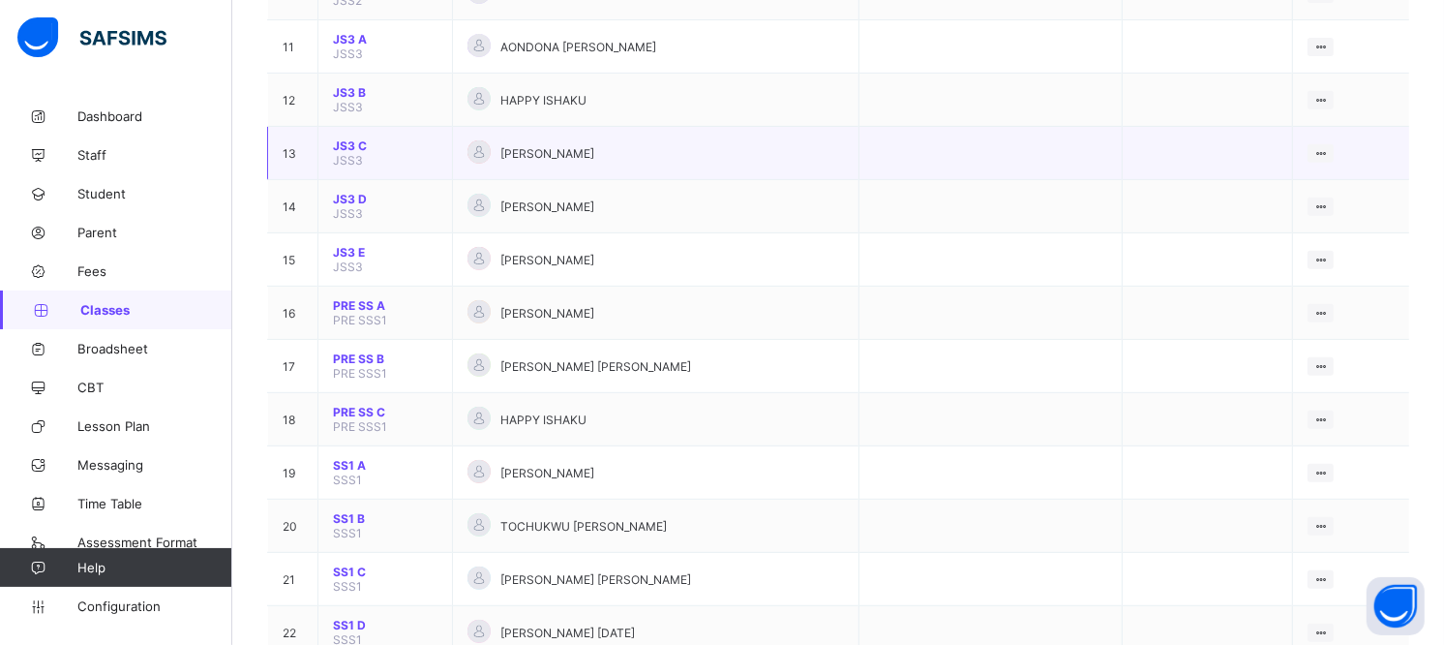
scroll to position [752, 0]
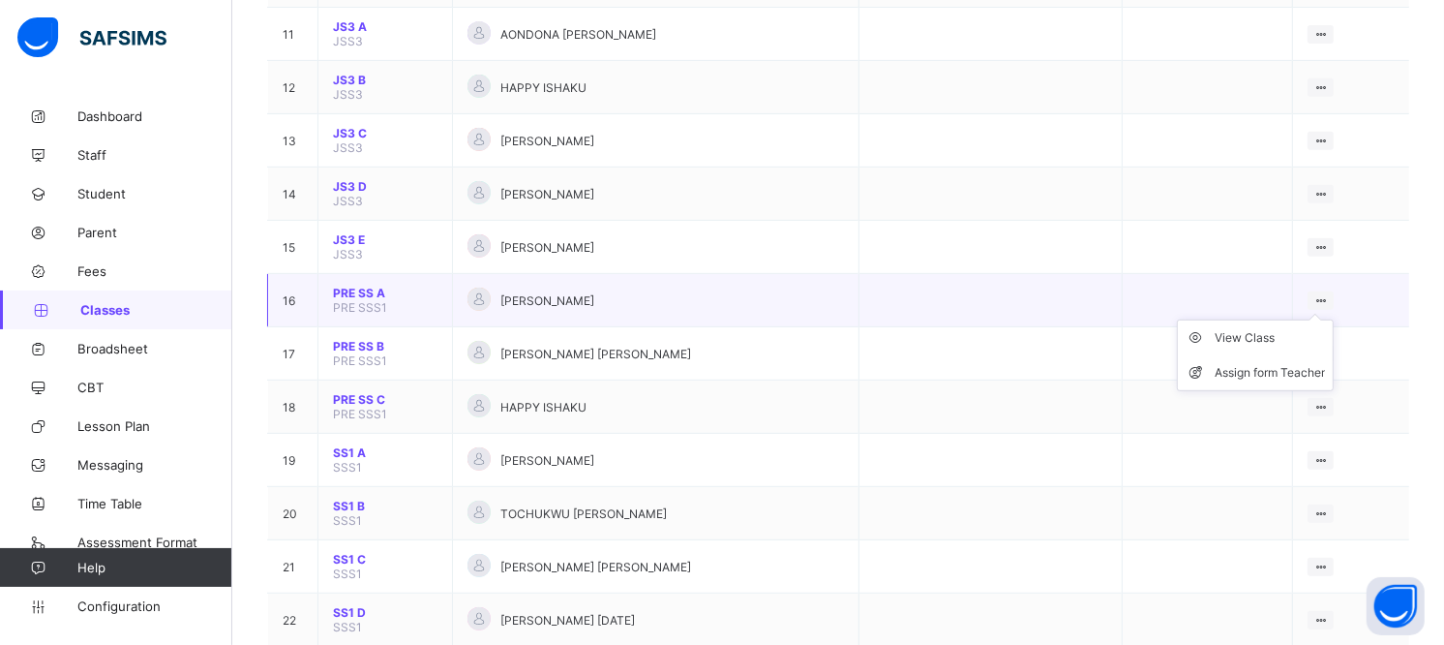
click at [1329, 293] on icon at bounding box center [1320, 300] width 16 height 15
click at [362, 300] on span "PRE SSS1" at bounding box center [360, 307] width 54 height 15
click at [366, 285] on span "PRE SS A" at bounding box center [385, 292] width 105 height 15
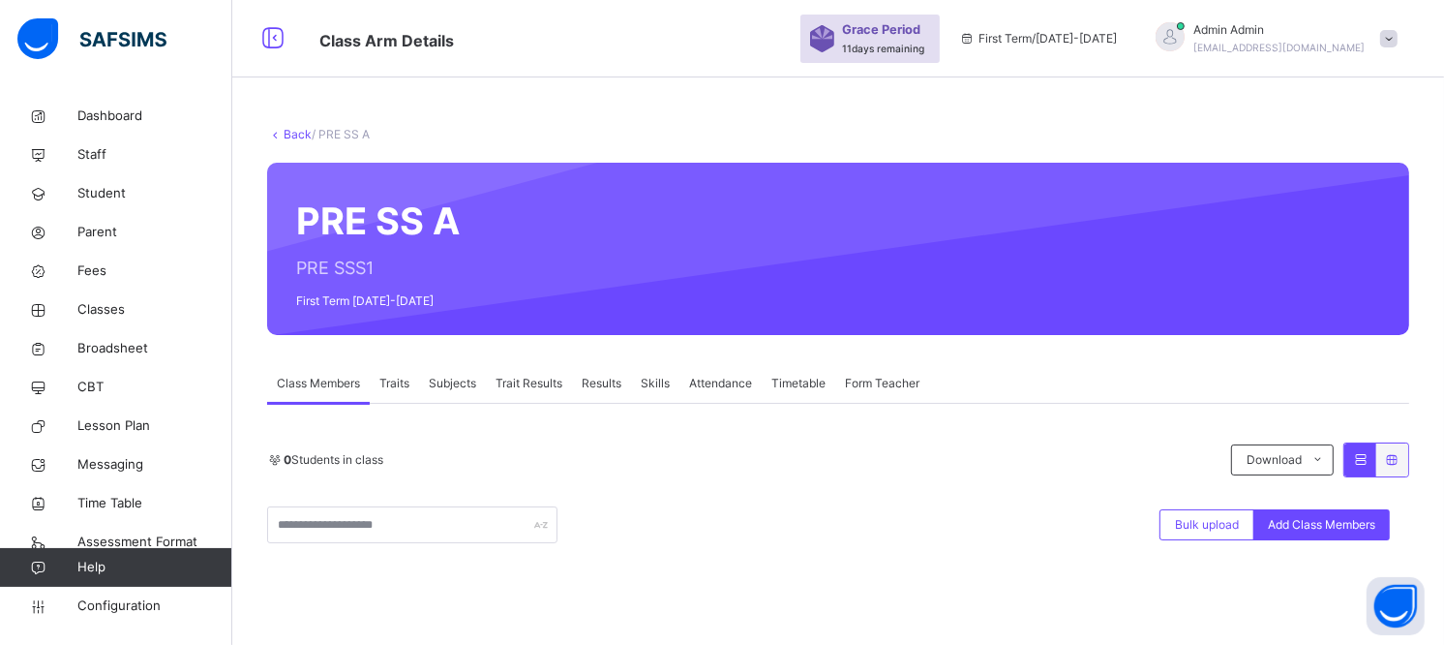
click at [295, 129] on link "Back" at bounding box center [298, 134] width 28 height 15
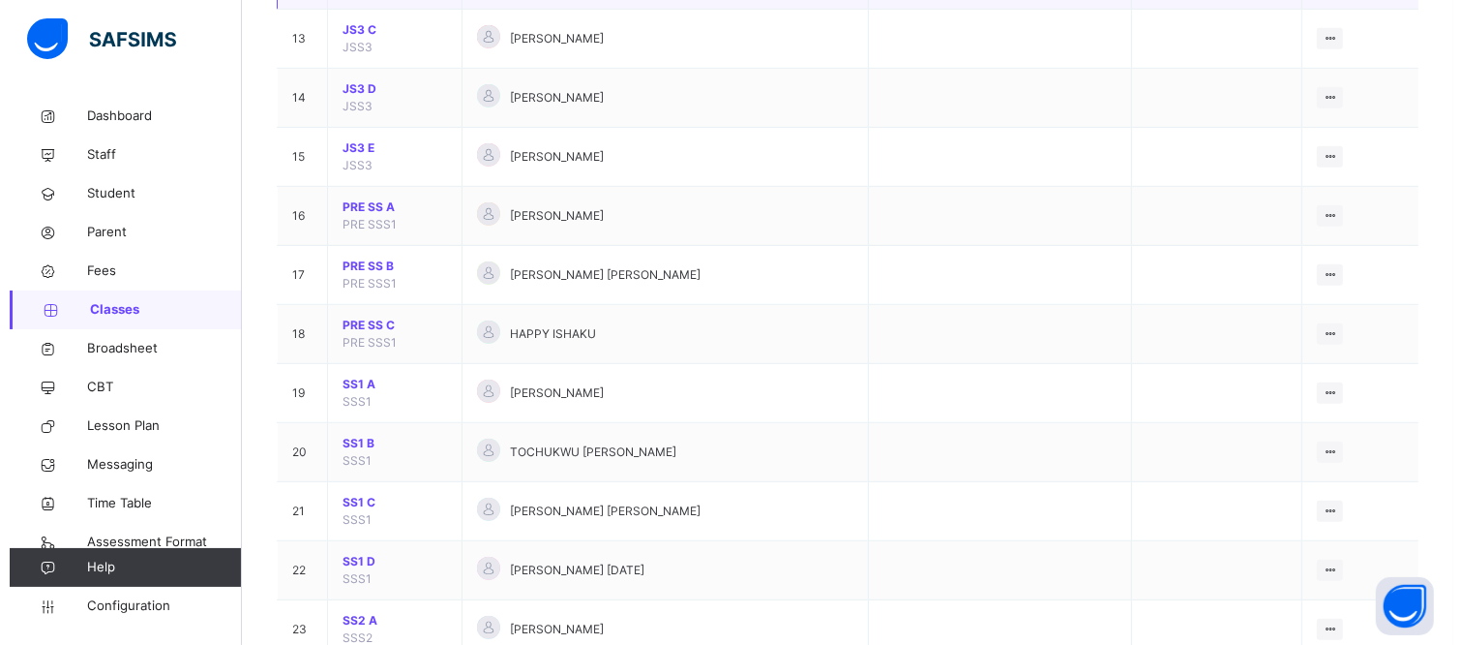
scroll to position [968, 0]
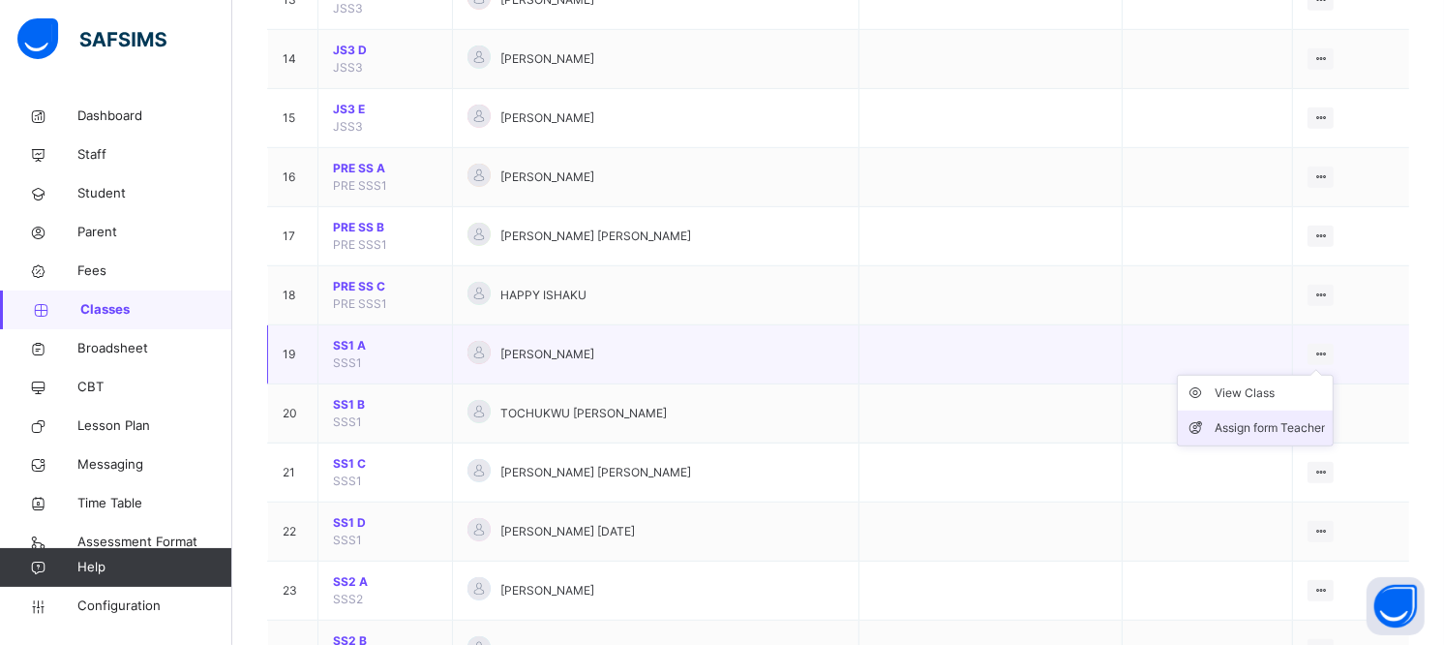
click at [1293, 423] on div "Assign form Teacher" at bounding box center [1270, 427] width 110 height 19
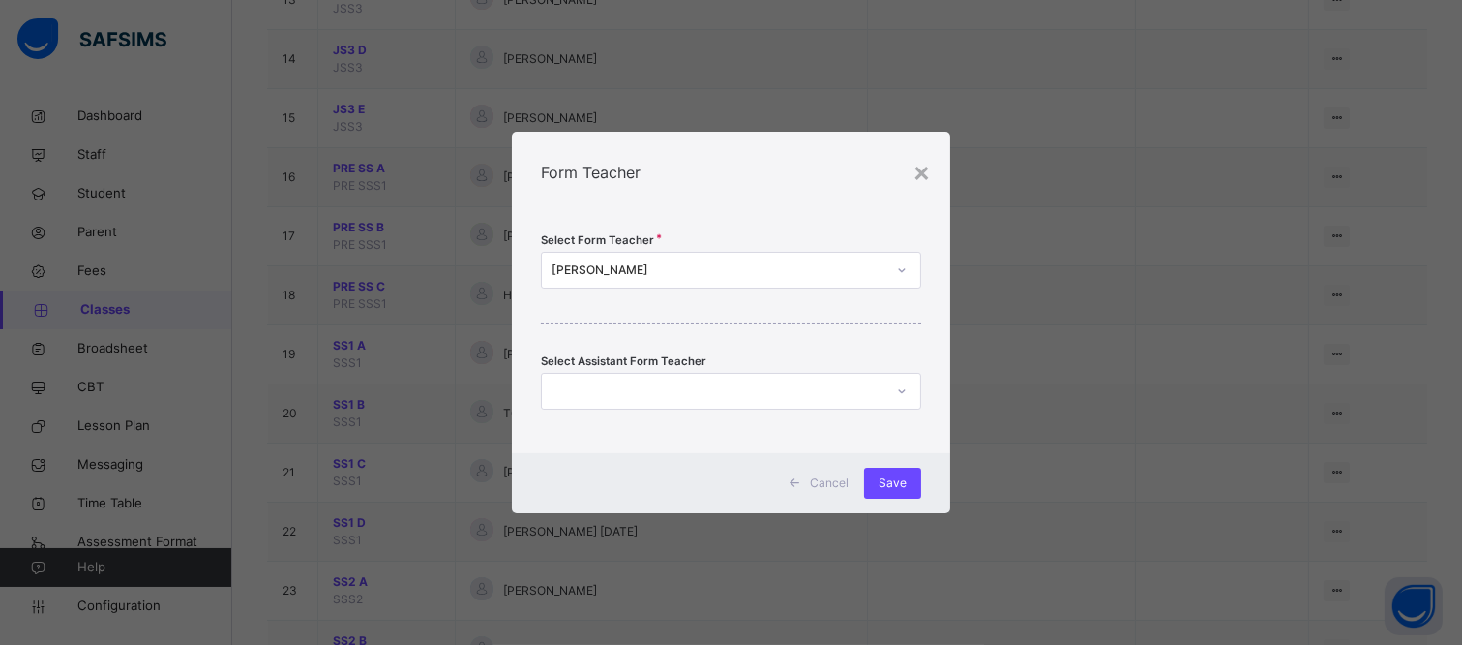
click at [901, 273] on icon at bounding box center [902, 269] width 12 height 19
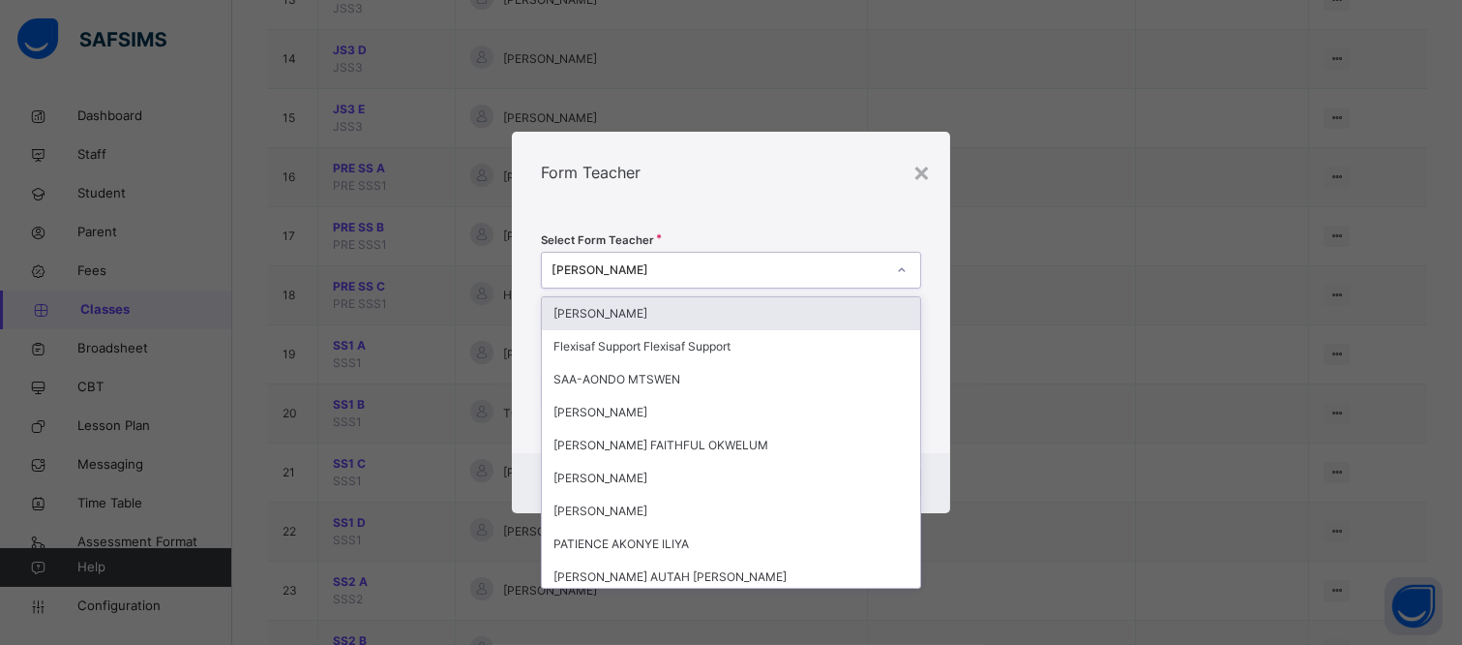
type input "*"
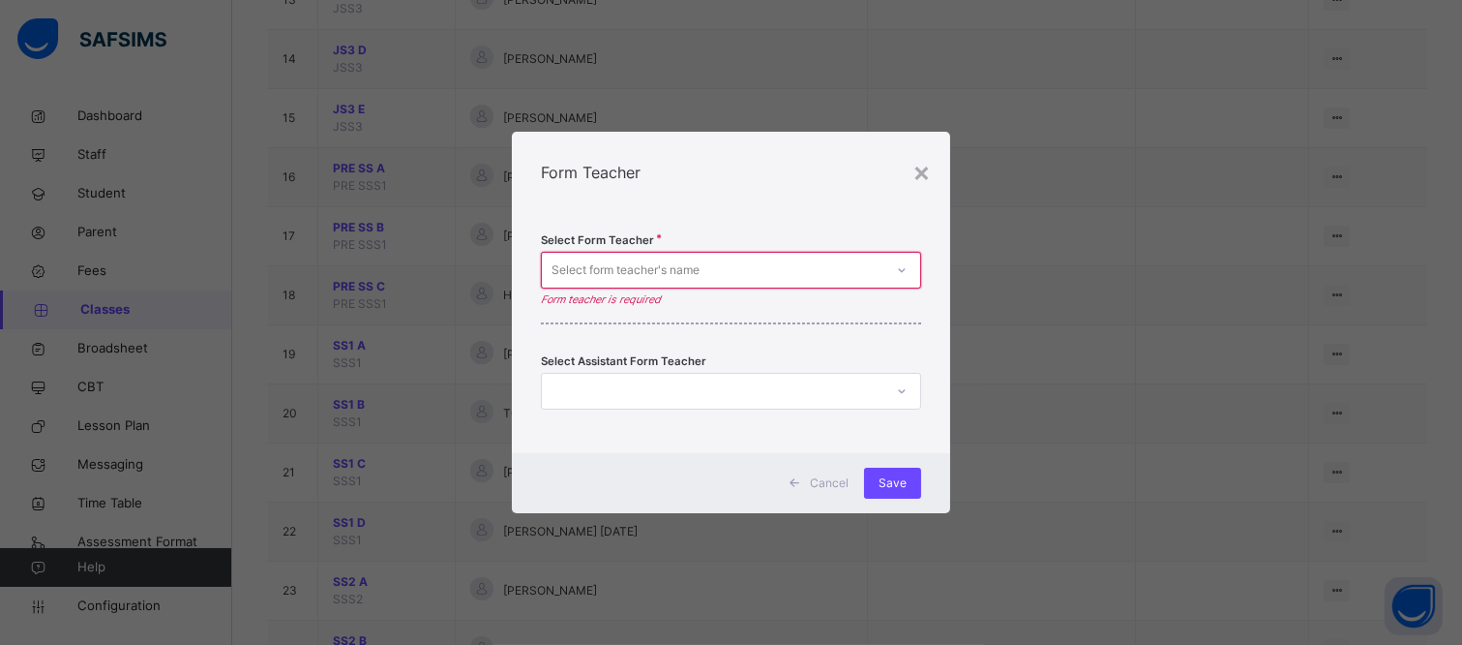
click at [932, 262] on div "Select Form Teacher Select form teacher's name Form teacher is required Select …" at bounding box center [731, 333] width 438 height 240
click at [827, 487] on span "Cancel" at bounding box center [829, 482] width 39 height 17
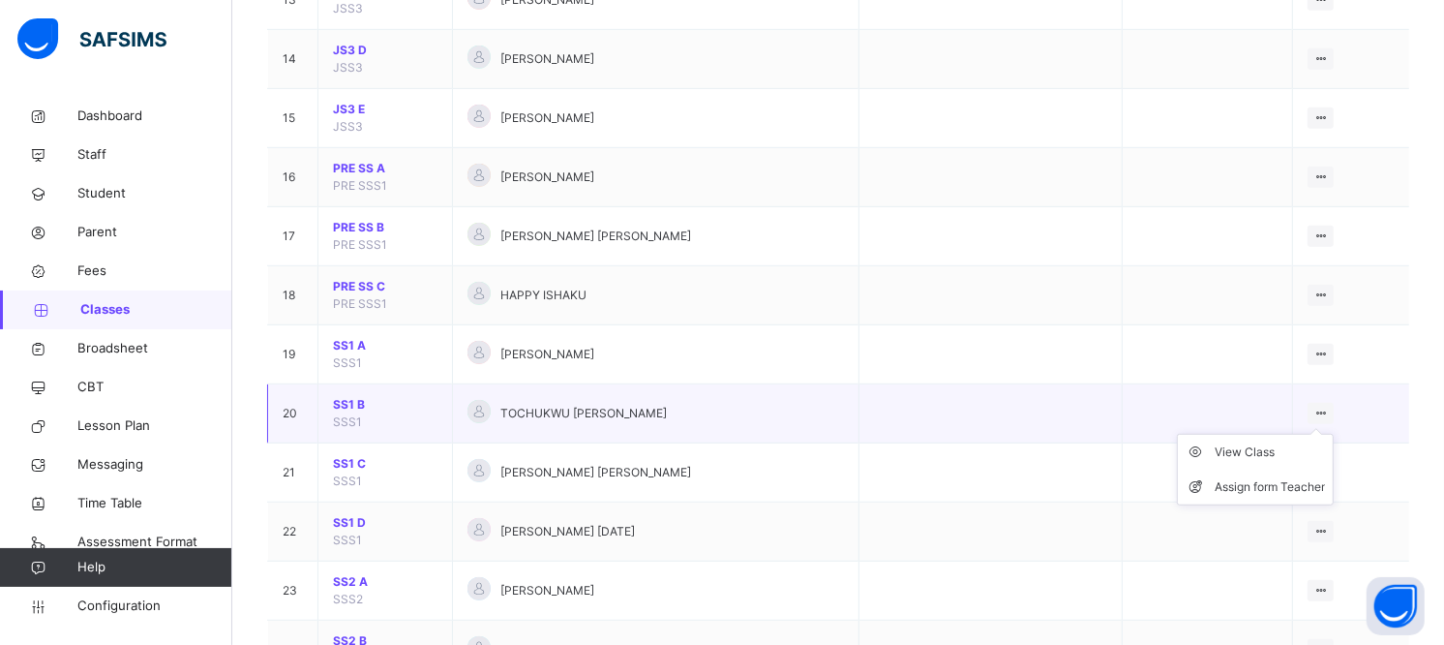
click at [1334, 434] on ul "View Class Assign form Teacher" at bounding box center [1255, 470] width 157 height 72
click at [1288, 486] on div "Assign form Teacher" at bounding box center [1270, 486] width 110 height 19
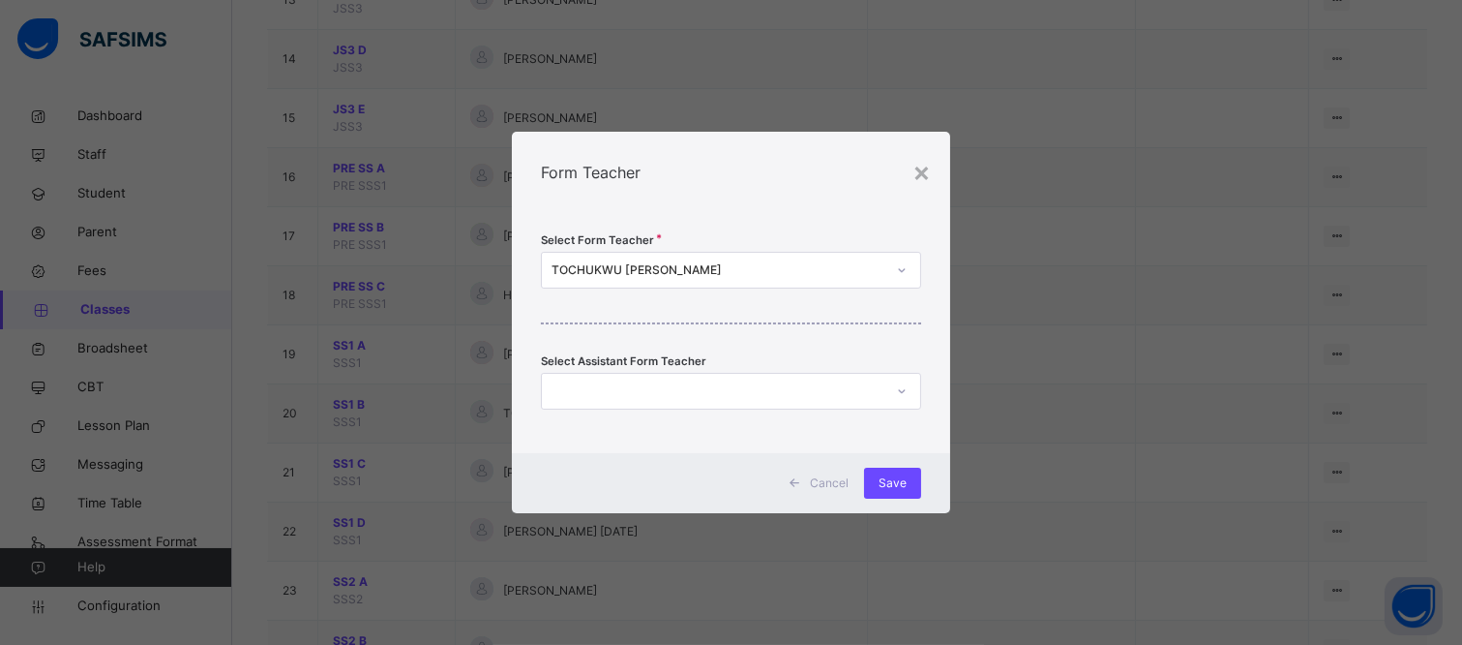
click at [782, 273] on div "TOCHUKWU [PERSON_NAME]" at bounding box center [719, 269] width 334 height 17
click at [785, 268] on div "TOCHUKWU [PERSON_NAME]" at bounding box center [719, 269] width 334 height 17
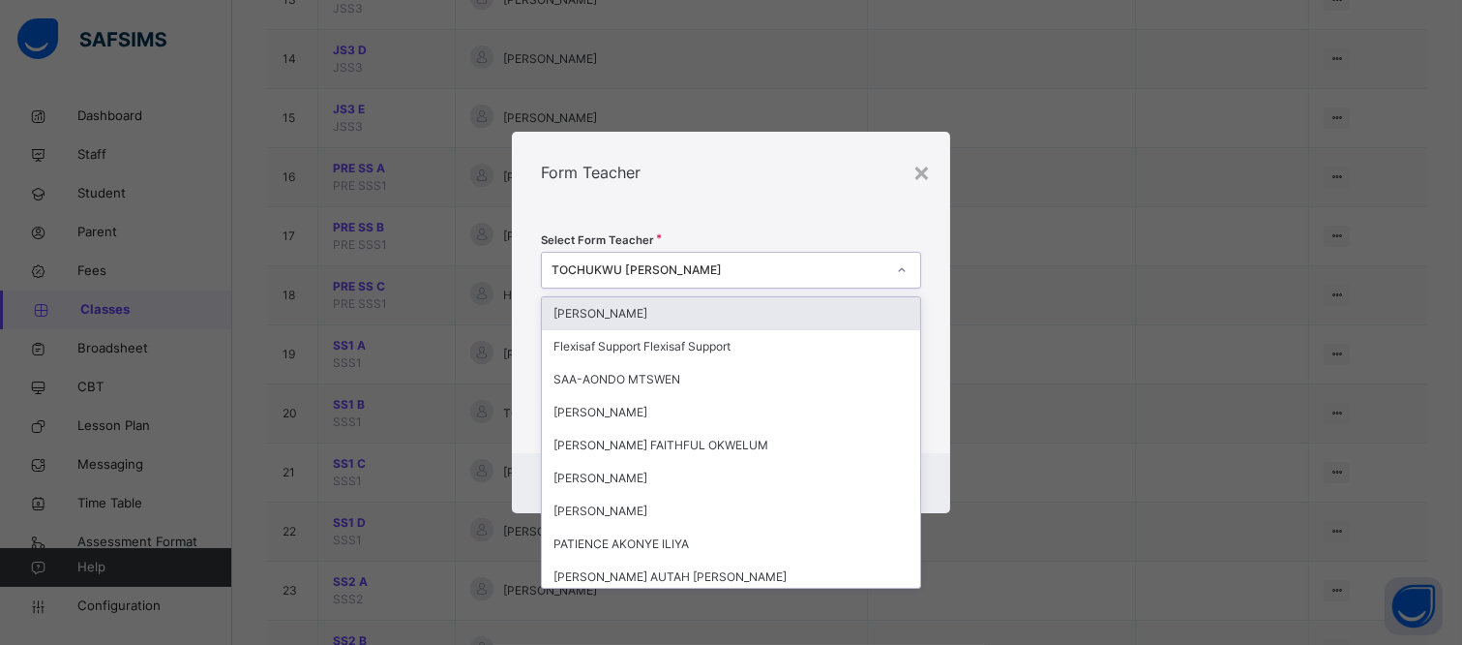
click at [791, 267] on div "TOCHUKWU [PERSON_NAME]" at bounding box center [719, 269] width 334 height 17
type input "**"
click at [799, 310] on div "[PERSON_NAME]" at bounding box center [731, 313] width 378 height 33
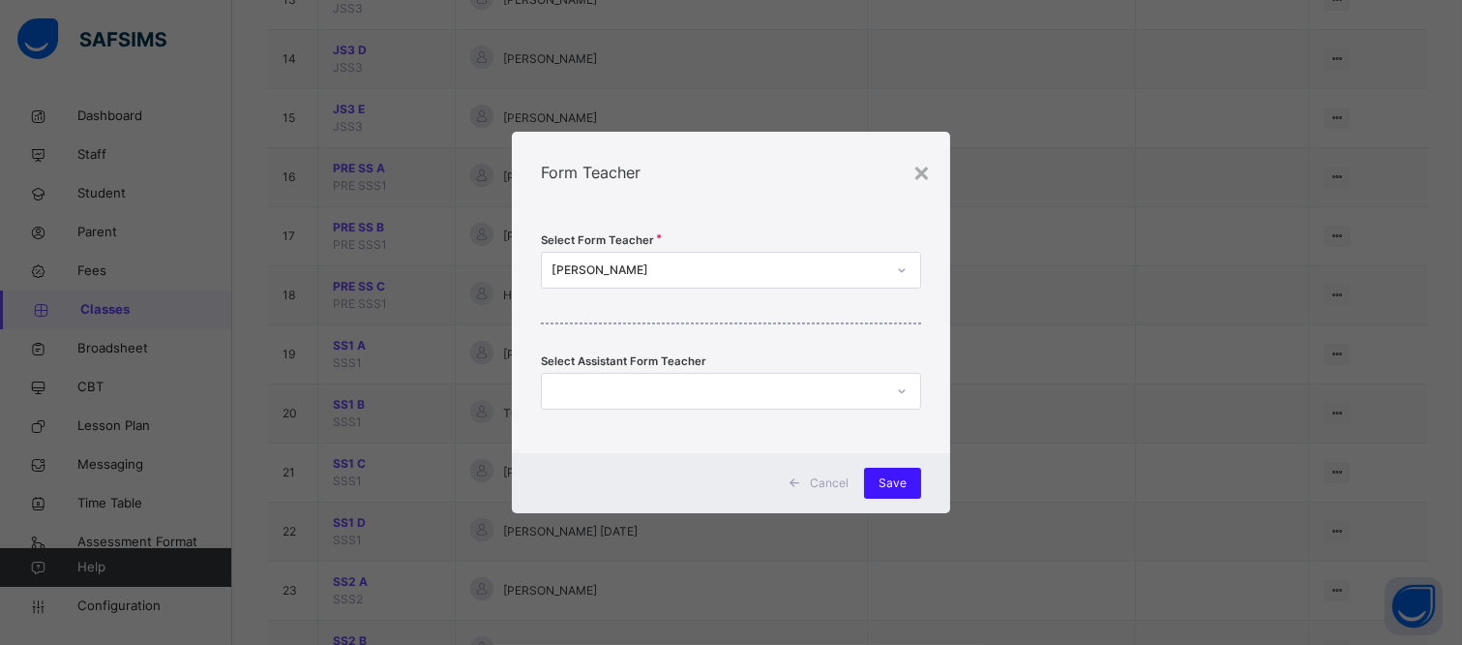
click at [914, 469] on div "Save" at bounding box center [892, 482] width 57 height 31
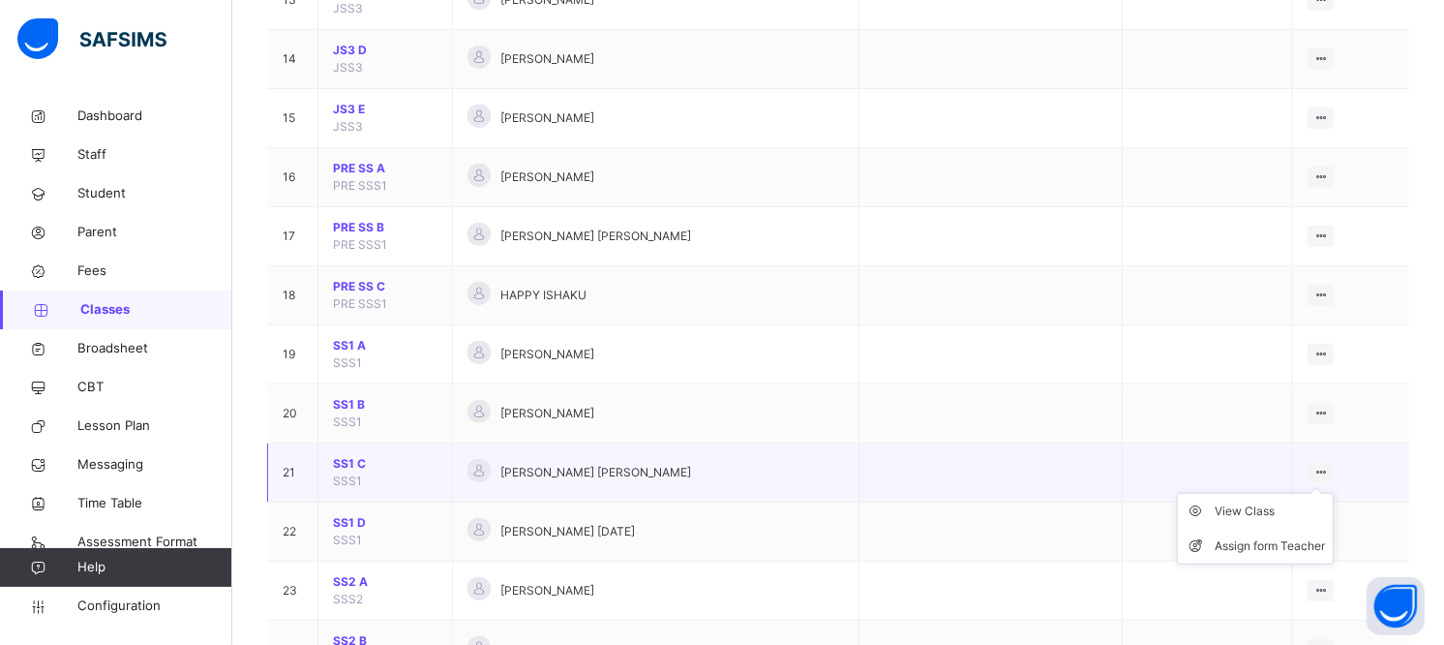
click at [1329, 472] on icon at bounding box center [1320, 472] width 16 height 15
click at [1311, 533] on li "Assign form Teacher" at bounding box center [1255, 545] width 155 height 35
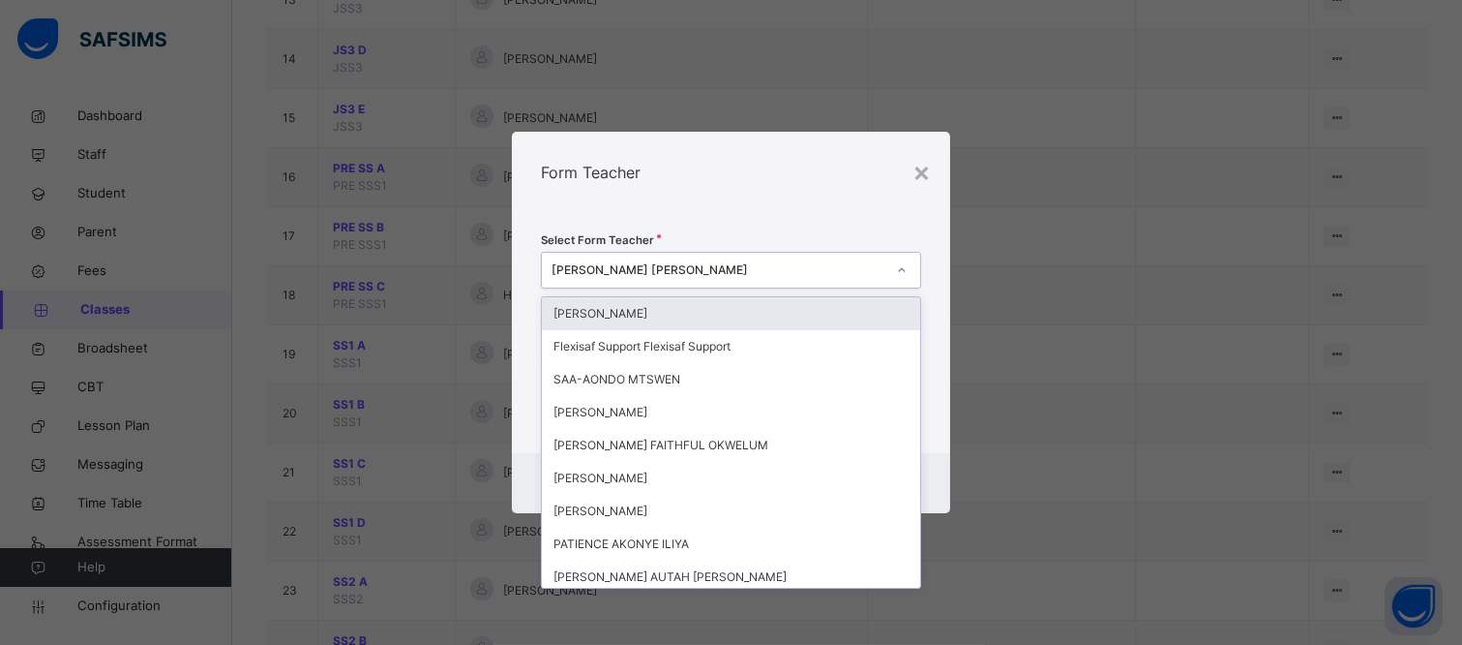
click at [776, 275] on div "[PERSON_NAME] [PERSON_NAME]" at bounding box center [719, 269] width 334 height 17
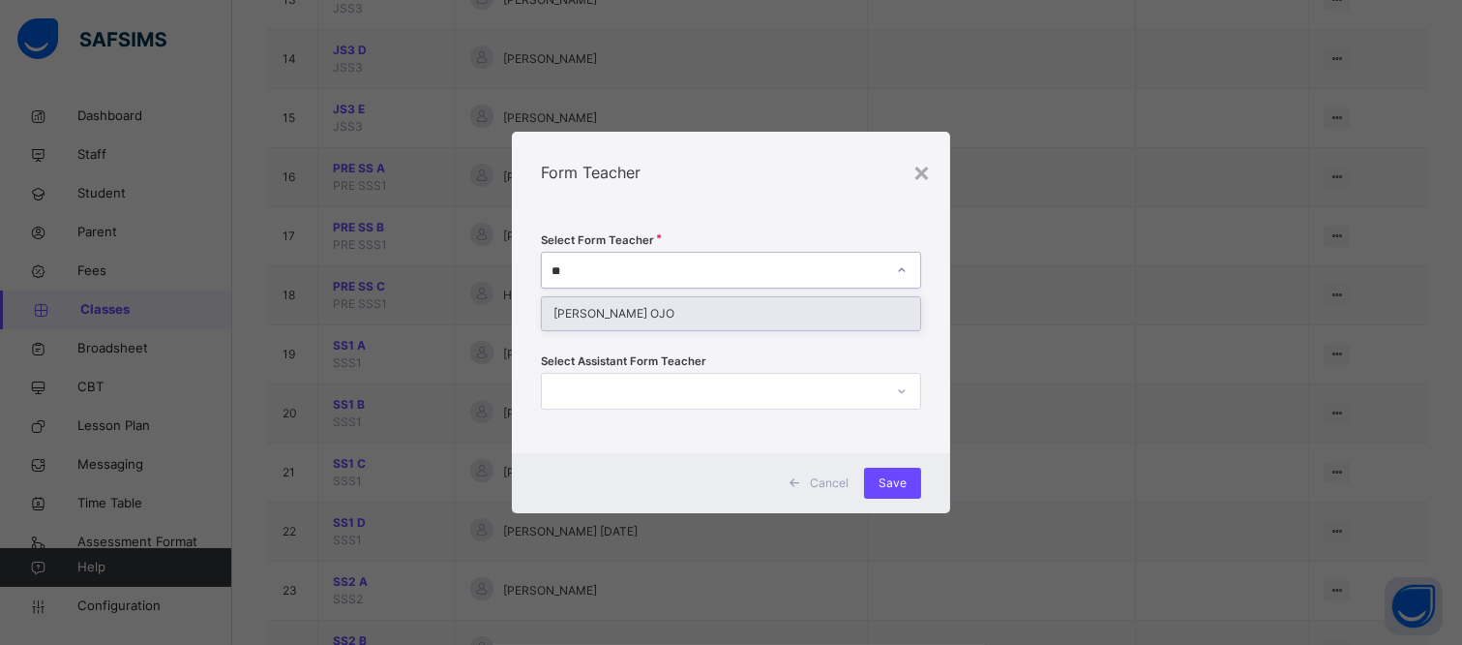
type input "***"
click at [815, 319] on div "[PERSON_NAME] OJO" at bounding box center [731, 313] width 378 height 33
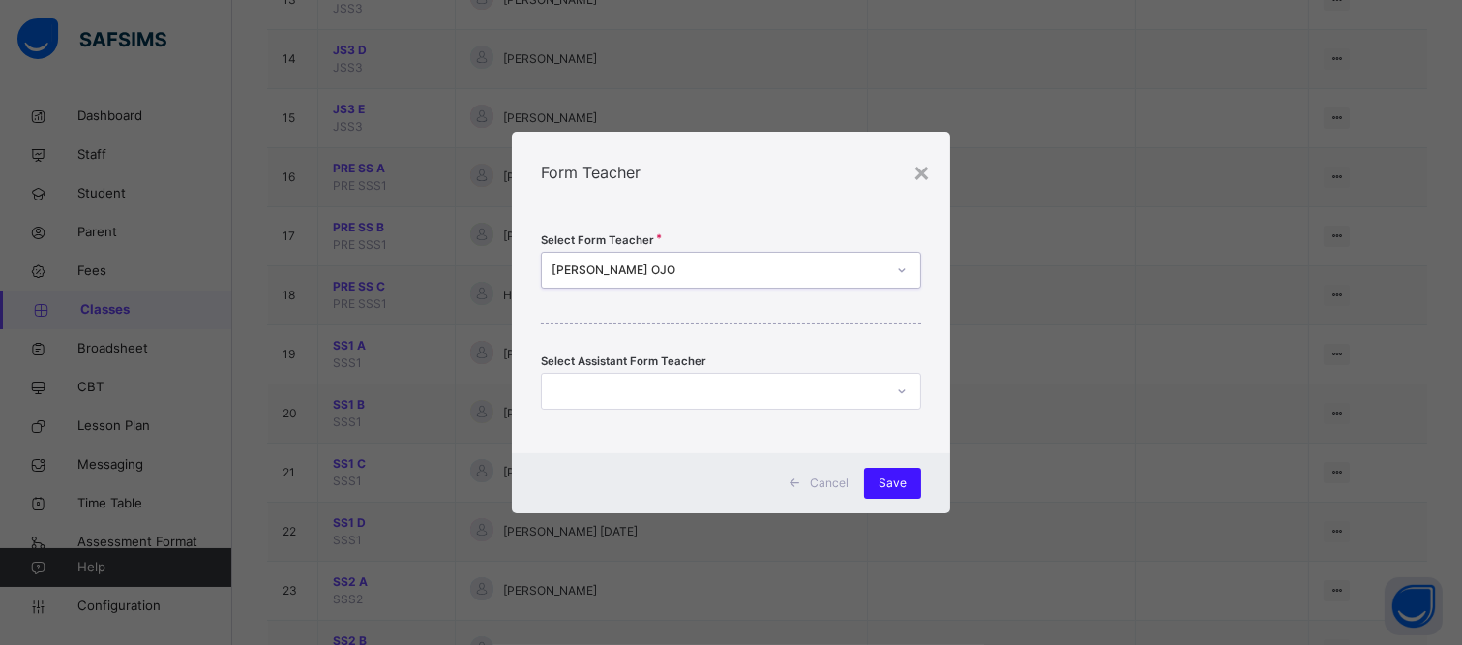
click at [891, 474] on span "Save" at bounding box center [893, 482] width 28 height 17
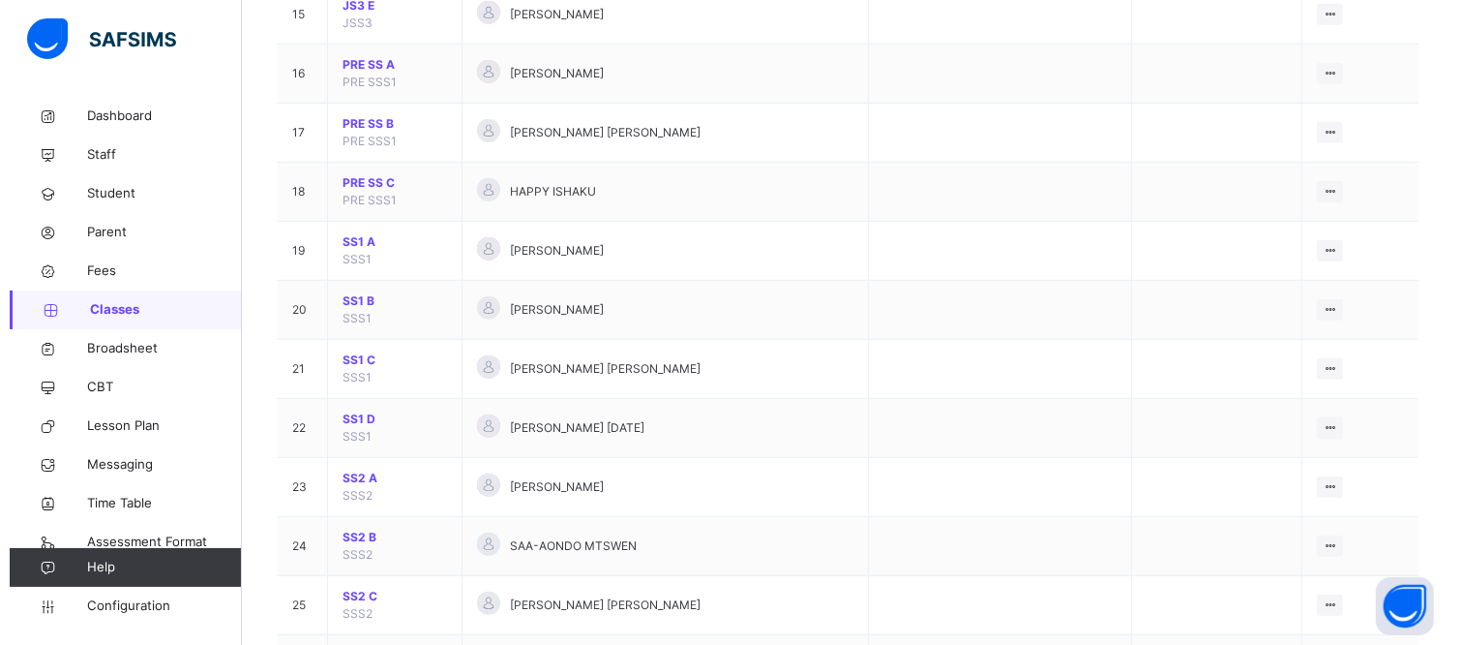
scroll to position [1075, 0]
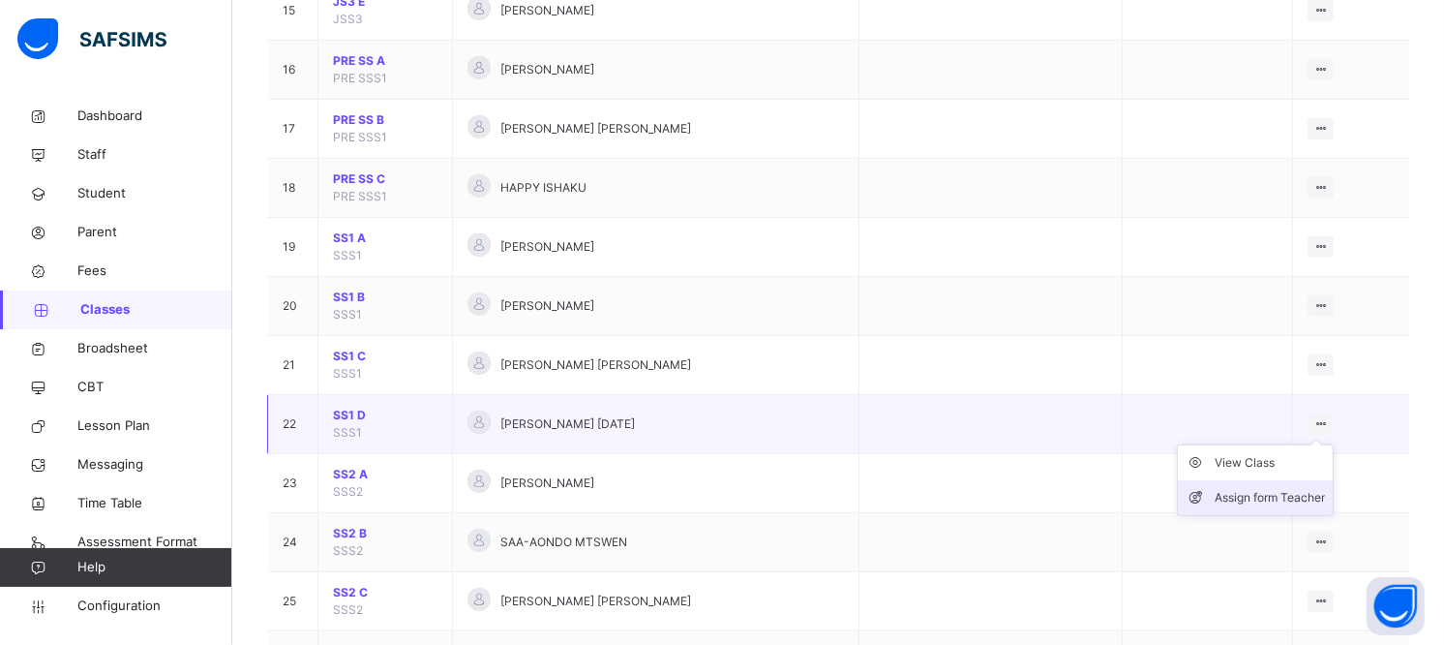
click at [1297, 494] on div "Assign form Teacher" at bounding box center [1270, 497] width 110 height 19
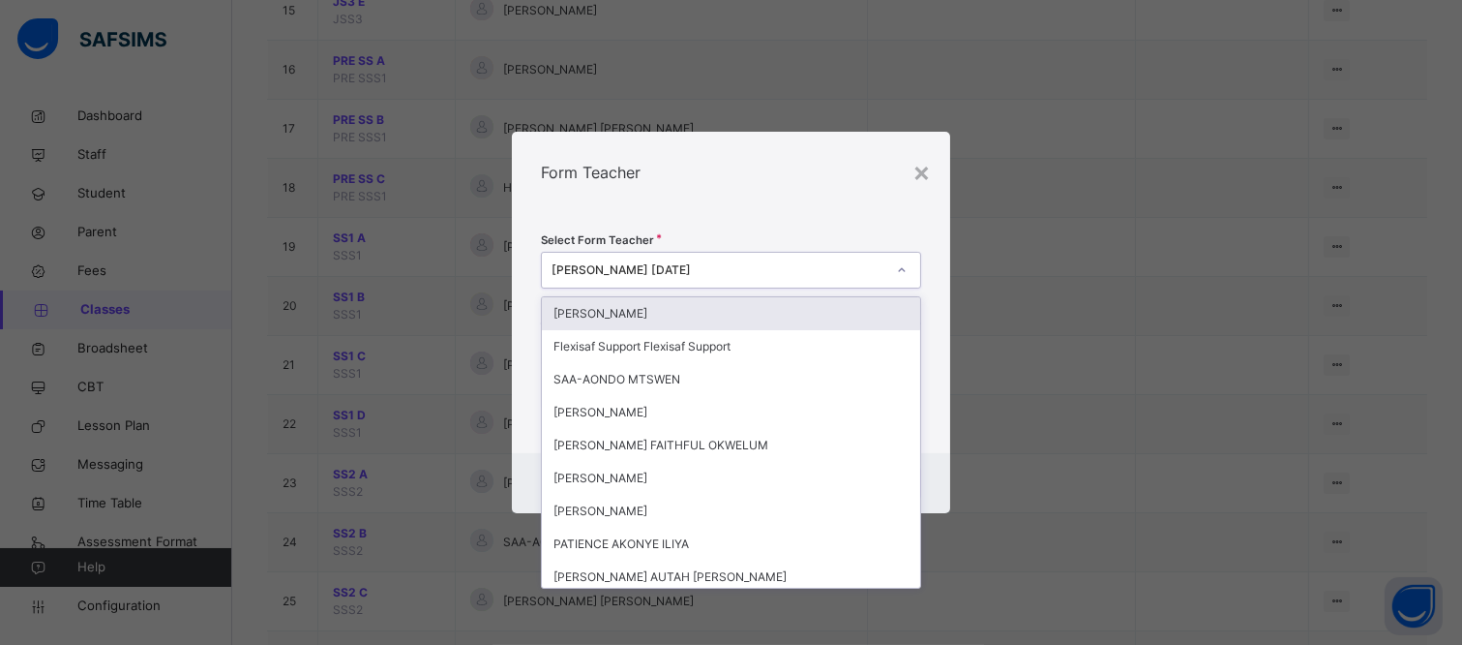
click at [755, 271] on div "[PERSON_NAME] [DATE]" at bounding box center [719, 269] width 334 height 17
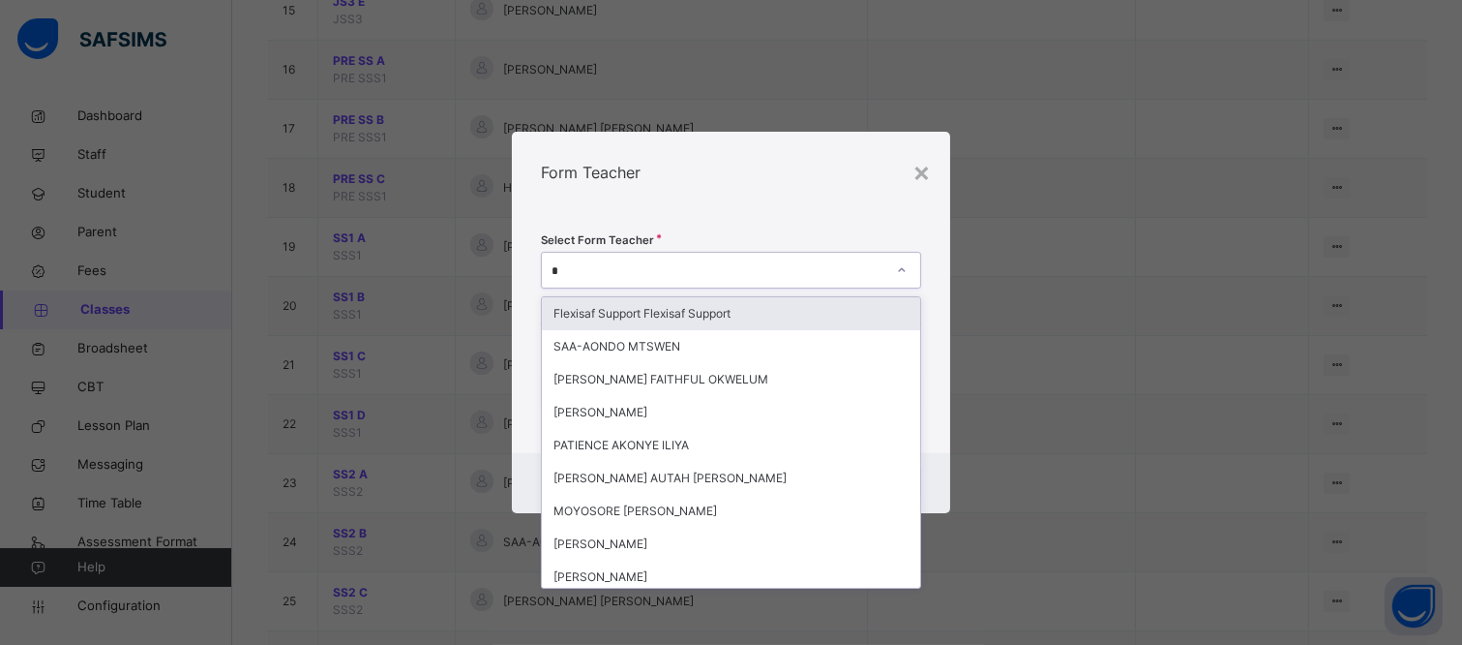
type input "**"
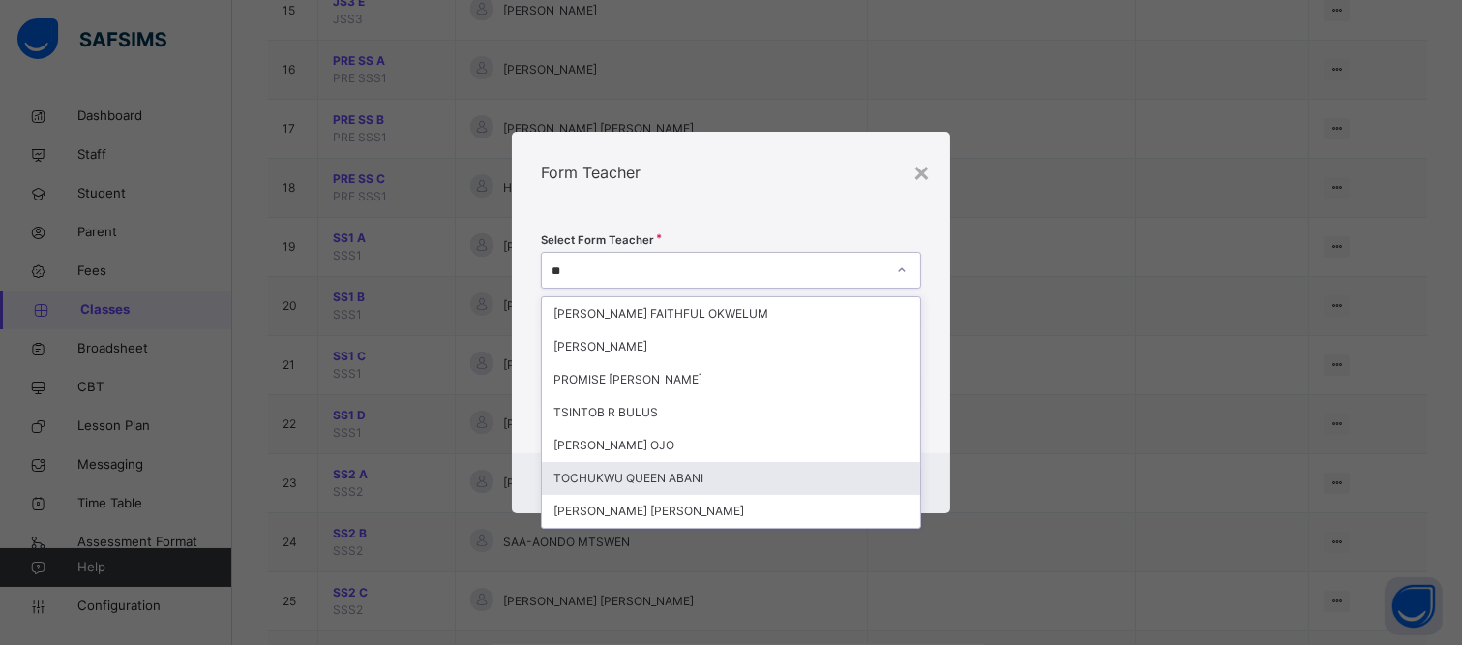
click at [774, 472] on div "TOCHUKWU QUEEN ABANI" at bounding box center [731, 478] width 378 height 33
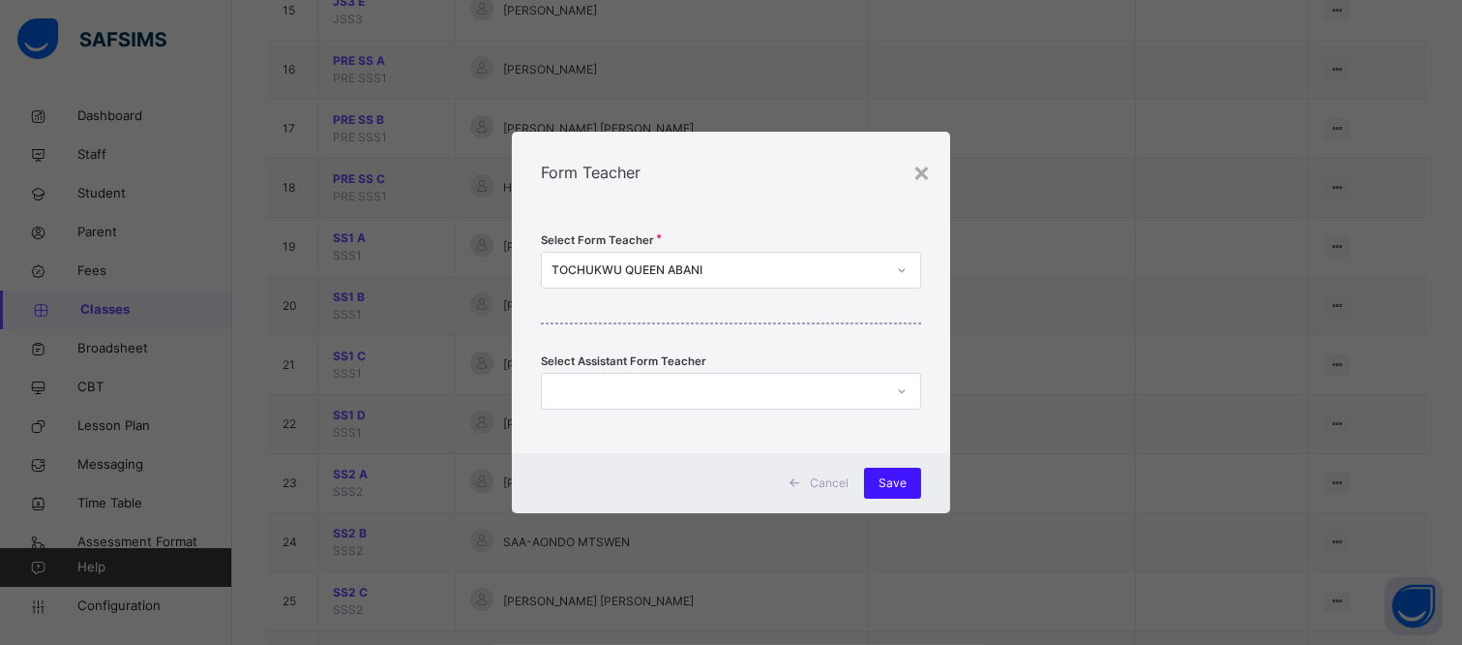
click at [896, 484] on span "Save" at bounding box center [893, 482] width 28 height 17
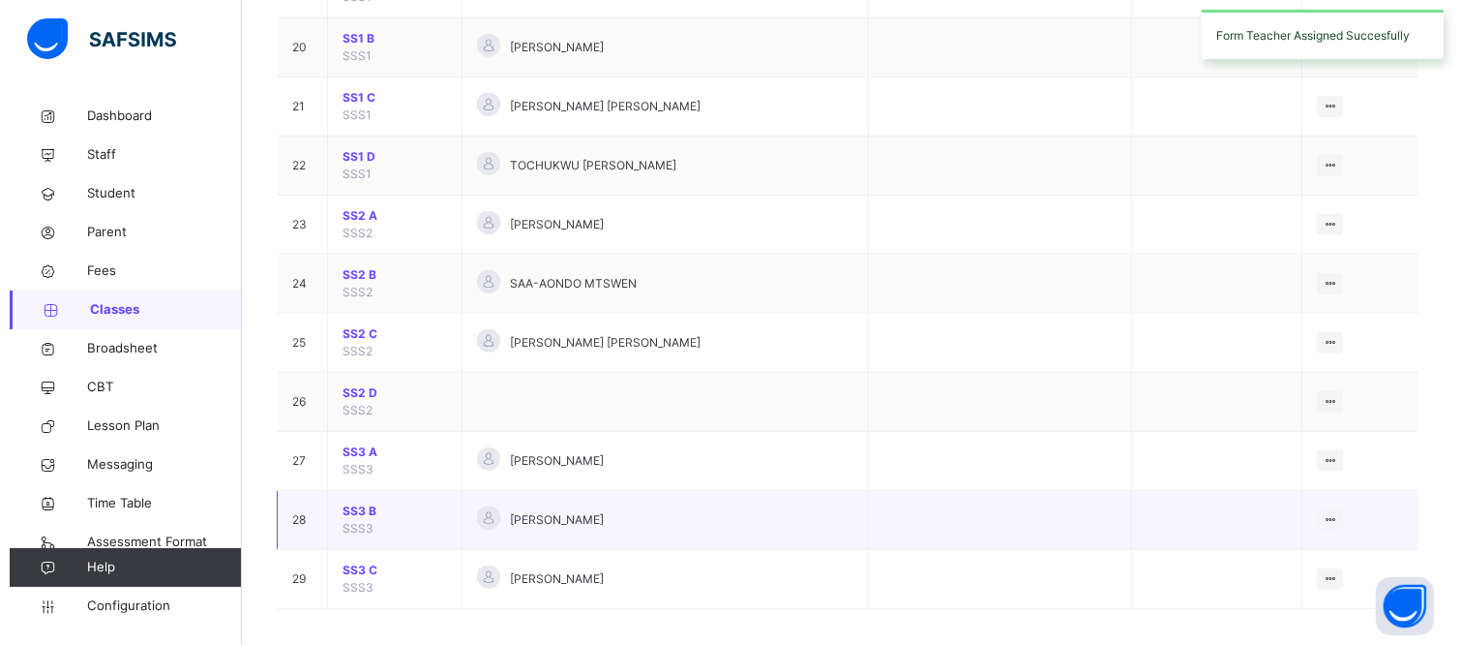
scroll to position [1347, 0]
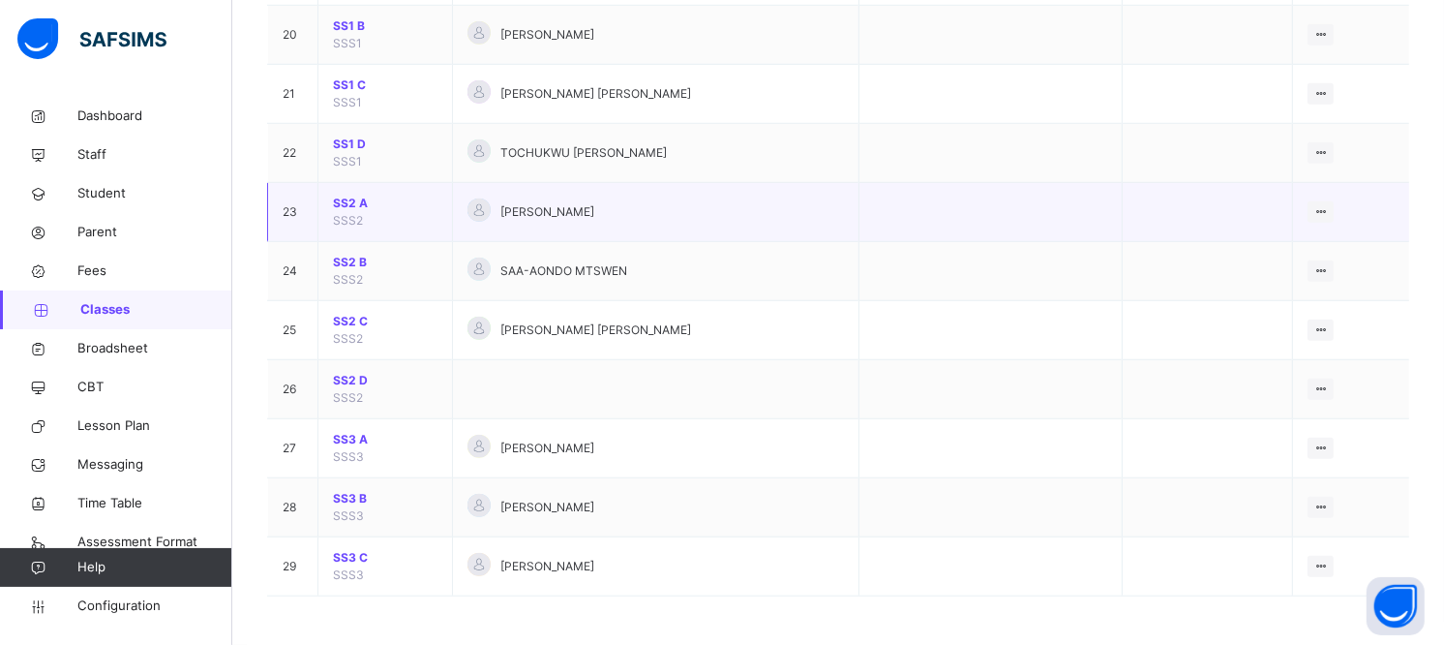
click at [1342, 199] on td "View Class Assign form Teacher" at bounding box center [1351, 212] width 116 height 59
click at [1329, 208] on icon at bounding box center [1320, 211] width 16 height 15
drag, startPoint x: 1280, startPoint y: 277, endPoint x: 1222, endPoint y: 278, distance: 58.1
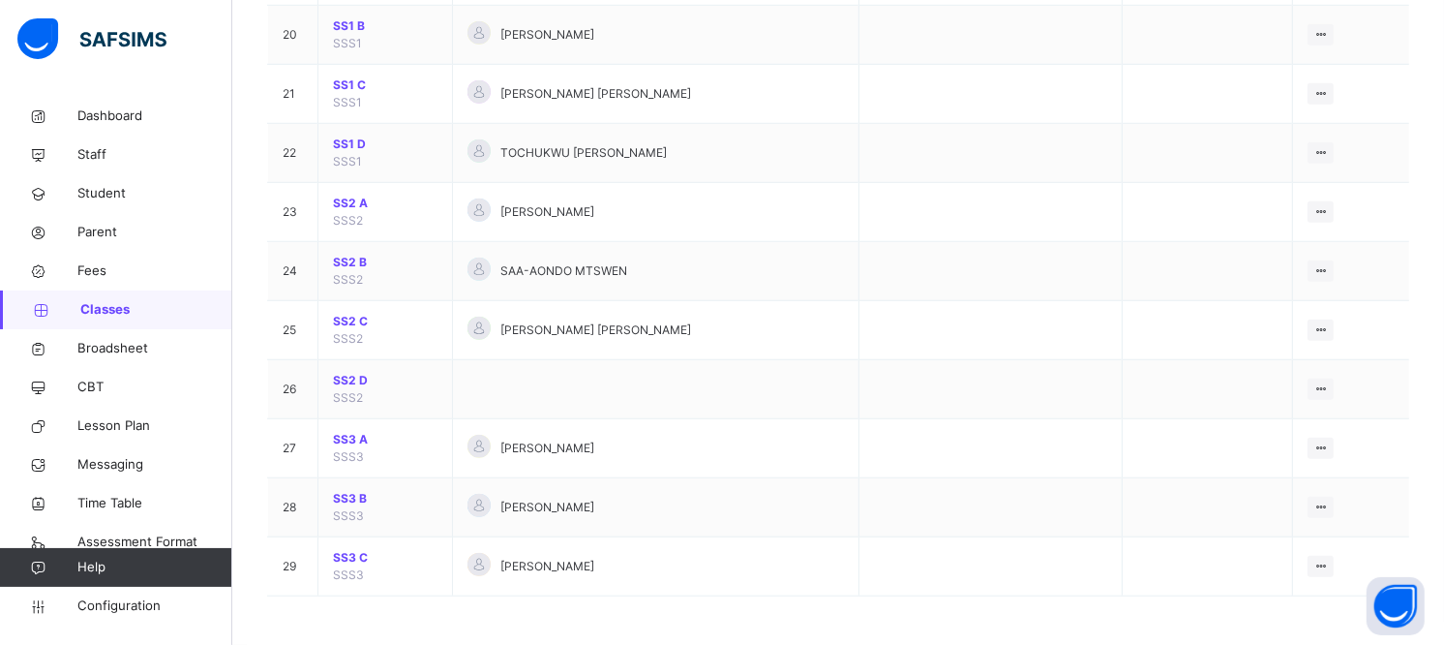
click at [0, 0] on div "Assign form Teacher" at bounding box center [0, 0] width 0 height 0
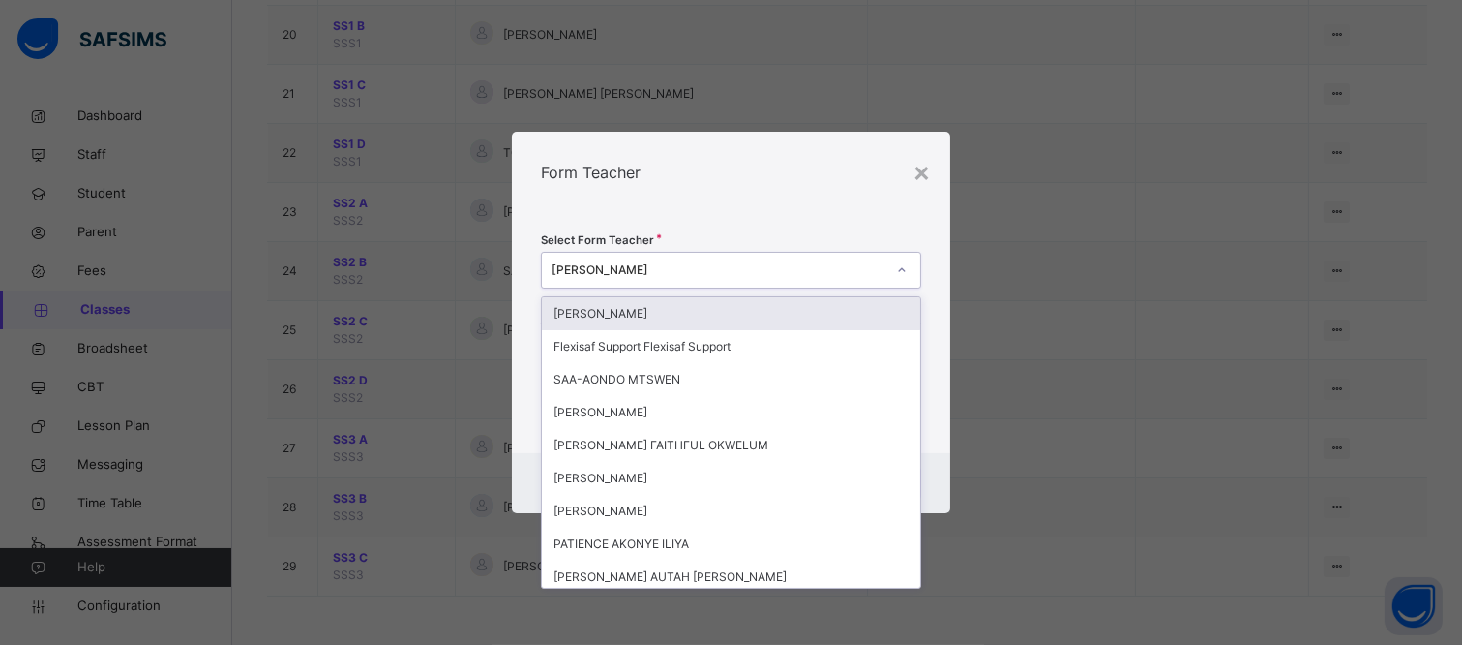
click at [765, 265] on div "[PERSON_NAME]" at bounding box center [719, 269] width 334 height 17
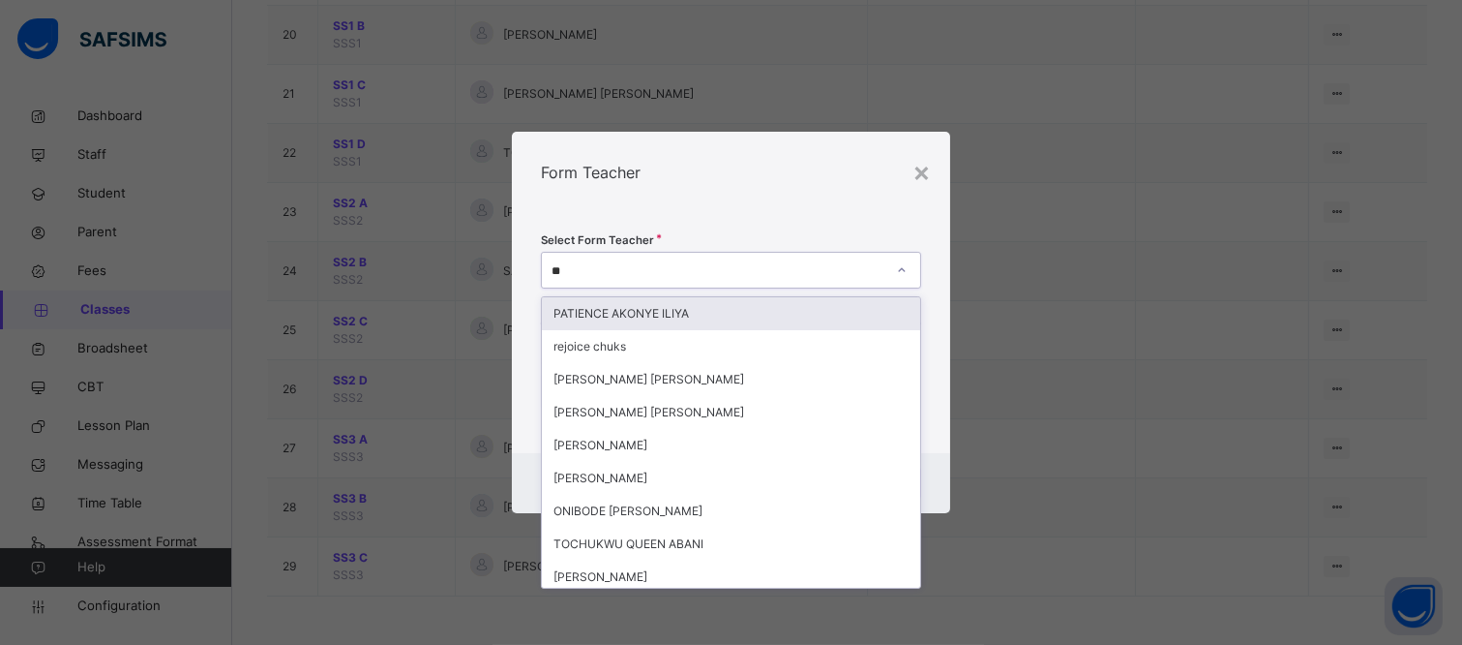
type input "***"
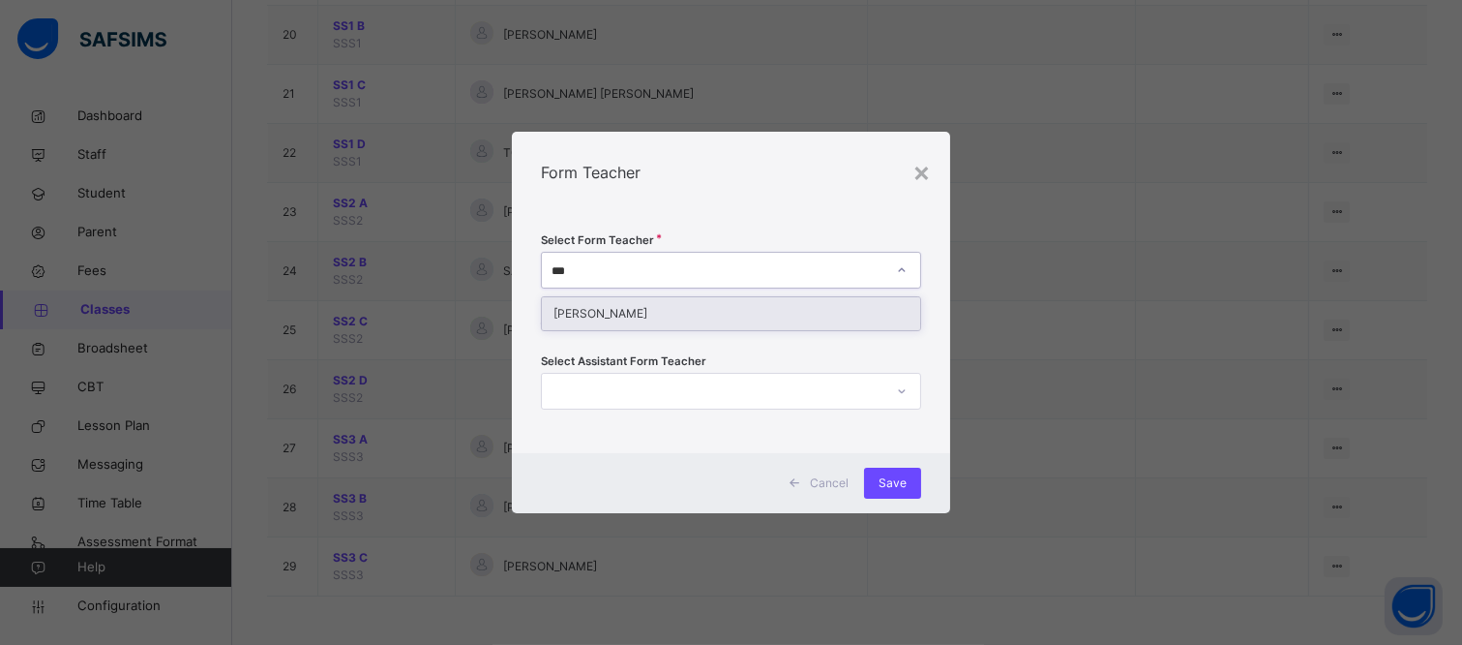
click at [753, 302] on div "[PERSON_NAME]" at bounding box center [731, 313] width 378 height 33
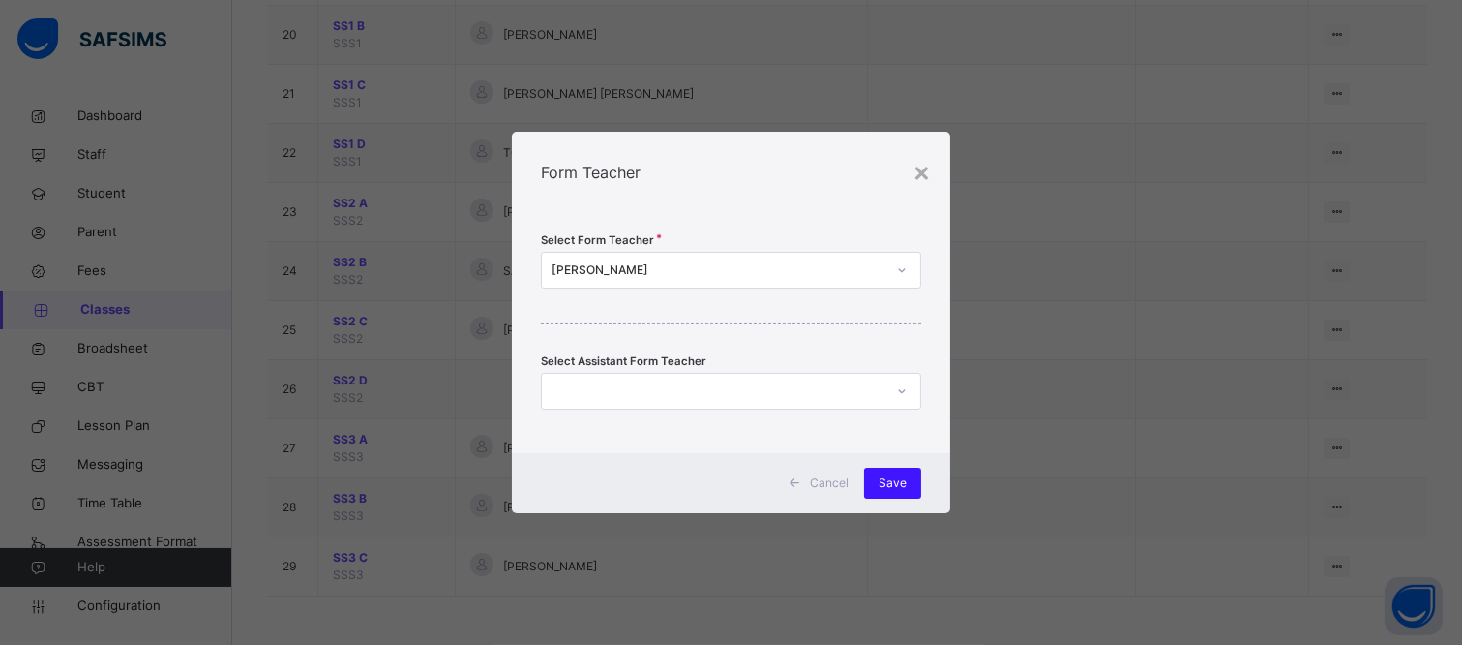
click at [887, 485] on span "Save" at bounding box center [893, 482] width 28 height 17
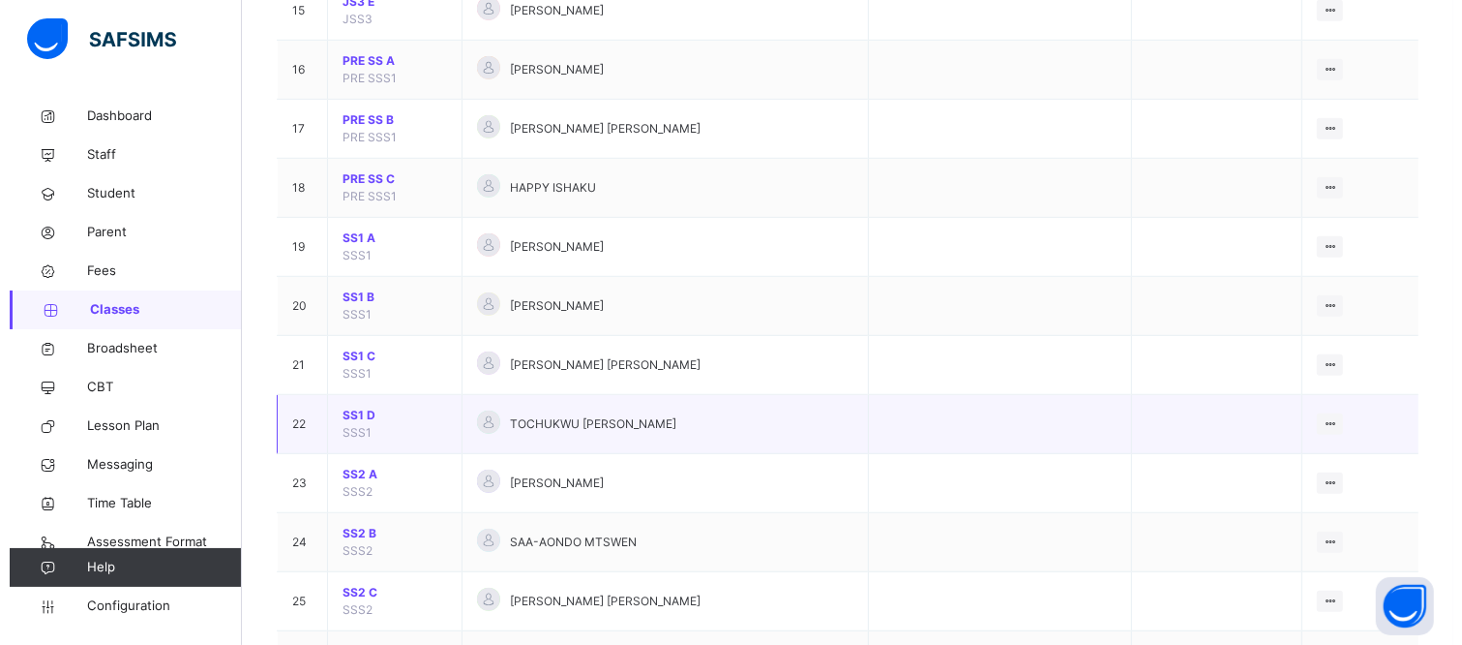
scroll to position [1183, 0]
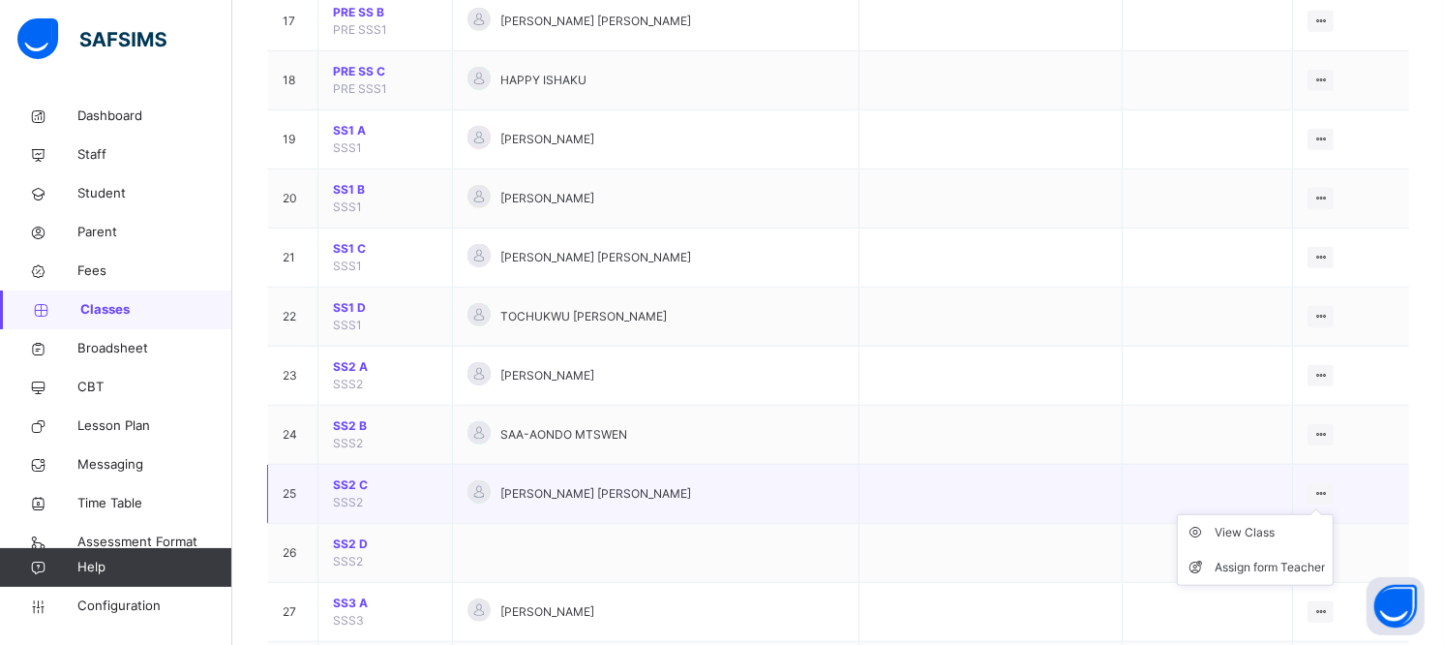
click at [1334, 514] on ul "View Class Assign form Teacher" at bounding box center [1255, 550] width 157 height 72
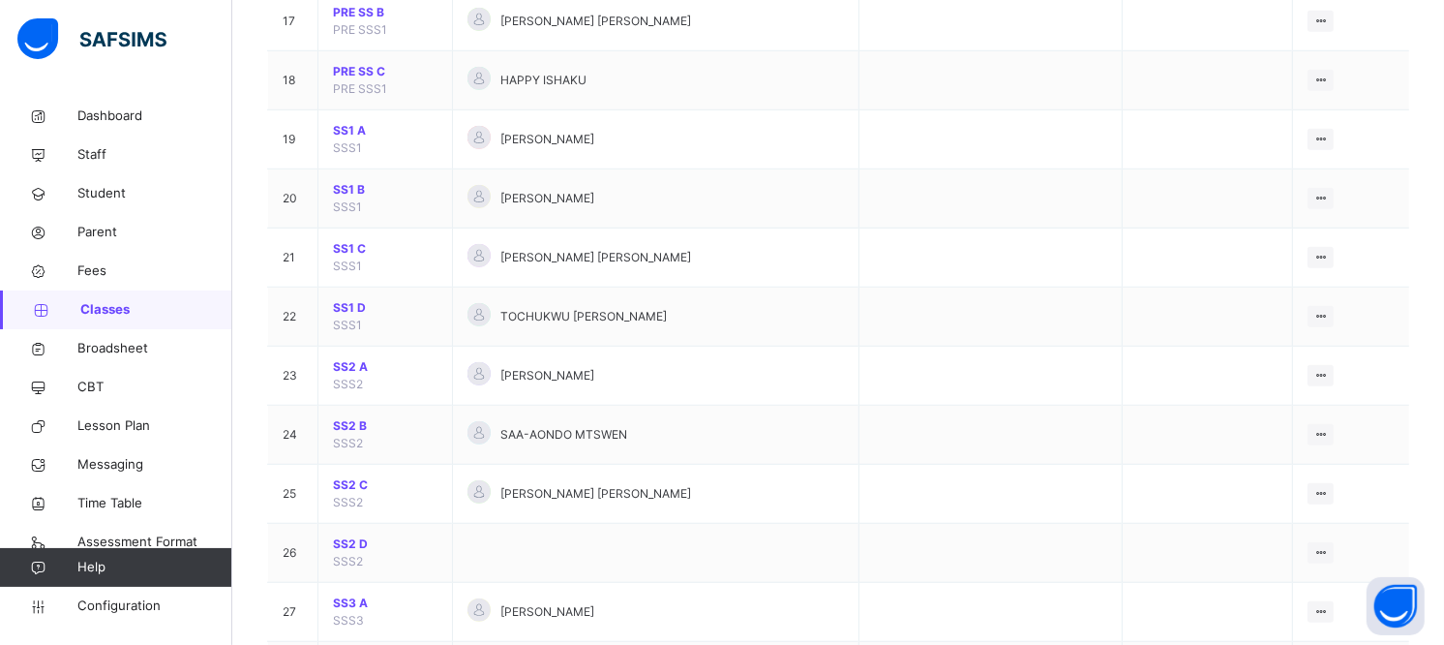
drag, startPoint x: 1300, startPoint y: 565, endPoint x: 1179, endPoint y: 540, distance: 123.6
click at [0, 0] on div "Assign form Teacher" at bounding box center [0, 0] width 0 height 0
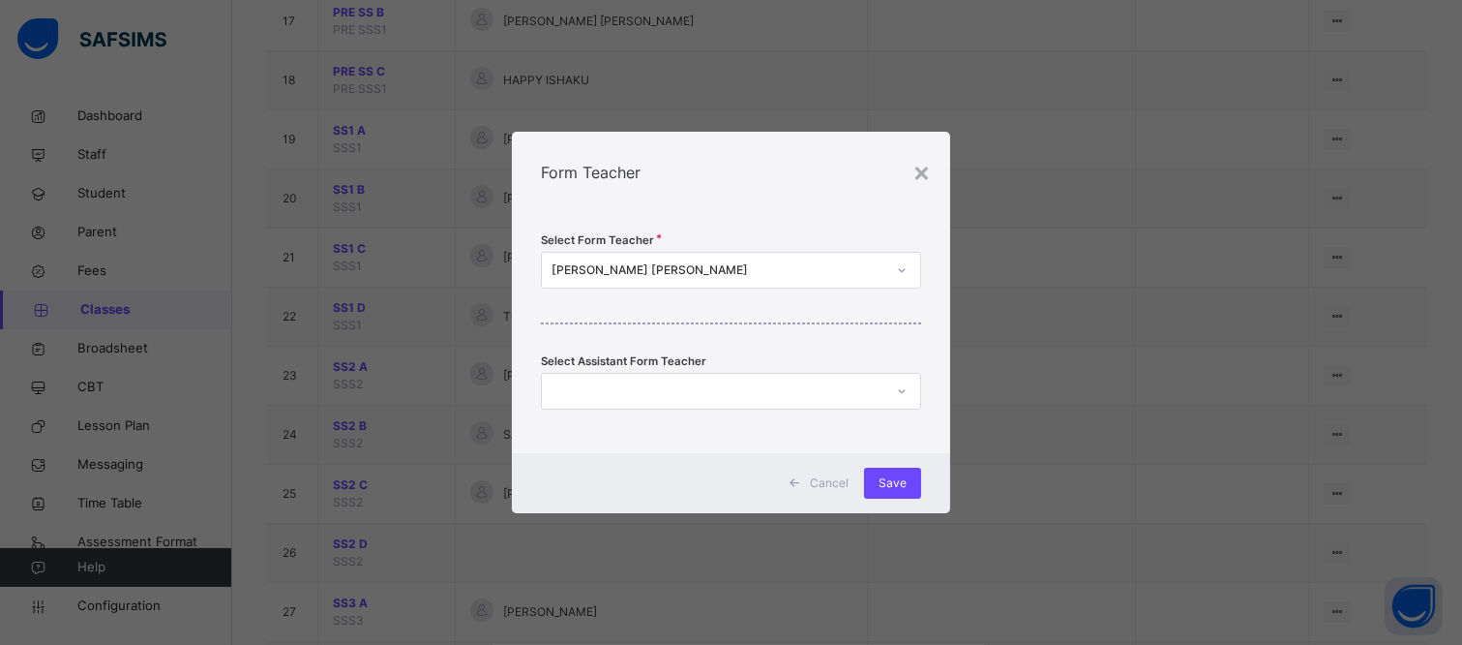
click at [726, 268] on div "[PERSON_NAME] [PERSON_NAME]" at bounding box center [719, 269] width 334 height 17
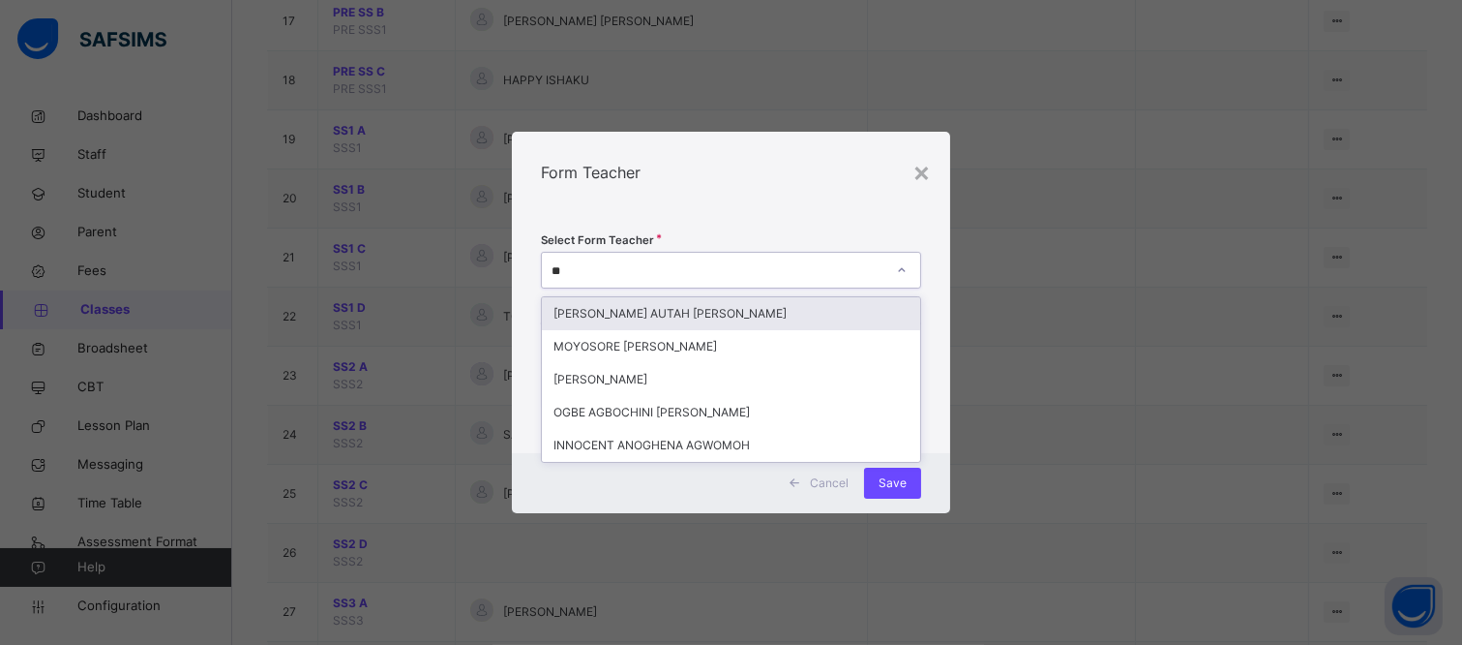
type input "***"
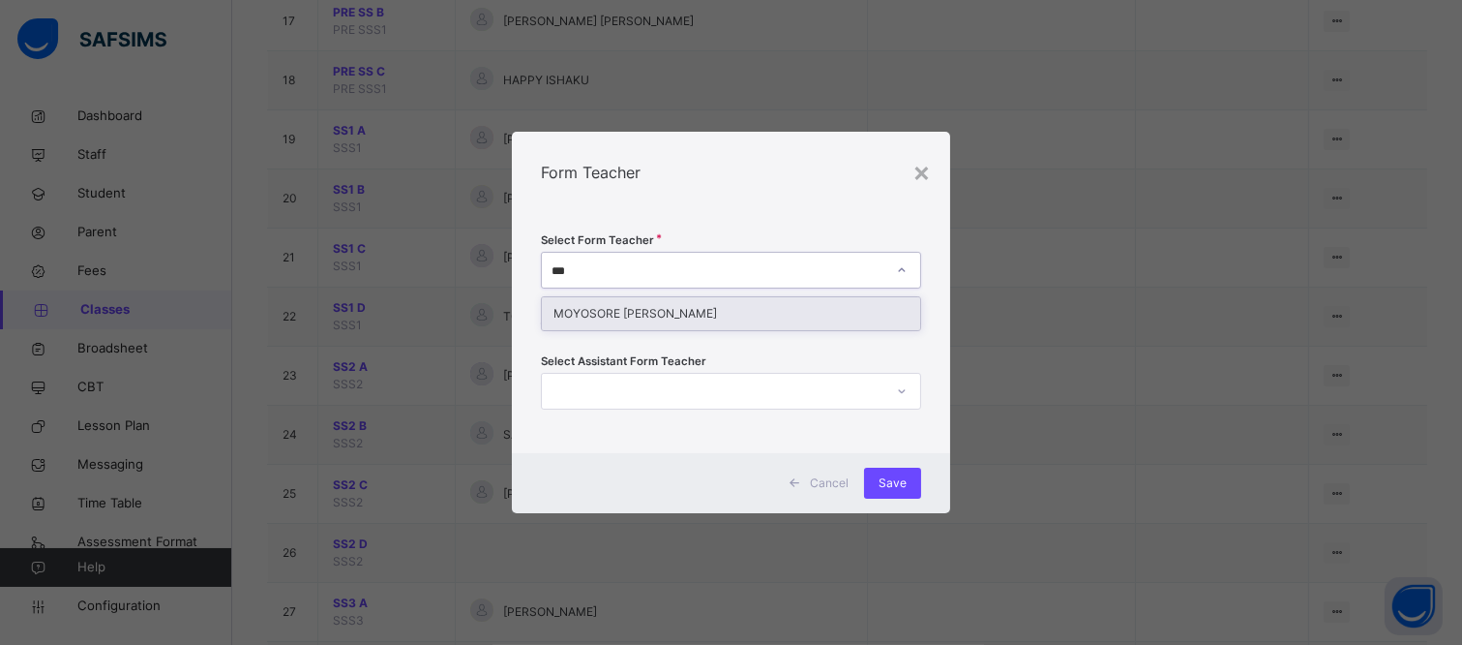
click at [768, 310] on div "MOYOSORE [PERSON_NAME]" at bounding box center [731, 313] width 378 height 33
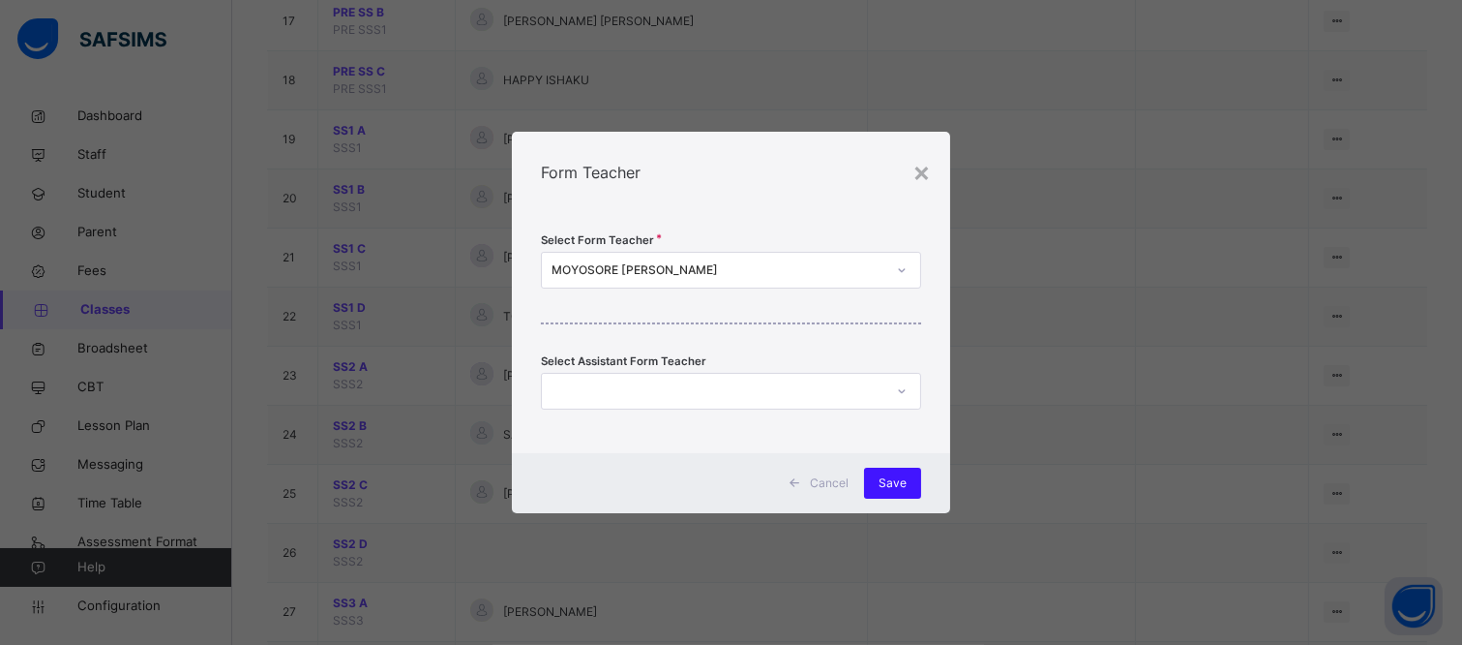
click at [893, 479] on span "Save" at bounding box center [893, 482] width 28 height 17
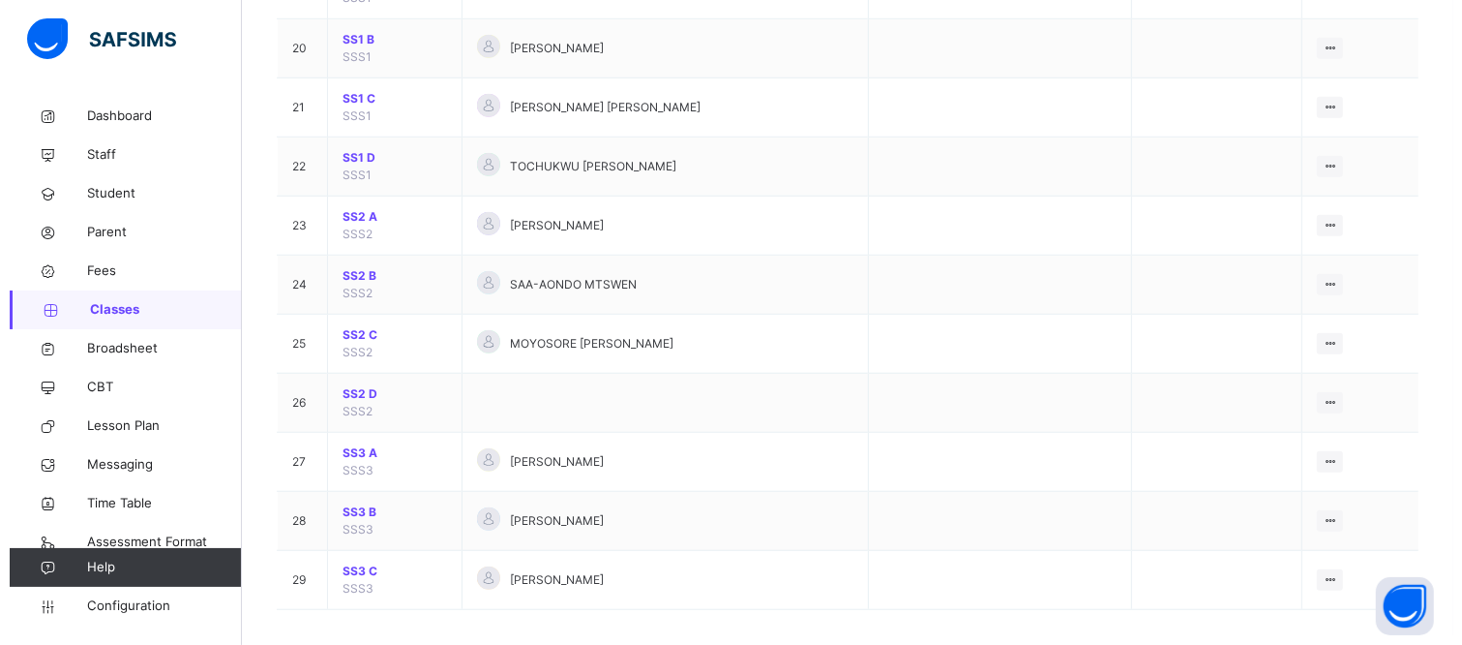
scroll to position [1347, 0]
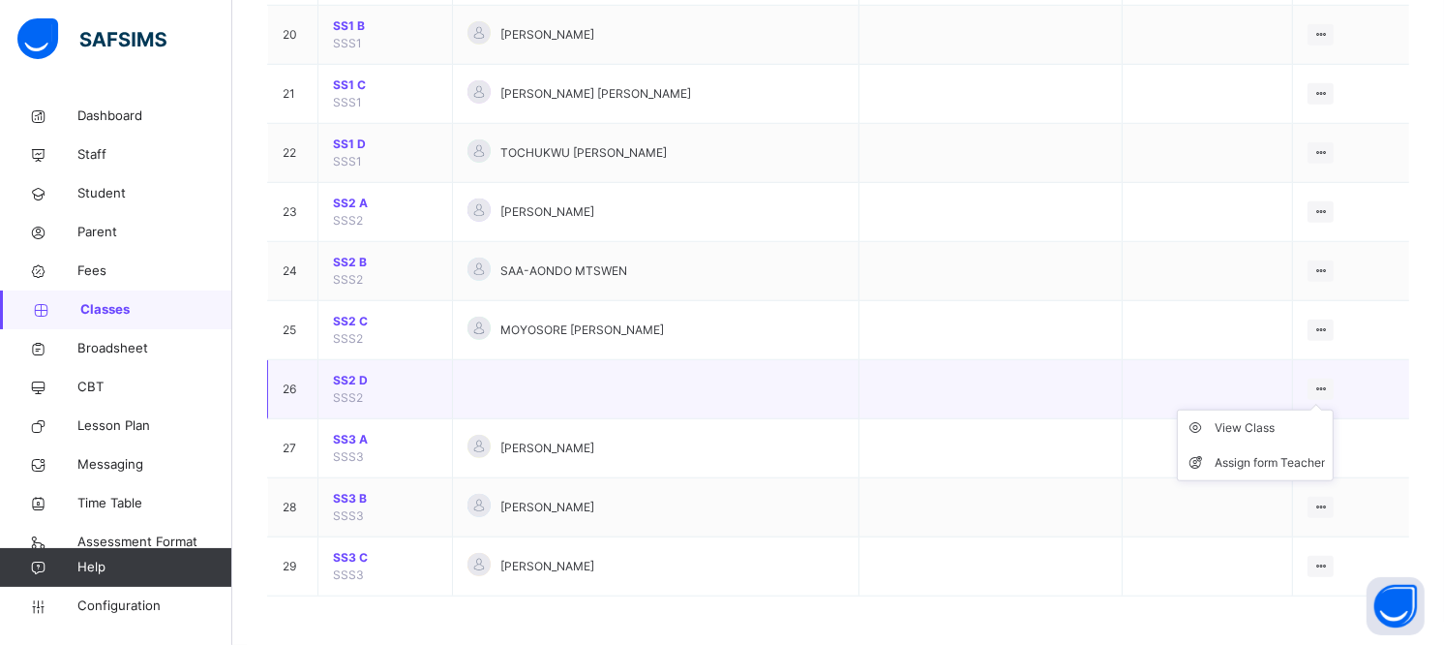
click at [1334, 382] on div at bounding box center [1320, 388] width 26 height 21
click at [1290, 460] on div "Assign form Teacher" at bounding box center [1270, 462] width 110 height 19
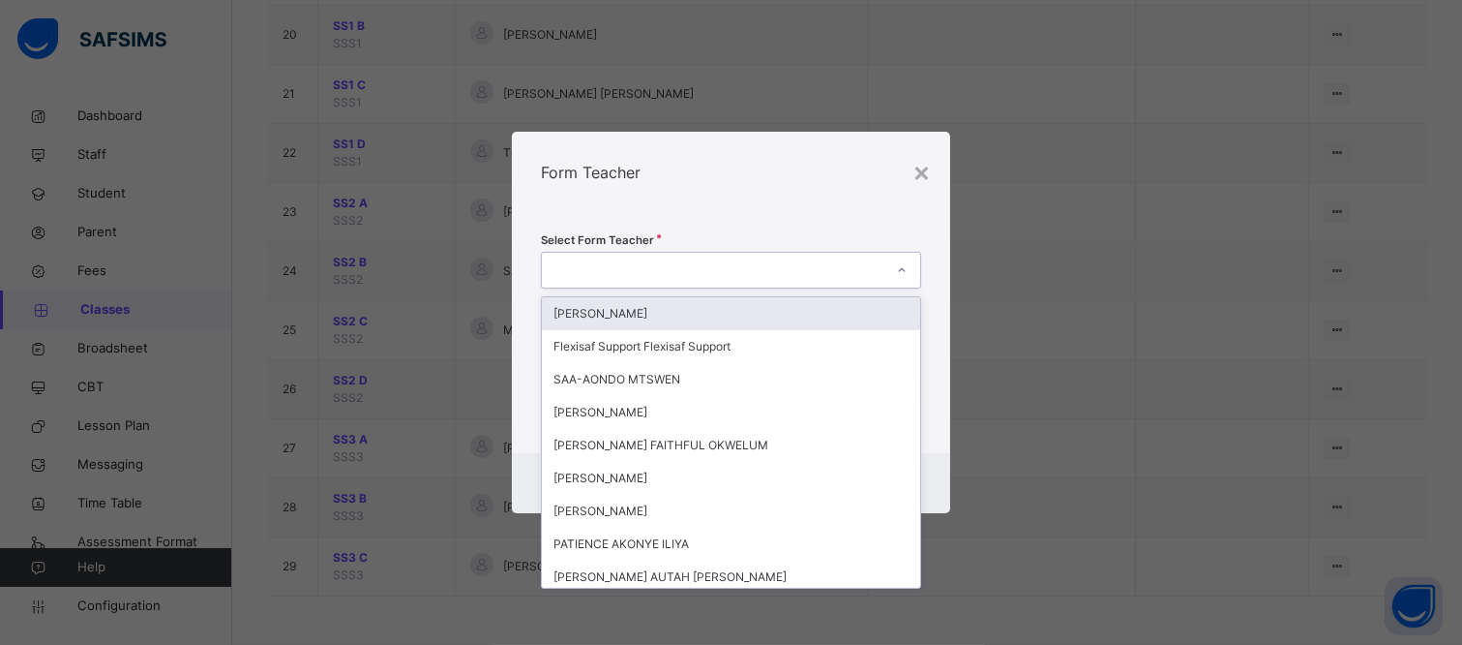
click at [861, 252] on div at bounding box center [731, 270] width 380 height 37
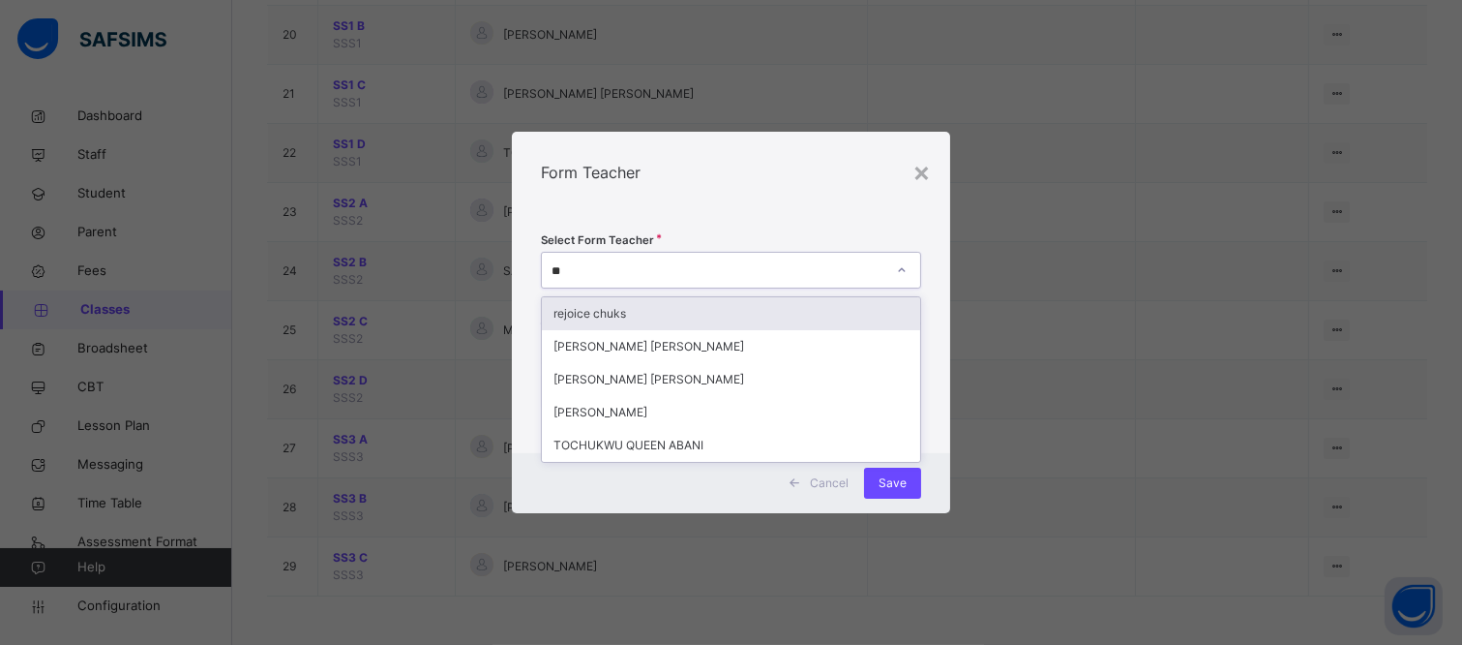
type input "***"
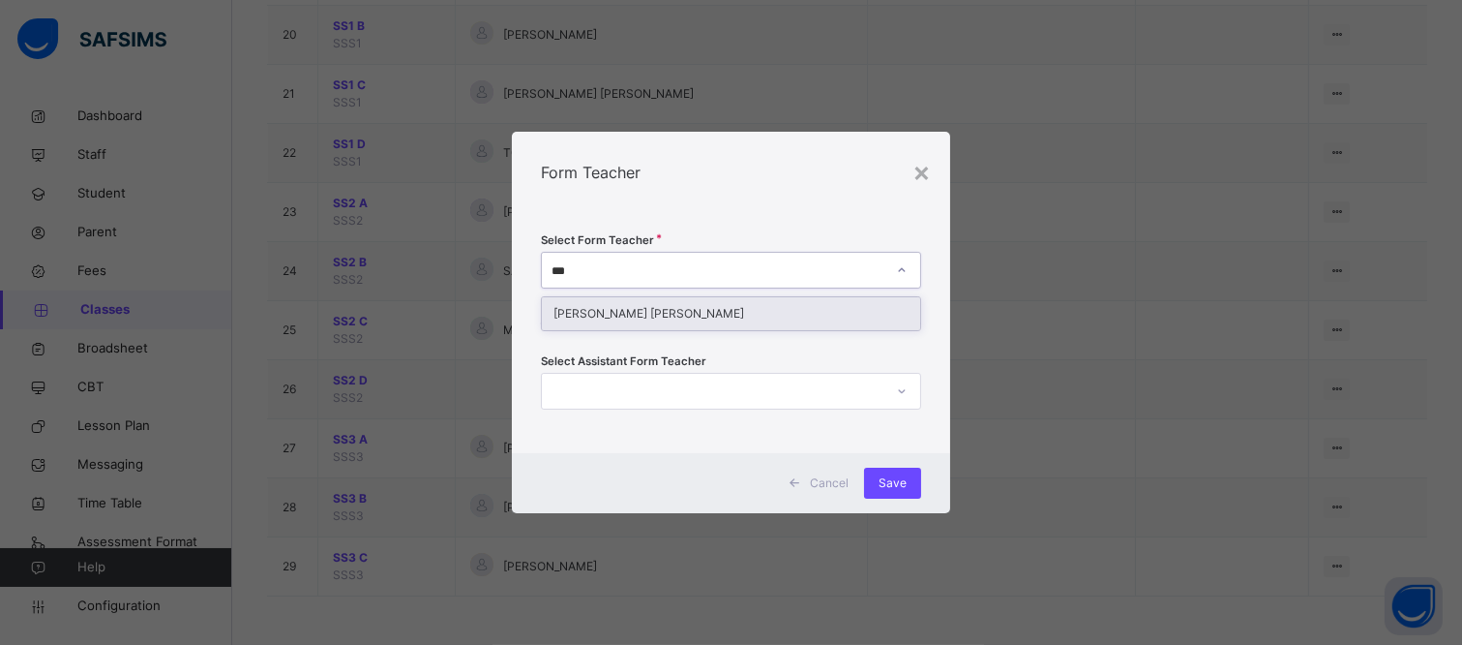
click at [866, 304] on div "[PERSON_NAME] [PERSON_NAME]" at bounding box center [731, 313] width 378 height 33
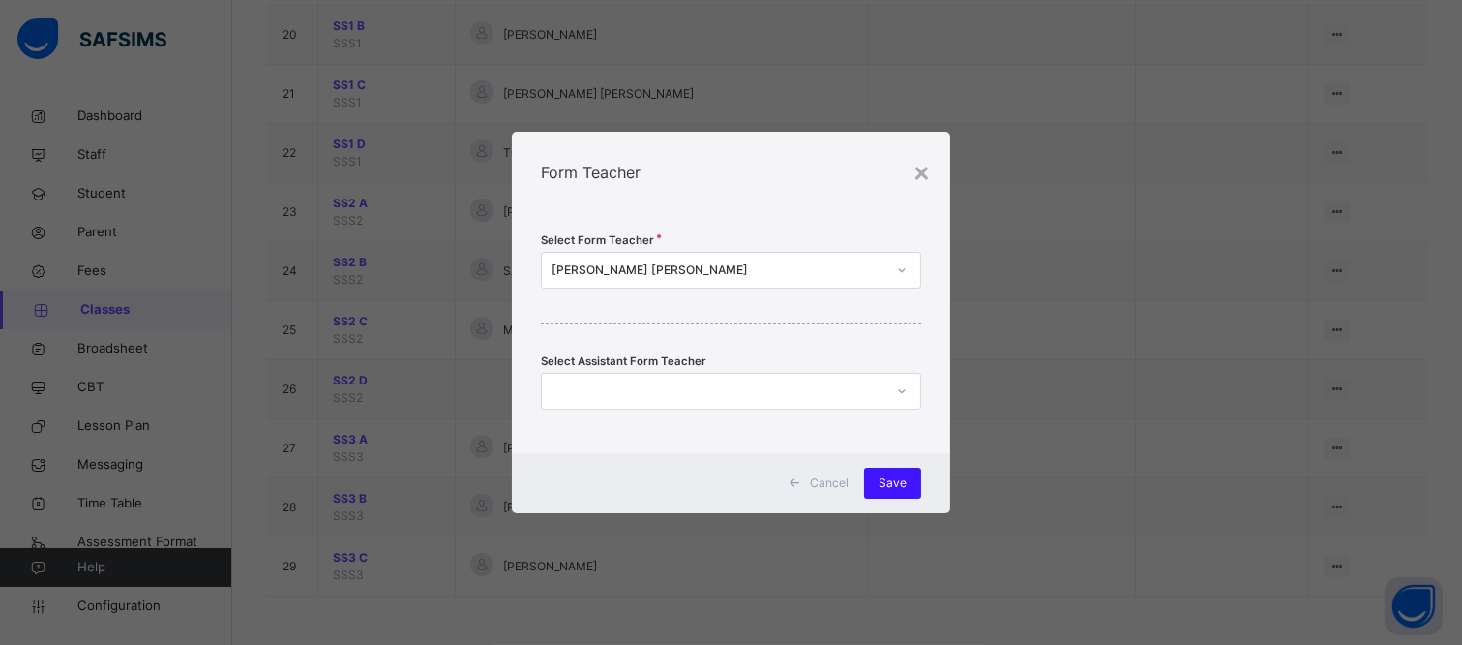
click at [897, 491] on span "Save" at bounding box center [893, 482] width 28 height 17
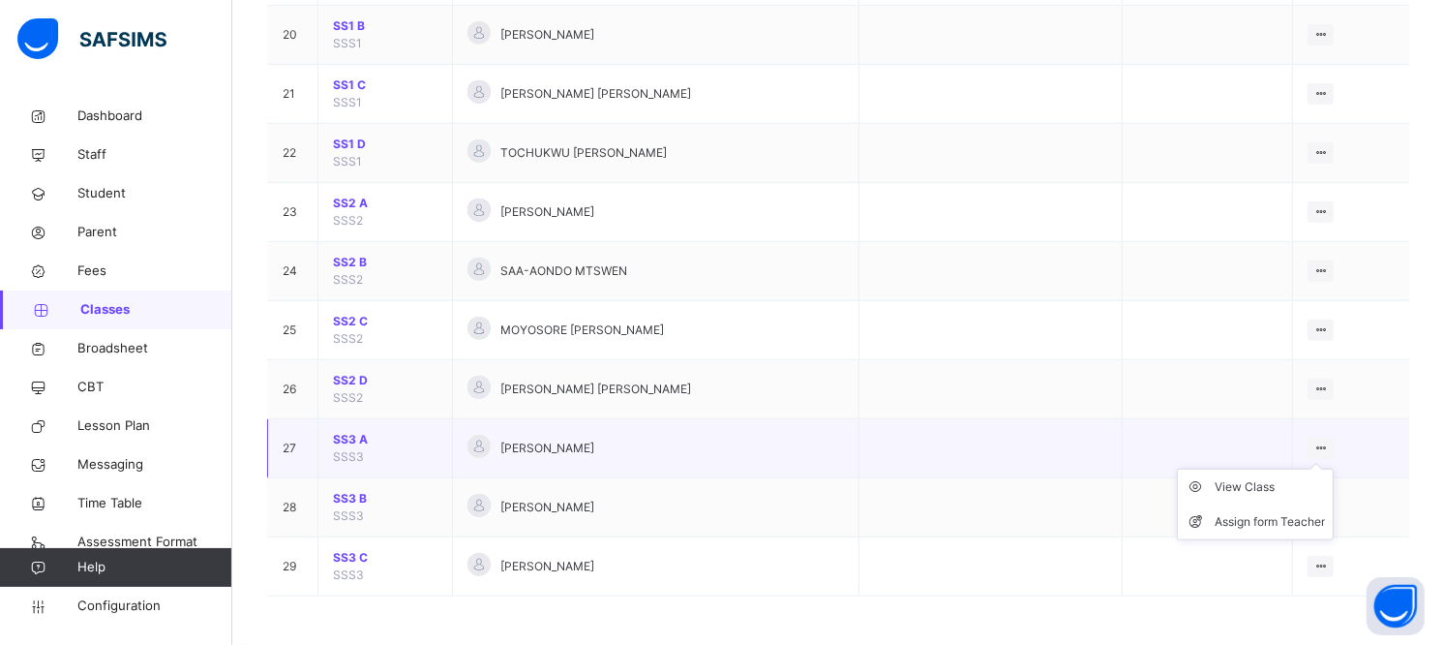
click at [1334, 468] on ul "View Class Assign form Teacher" at bounding box center [1255, 504] width 157 height 72
click at [1294, 528] on div "Assign form Teacher" at bounding box center [1270, 521] width 110 height 19
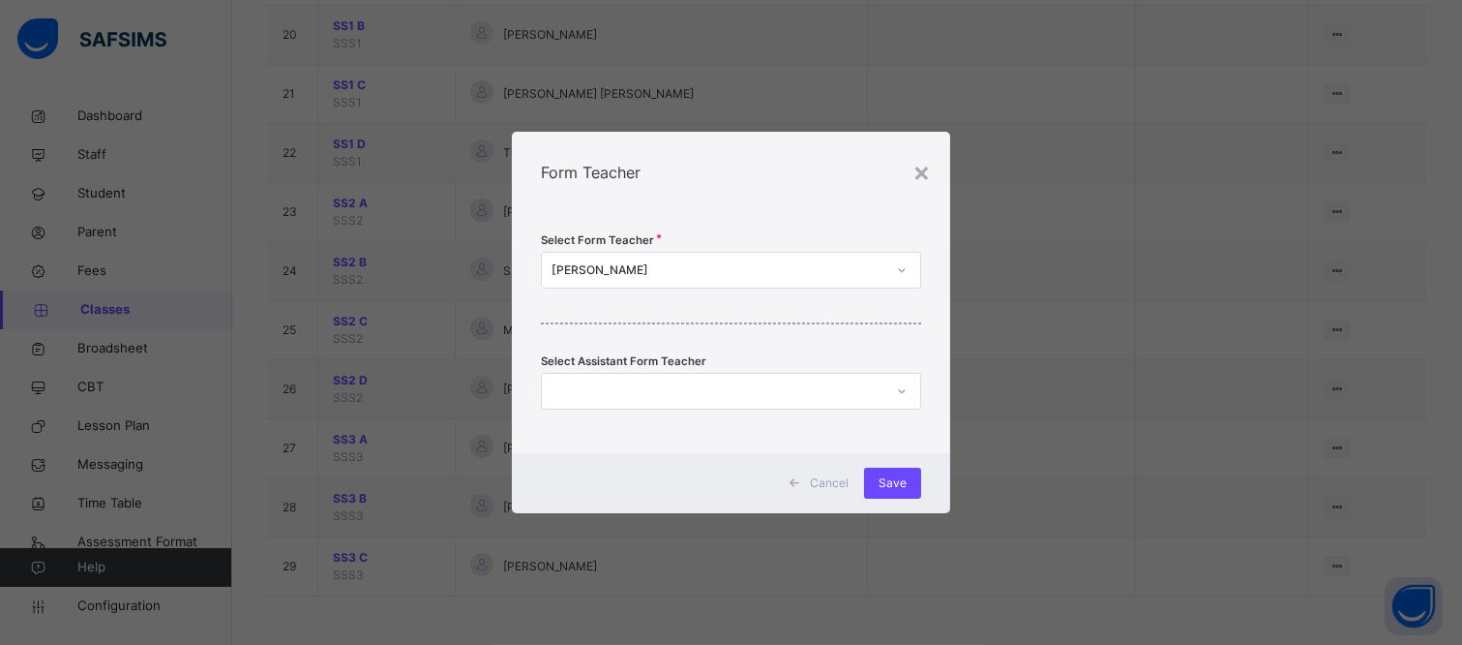
click at [679, 262] on div "[PERSON_NAME]" at bounding box center [719, 269] width 334 height 17
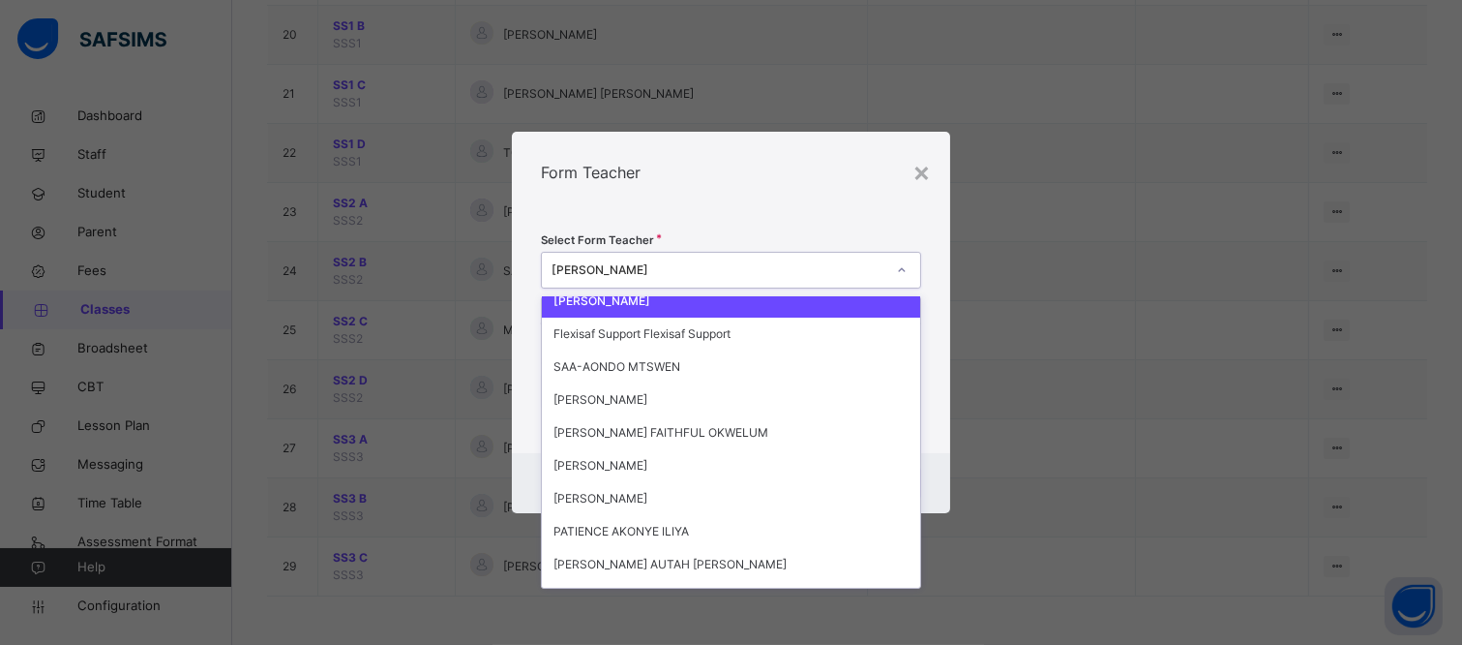
scroll to position [0, 0]
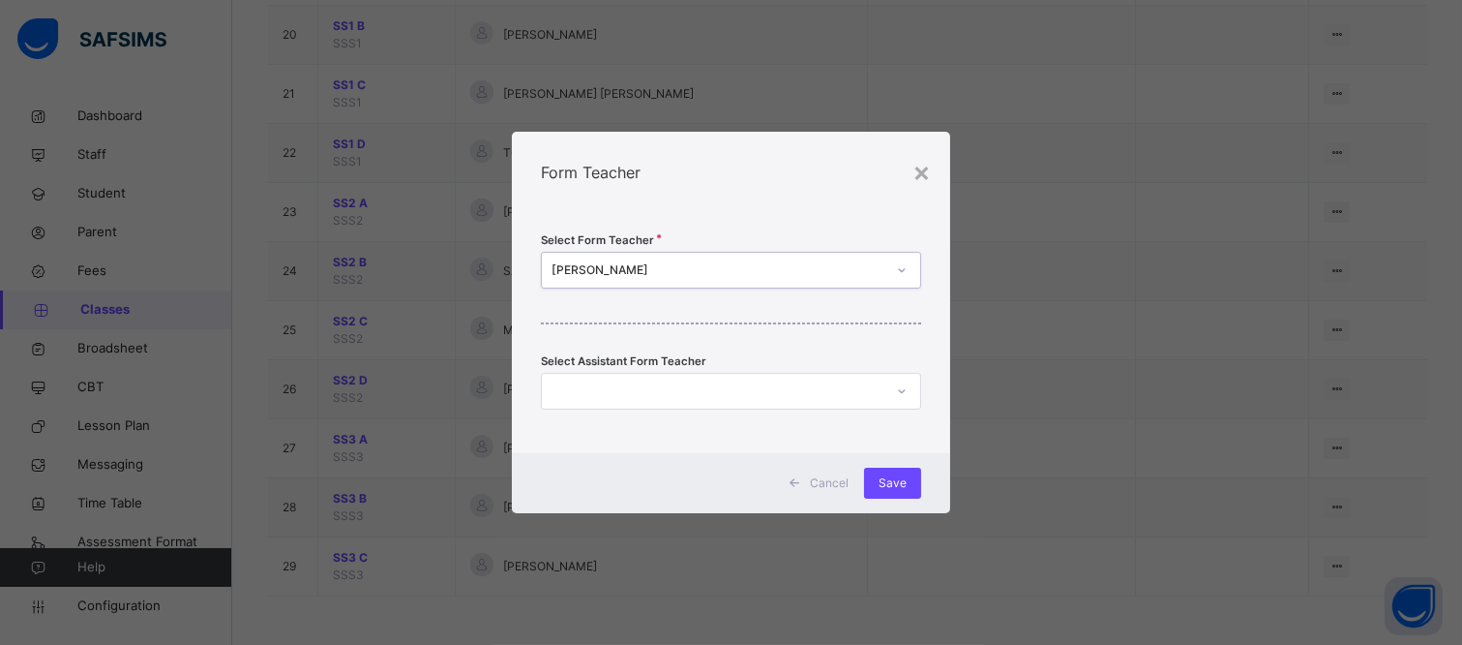
click at [705, 264] on div "[PERSON_NAME]" at bounding box center [719, 269] width 334 height 17
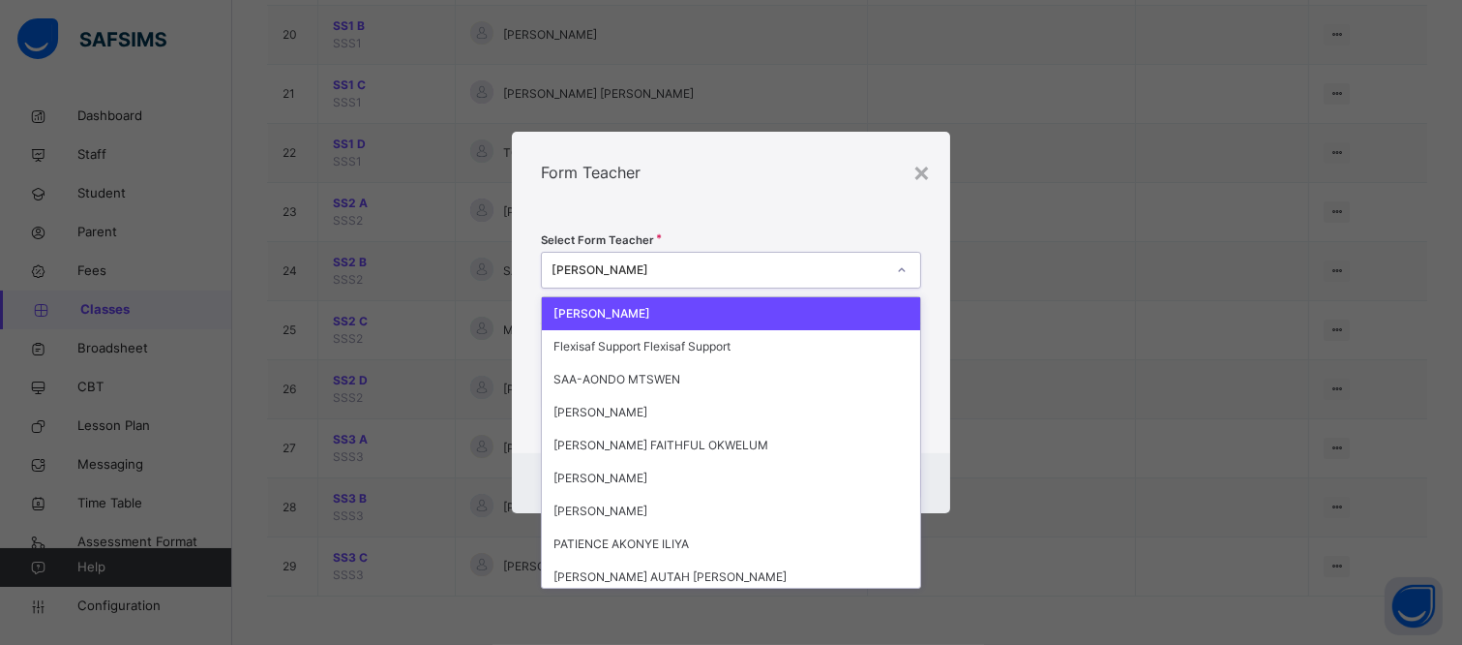
click at [705, 264] on div "[PERSON_NAME]" at bounding box center [719, 269] width 334 height 17
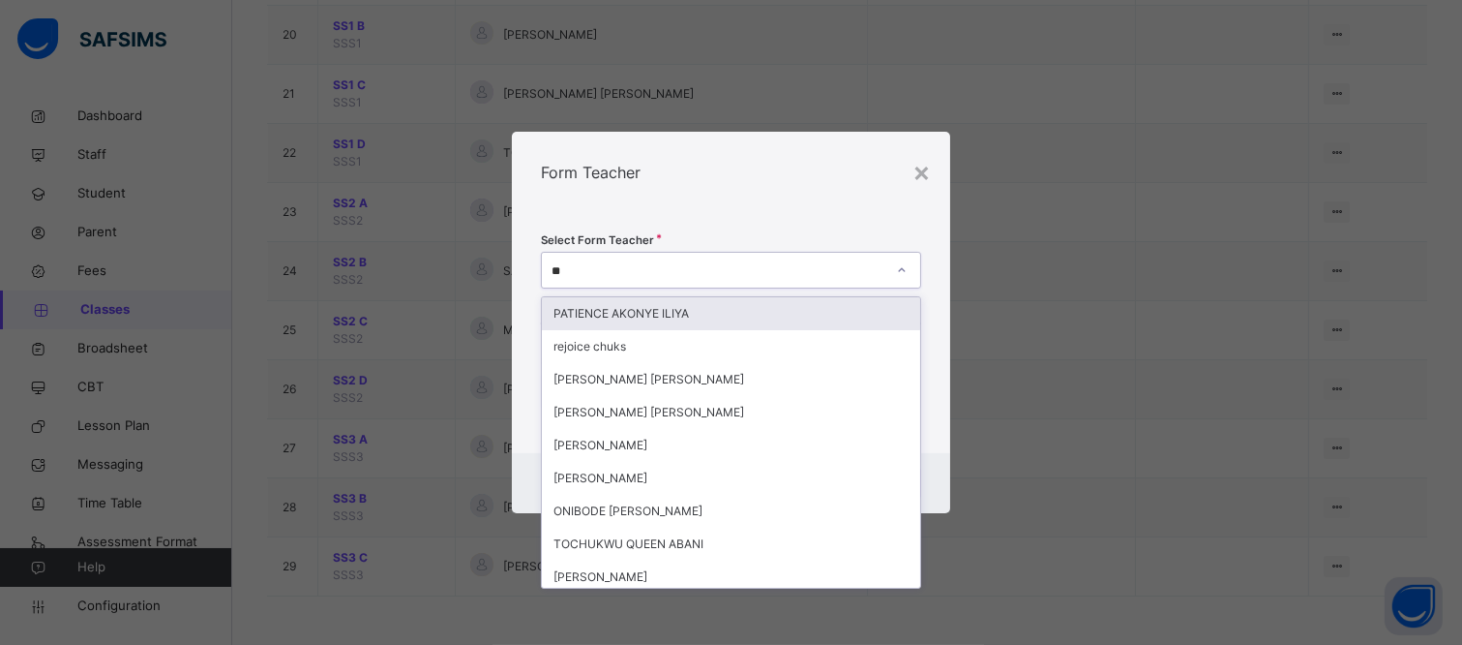
type input "***"
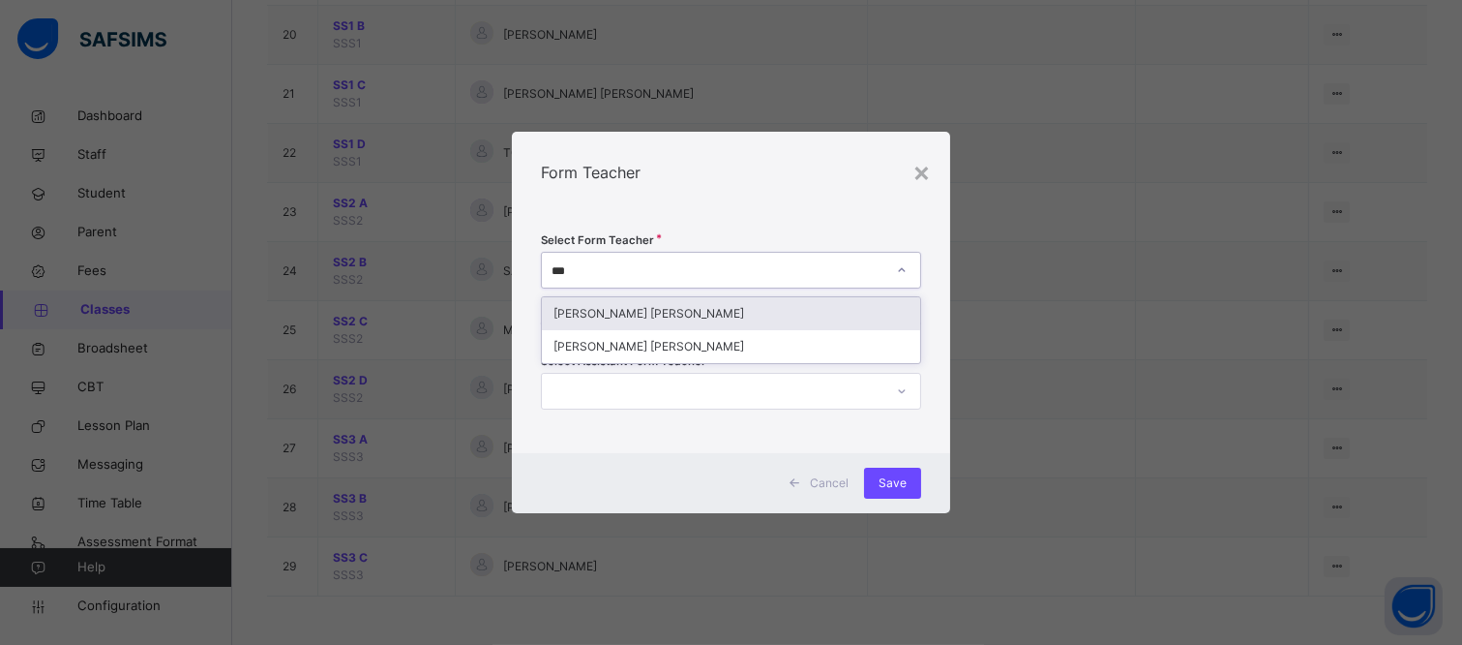
click at [712, 305] on div "[PERSON_NAME] [PERSON_NAME]" at bounding box center [731, 313] width 378 height 33
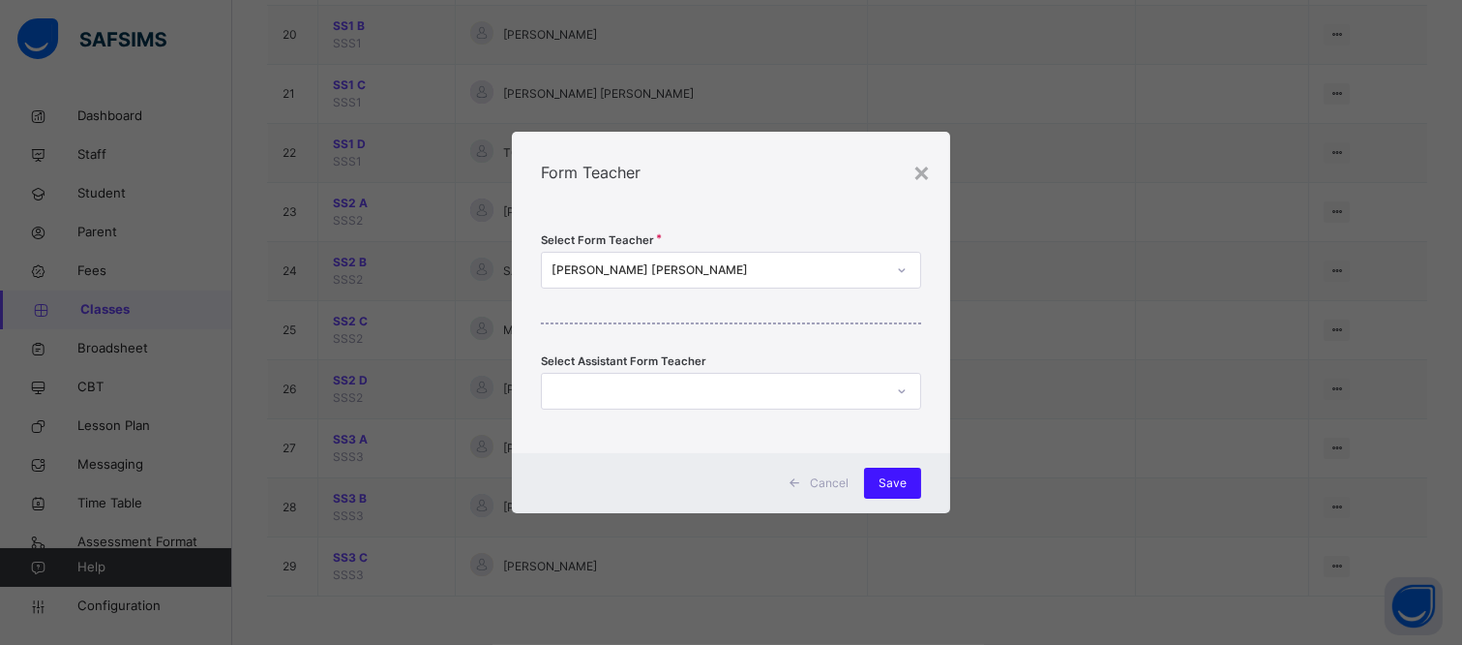
click at [907, 479] on div "Save" at bounding box center [892, 482] width 57 height 31
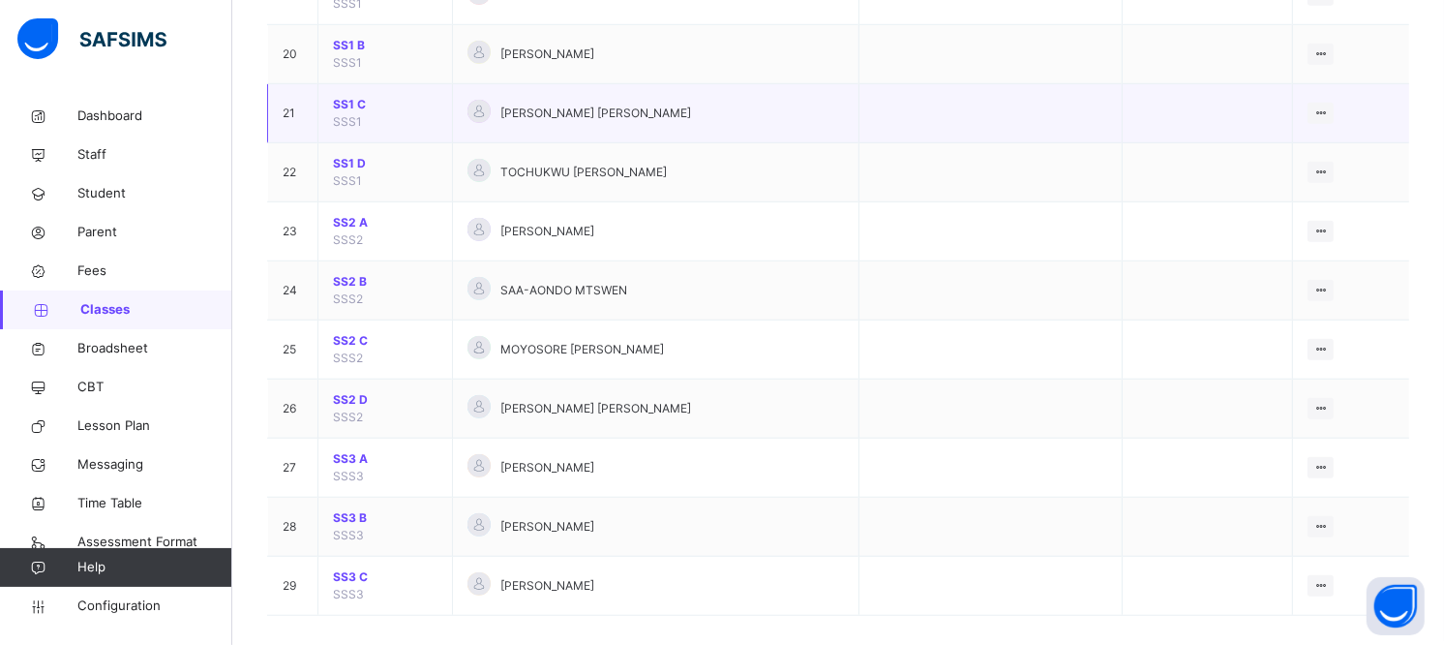
scroll to position [1347, 0]
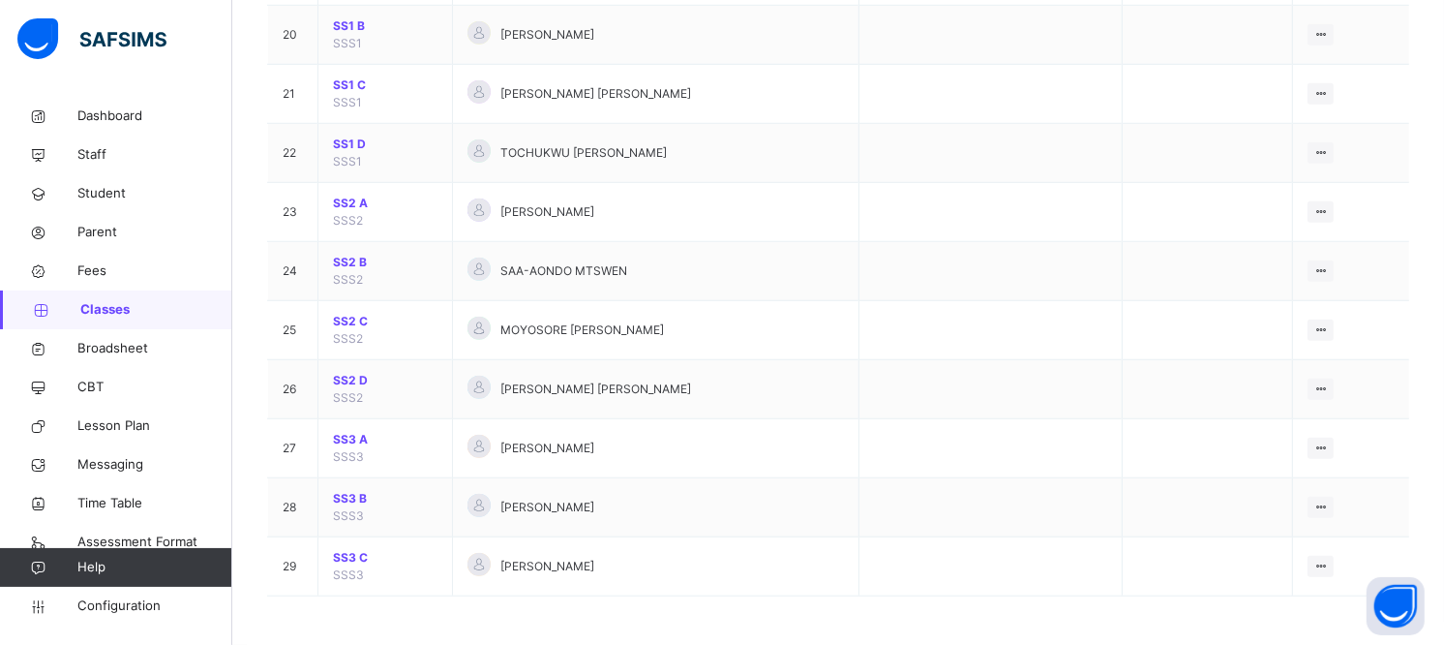
drag, startPoint x: 666, startPoint y: 497, endPoint x: 813, endPoint y: 611, distance: 185.6
click at [702, 488] on td "[PERSON_NAME]" at bounding box center [656, 507] width 406 height 59
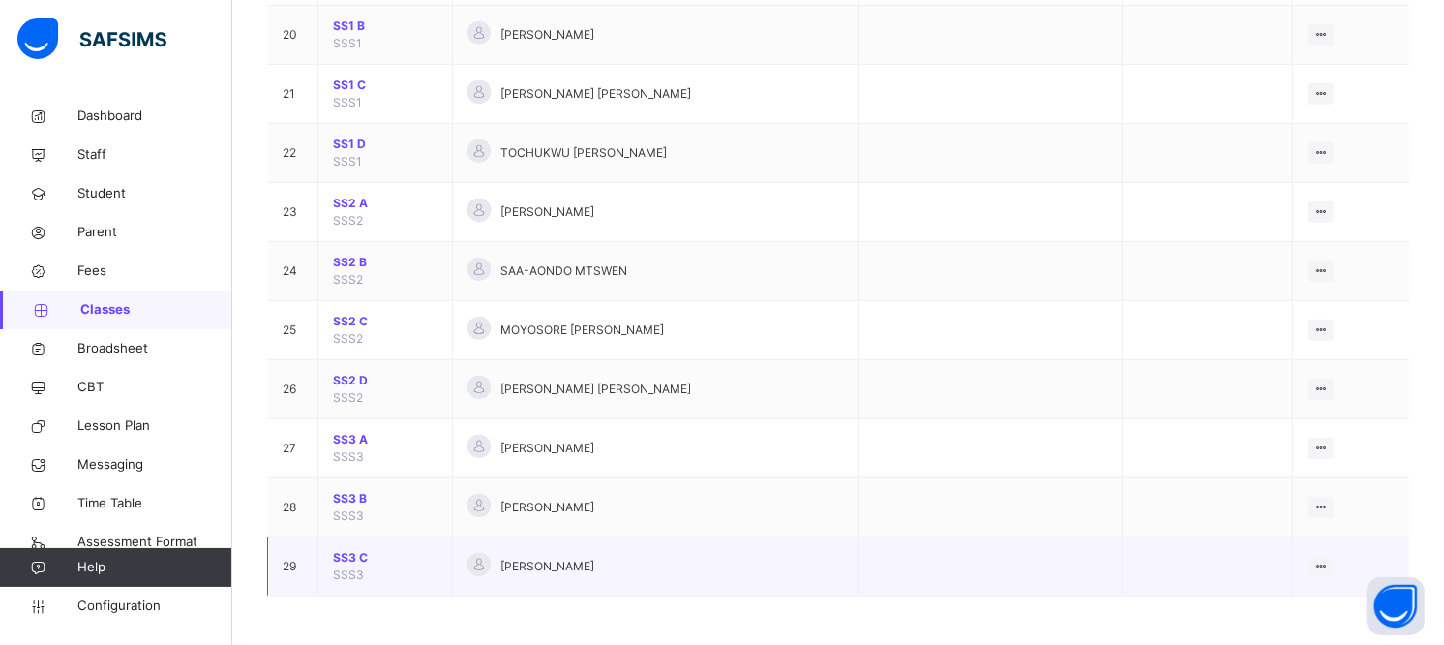
click at [350, 557] on span "SS3 C" at bounding box center [385, 557] width 105 height 17
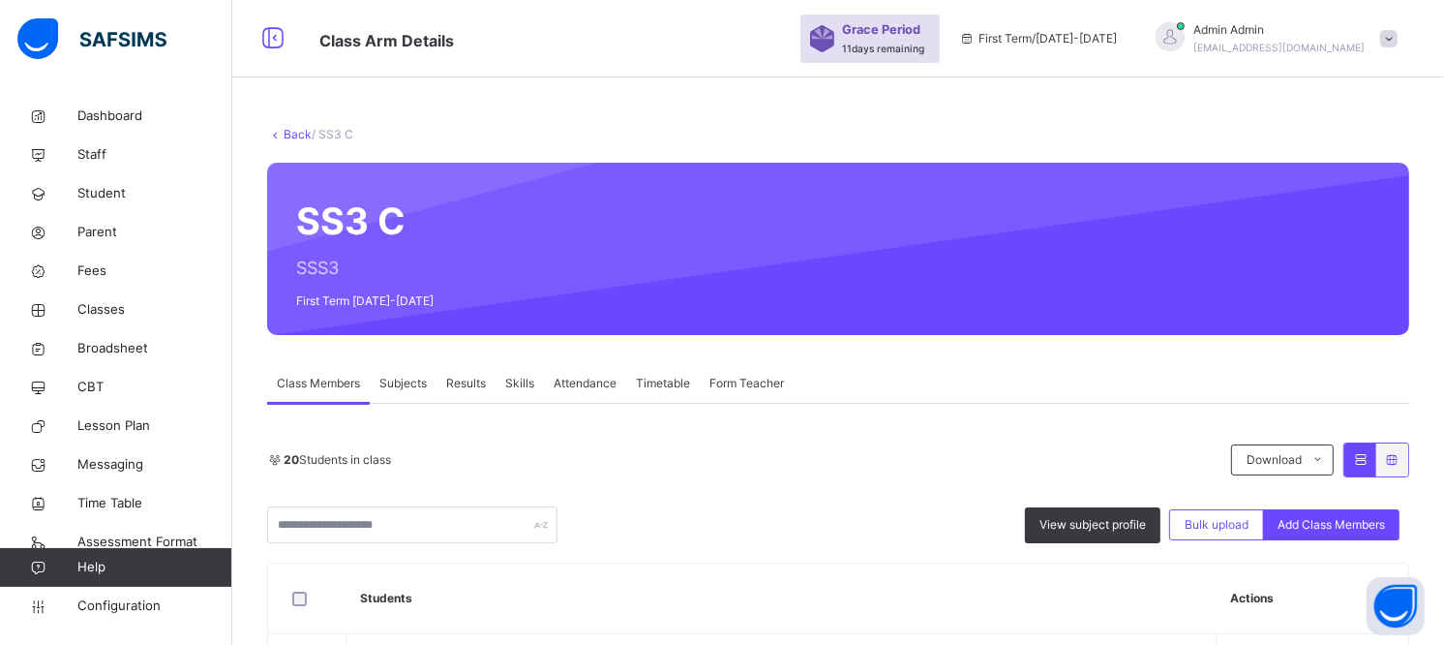
click at [292, 132] on link "Back" at bounding box center [298, 134] width 28 height 15
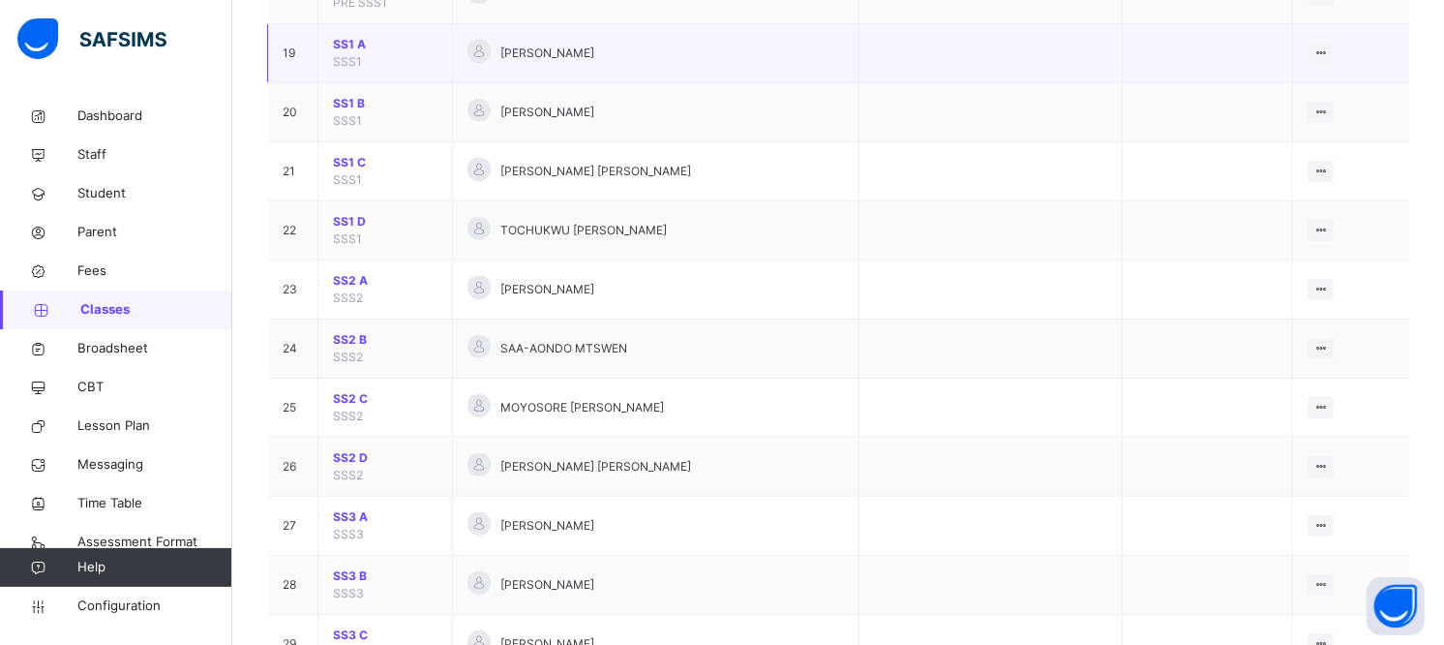
scroll to position [1347, 0]
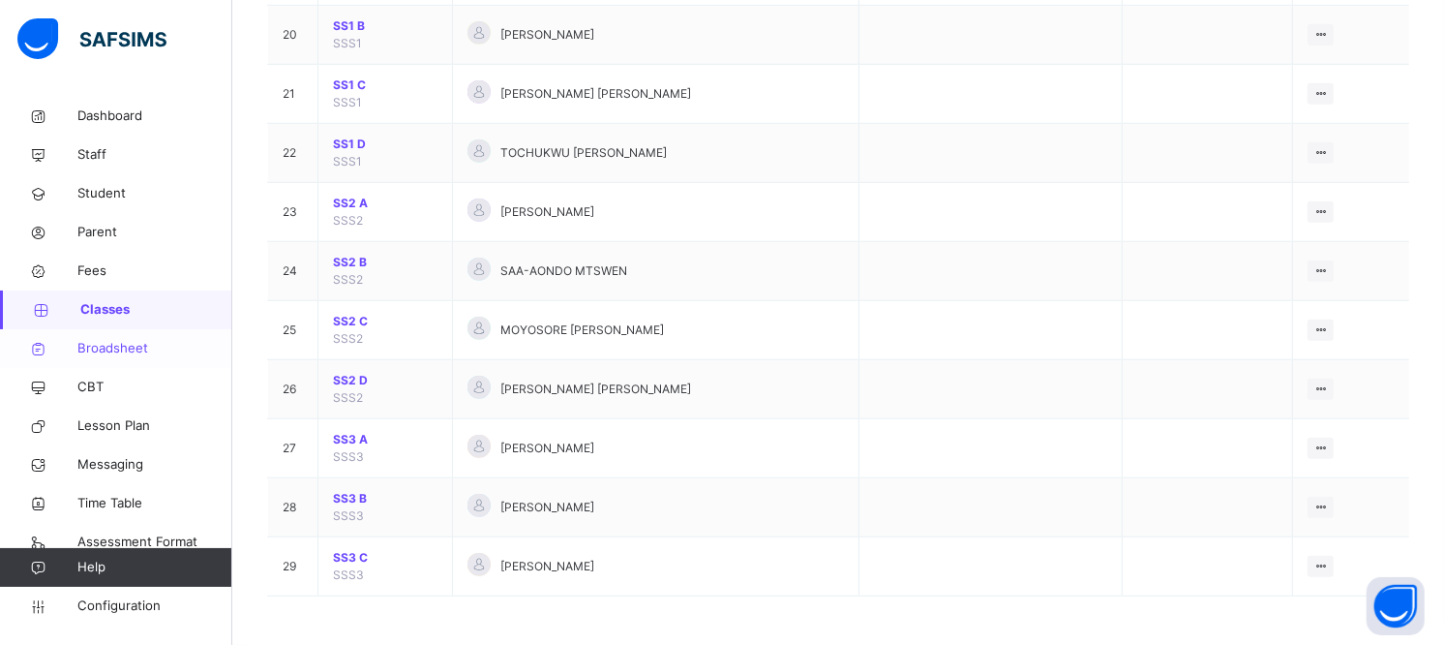
click at [95, 352] on span "Broadsheet" at bounding box center [154, 348] width 155 height 19
